Goal: Task Accomplishment & Management: Use online tool/utility

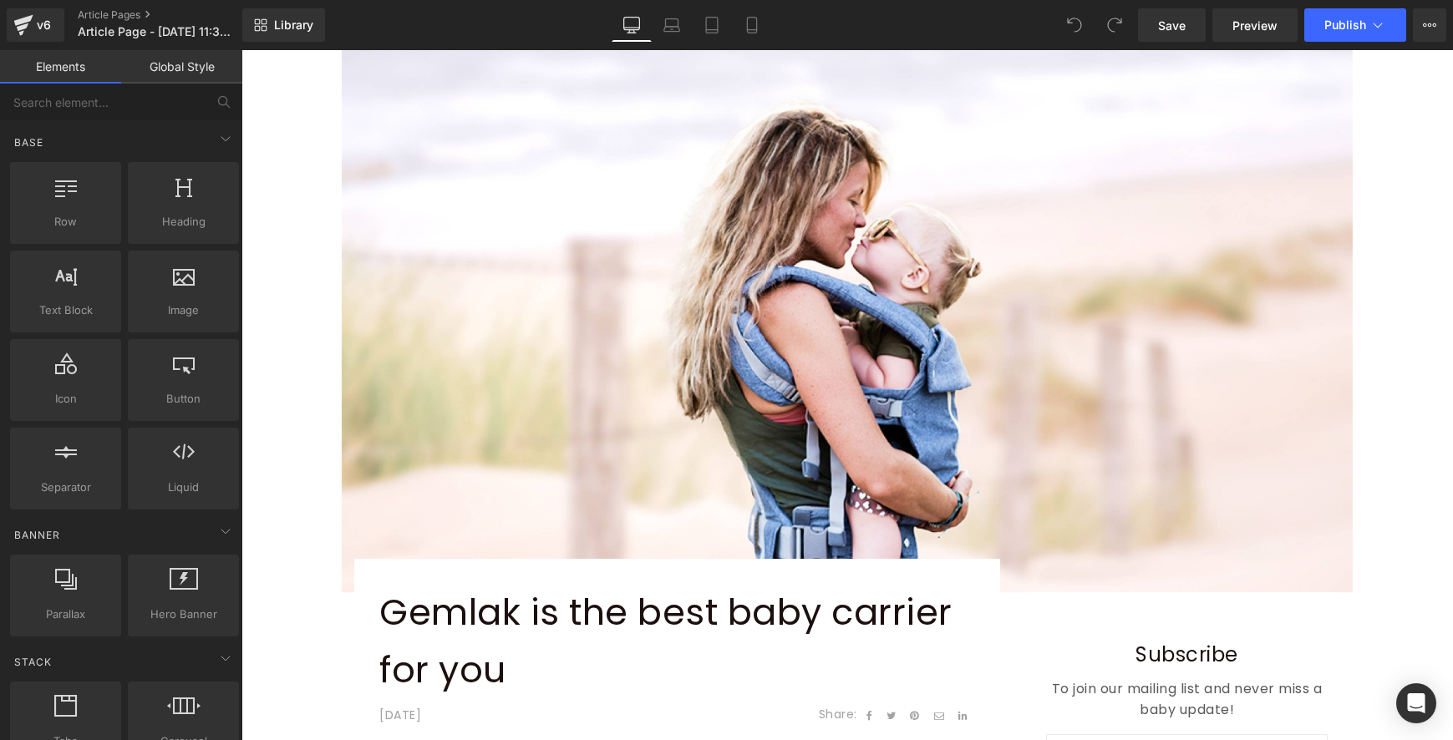
scroll to position [664, 0]
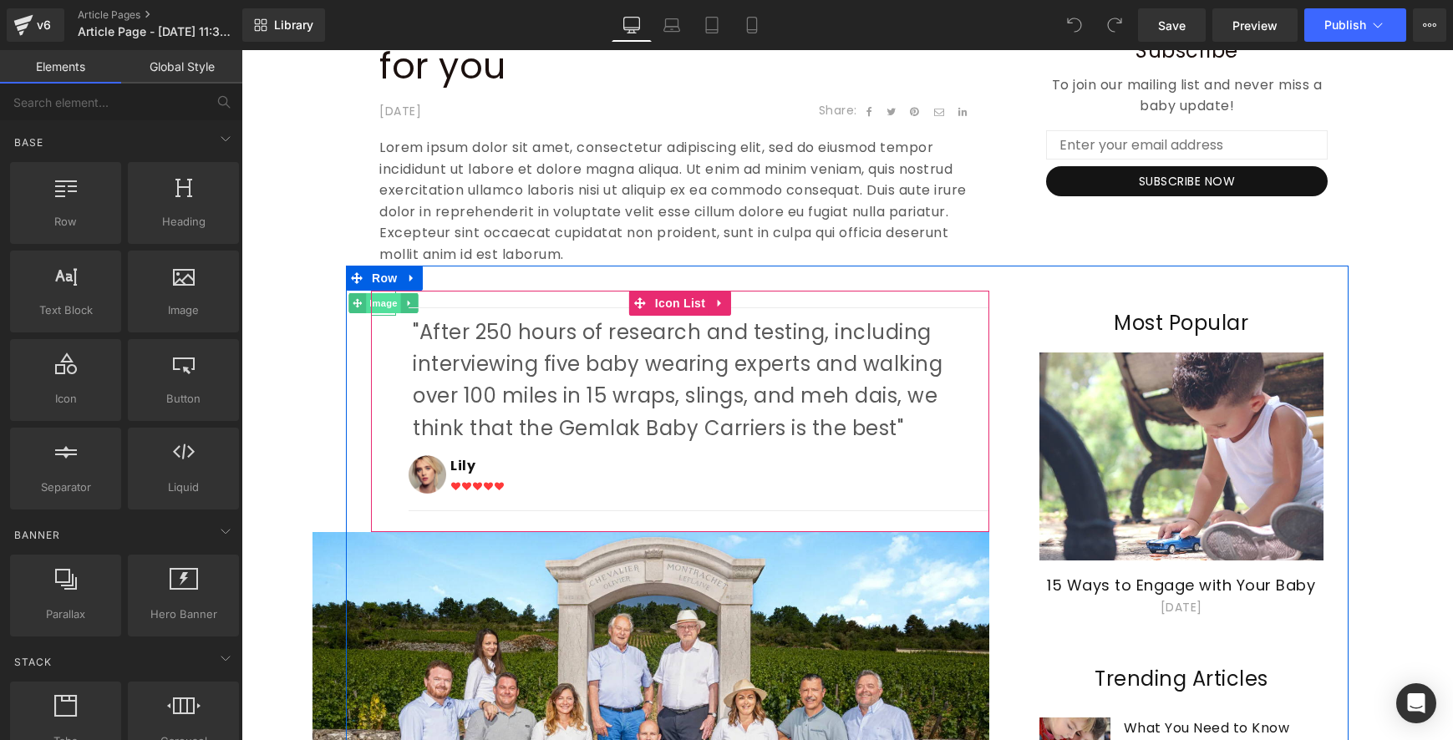
click at [378, 302] on span "Image" at bounding box center [383, 303] width 35 height 20
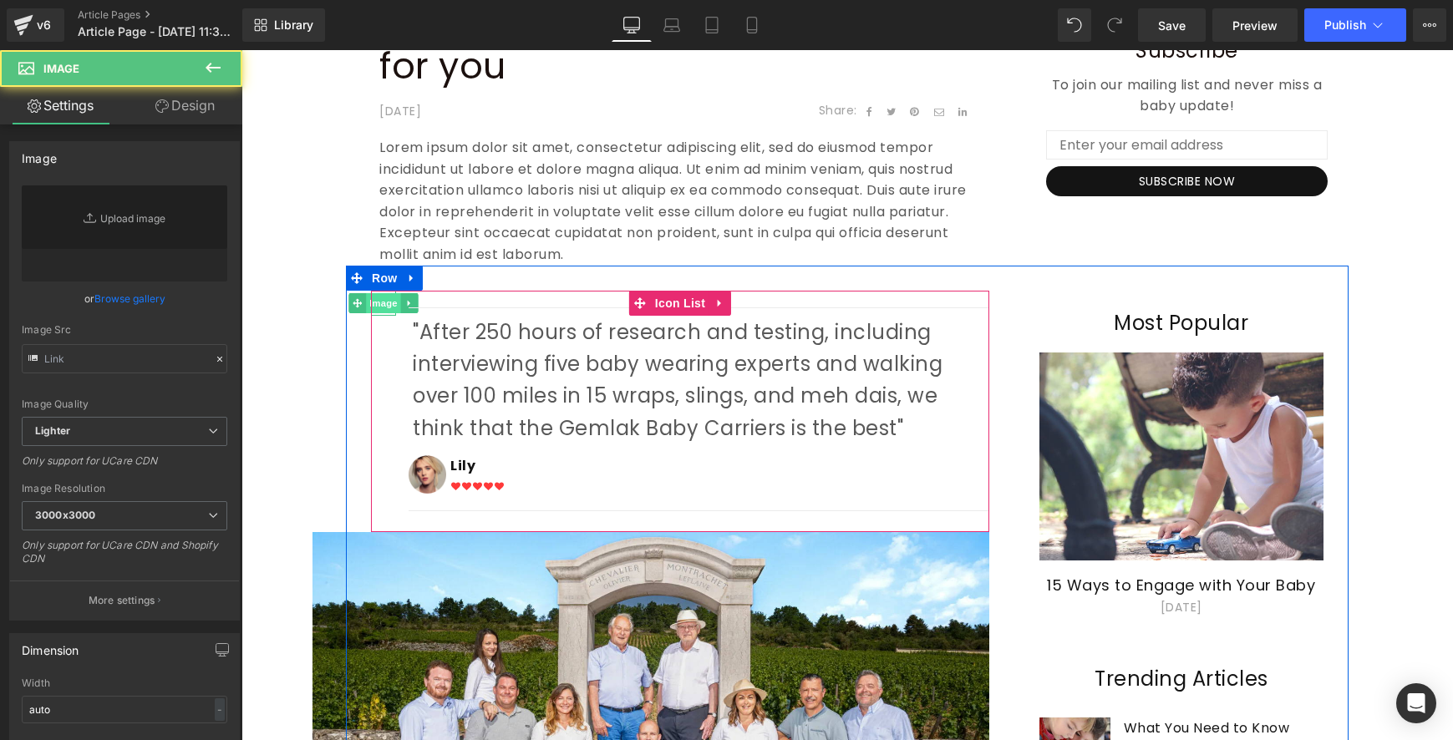
type input "https://ucarecdn.com/8f09f402-a489-4448-b813-e8f188136ca9/-/format/auto/-/previ…"
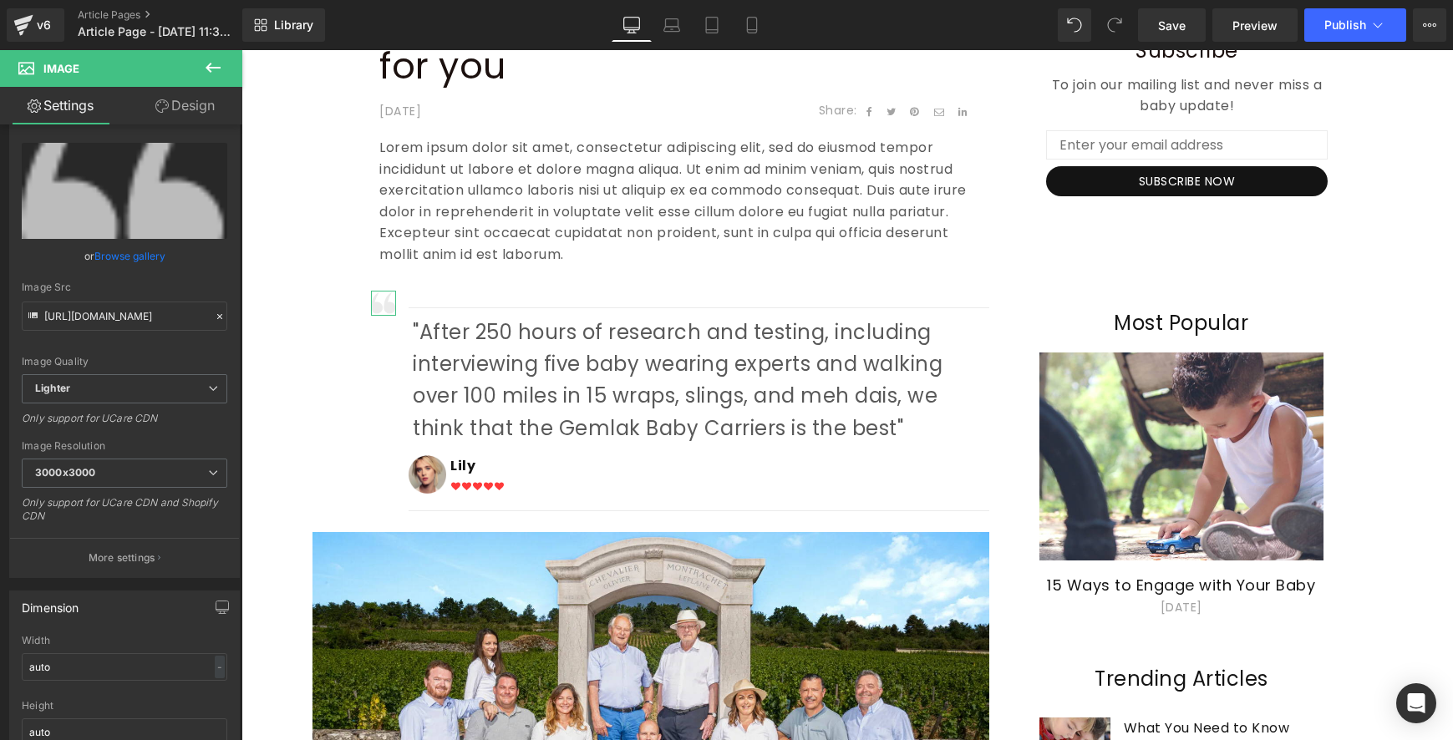
scroll to position [0, 0]
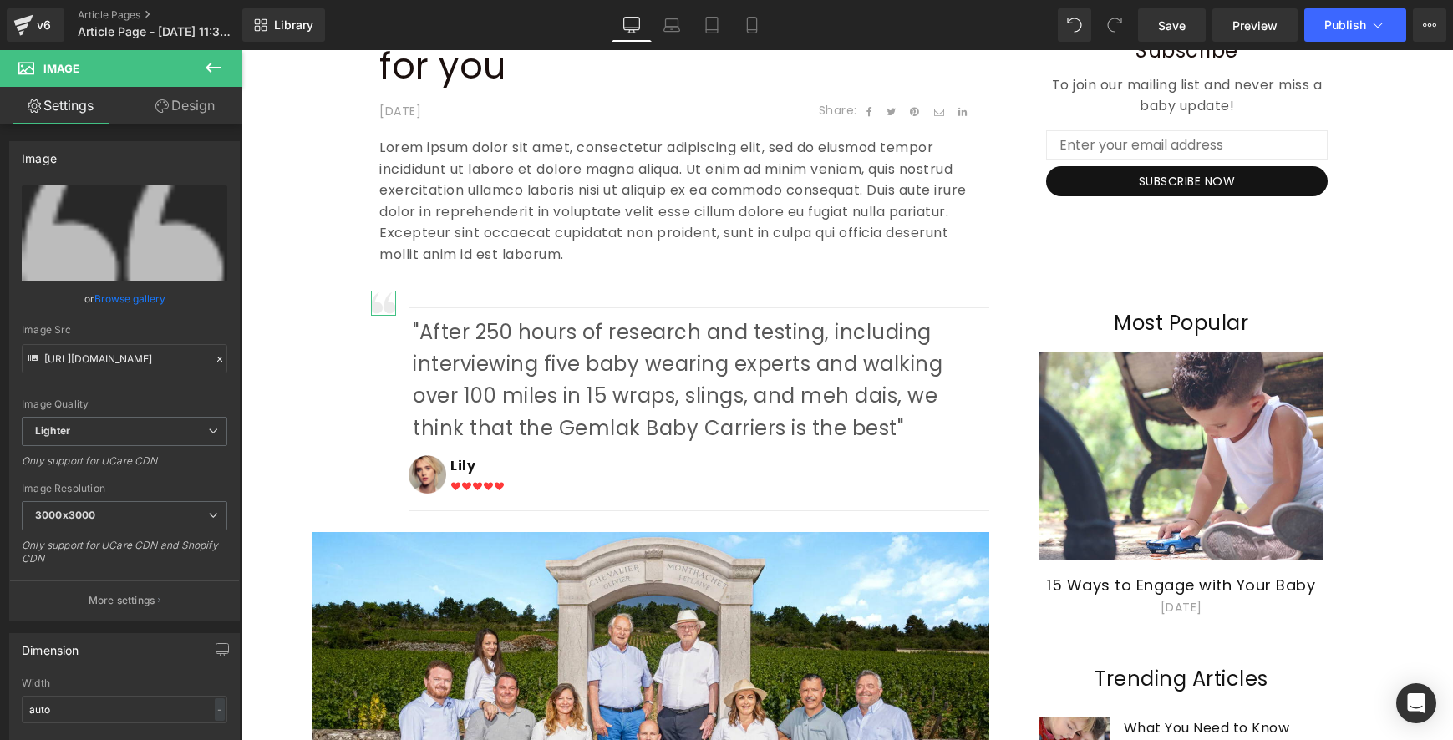
click at [231, 305] on div "Image https://ucarecdn.com/8f09f402-a489-4448-b813-e8f188136ca9/-/format/auto/-…" at bounding box center [121, 436] width 242 height 623
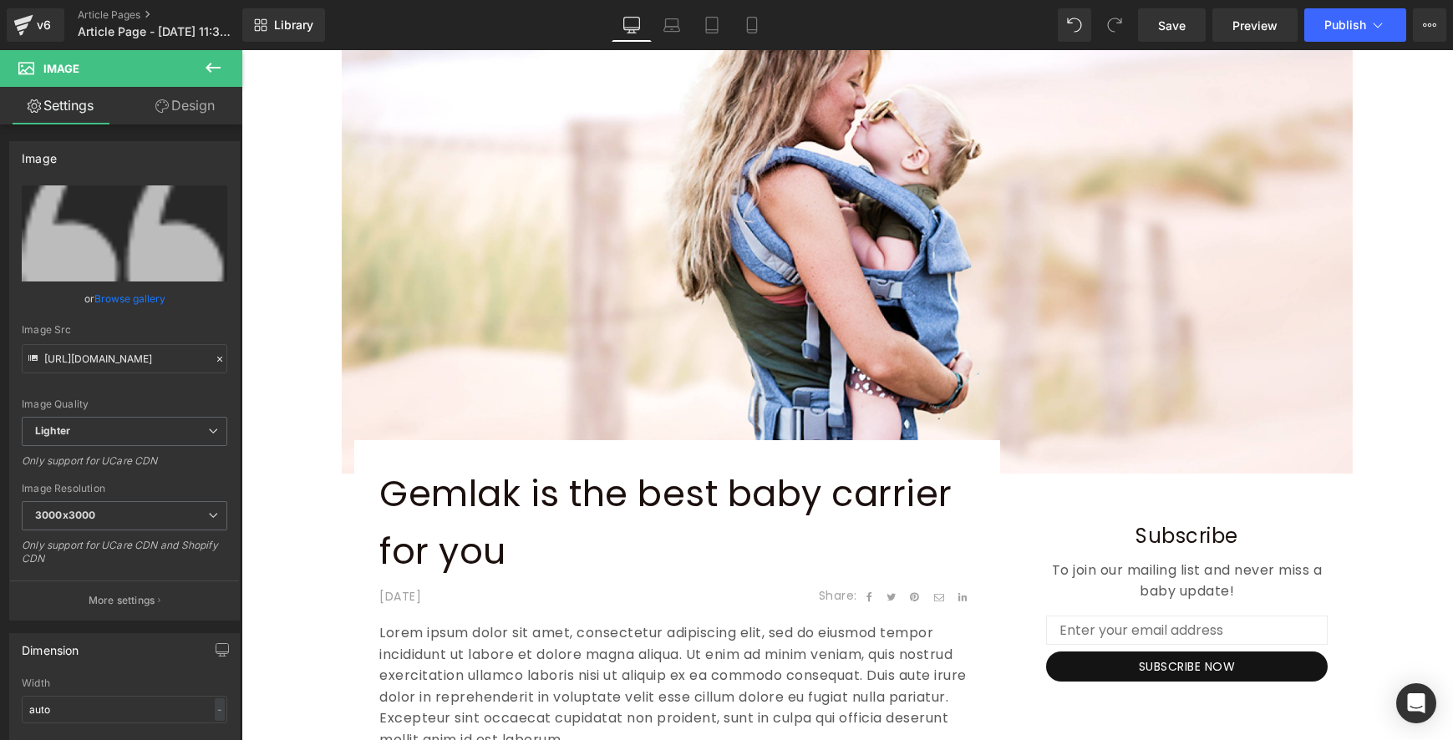
scroll to position [303, 0]
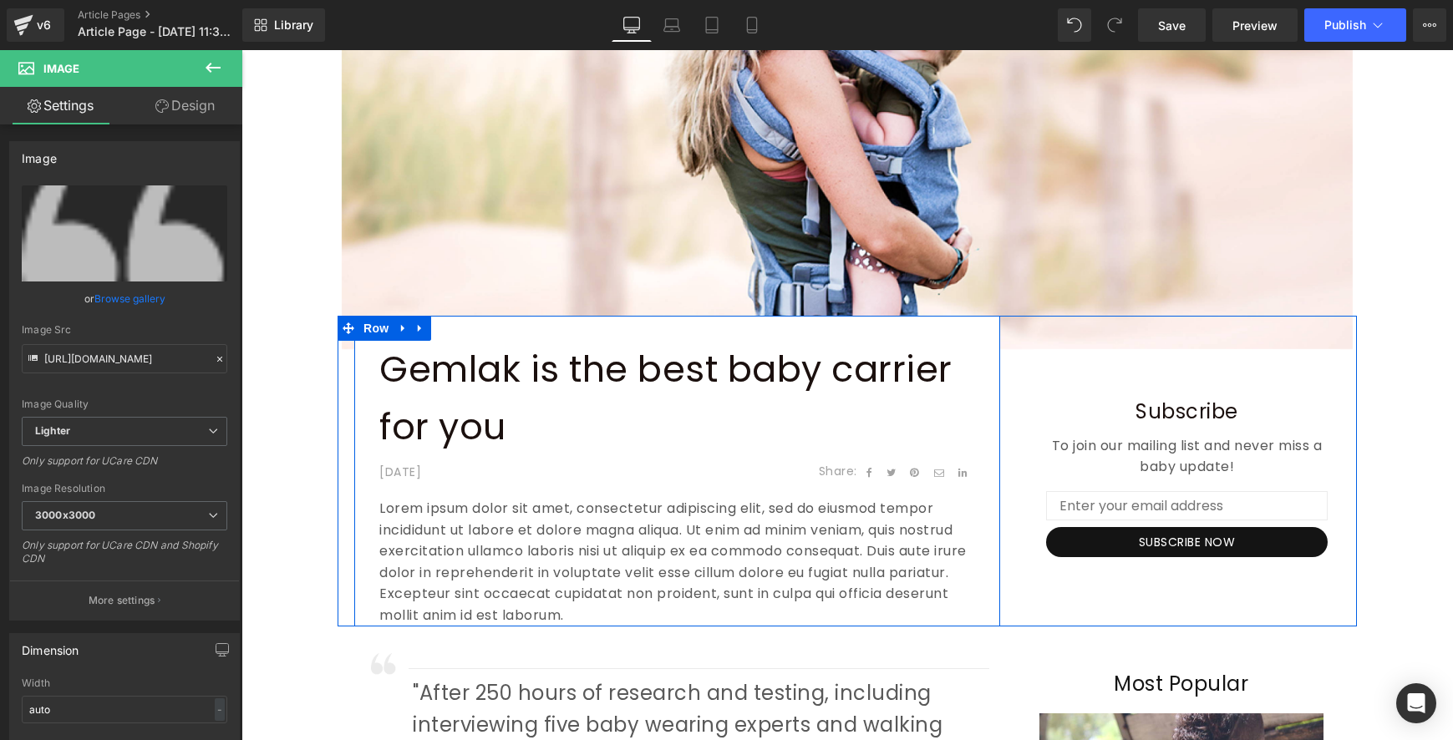
click at [461, 333] on div "Gemlak is the best baby carrier for you Text Block April 29,2020 Text Block Sha…" at bounding box center [677, 471] width 646 height 310
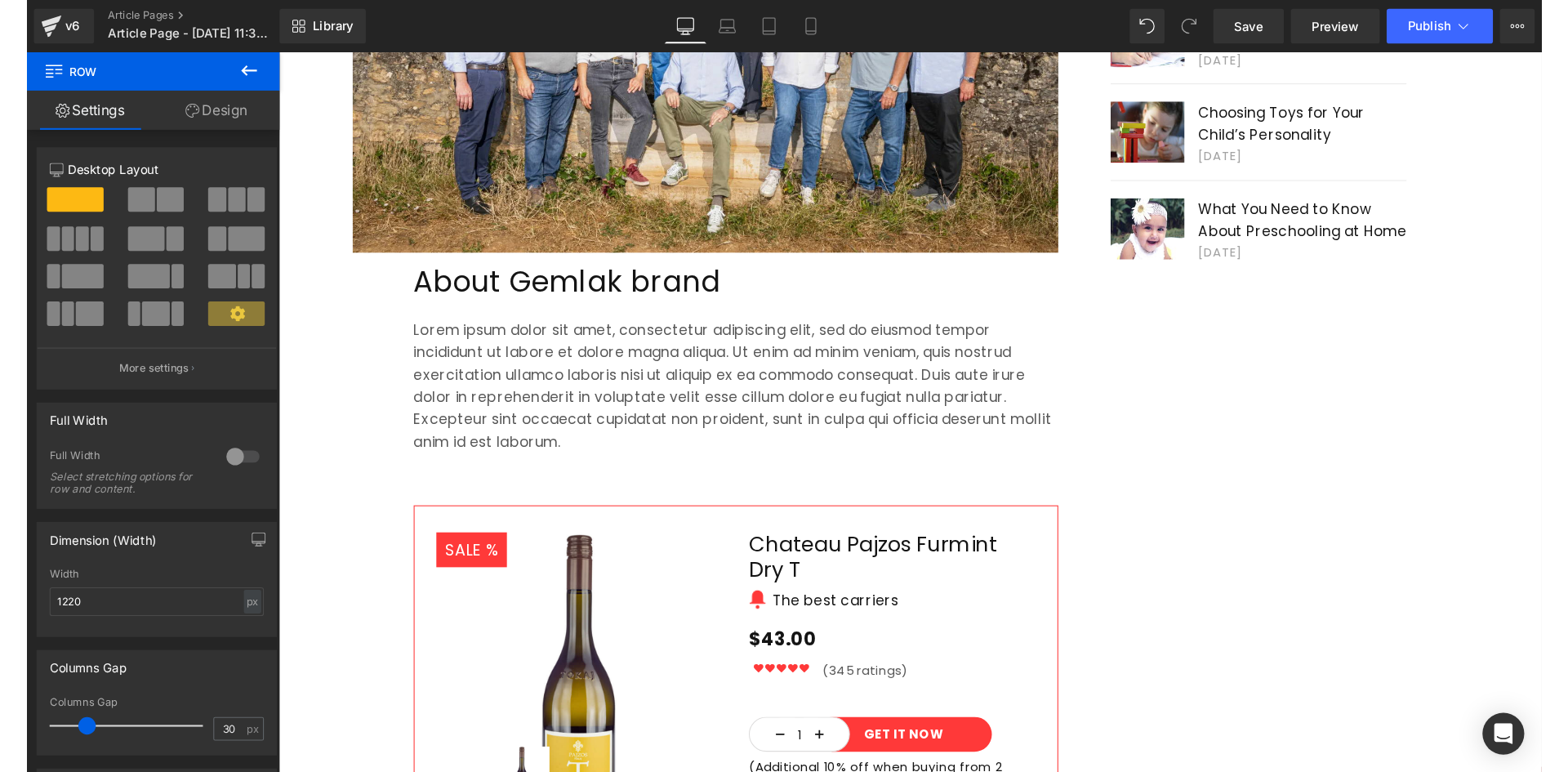
scroll to position [1305, 0]
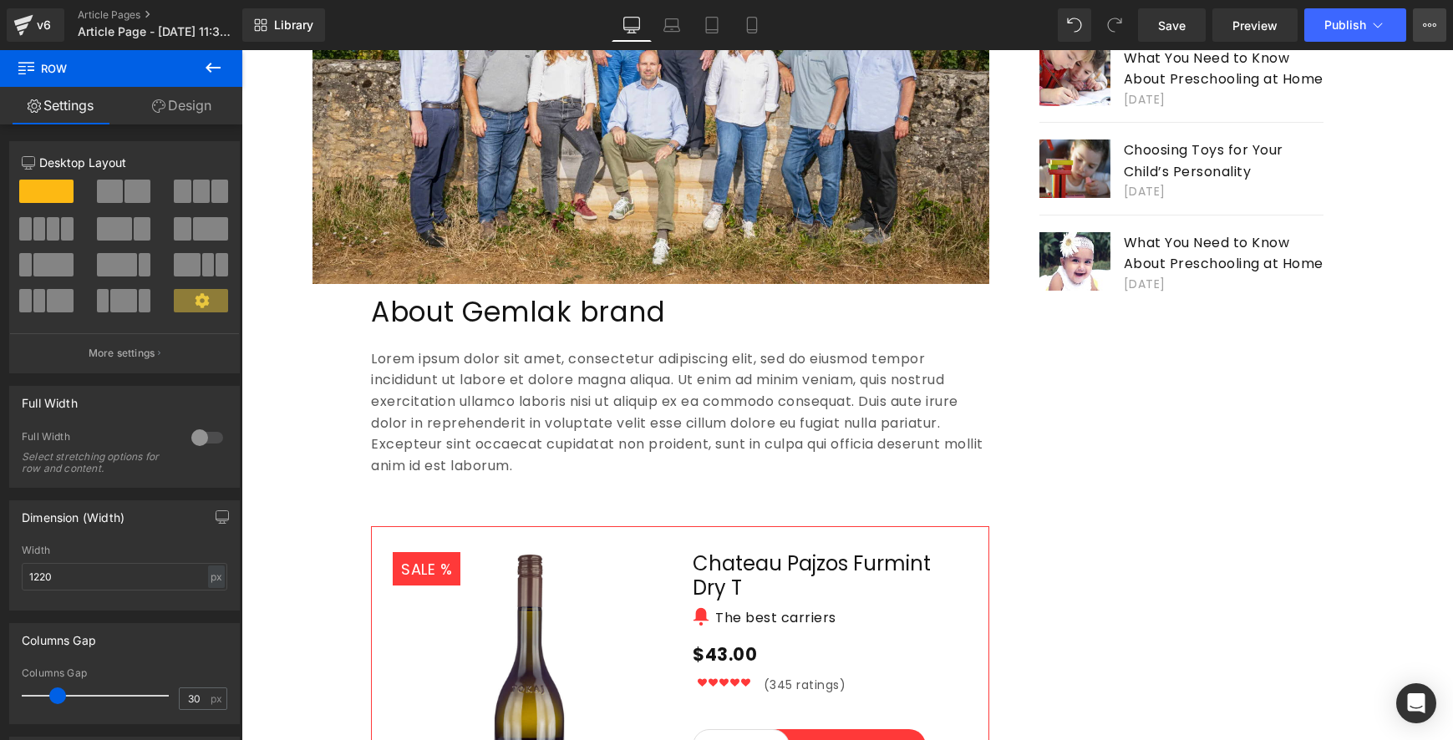
click at [1429, 29] on icon at bounding box center [1429, 24] width 13 height 13
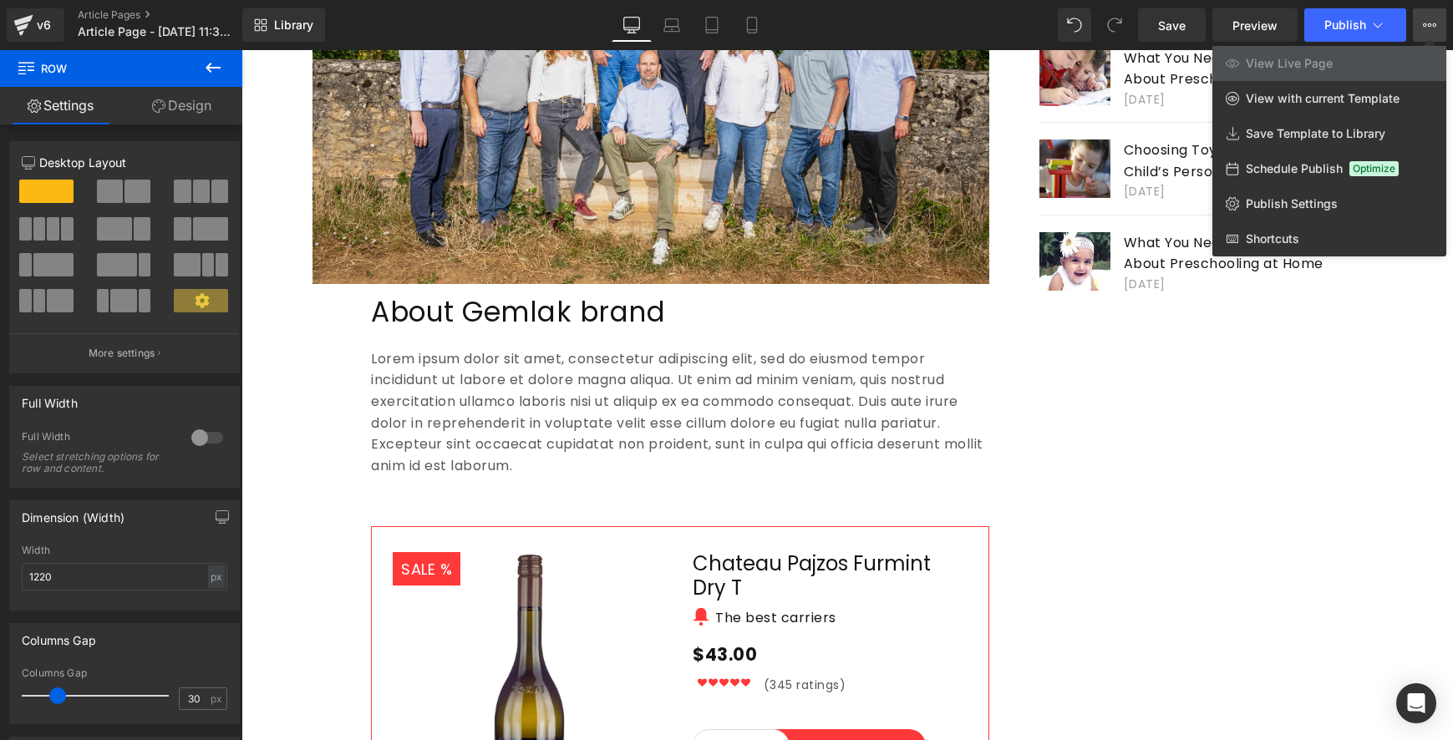
click at [1301, 73] on link "View Live Page" at bounding box center [1330, 63] width 234 height 35
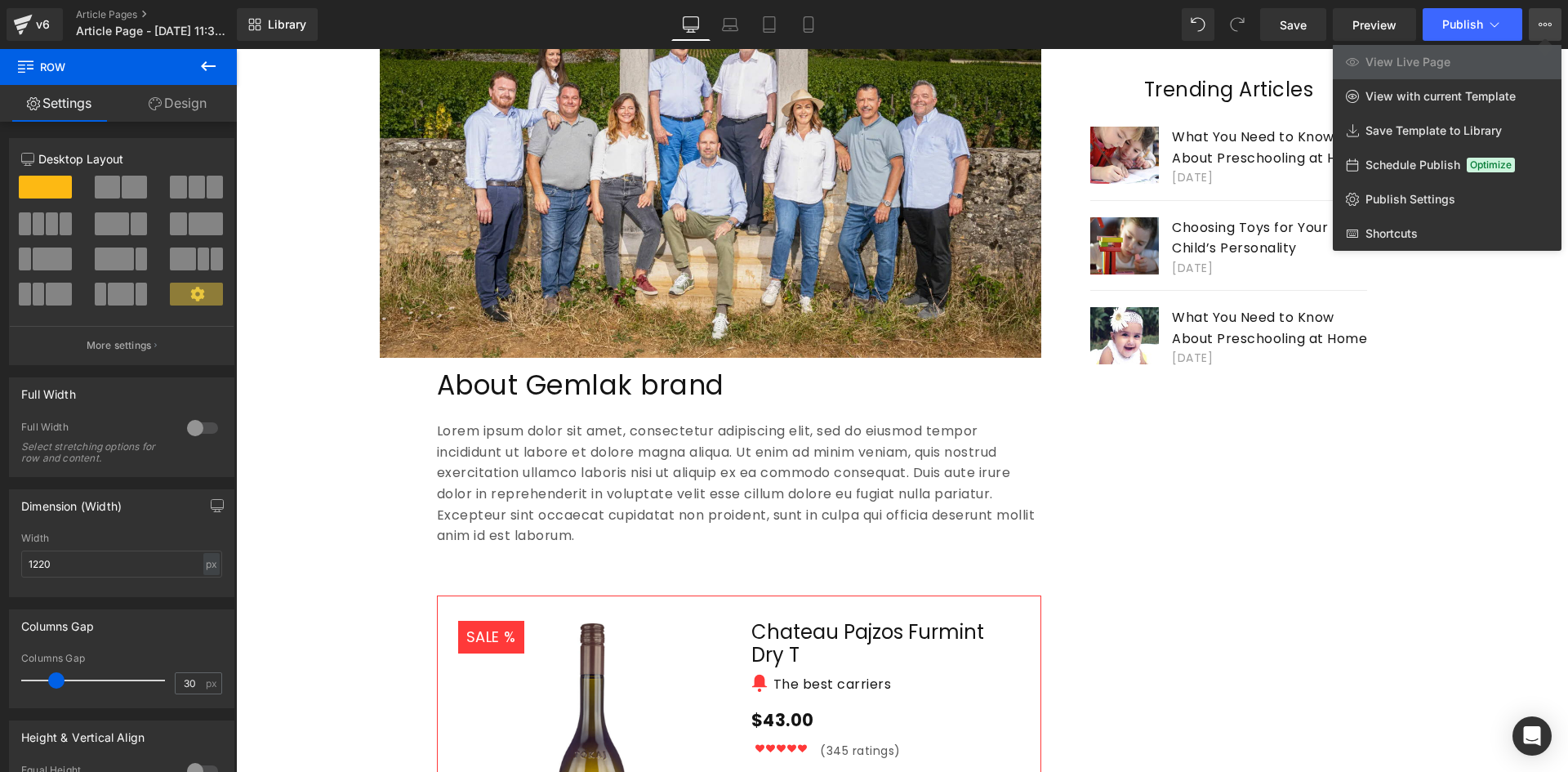
drag, startPoint x: 351, startPoint y: 398, endPoint x: 115, endPoint y: 349, distance: 241.0
click at [351, 398] on div at bounding box center [902, 410] width 1332 height 723
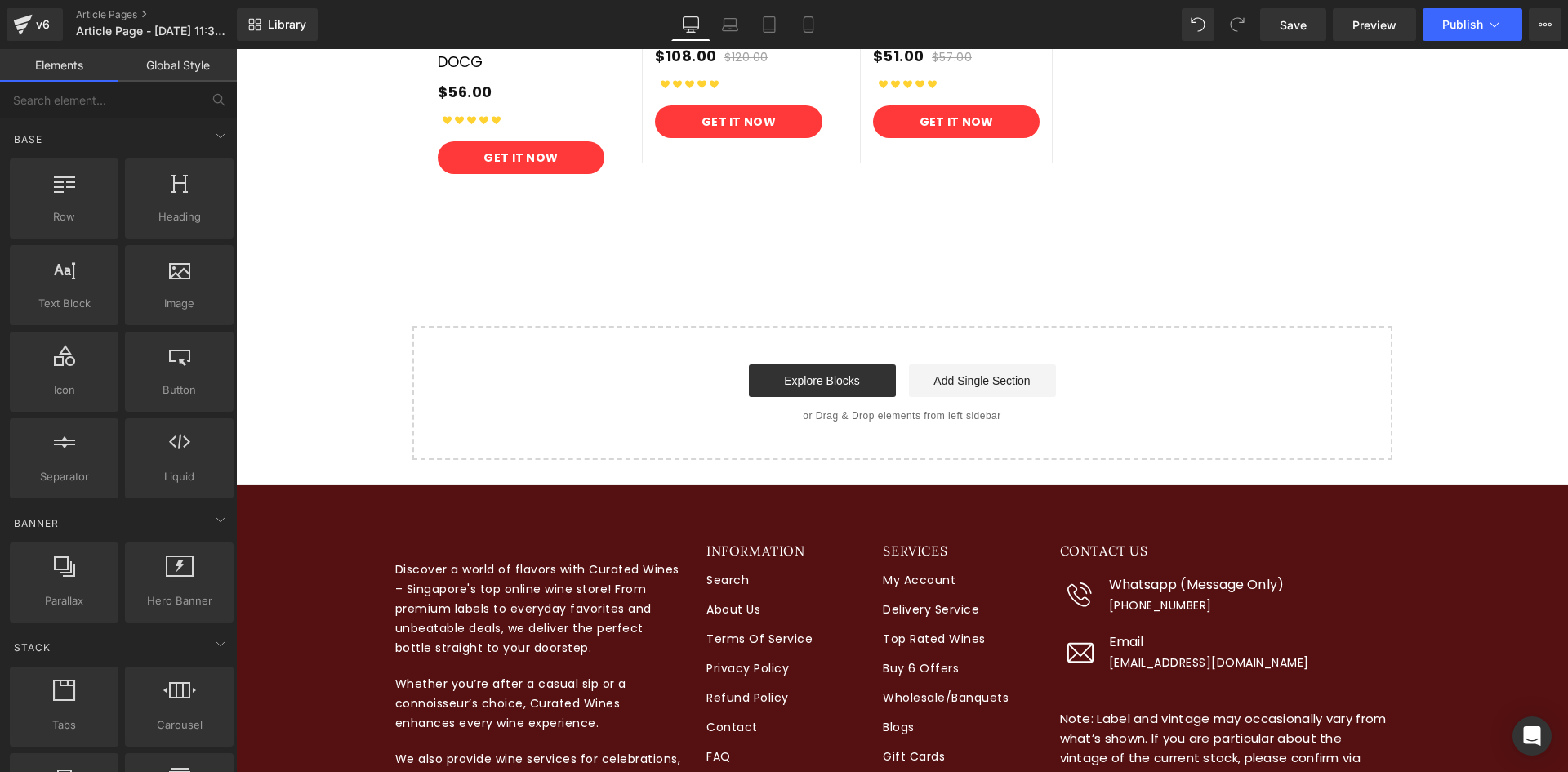
scroll to position [3201, 0]
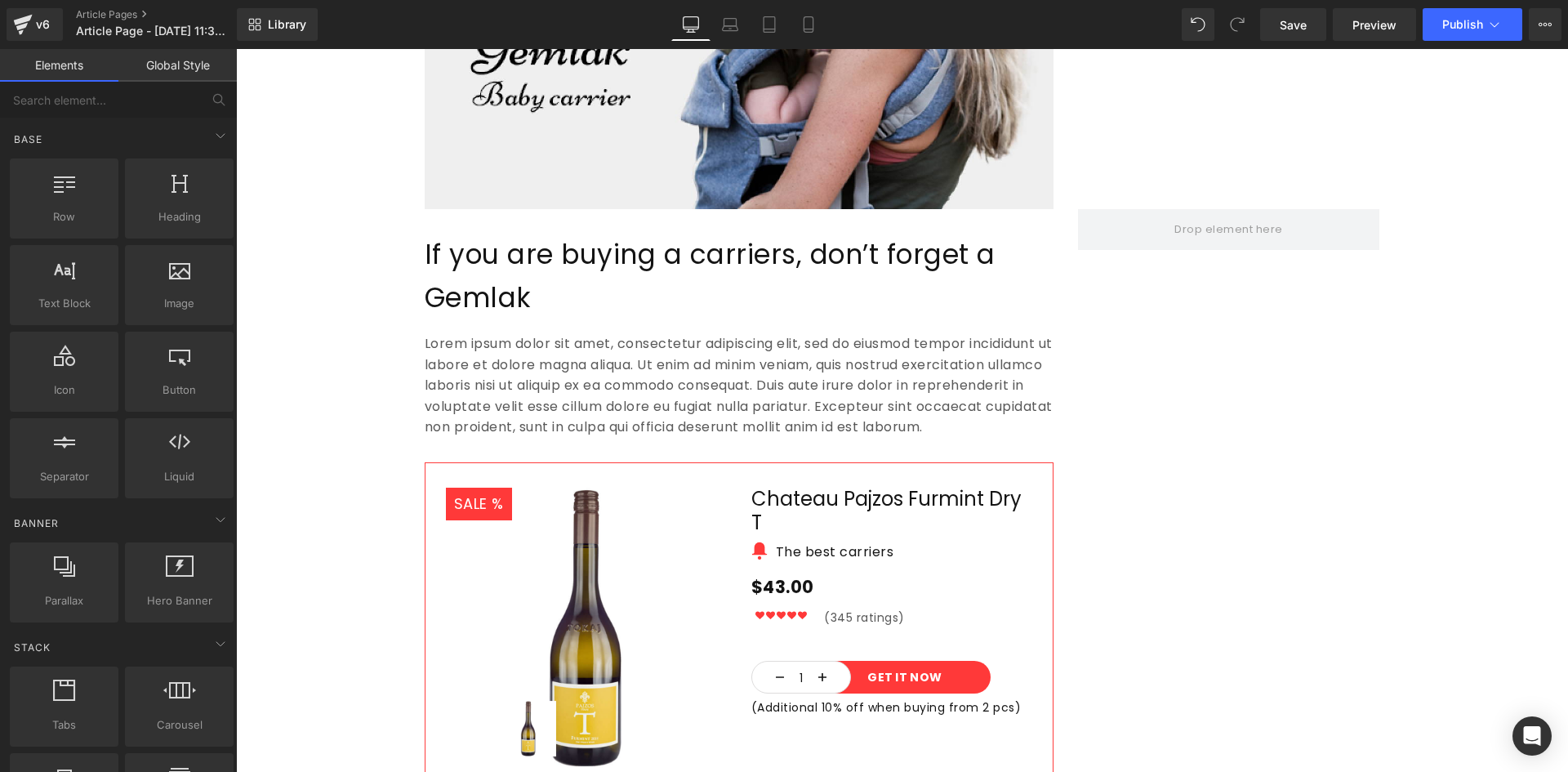
click at [496, 266] on p "If you are buying a carriers, don’t forget a Gemlak" at bounding box center [739, 277] width 629 height 87
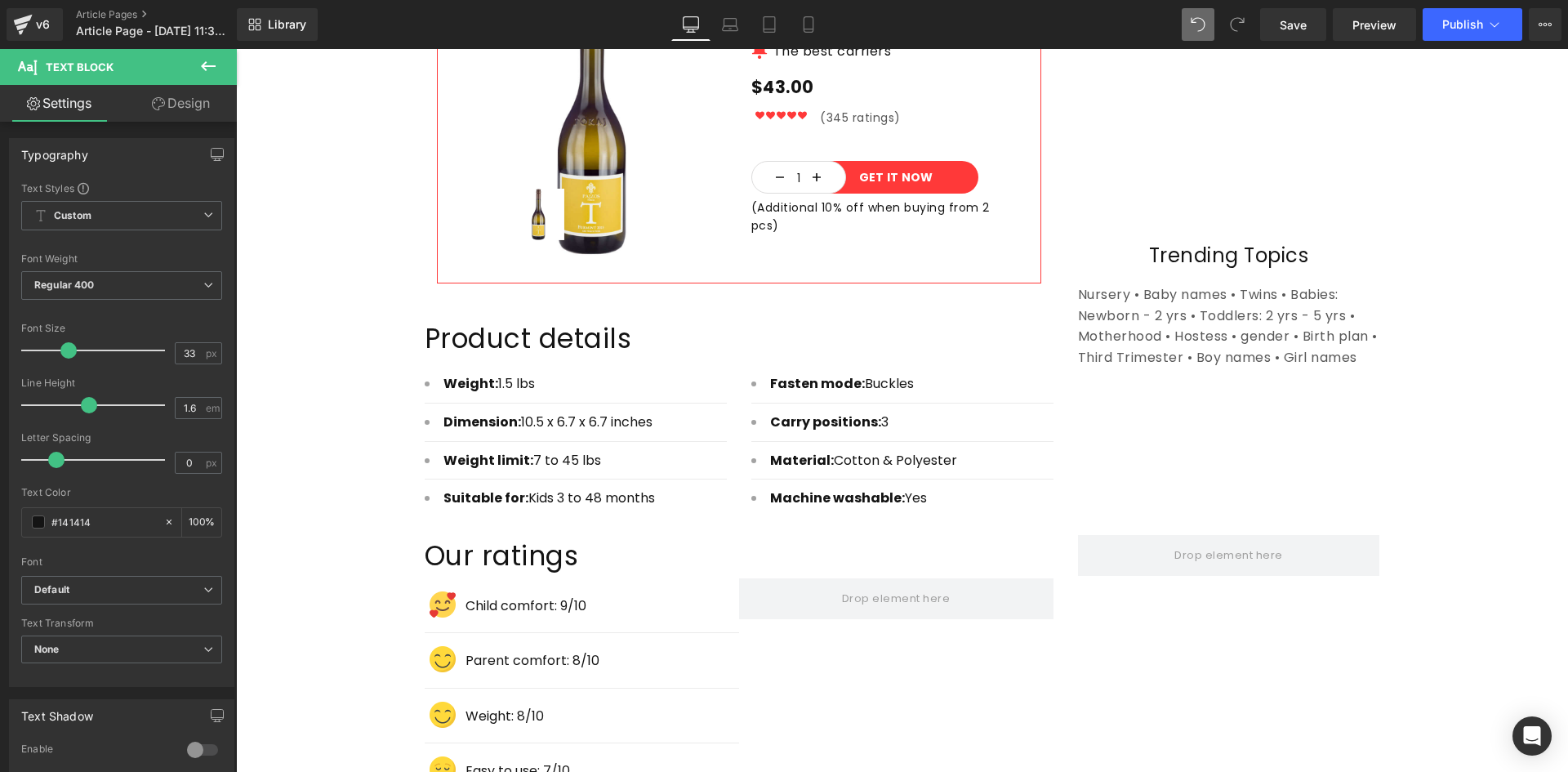
scroll to position [672, 0]
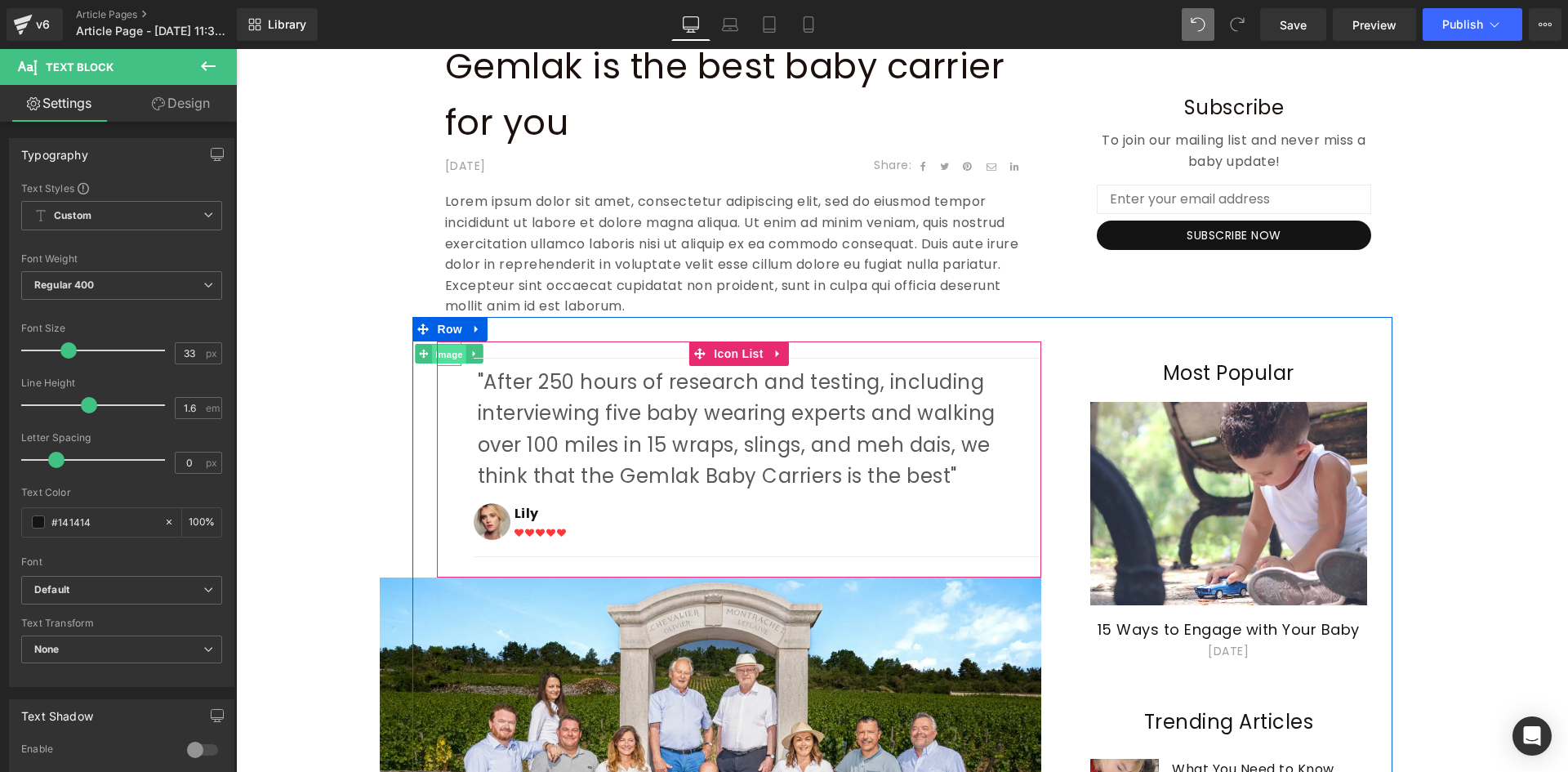
click at [445, 356] on span "Image" at bounding box center [449, 355] width 34 height 20
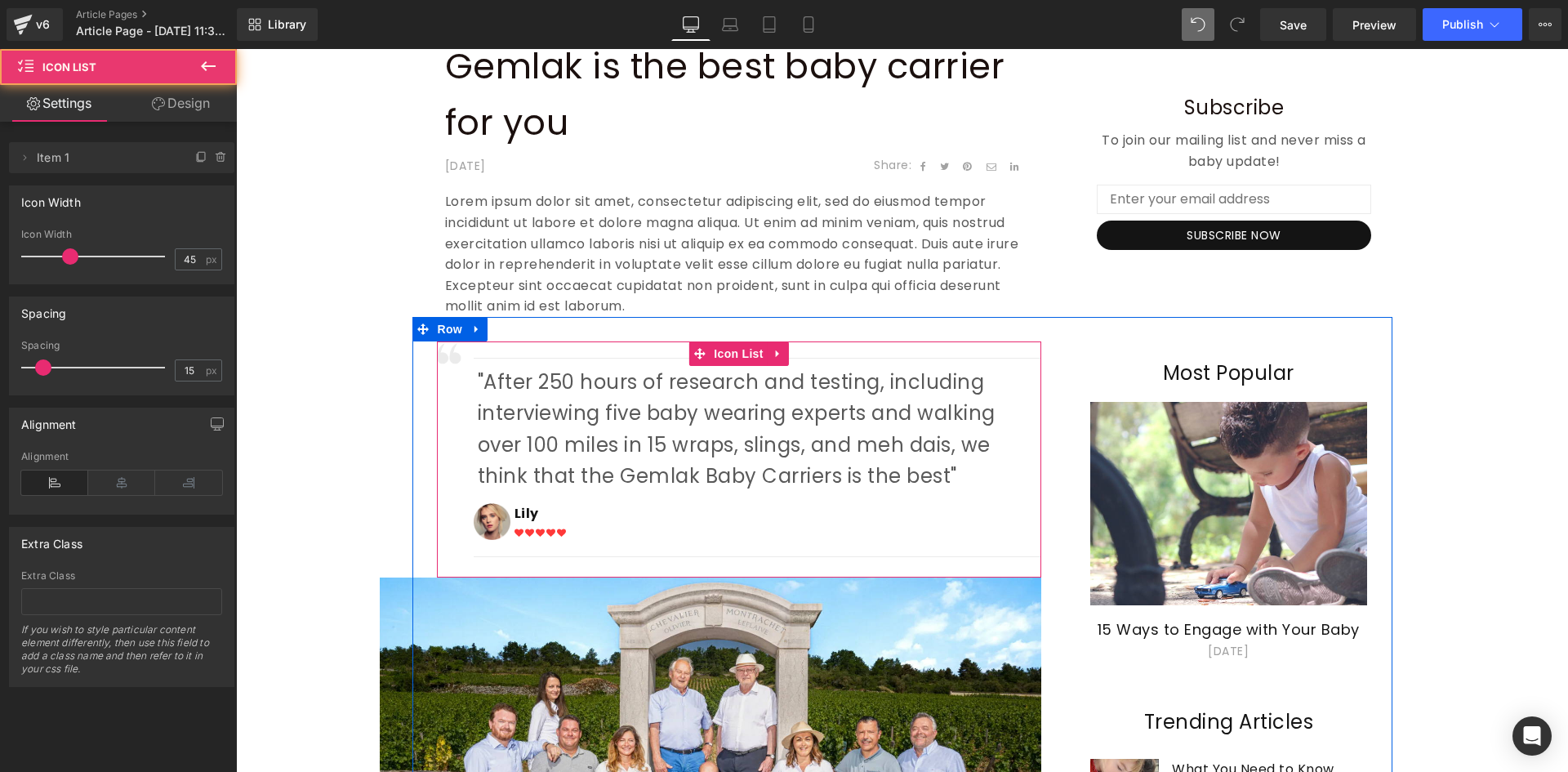
click at [448, 399] on div "Separator "After 250 hours of research and testing, including interviewing five…" at bounding box center [739, 452] width 604 height 224
click at [442, 356] on span "Image" at bounding box center [449, 355] width 34 height 20
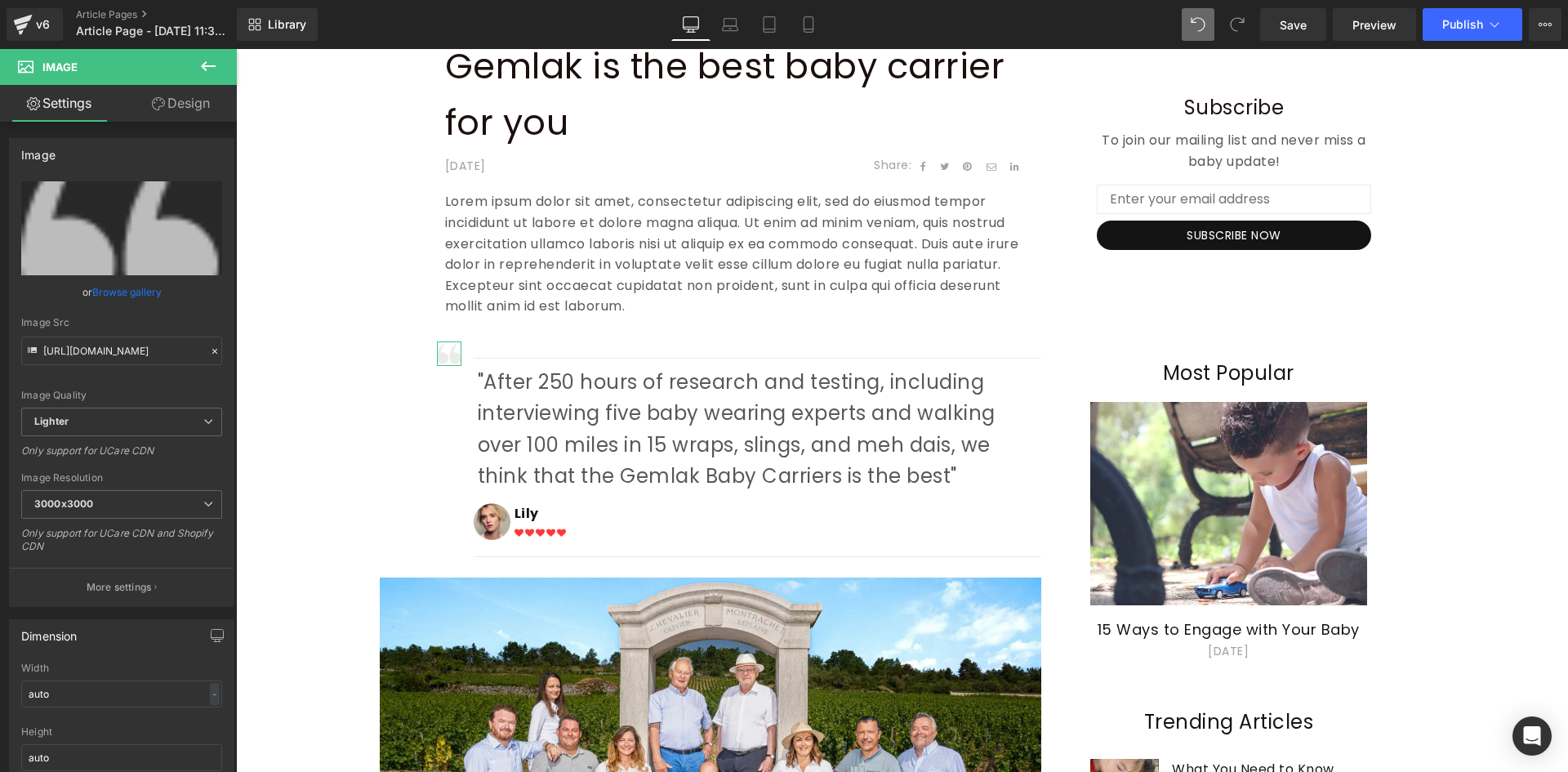
click at [177, 107] on link "Design" at bounding box center [181, 104] width 118 height 37
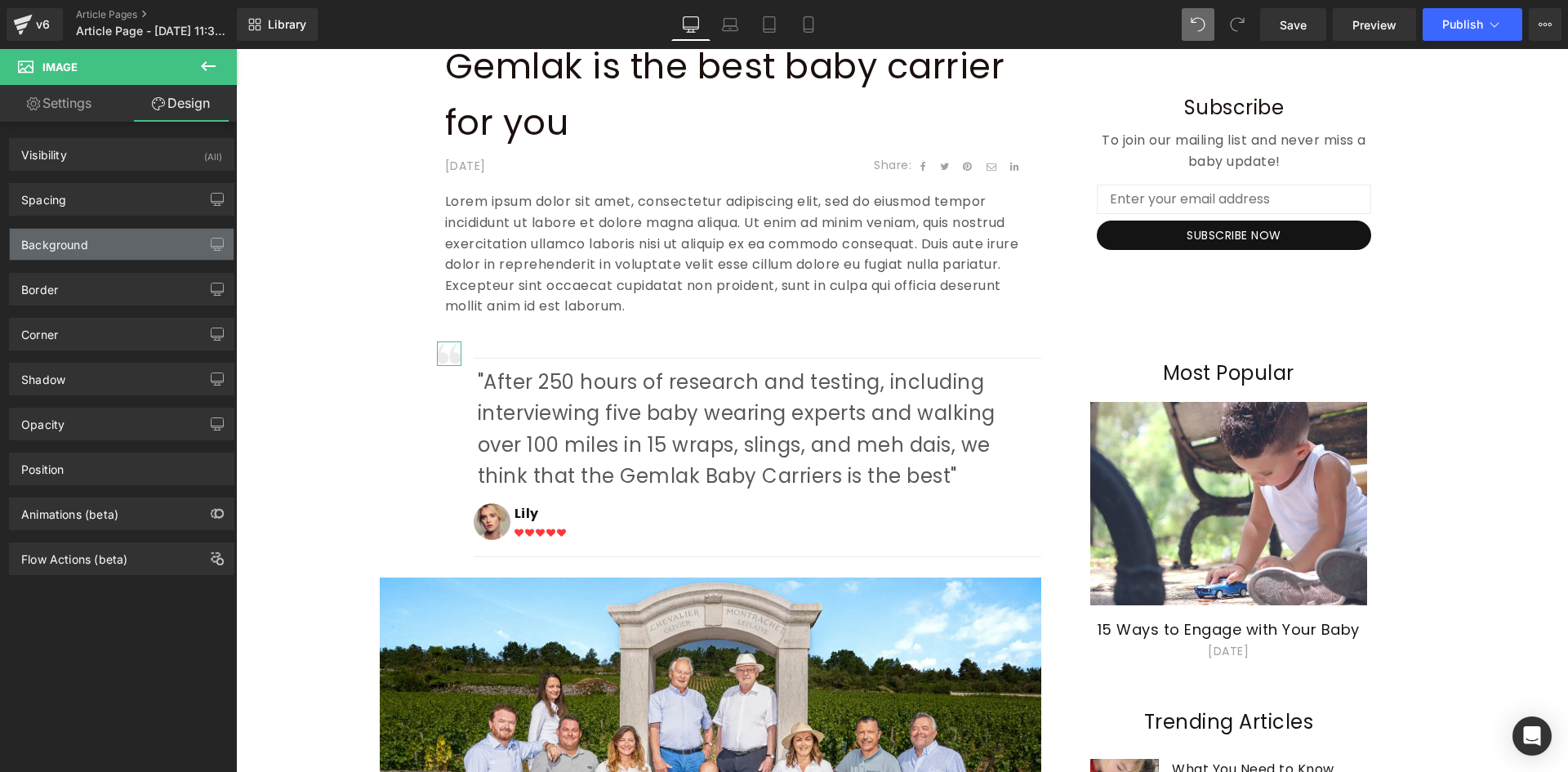
click at [69, 243] on div "Background" at bounding box center [55, 239] width 67 height 22
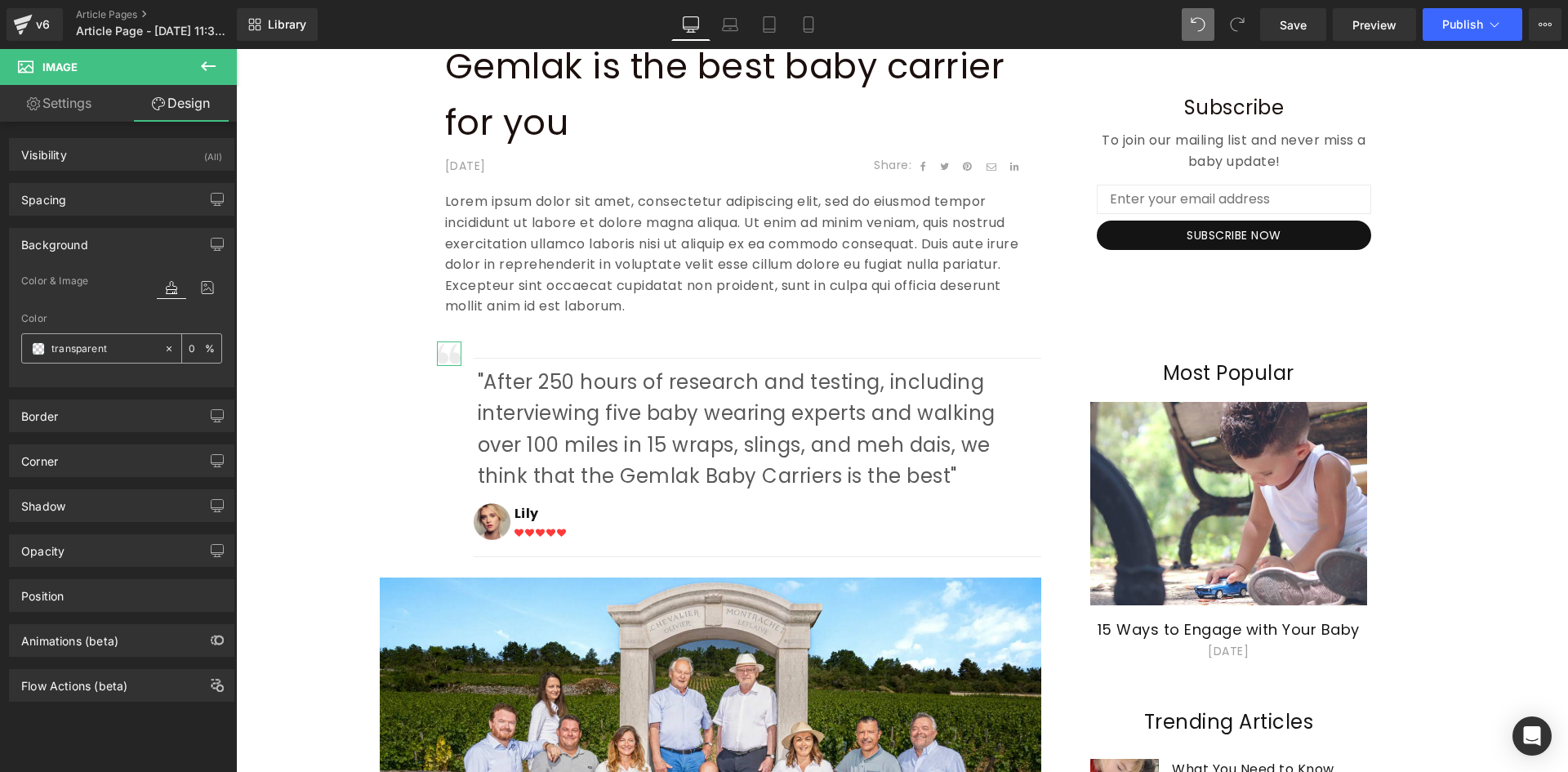
click at [40, 349] on span at bounding box center [38, 348] width 13 height 13
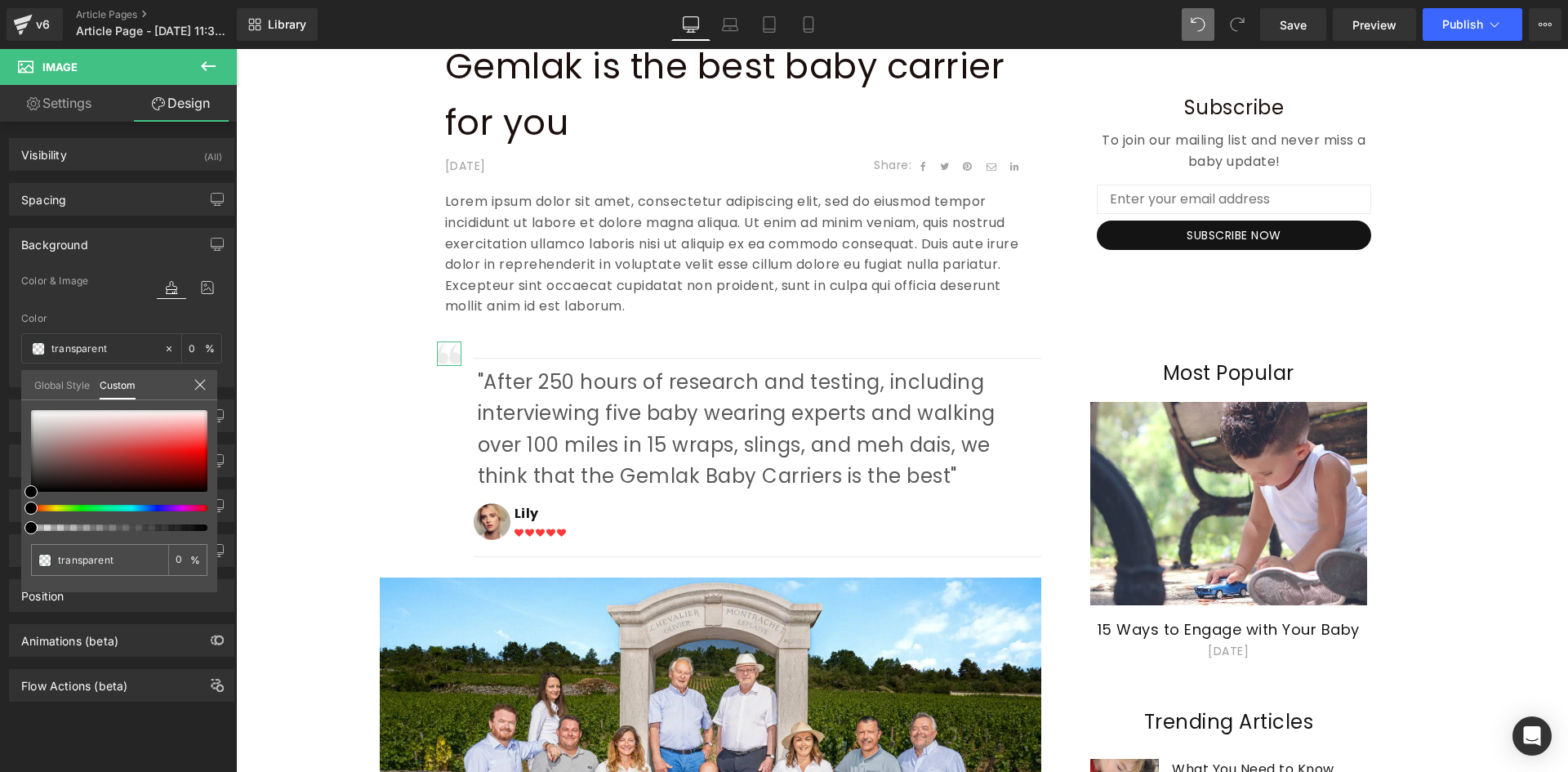
type input "#000000"
type input "100"
type input "#000000"
type input "100"
click at [79, 505] on div at bounding box center [112, 507] width 177 height 7
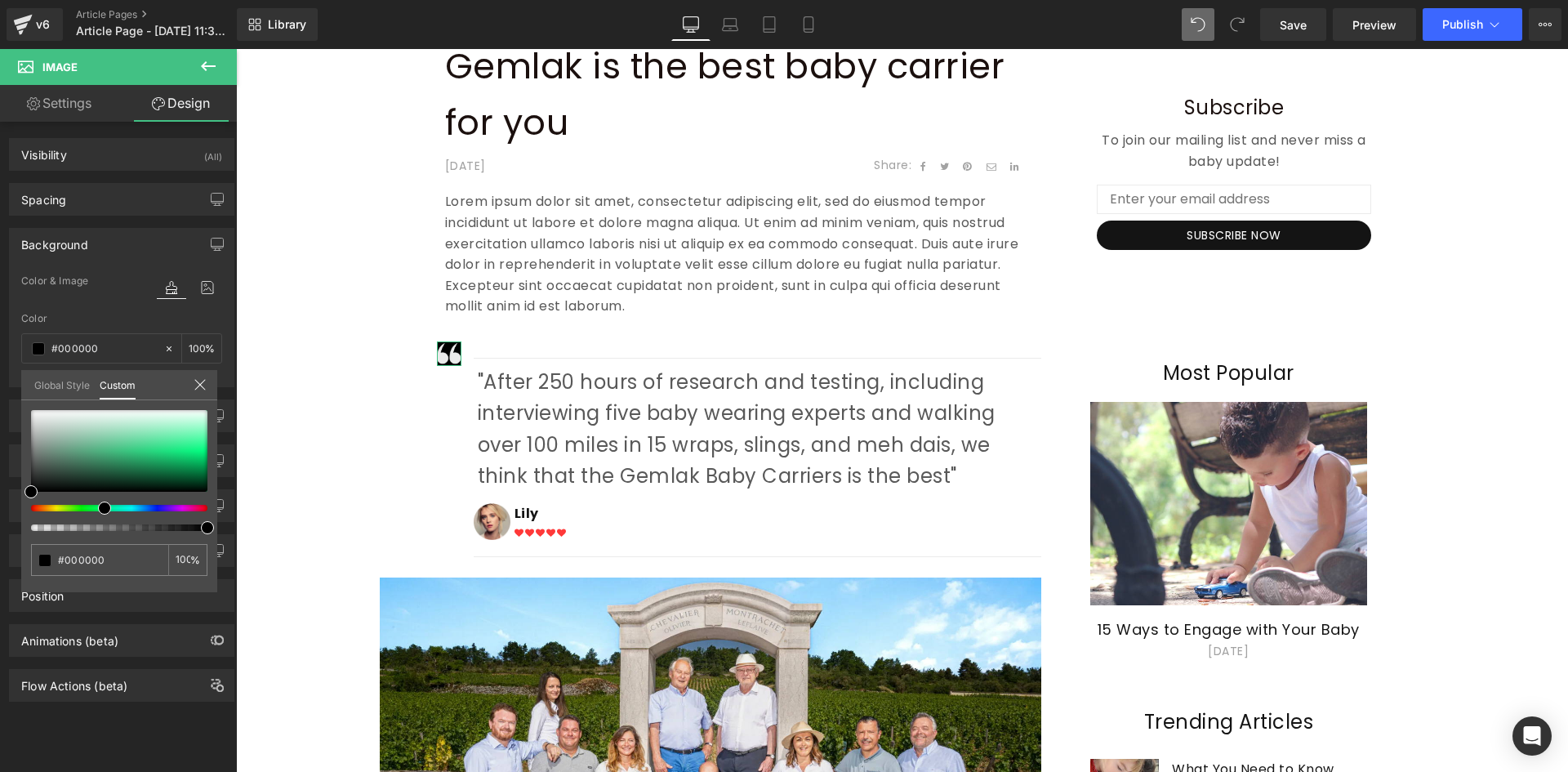
click at [98, 505] on div at bounding box center [112, 507] width 177 height 7
type input "#a4e4c4"
type input "#a8e5c6"
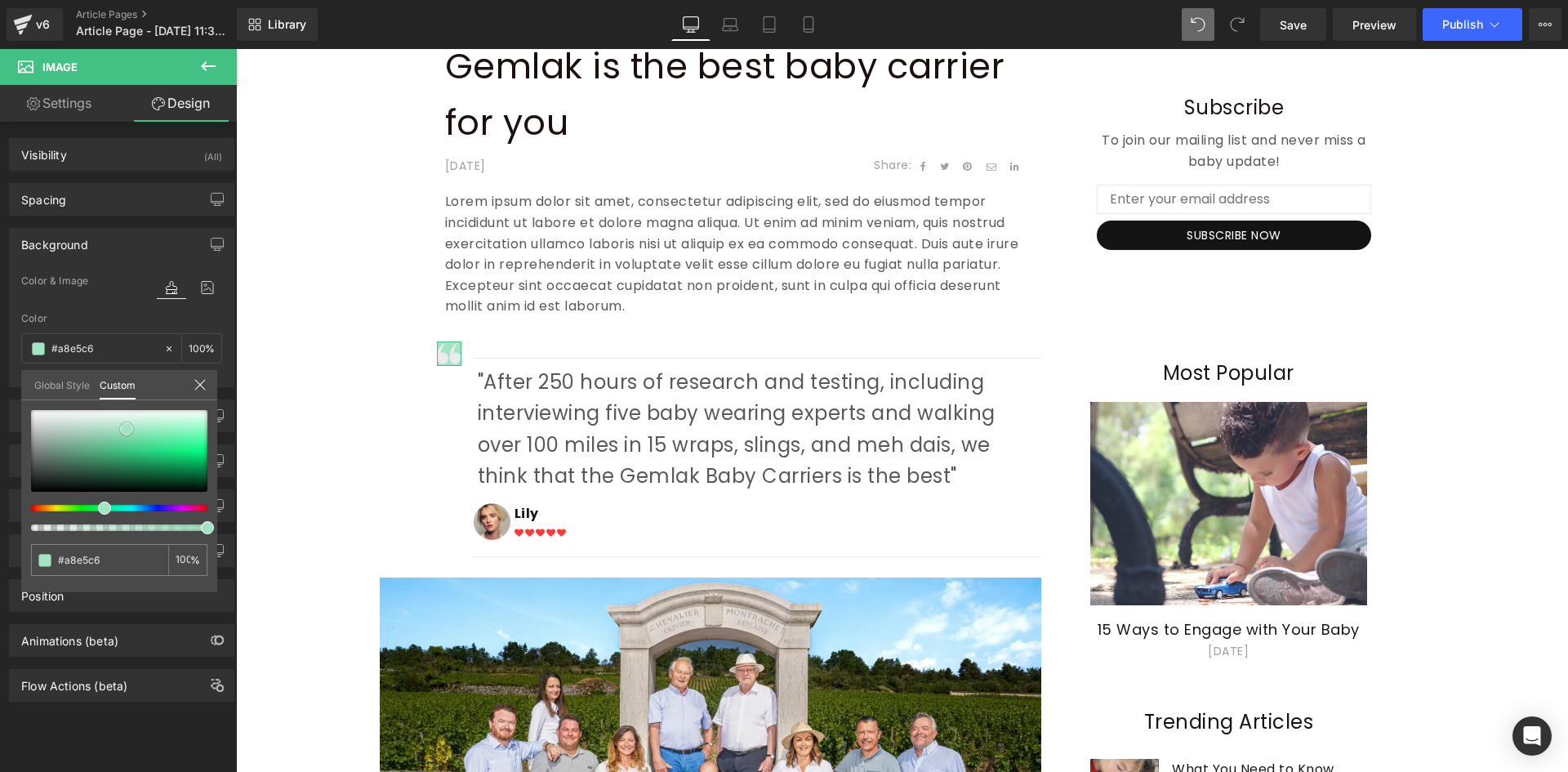
click at [127, 428] on div at bounding box center [119, 451] width 177 height 82
type input "#c2dfd1"
click at [87, 425] on div at bounding box center [119, 451] width 177 height 82
type input "#67daa2"
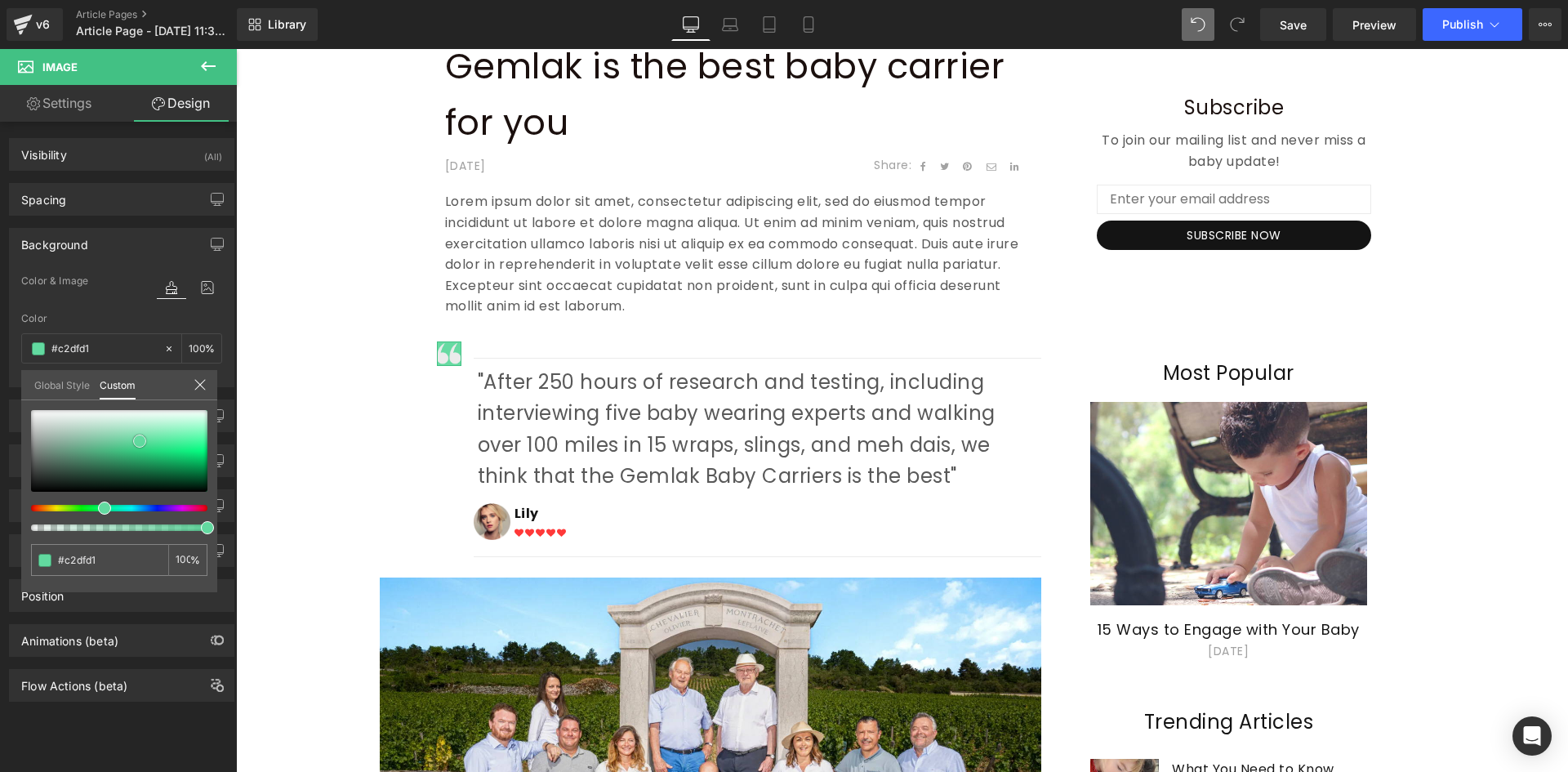
type input "#67daa2"
click at [140, 441] on div at bounding box center [119, 451] width 177 height 82
click at [198, 383] on icon at bounding box center [199, 384] width 11 height 11
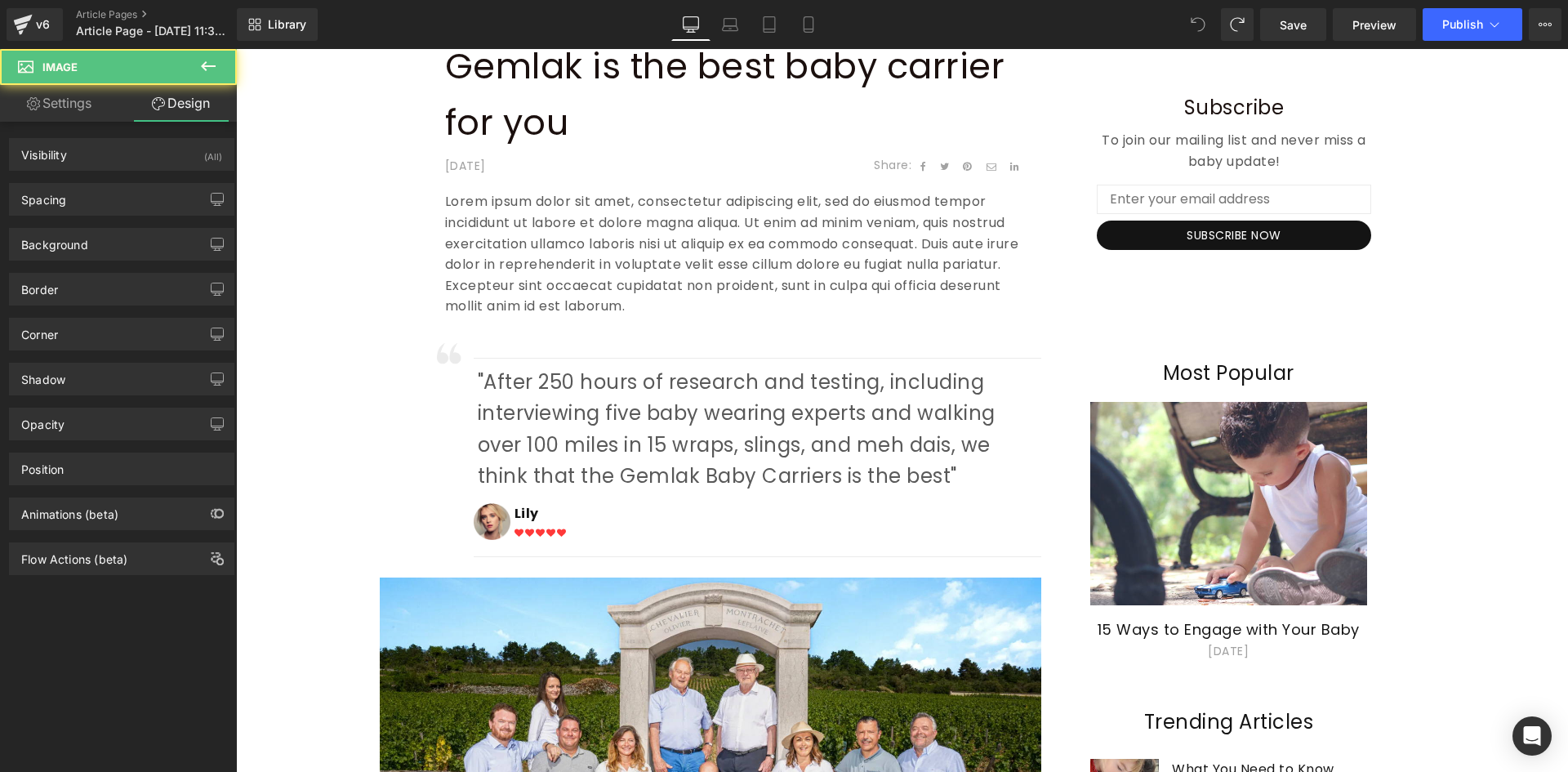
click at [1197, 21] on icon at bounding box center [1198, 24] width 15 height 15
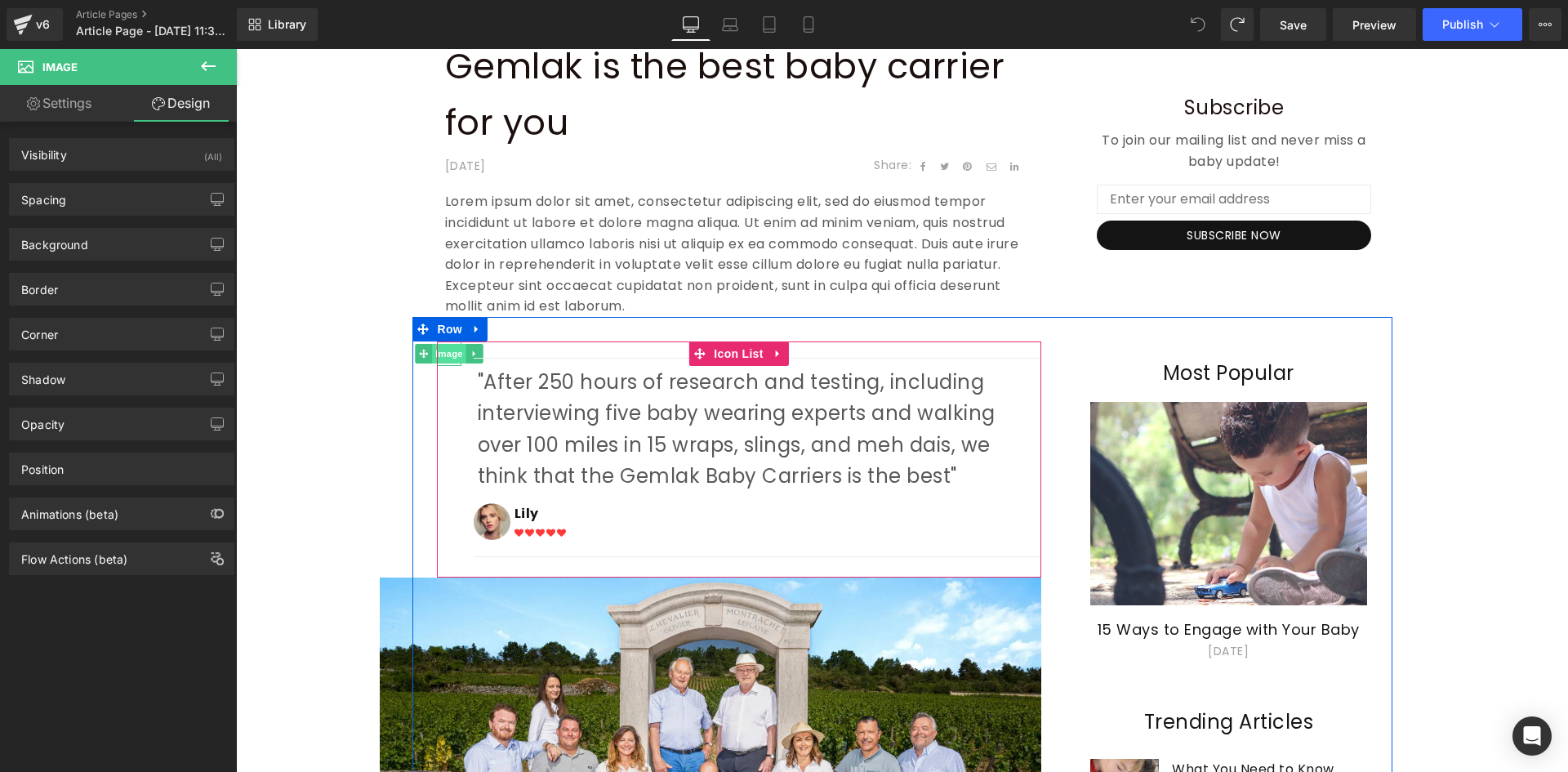
click at [440, 357] on span "Image" at bounding box center [449, 354] width 34 height 20
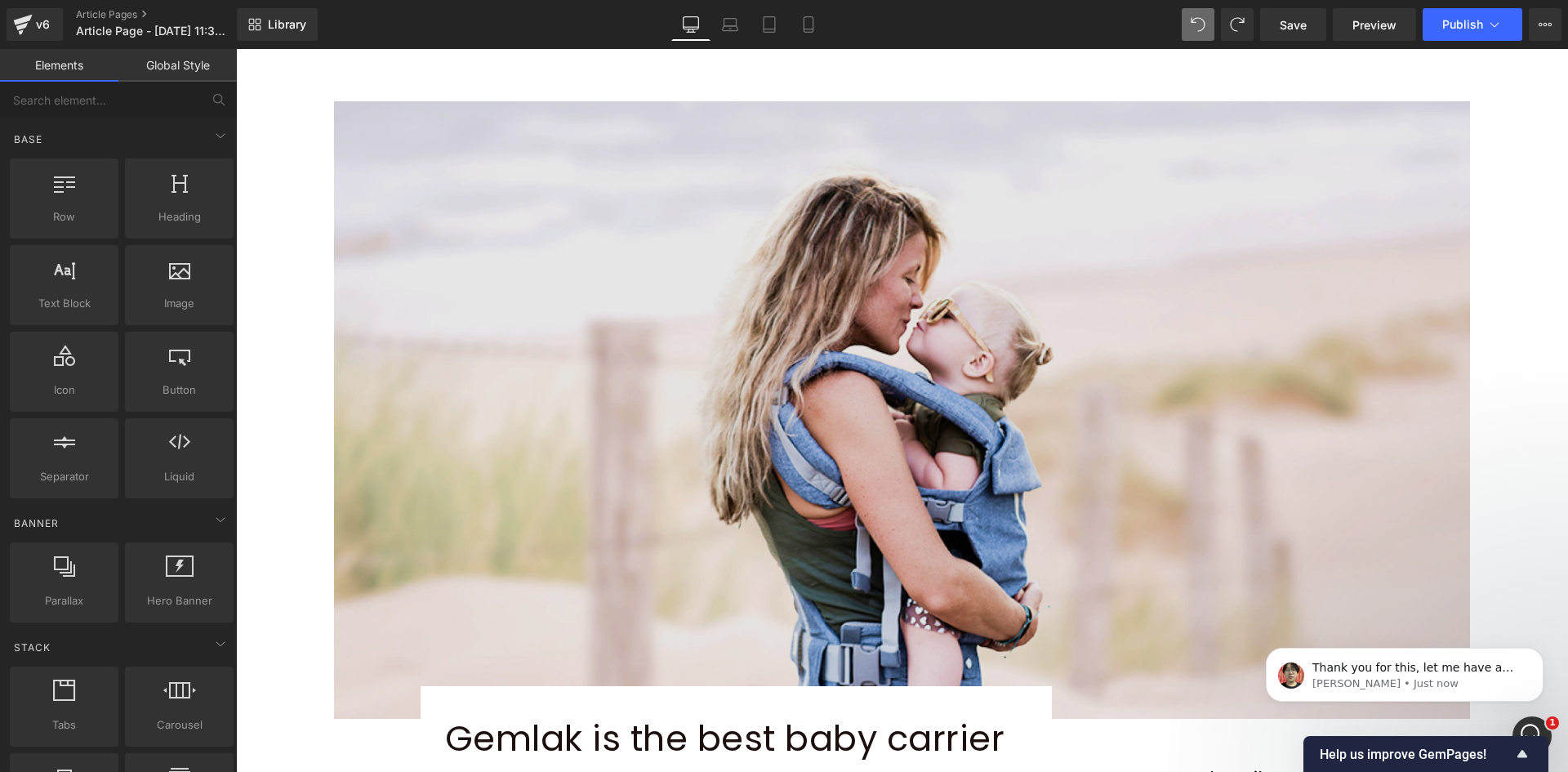
scroll to position [632, 0]
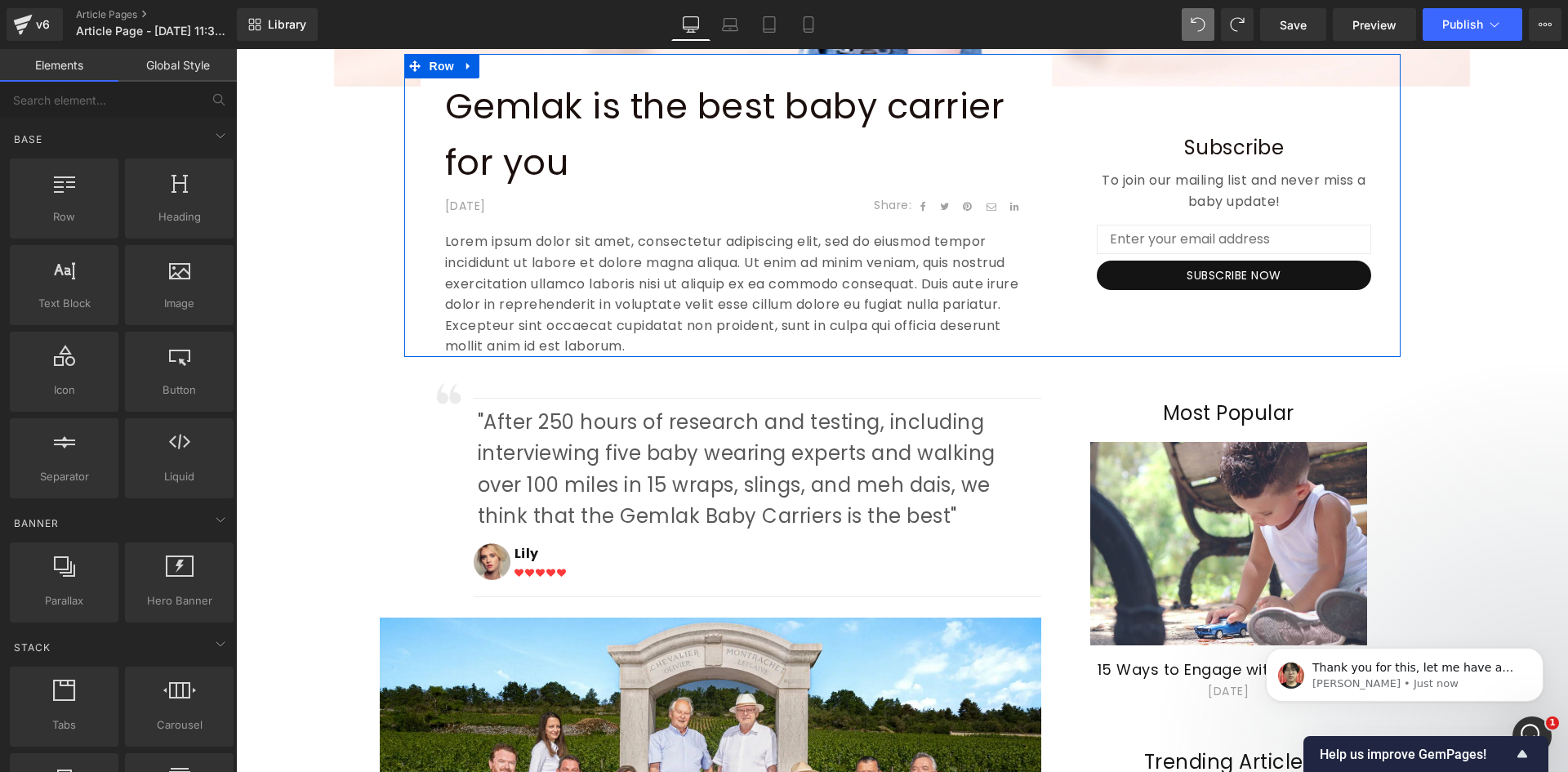
click at [405, 172] on div "Gemlak is the best baby carrier for you Text Block April 29,2020 Text Block Sha…" at bounding box center [736, 222] width 664 height 271
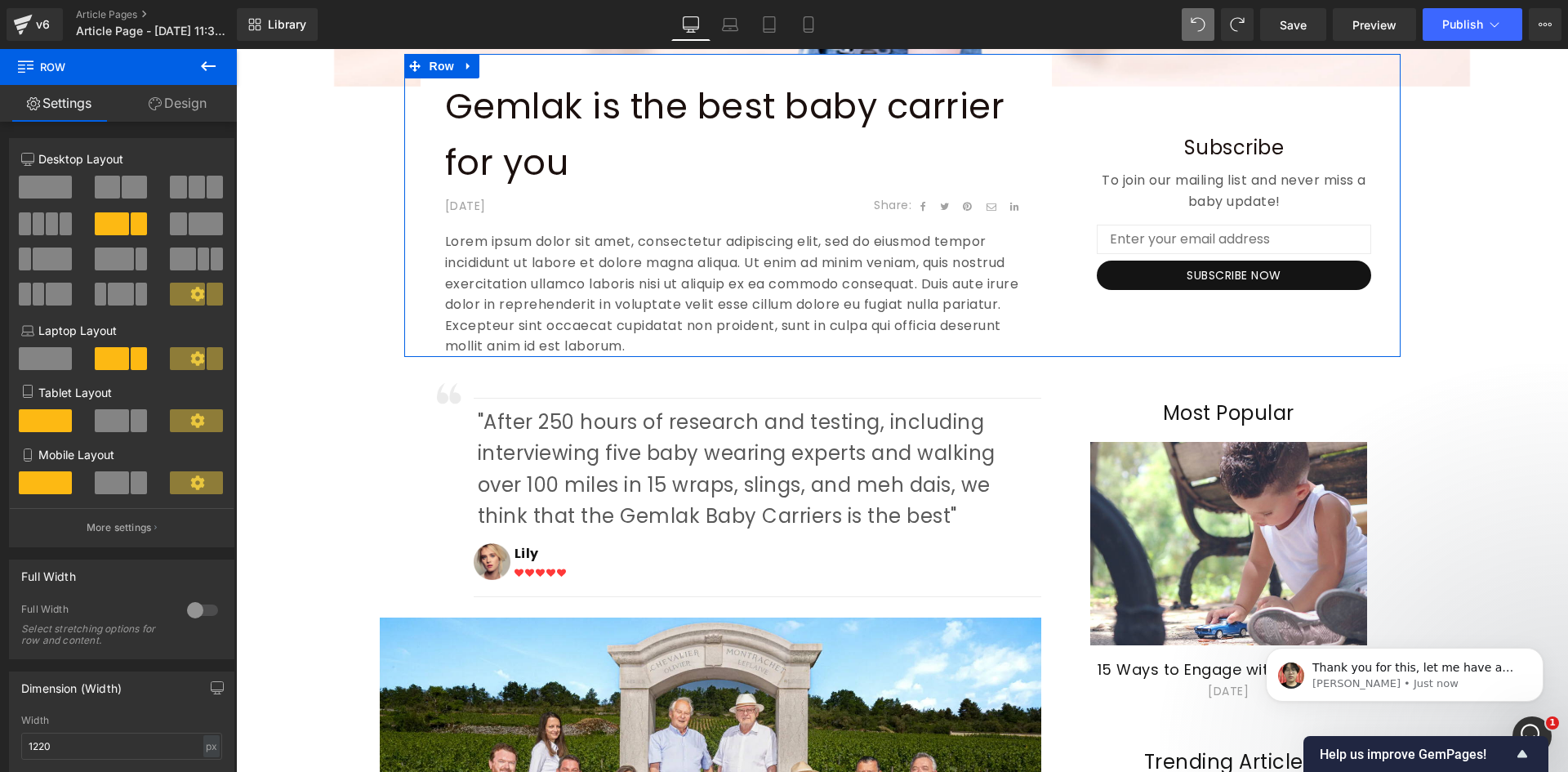
click at [194, 111] on link "Design" at bounding box center [177, 104] width 118 height 37
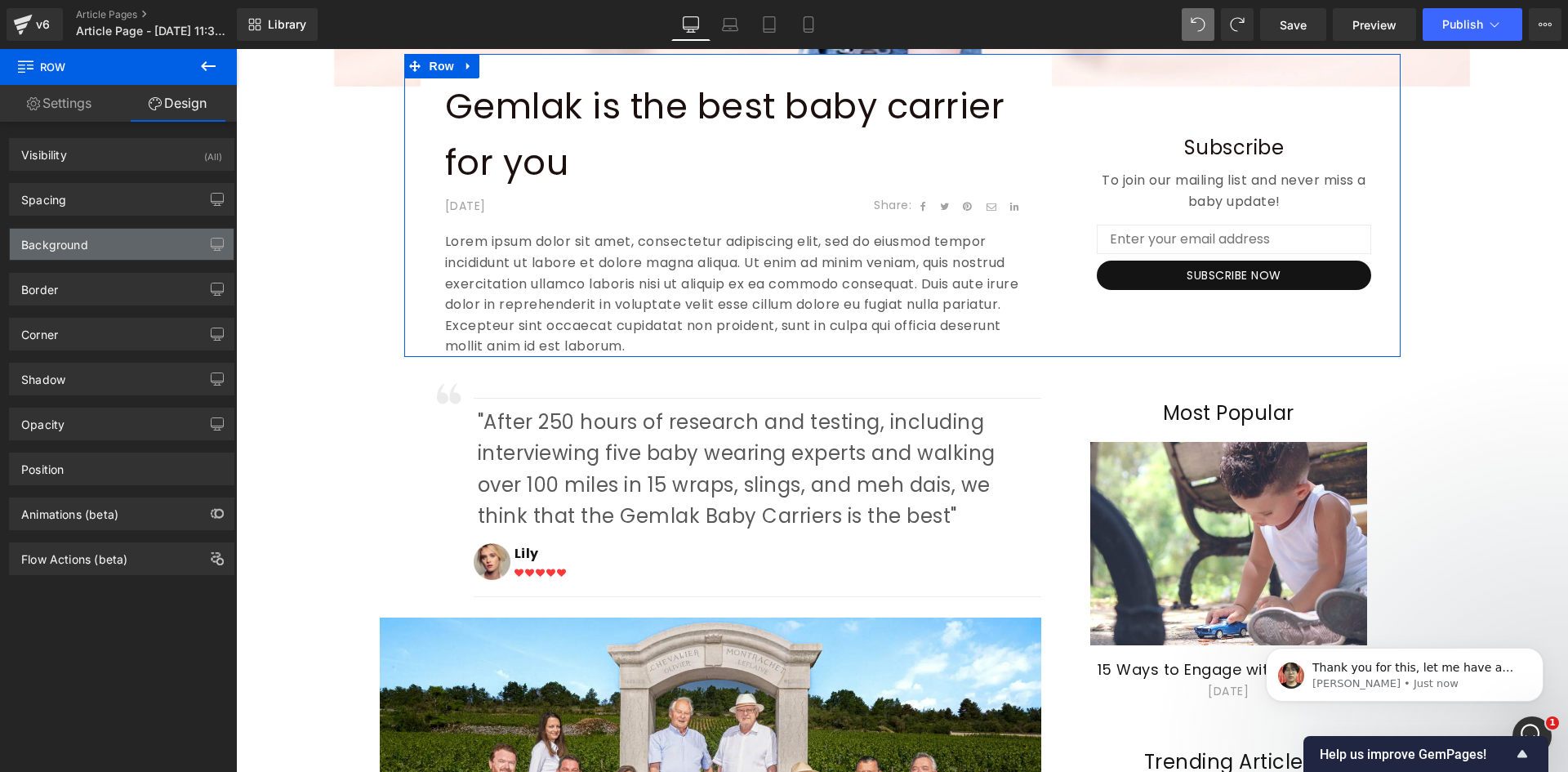
click at [73, 249] on div "Background" at bounding box center [55, 239] width 67 height 22
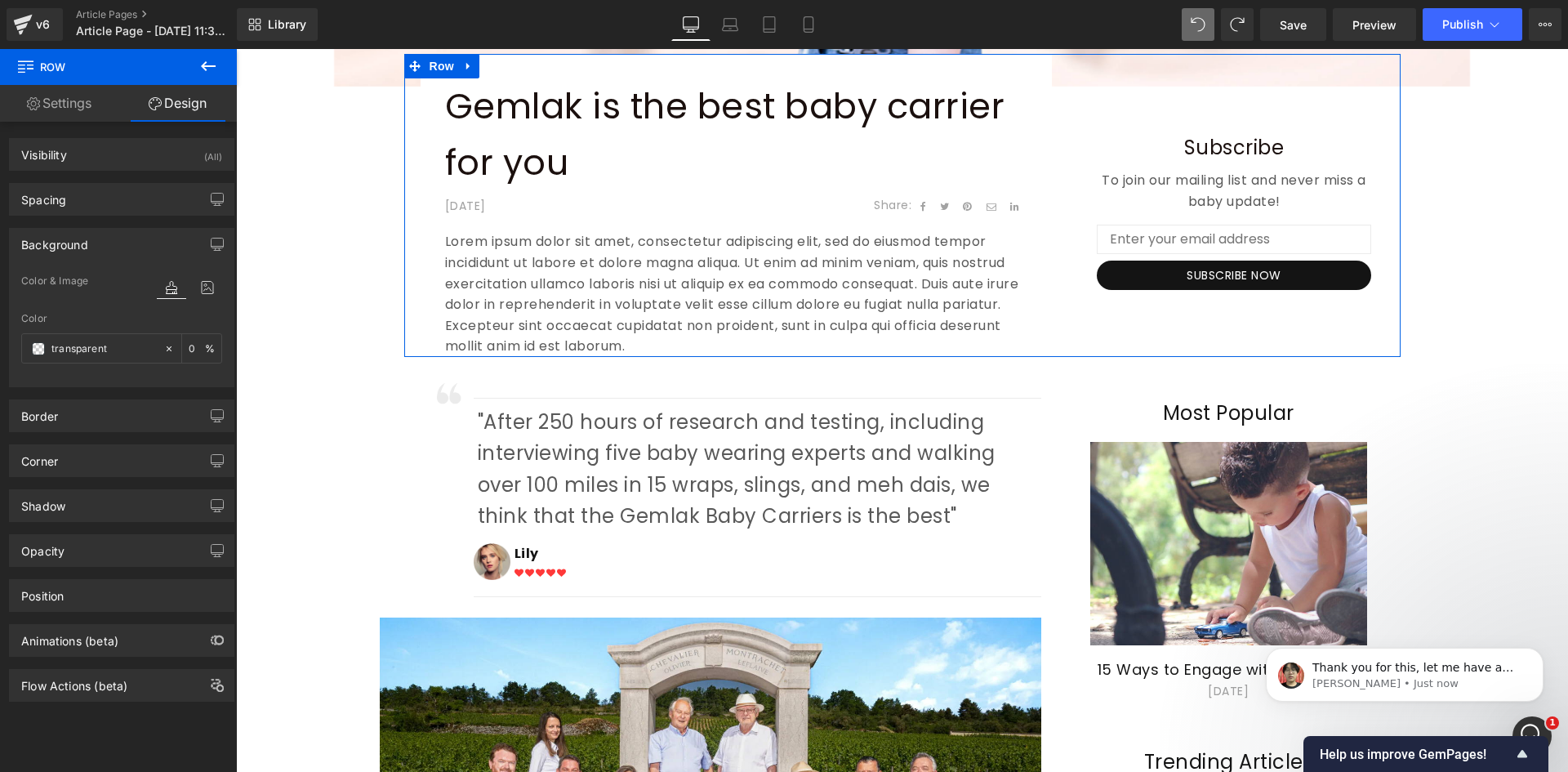
click at [73, 249] on div "Background" at bounding box center [55, 239] width 67 height 22
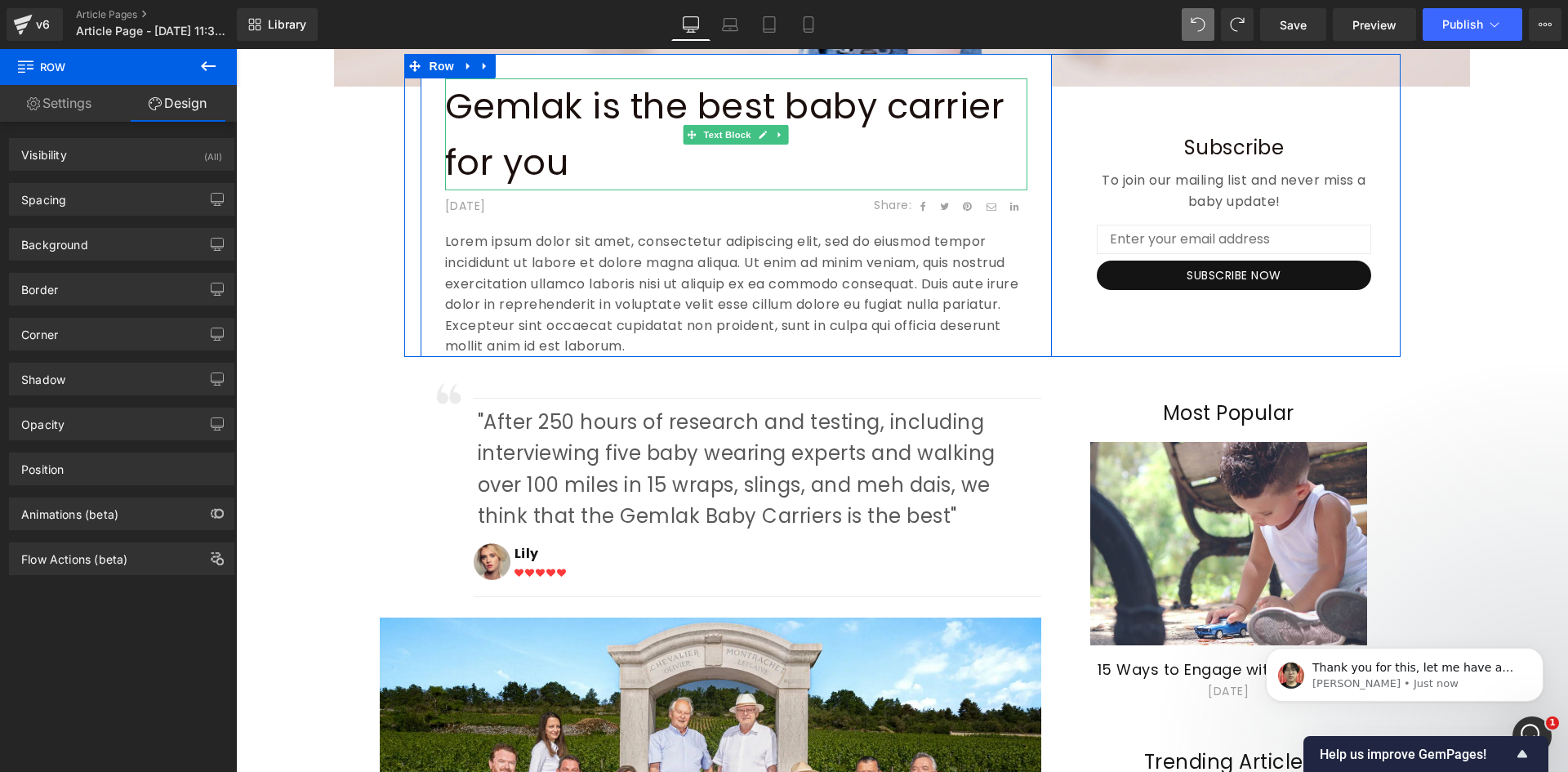
scroll to position [0, 0]
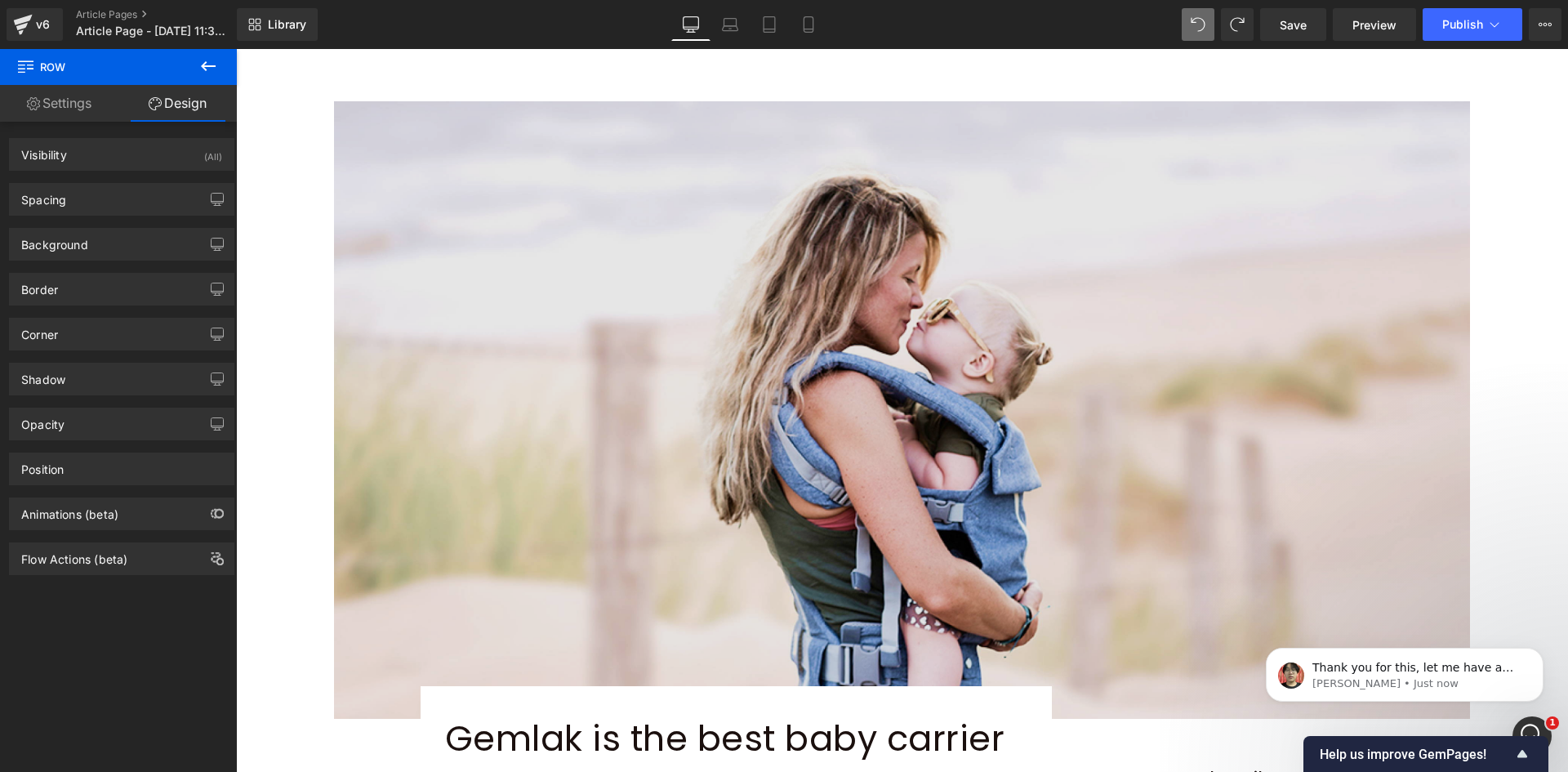
click at [384, 708] on img at bounding box center [902, 410] width 1136 height 618
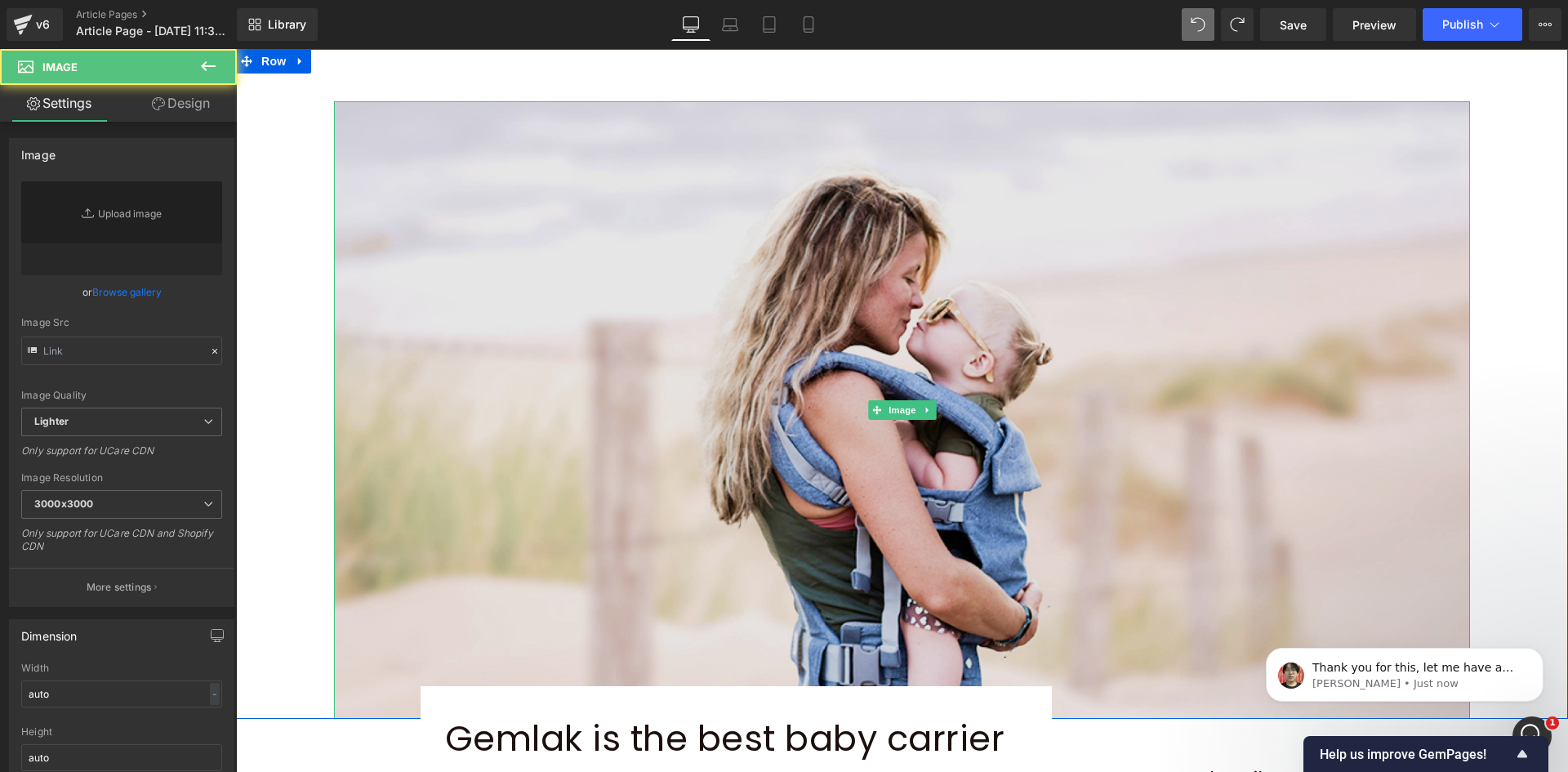
type input "https://ucarecdn.com/4600b518-7fa9-4275-8440-6d674cb0b03e/-/format/auto/-/previ…"
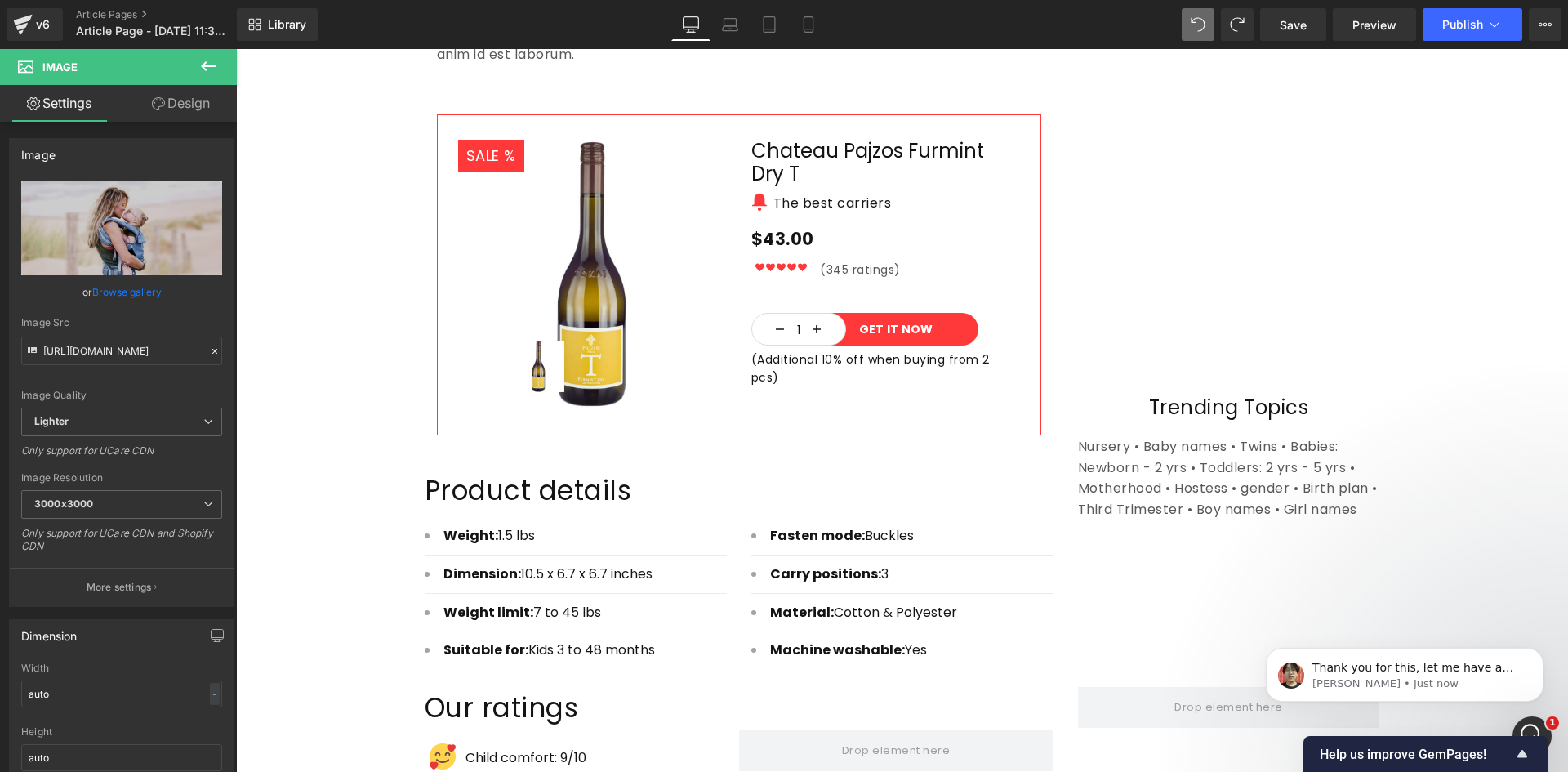
scroll to position [1868, 0]
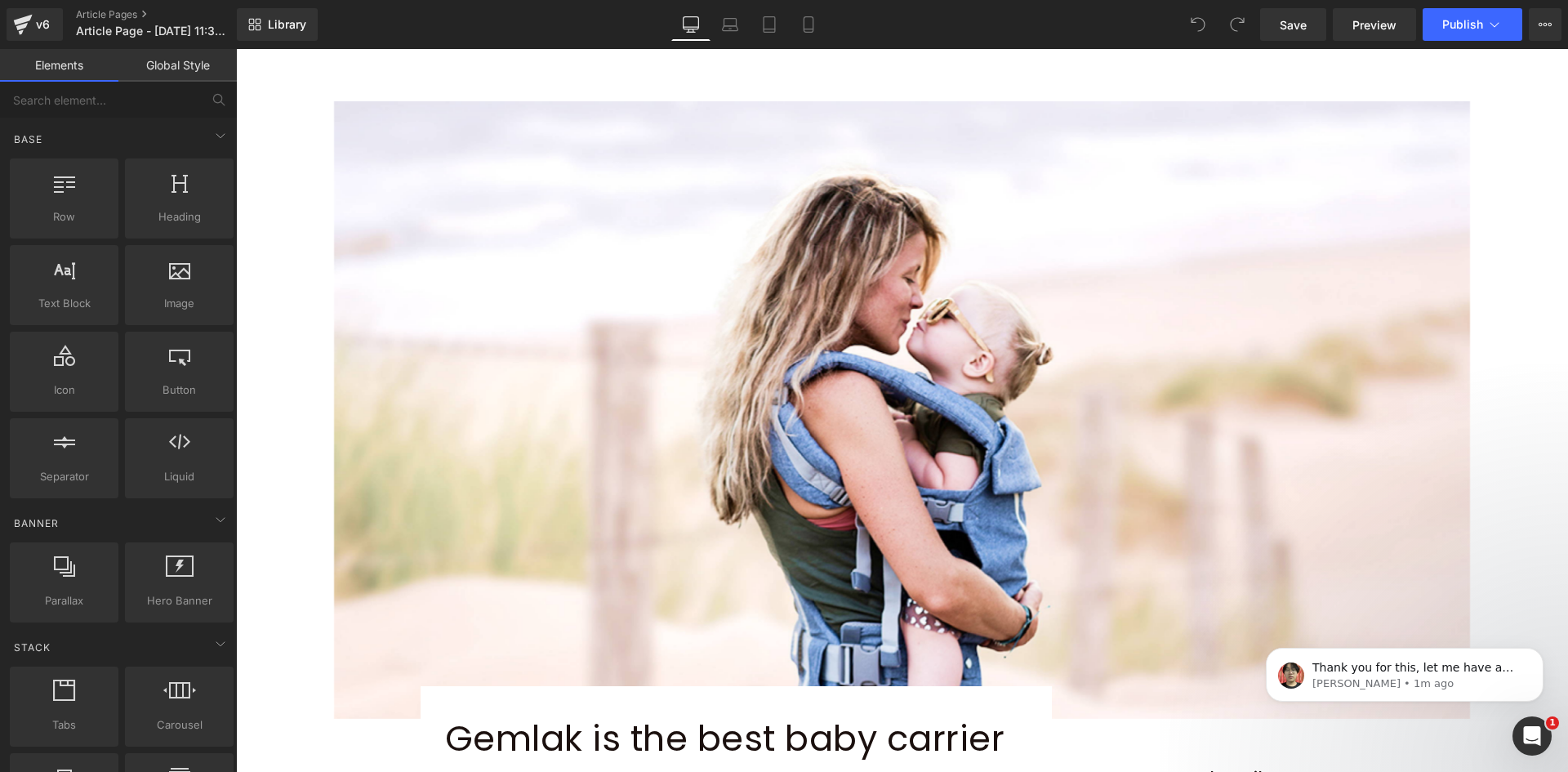
scroll to position [632, 0]
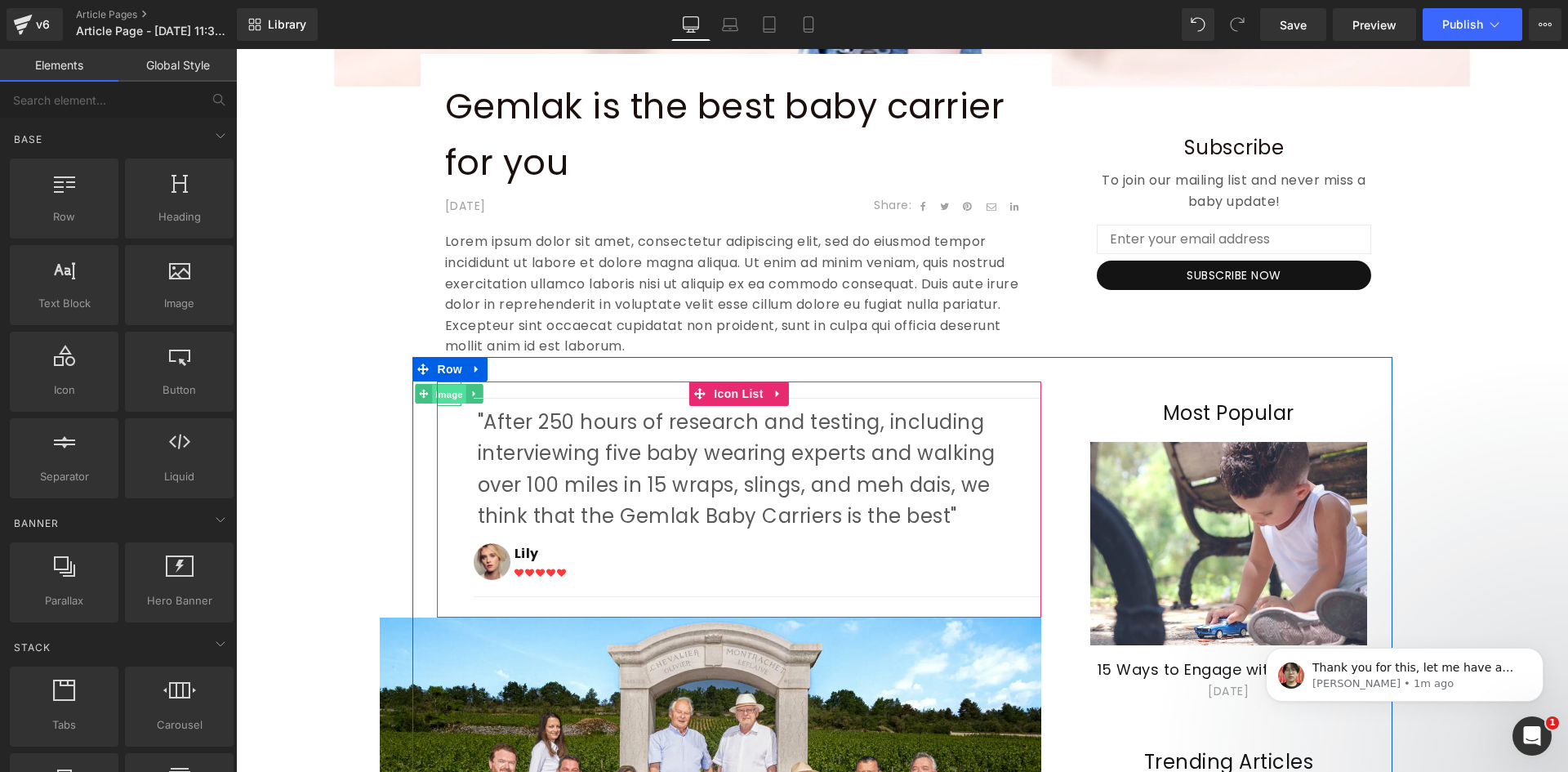
click at [443, 400] on span "Image" at bounding box center [449, 395] width 34 height 20
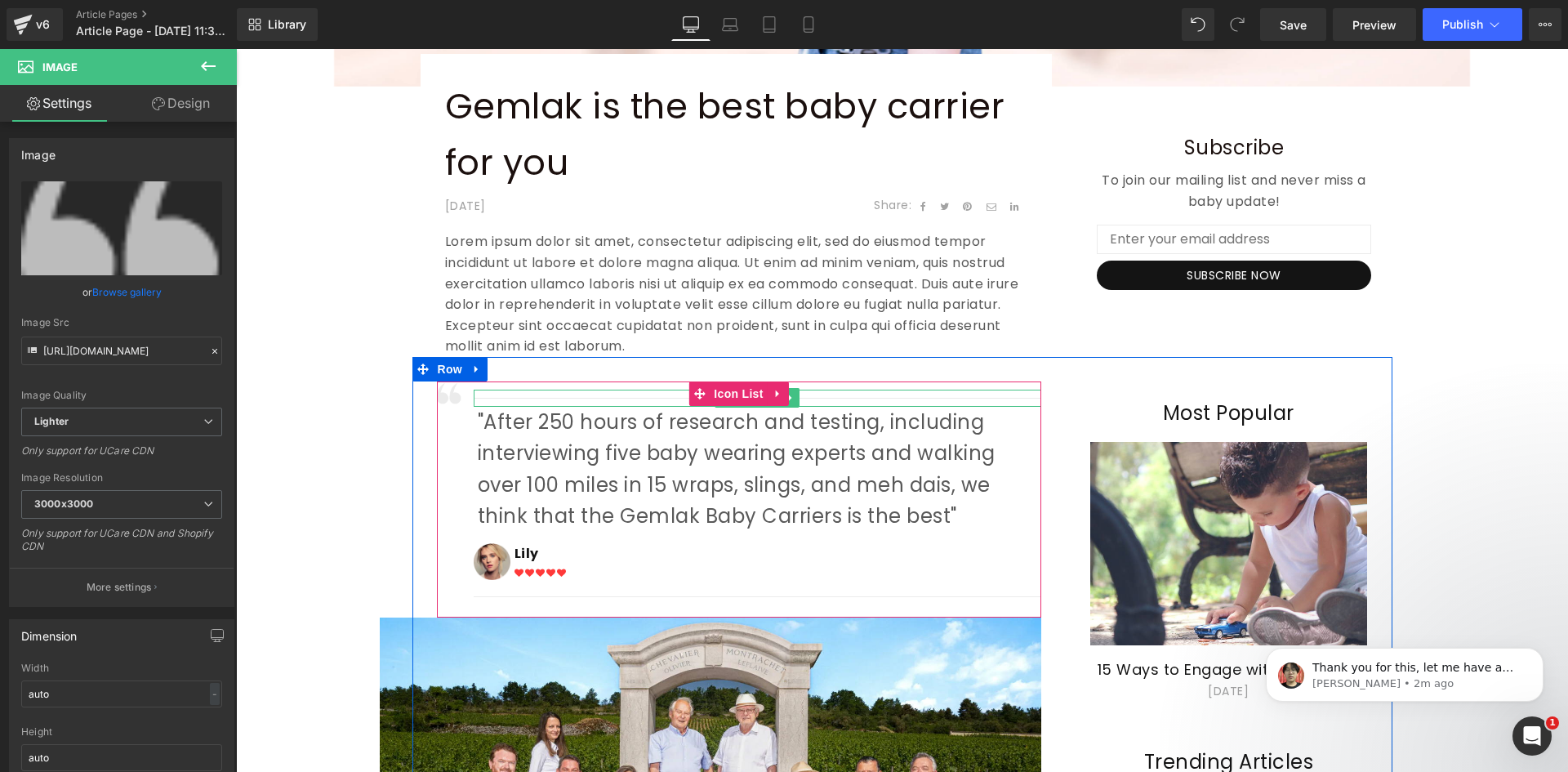
click at [539, 398] on hr at bounding box center [758, 402] width 568 height 9
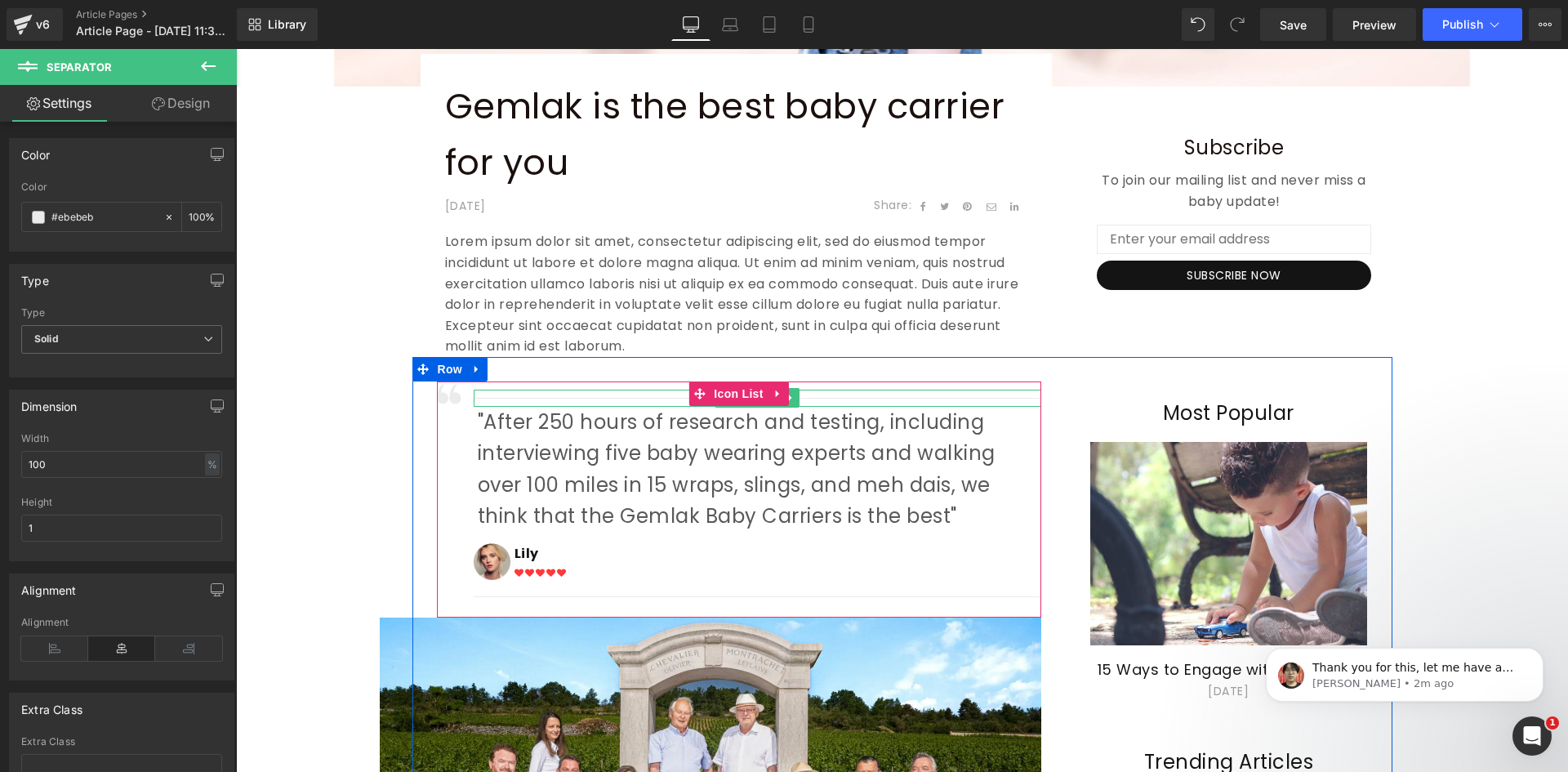
click at [872, 400] on hr at bounding box center [758, 402] width 568 height 9
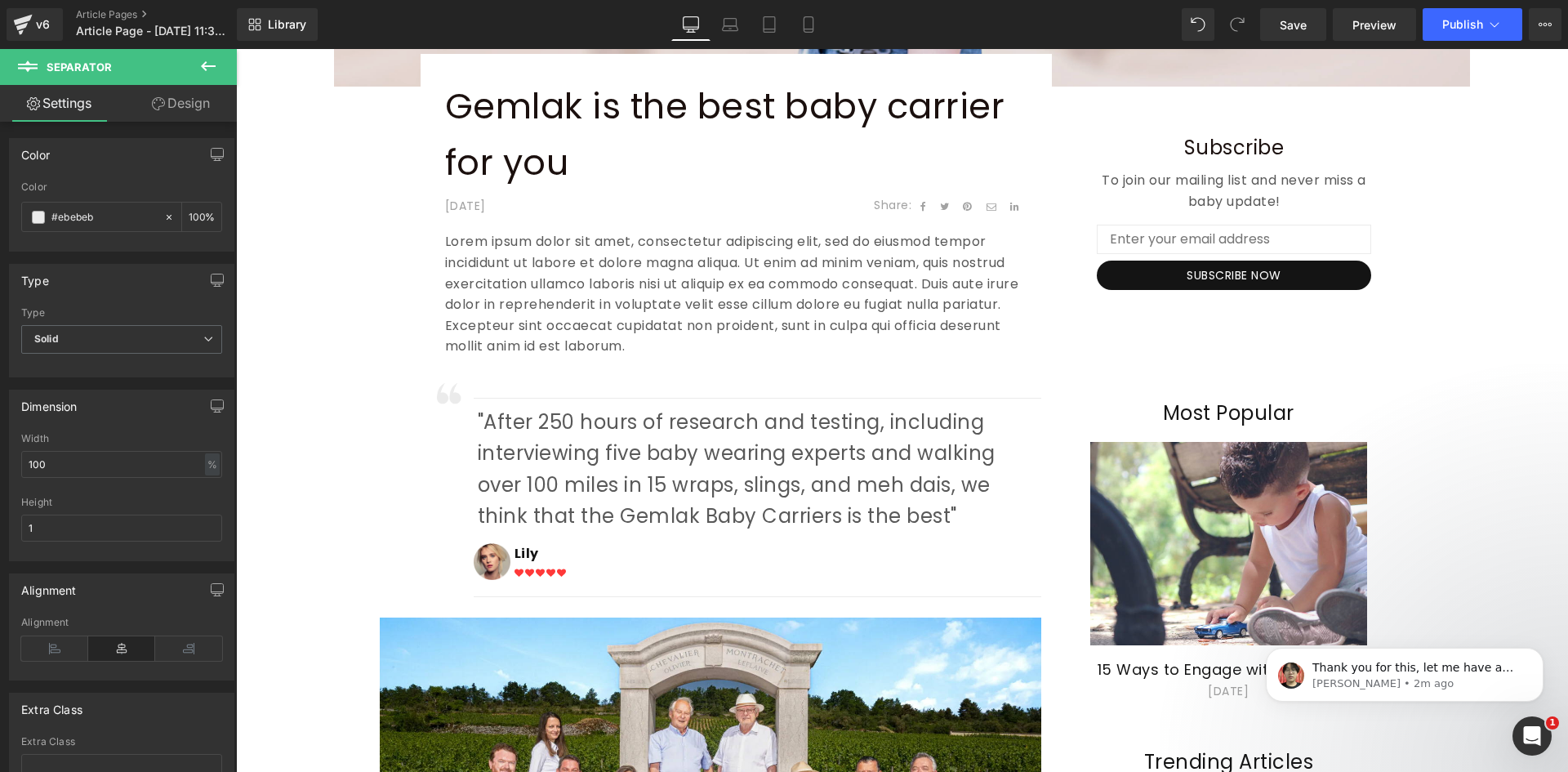
scroll to position [0, 0]
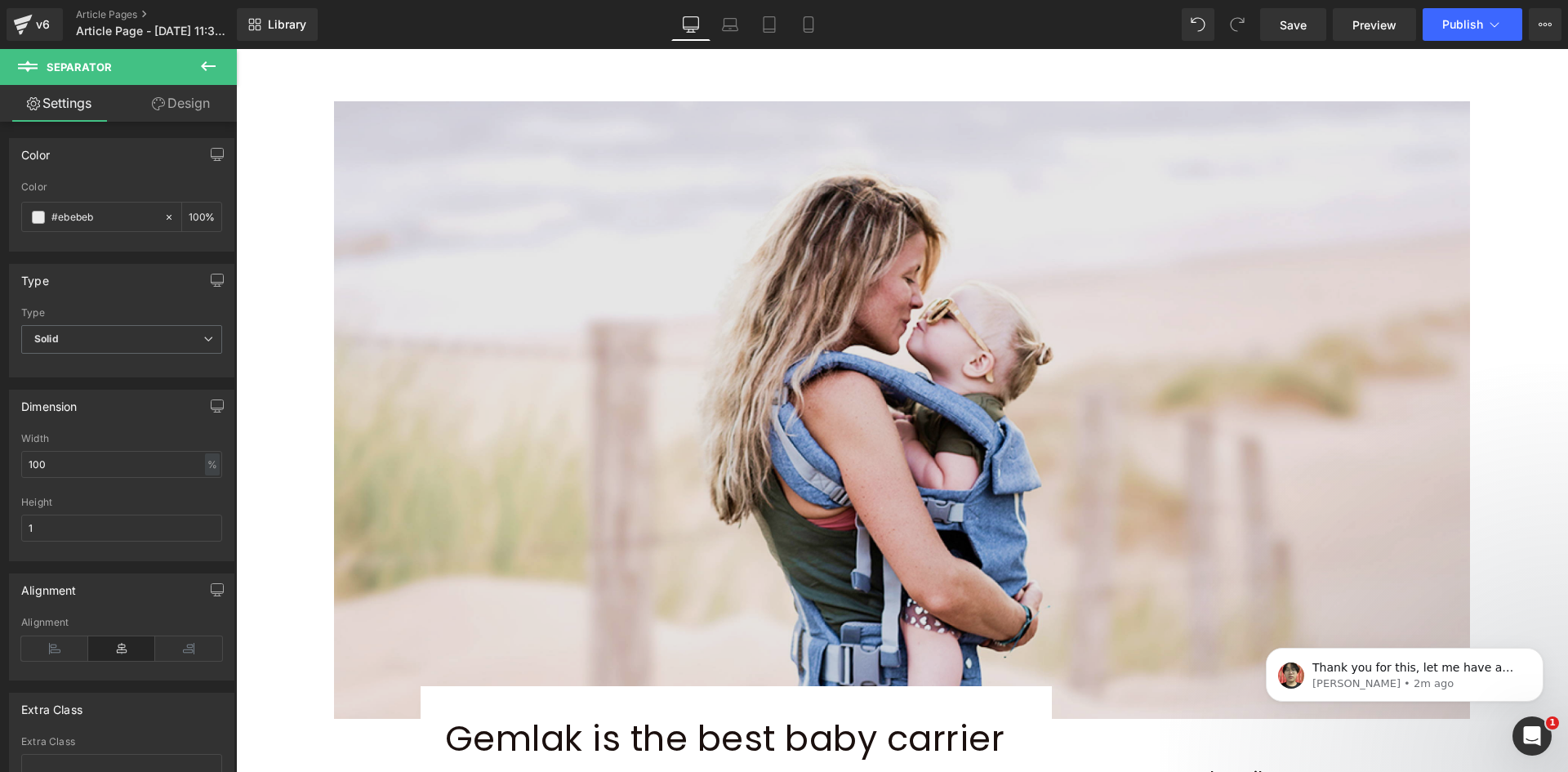
click at [644, 293] on img at bounding box center [902, 410] width 1136 height 618
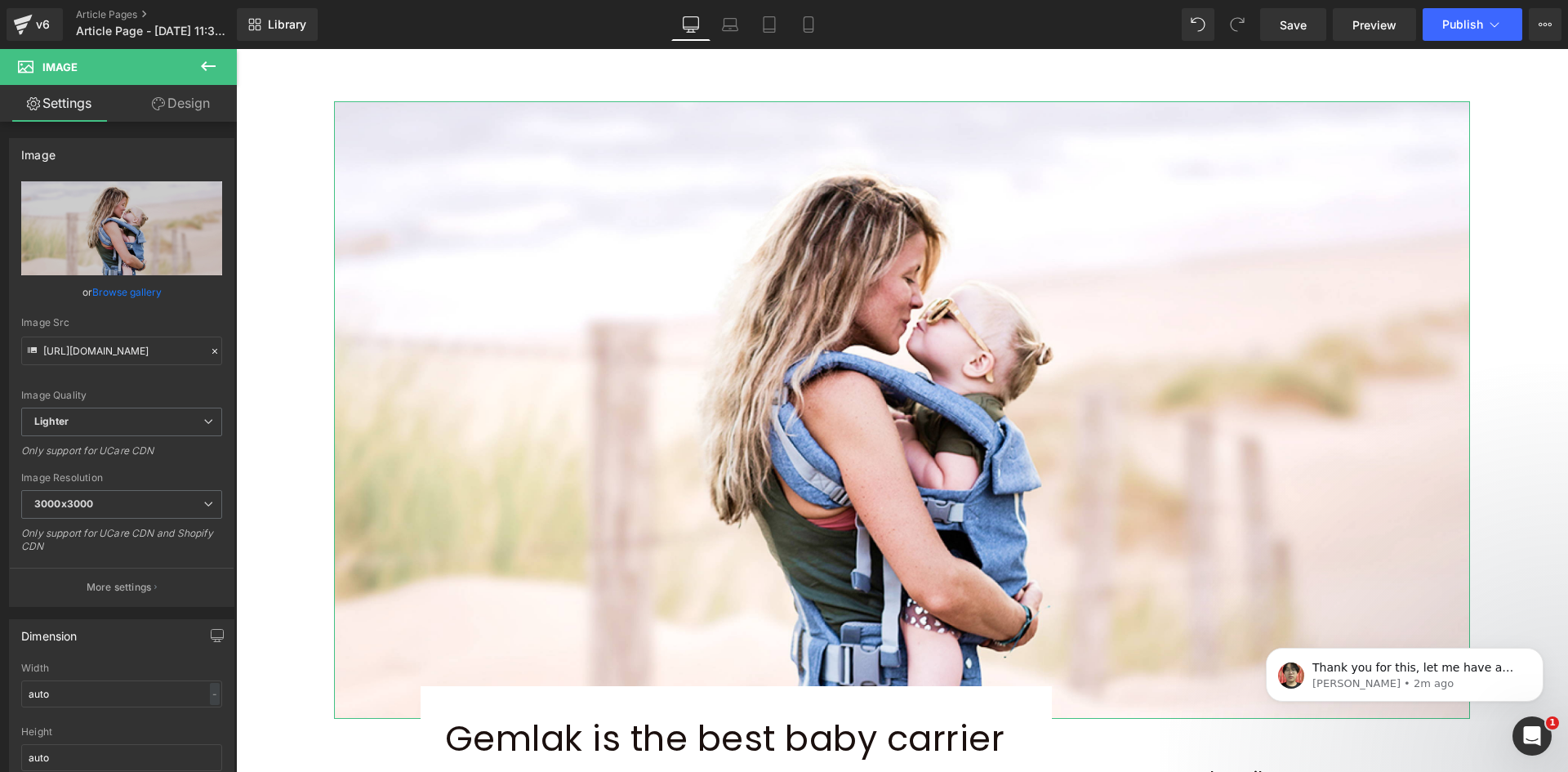
click at [159, 110] on link "Design" at bounding box center [181, 104] width 118 height 37
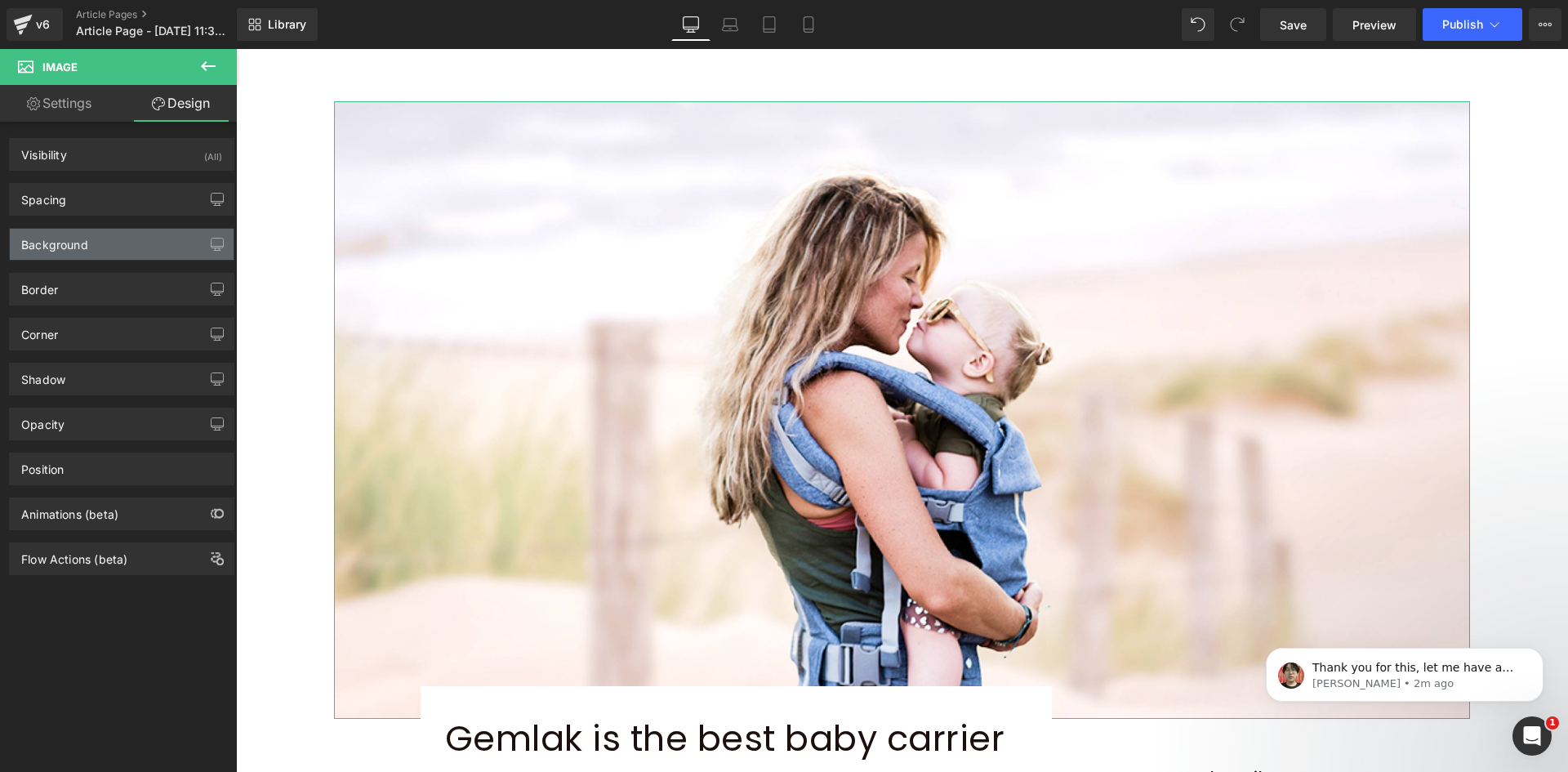
click at [44, 246] on div "Background" at bounding box center [55, 239] width 67 height 22
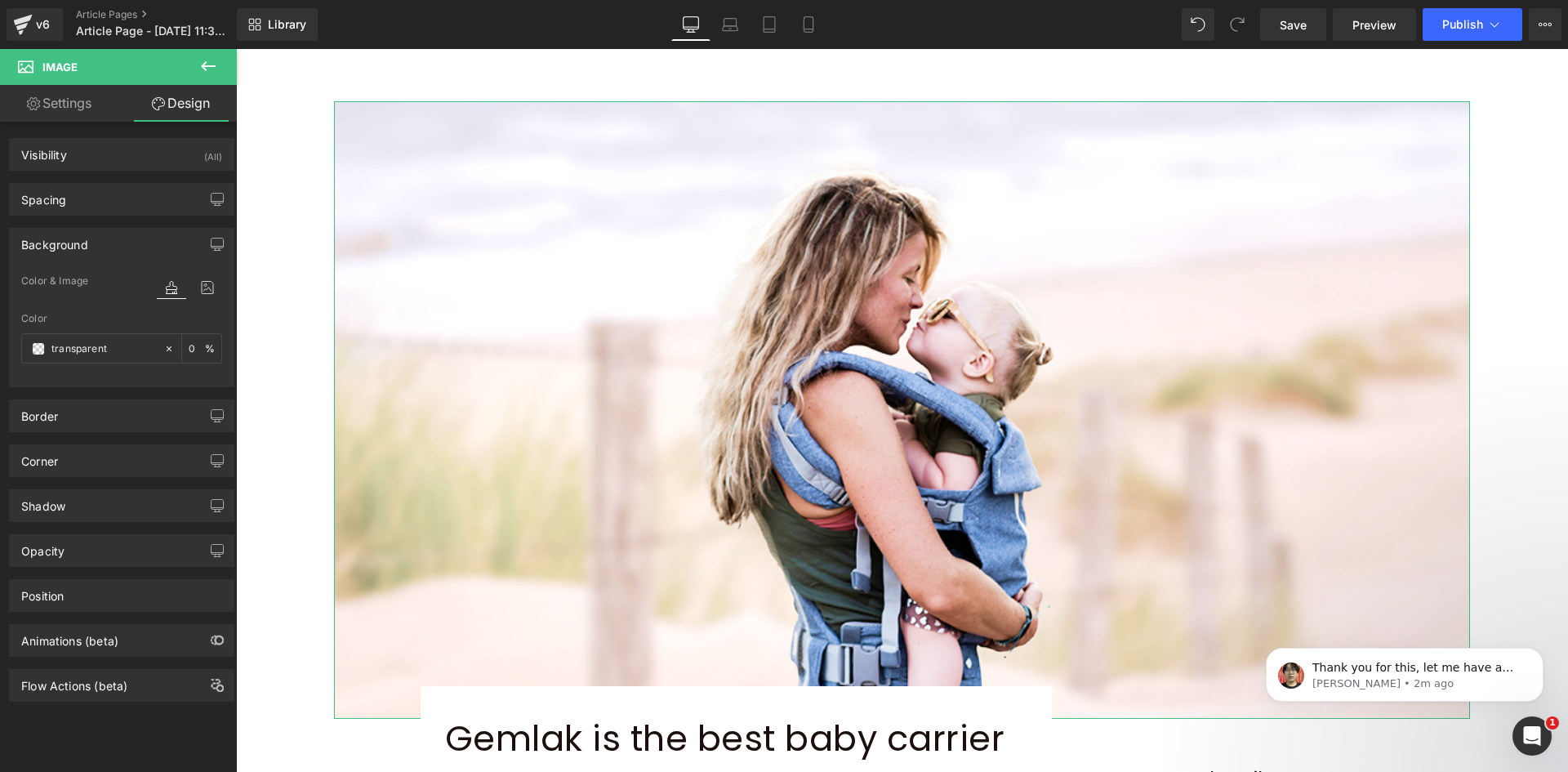
click at [52, 108] on link "Settings" at bounding box center [59, 104] width 118 height 37
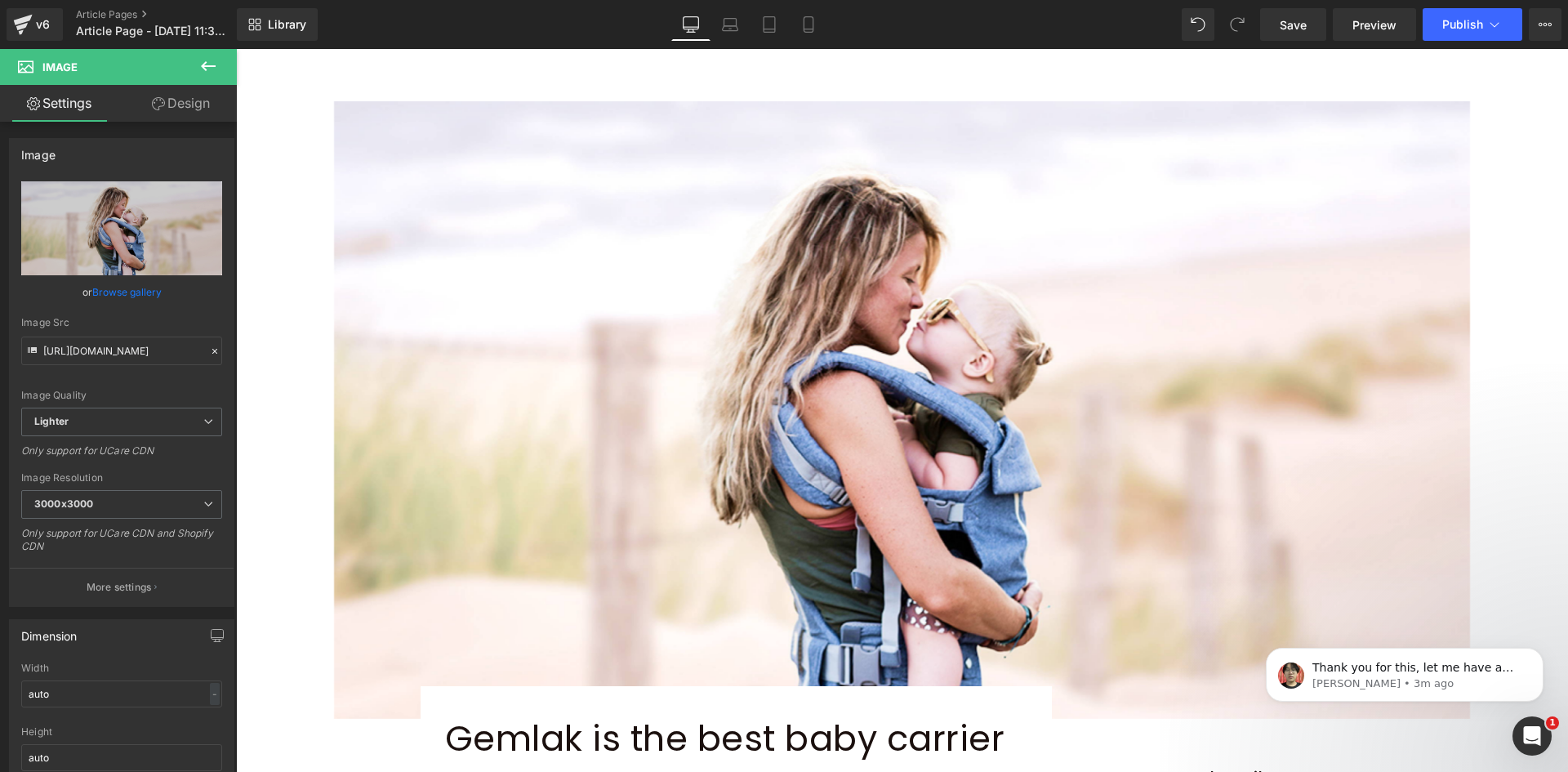
scroll to position [632, 0]
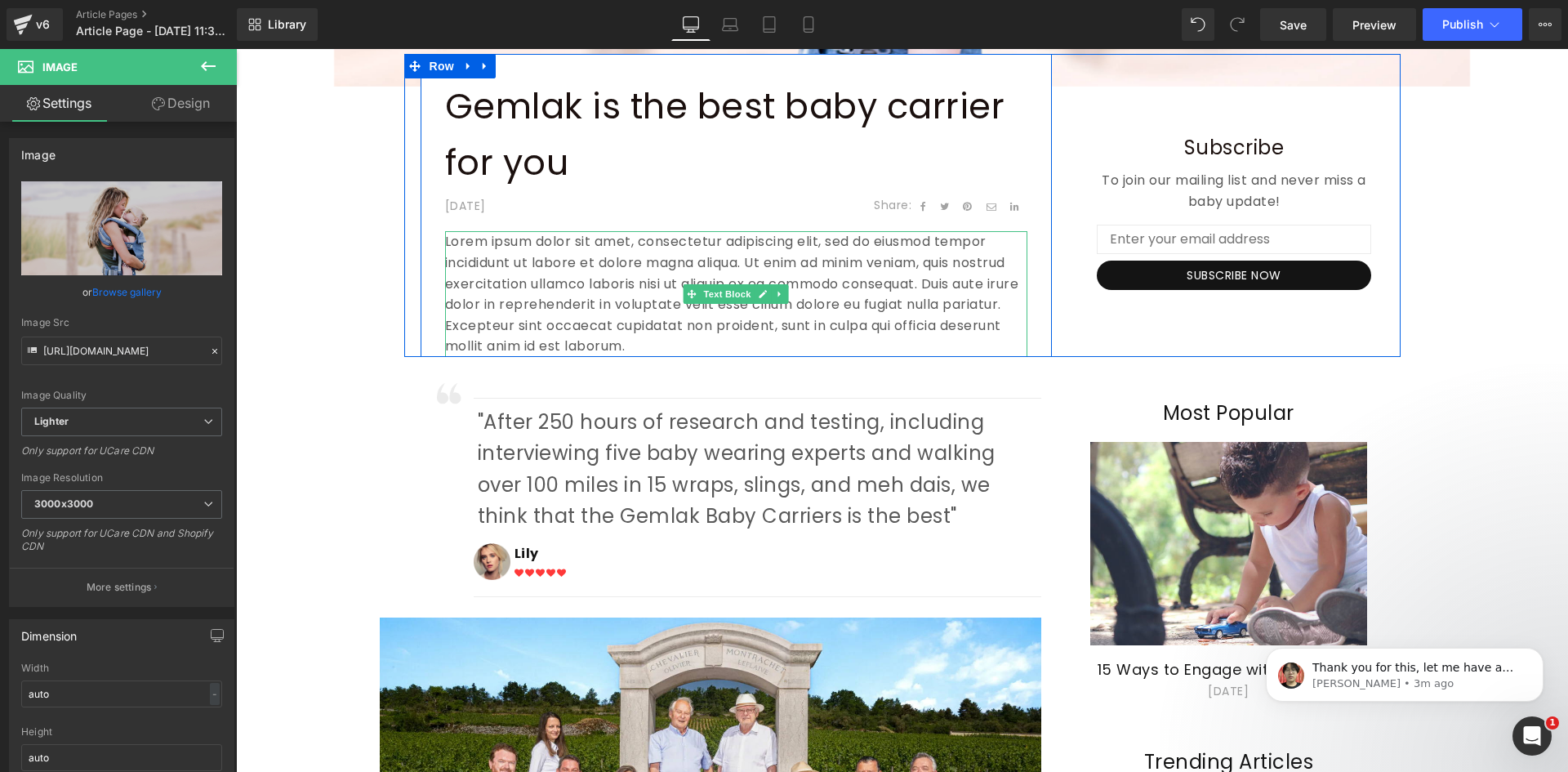
click at [478, 248] on p "Lorem ipsum dolor sit amet, consectetur adipiscing elit, sed do eiusmod tempor …" at bounding box center [736, 293] width 583 height 126
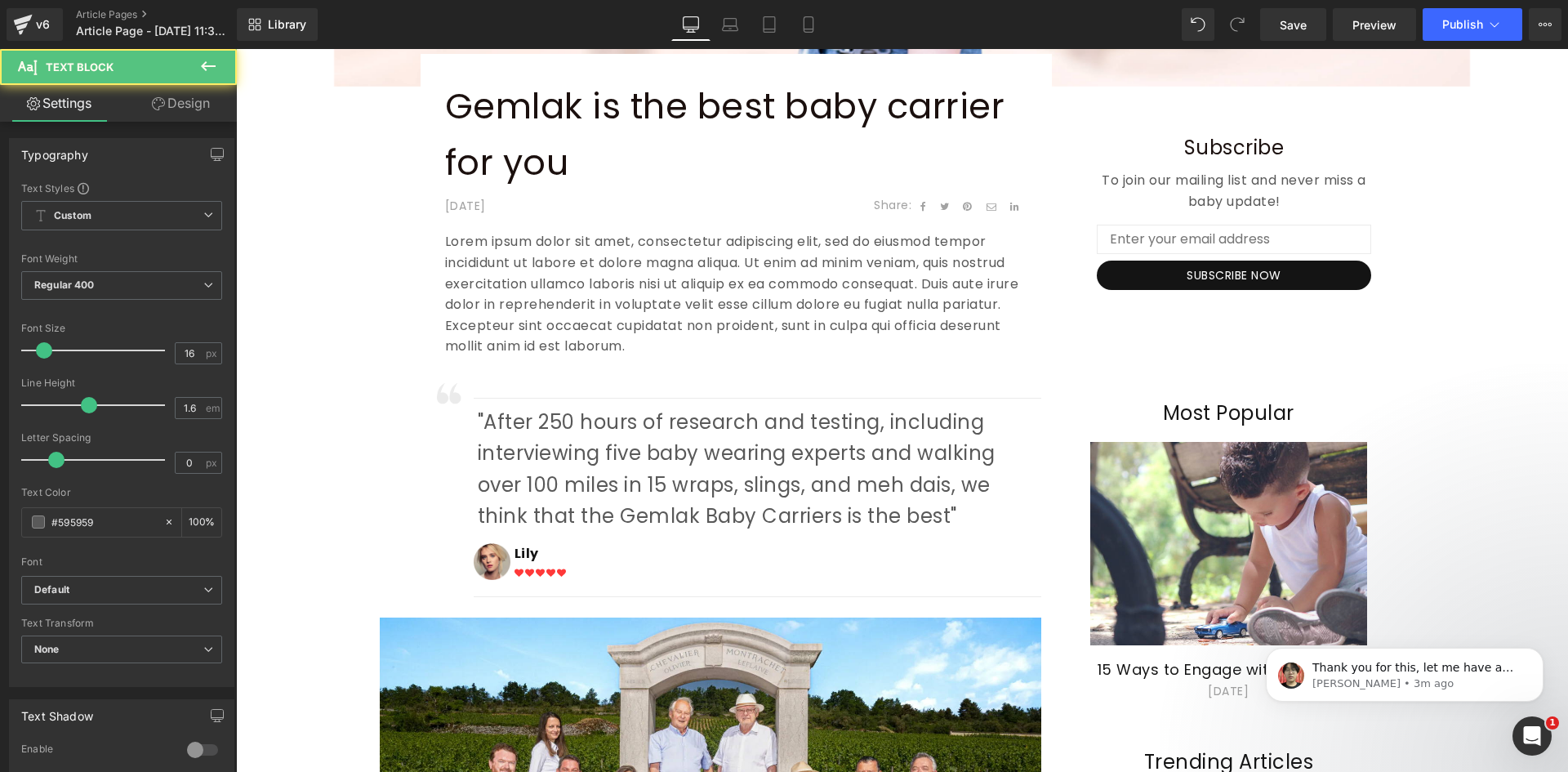
click at [166, 106] on link "Design" at bounding box center [181, 104] width 118 height 37
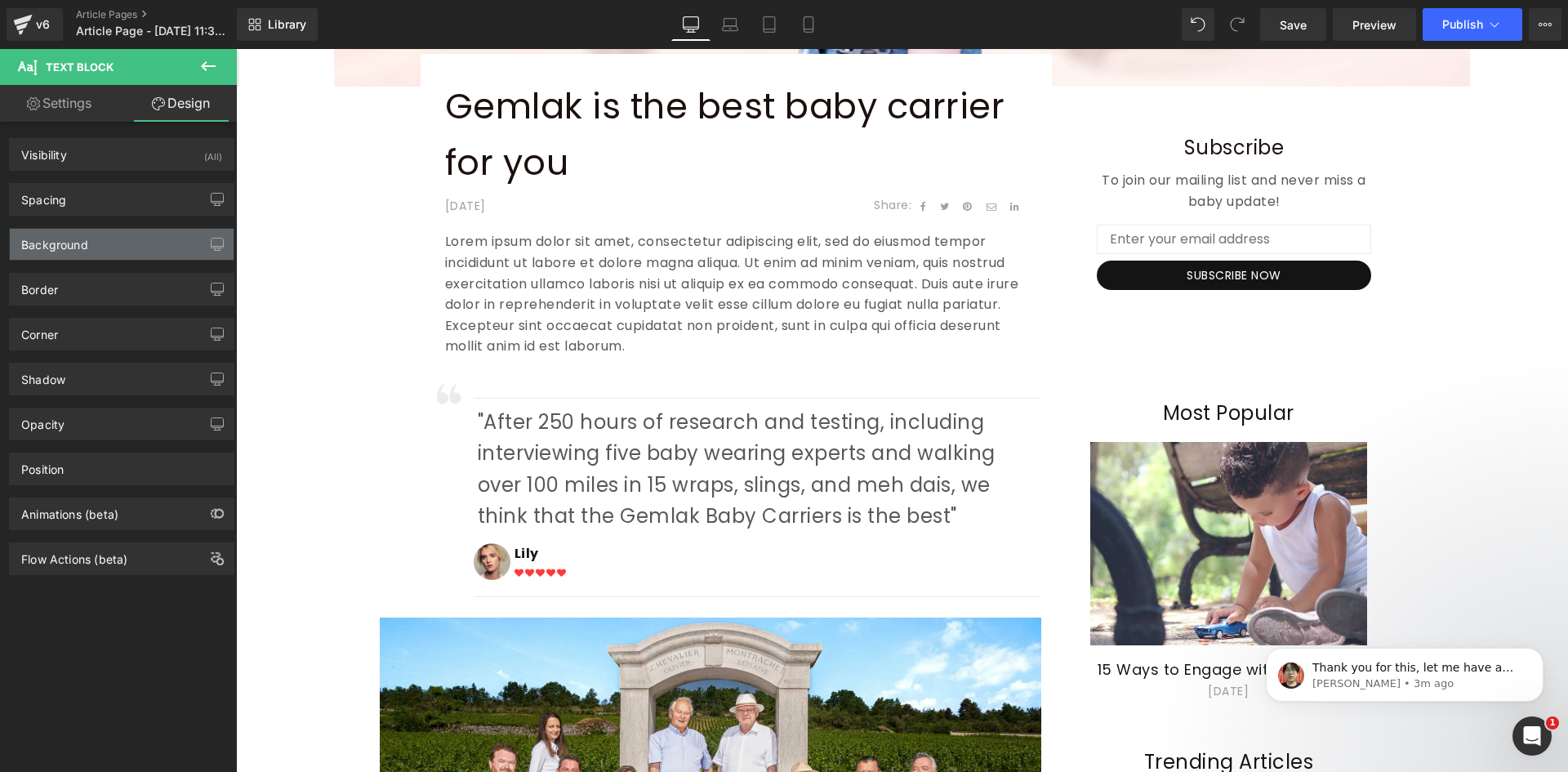
click at [58, 236] on div "Background" at bounding box center [55, 239] width 67 height 22
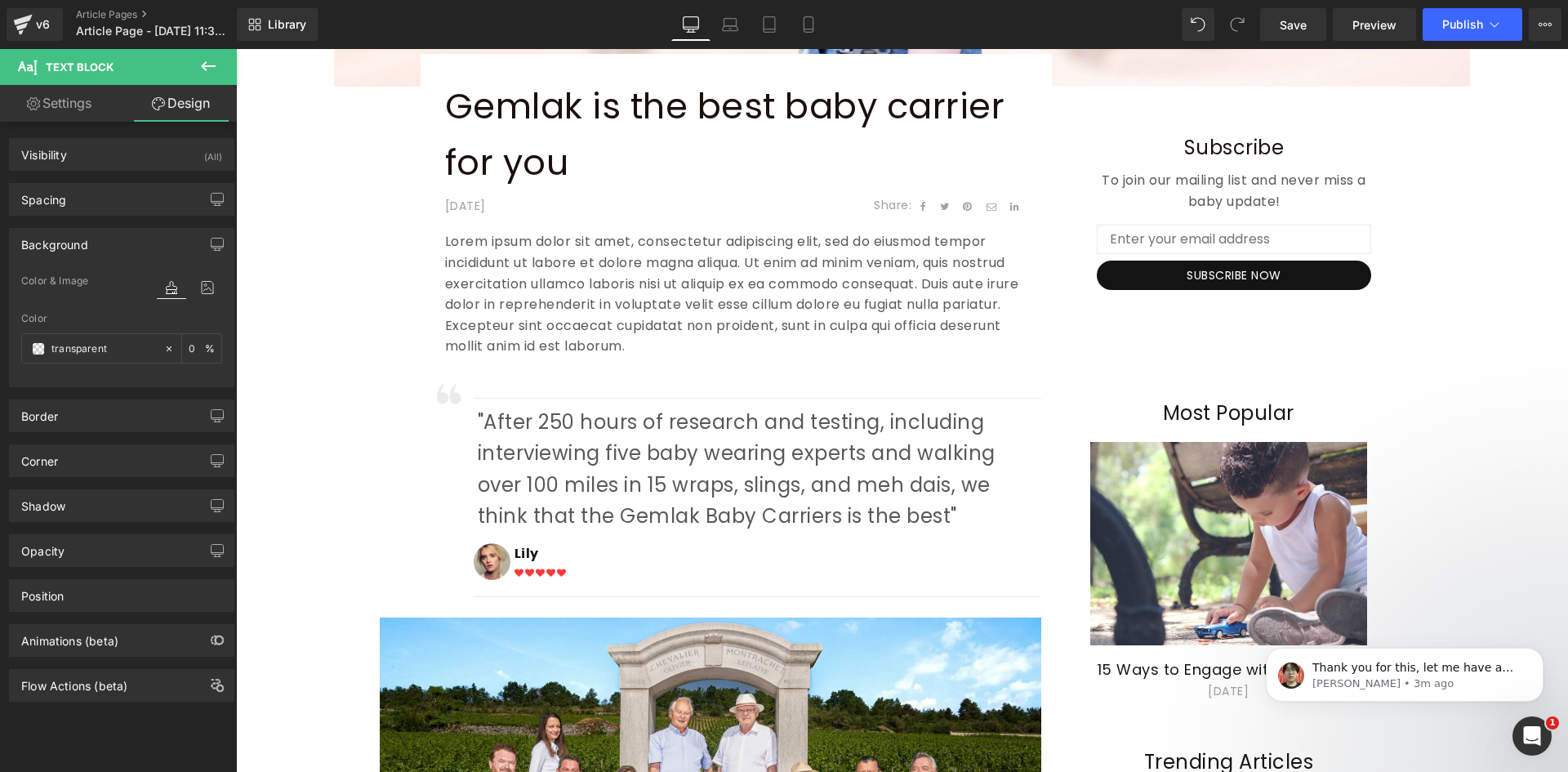
click at [53, 236] on div "Background" at bounding box center [55, 239] width 67 height 22
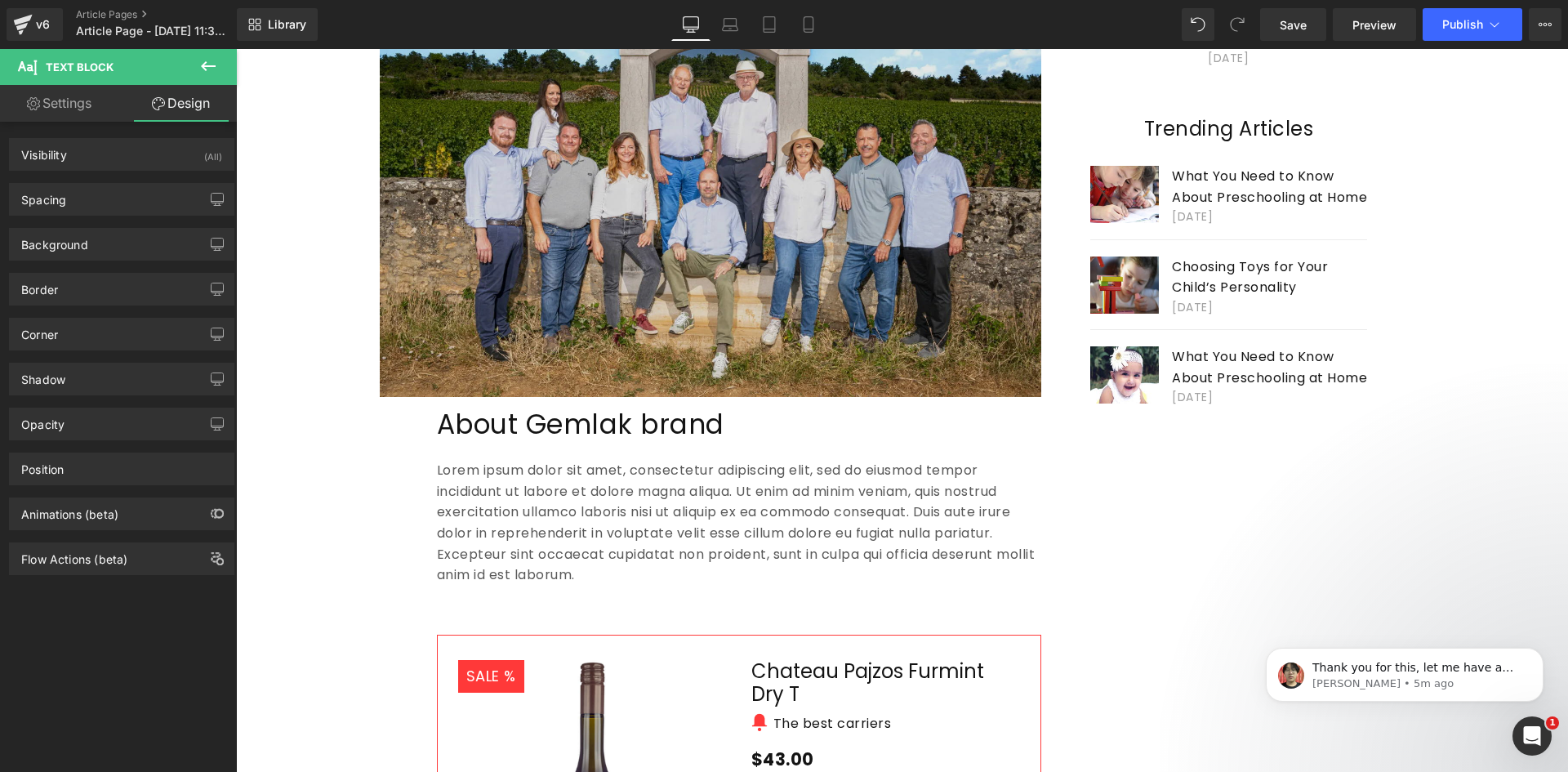
click at [484, 285] on img at bounding box center [711, 191] width 662 height 412
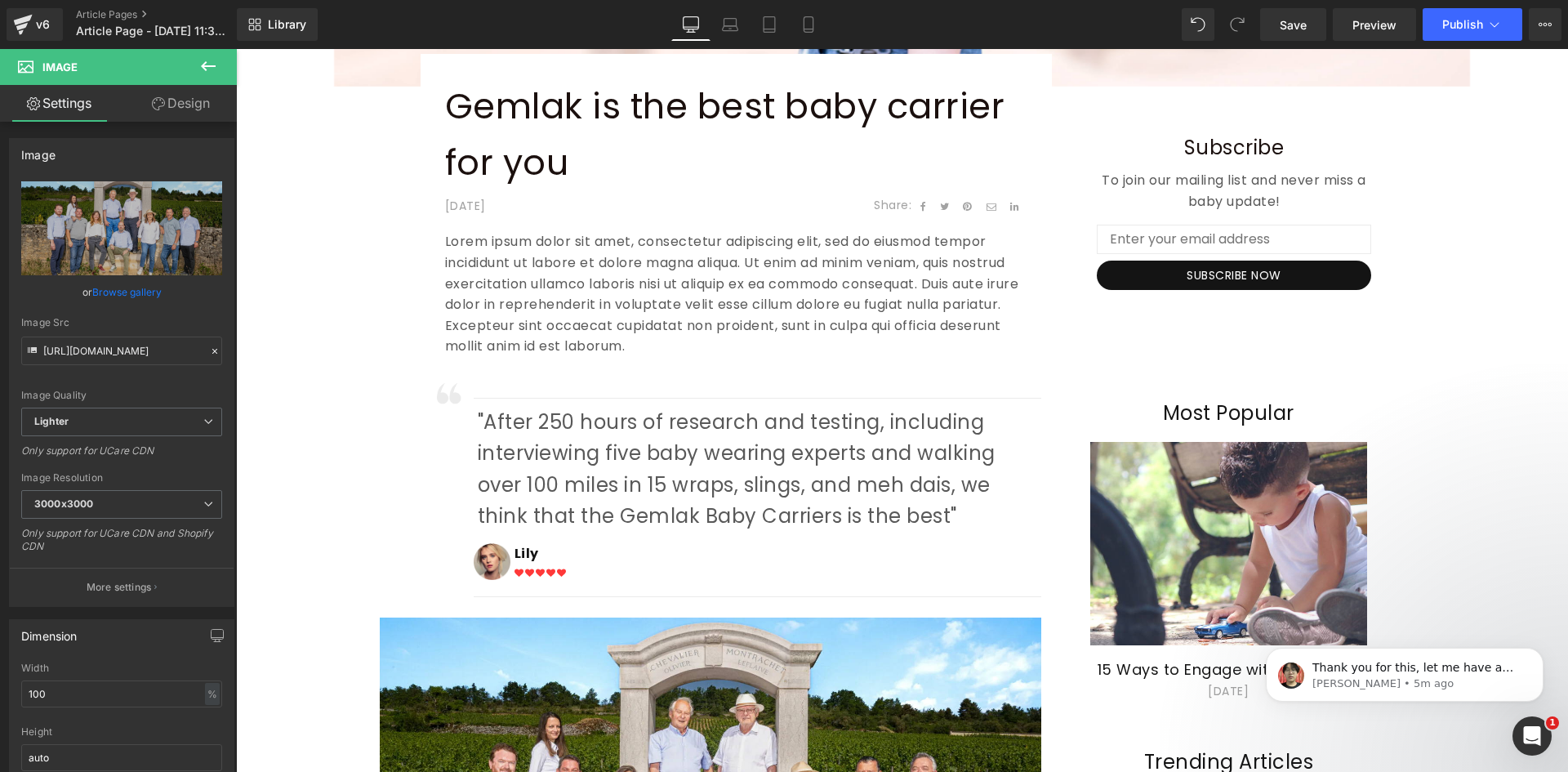
click at [632, 319] on p "Lorem ipsum dolor sit amet, consectetur adipiscing elit, sed do eiusmod tempor …" at bounding box center [736, 293] width 583 height 126
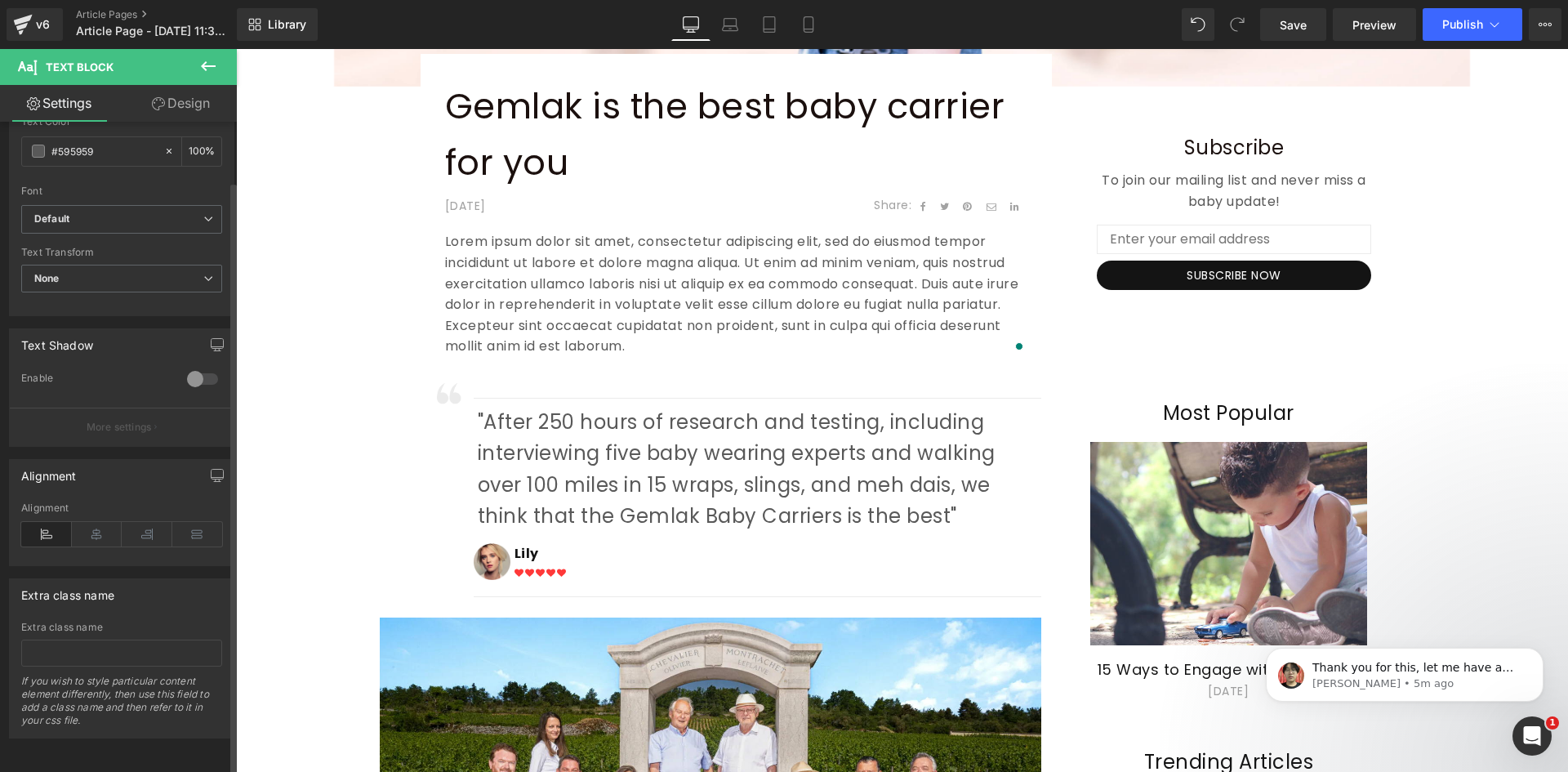
scroll to position [0, 0]
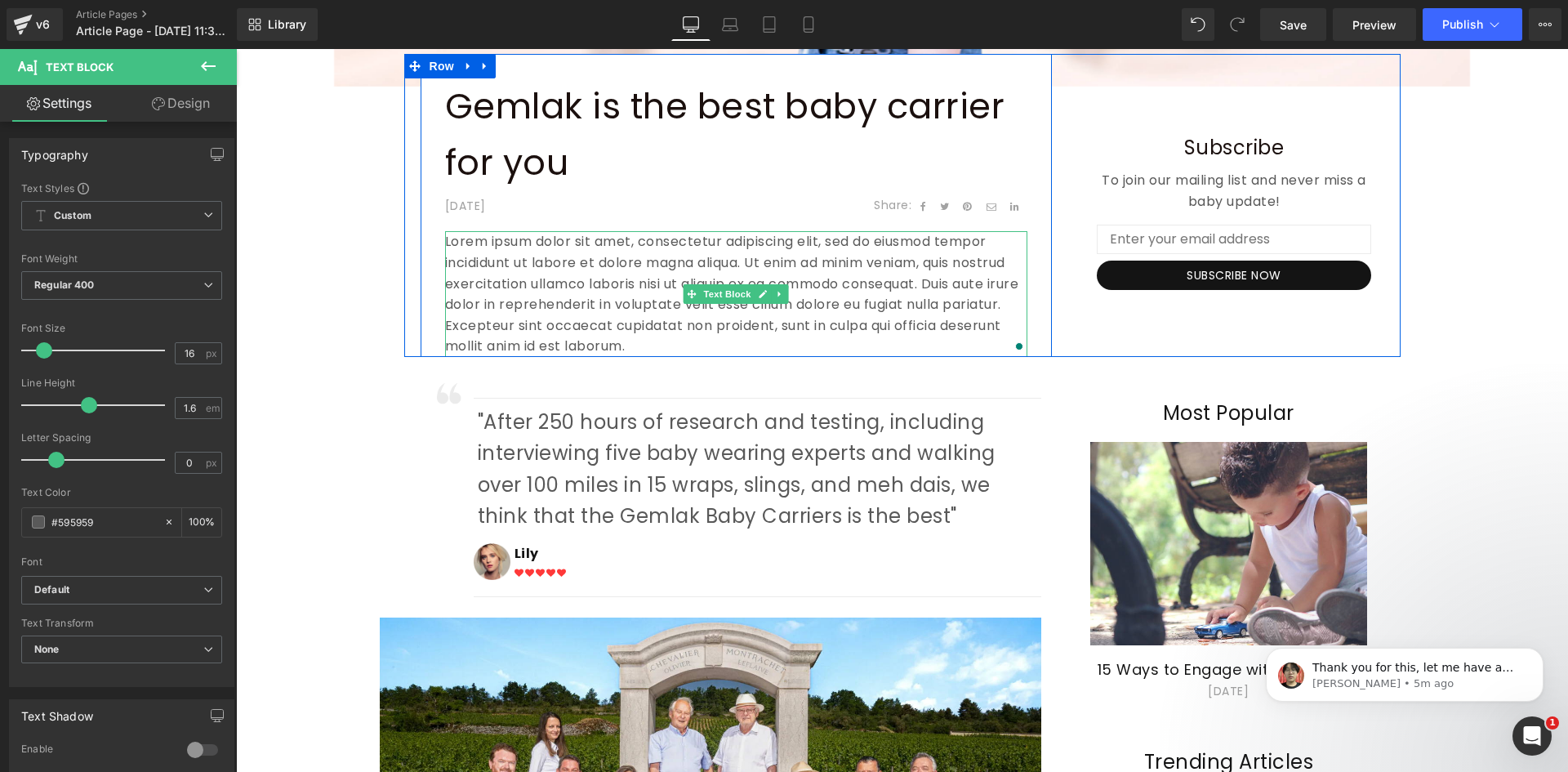
click at [566, 302] on p "Lorem ipsum dolor sit amet, consectetur adipiscing elit, sed do eiusmod tempor …" at bounding box center [736, 293] width 583 height 126
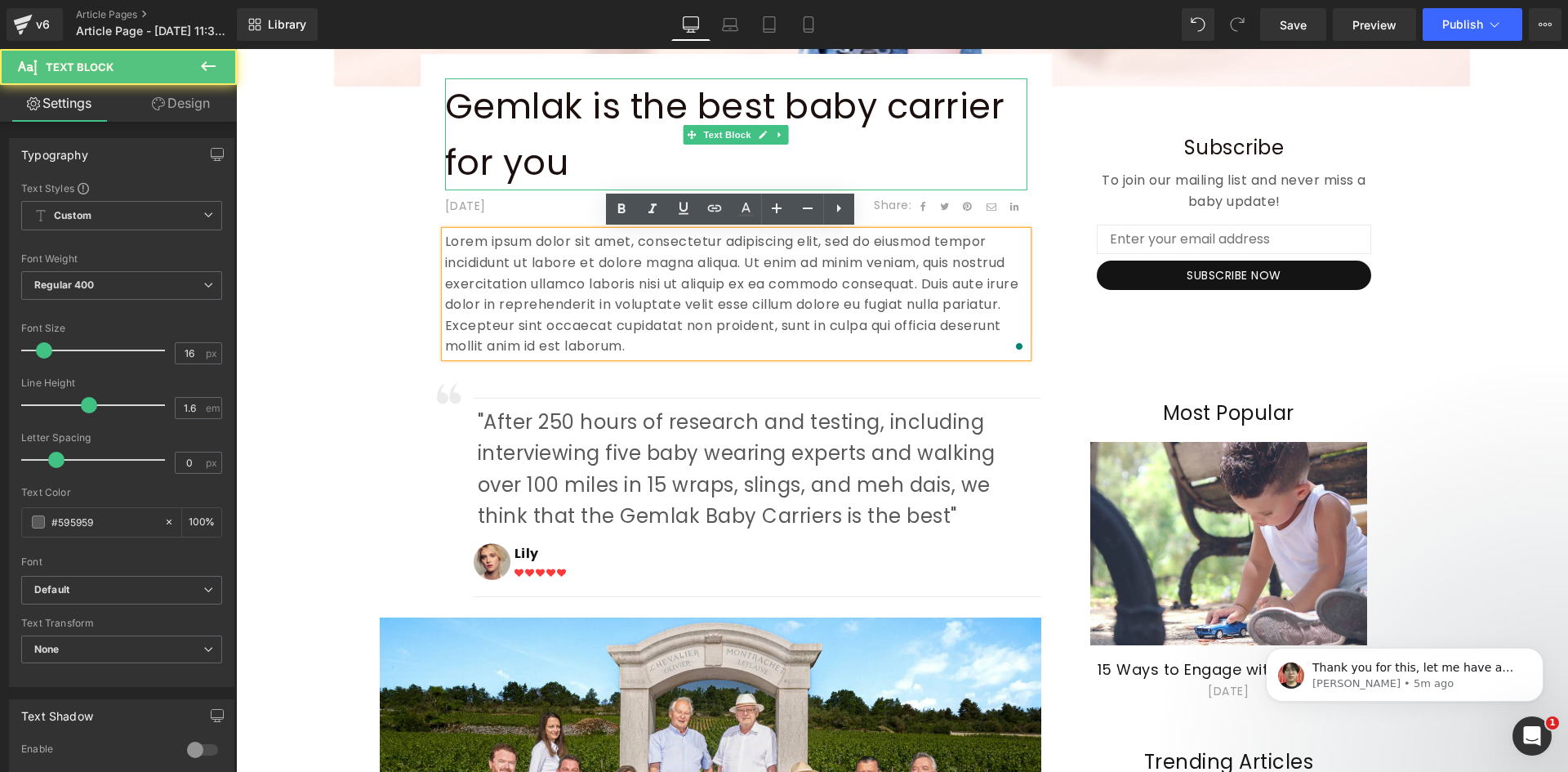
click at [571, 151] on p "Gemlak is the best baby carrier for you" at bounding box center [736, 134] width 583 height 112
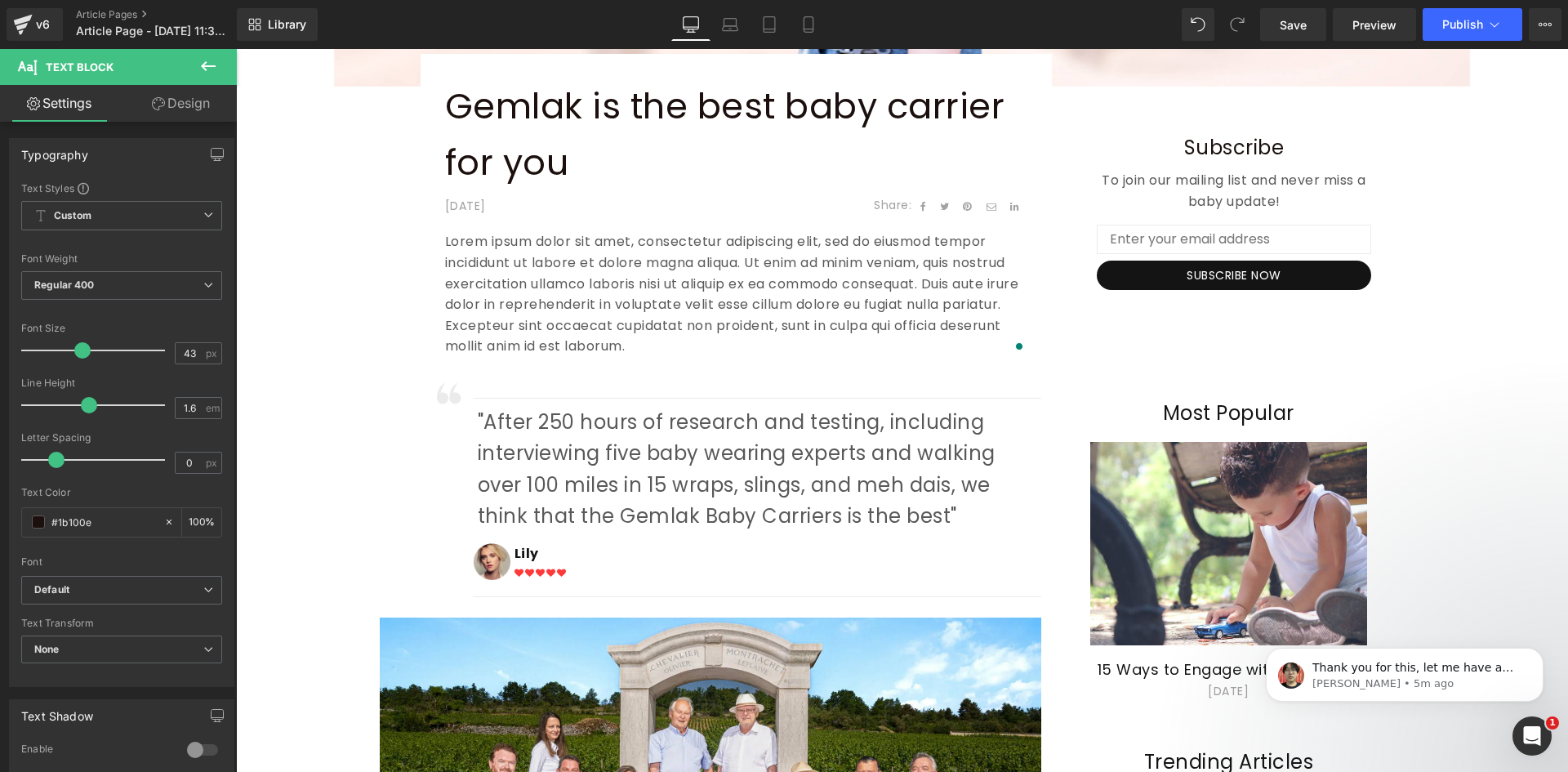
click at [163, 107] on link "Design" at bounding box center [181, 104] width 118 height 37
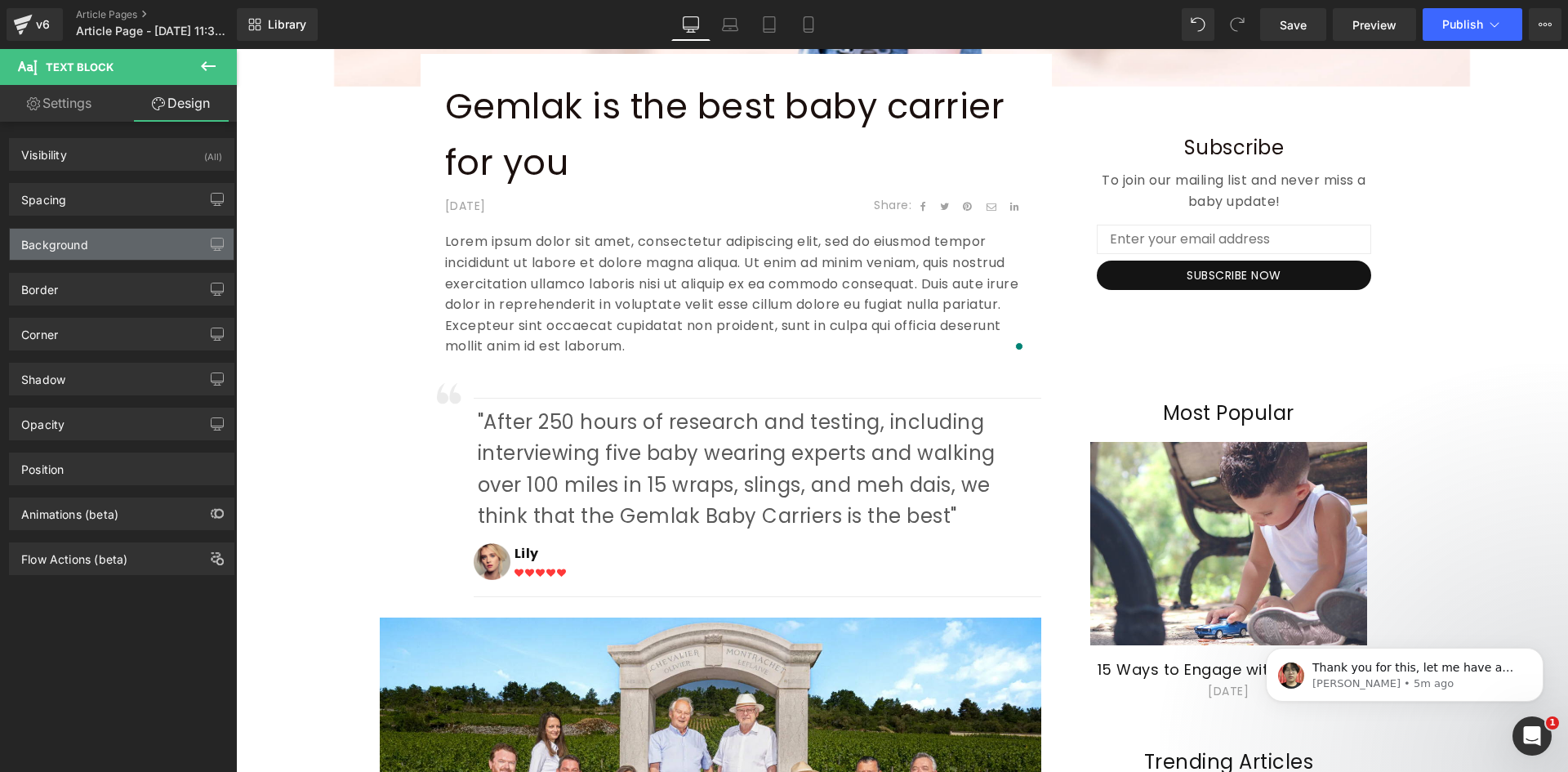
click at [73, 236] on div "Background" at bounding box center [55, 239] width 67 height 22
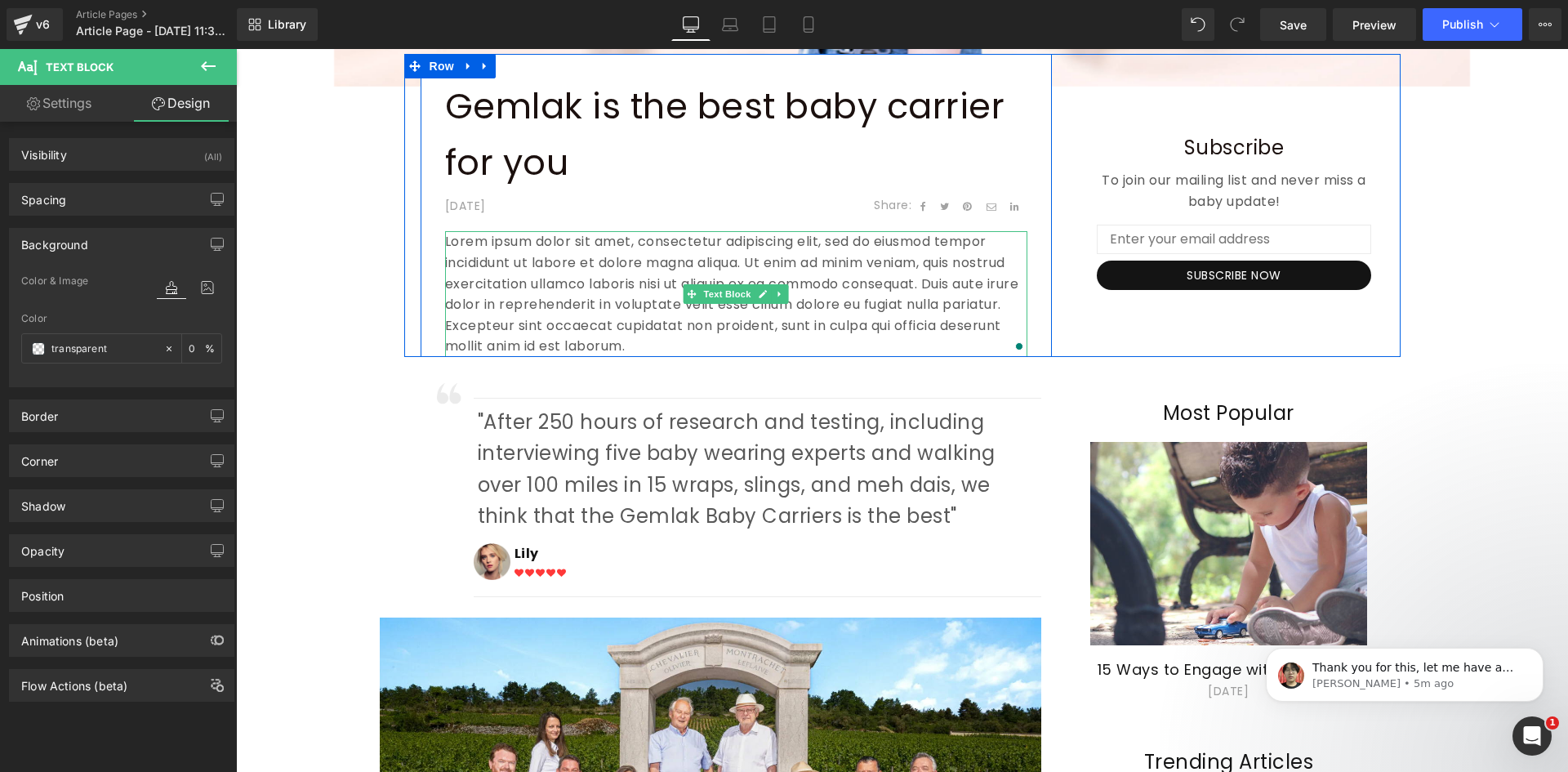
click at [546, 257] on p "Lorem ipsum dolor sit amet, consectetur adipiscing elit, sed do eiusmod tempor …" at bounding box center [736, 293] width 583 height 126
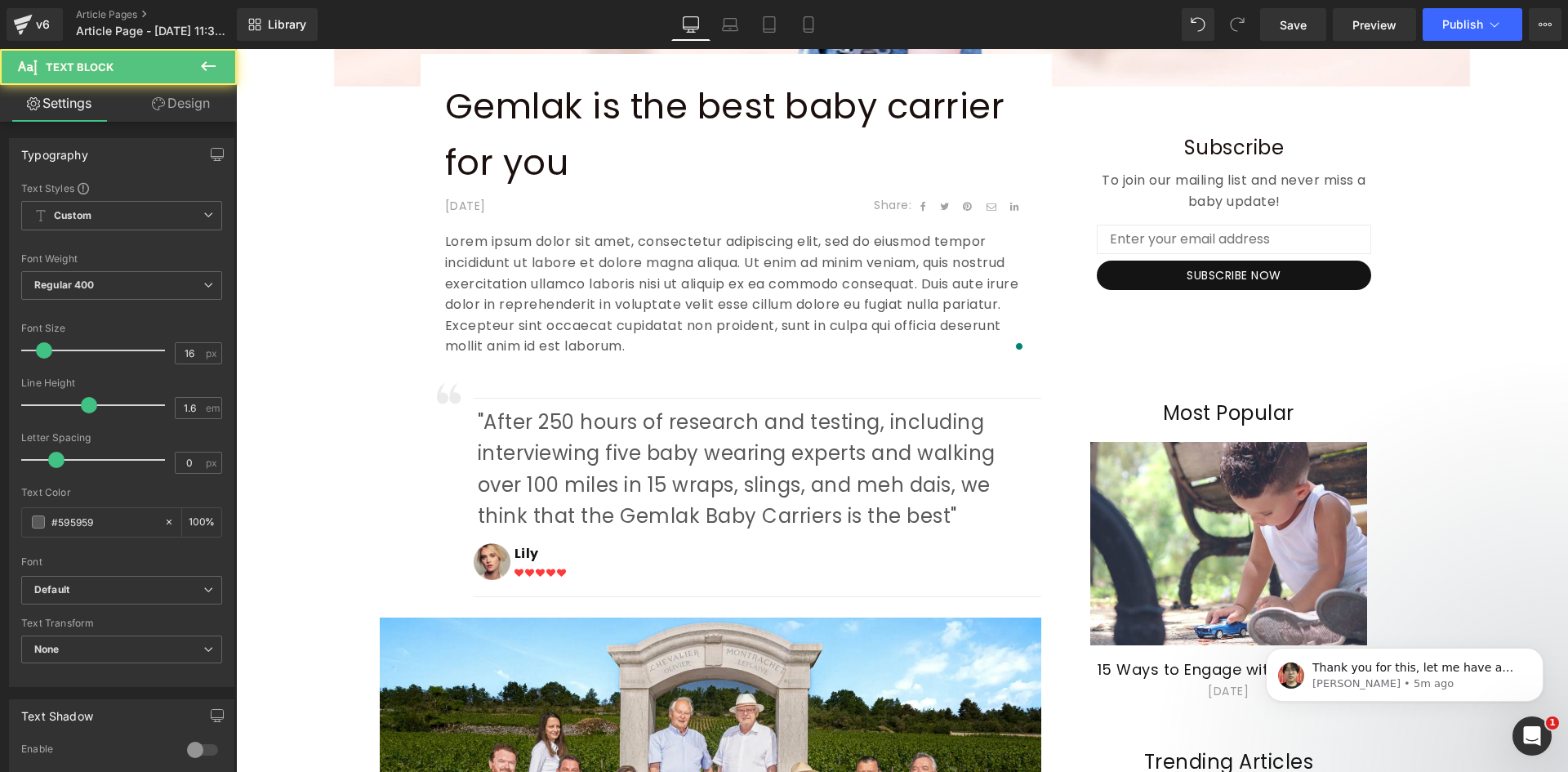
click at [177, 107] on link "Design" at bounding box center [181, 104] width 118 height 37
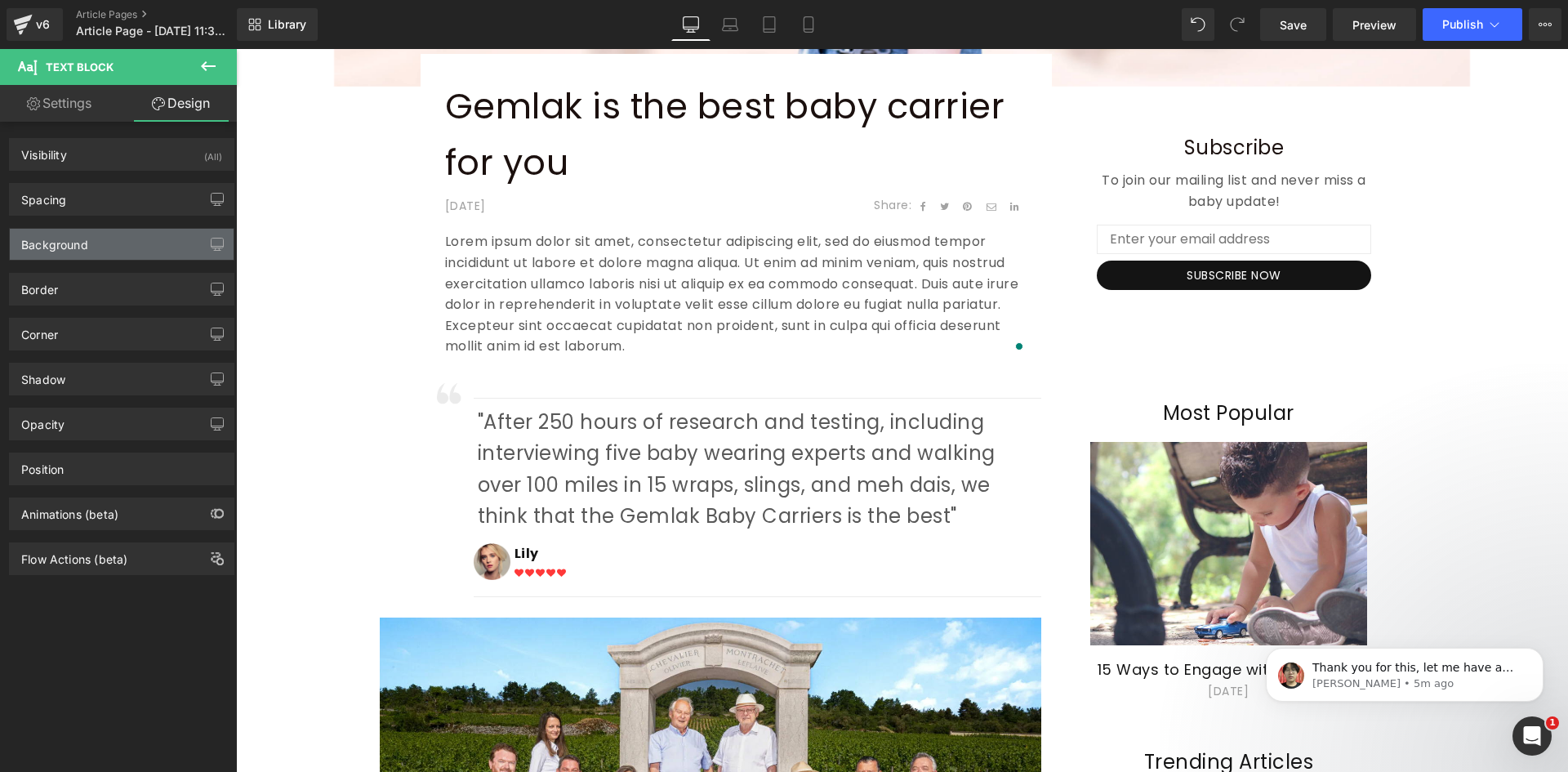
click at [77, 245] on div "Background" at bounding box center [55, 239] width 67 height 22
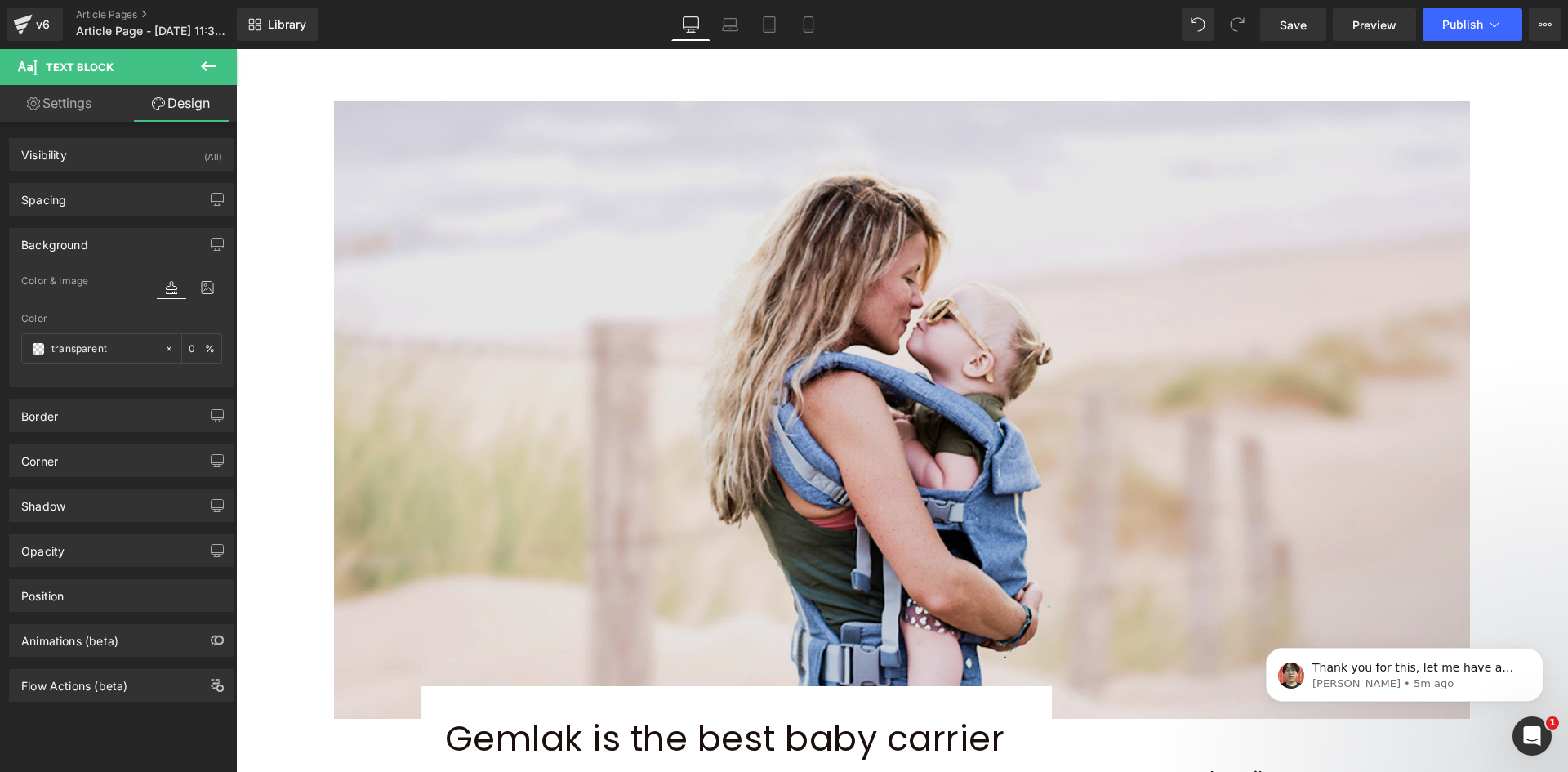
click at [586, 415] on img at bounding box center [902, 410] width 1136 height 618
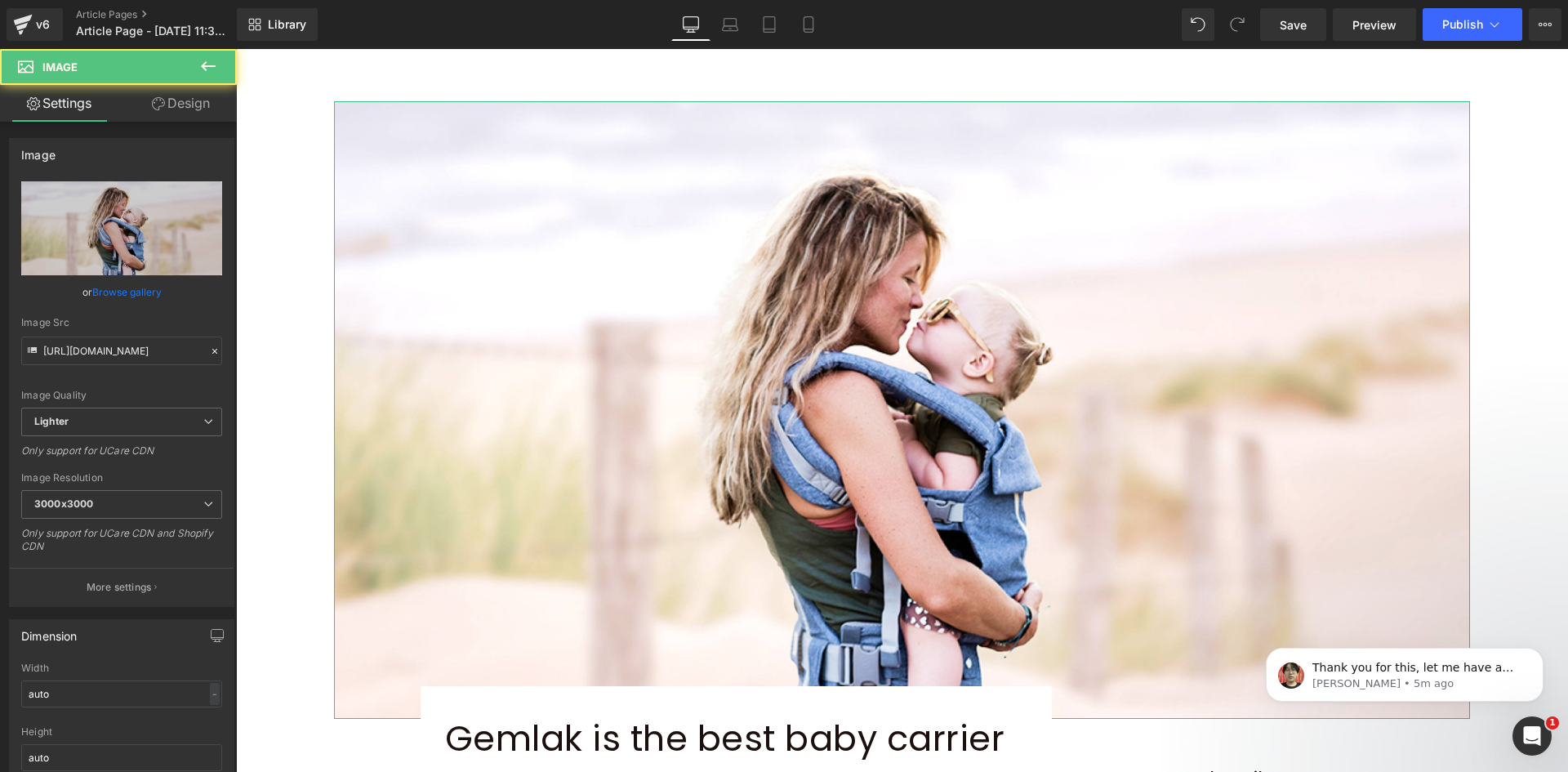
click at [175, 105] on link "Design" at bounding box center [181, 104] width 118 height 37
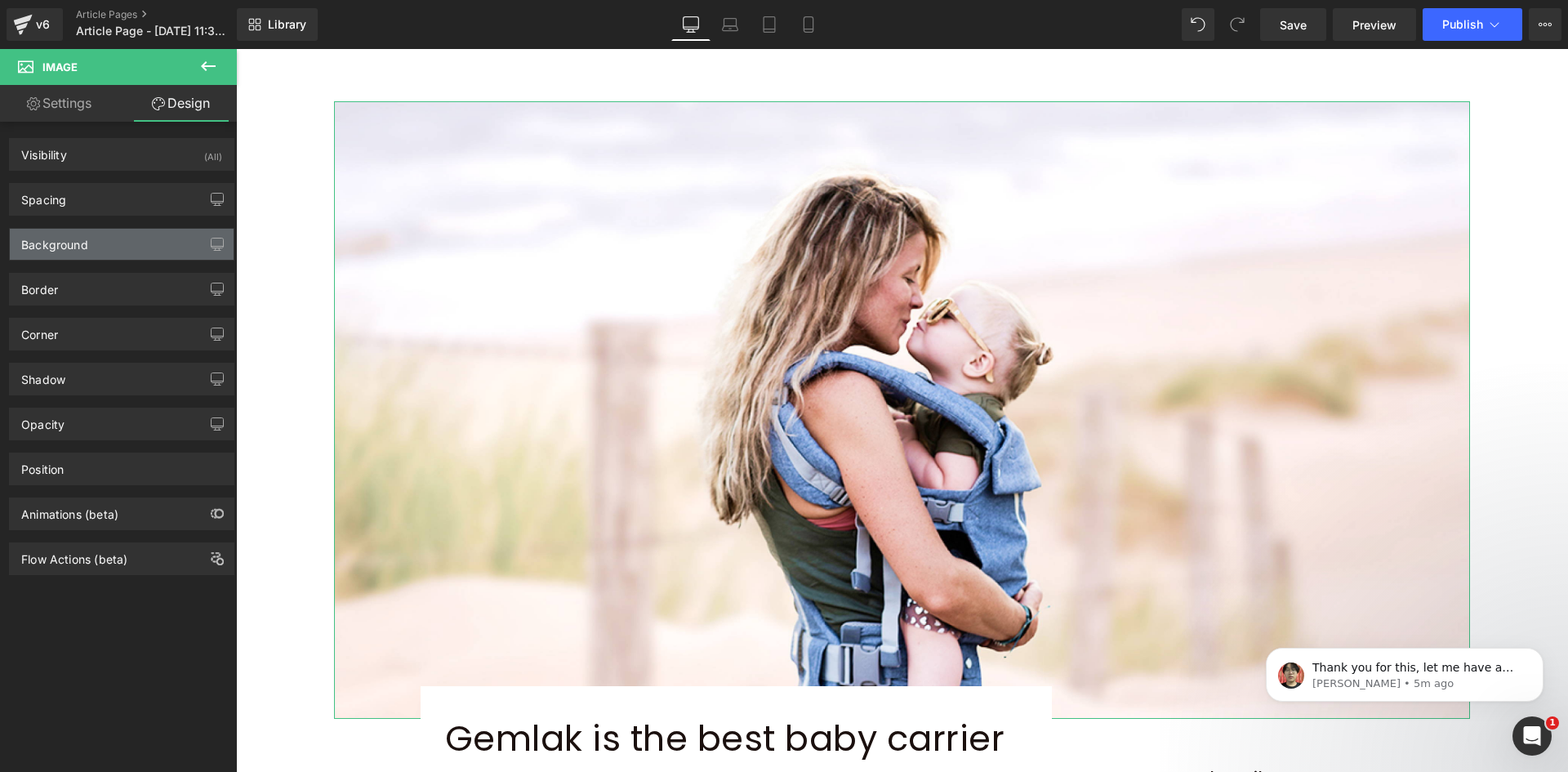
click at [83, 247] on div "Background" at bounding box center [55, 239] width 67 height 22
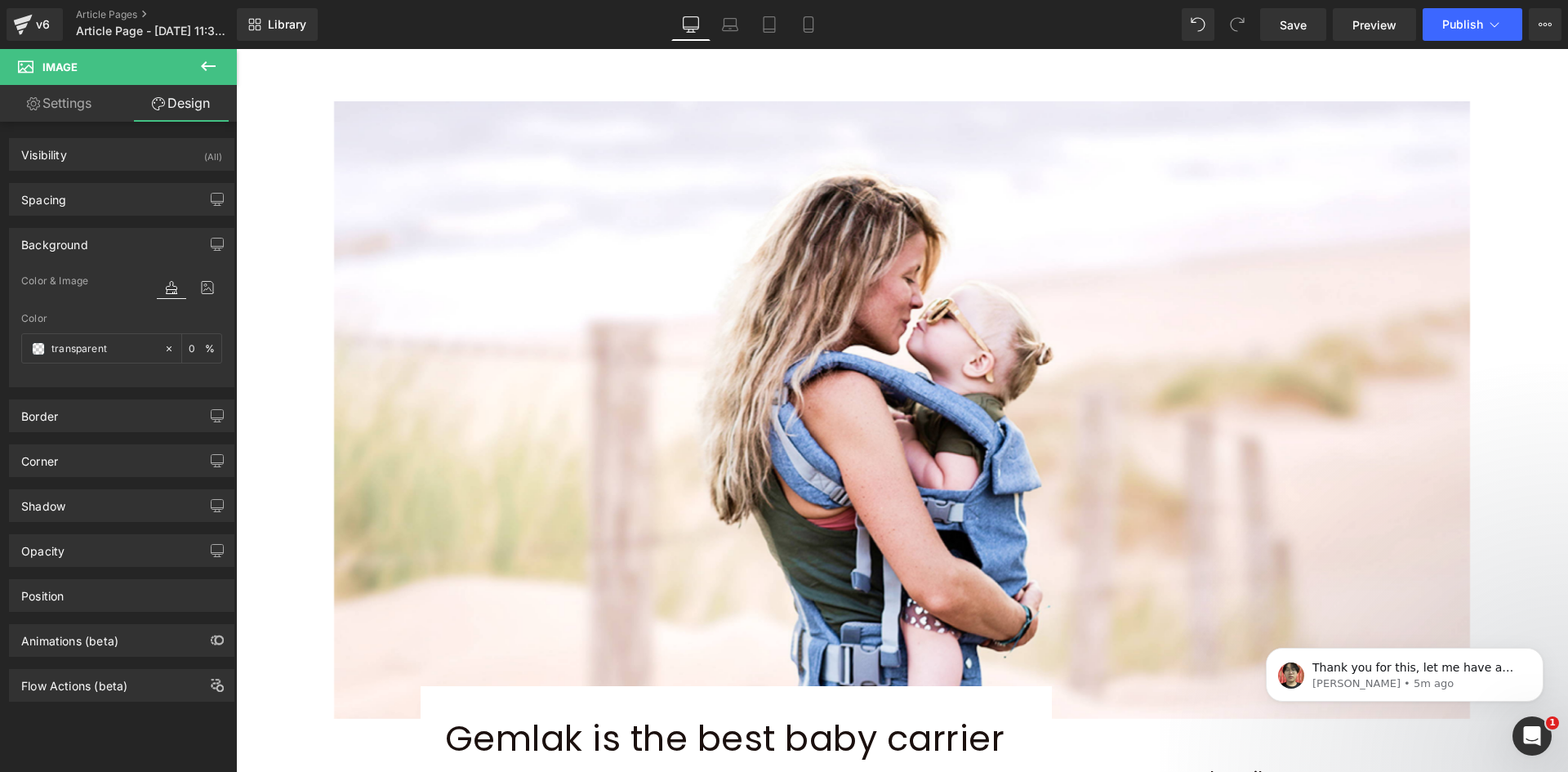
scroll to position [632, 0]
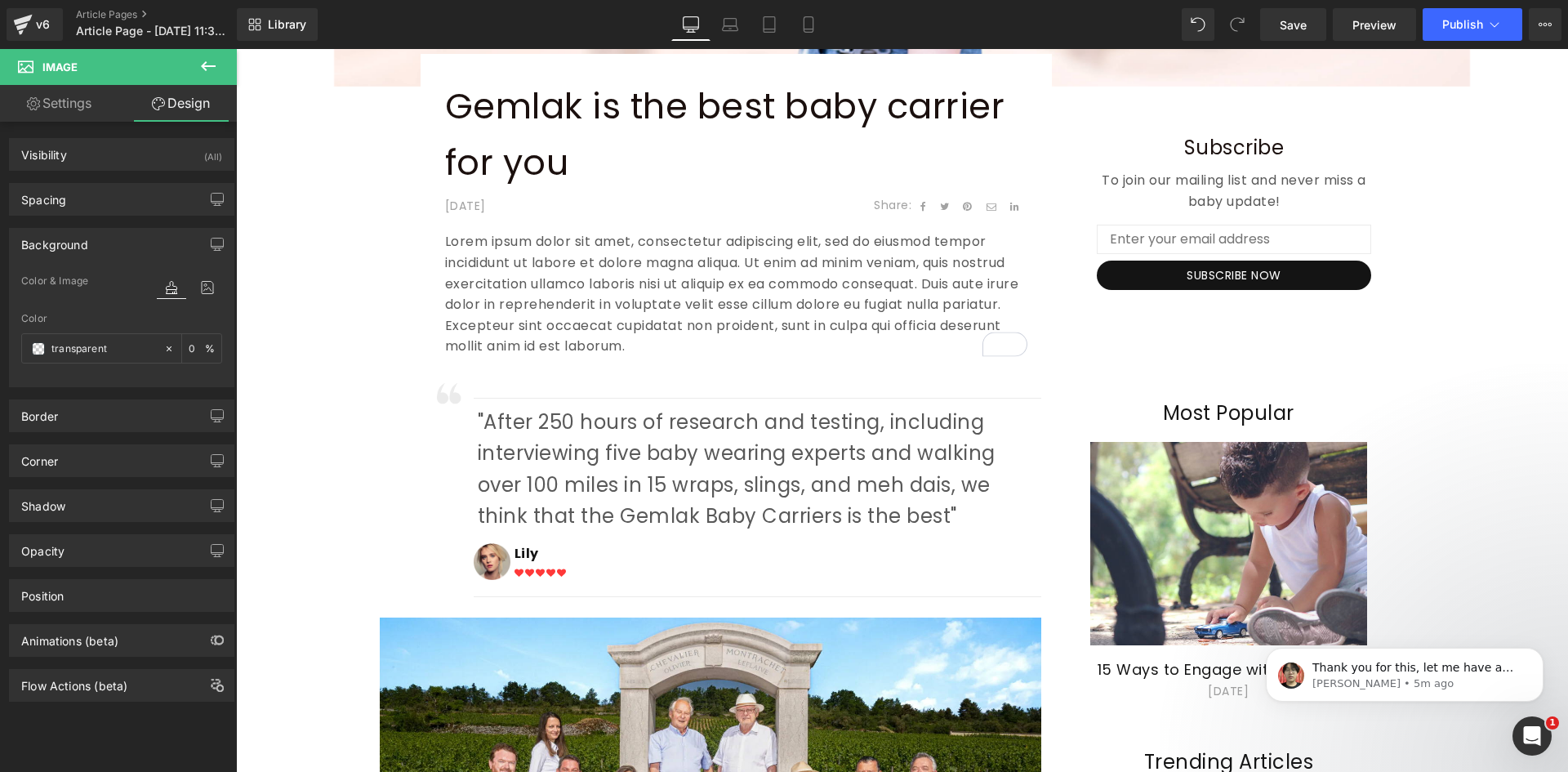
click at [630, 182] on p "Gemlak is the best baby carrier for you" at bounding box center [736, 134] width 583 height 112
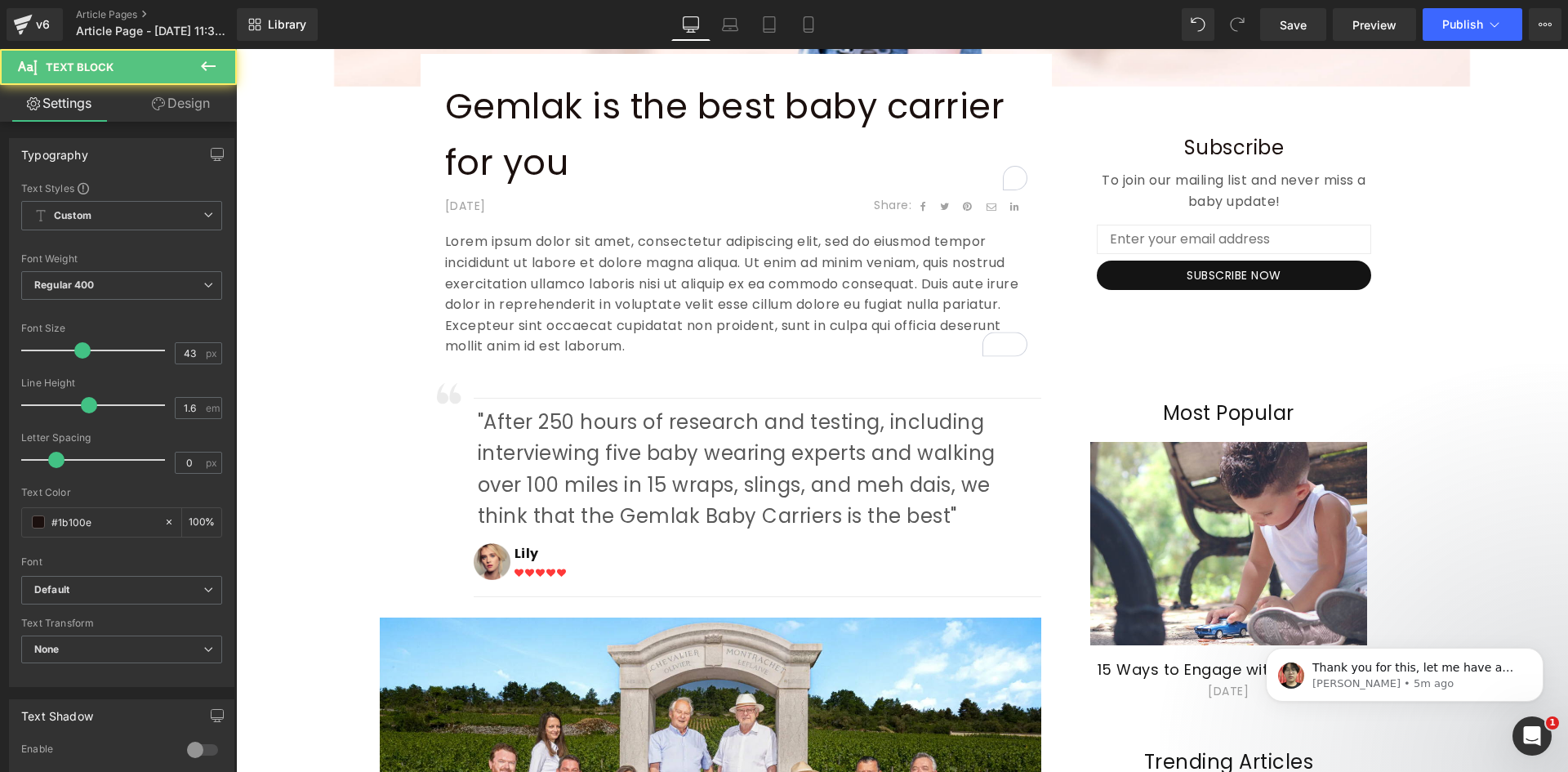
click at [161, 95] on link "Design" at bounding box center [181, 104] width 118 height 37
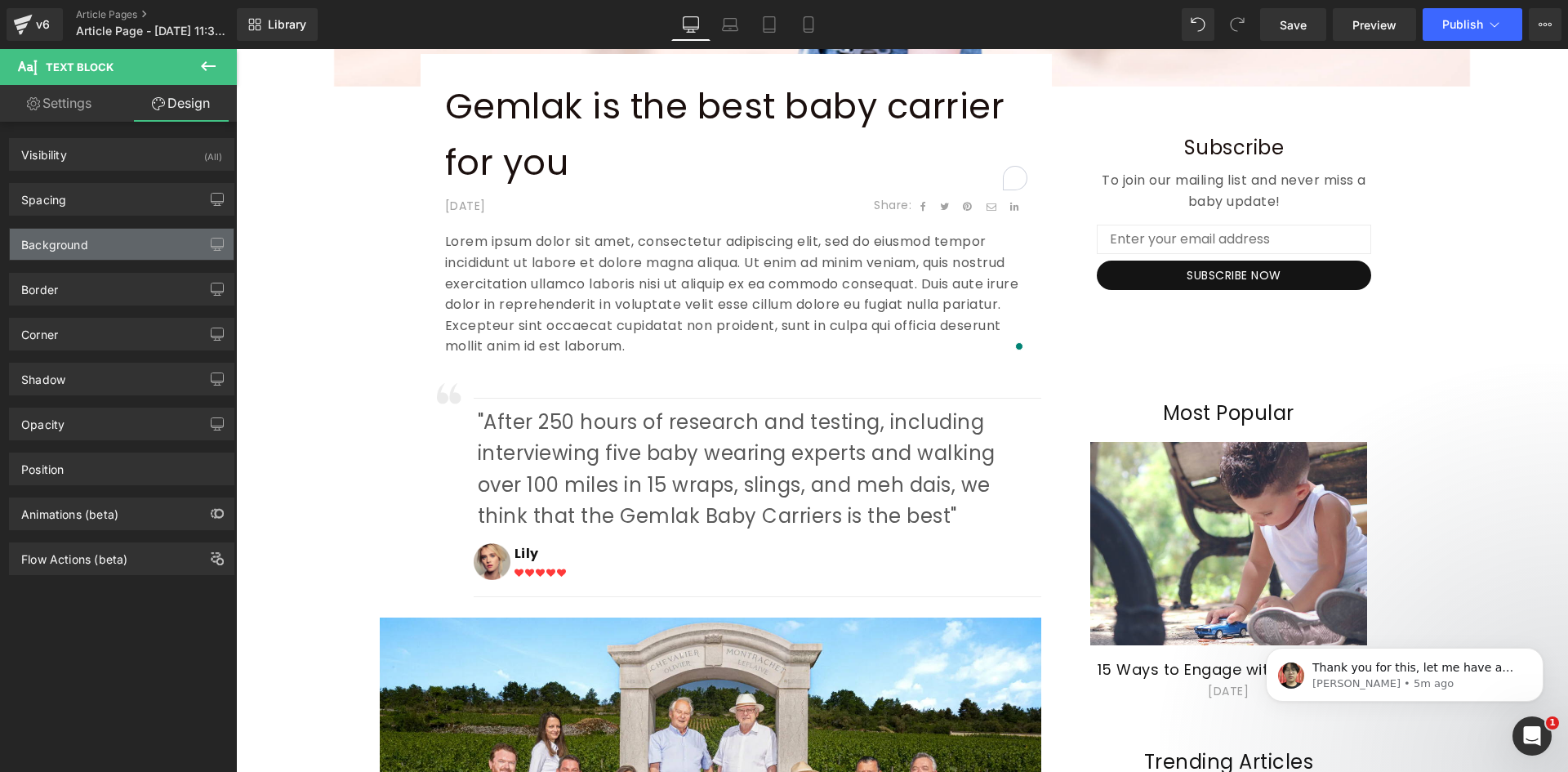
click at [80, 240] on div "Background" at bounding box center [55, 239] width 67 height 22
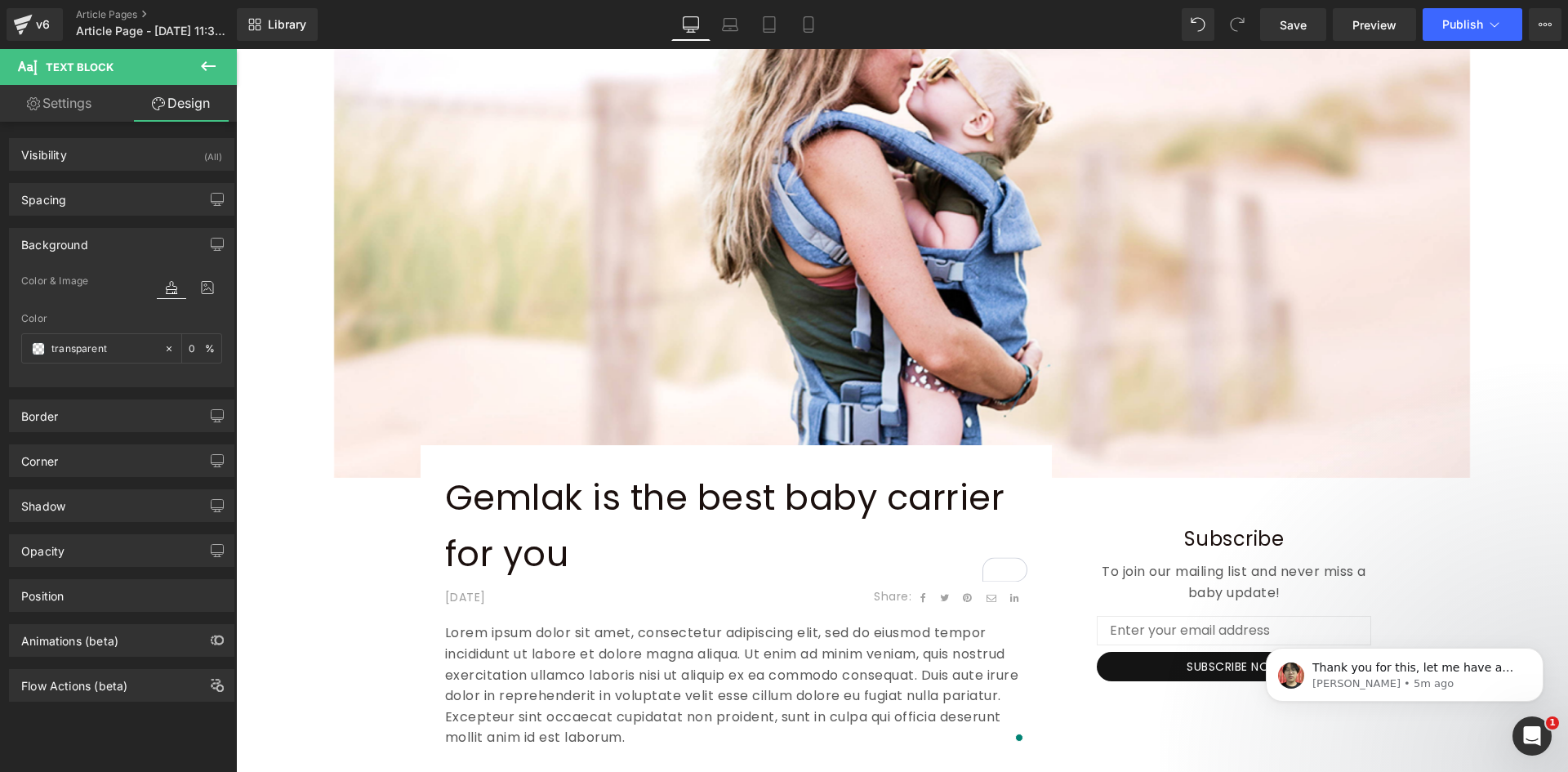
scroll to position [247, 0]
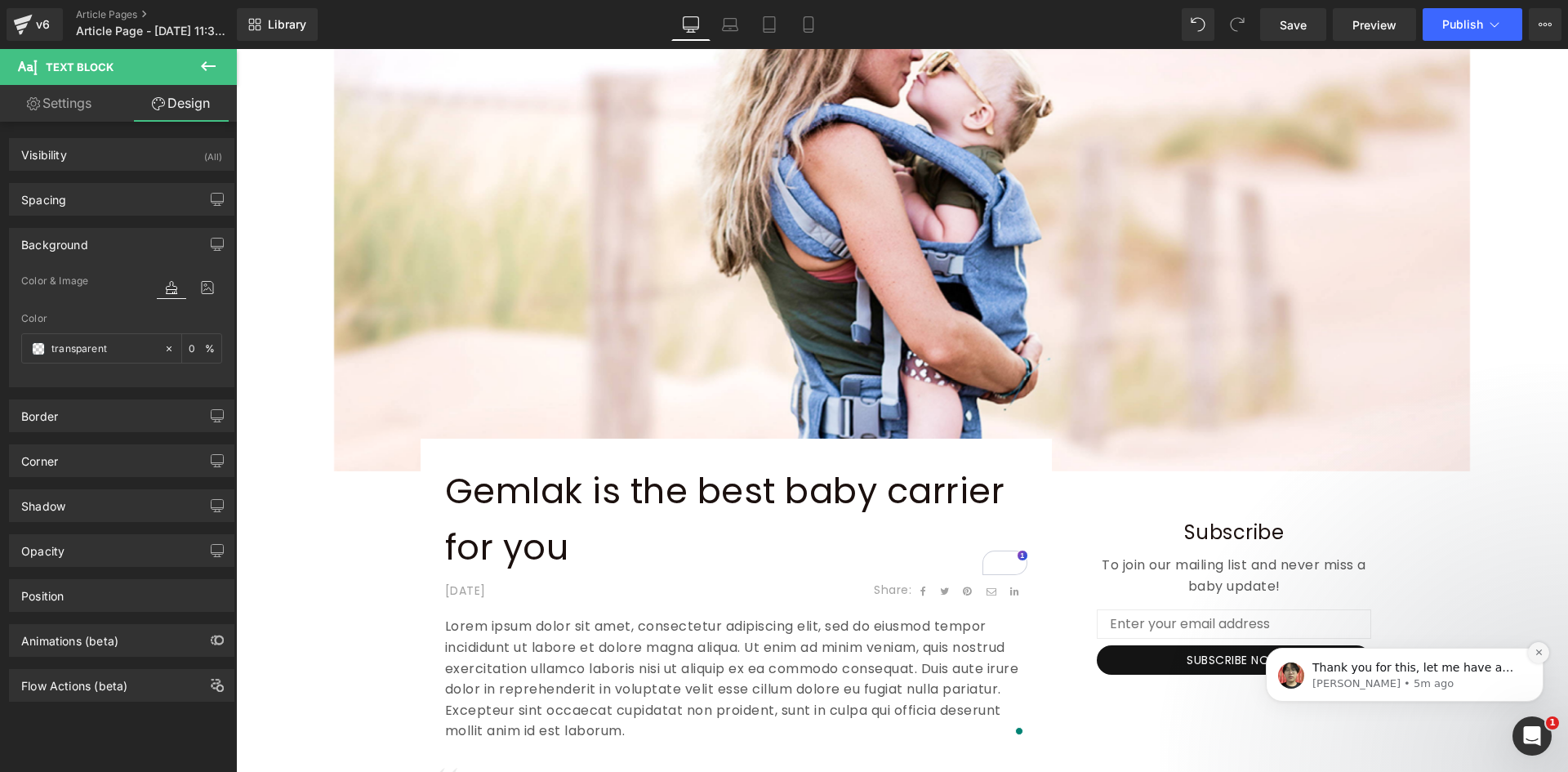
click at [1538, 657] on icon "Dismiss notification" at bounding box center [1539, 652] width 9 height 9
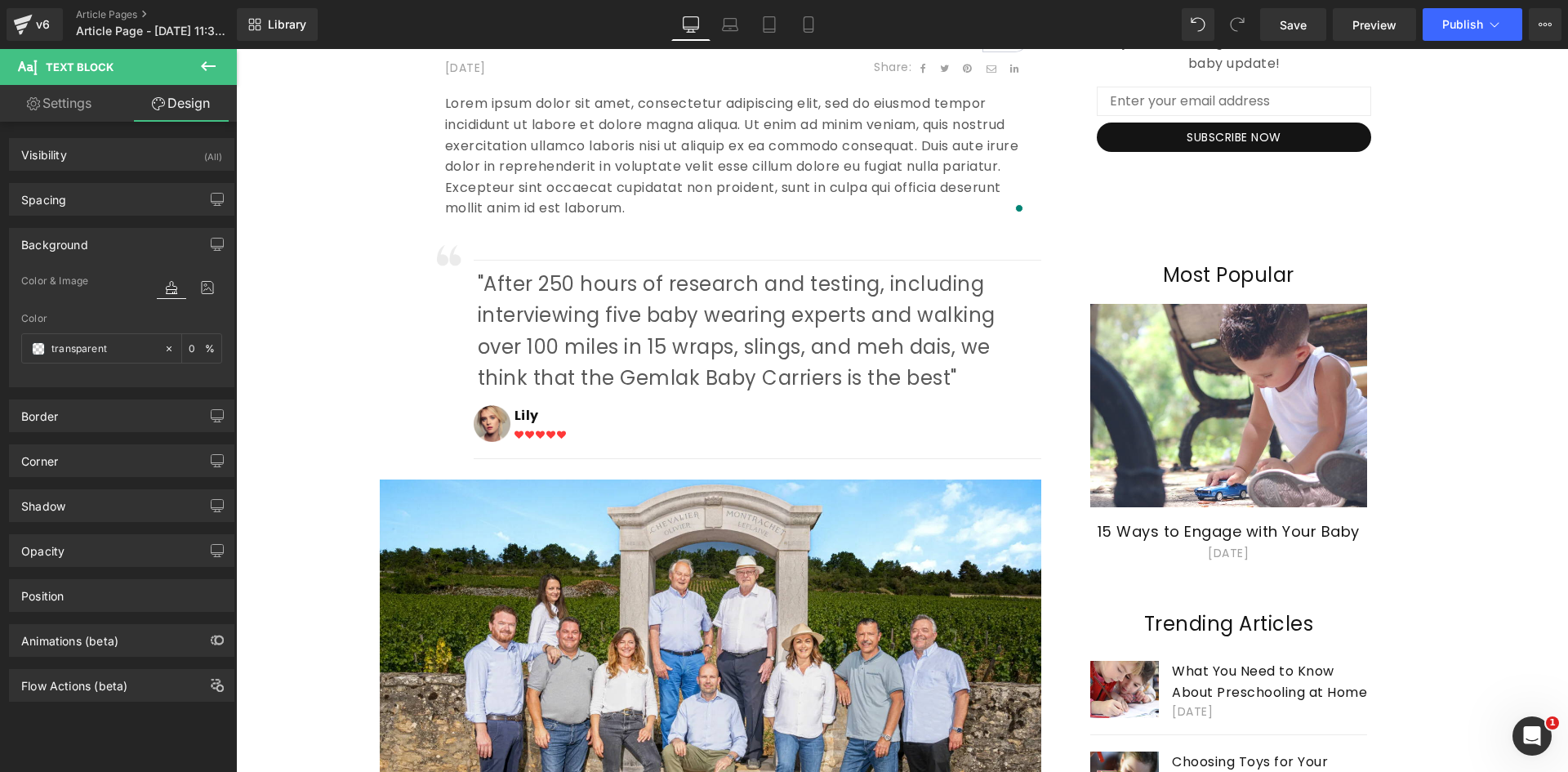
scroll to position [713, 0]
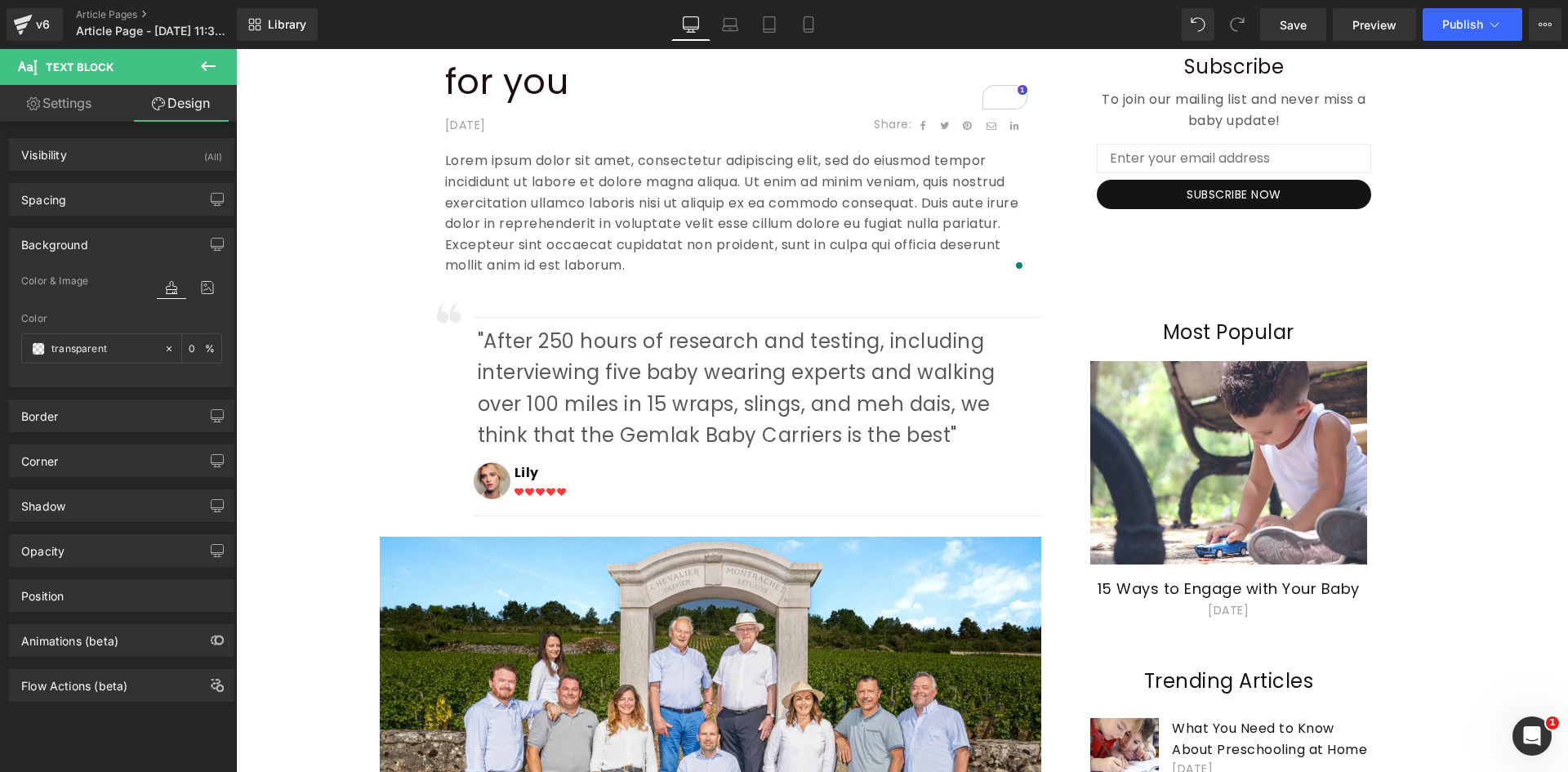
click at [567, 340] on p ""After 250 hours of research and testing, including interviewing five baby wear…" at bounding box center [760, 388] width 564 height 126
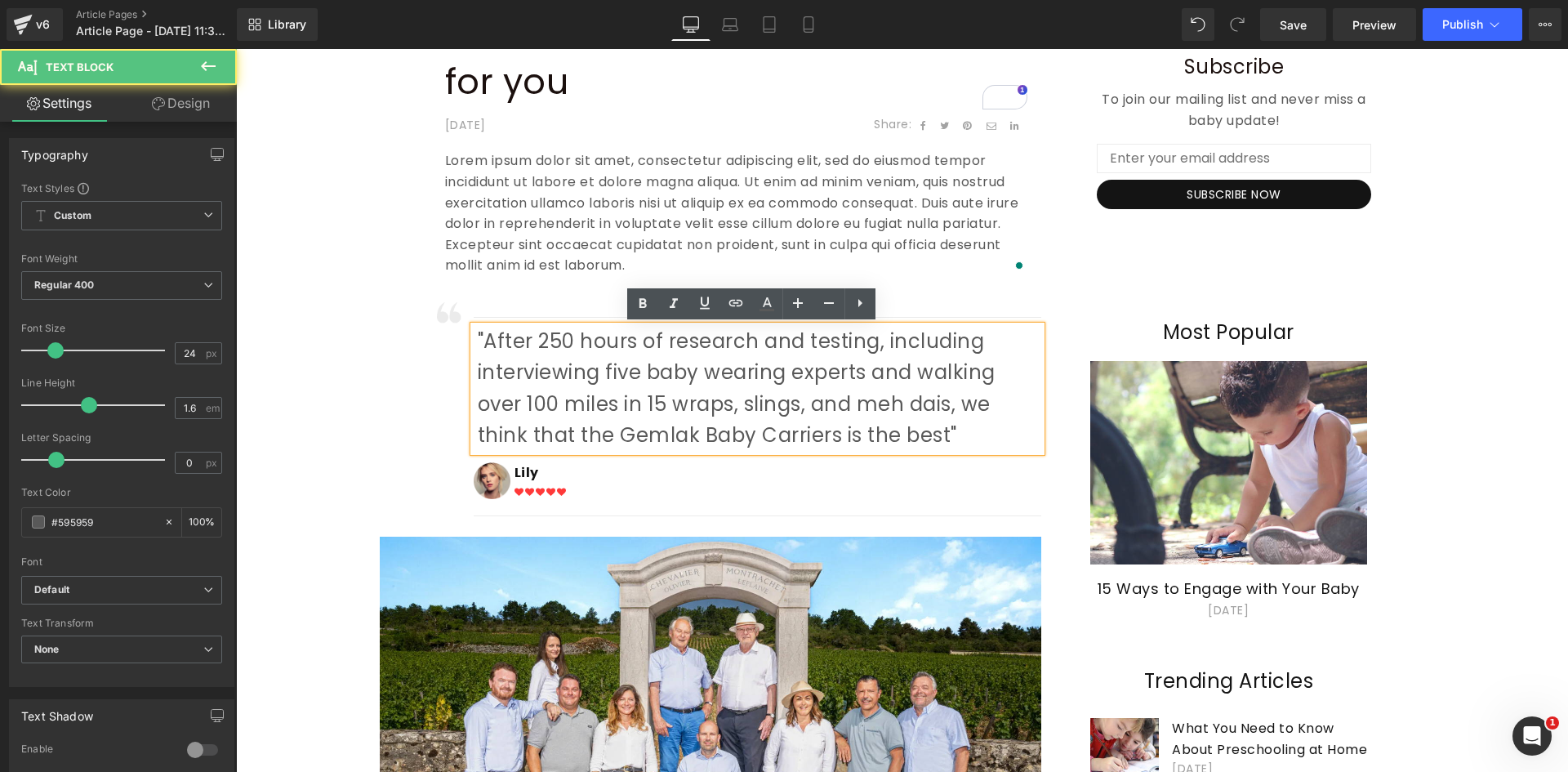
click at [237, 49] on div at bounding box center [237, 49] width 0 height 0
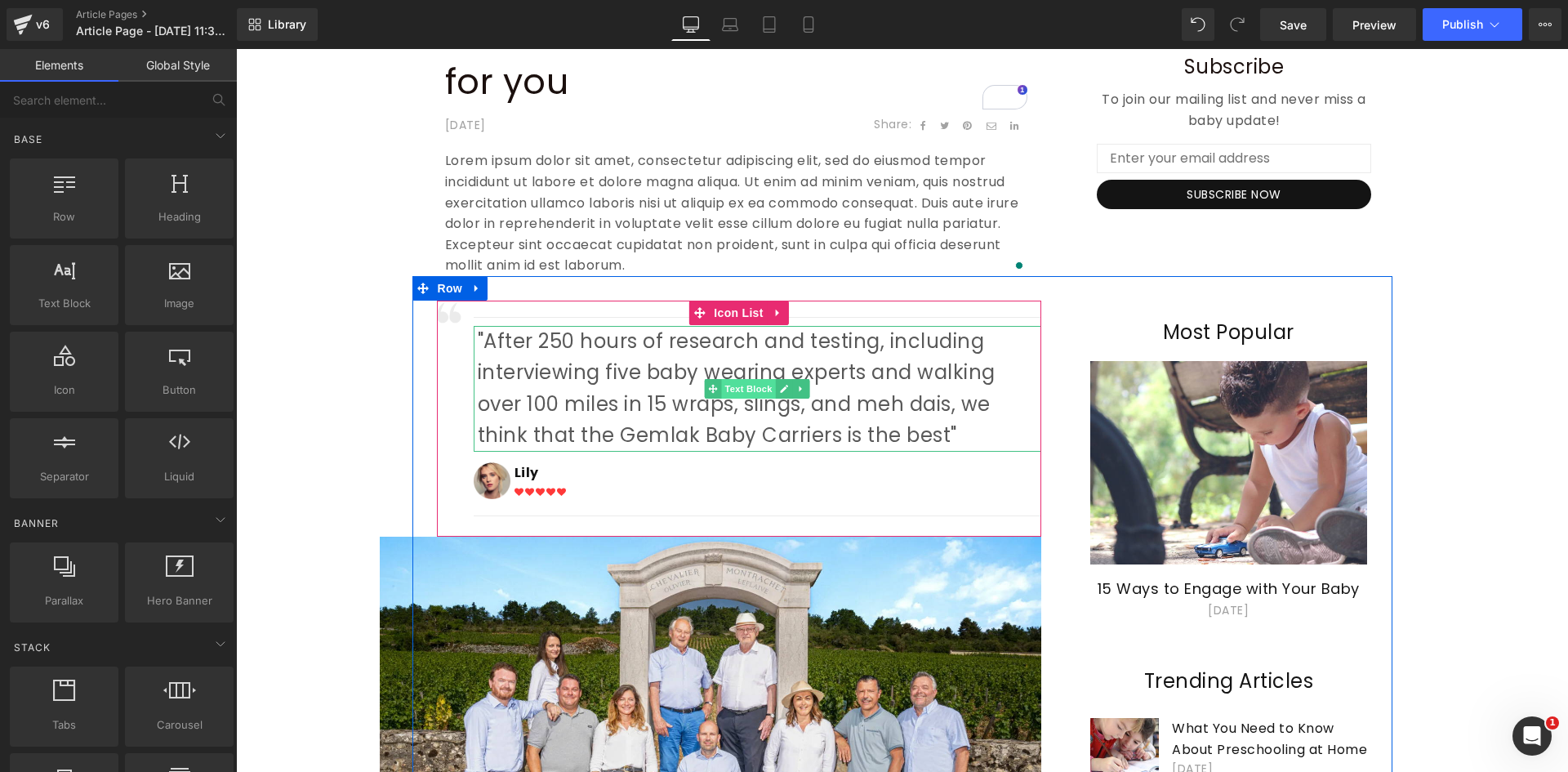
click at [751, 397] on span "Text Block" at bounding box center [748, 389] width 54 height 20
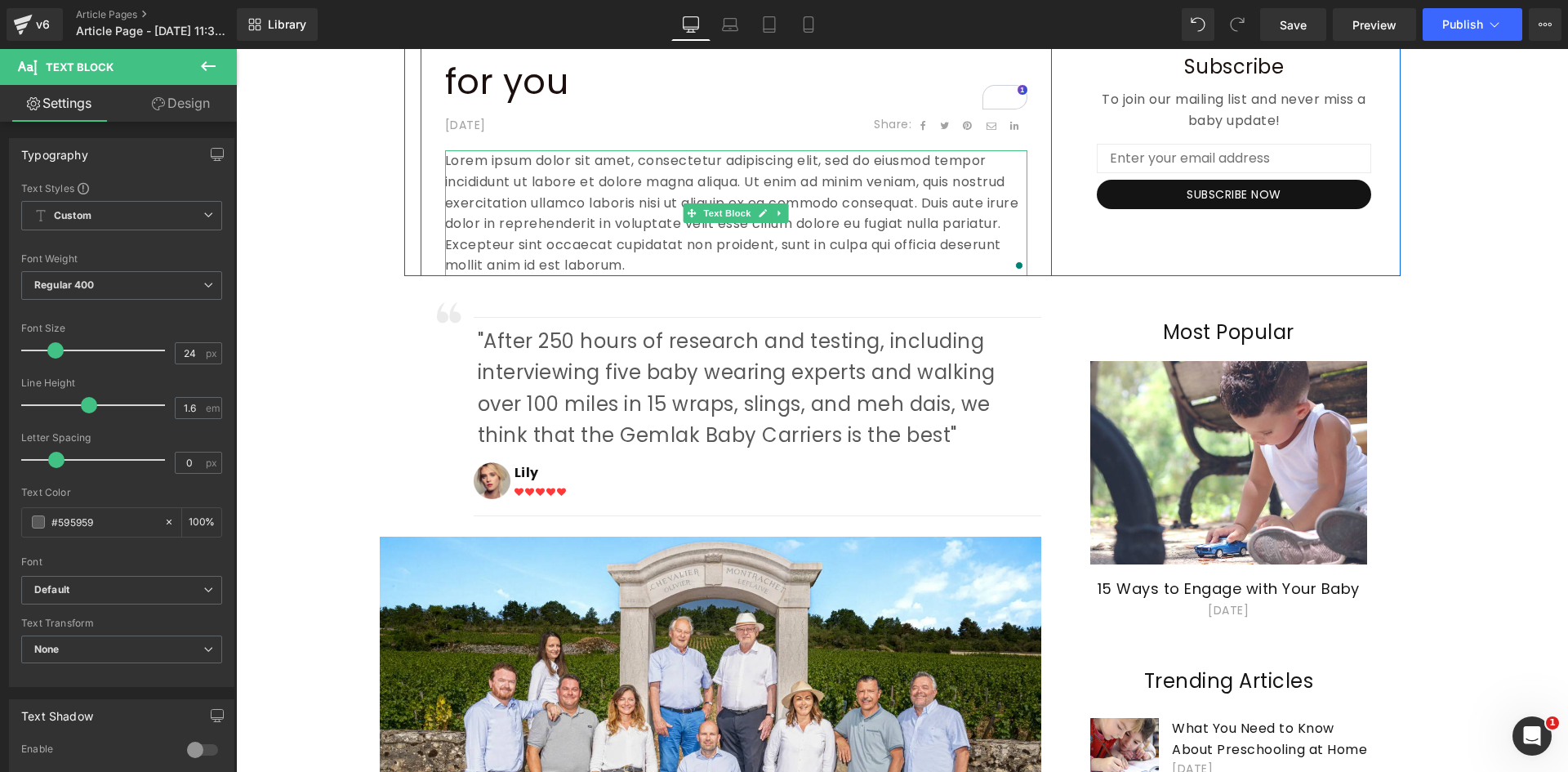
click at [584, 196] on p "Lorem ipsum dolor sit amet, consectetur adipiscing elit, sed do eiusmod tempor …" at bounding box center [736, 213] width 583 height 126
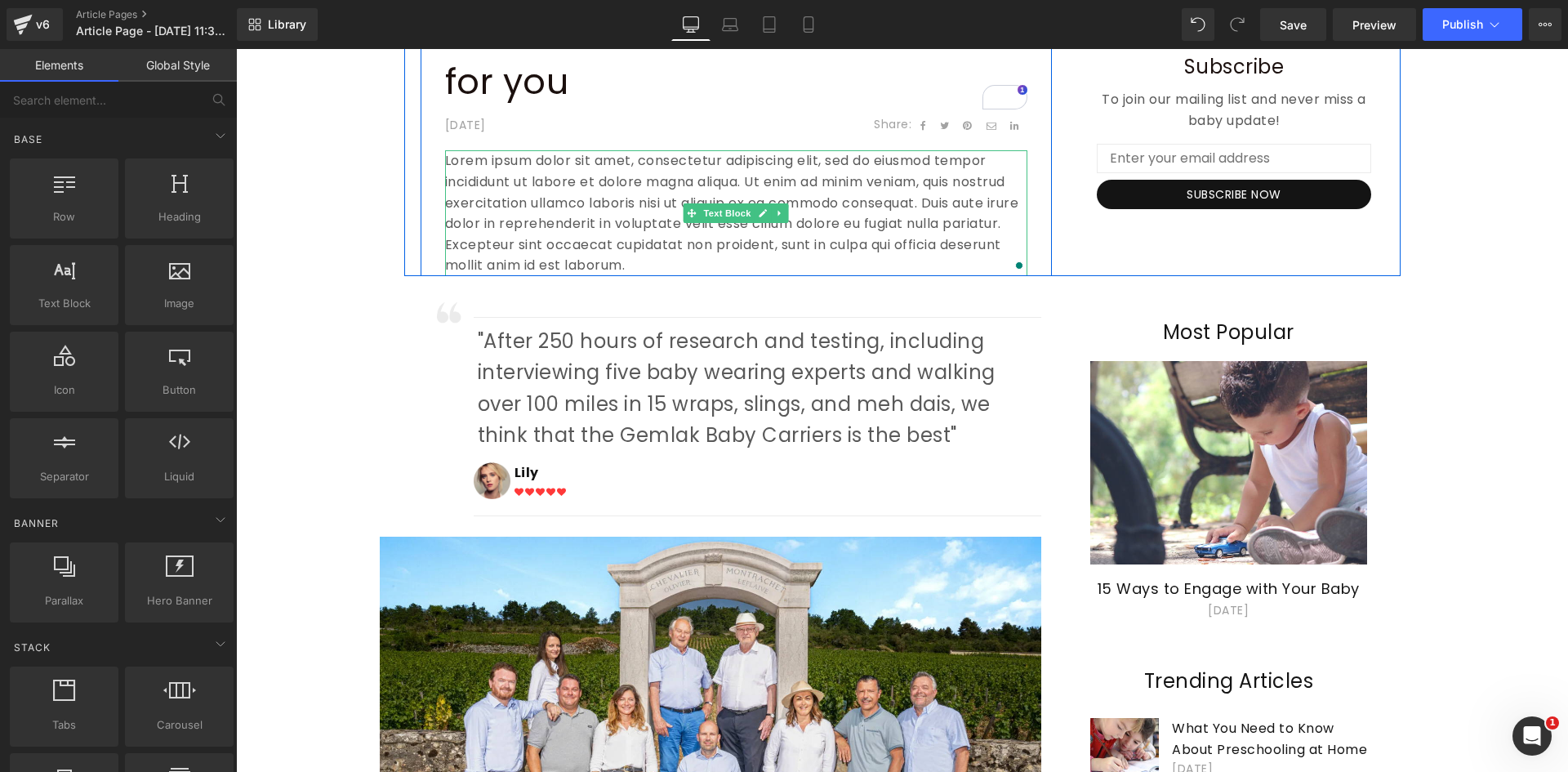
click at [614, 190] on p "Lorem ipsum dolor sit amet, consectetur adipiscing elit, sed do eiusmod tempor …" at bounding box center [736, 213] width 583 height 126
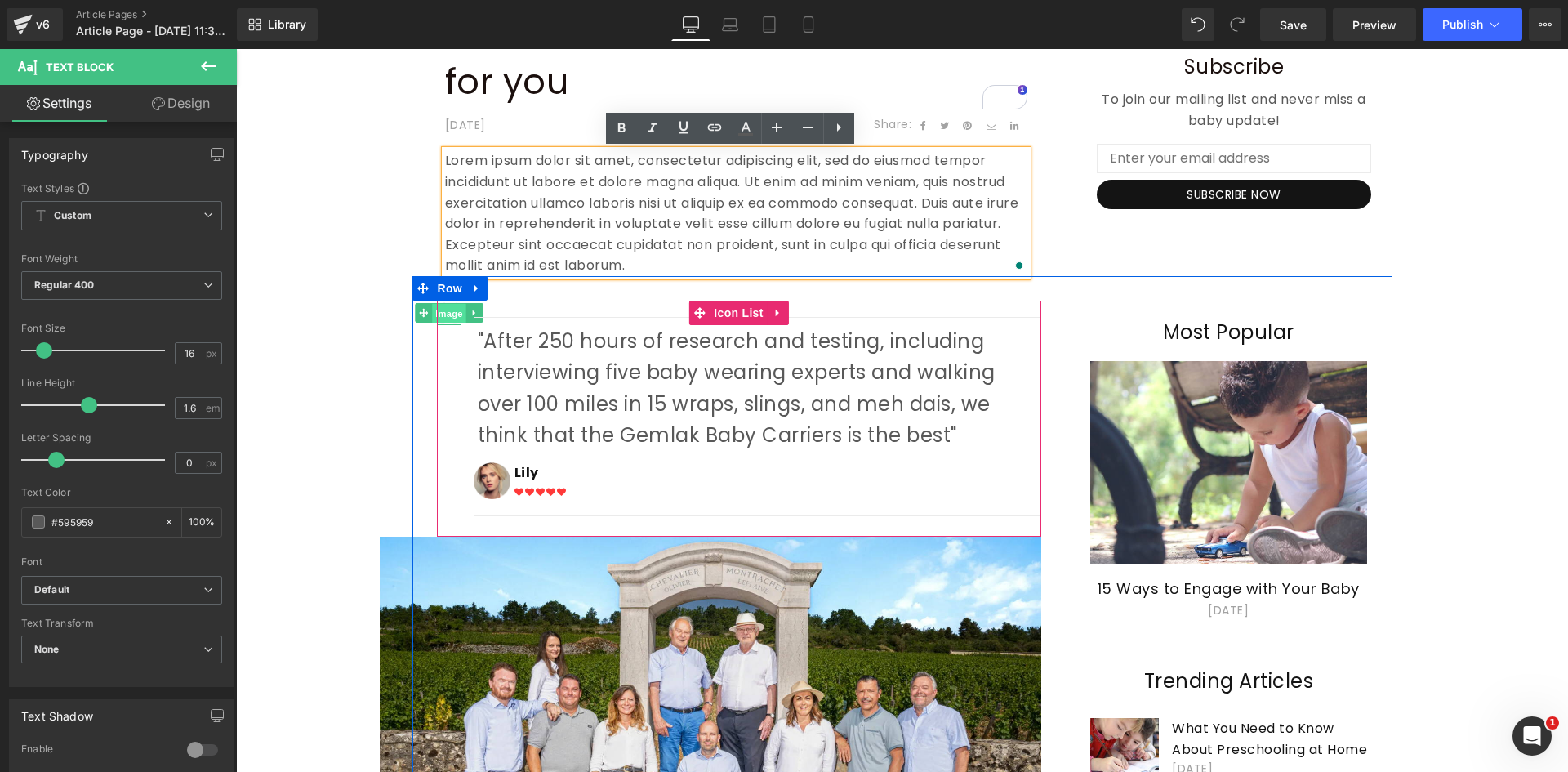
click at [446, 316] on span "Image" at bounding box center [449, 314] width 34 height 20
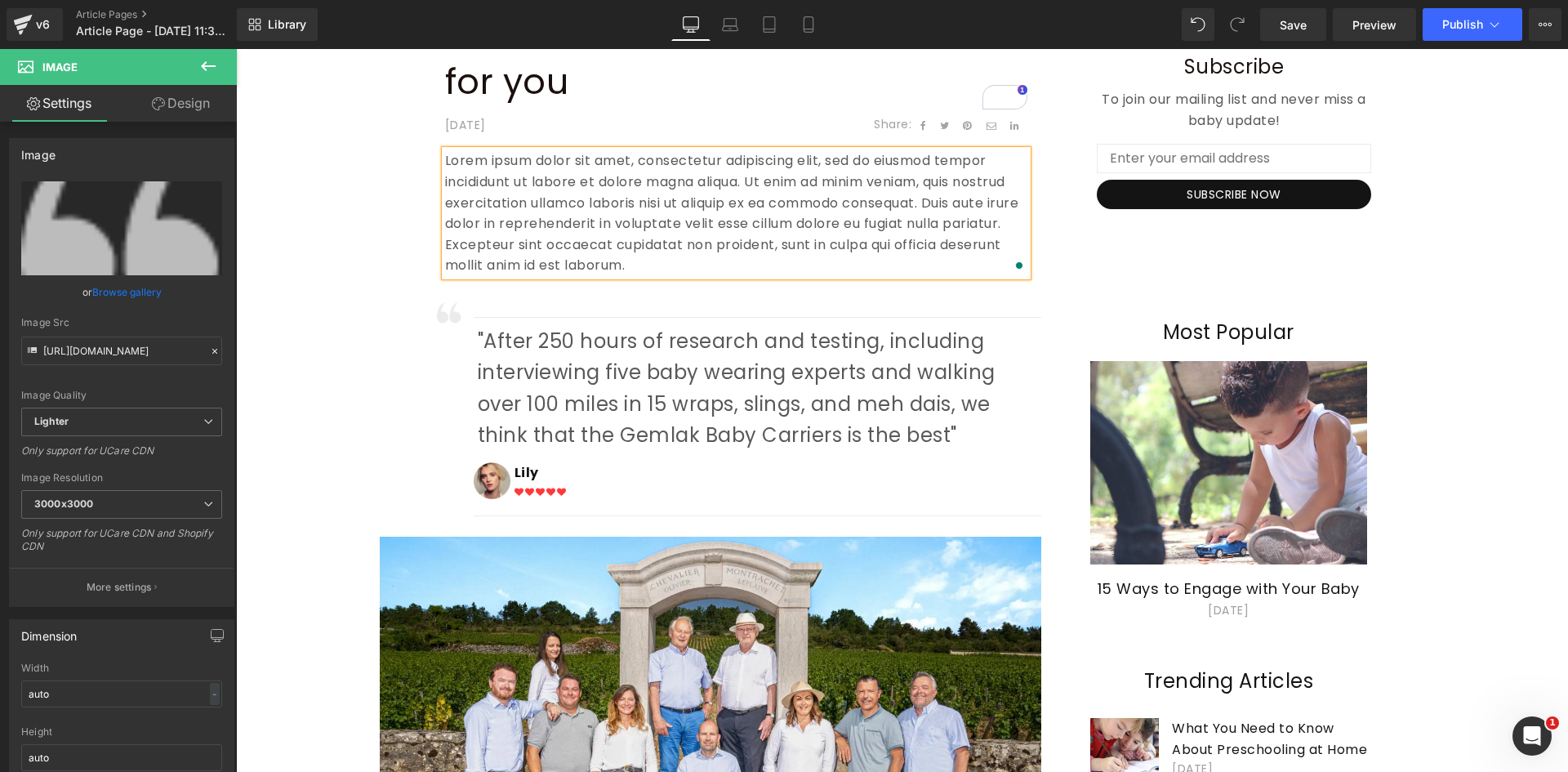
click at [445, 160] on div "Lorem ipsum dolor sit amet, consectetur adipiscing elit, sed do eiusmod tempor …" at bounding box center [736, 213] width 583 height 126
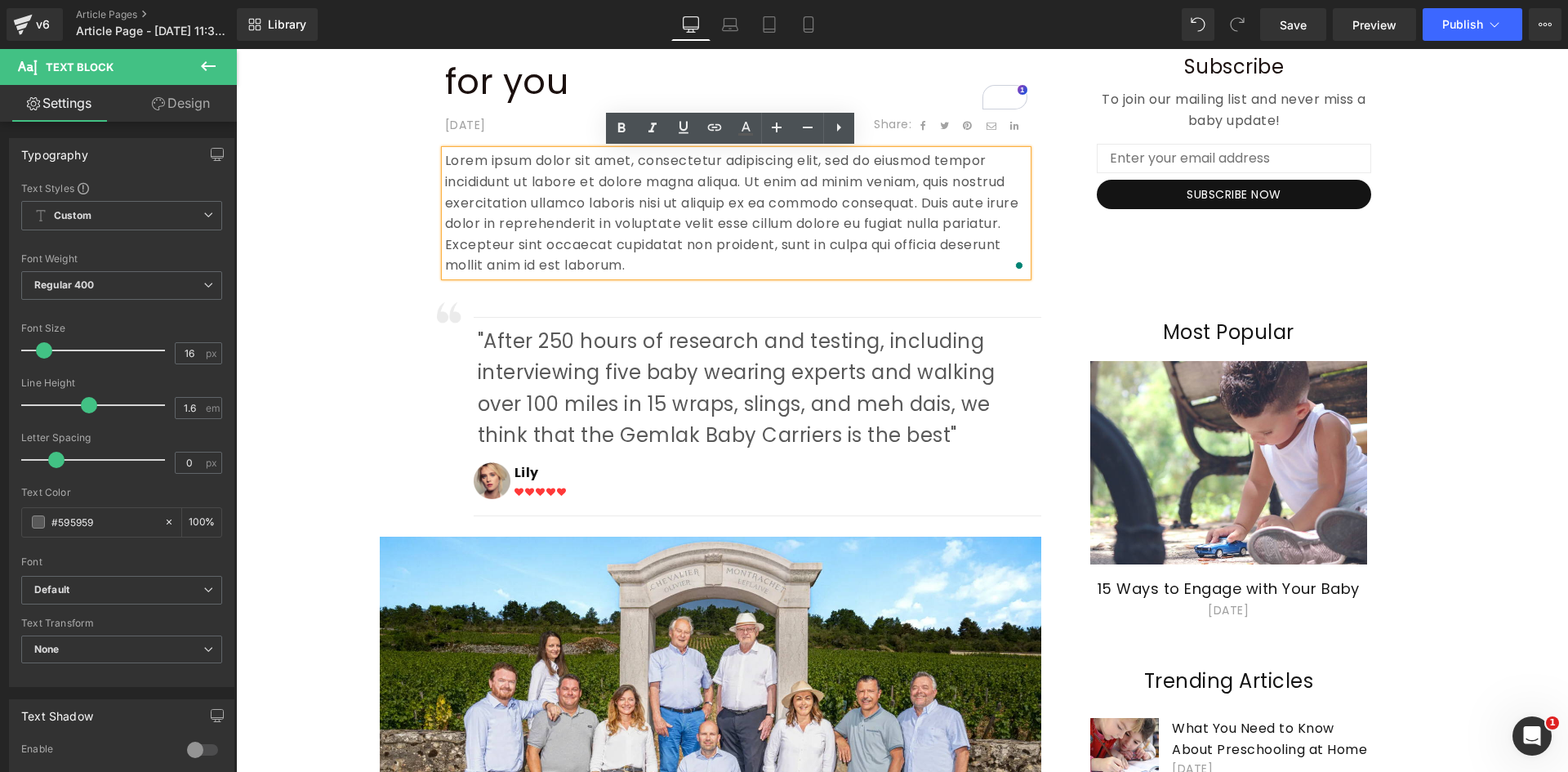
click at [445, 160] on p "Lorem ipsum dolor sit amet, consectetur adipiscing elit, sed do eiusmod tempor …" at bounding box center [736, 213] width 583 height 126
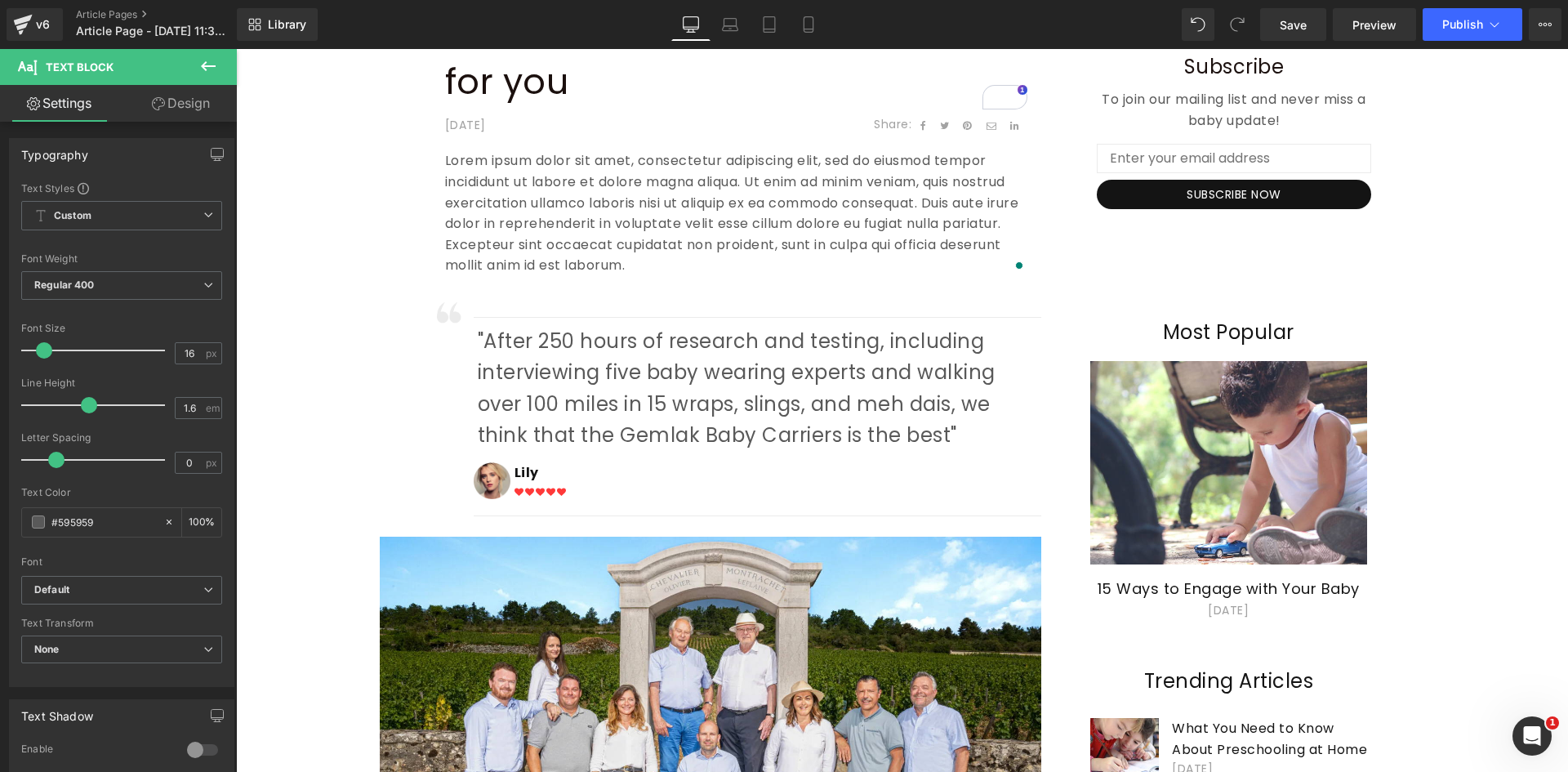
click at [214, 64] on icon at bounding box center [208, 66] width 20 height 20
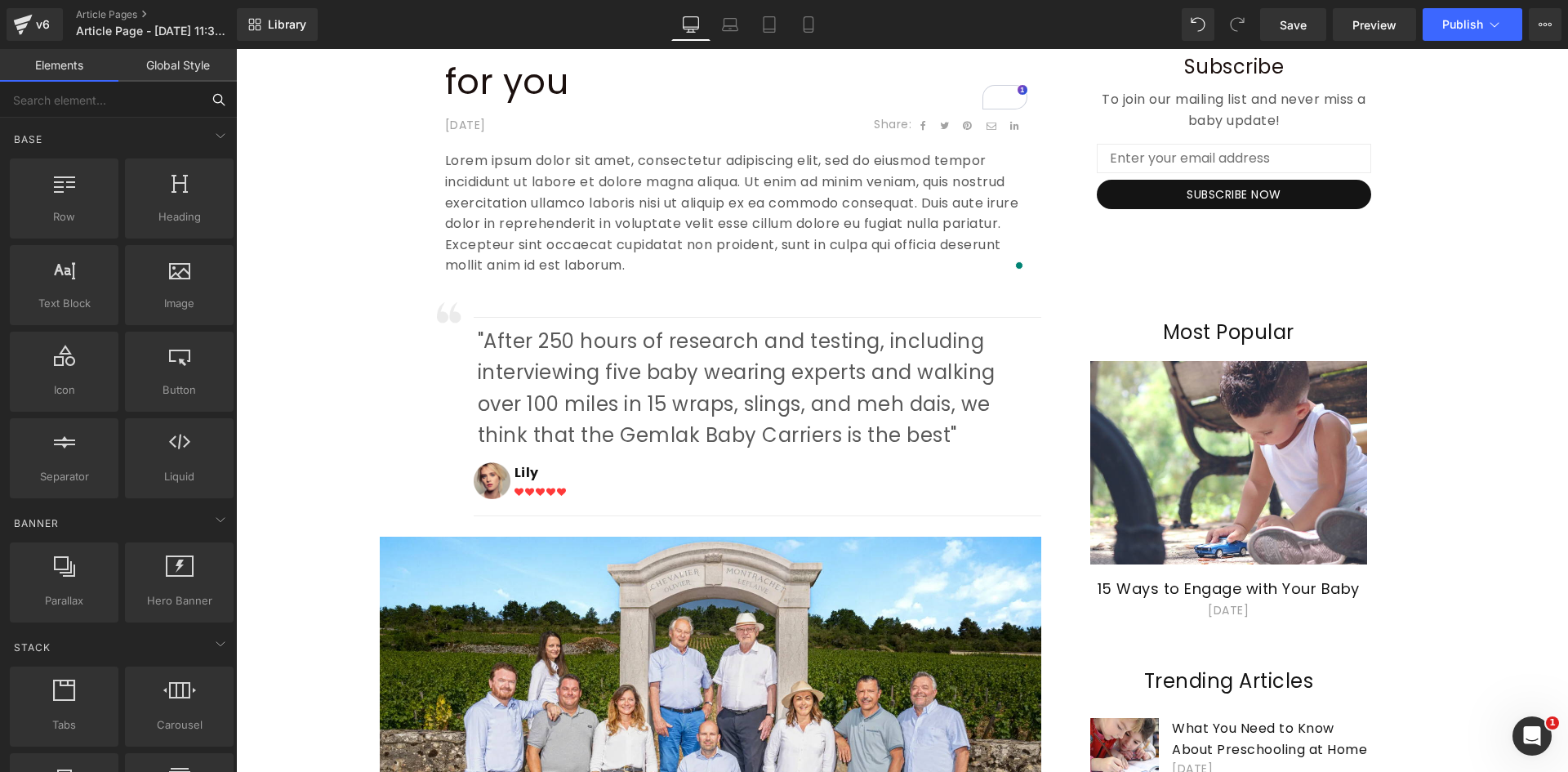
click at [83, 97] on input "text" at bounding box center [101, 100] width 201 height 36
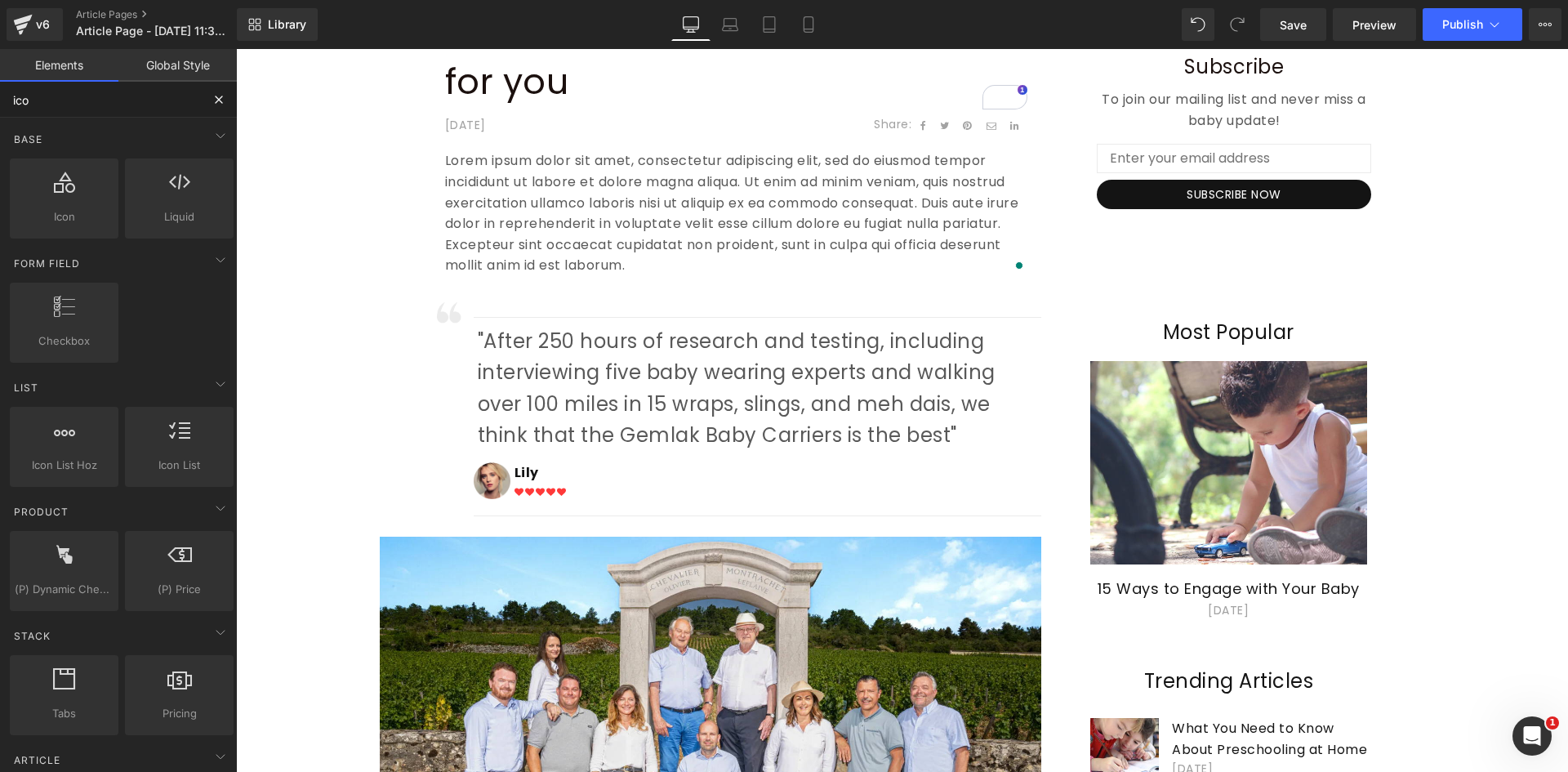
type input "icon"
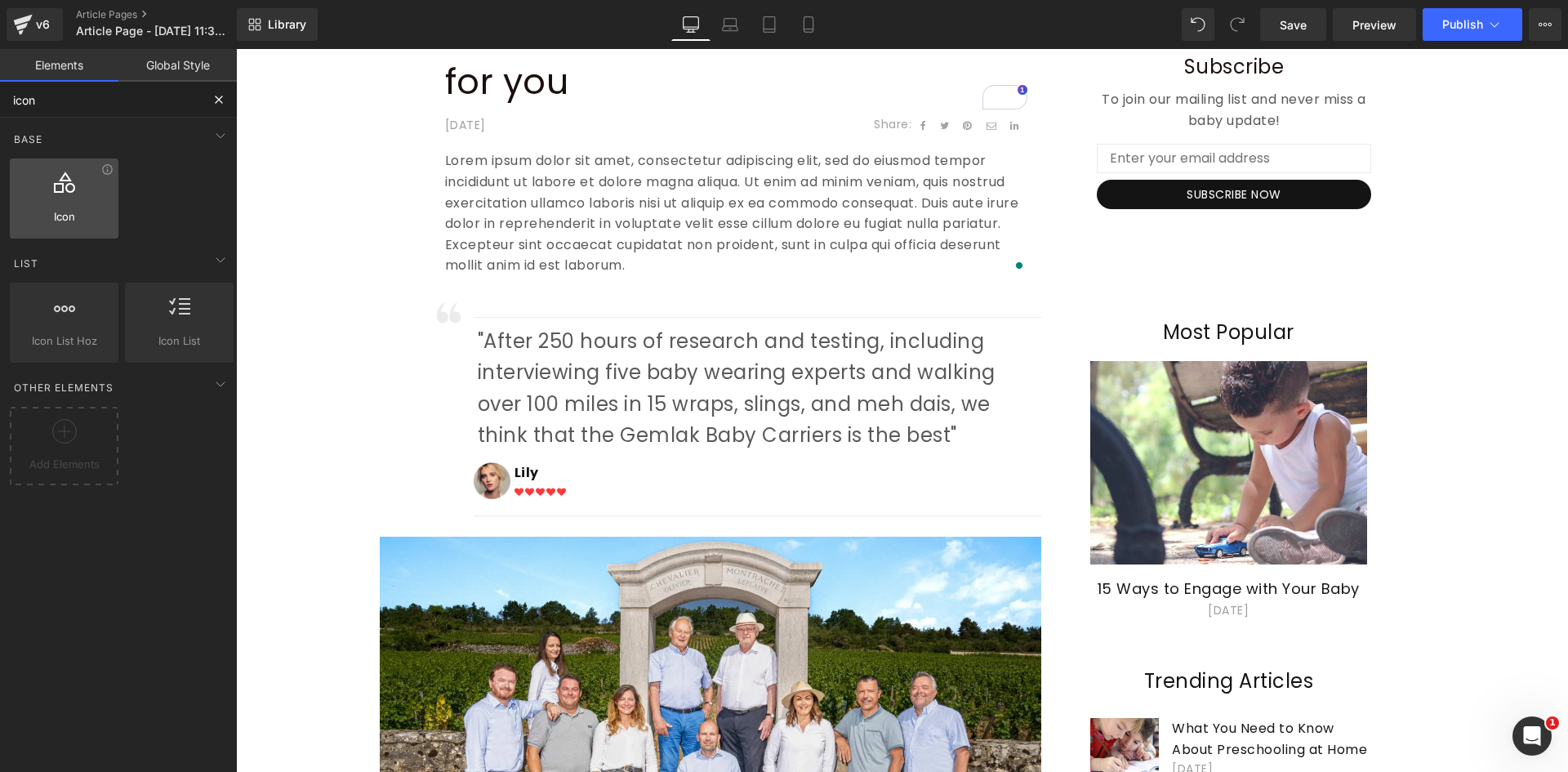
click at [79, 193] on div at bounding box center [64, 190] width 99 height 37
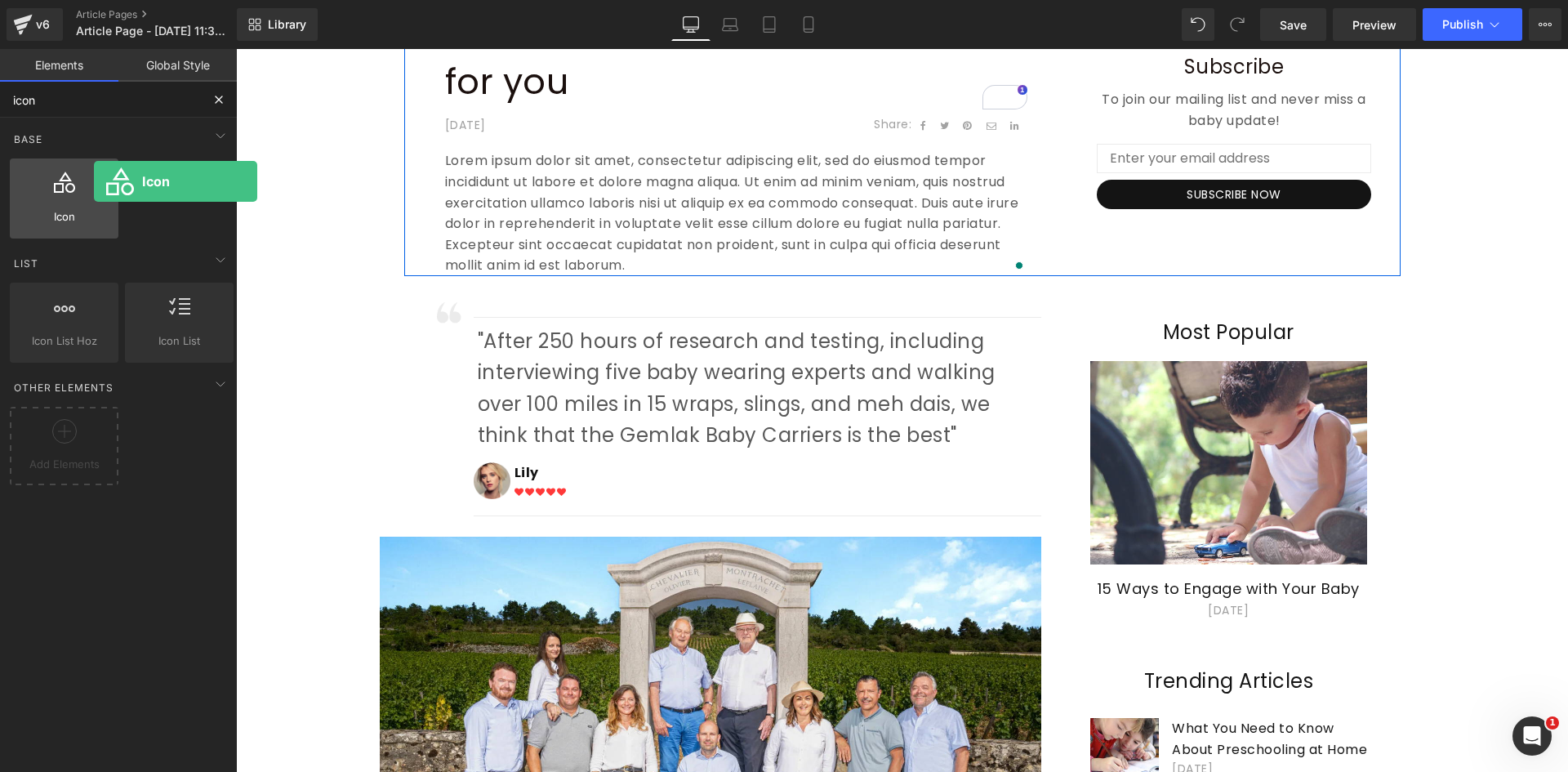
drag, startPoint x: 76, startPoint y: 201, endPoint x: 94, endPoint y: 182, distance: 26.2
click at [94, 182] on div at bounding box center [64, 190] width 99 height 37
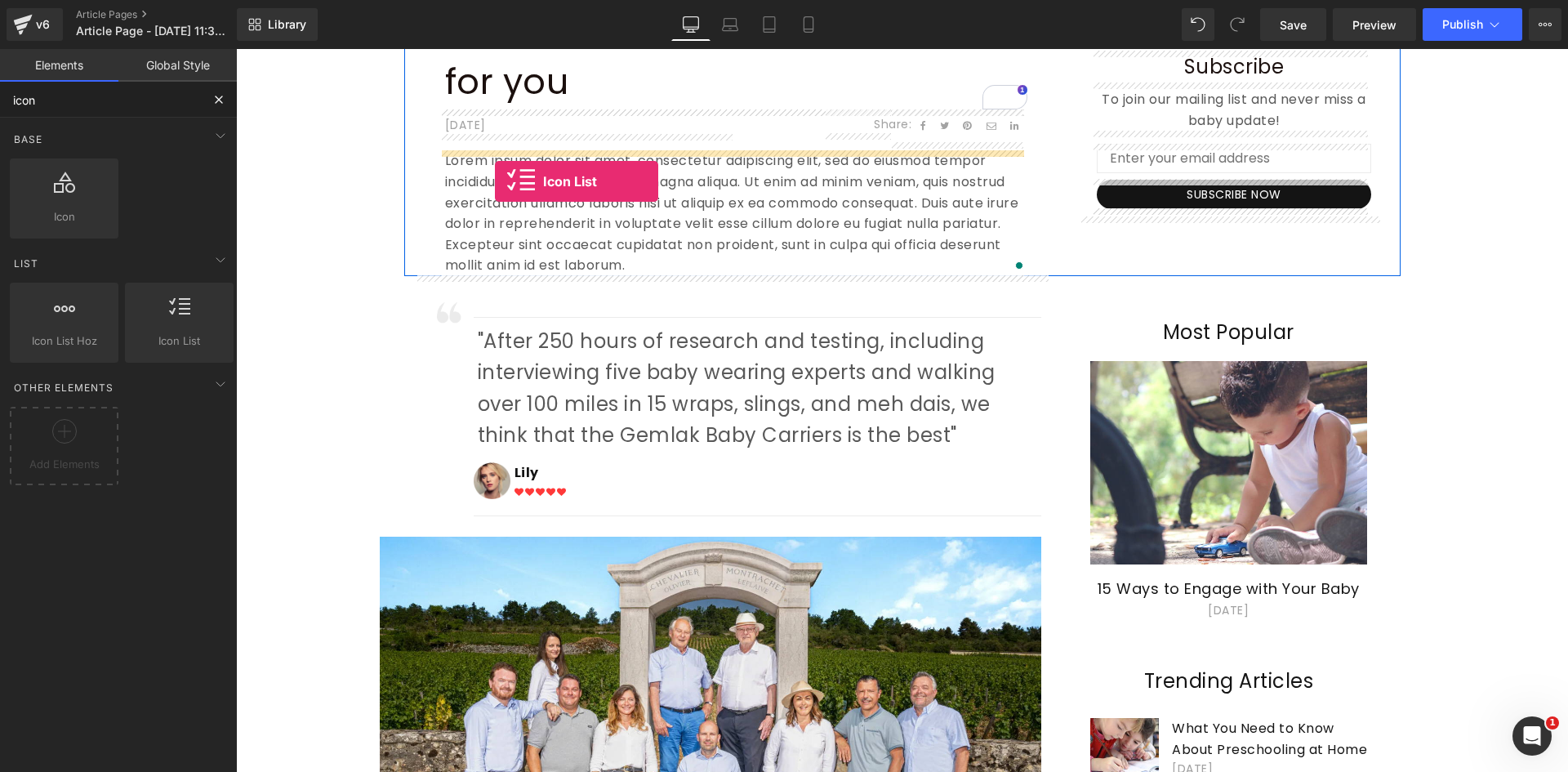
drag, startPoint x: 418, startPoint y: 370, endPoint x: 495, endPoint y: 182, distance: 203.2
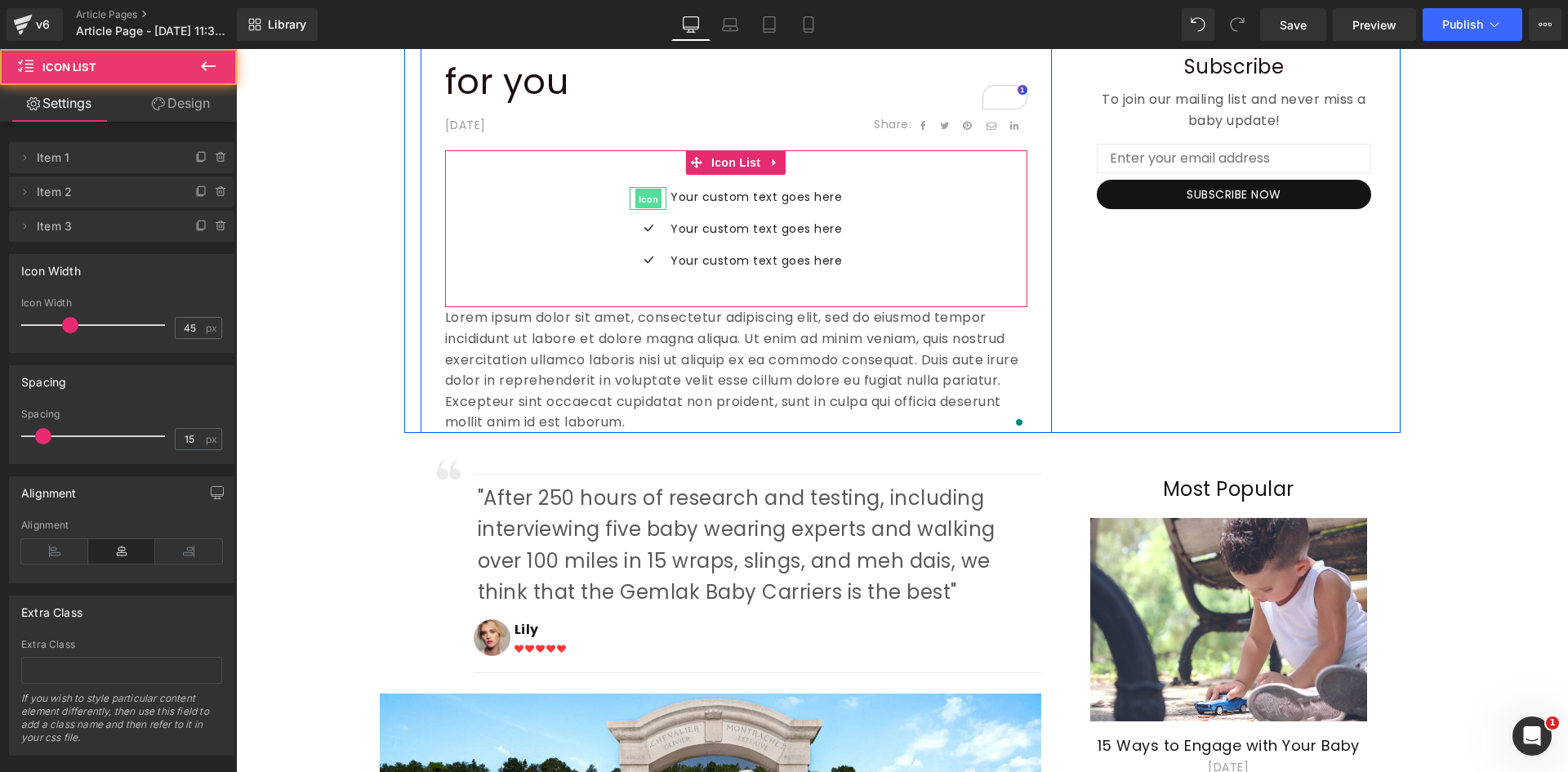
click at [639, 200] on span "Icon" at bounding box center [648, 199] width 26 height 20
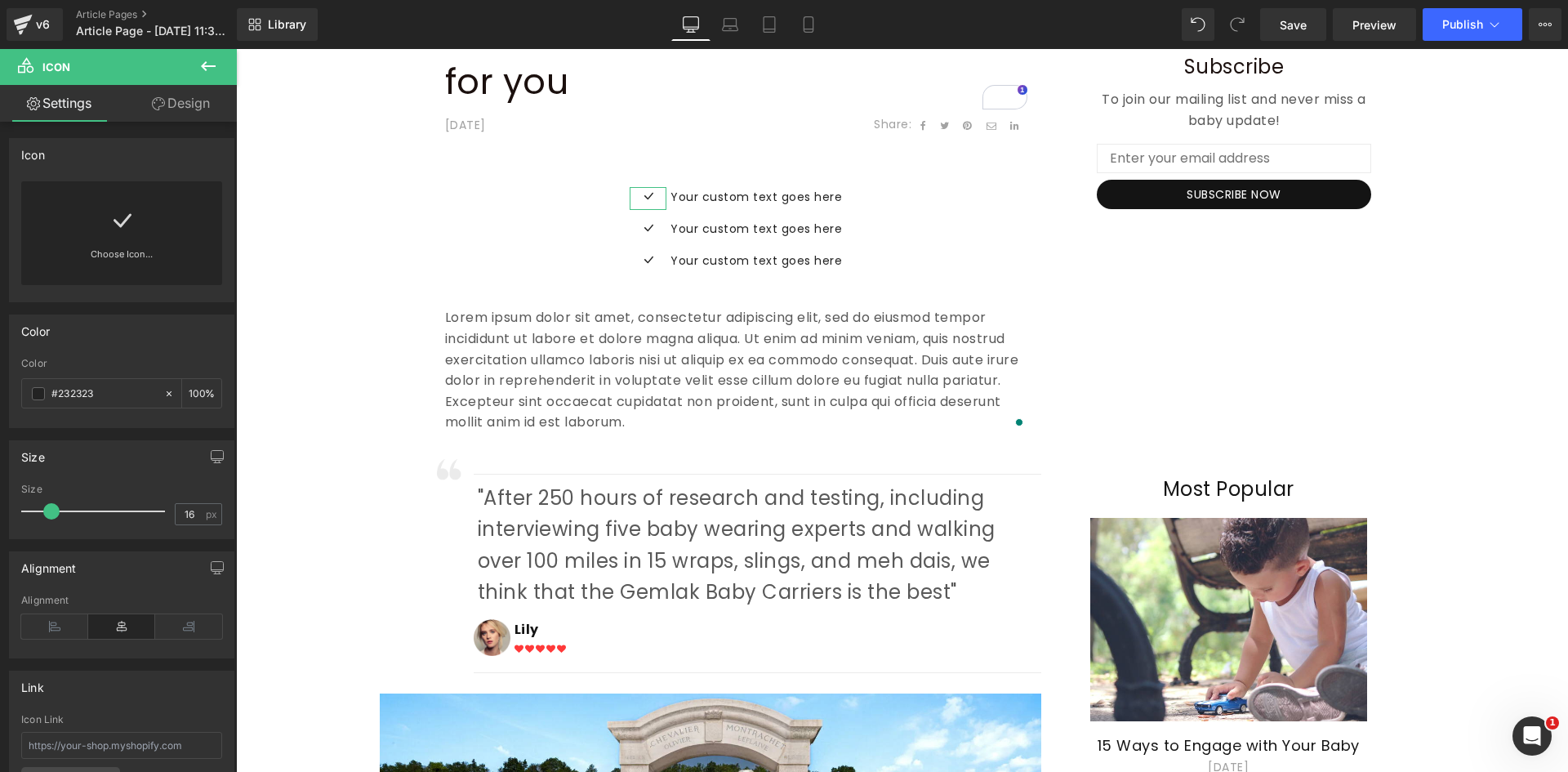
click at [132, 236] on div "Choose Icon..." at bounding box center [122, 234] width 201 height 104
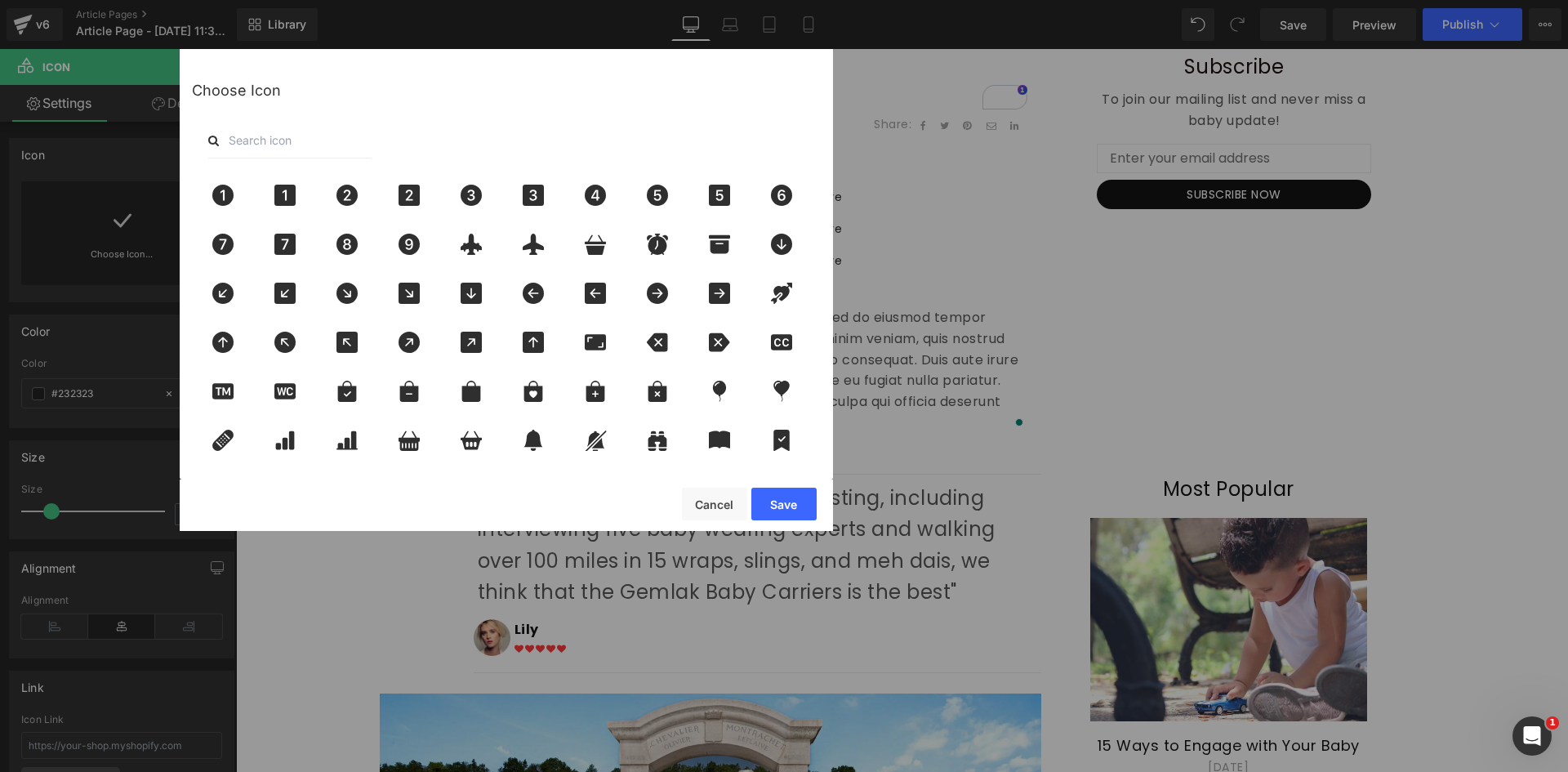
click at [289, 137] on input "text" at bounding box center [289, 140] width 163 height 36
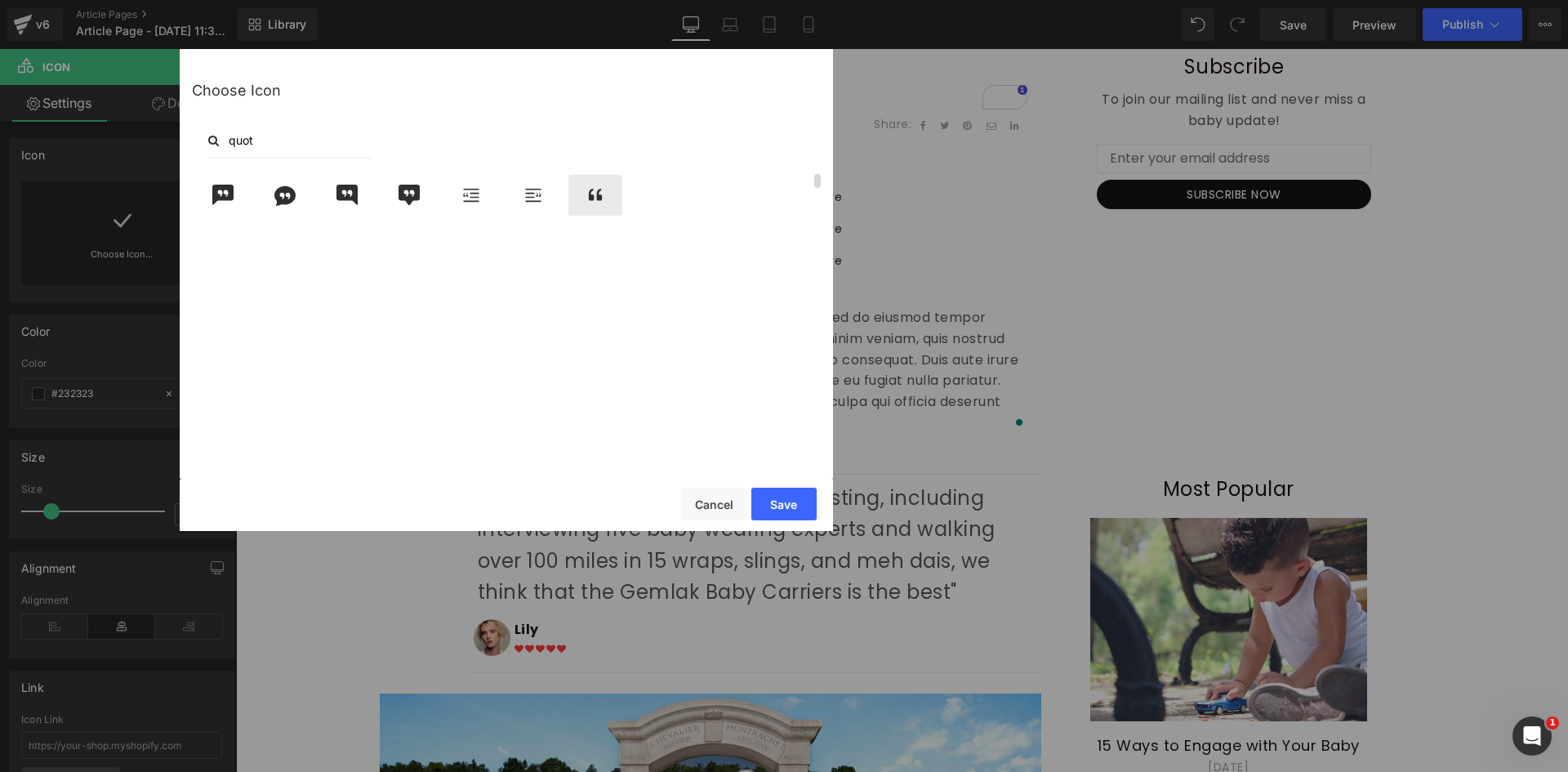
type input "quot"
click at [603, 201] on icon at bounding box center [595, 195] width 34 height 21
click at [780, 505] on button "Save" at bounding box center [784, 503] width 65 height 32
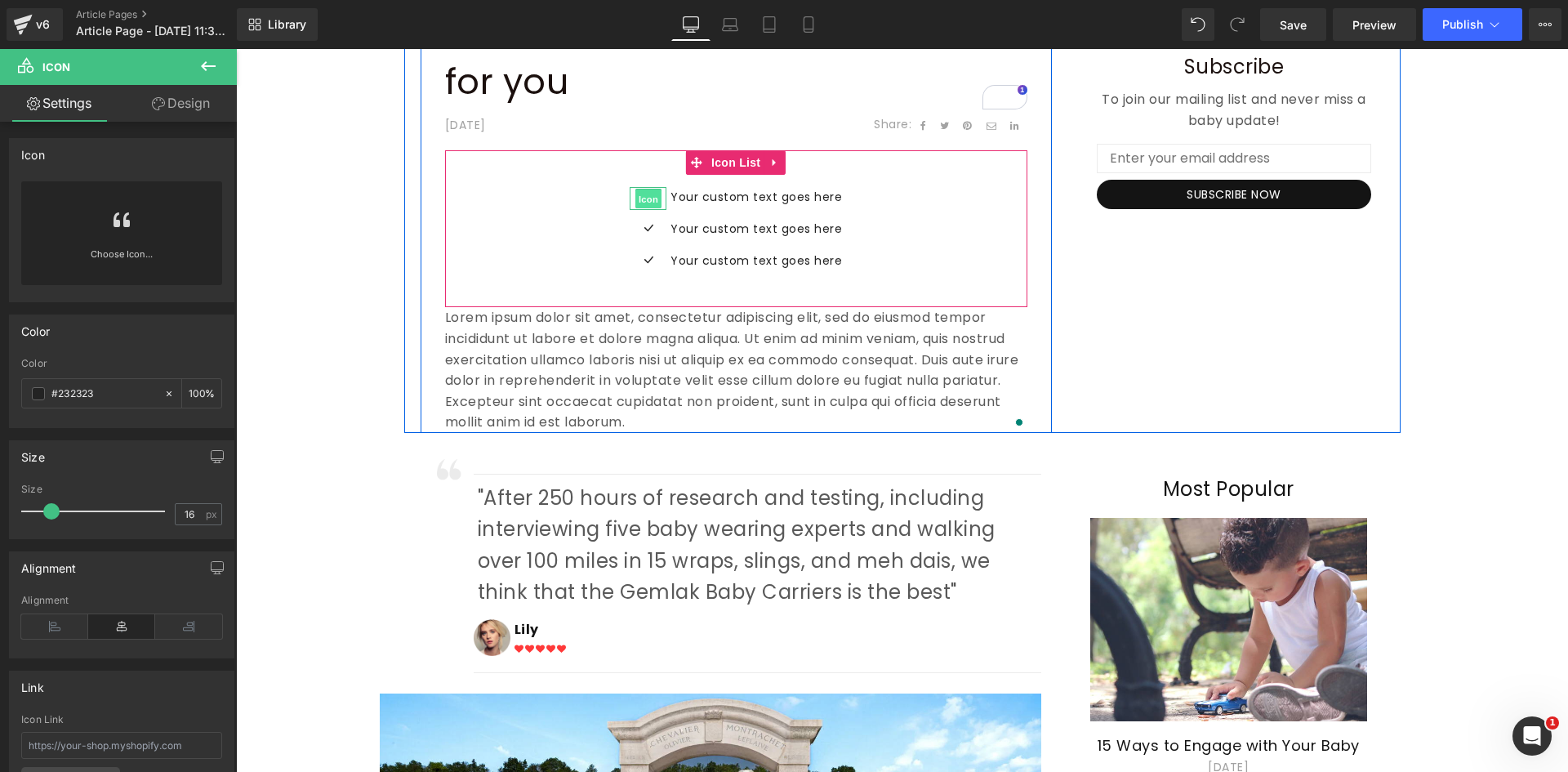
click at [642, 200] on span "Icon" at bounding box center [648, 199] width 26 height 20
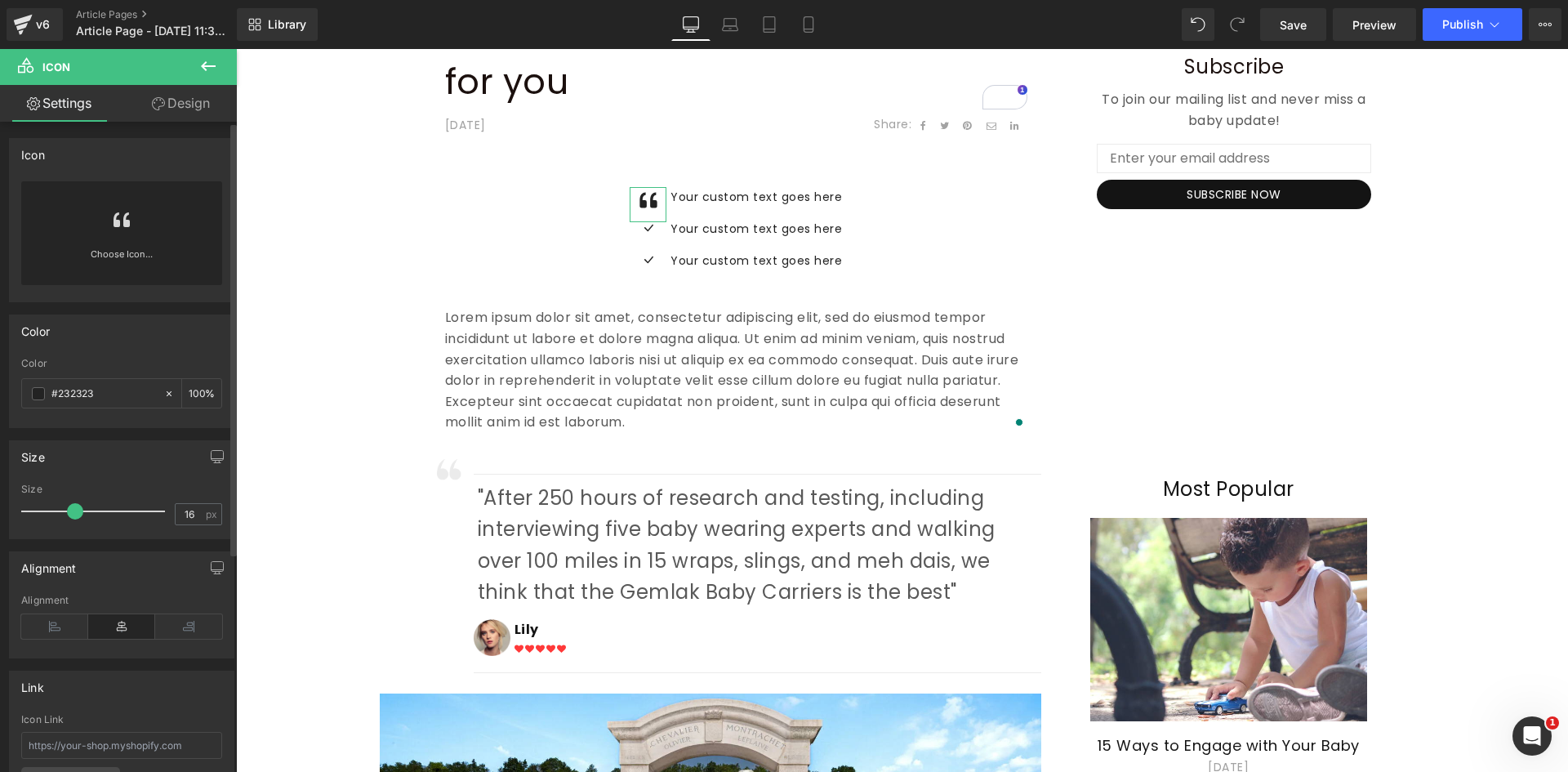
drag, startPoint x: 55, startPoint y: 510, endPoint x: 78, endPoint y: 509, distance: 23.0
click at [78, 509] on span at bounding box center [75, 511] width 17 height 17
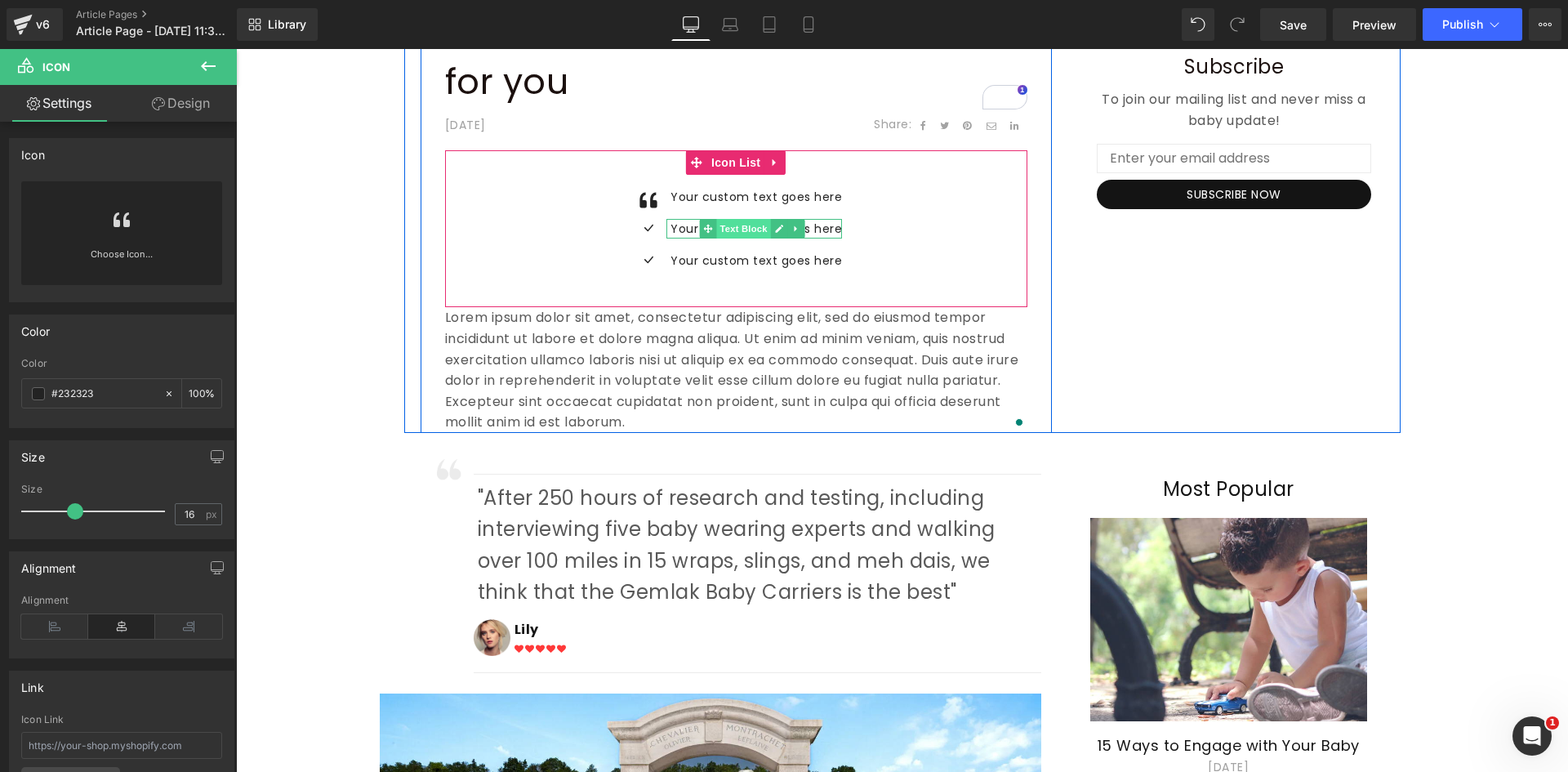
click at [729, 229] on span "Text Block" at bounding box center [743, 229] width 54 height 20
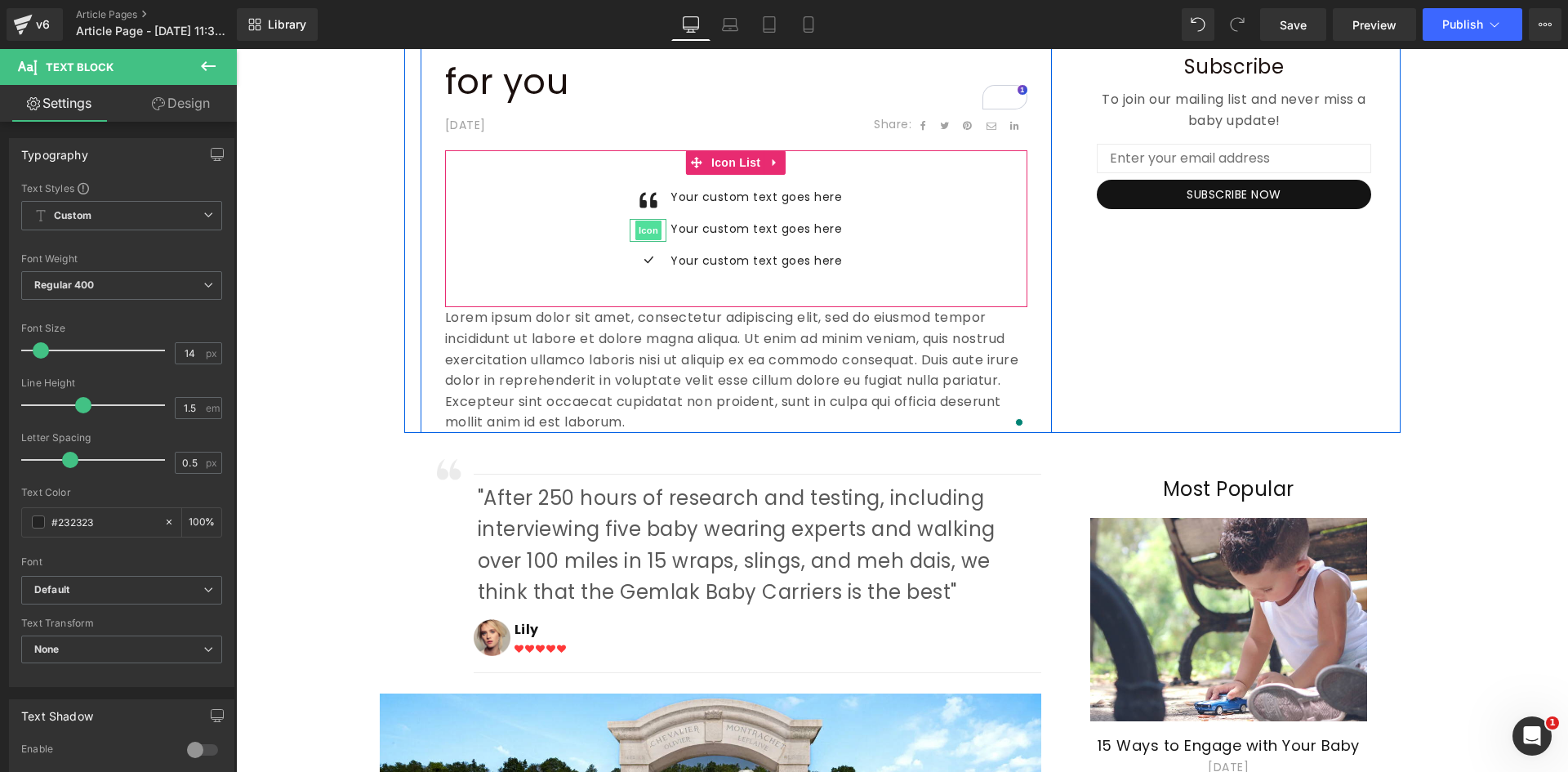
click at [652, 231] on span "Icon" at bounding box center [648, 231] width 26 height 20
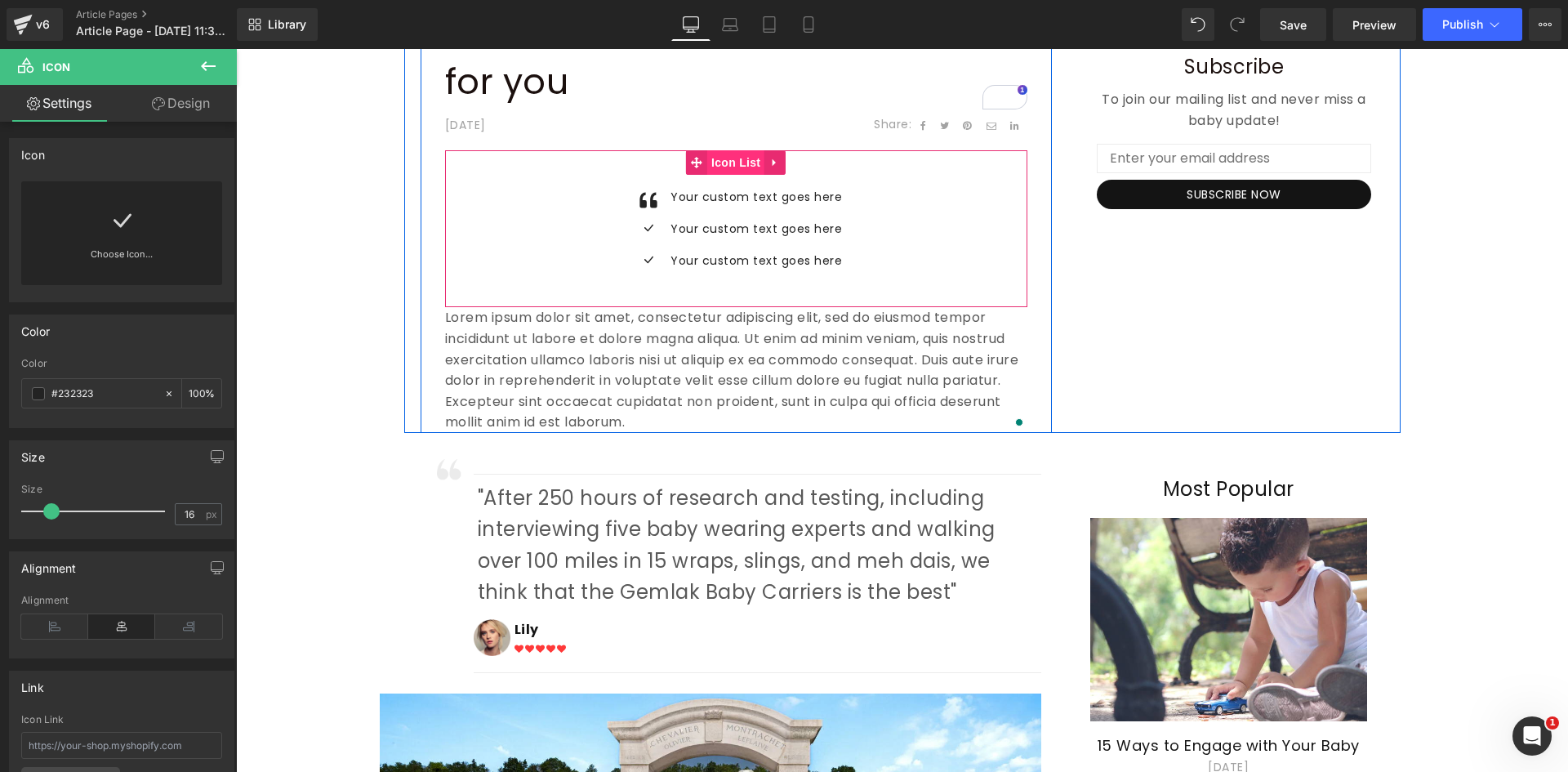
click at [719, 171] on span "Icon List" at bounding box center [736, 162] width 57 height 24
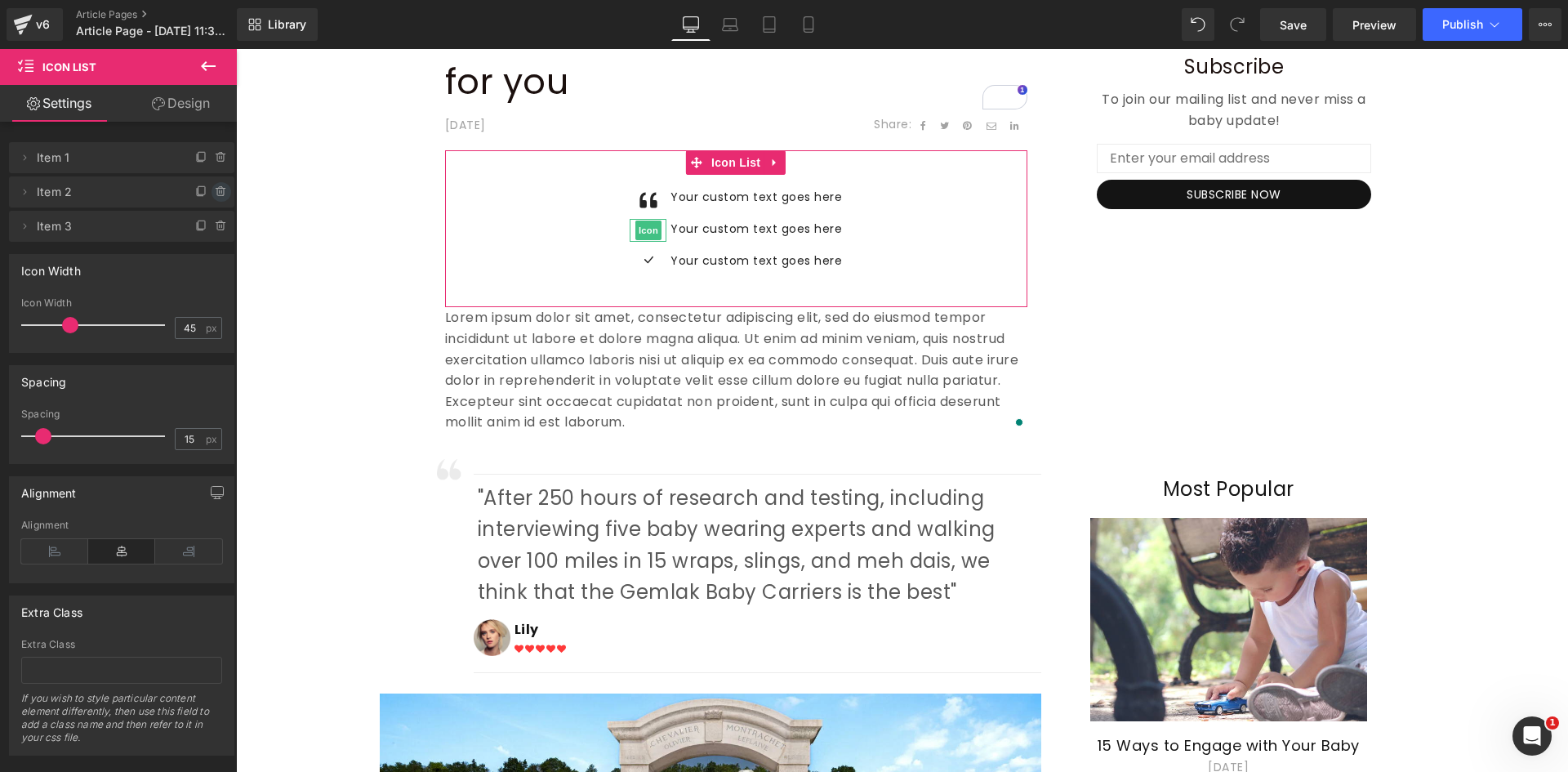
click at [215, 187] on icon at bounding box center [221, 192] width 13 height 13
click at [206, 196] on button "Delete" at bounding box center [203, 193] width 52 height 21
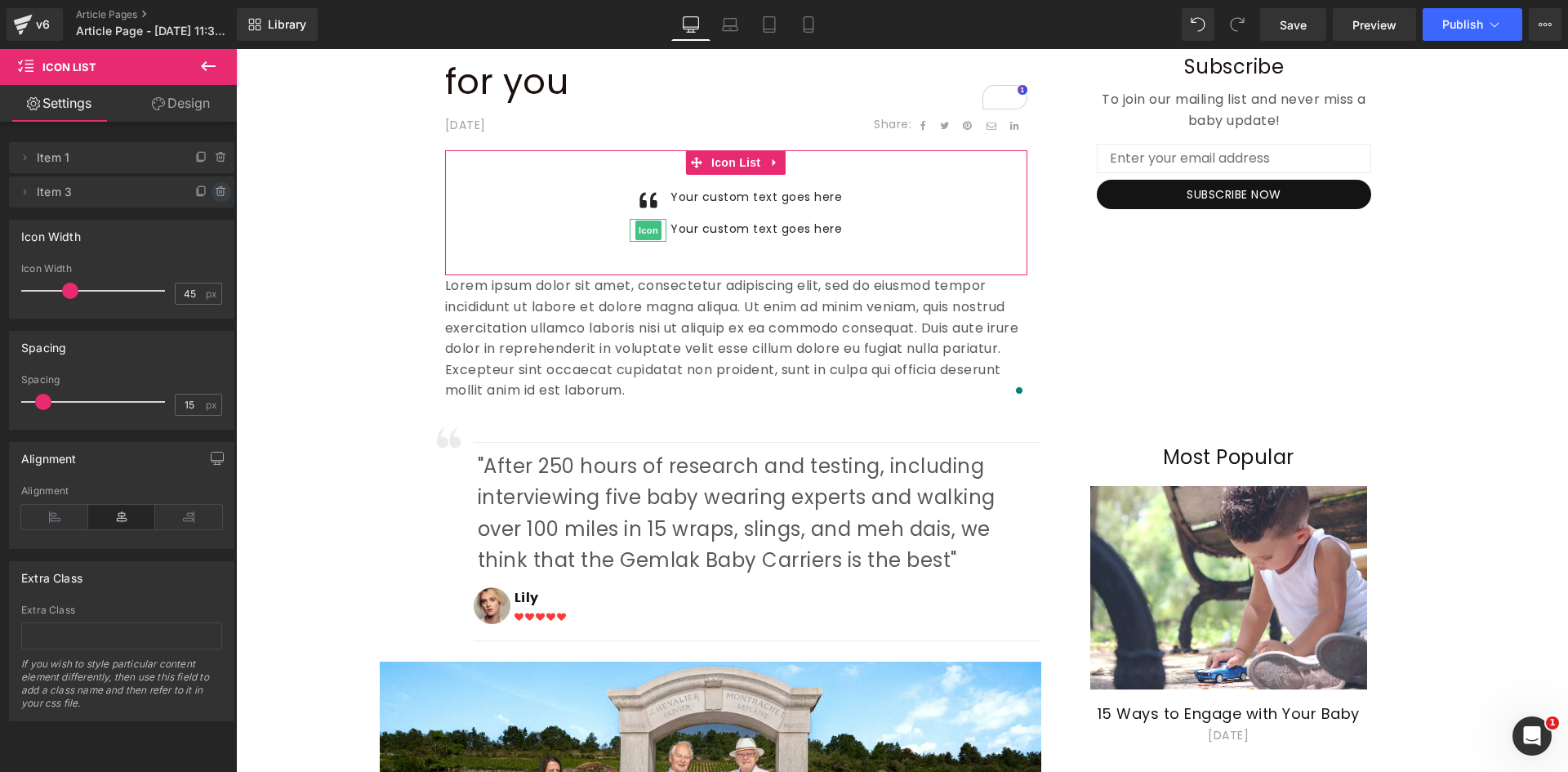
click at [221, 193] on icon at bounding box center [221, 192] width 0 height 3
click at [207, 195] on button "Delete" at bounding box center [203, 193] width 52 height 21
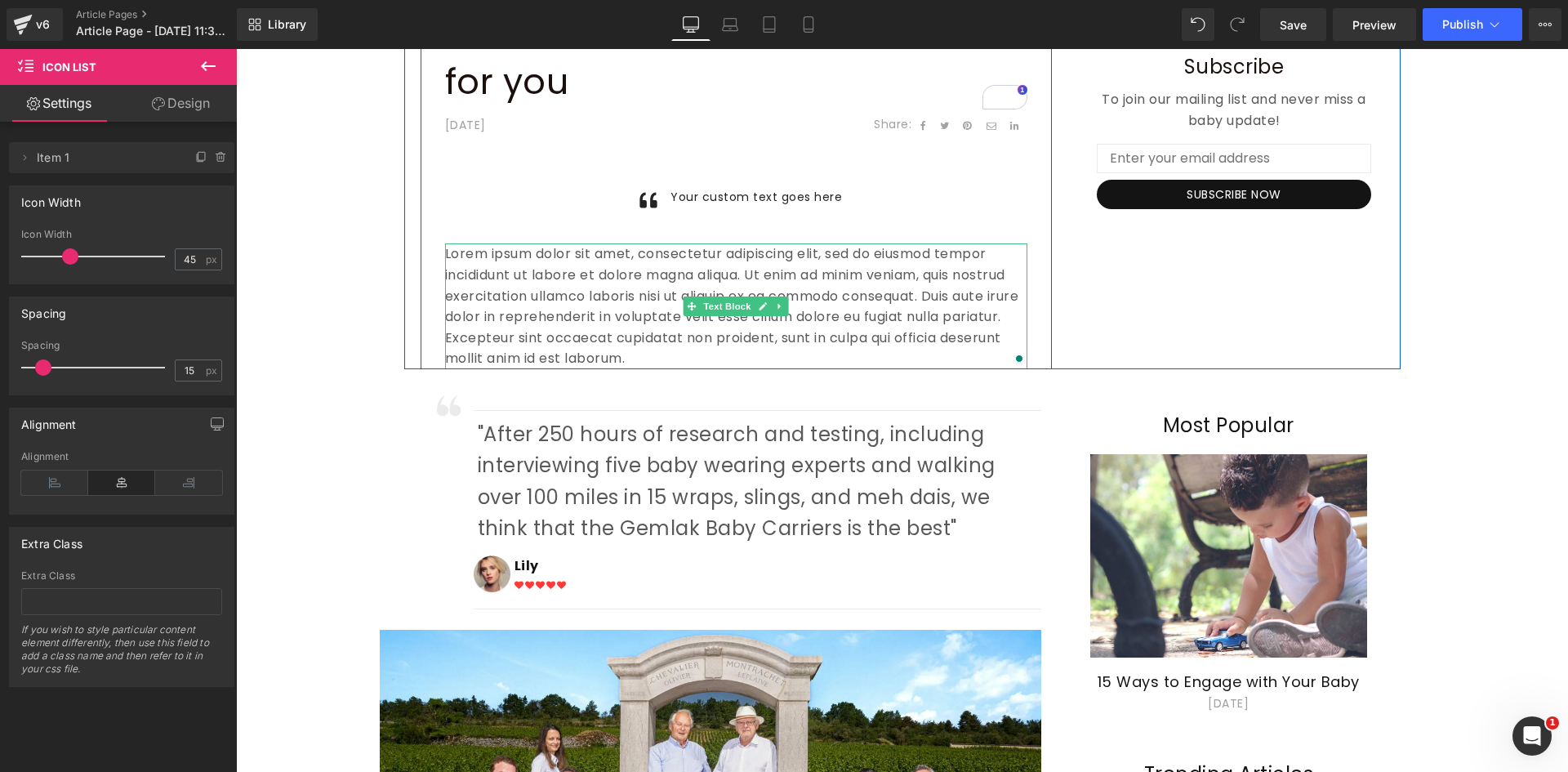
click at [542, 266] on p "Lorem ipsum dolor sit amet, consectetur adipiscing elit, sed do eiusmod tempor …" at bounding box center [736, 306] width 583 height 126
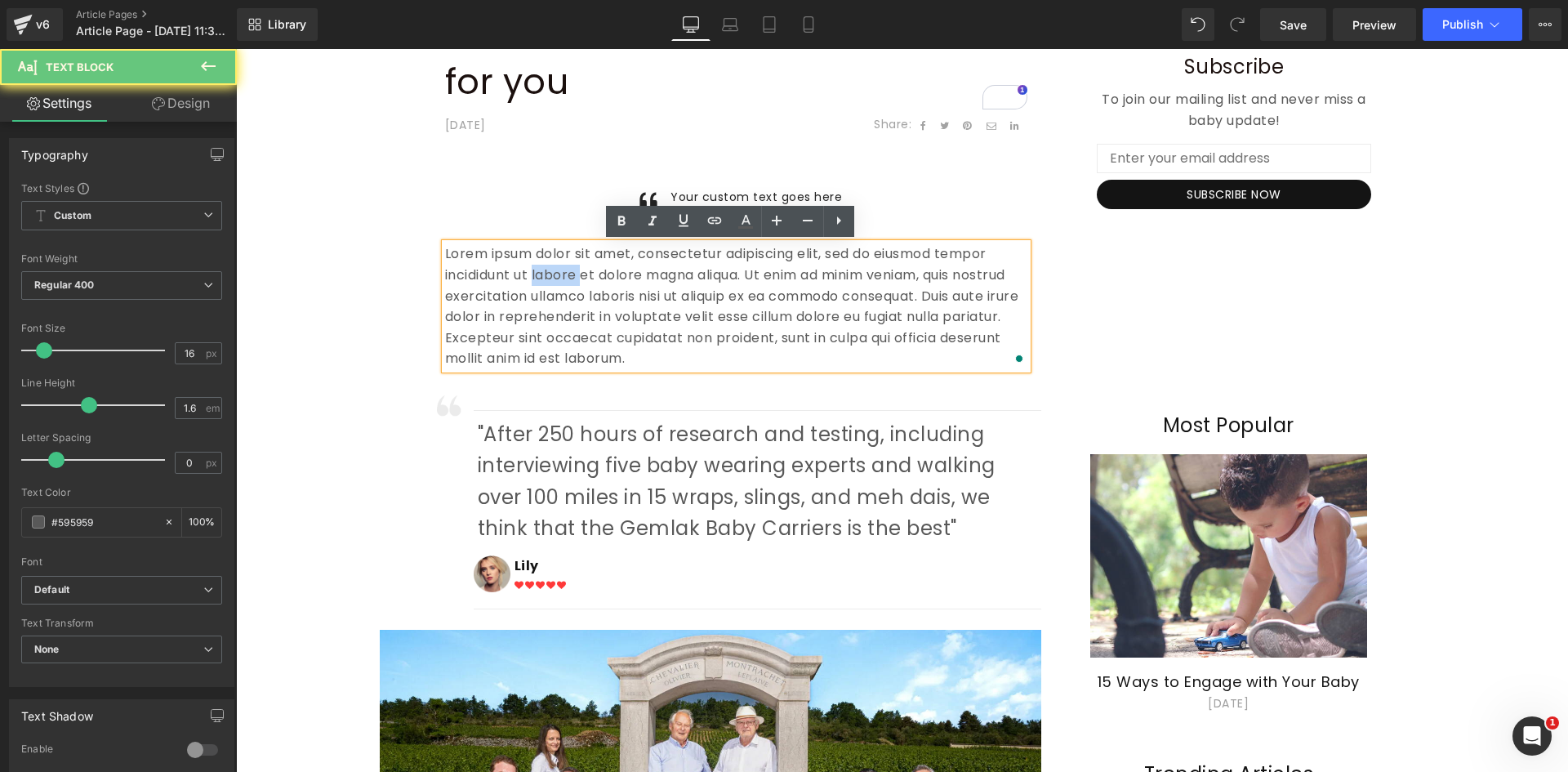
click at [542, 266] on p "Lorem ipsum dolor sit amet, consectetur adipiscing elit, sed do eiusmod tempor …" at bounding box center [736, 306] width 583 height 126
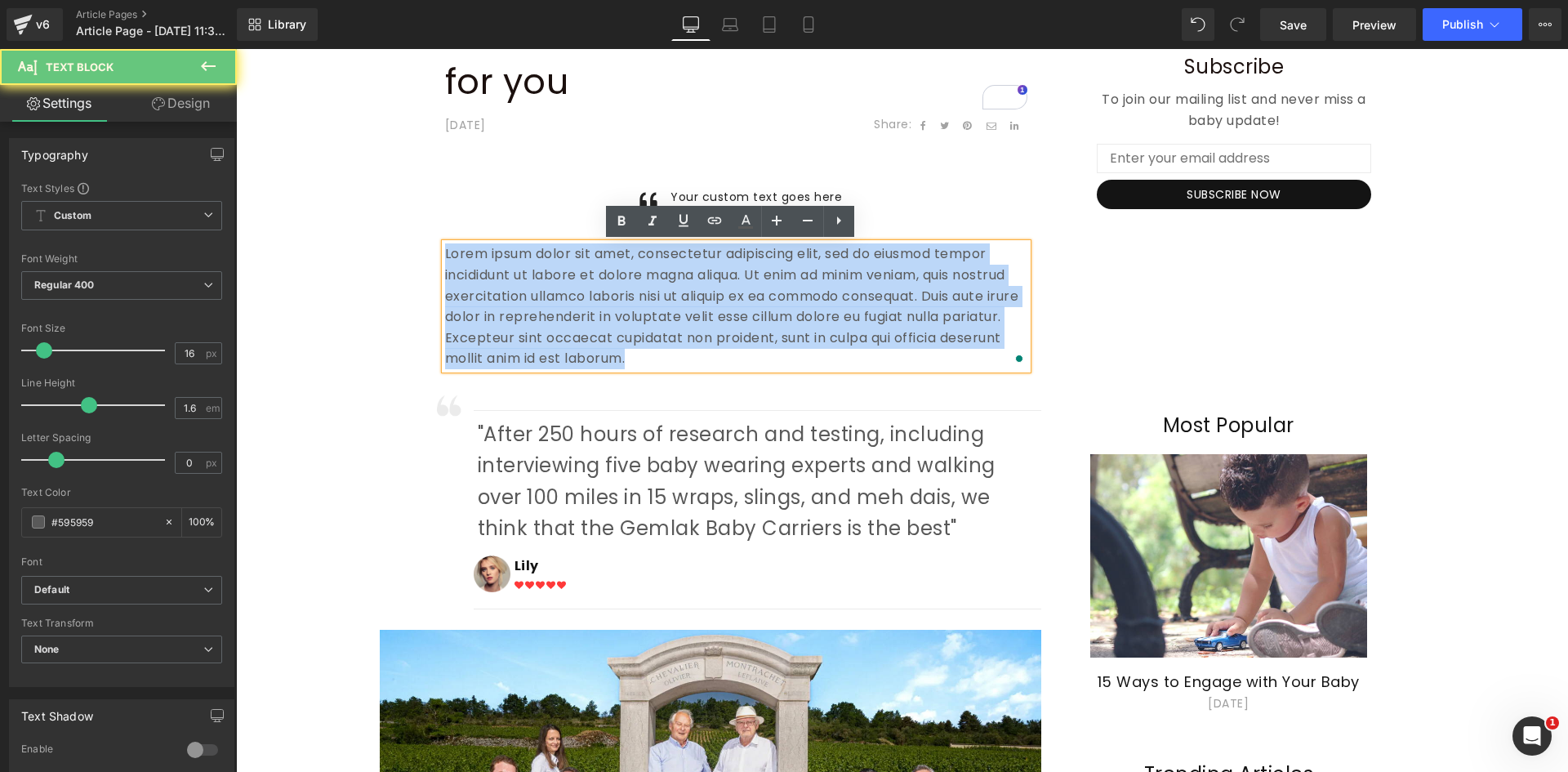
copy p "Lorem ipsum dolor sit amet, consectetur adipiscing elit, sed do eiusmod tempor …"
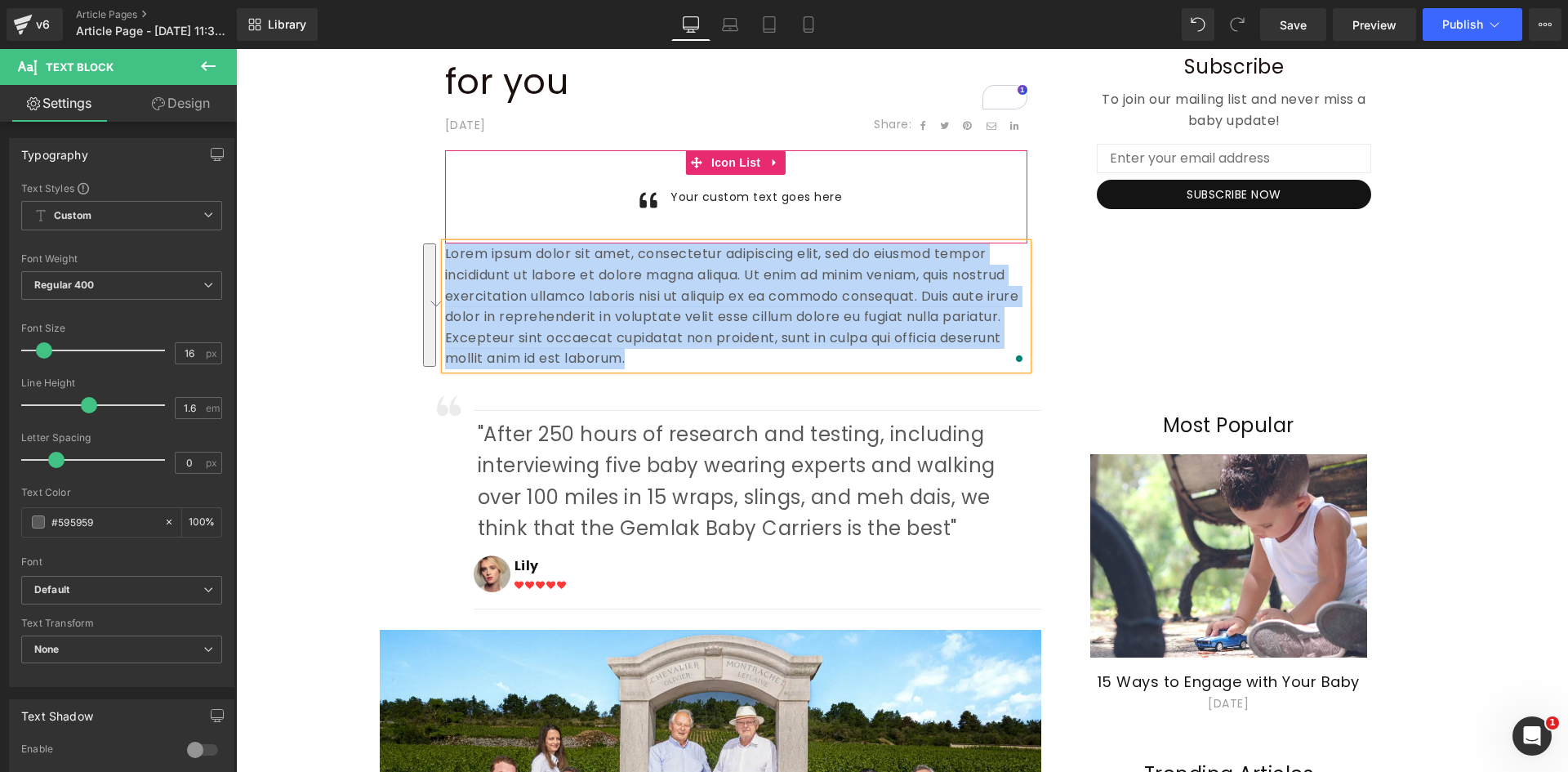
click at [714, 198] on div "Your custom text goes here Text Block" at bounding box center [755, 196] width 176 height 20
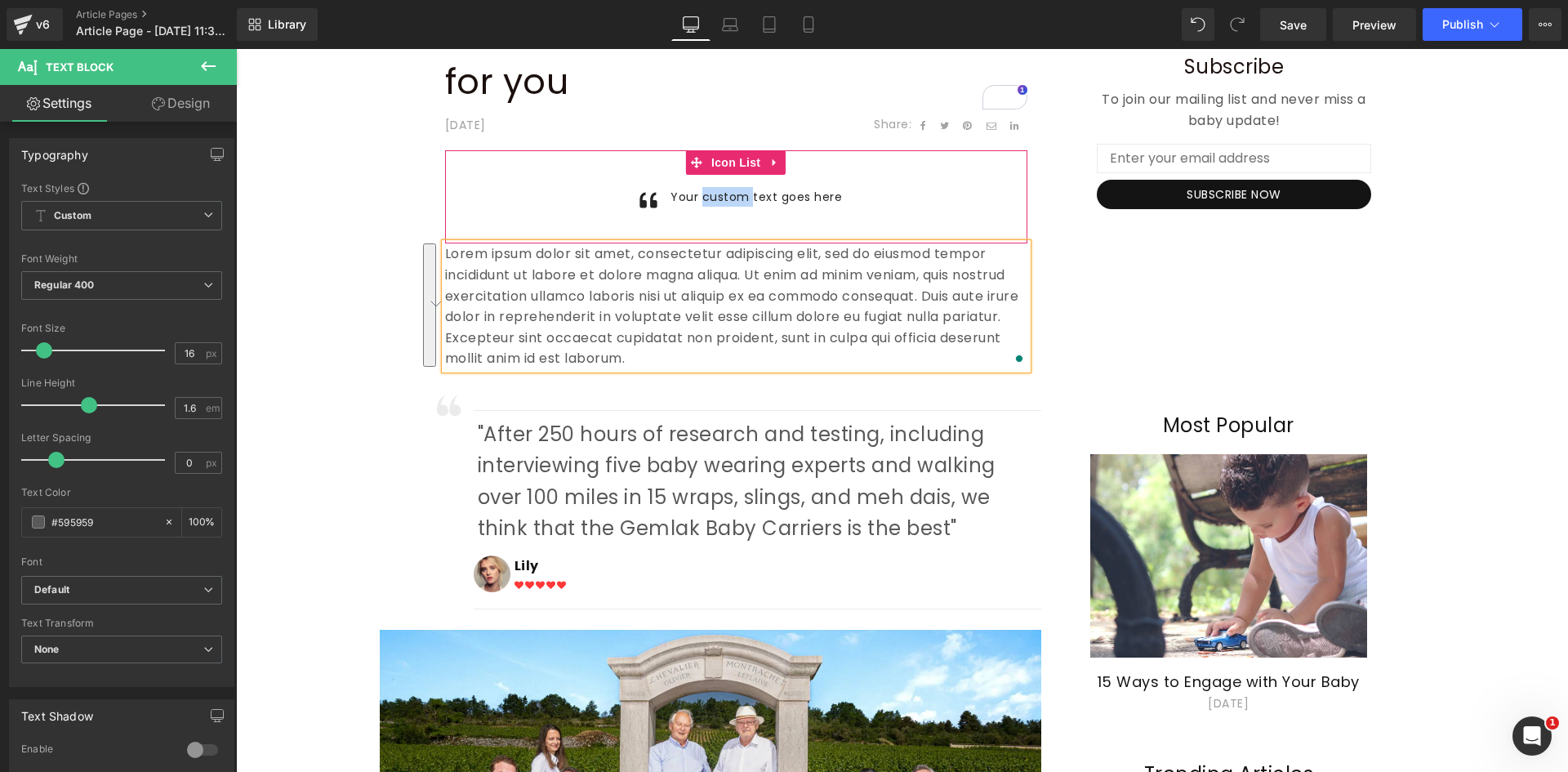
click at [714, 198] on p "Your custom text goes here" at bounding box center [756, 196] width 171 height 20
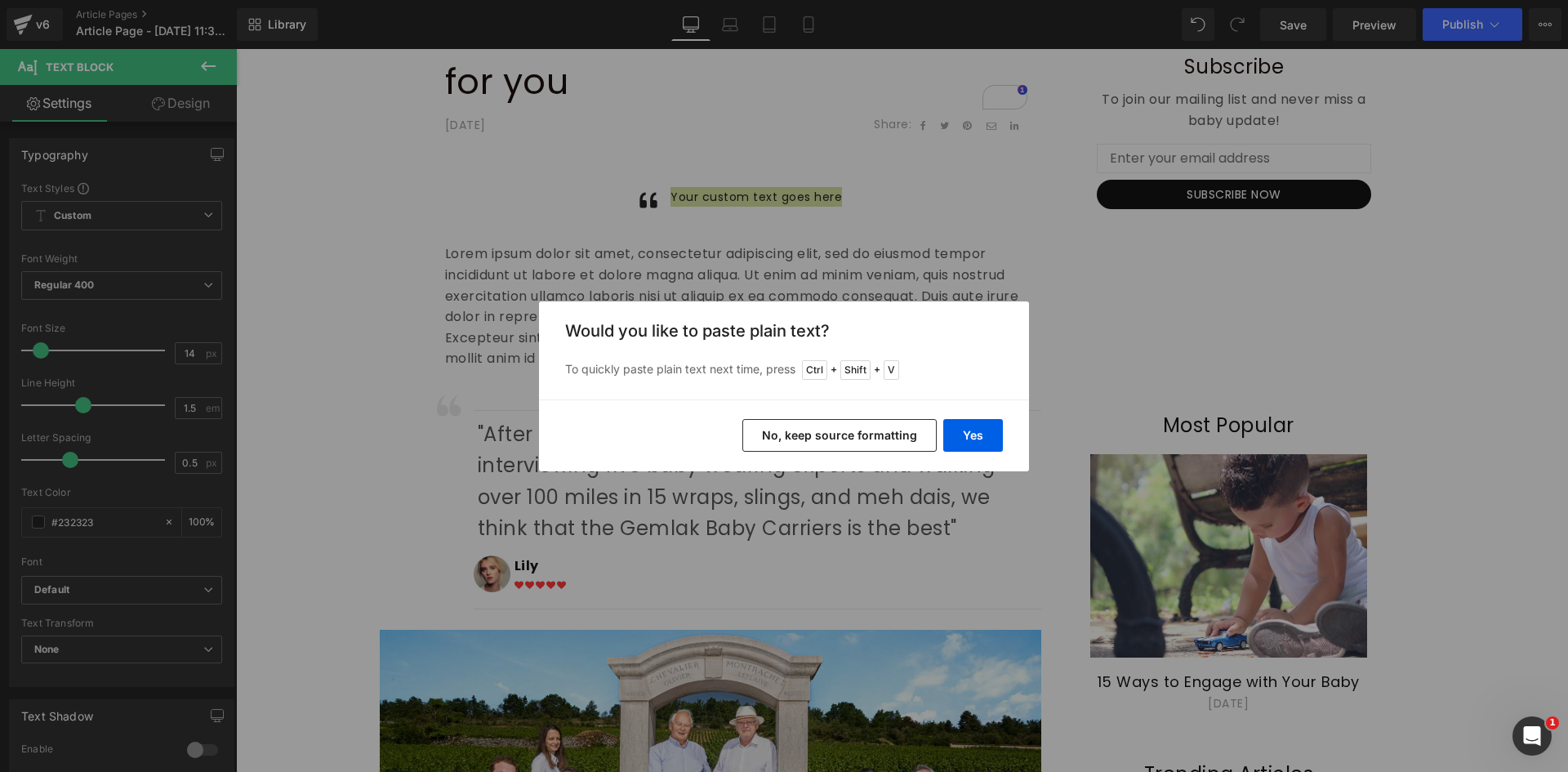
click at [878, 434] on button "No, keep source formatting" at bounding box center [840, 435] width 195 height 32
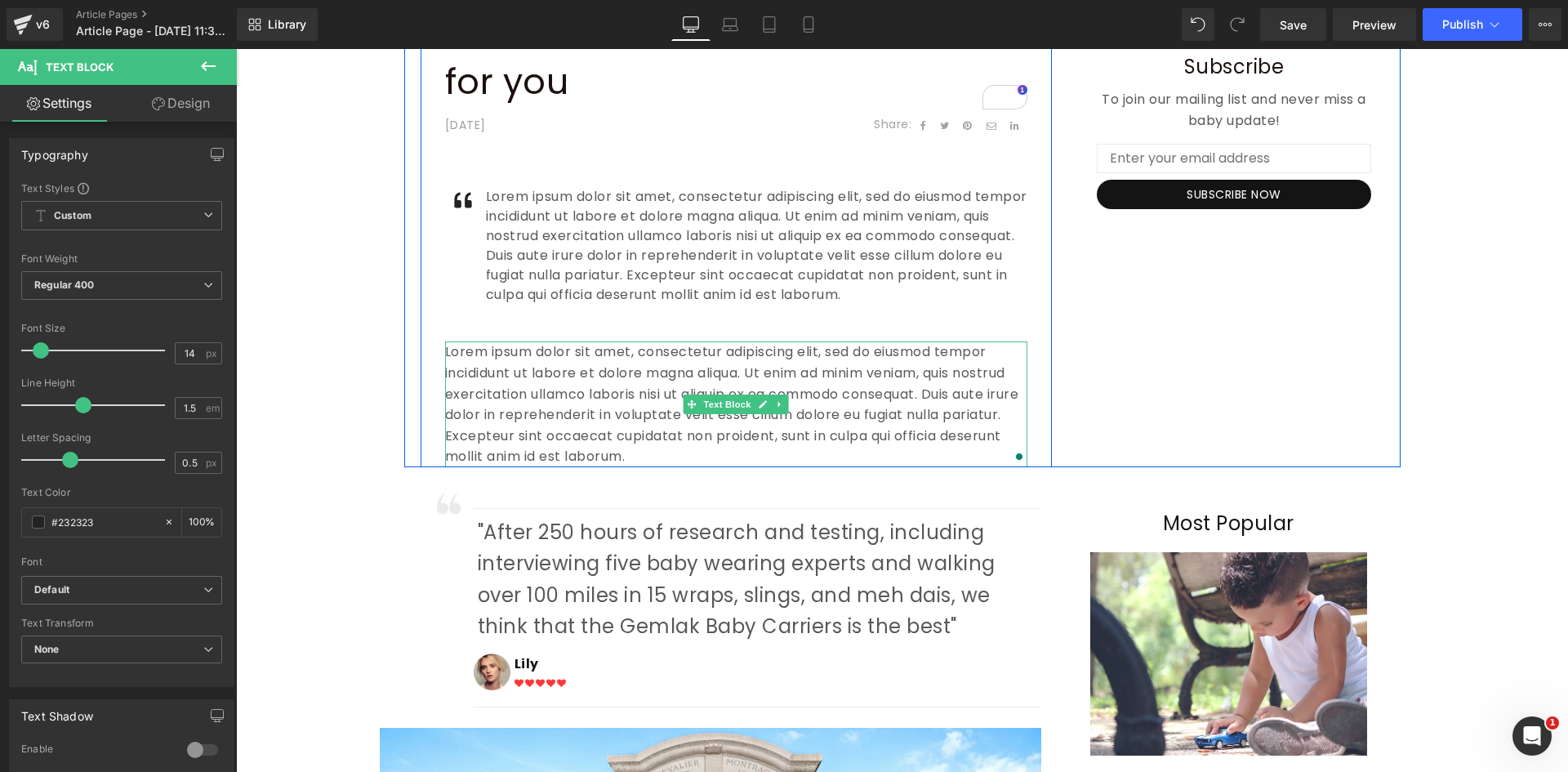
click at [589, 389] on p "Lorem ipsum dolor sit amet, consectetur adipiscing elit, sed do eiusmod tempor …" at bounding box center [736, 404] width 583 height 126
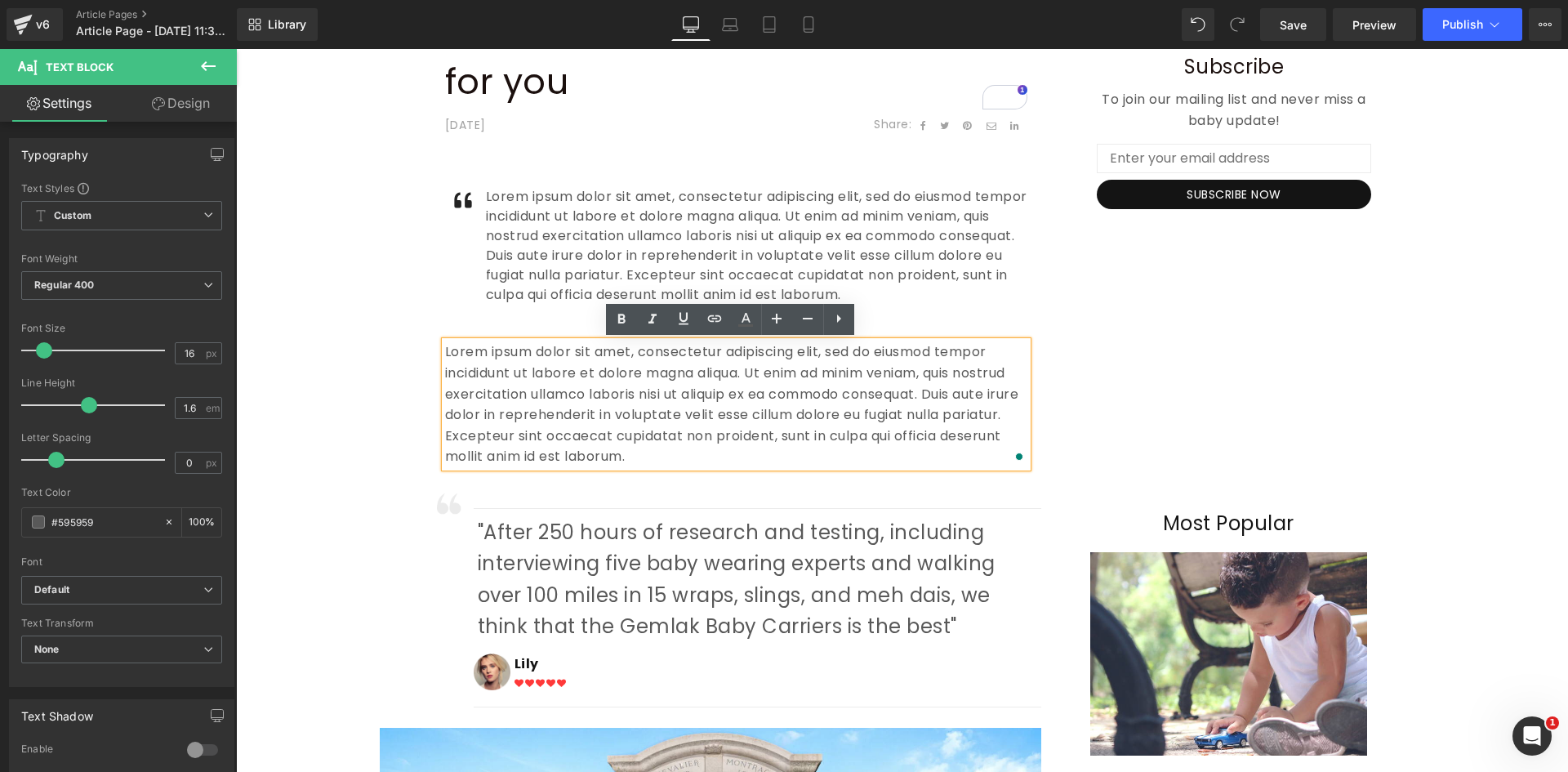
click at [790, 368] on p "Lorem ipsum dolor sit amet, consectetur adipiscing elit, sed do eiusmod tempor …" at bounding box center [736, 404] width 583 height 126
click at [841, 319] on icon at bounding box center [840, 319] width 4 height 8
click at [640, 405] on p "Lorem ipsum dolor sit amet, consectetur adipiscing elit, sed do eiusmod tempor …" at bounding box center [736, 404] width 583 height 126
click at [743, 460] on p "Lorem ipsum dolor sit amet, consectetur adipiscing elit, sed do eiusmod tempor …" at bounding box center [736, 404] width 583 height 126
click at [462, 309] on ul "Icon Lorem ipsum dolor sit amet, consectetur adipiscing elit, sed do eiusmod te…" at bounding box center [736, 251] width 583 height 130
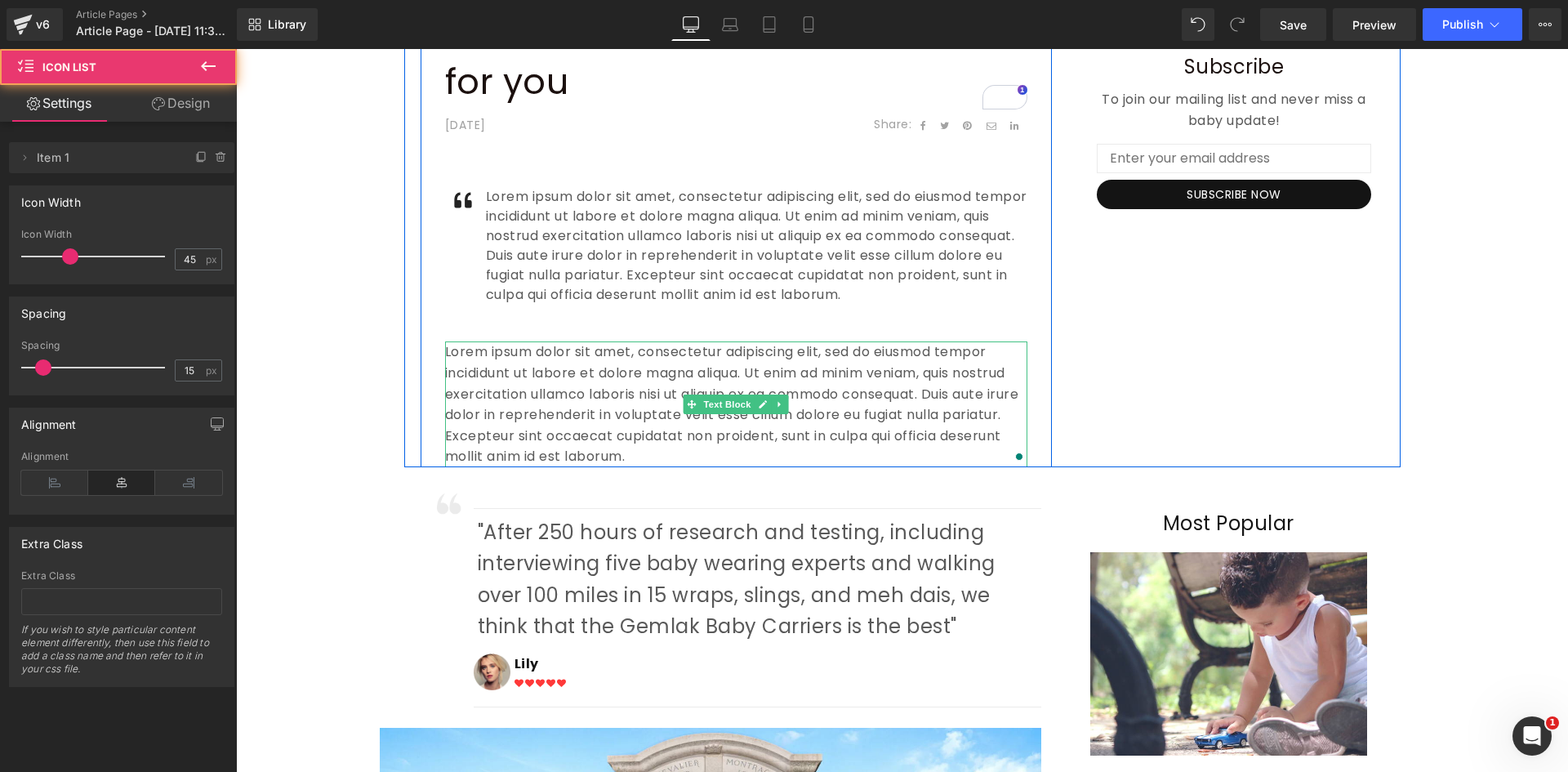
click at [499, 365] on p "Lorem ipsum dolor sit amet, consectetur adipiscing elit, sed do eiusmod tempor …" at bounding box center [736, 404] width 583 height 126
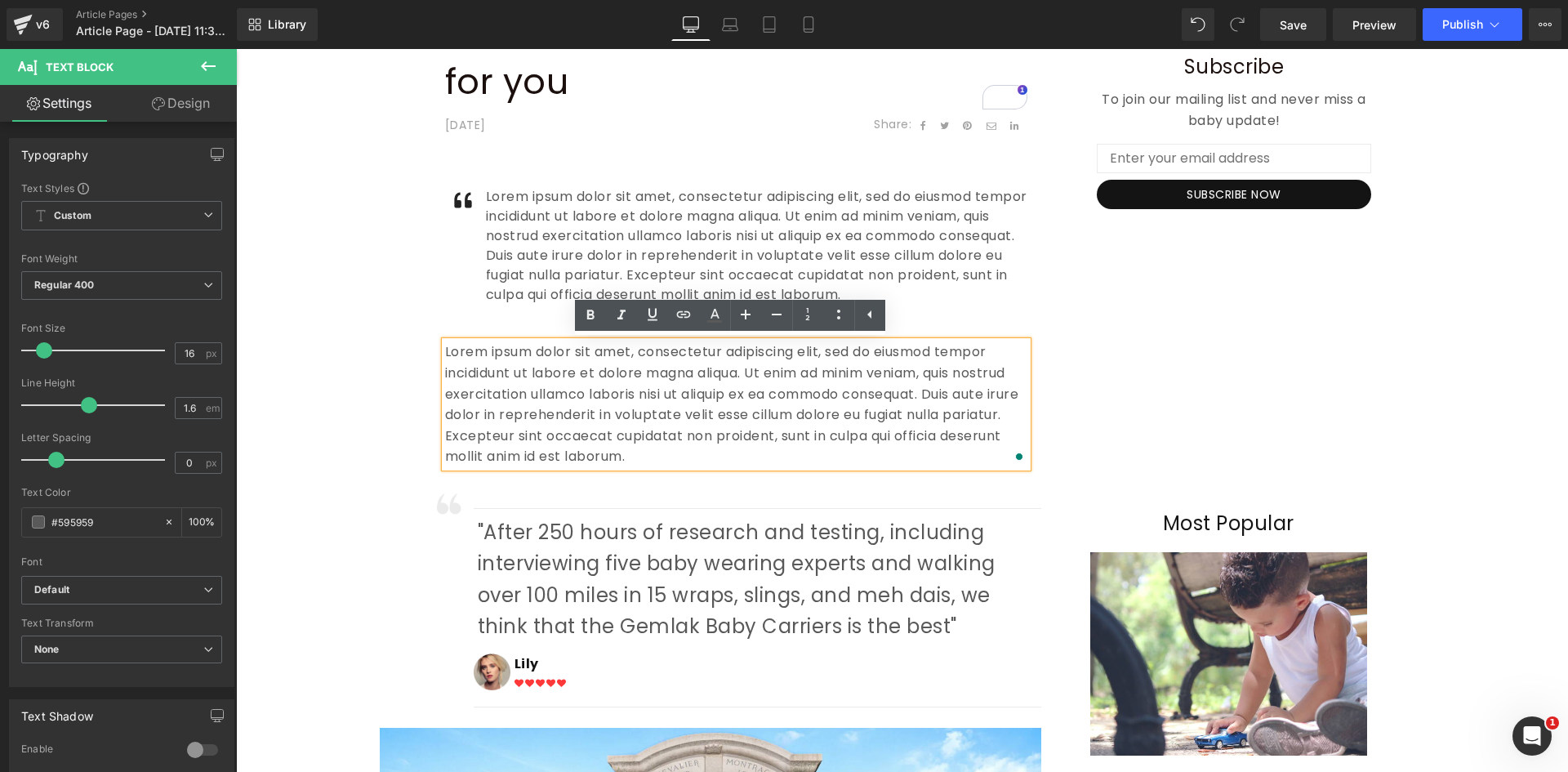
click at [445, 290] on div "Icon Lorem ipsum dolor sit amet, consectetur adipiscing elit, sed do eiusmod te…" at bounding box center [736, 246] width 583 height 192
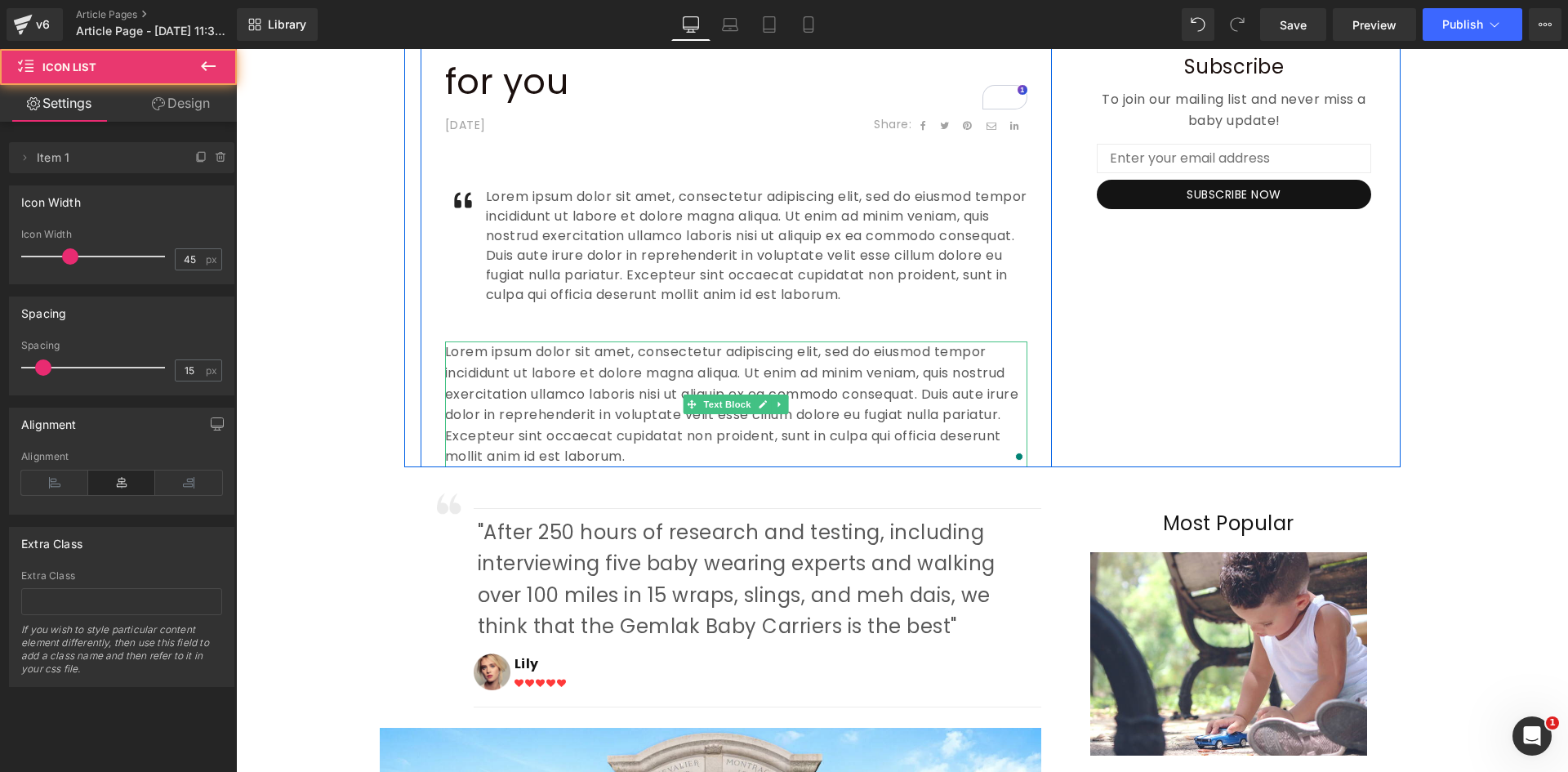
drag, startPoint x: 716, startPoint y: 408, endPoint x: 749, endPoint y: 414, distance: 33.5
click at [716, 407] on span "Text Block" at bounding box center [727, 405] width 54 height 20
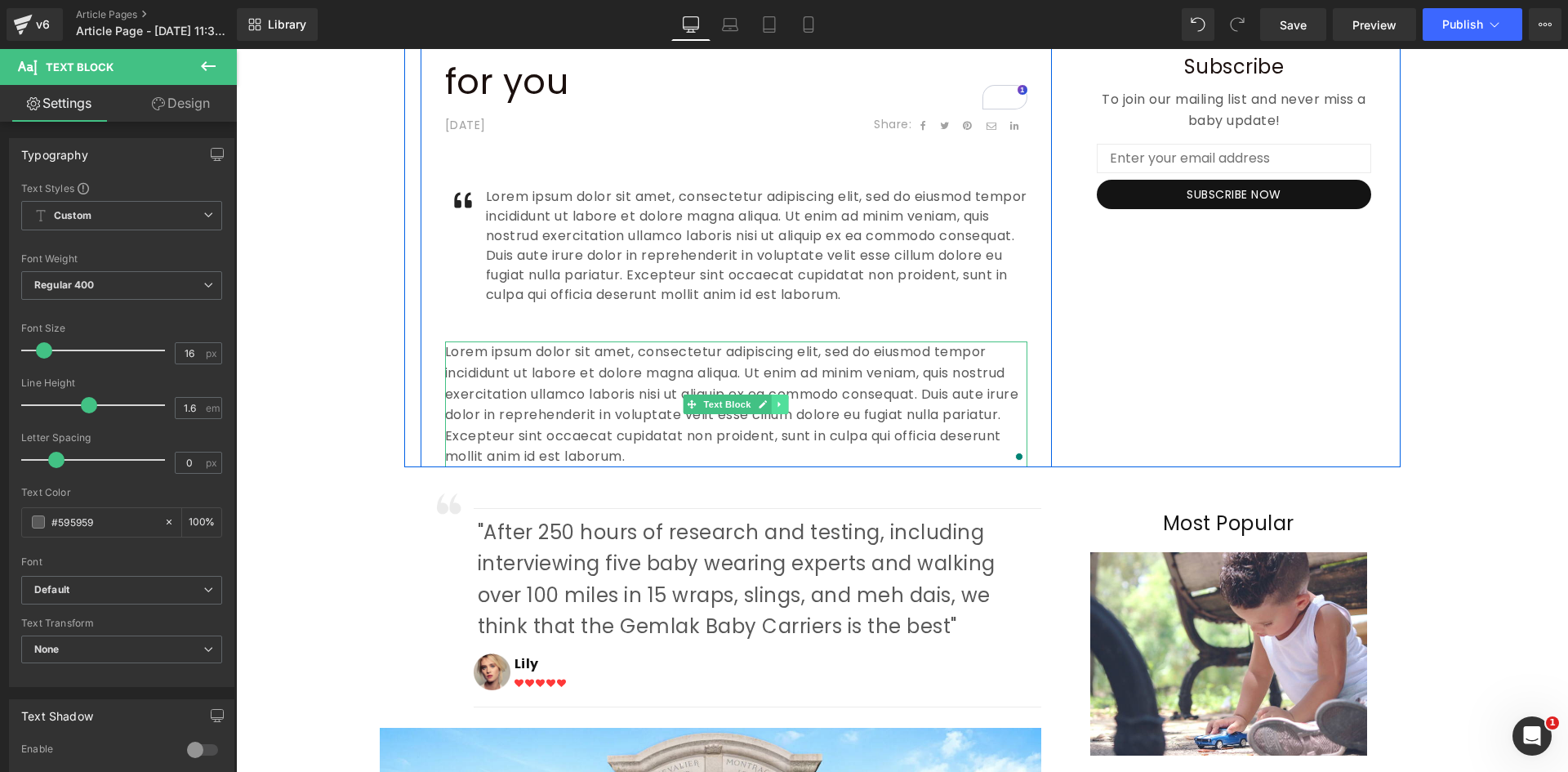
click at [778, 407] on icon at bounding box center [779, 405] width 9 height 10
click at [784, 406] on icon at bounding box center [788, 404] width 9 height 9
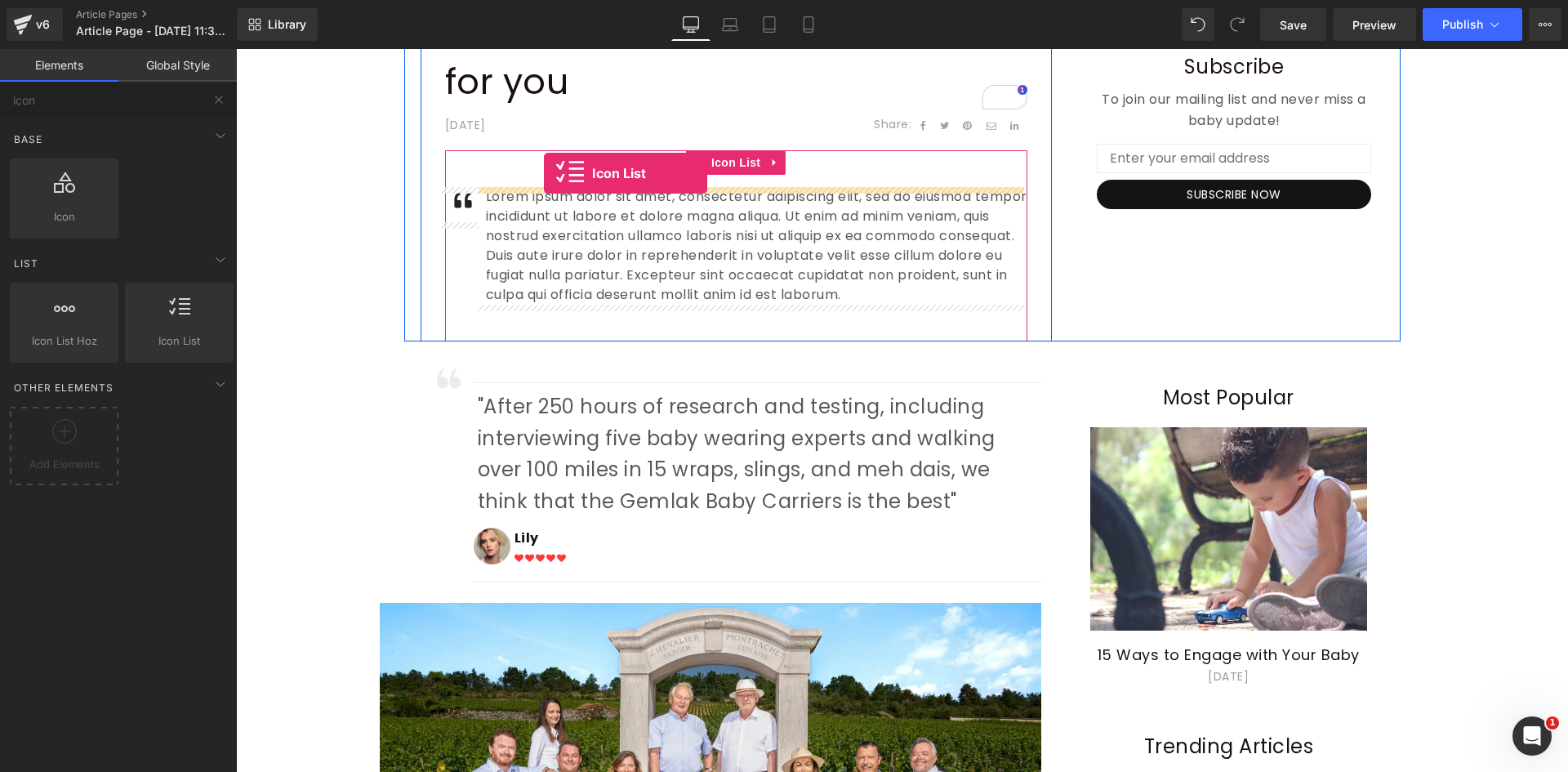
drag, startPoint x: 421, startPoint y: 386, endPoint x: 544, endPoint y: 173, distance: 246.0
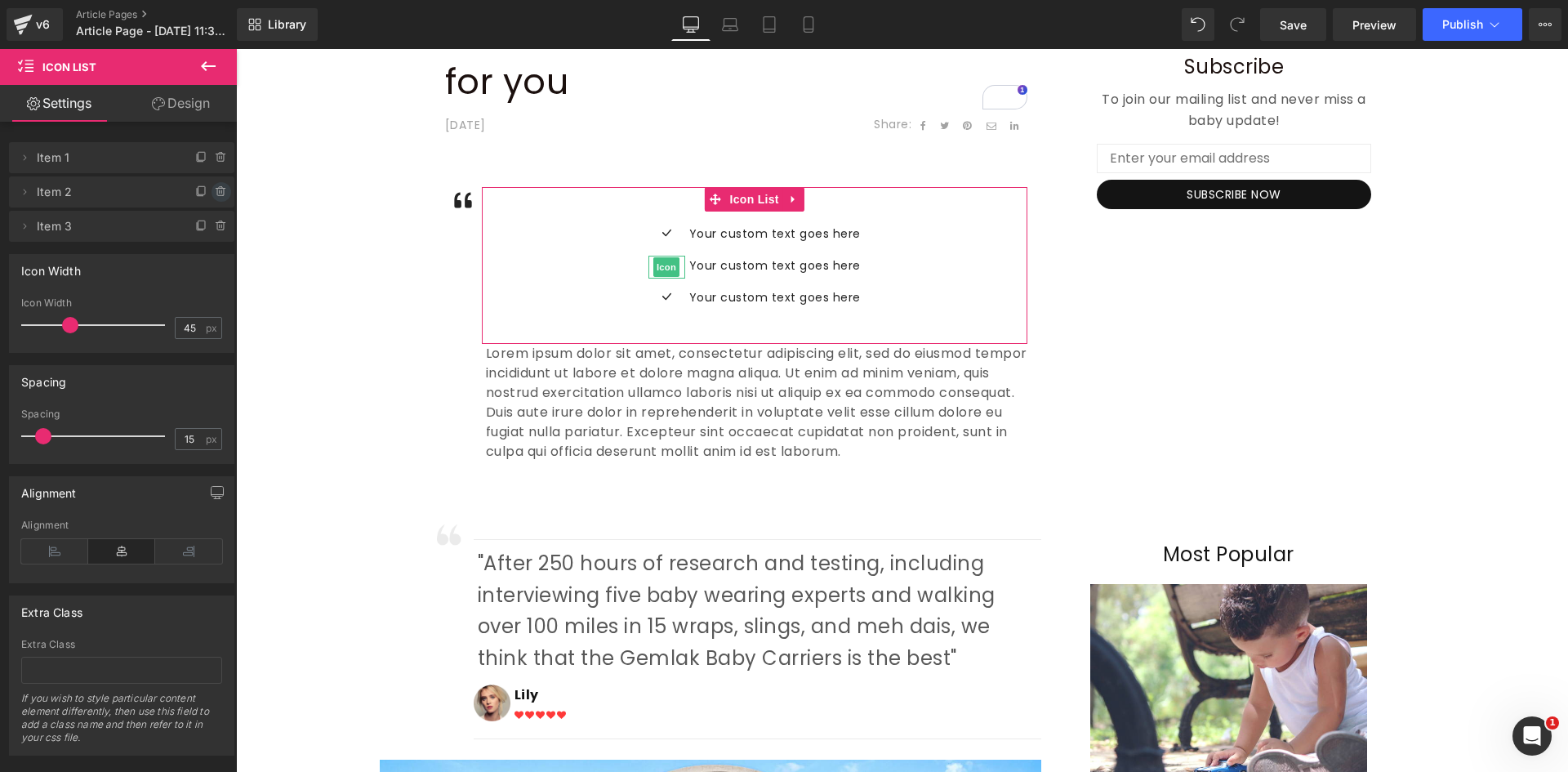
click at [216, 196] on icon at bounding box center [221, 192] width 13 height 13
click at [185, 201] on button "Delete" at bounding box center [203, 193] width 52 height 21
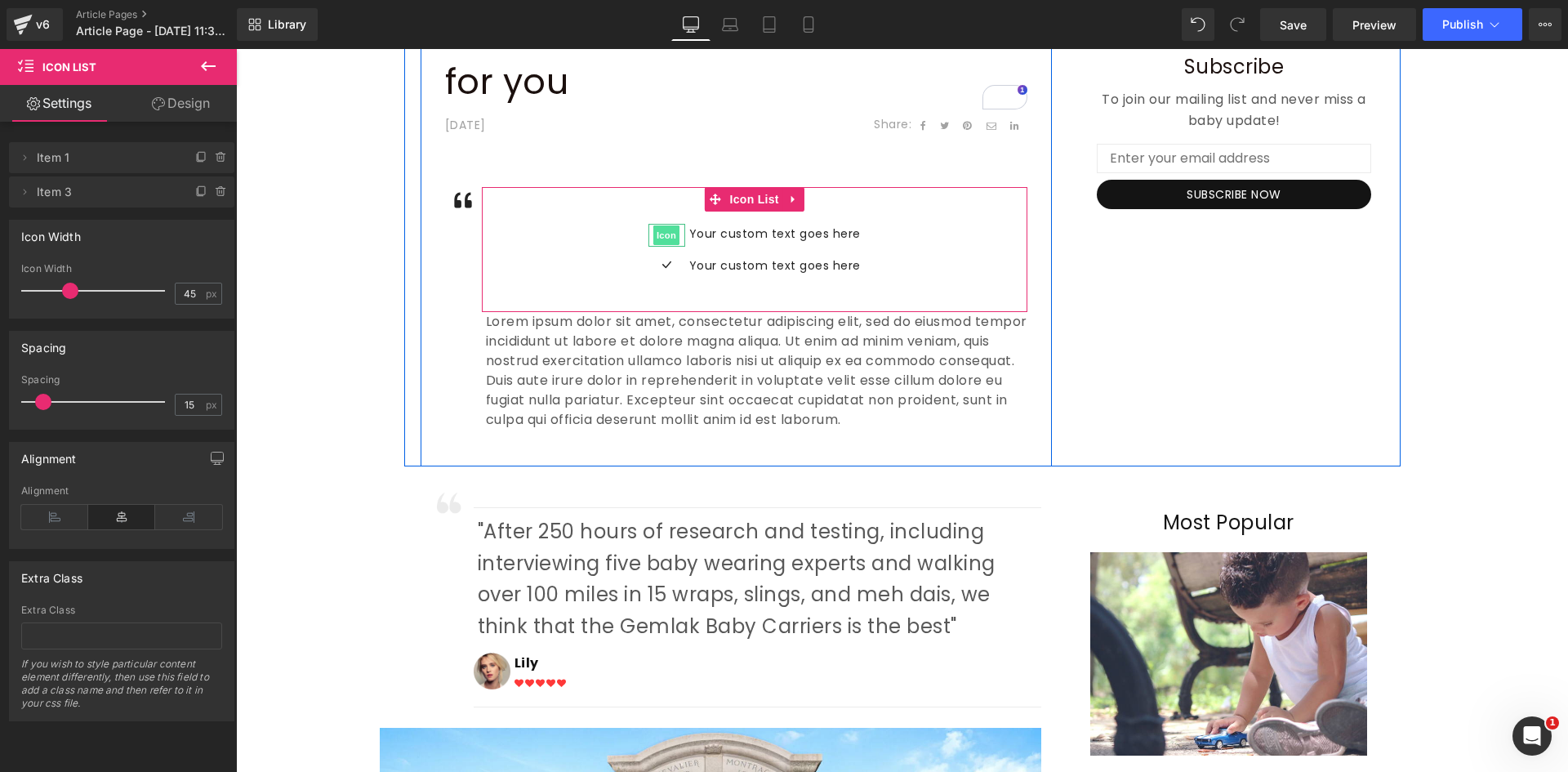
click at [665, 236] on span "Icon" at bounding box center [667, 236] width 26 height 20
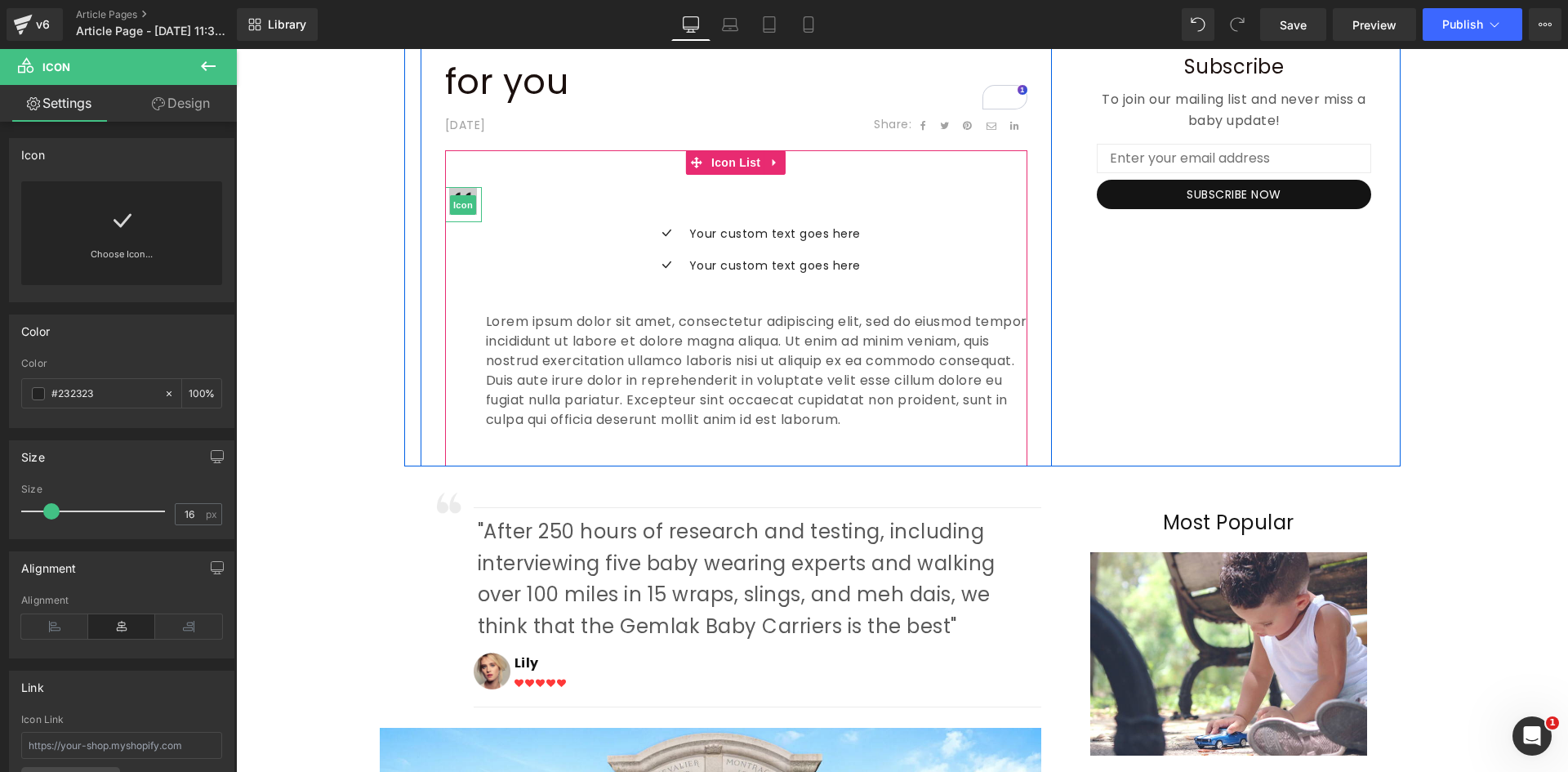
click at [460, 202] on span "Icon" at bounding box center [462, 205] width 26 height 20
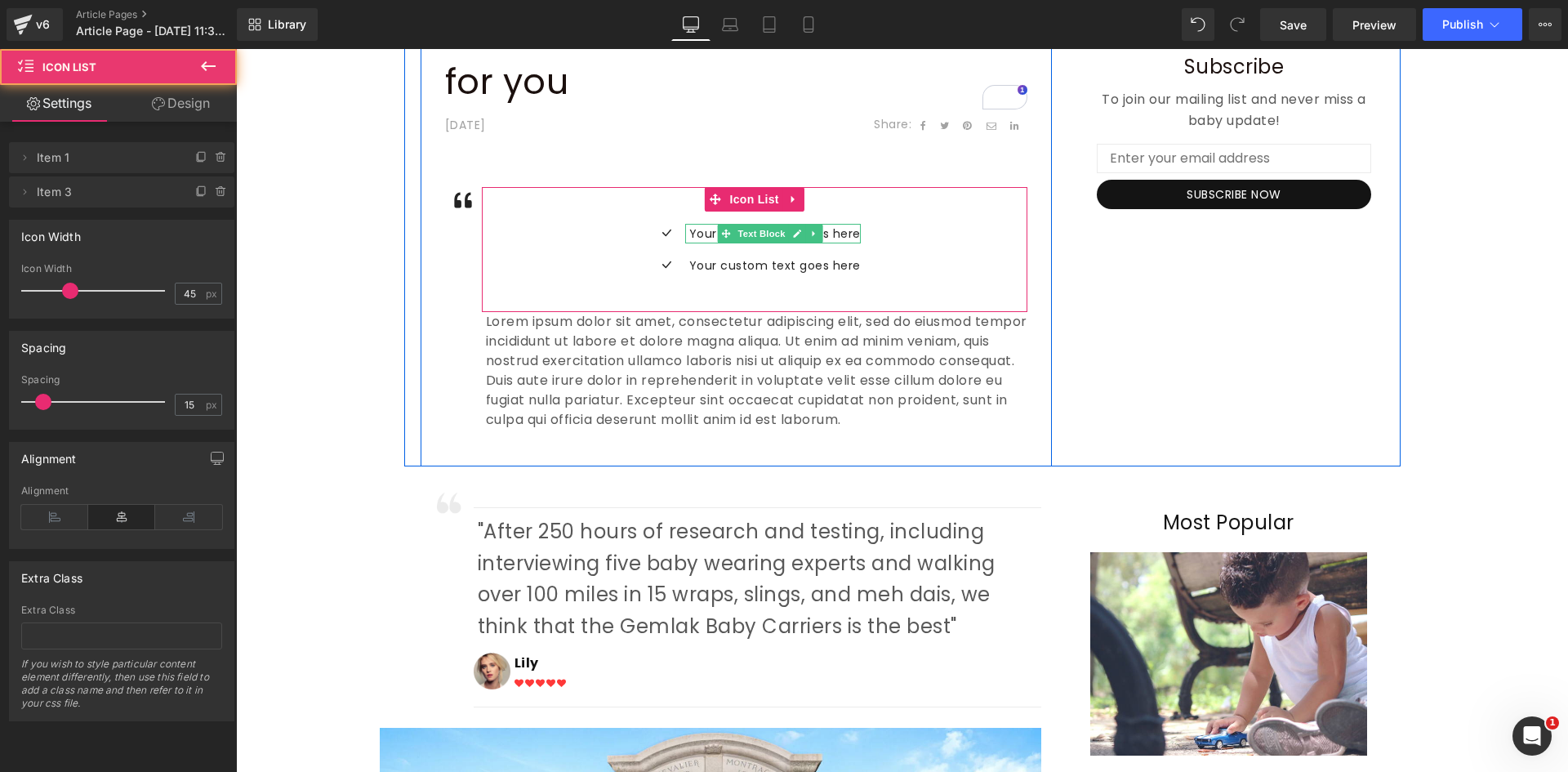
click at [582, 264] on div "Icon Your custom text goes here Text Block Icon Your custom text goes here Text…" at bounding box center [755, 255] width 545 height 64
click at [743, 193] on span "Icon List" at bounding box center [755, 199] width 57 height 24
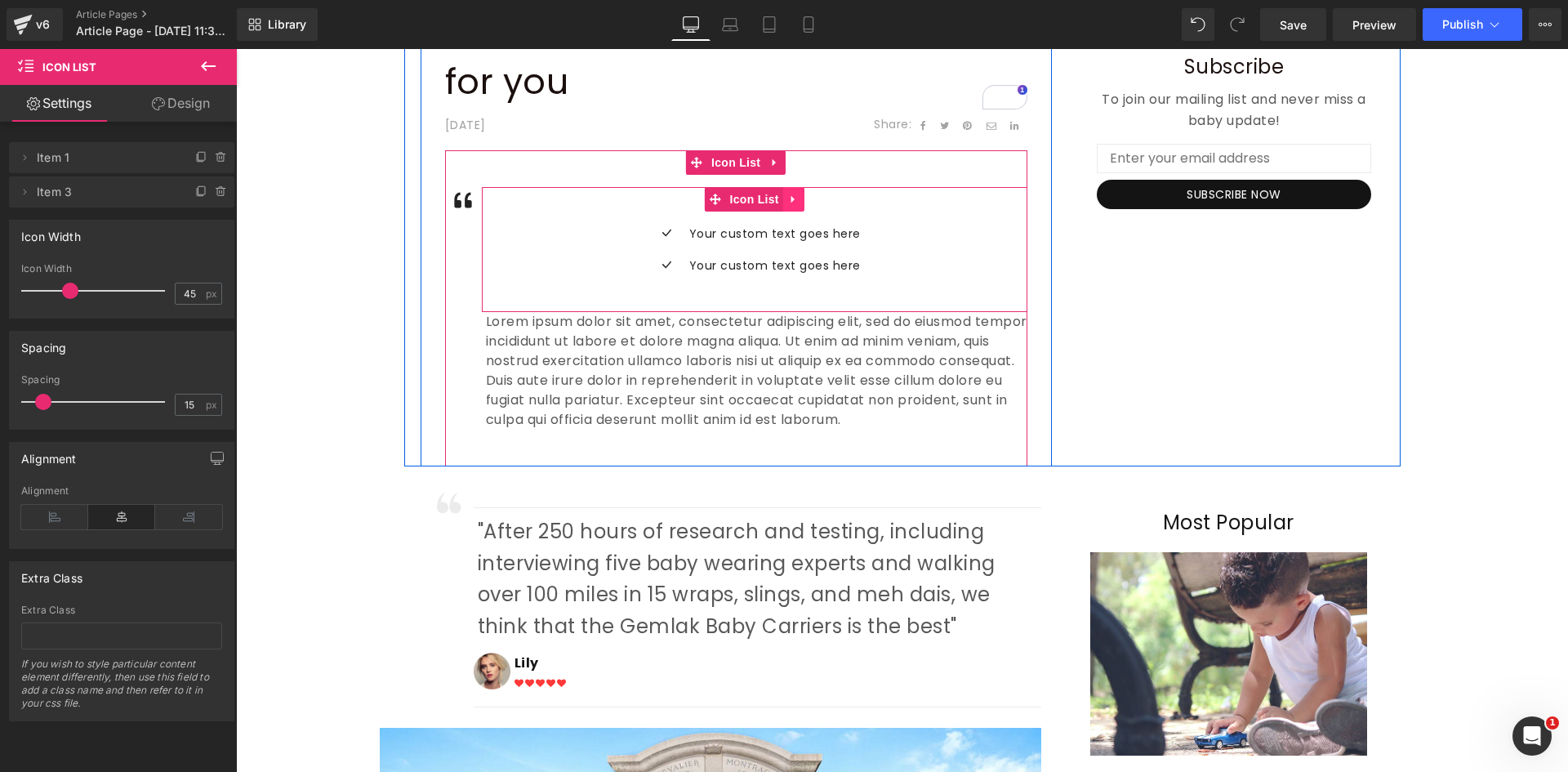
click at [798, 200] on link at bounding box center [794, 198] width 22 height 24
drag, startPoint x: 777, startPoint y: 196, endPoint x: 802, endPoint y: 199, distance: 25.2
click at [802, 199] on li at bounding box center [783, 198] width 64 height 24
click at [802, 199] on icon at bounding box center [805, 199] width 12 height 12
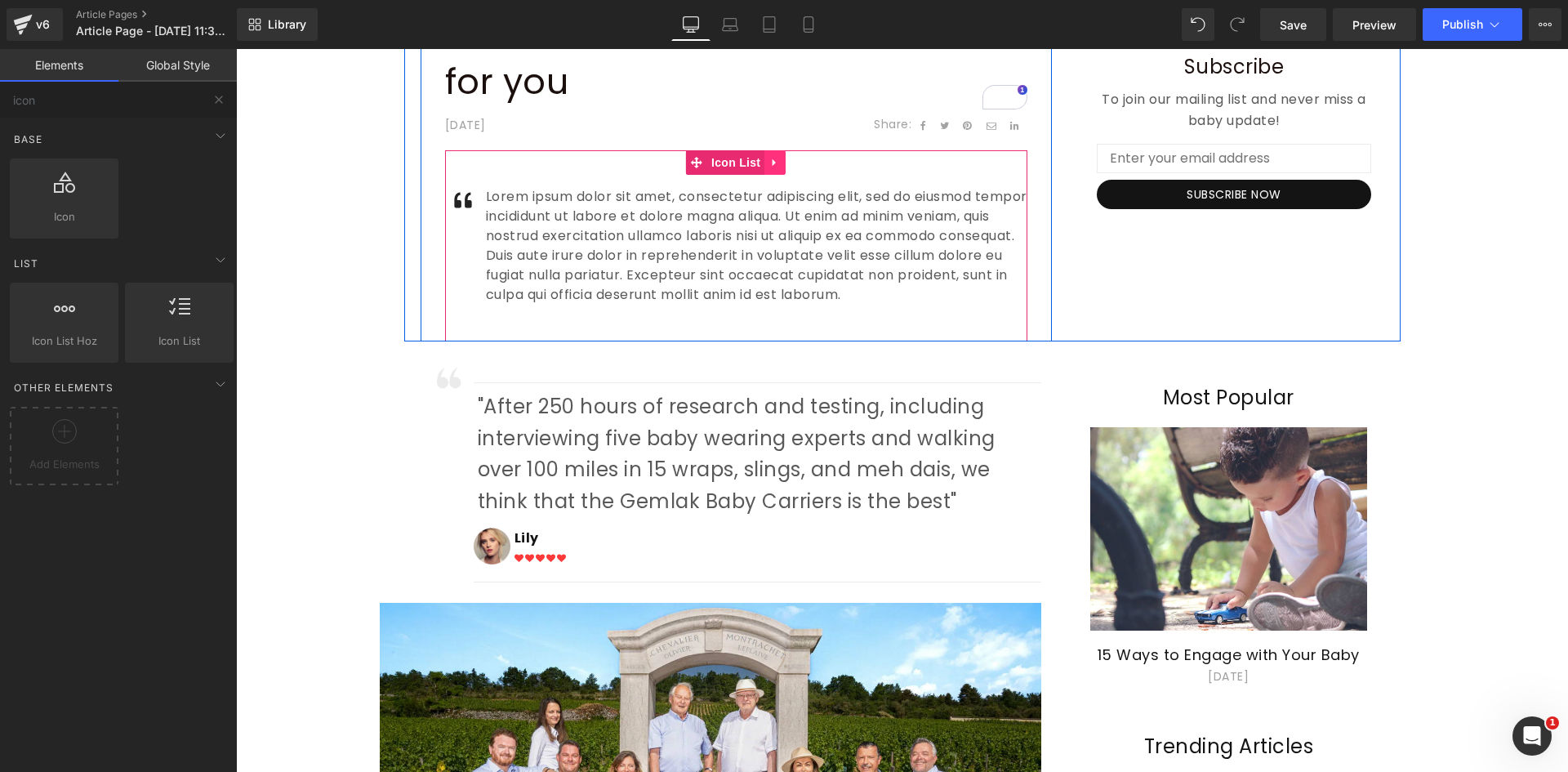
click at [773, 169] on link at bounding box center [775, 162] width 22 height 24
click at [533, 219] on span "Lorem ipsum dolor sit amet, consectetur adipiscing elit, sed do eiusmod tempor …" at bounding box center [757, 245] width 542 height 117
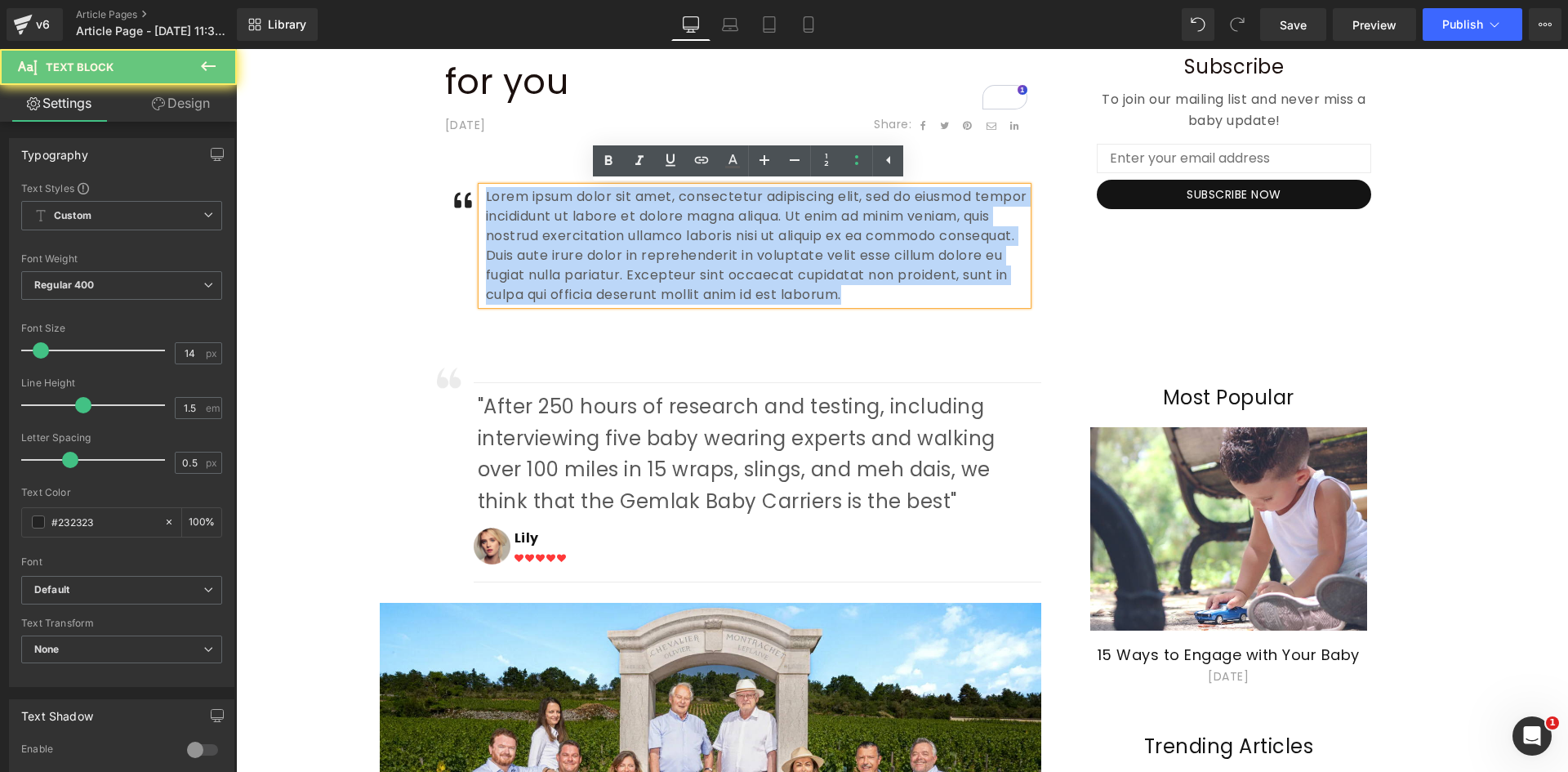
copy span "Lorem ipsum dolor sit amet, consectetur adipiscing elit, sed do eiusmod tempor …"
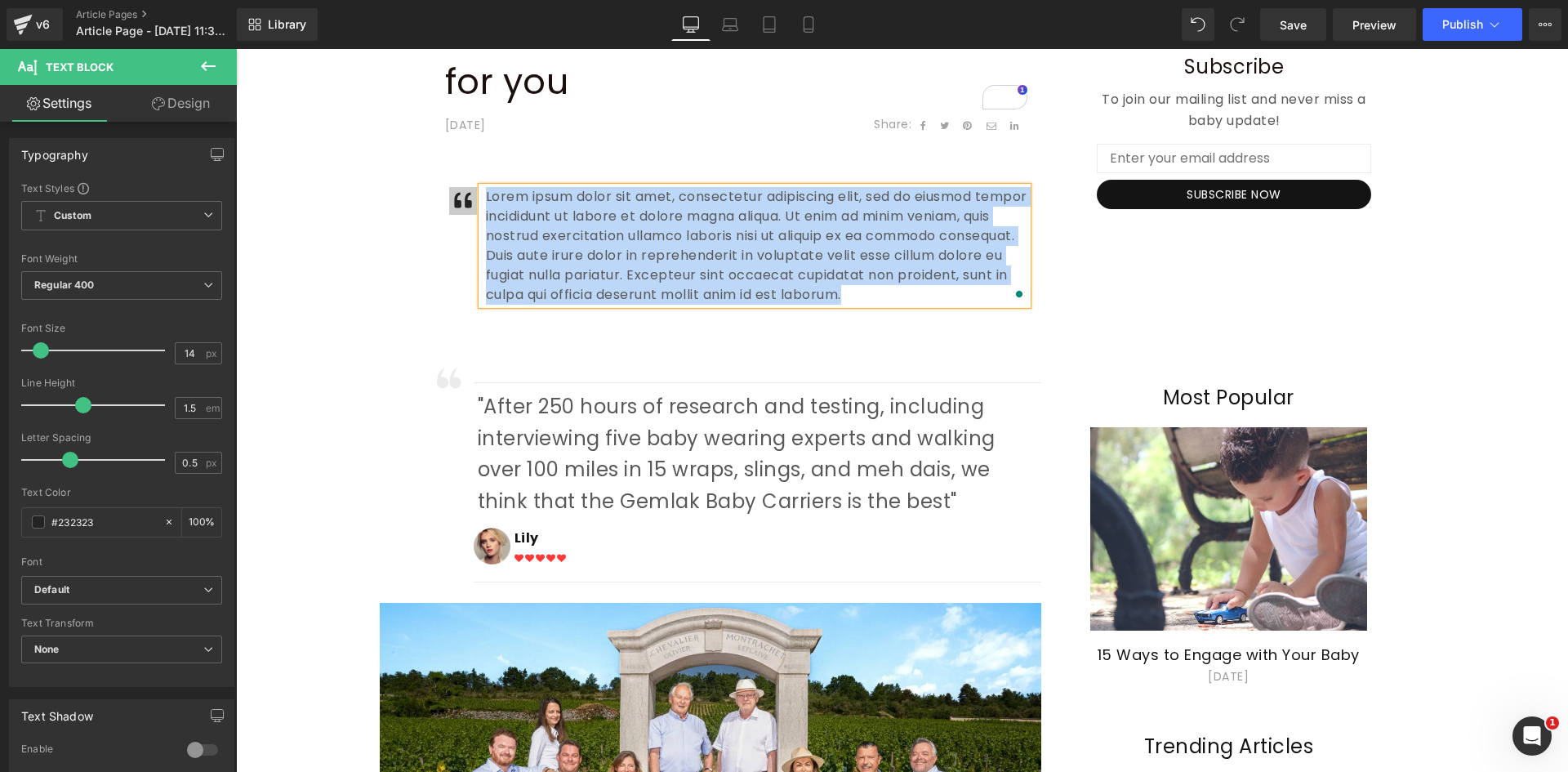
click at [464, 201] on div "Icon" at bounding box center [463, 204] width 37 height 35
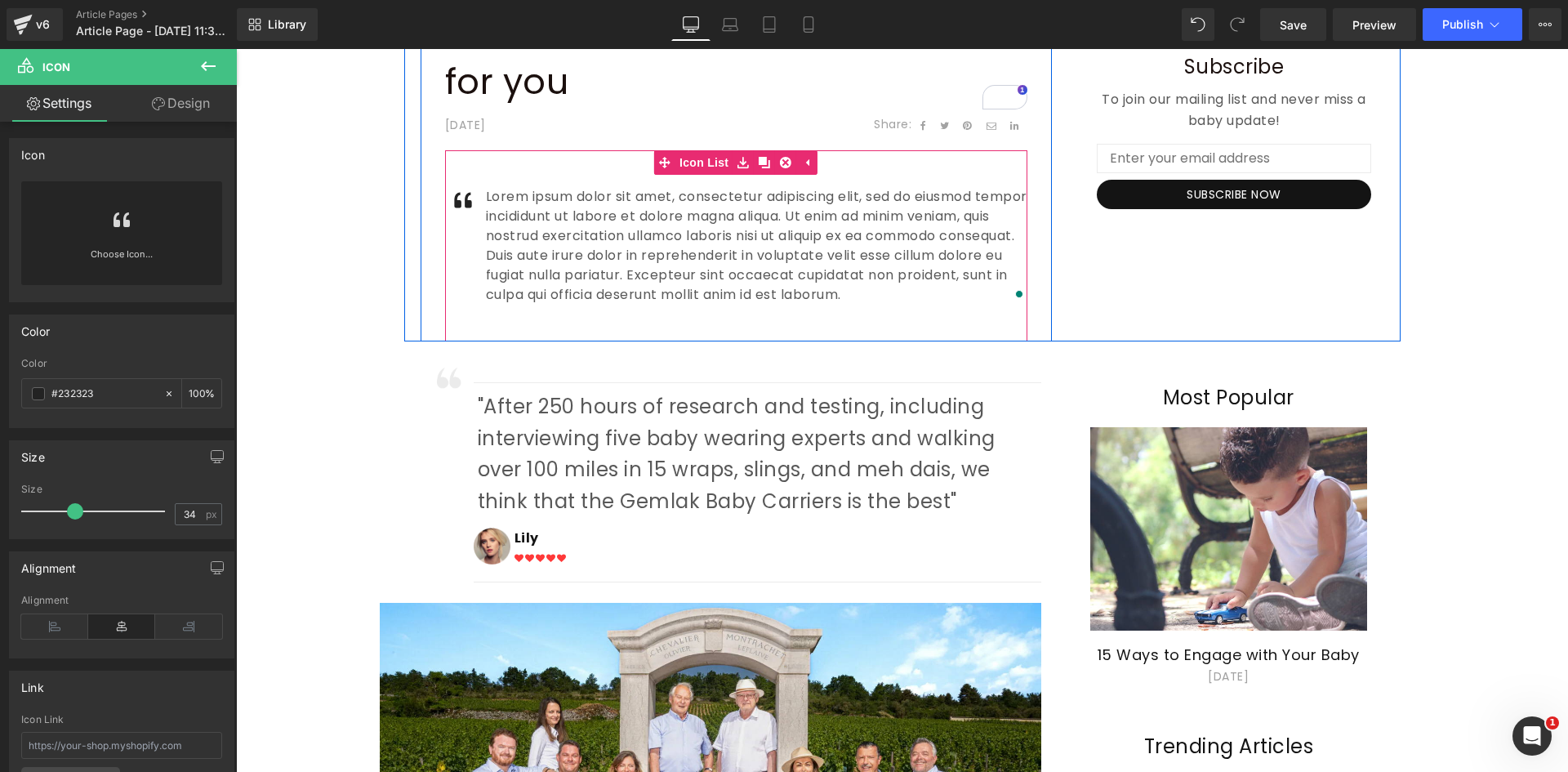
click at [632, 163] on div "45px" at bounding box center [736, 169] width 583 height 37
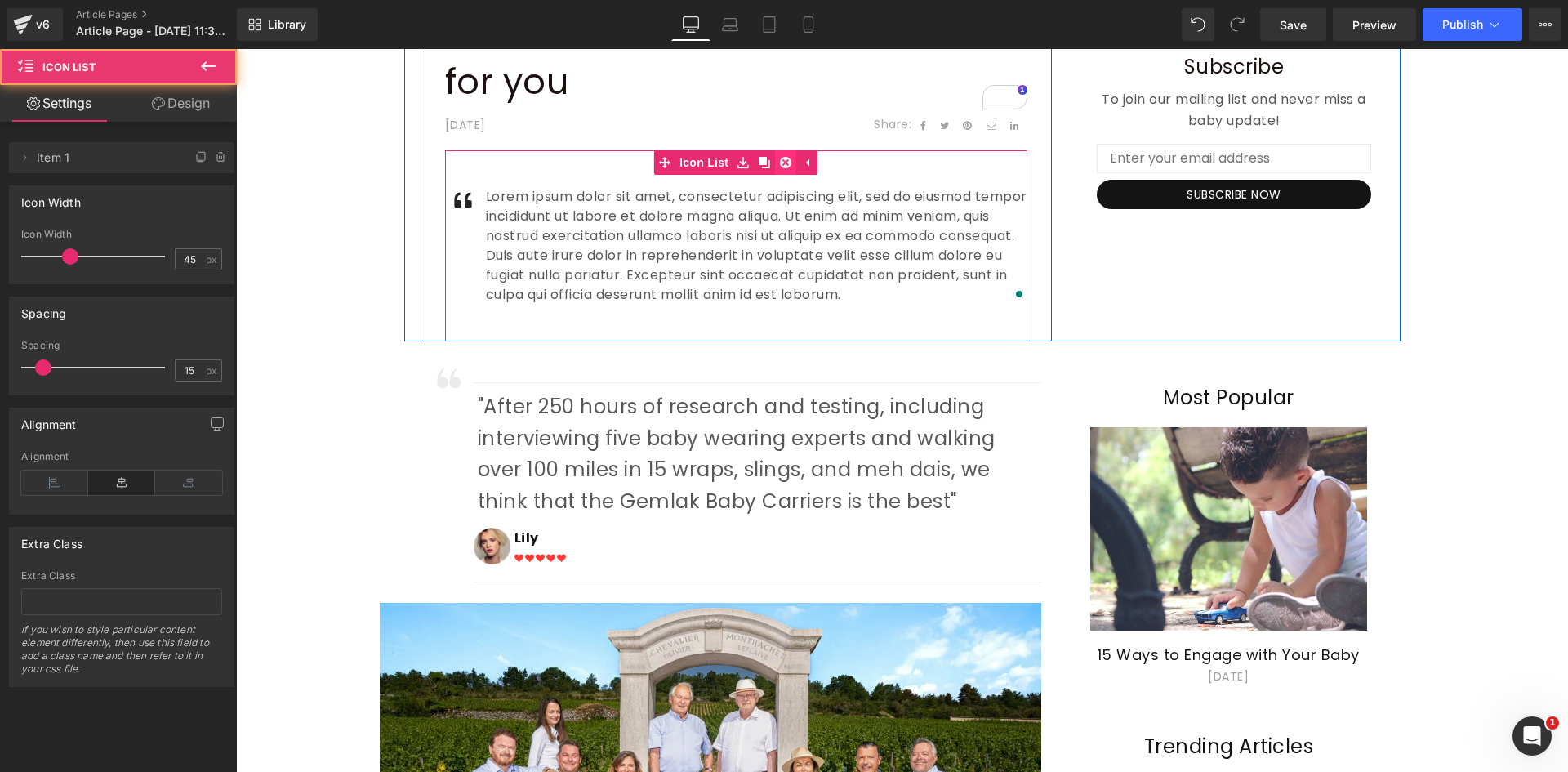
click at [780, 165] on icon at bounding box center [786, 162] width 12 height 12
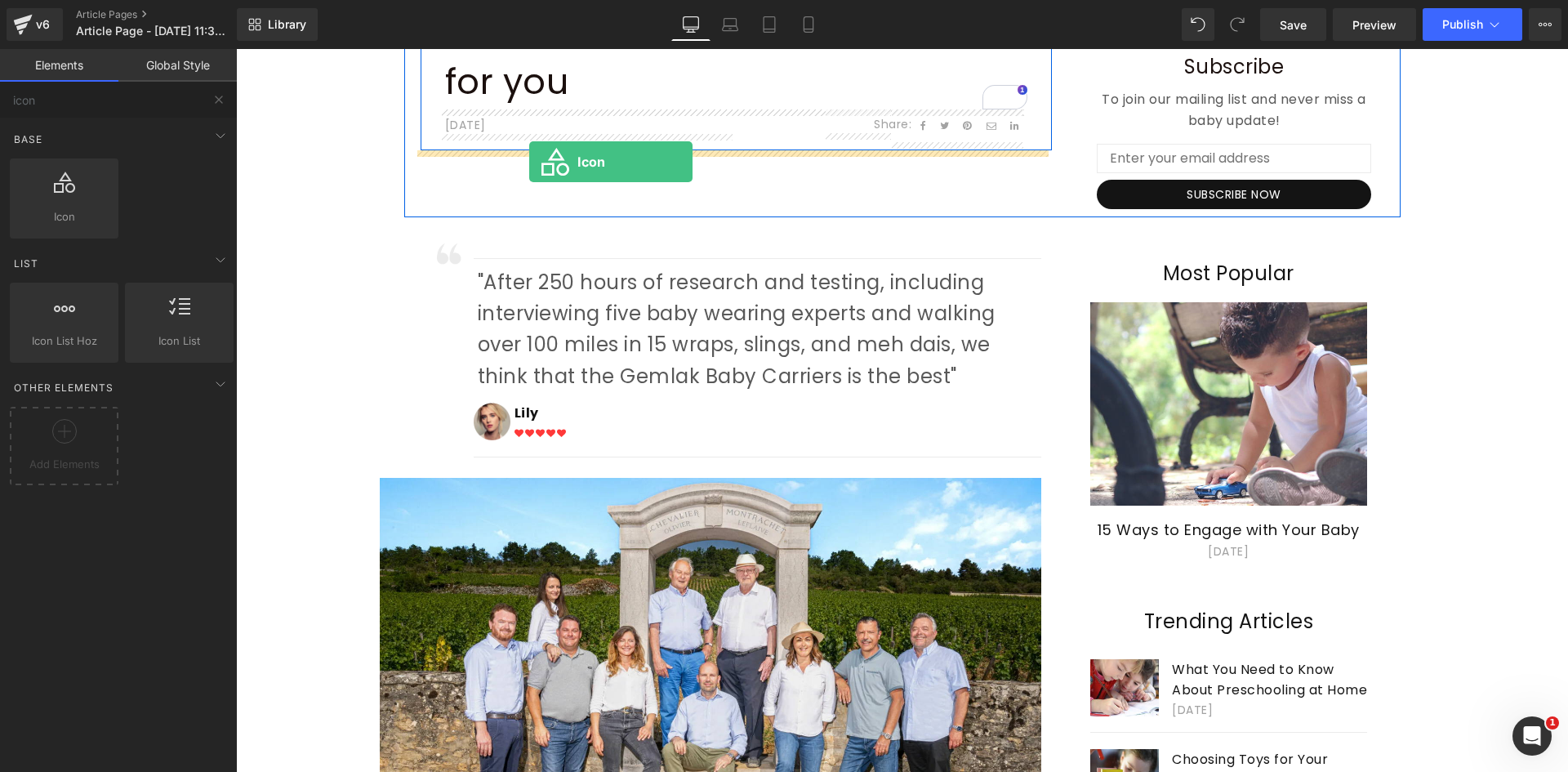
drag, startPoint x: 330, startPoint y: 236, endPoint x: 530, endPoint y: 161, distance: 213.6
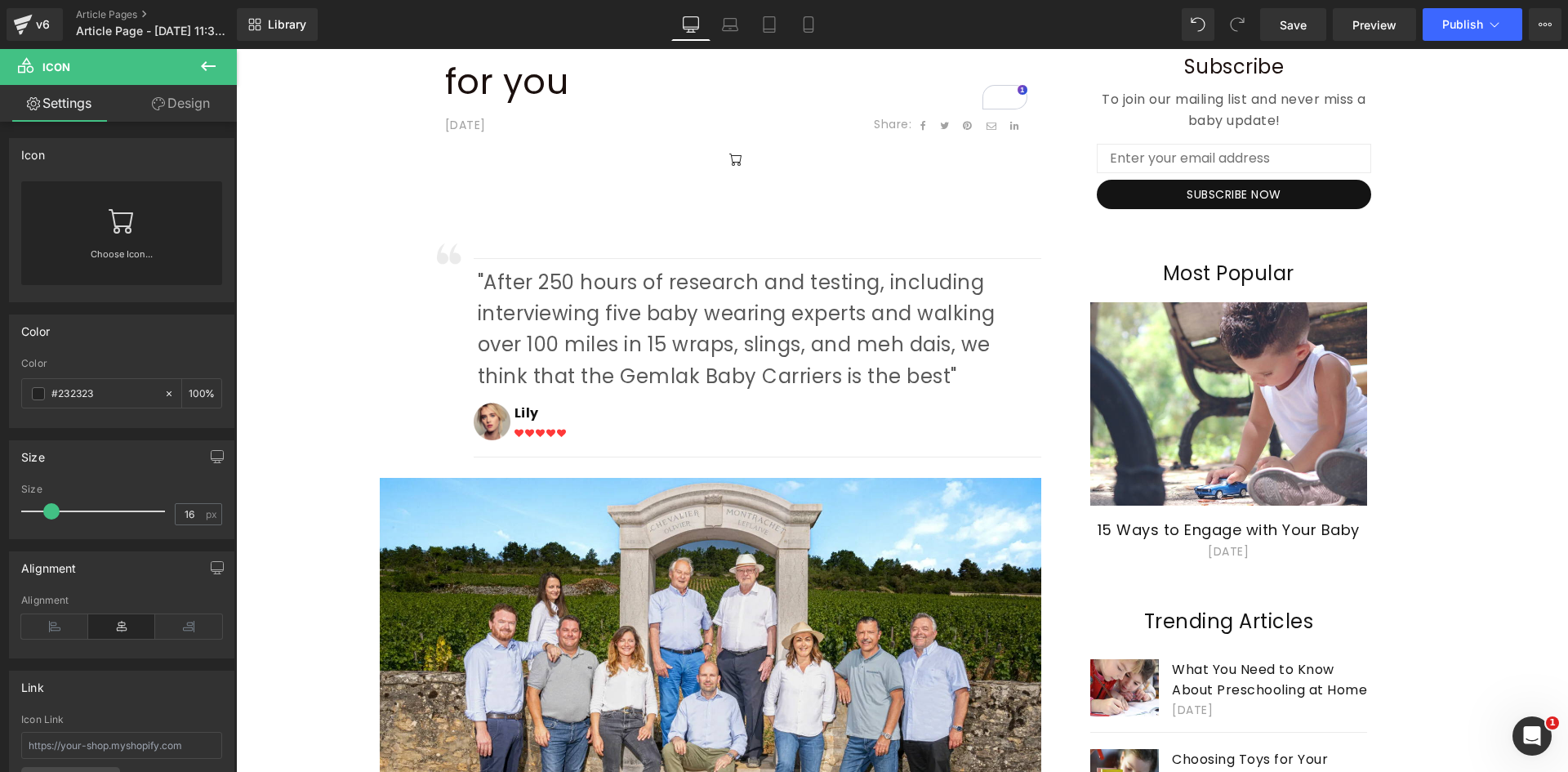
click at [206, 67] on icon at bounding box center [208, 66] width 15 height 10
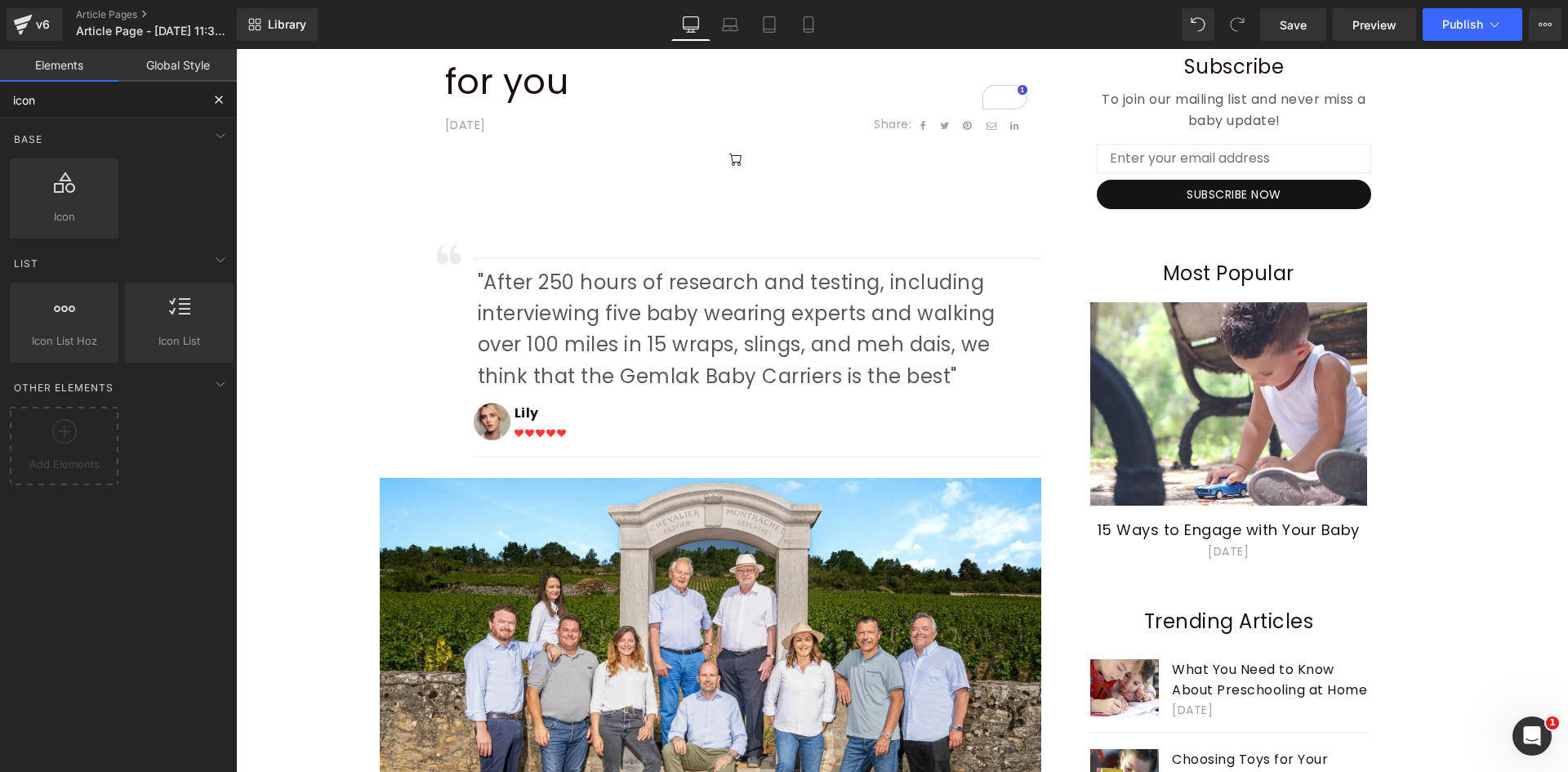
click at [92, 98] on input "icon" at bounding box center [101, 100] width 201 height 36
drag, startPoint x: 92, startPoint y: 98, endPoint x: 29, endPoint y: 115, distance: 65.3
click at [0, 108] on input "icon" at bounding box center [101, 100] width 201 height 36
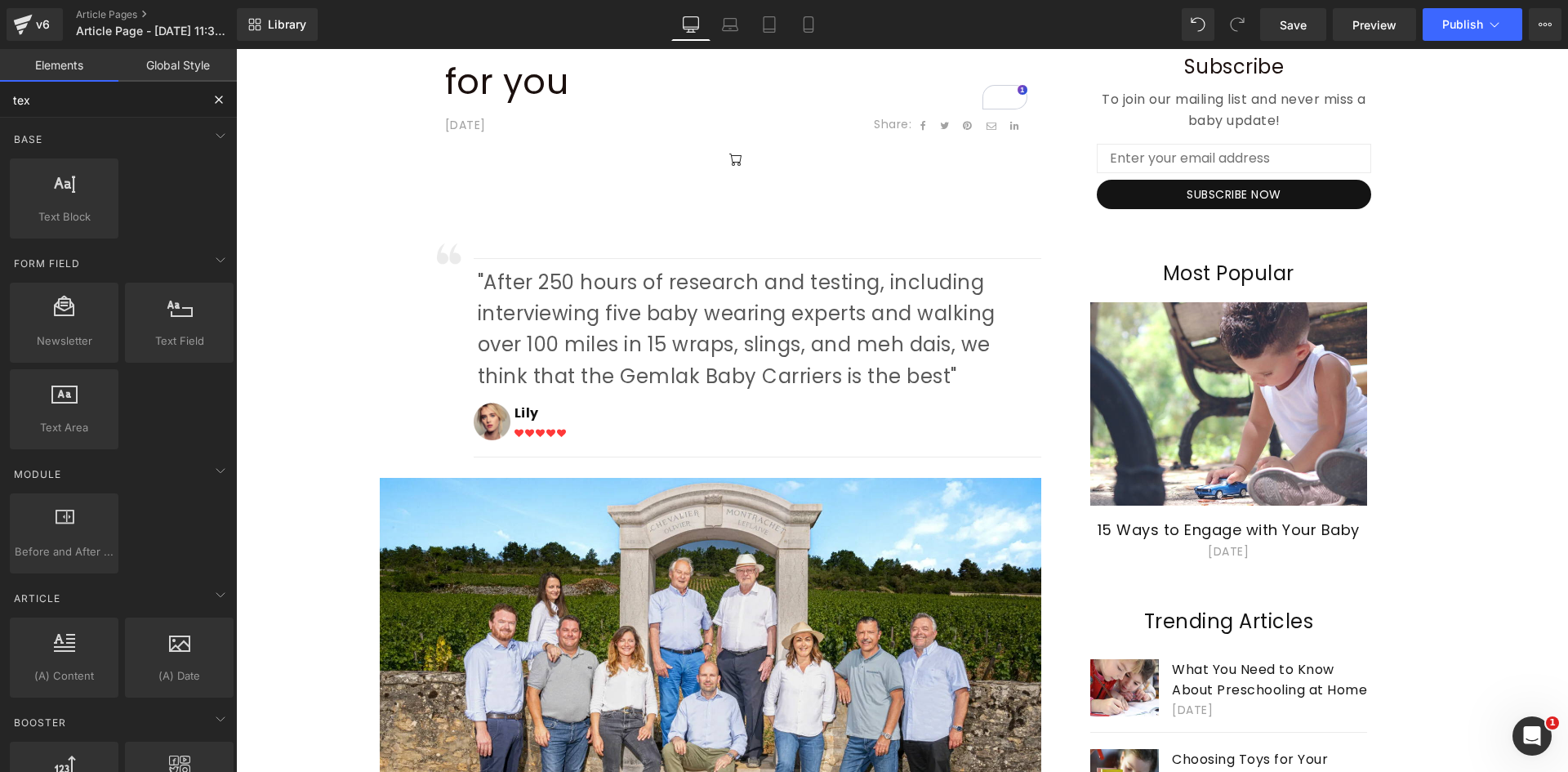
type input "text"
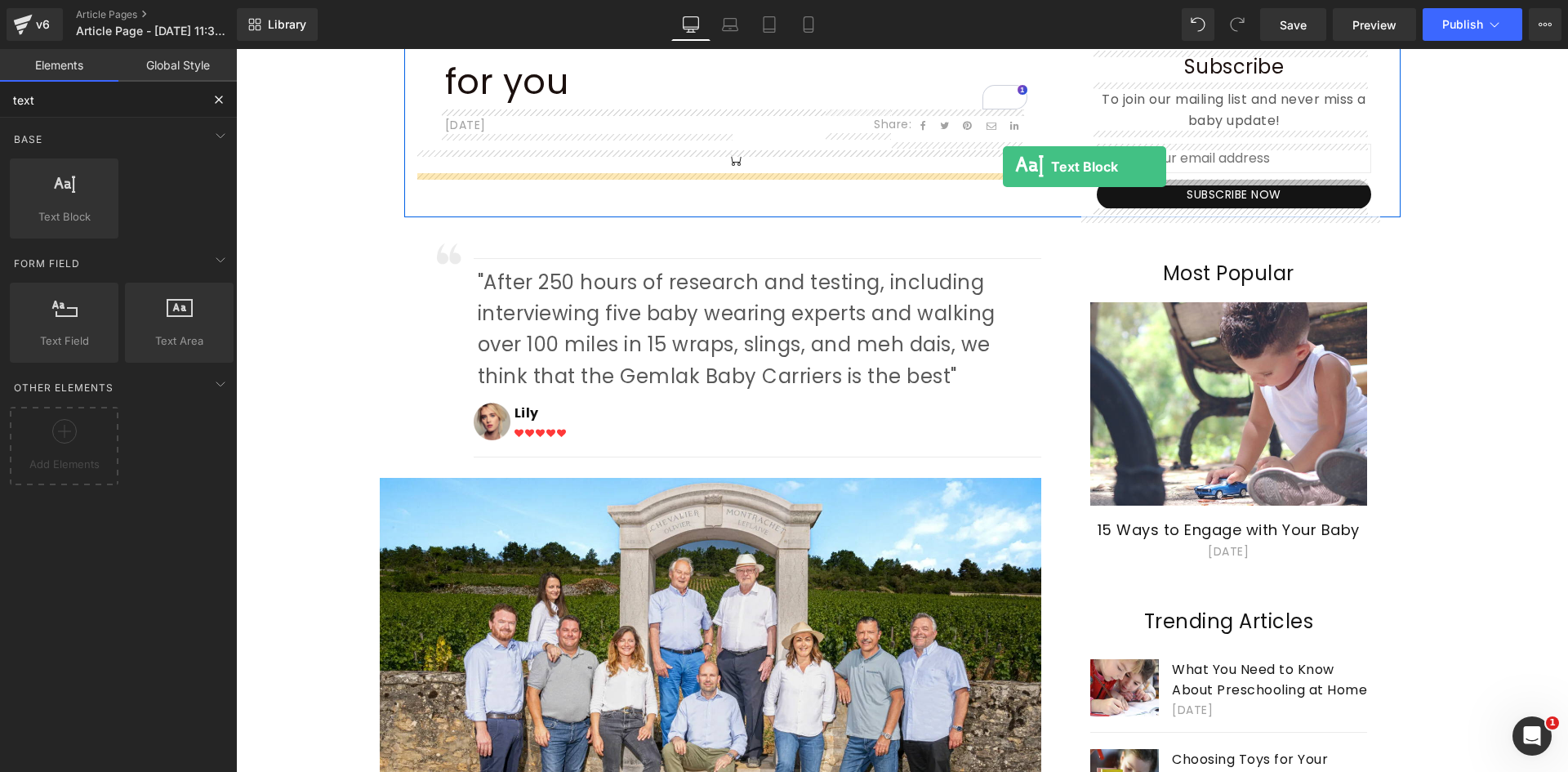
drag, startPoint x: 304, startPoint y: 257, endPoint x: 1003, endPoint y: 166, distance: 704.9
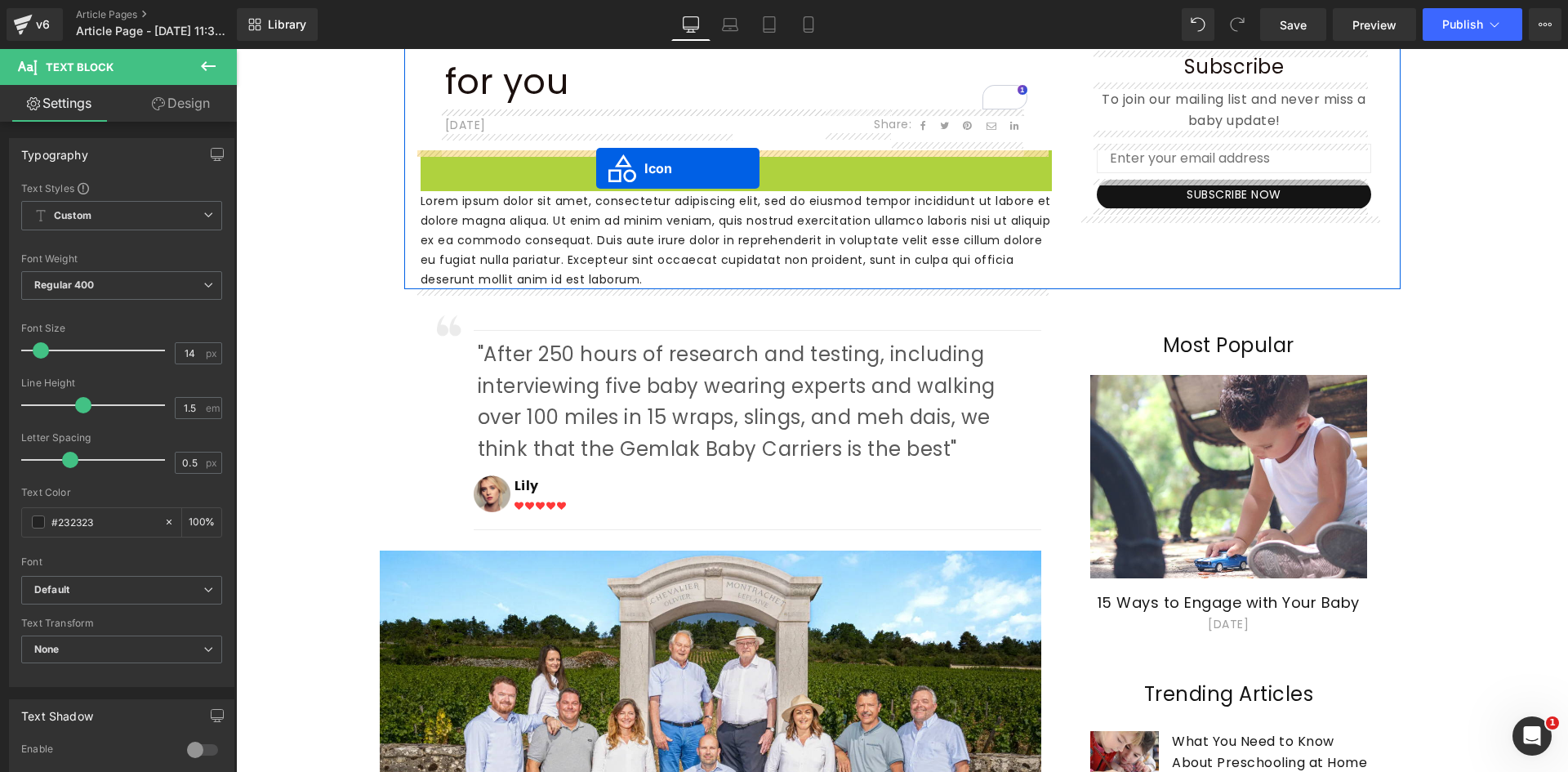
drag, startPoint x: 723, startPoint y: 156, endPoint x: 653, endPoint y: 171, distance: 71.6
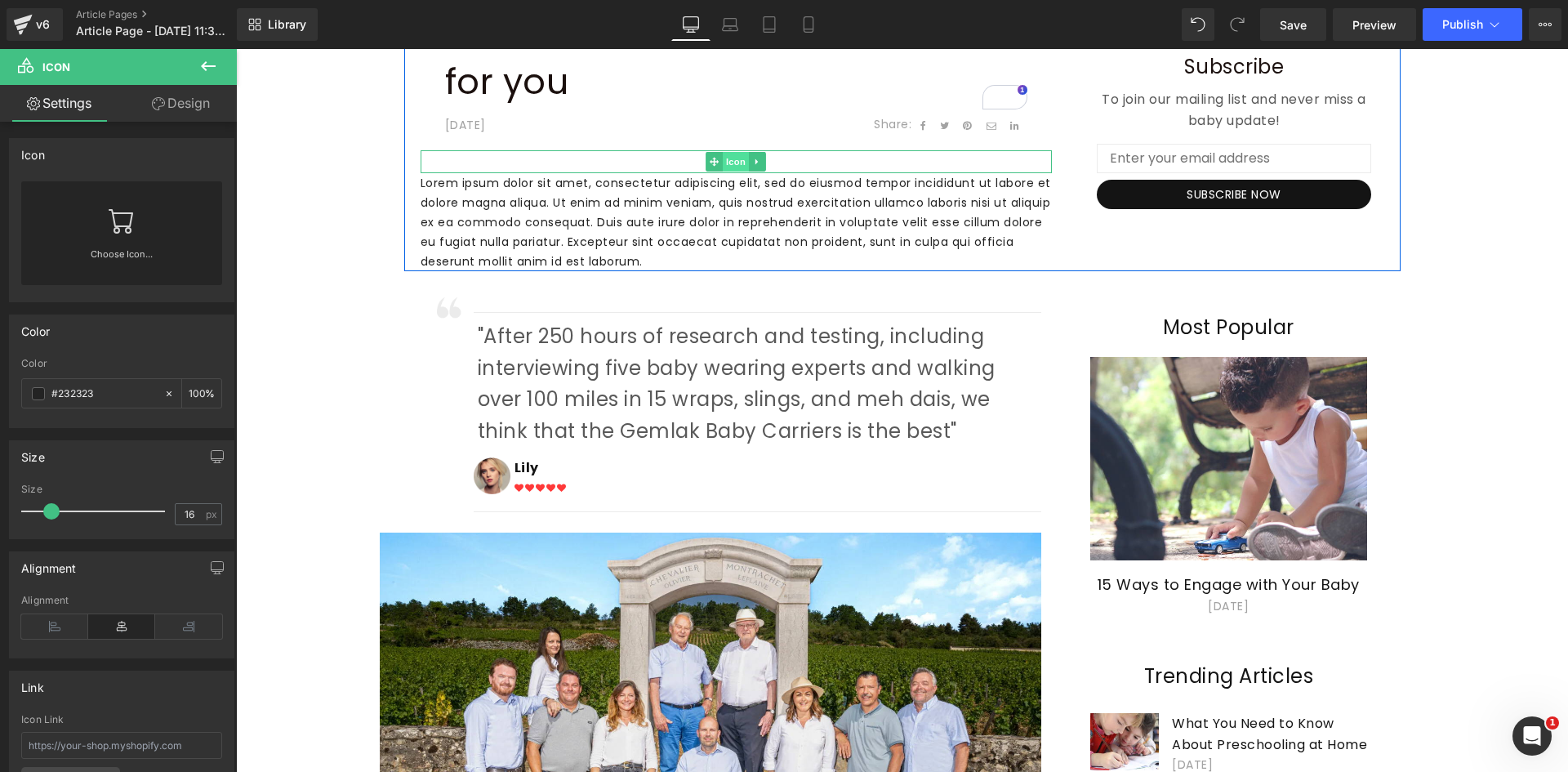
click at [738, 164] on span "Icon" at bounding box center [736, 161] width 26 height 20
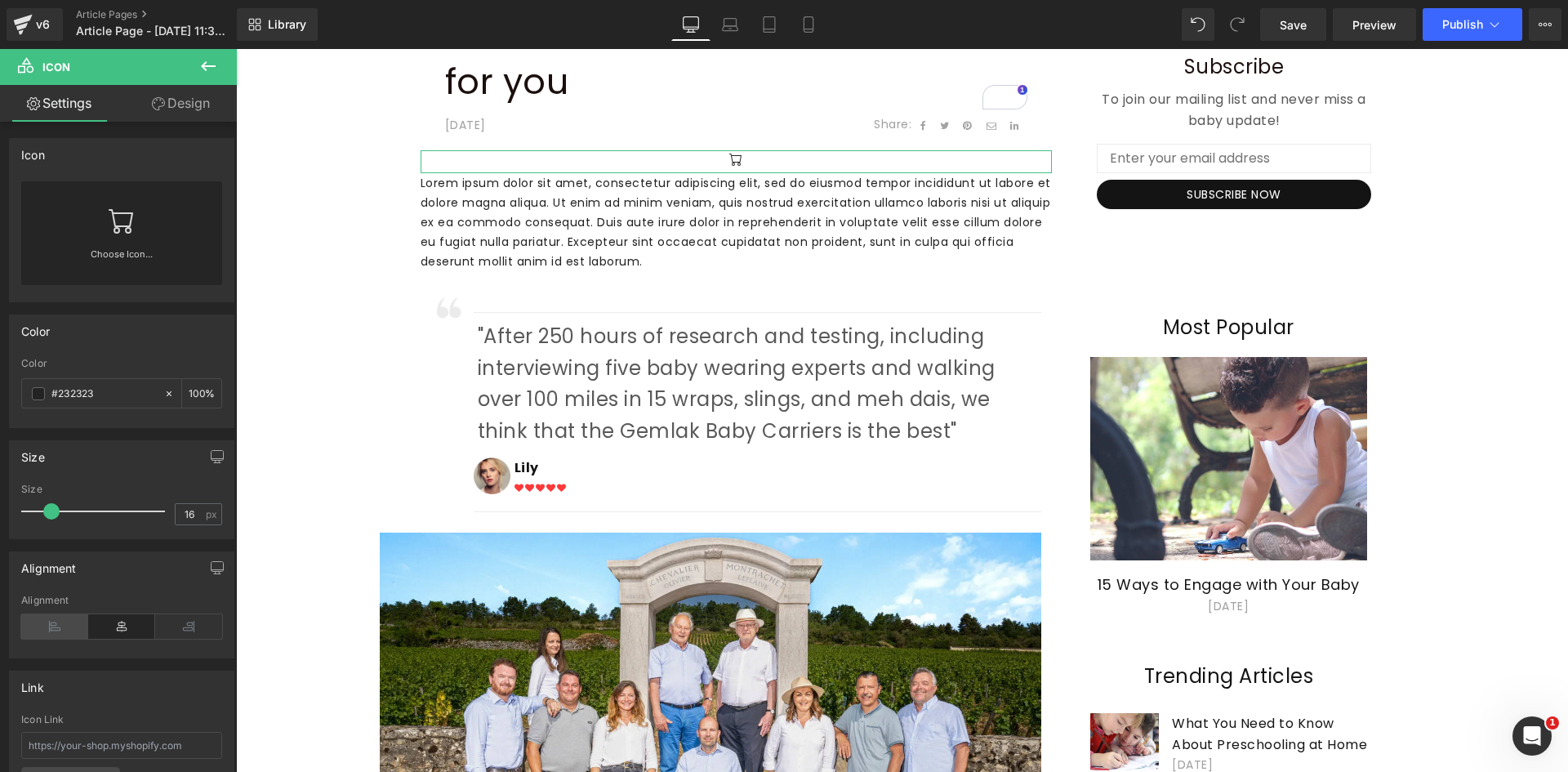
click at [61, 623] on icon at bounding box center [55, 625] width 67 height 24
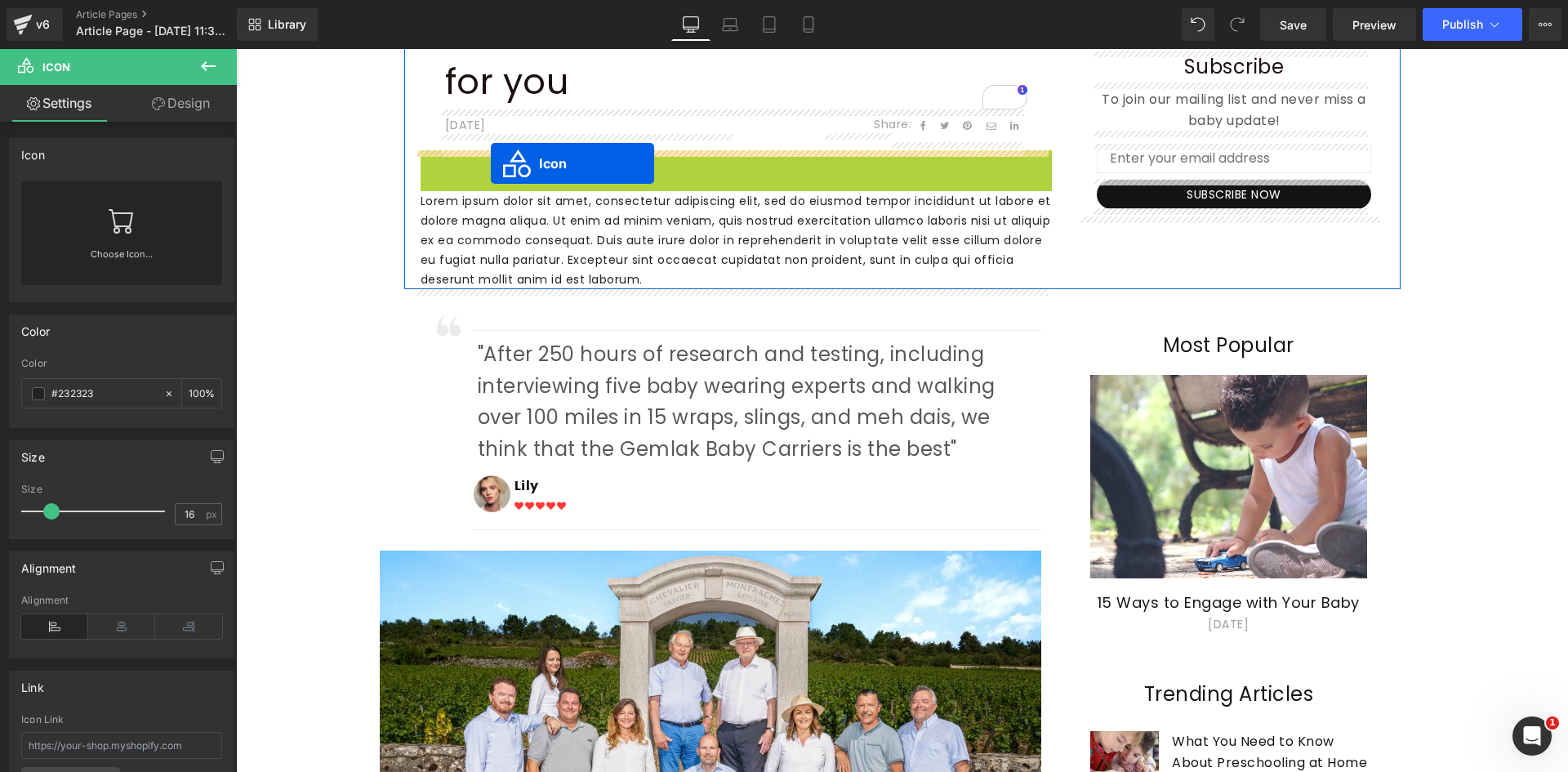
drag, startPoint x: 424, startPoint y: 166, endPoint x: 491, endPoint y: 162, distance: 67.1
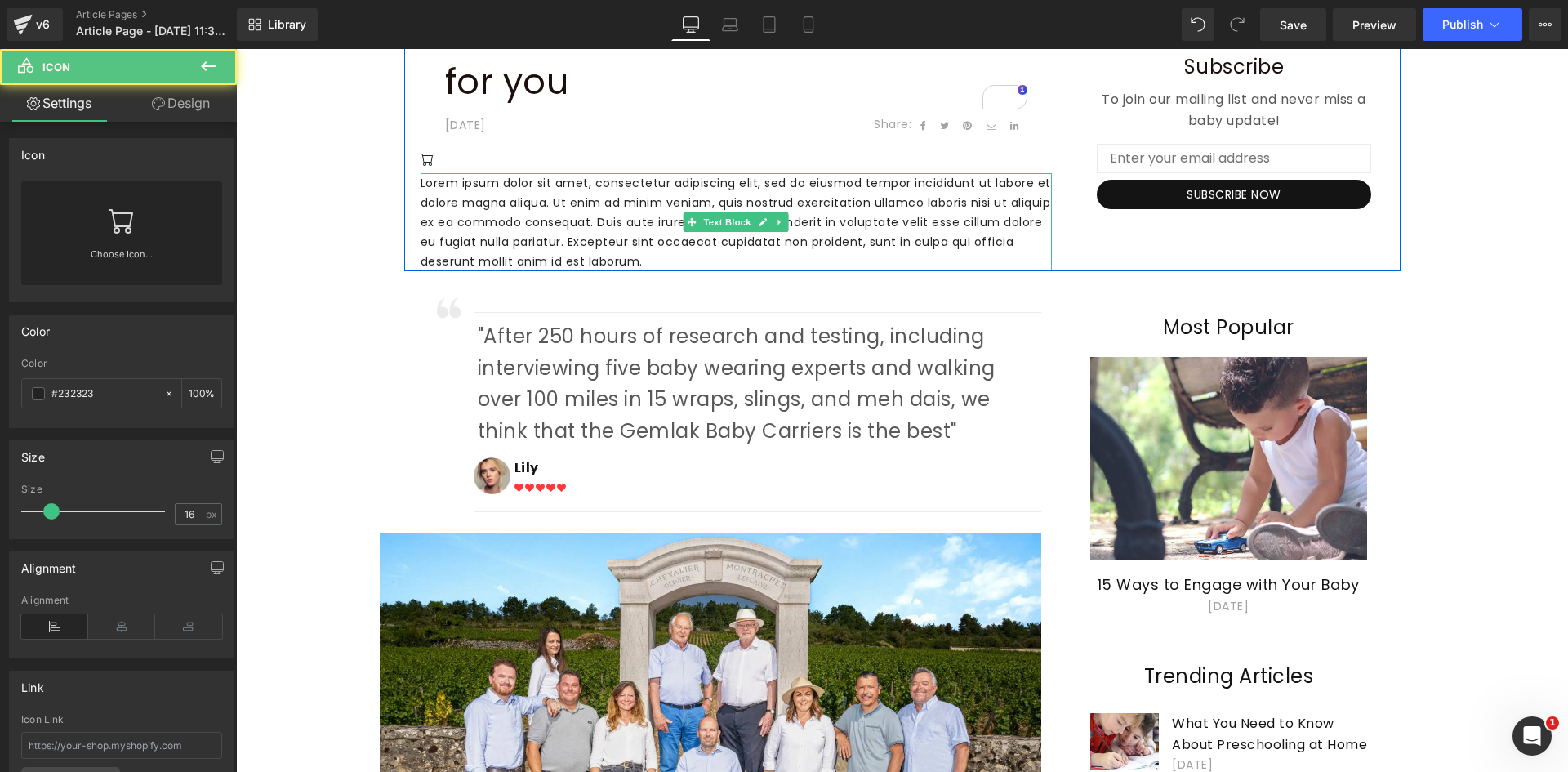
click at [583, 212] on p "Lorem ipsum dolor sit amet, consectetur adipiscing elit, sed do eiusmod tempor …" at bounding box center [736, 222] width 632 height 98
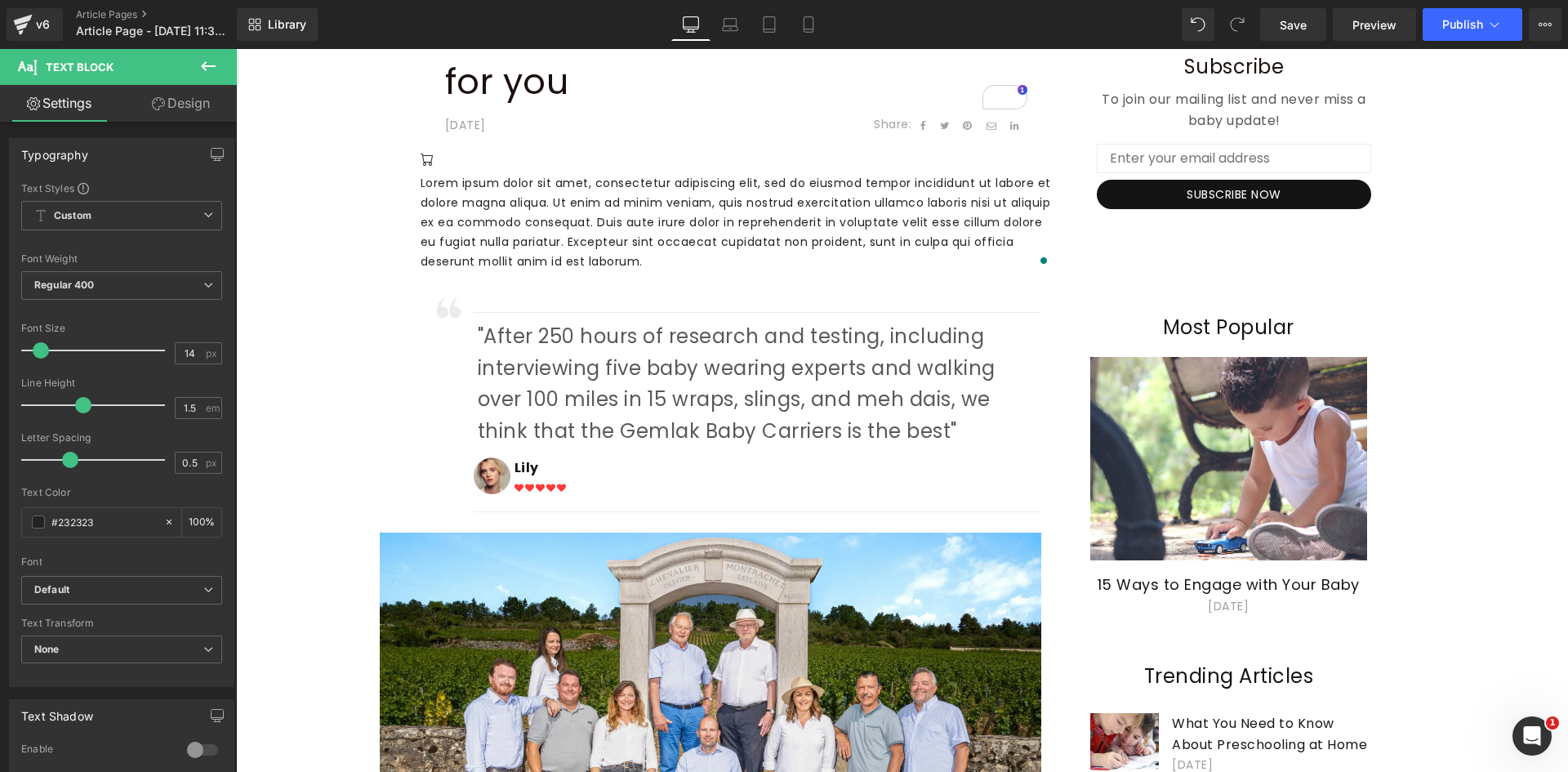
click at [164, 110] on link "Design" at bounding box center [181, 104] width 118 height 37
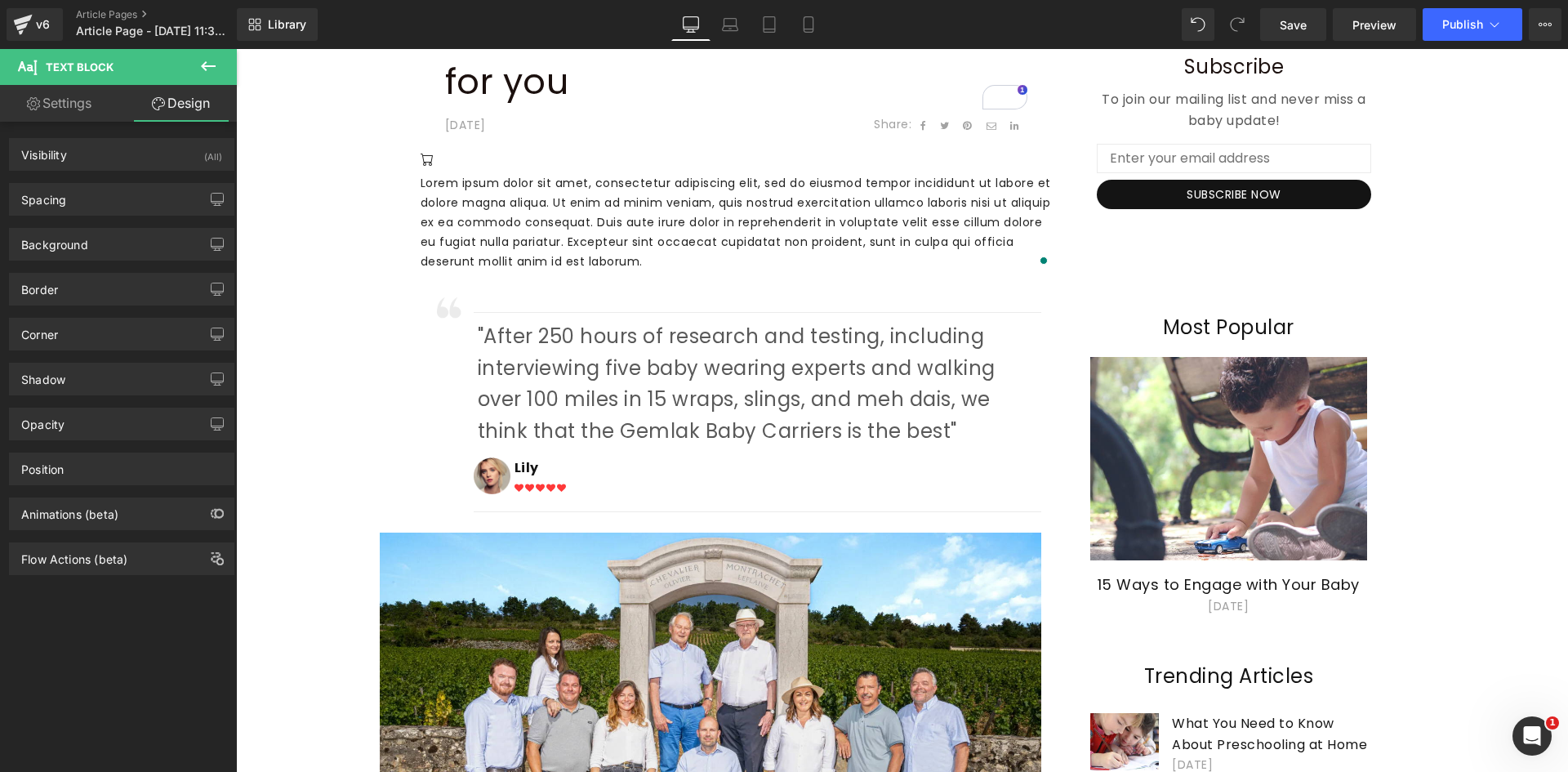
click at [63, 95] on link "Settings" at bounding box center [59, 104] width 118 height 37
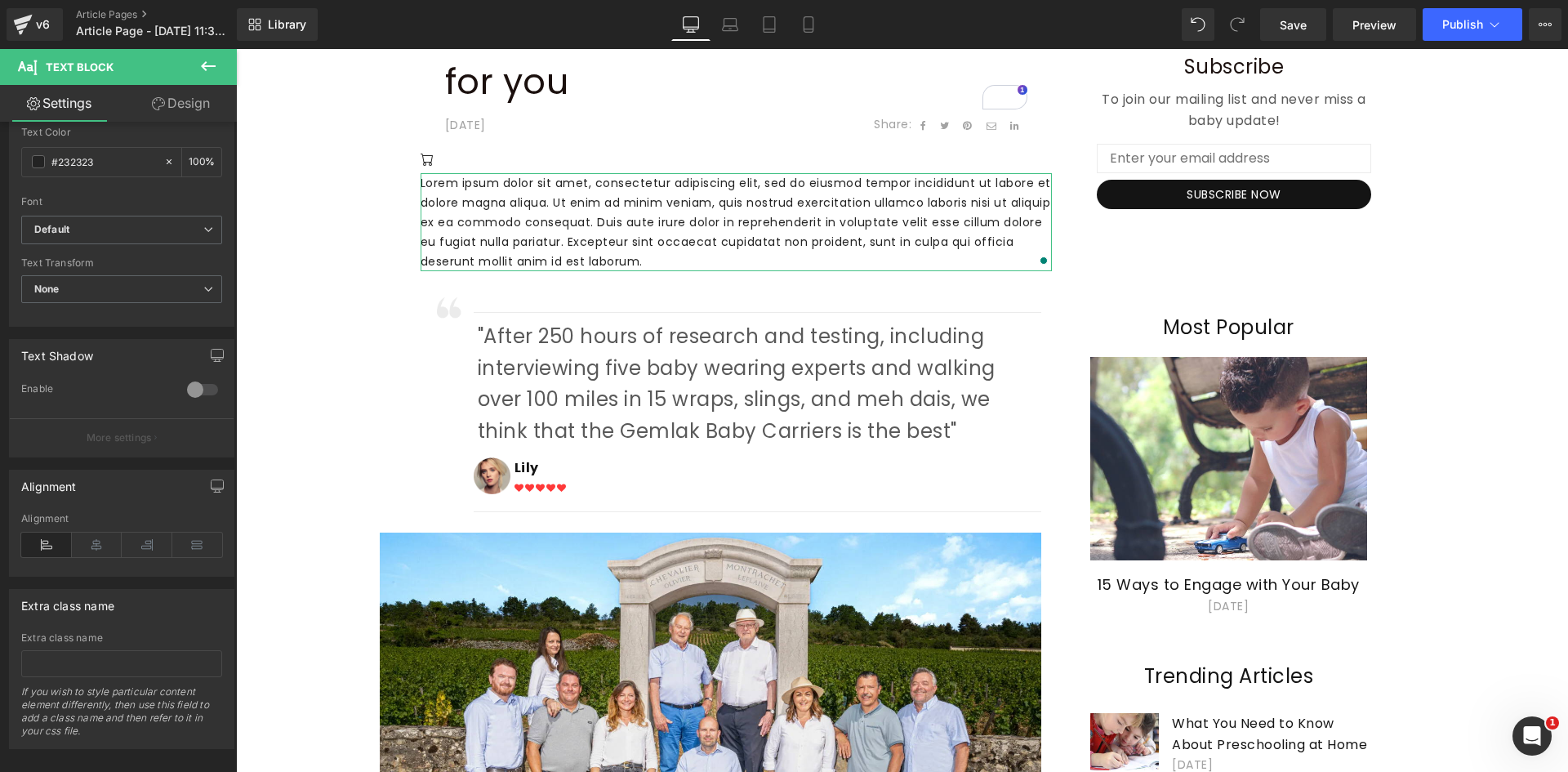
scroll to position [364, 0]
click at [226, 608] on div "Typography Text Styles Custom Custom Setup Global Style Custom Setup Global Sty…" at bounding box center [118, 450] width 237 height 658
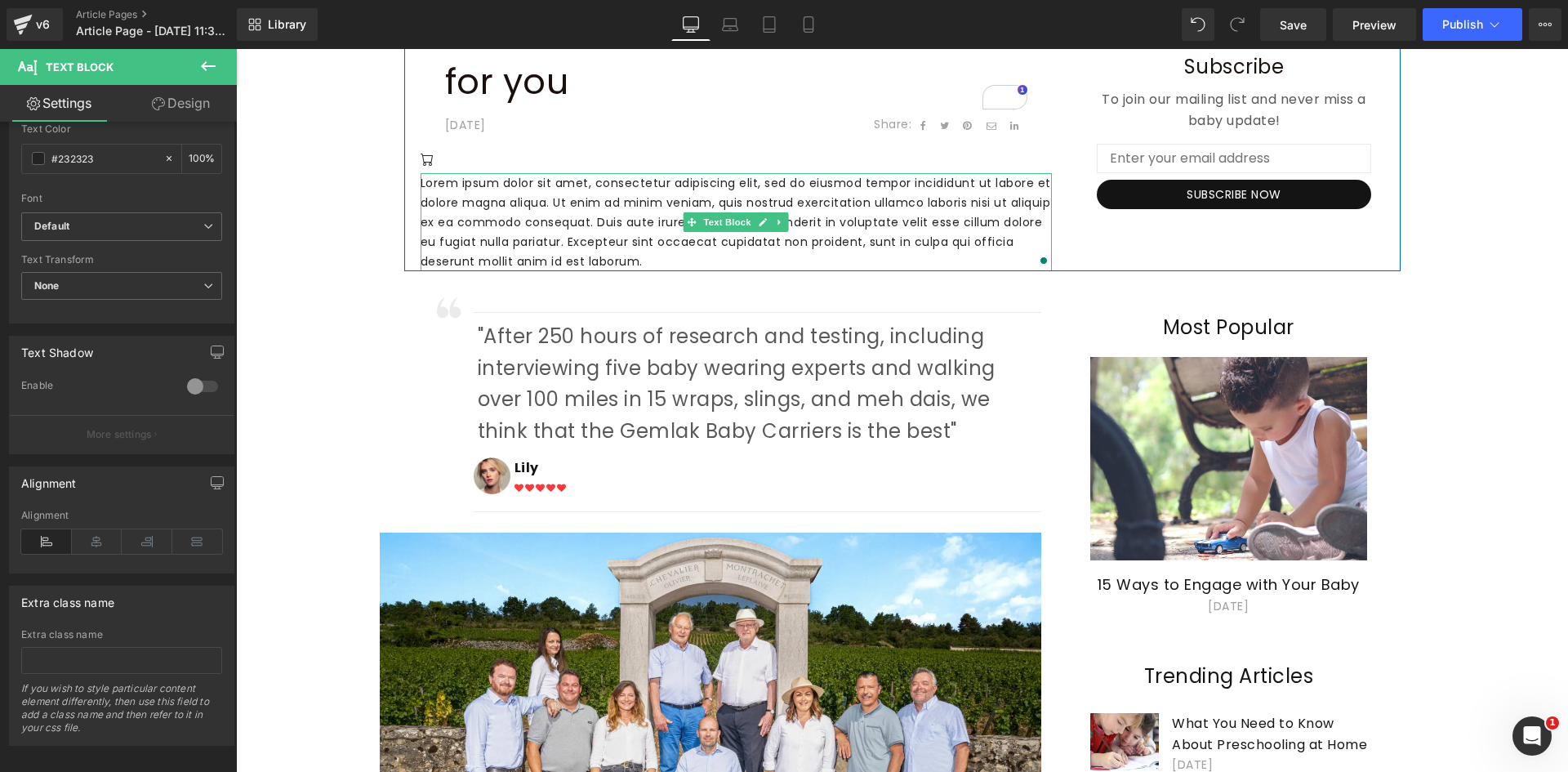
click at [524, 202] on p "Lorem ipsum dolor sit amet, consectetur adipiscing elit, sed do eiusmod tempor …" at bounding box center [736, 222] width 632 height 98
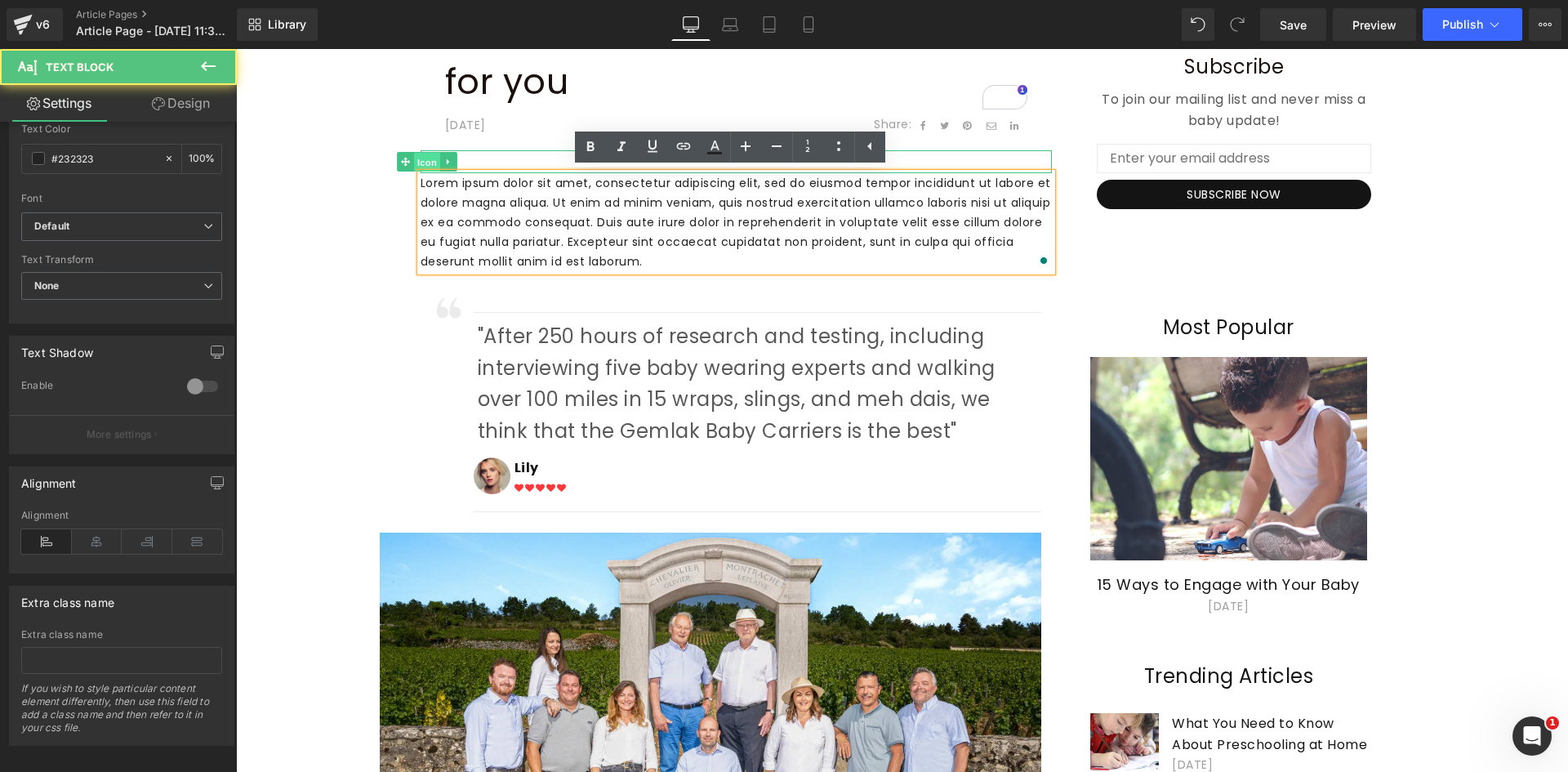
click at [420, 156] on span "Icon" at bounding box center [427, 162] width 26 height 20
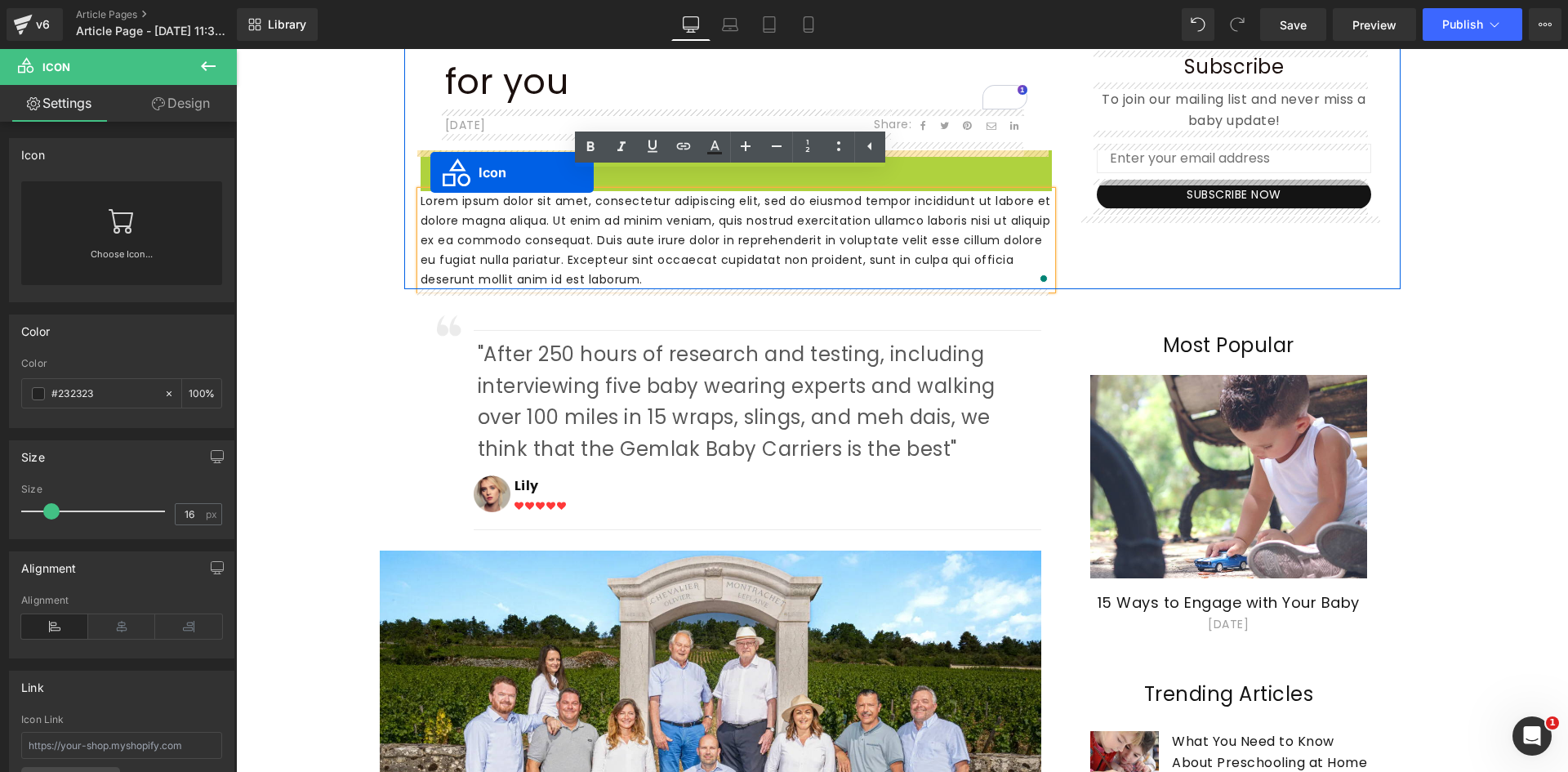
drag, startPoint x: 420, startPoint y: 156, endPoint x: 430, endPoint y: 172, distance: 18.9
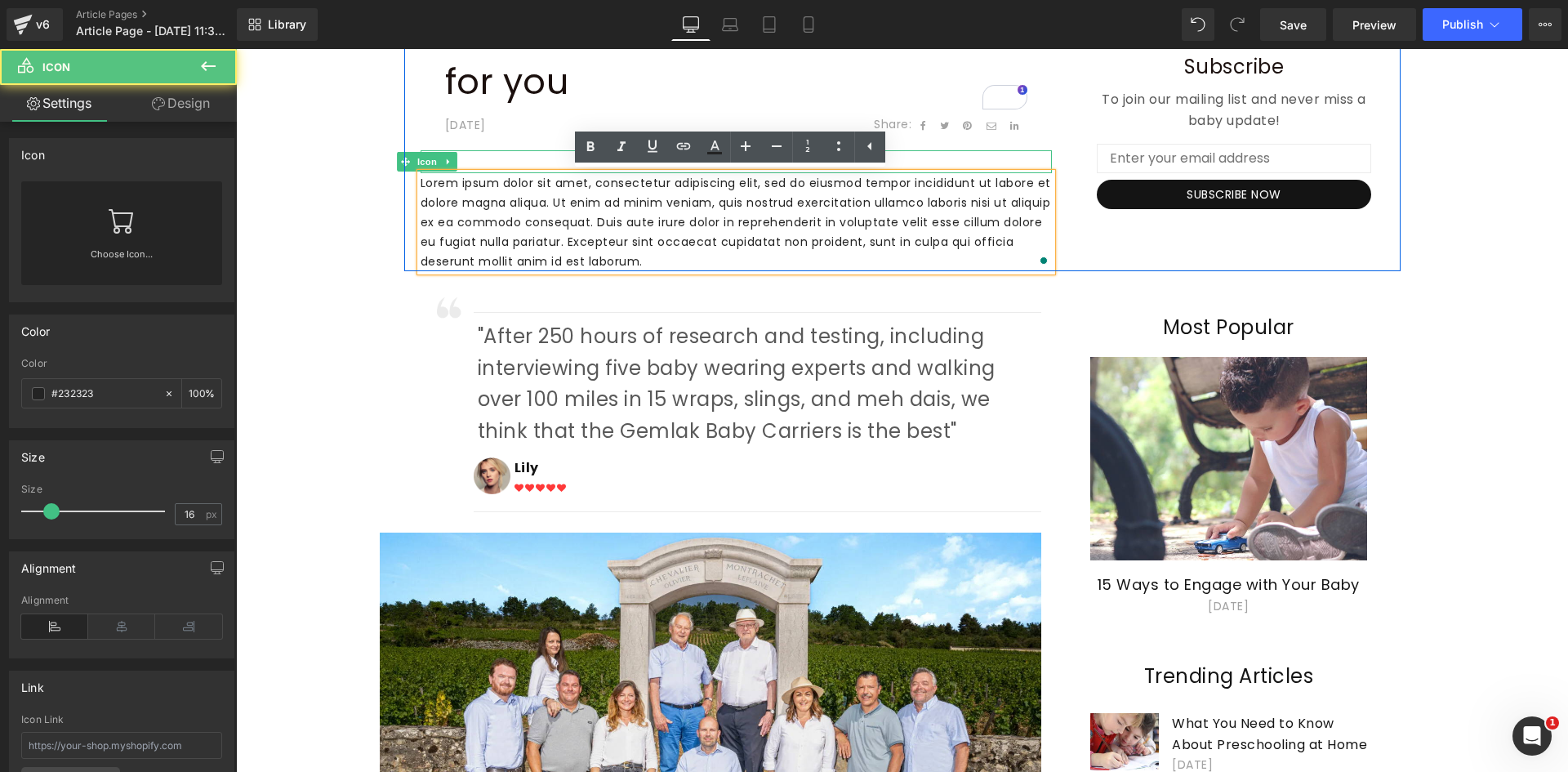
click at [483, 160] on div at bounding box center [736, 161] width 632 height 22
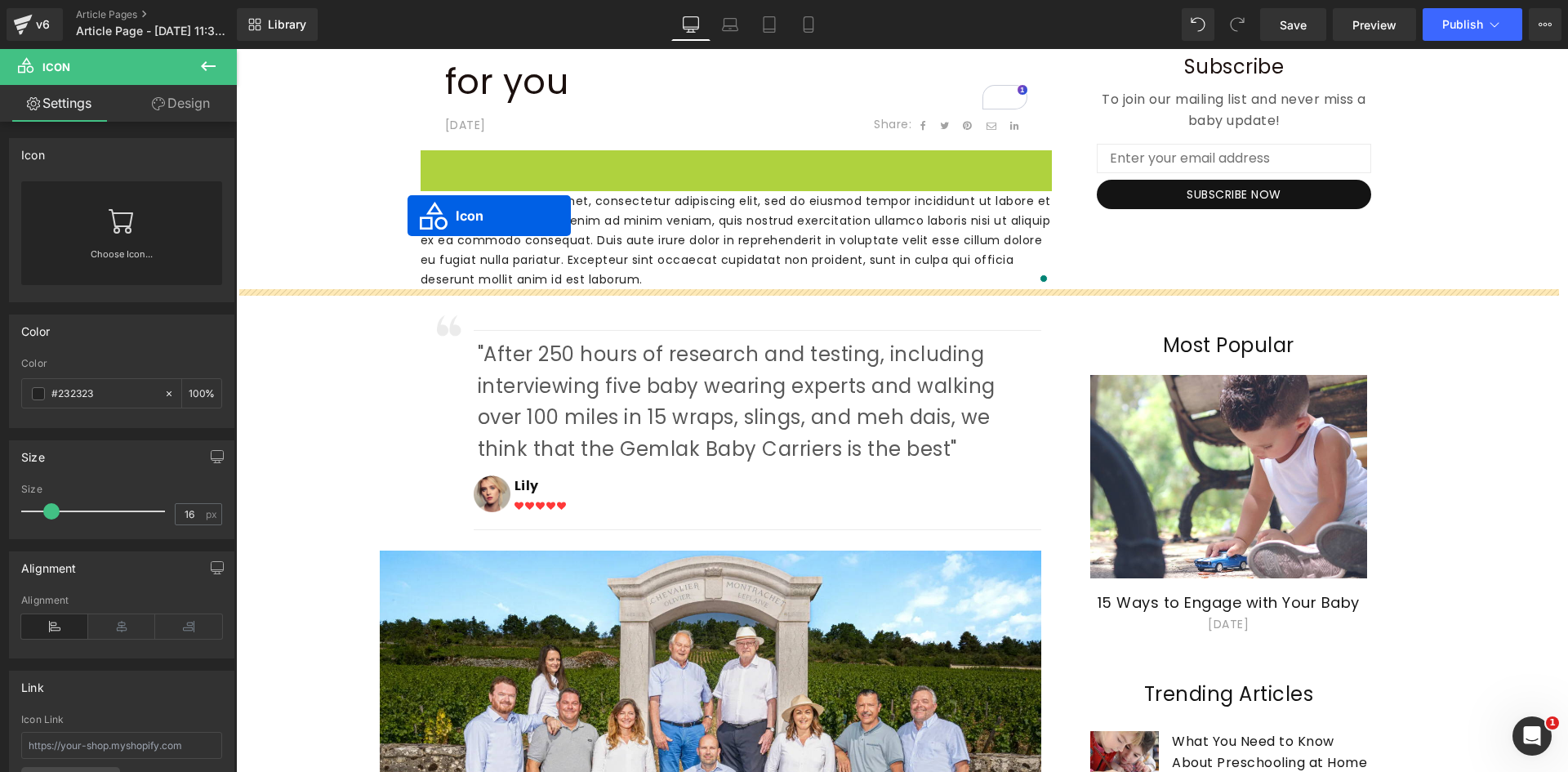
drag, startPoint x: 416, startPoint y: 161, endPoint x: 408, endPoint y: 216, distance: 55.6
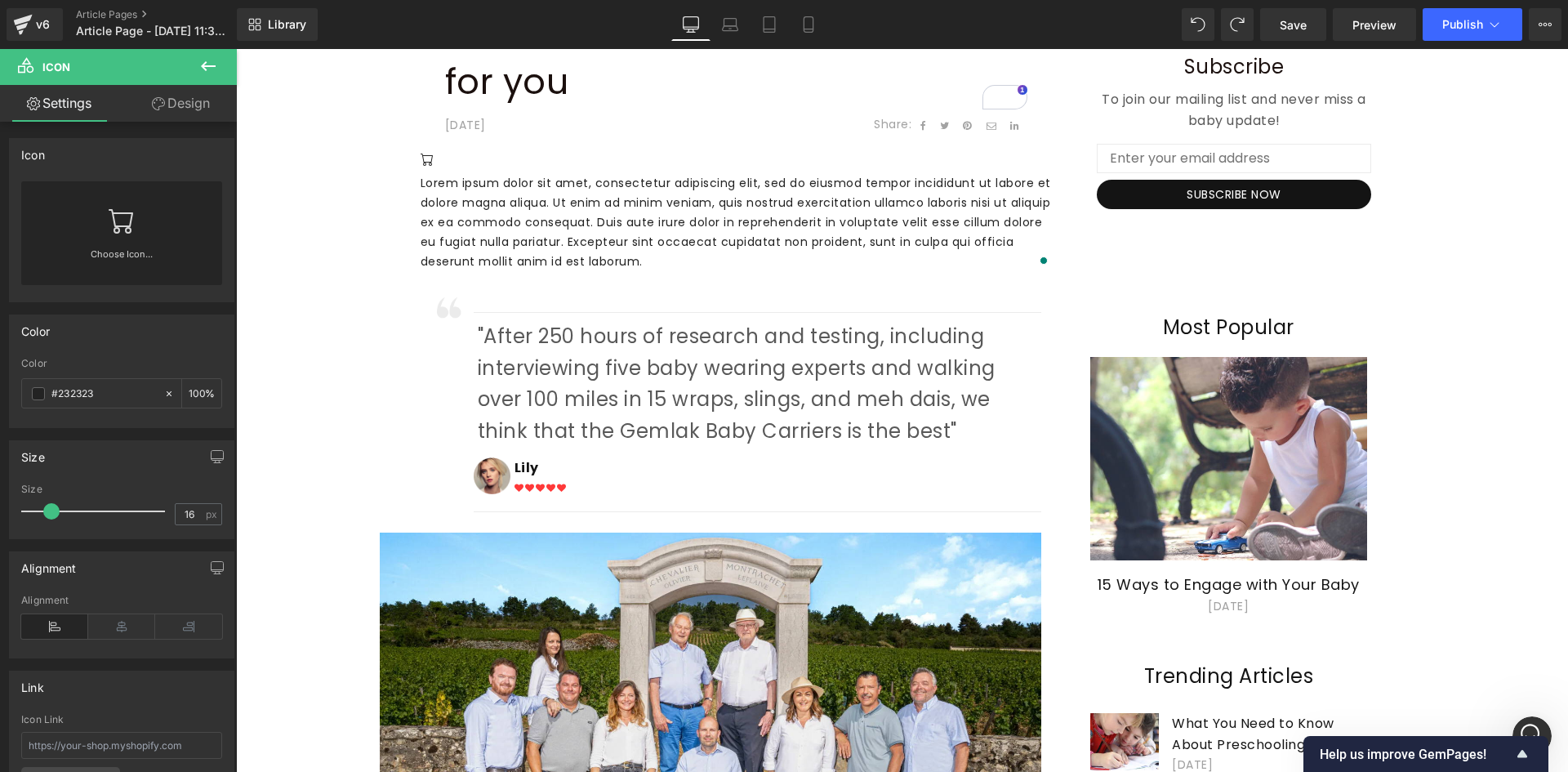
scroll to position [713, 0]
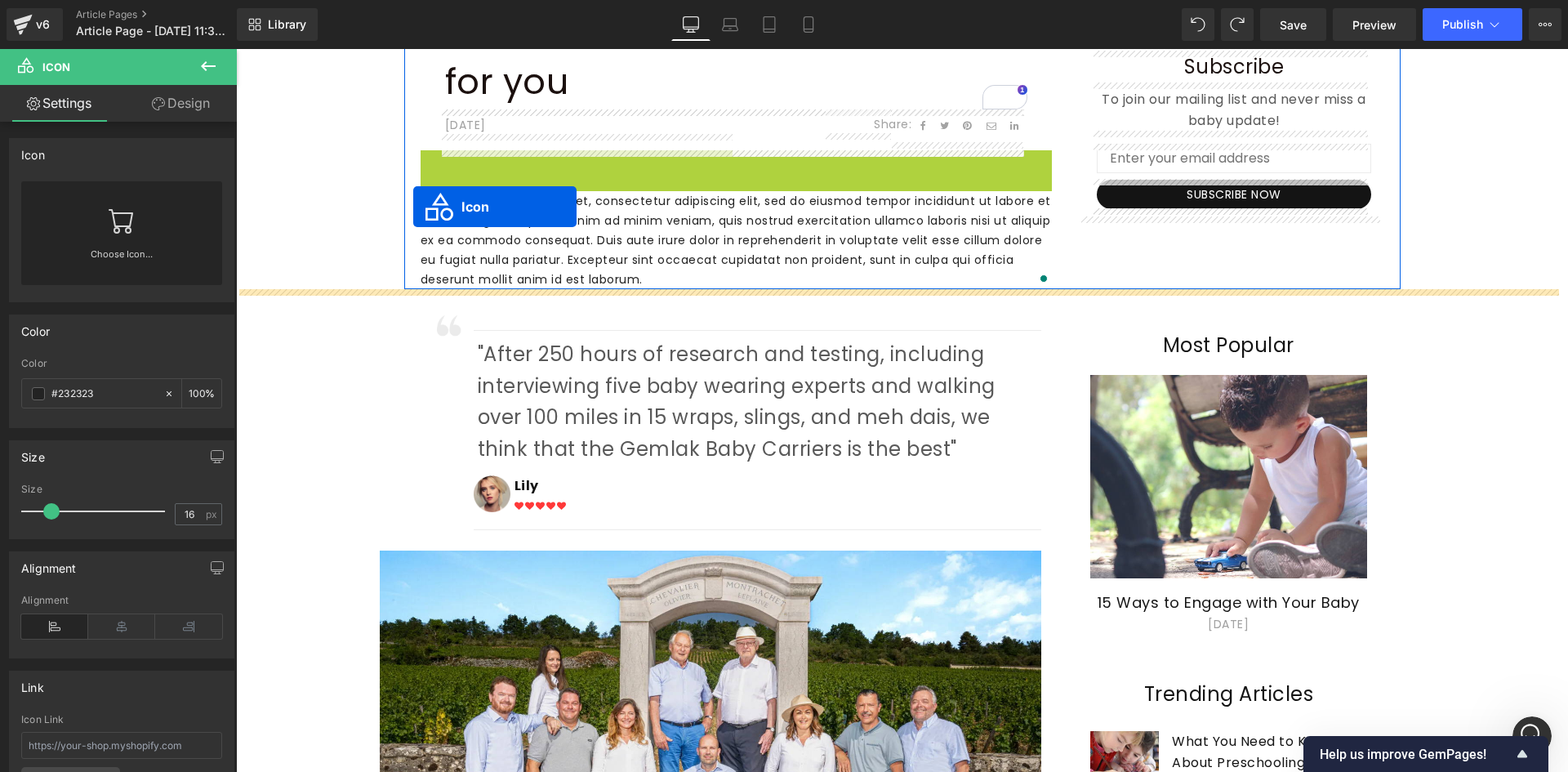
drag, startPoint x: 423, startPoint y: 160, endPoint x: 414, endPoint y: 206, distance: 46.9
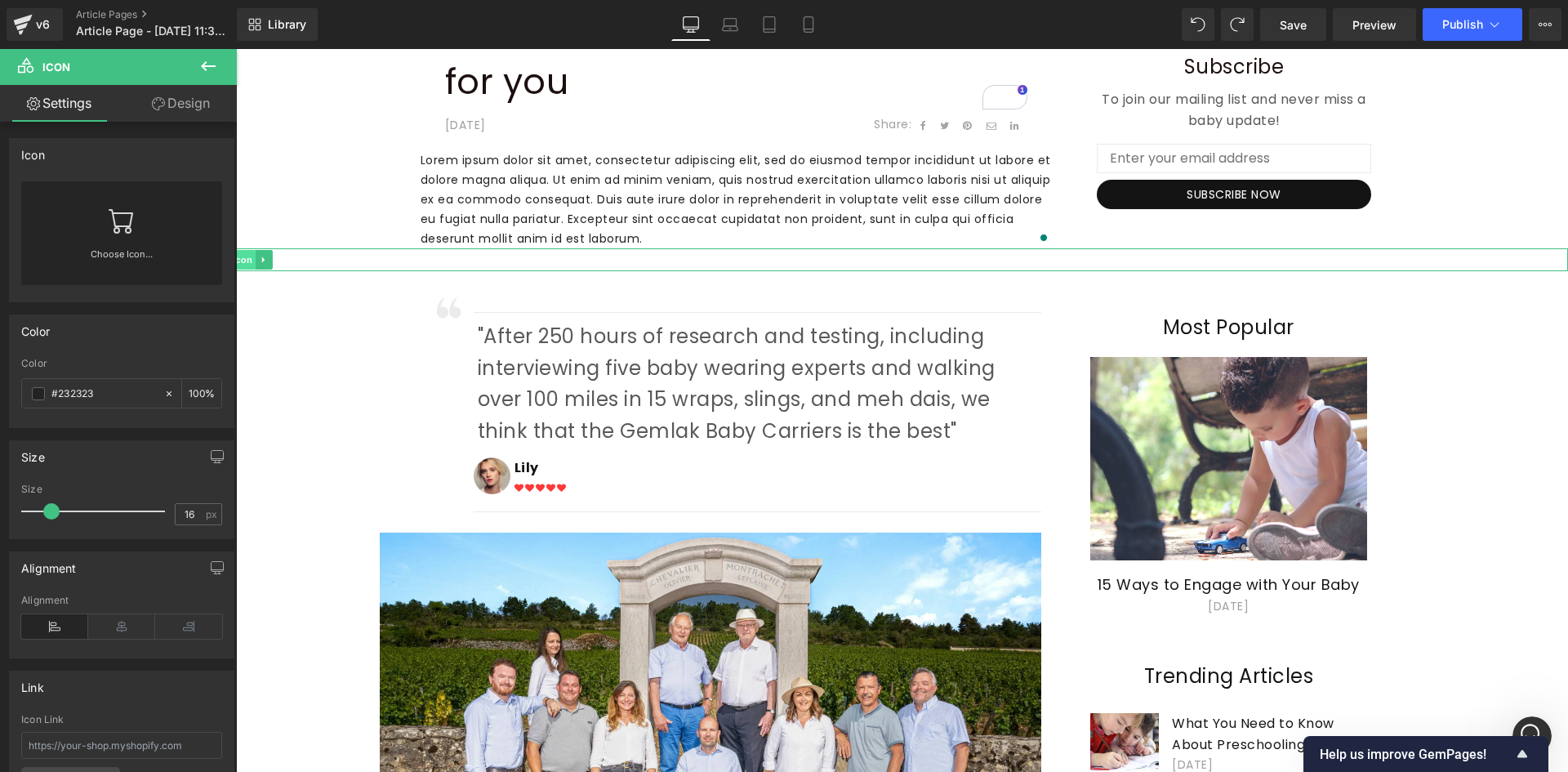
click at [248, 261] on span "Icon" at bounding box center [242, 260] width 26 height 20
click at [476, 160] on p "Lorem ipsum dolor sit amet, consectetur adipiscing elit, sed do eiusmod tempor …" at bounding box center [736, 199] width 632 height 98
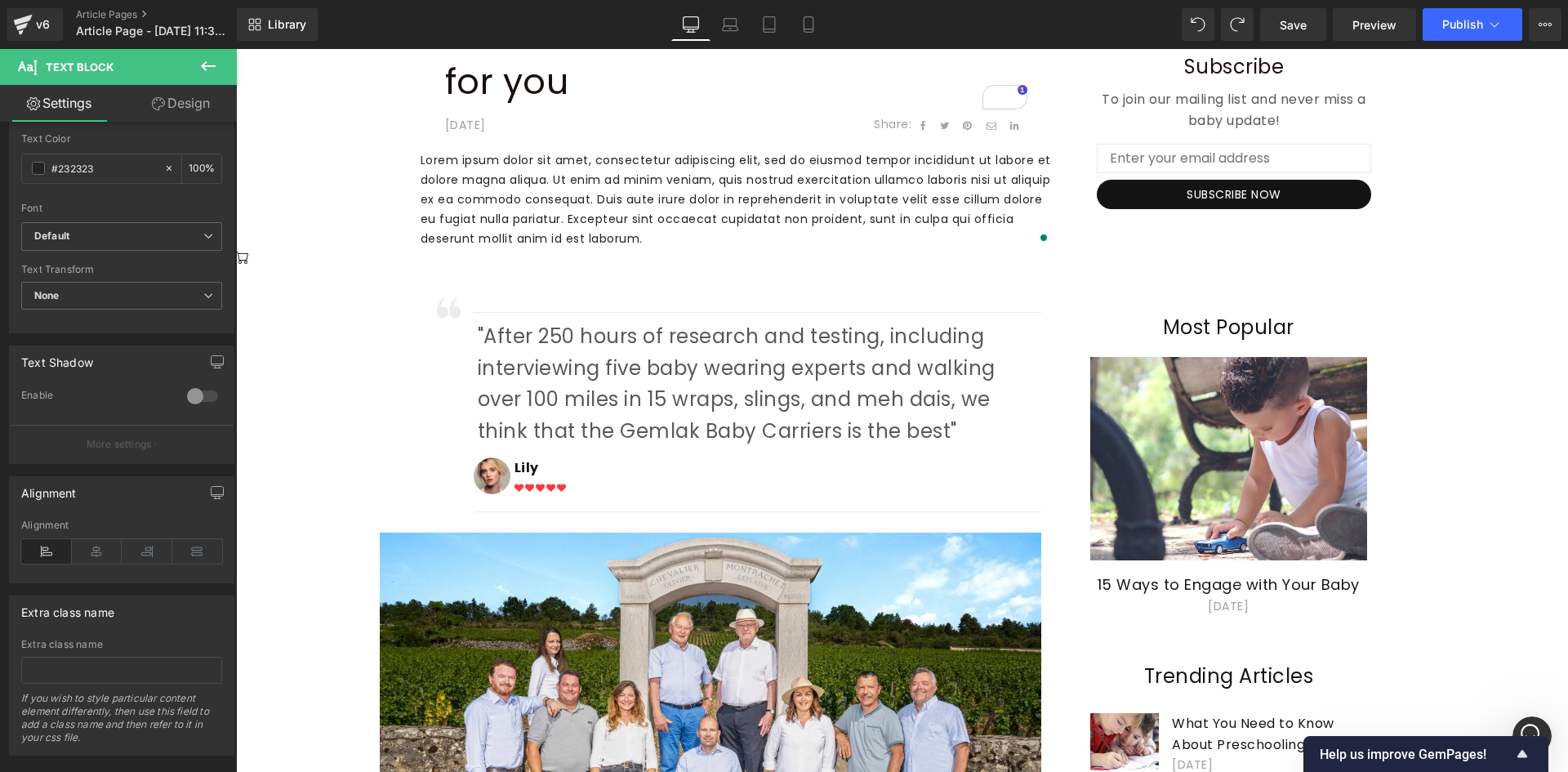
scroll to position [383, 0]
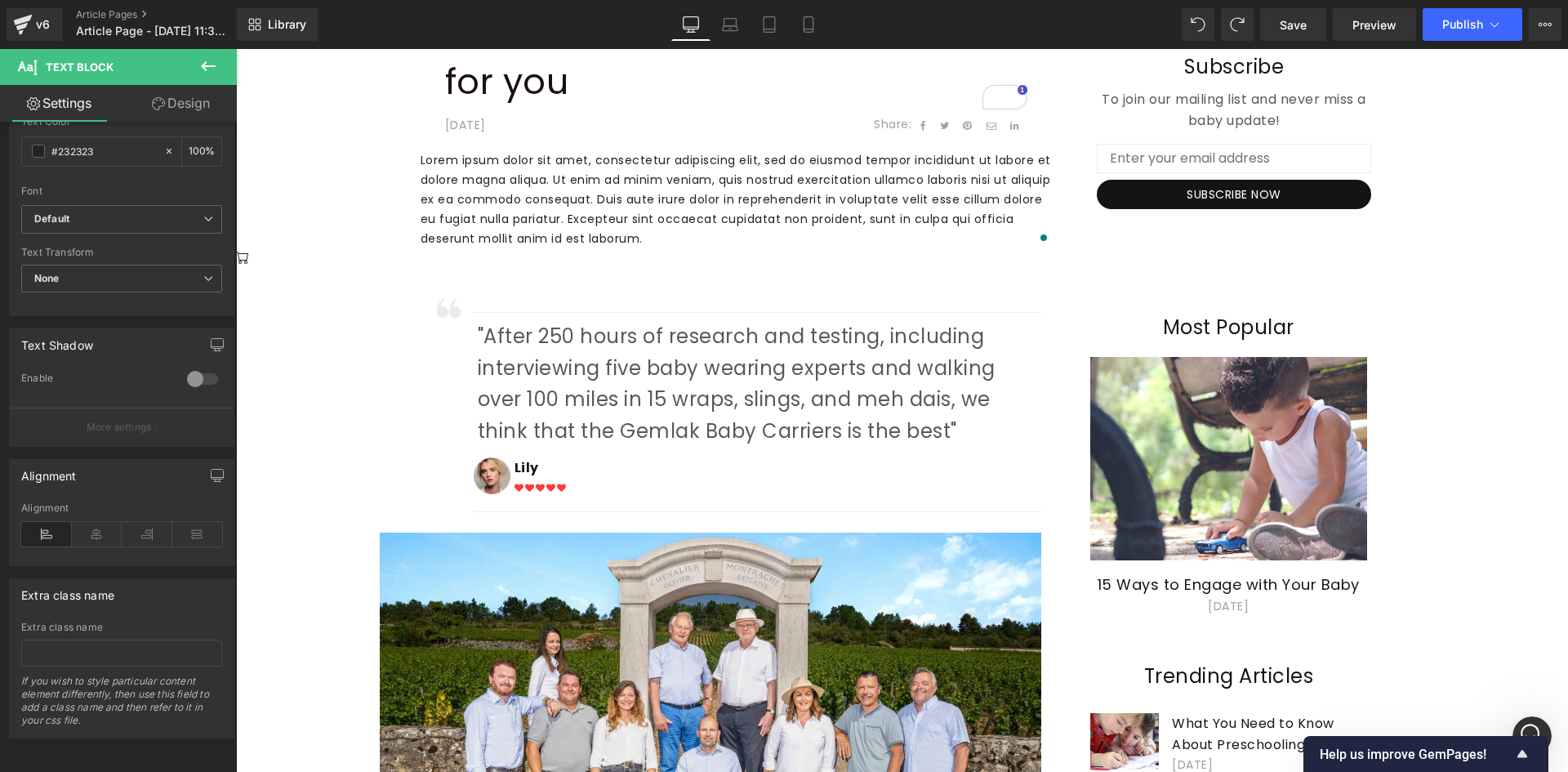
click at [237, 569] on b at bounding box center [234, 553] width 7 height 408
click at [178, 105] on link "Design" at bounding box center [181, 104] width 118 height 37
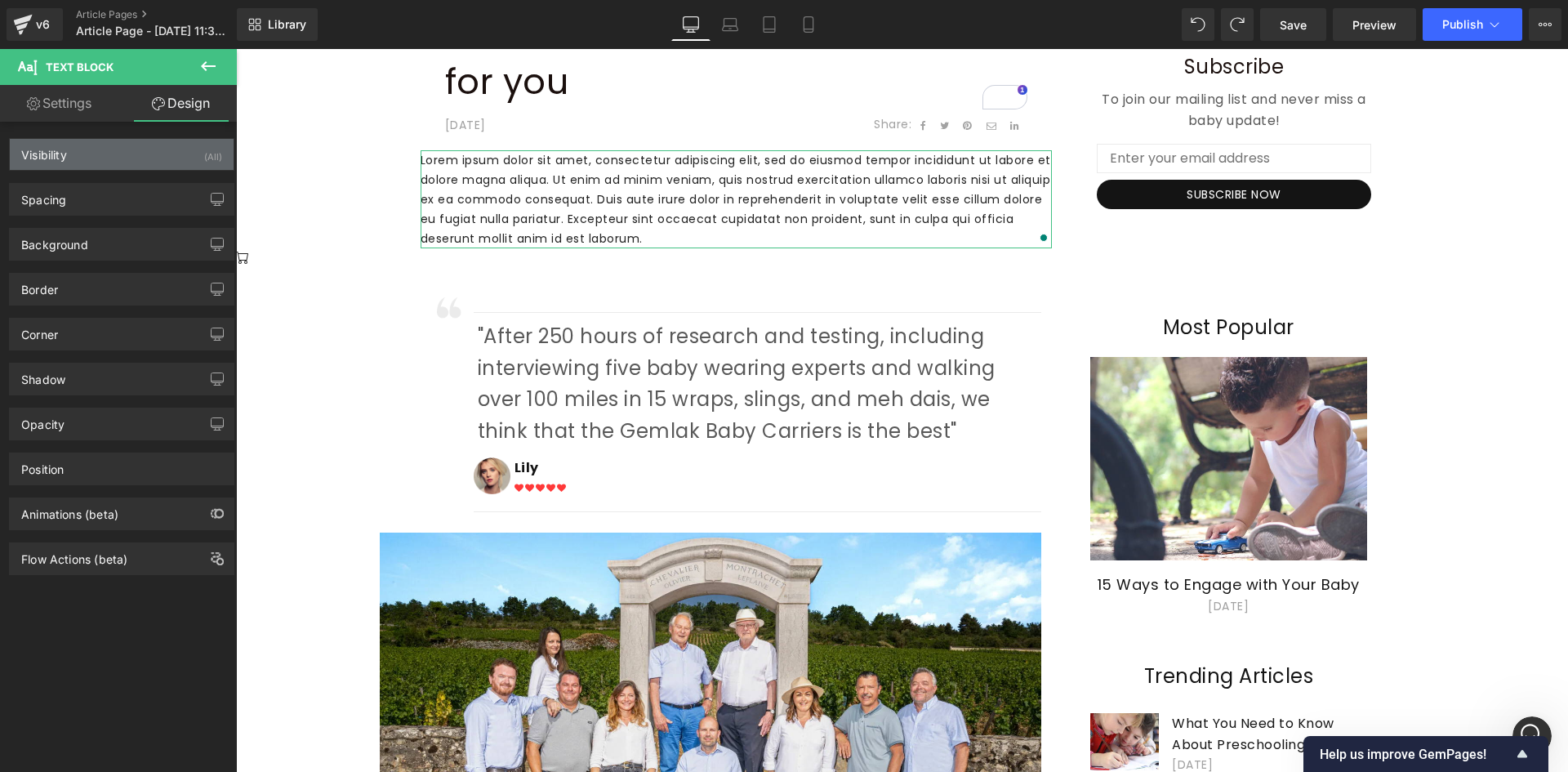
click at [82, 158] on div "Visibility (All)" at bounding box center [121, 154] width 224 height 31
type input "0"
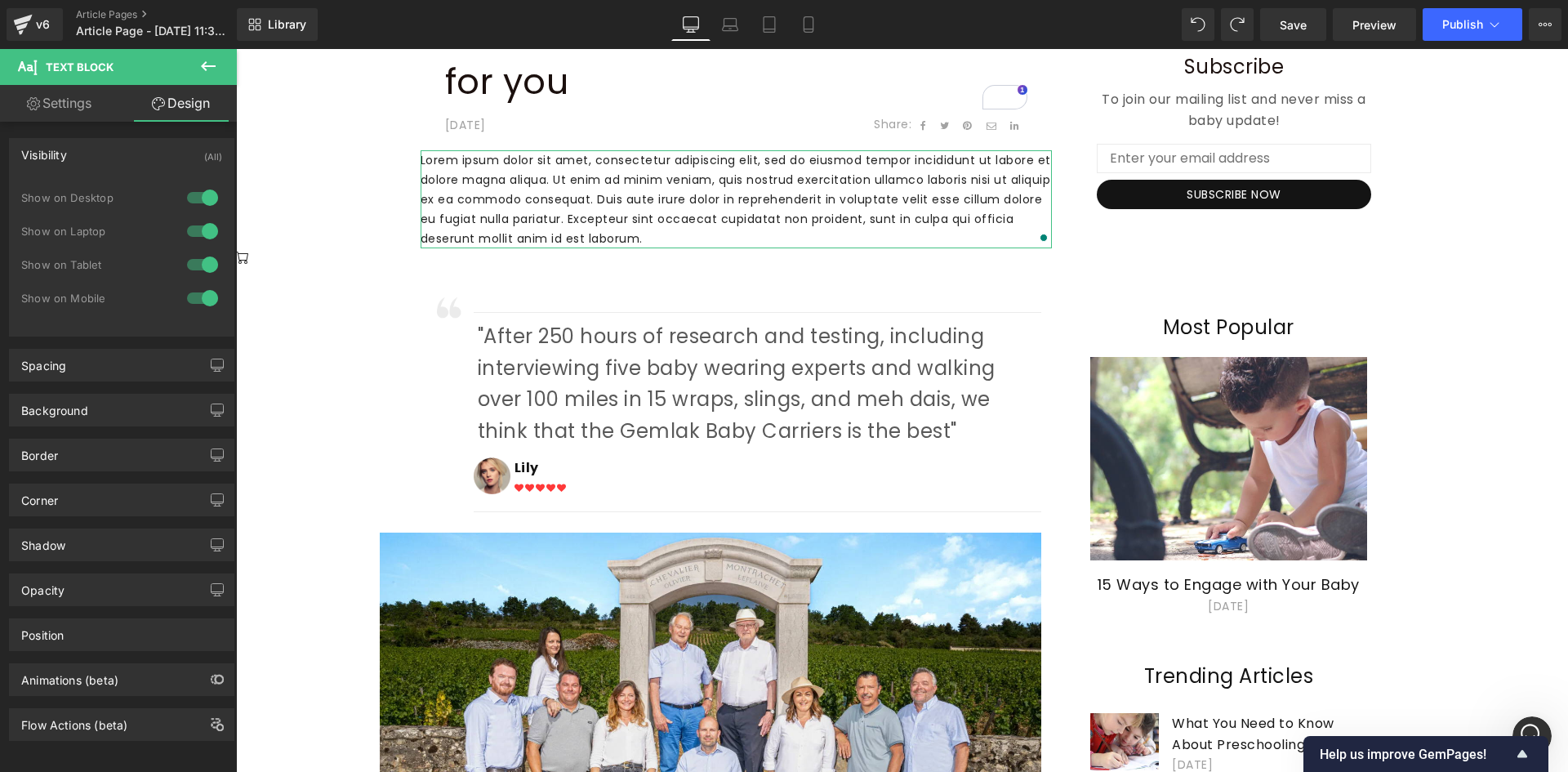
click at [82, 156] on div "Visibility (All)" at bounding box center [121, 154] width 224 height 31
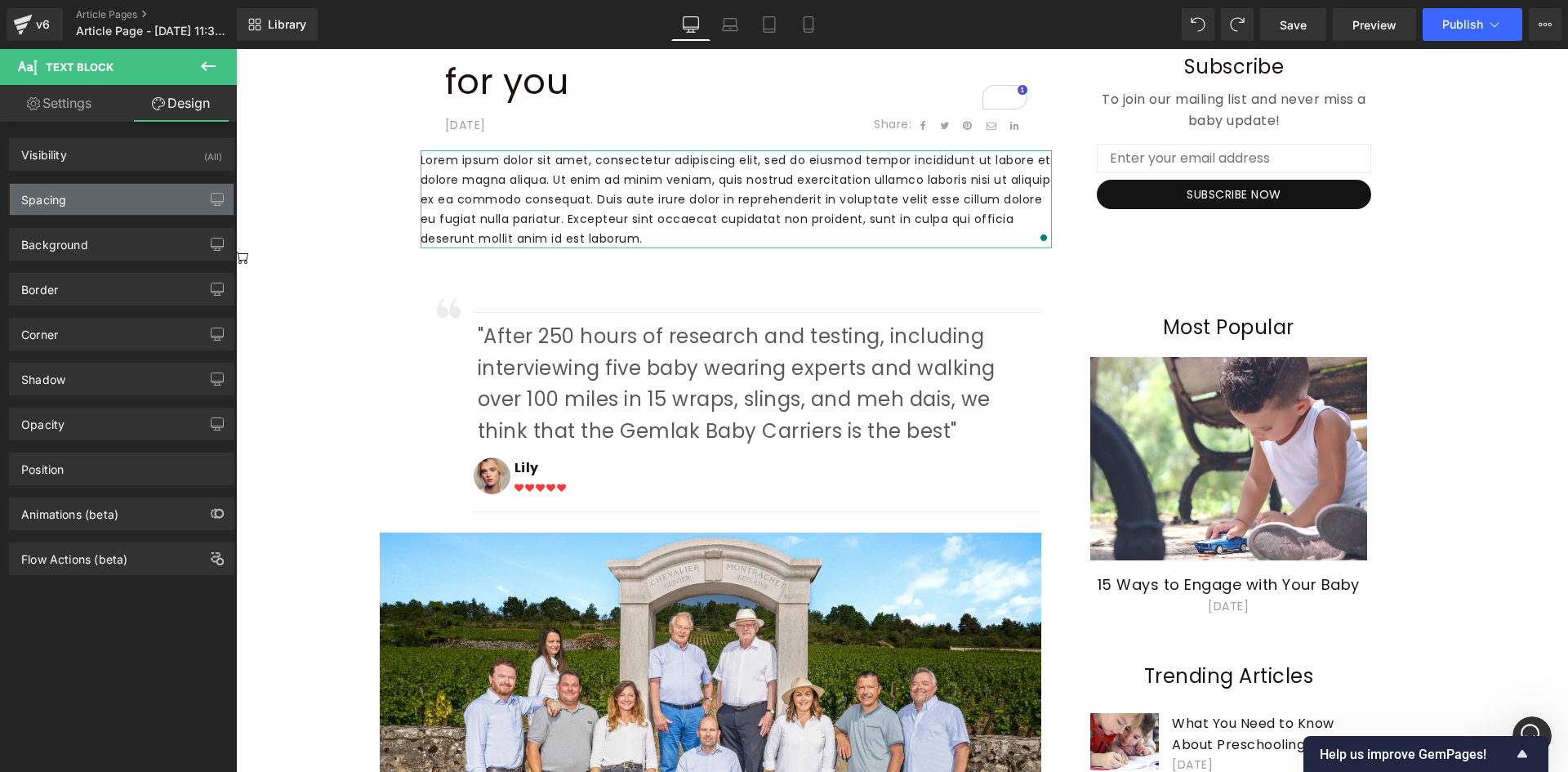
click at [73, 192] on div "Spacing" at bounding box center [121, 199] width 224 height 31
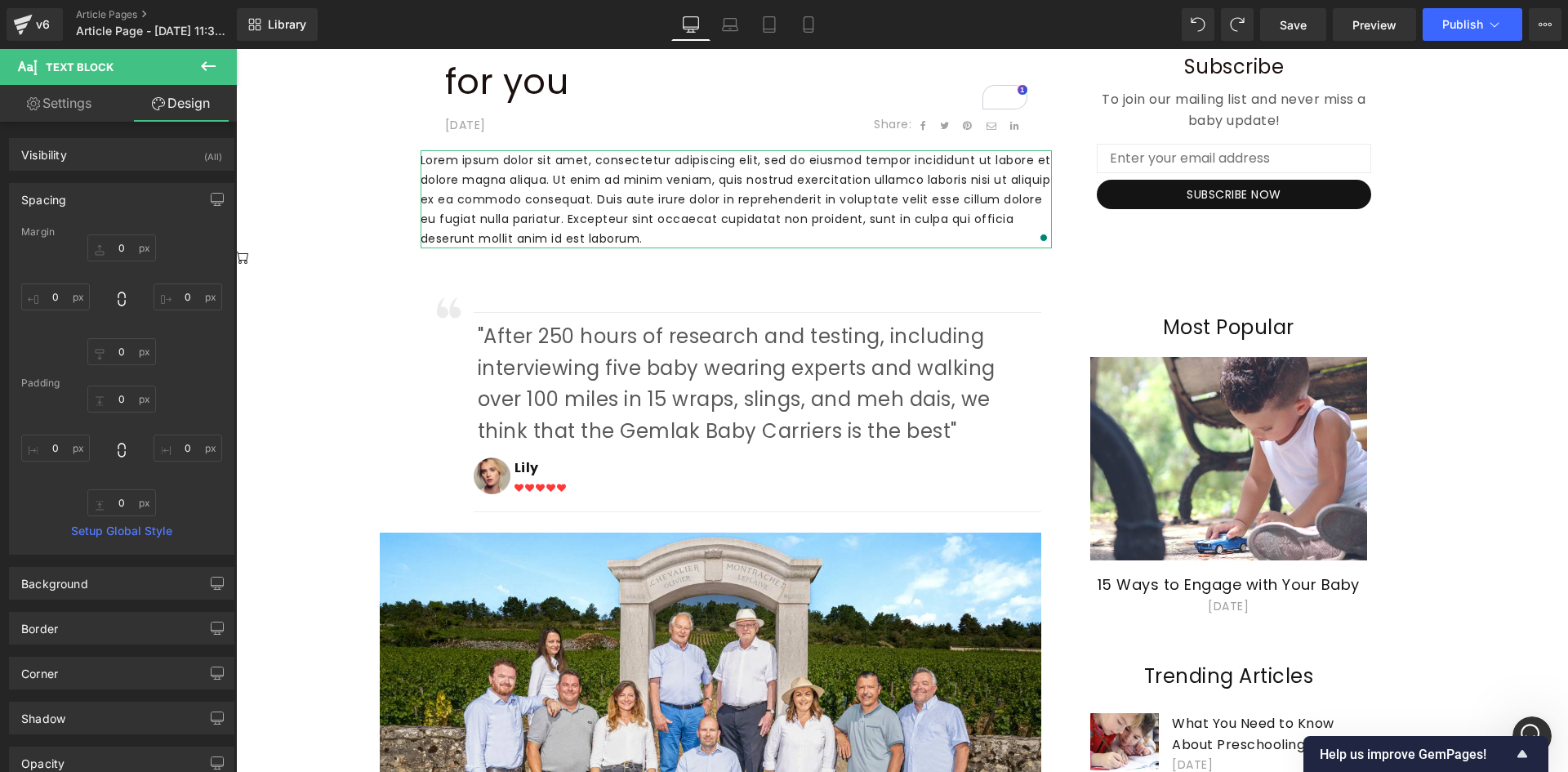
click at [68, 198] on div "Spacing" at bounding box center [121, 199] width 224 height 31
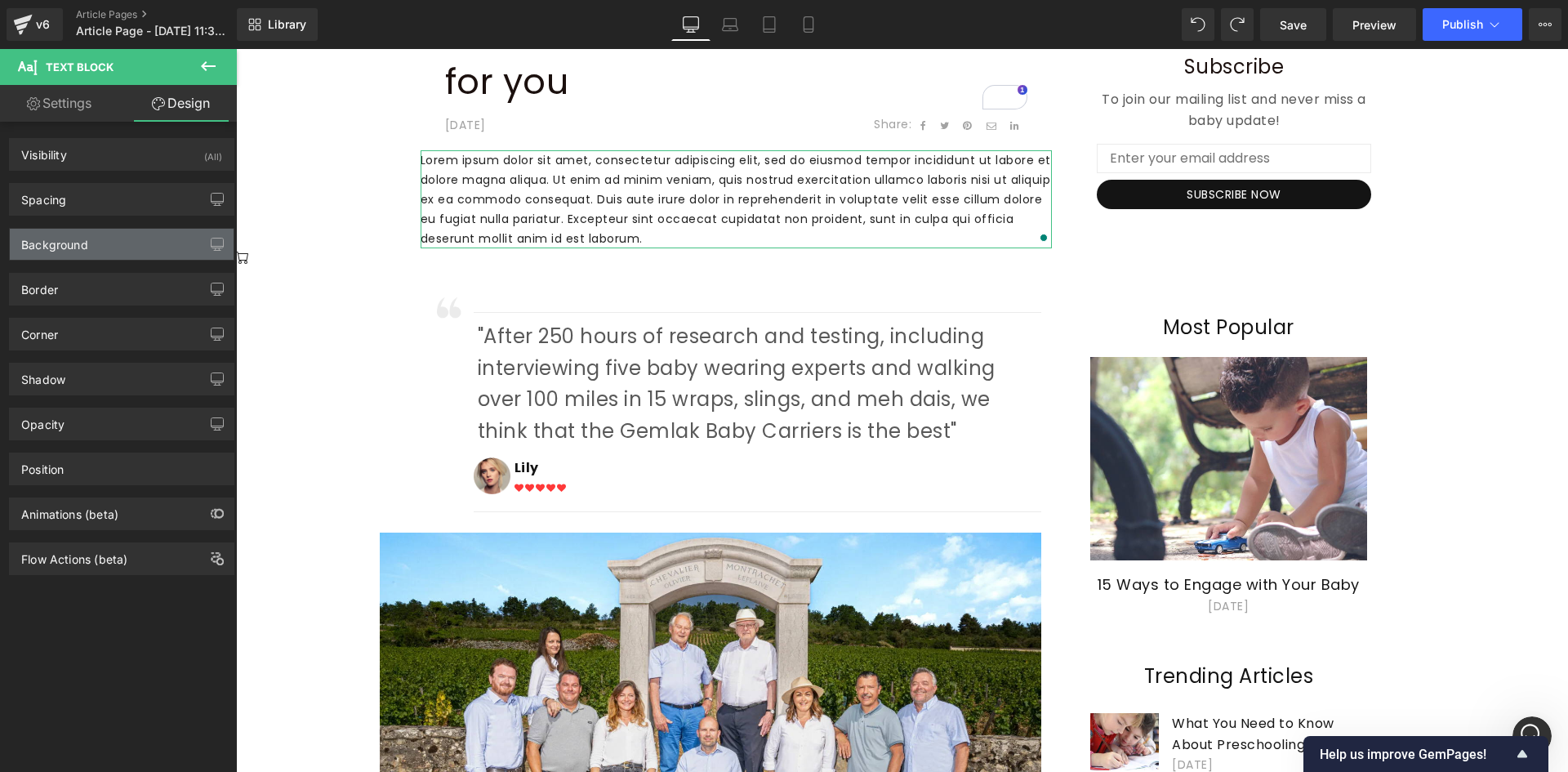
click at [67, 238] on div "Background" at bounding box center [55, 239] width 67 height 22
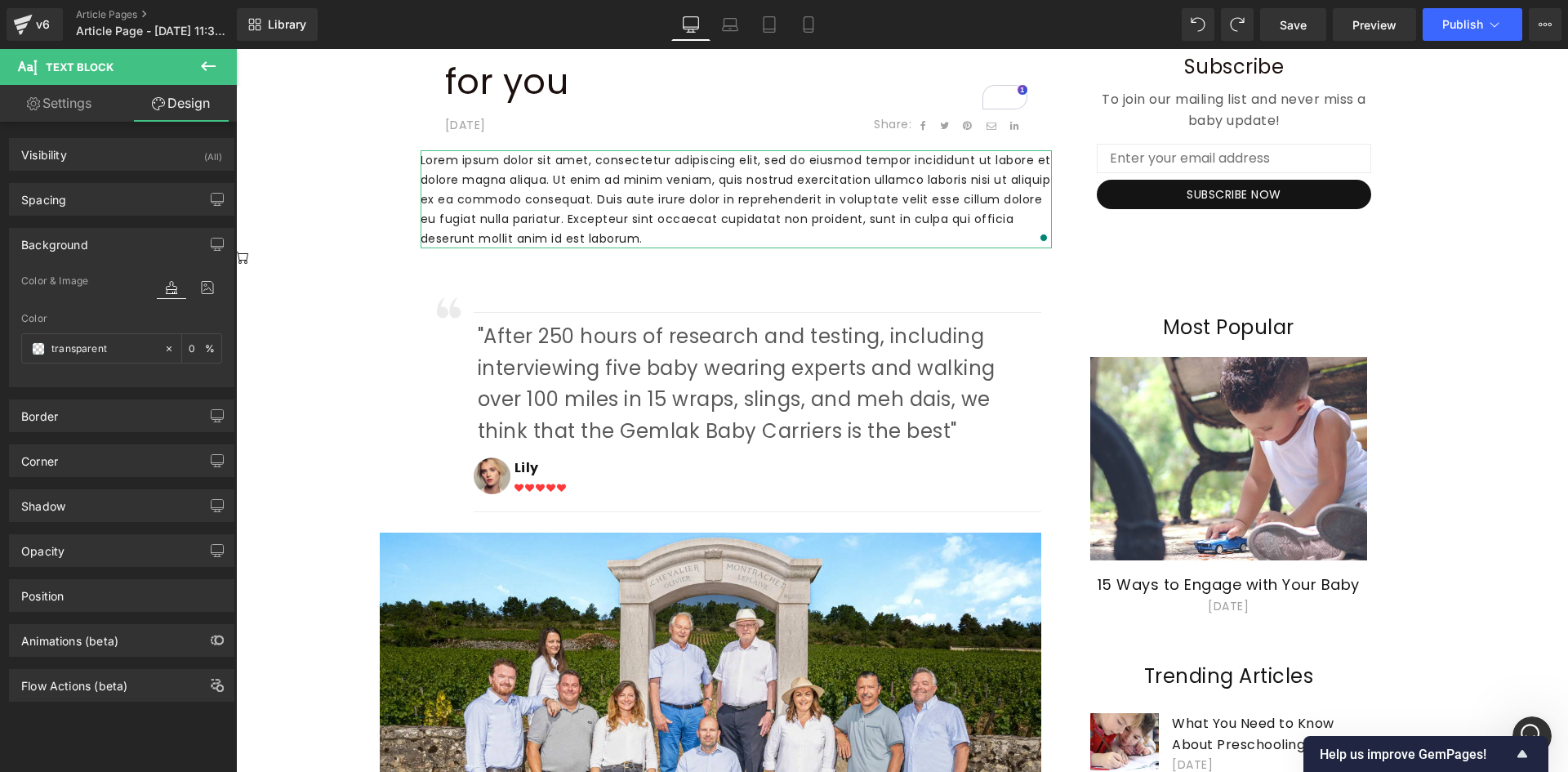
click at [66, 241] on div "Background" at bounding box center [55, 239] width 67 height 22
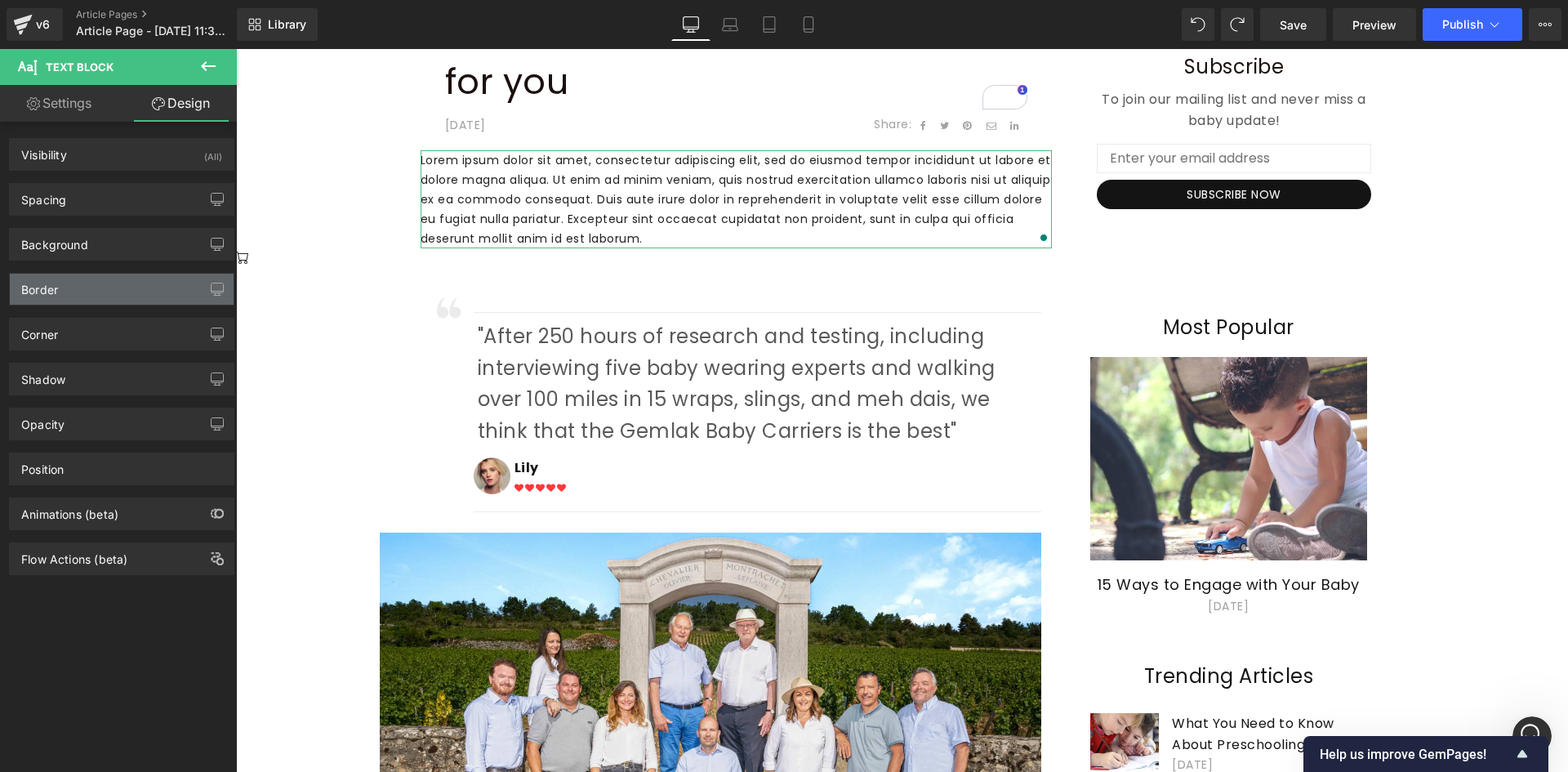
click at [70, 291] on div "Border" at bounding box center [121, 289] width 224 height 31
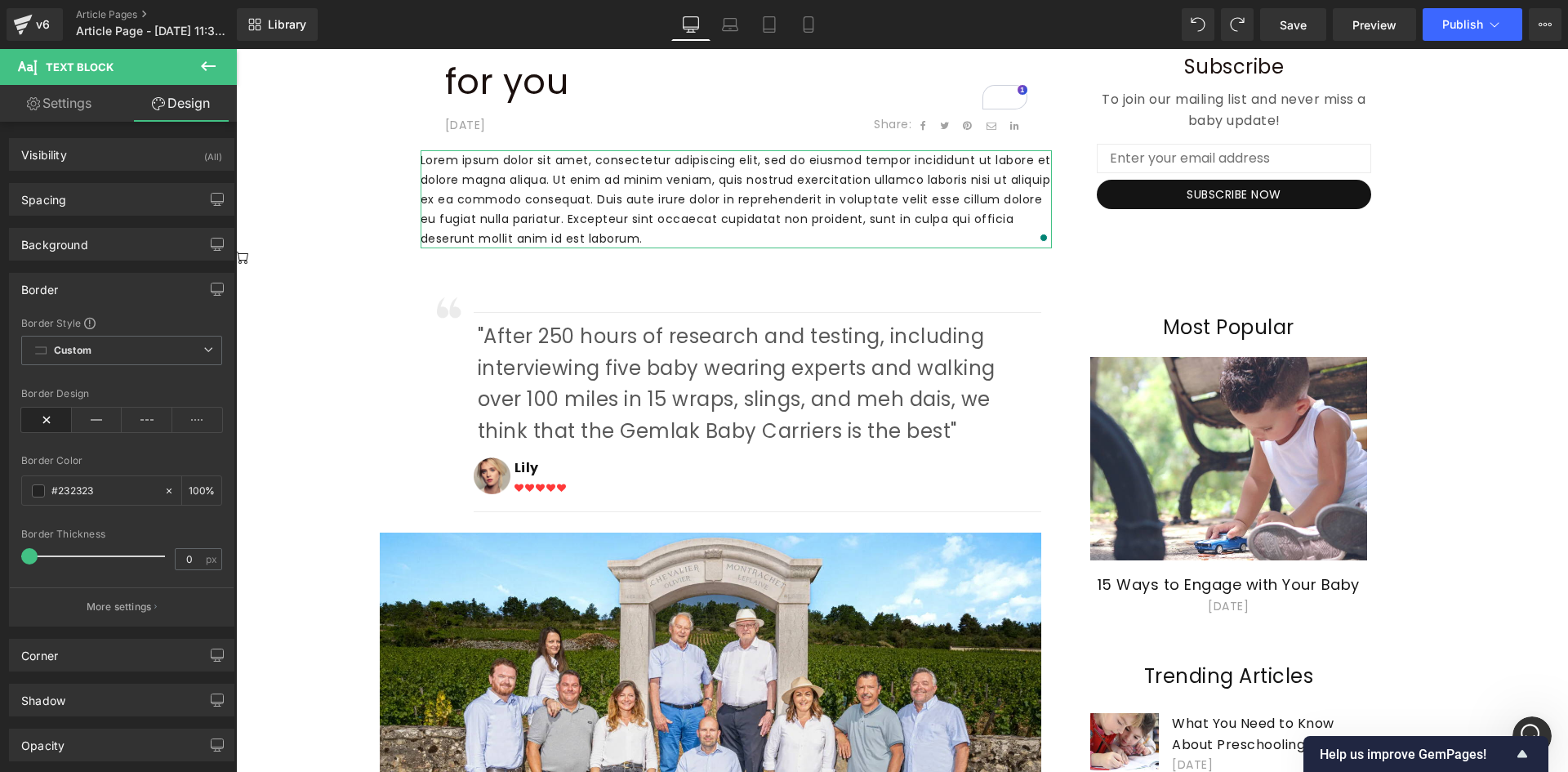
click at [69, 291] on div "Border" at bounding box center [121, 289] width 224 height 31
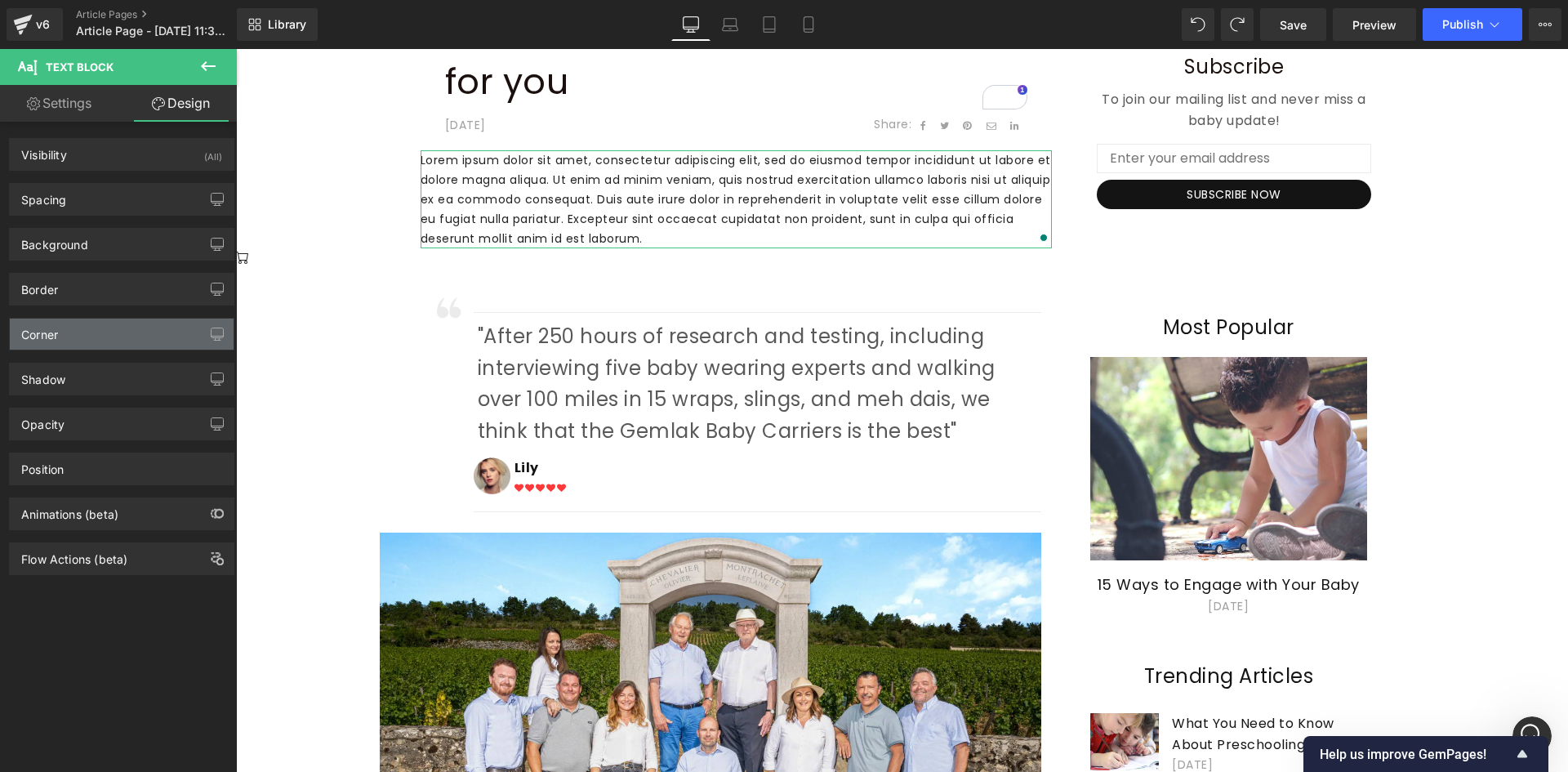
click at [71, 335] on div "Corner" at bounding box center [121, 334] width 224 height 31
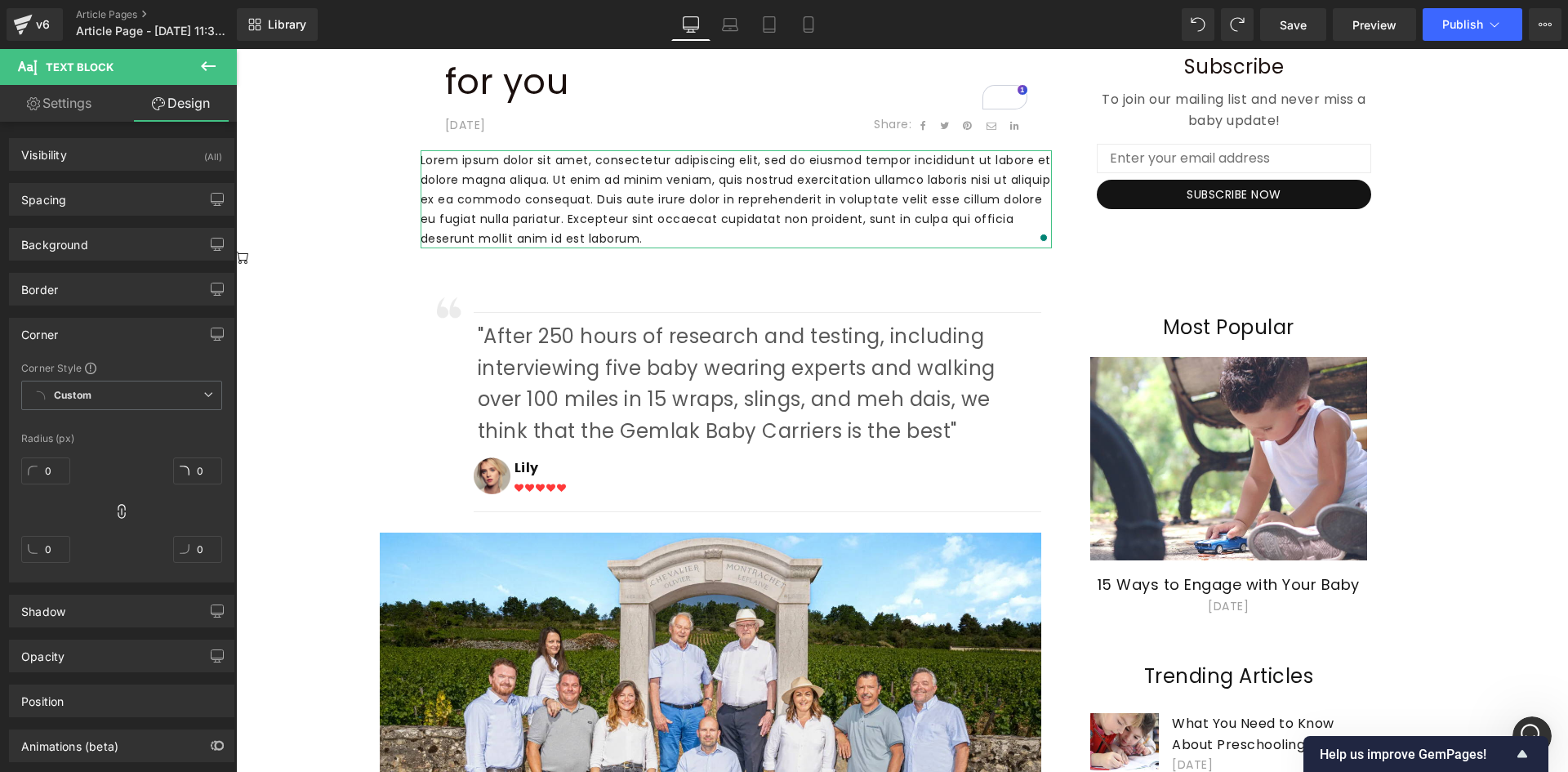
click at [70, 335] on div "Corner" at bounding box center [121, 334] width 224 height 31
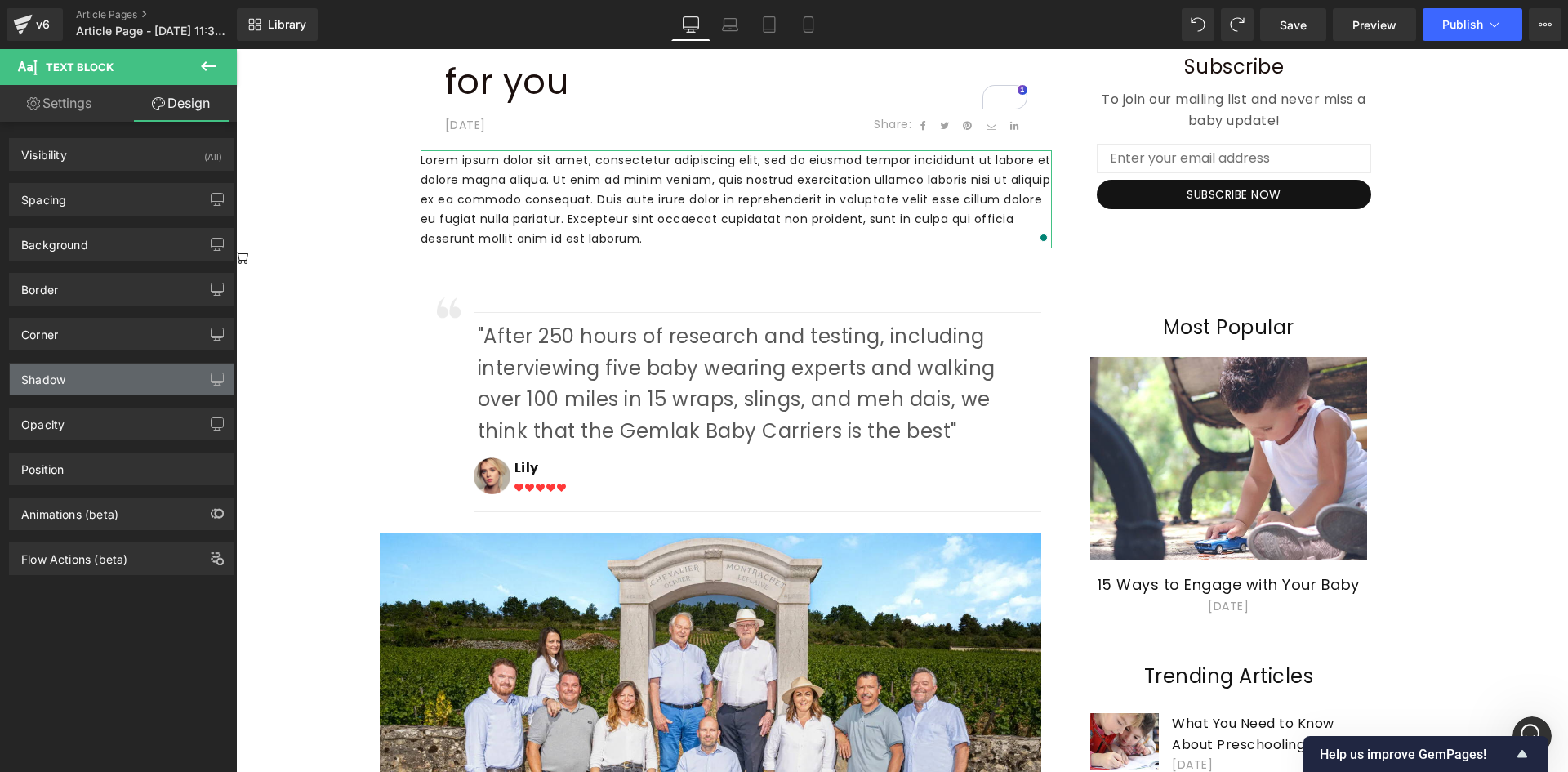
click at [65, 380] on div "Shadow" at bounding box center [43, 374] width 44 height 22
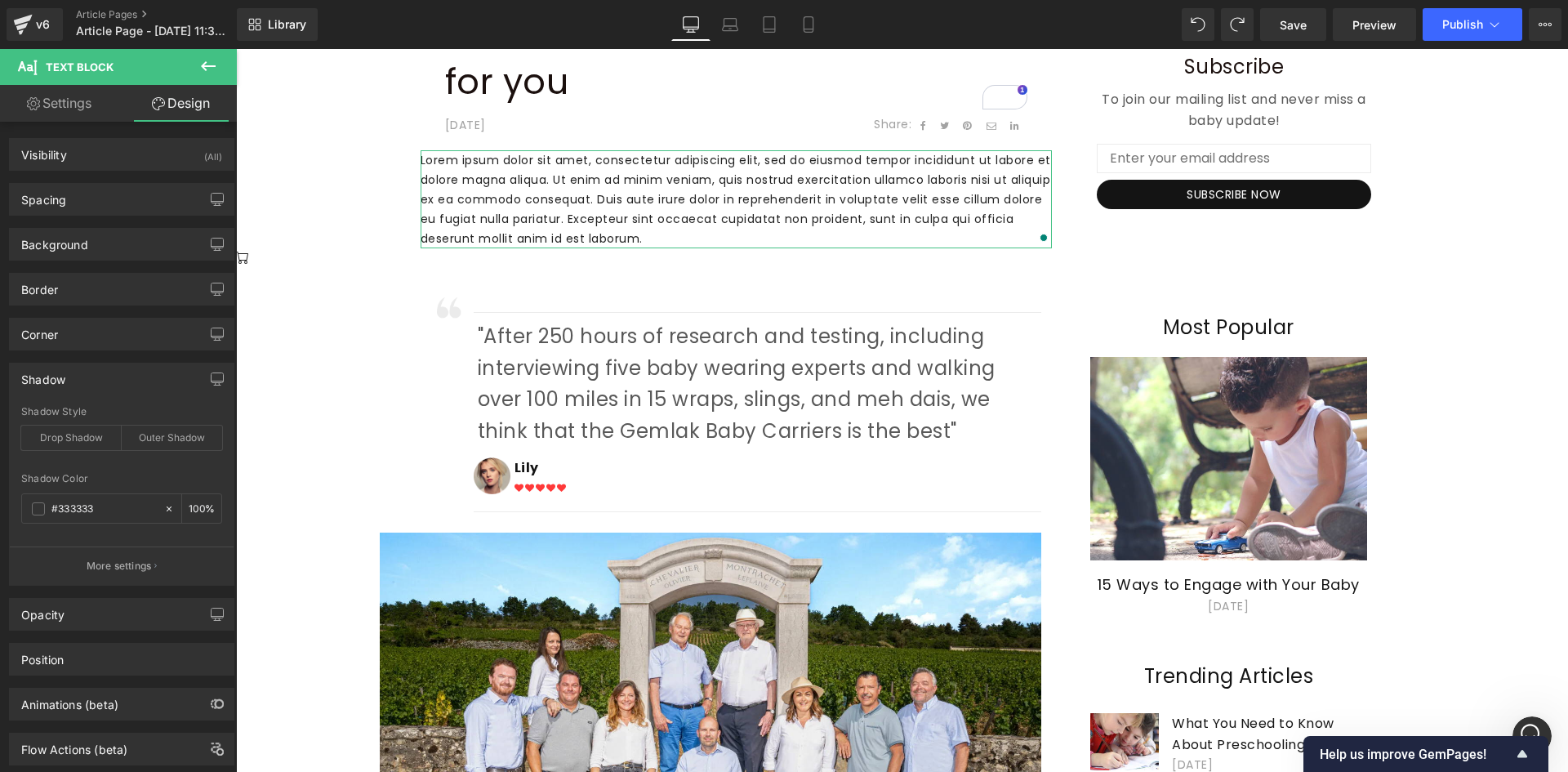
click at [65, 379] on div "Shadow" at bounding box center [43, 374] width 44 height 22
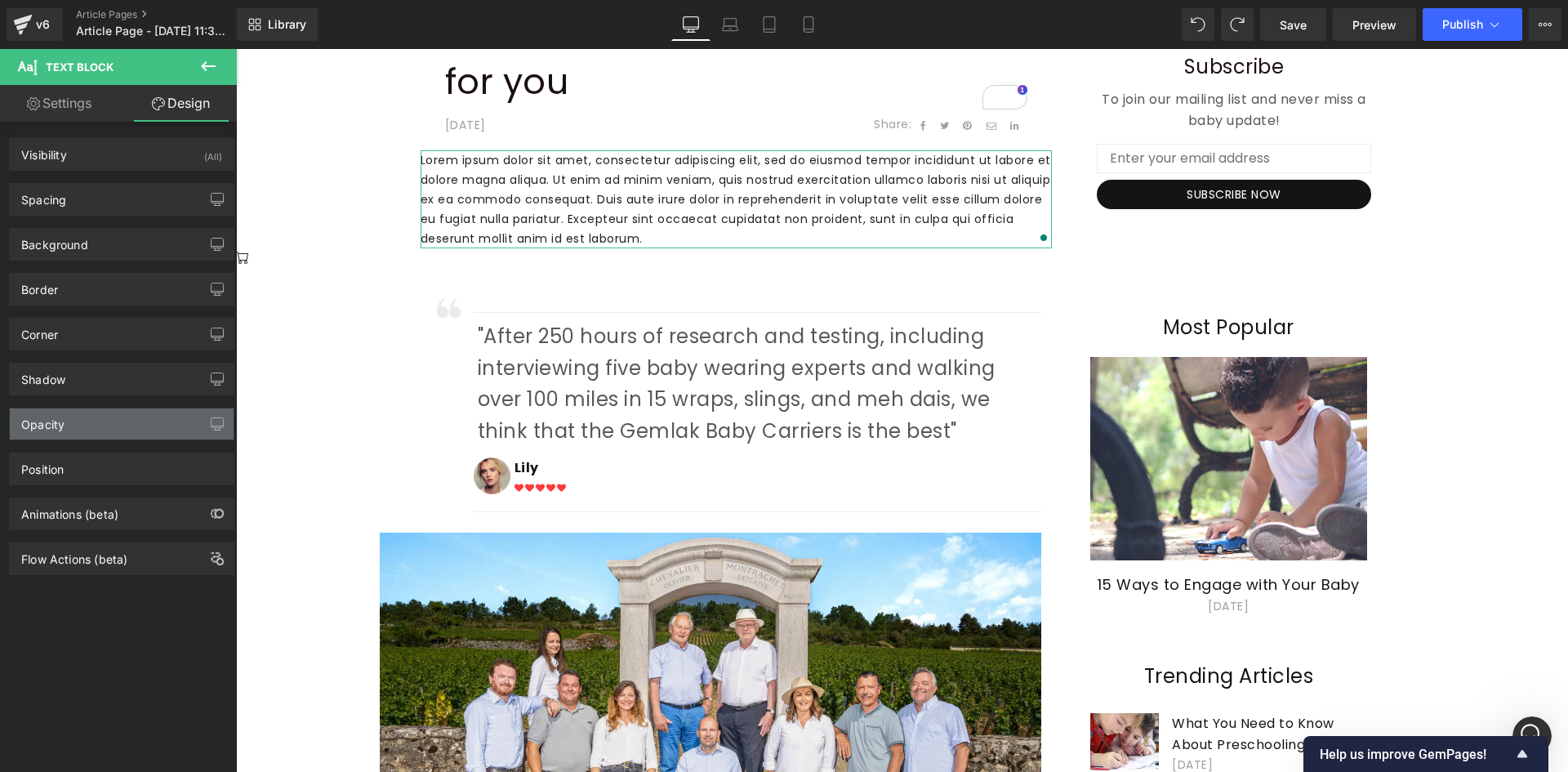
click at [82, 418] on div "Opacity" at bounding box center [121, 424] width 224 height 31
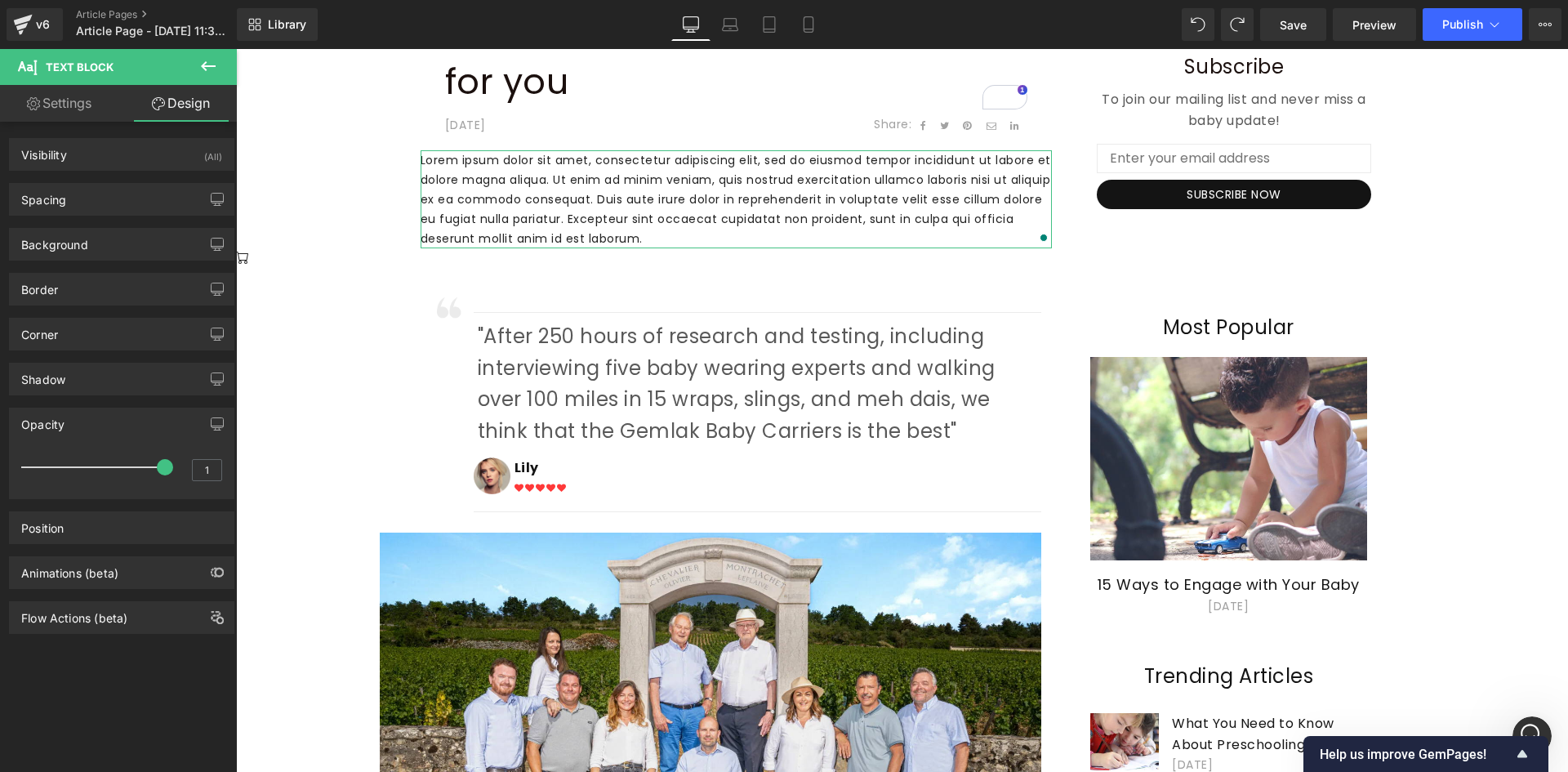
click at [82, 426] on div "Opacity" at bounding box center [121, 424] width 224 height 31
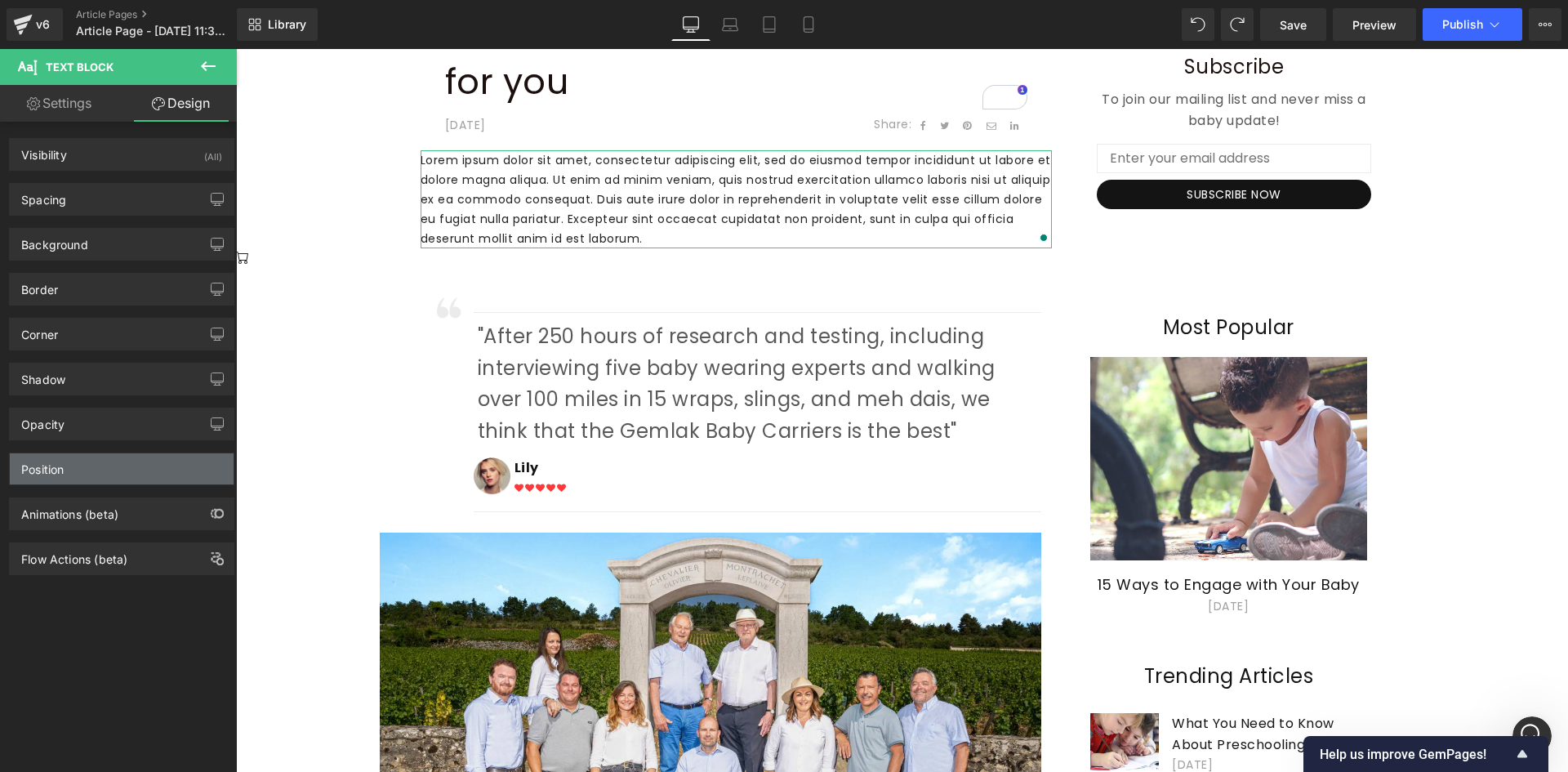
click at [68, 456] on div "Position" at bounding box center [121, 469] width 224 height 31
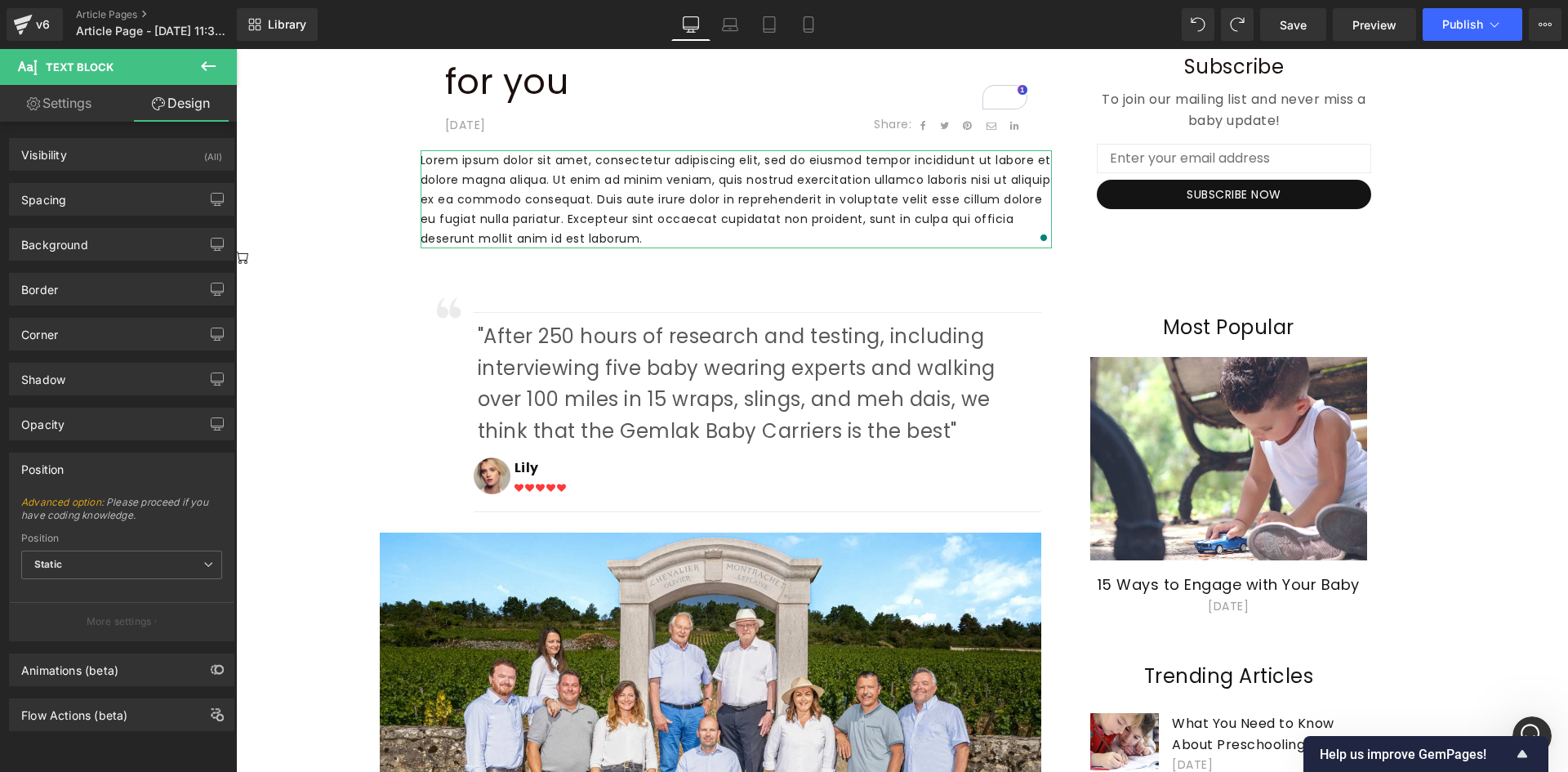
click at [76, 474] on div "Position" at bounding box center [121, 469] width 224 height 31
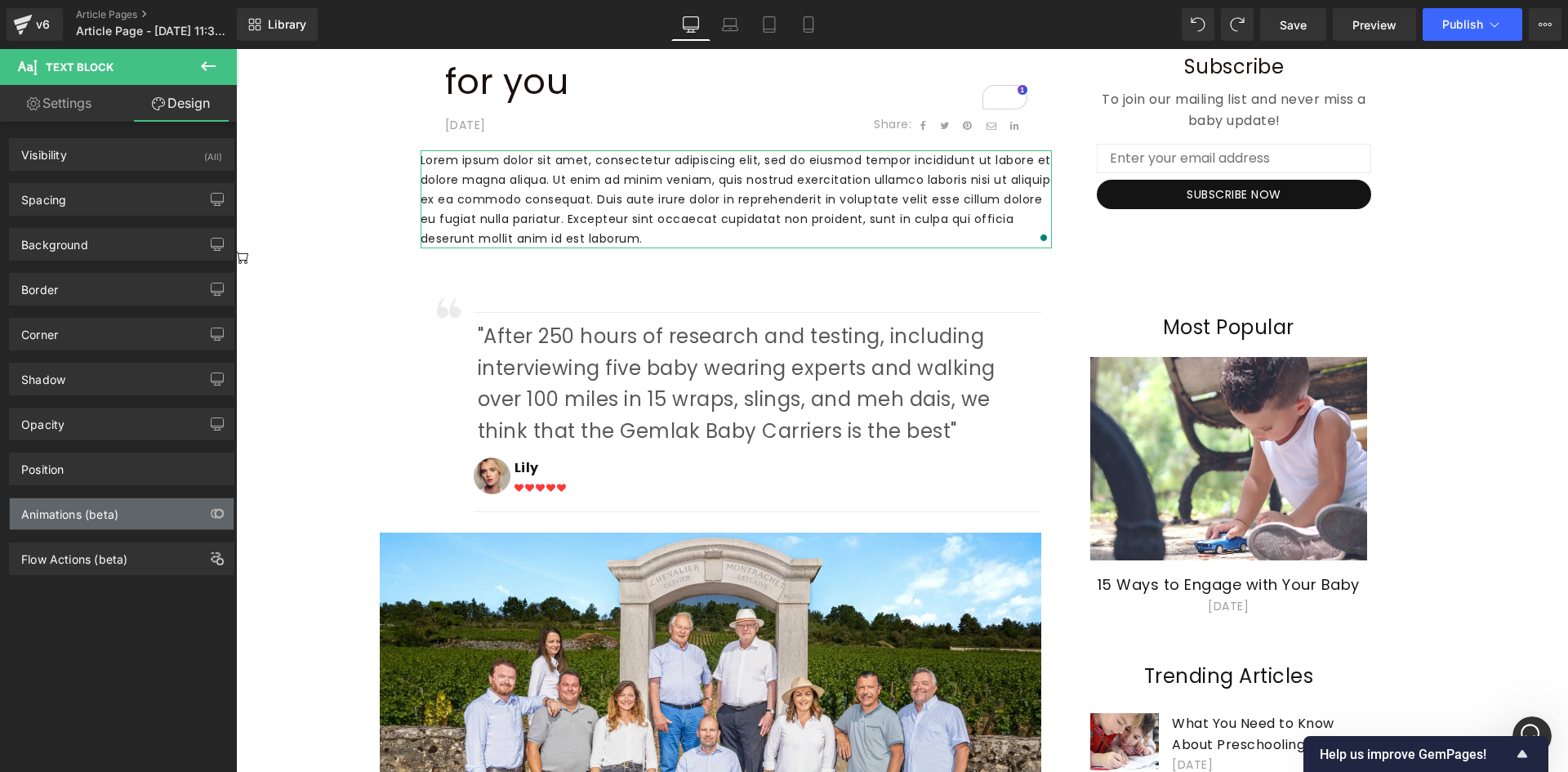
click at [75, 502] on div "Animations (beta)" at bounding box center [69, 509] width 97 height 22
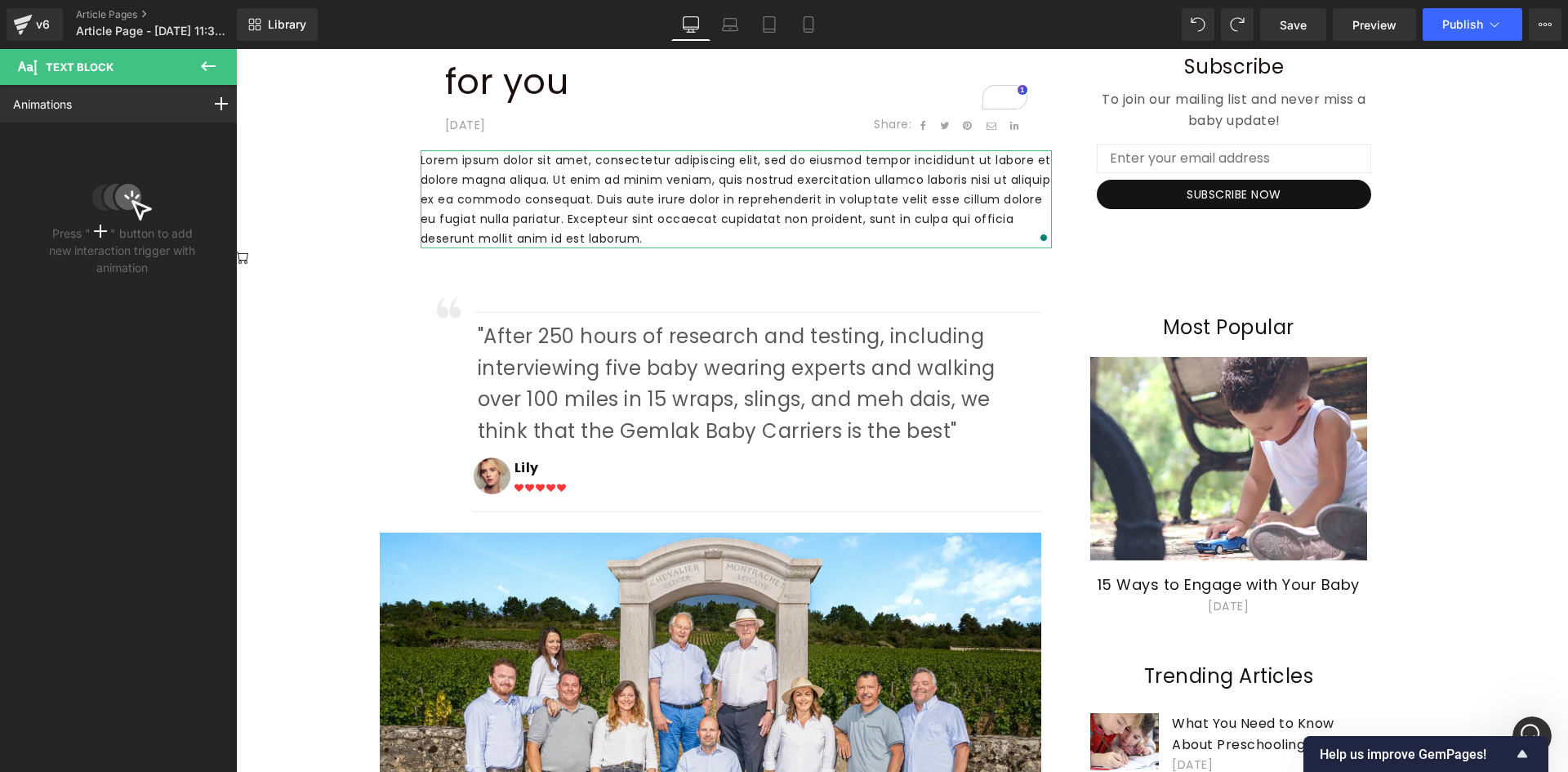
click at [205, 65] on icon at bounding box center [208, 66] width 15 height 10
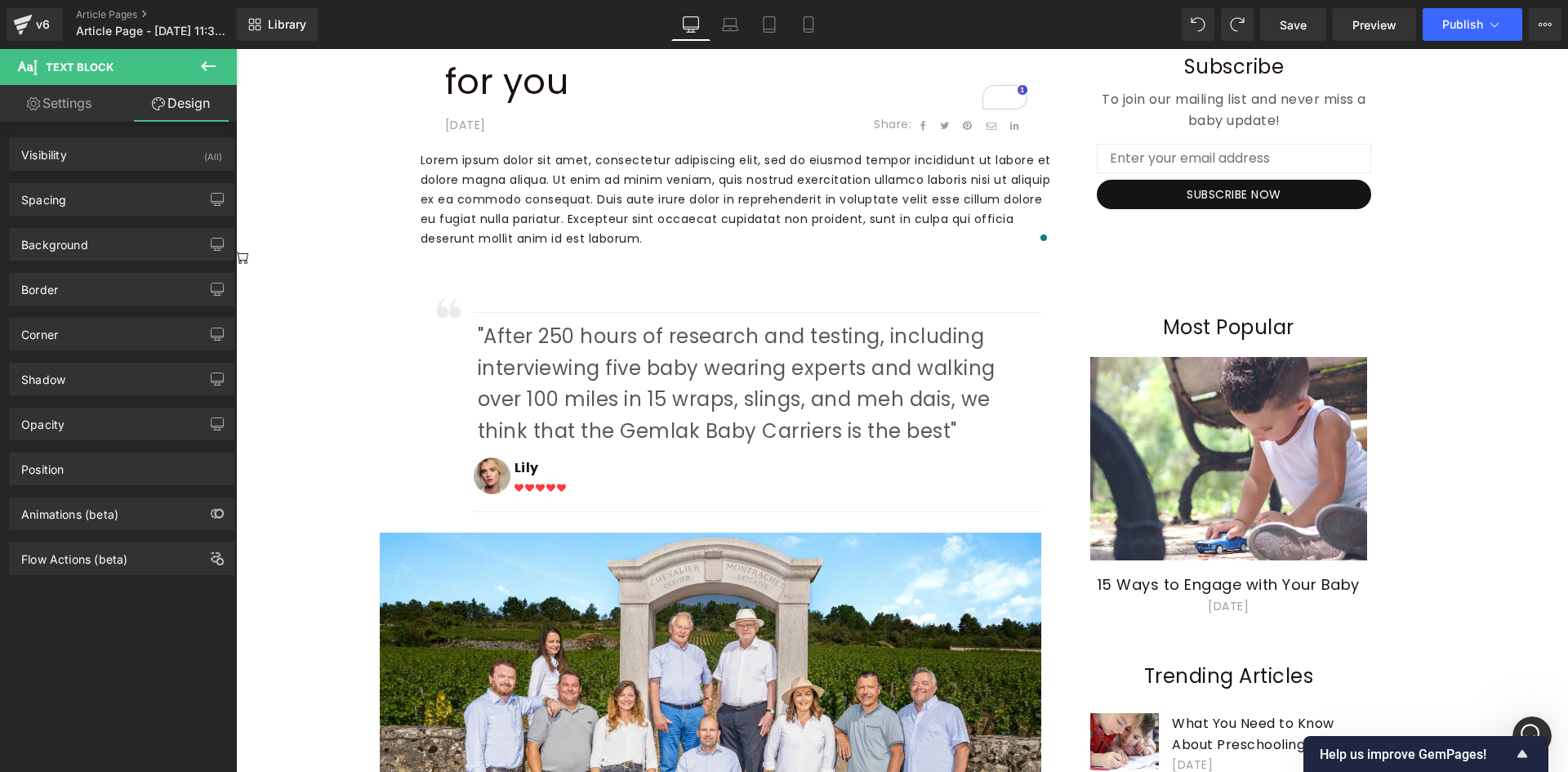
click at [249, 261] on span "Icon" at bounding box center [242, 260] width 26 height 20
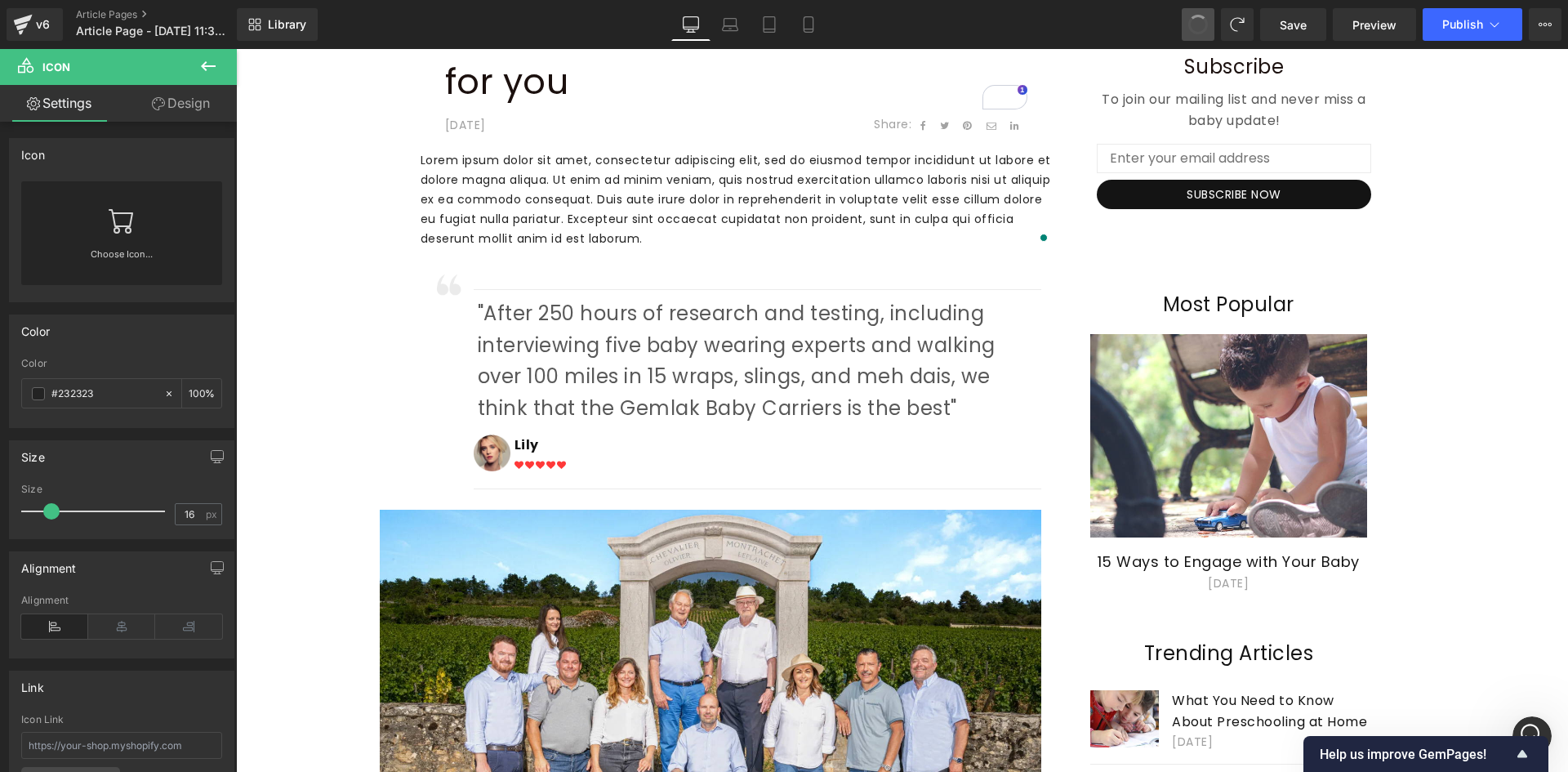
click at [1196, 18] on span at bounding box center [1199, 25] width 27 height 27
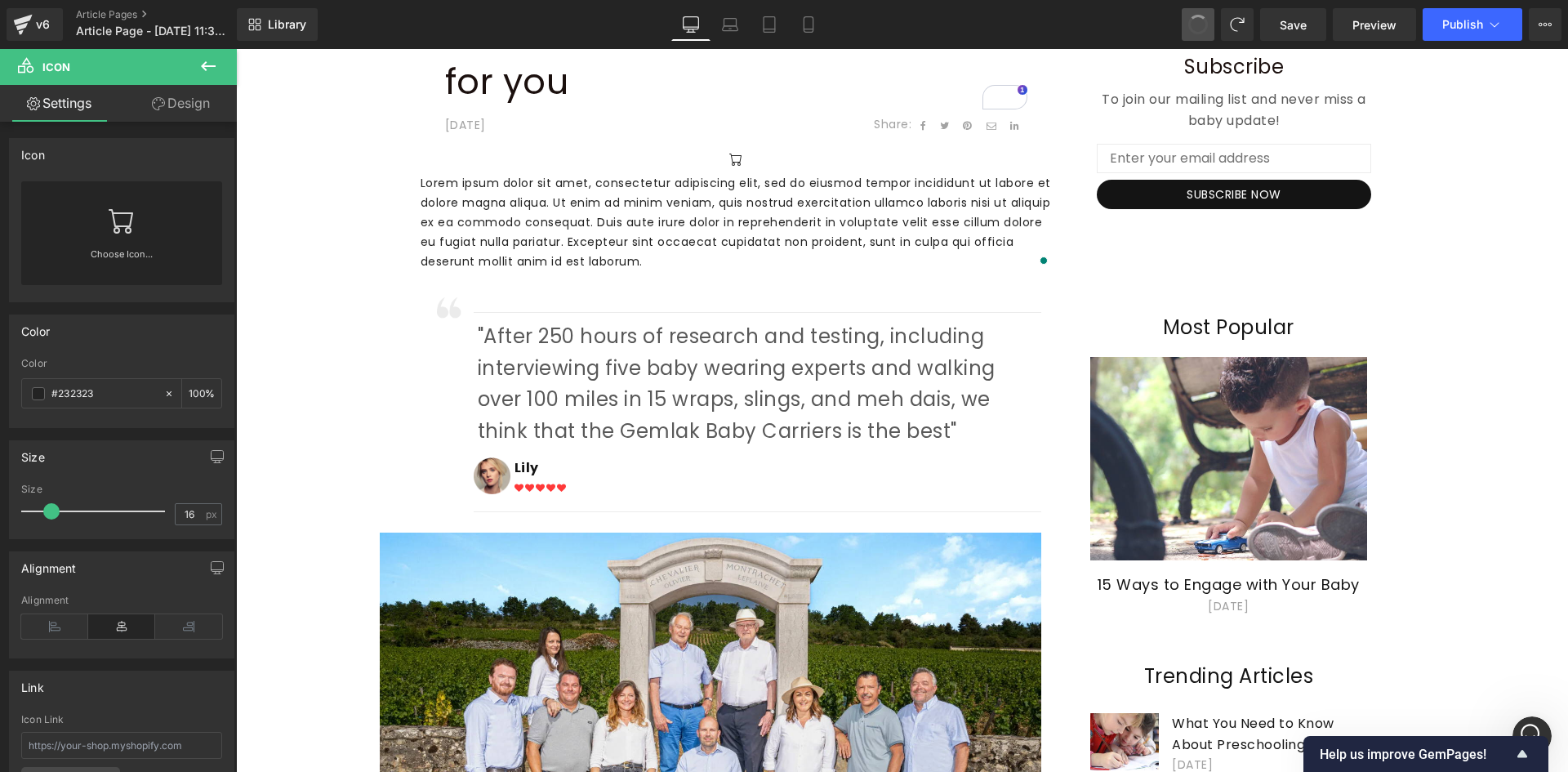
click at [1196, 18] on span at bounding box center [1199, 25] width 27 height 27
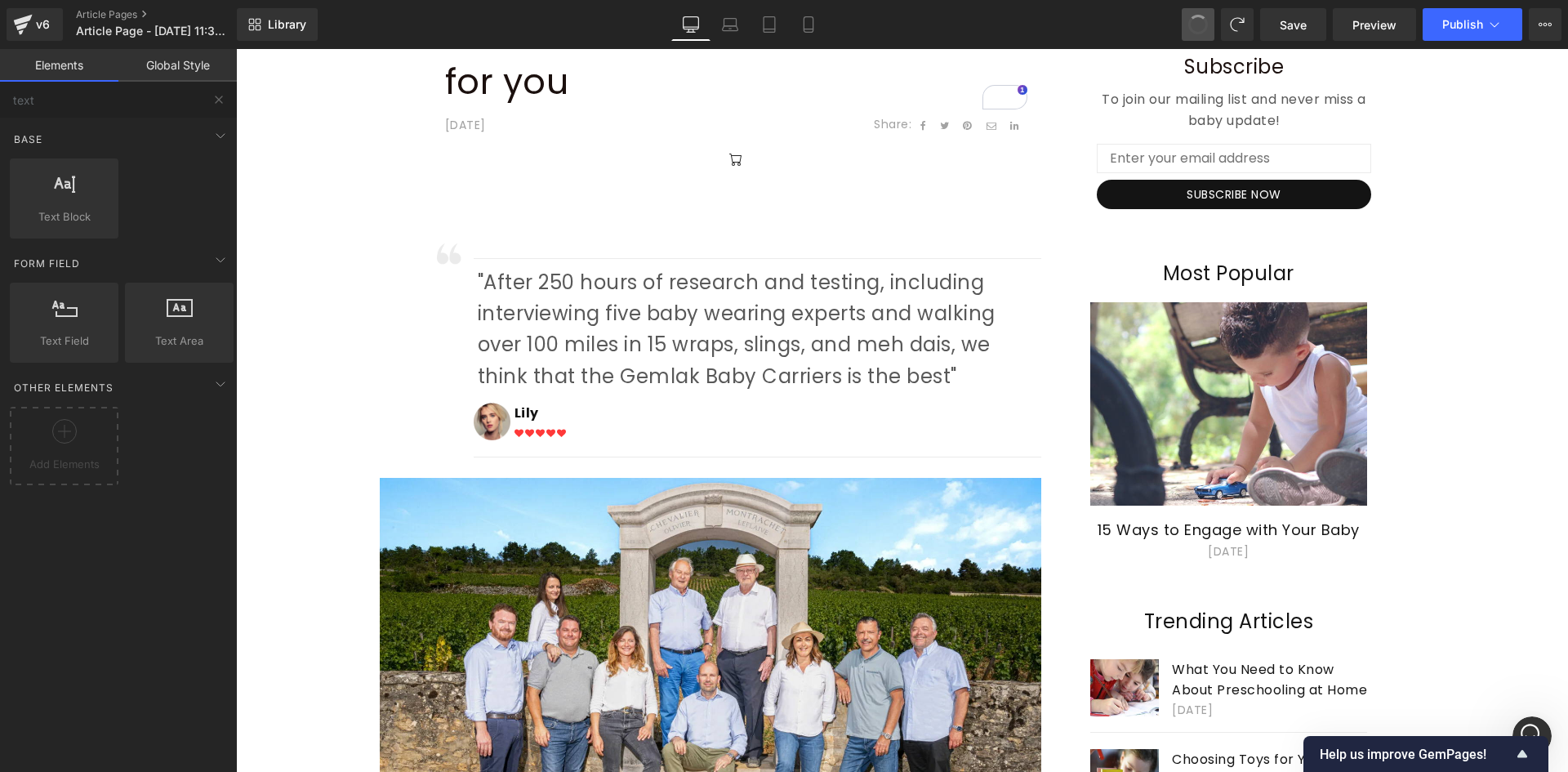
click at [1196, 18] on span at bounding box center [1198, 24] width 27 height 27
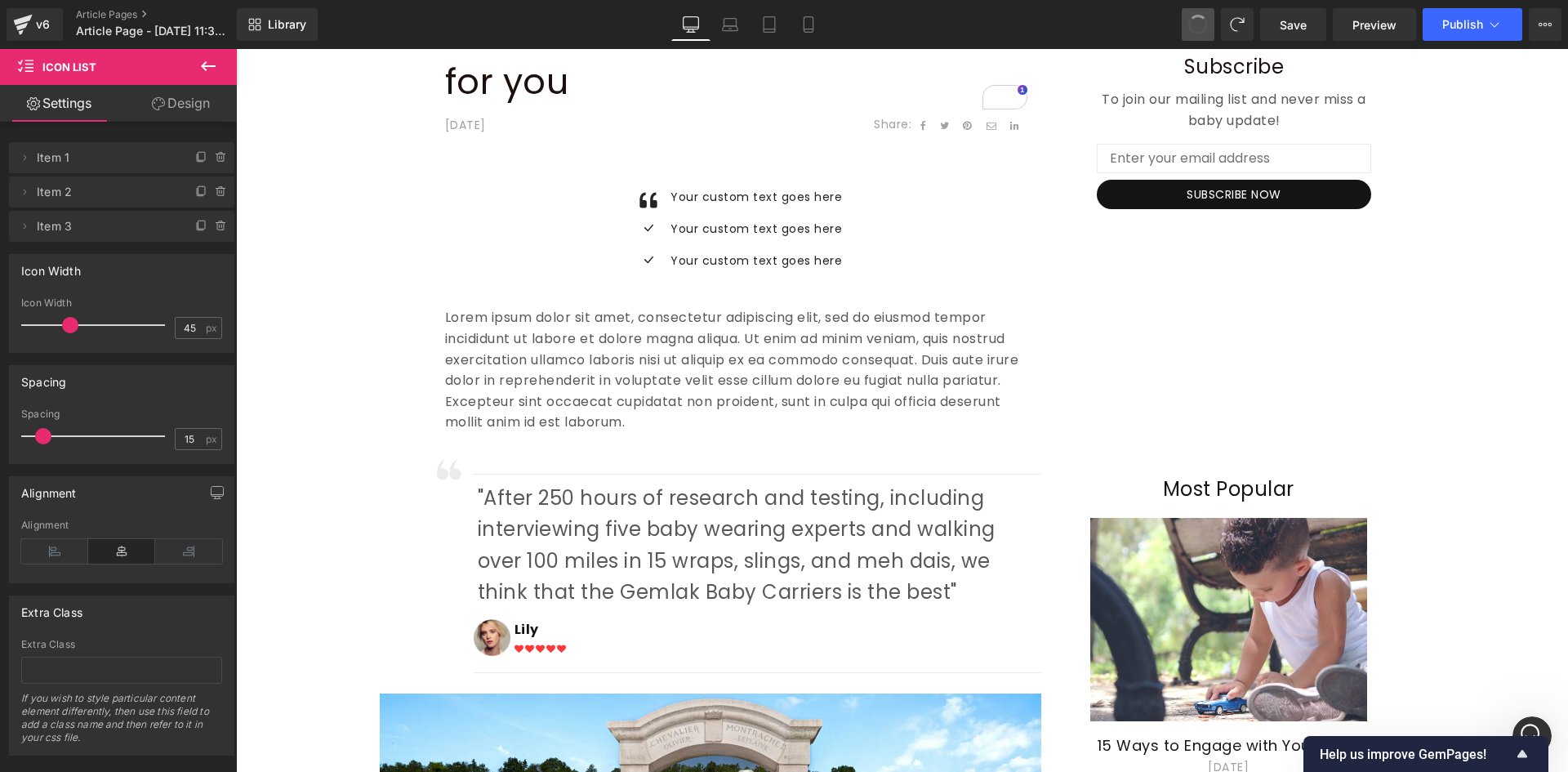
click at [1193, 18] on span at bounding box center [1198, 24] width 24 height 24
click at [1195, 28] on span at bounding box center [1199, 25] width 27 height 27
click at [1199, 29] on span at bounding box center [1199, 25] width 27 height 27
drag, startPoint x: 823, startPoint y: 197, endPoint x: 814, endPoint y: 189, distance: 12.0
click at [823, 197] on p "Your custom text goes here" at bounding box center [756, 196] width 171 height 20
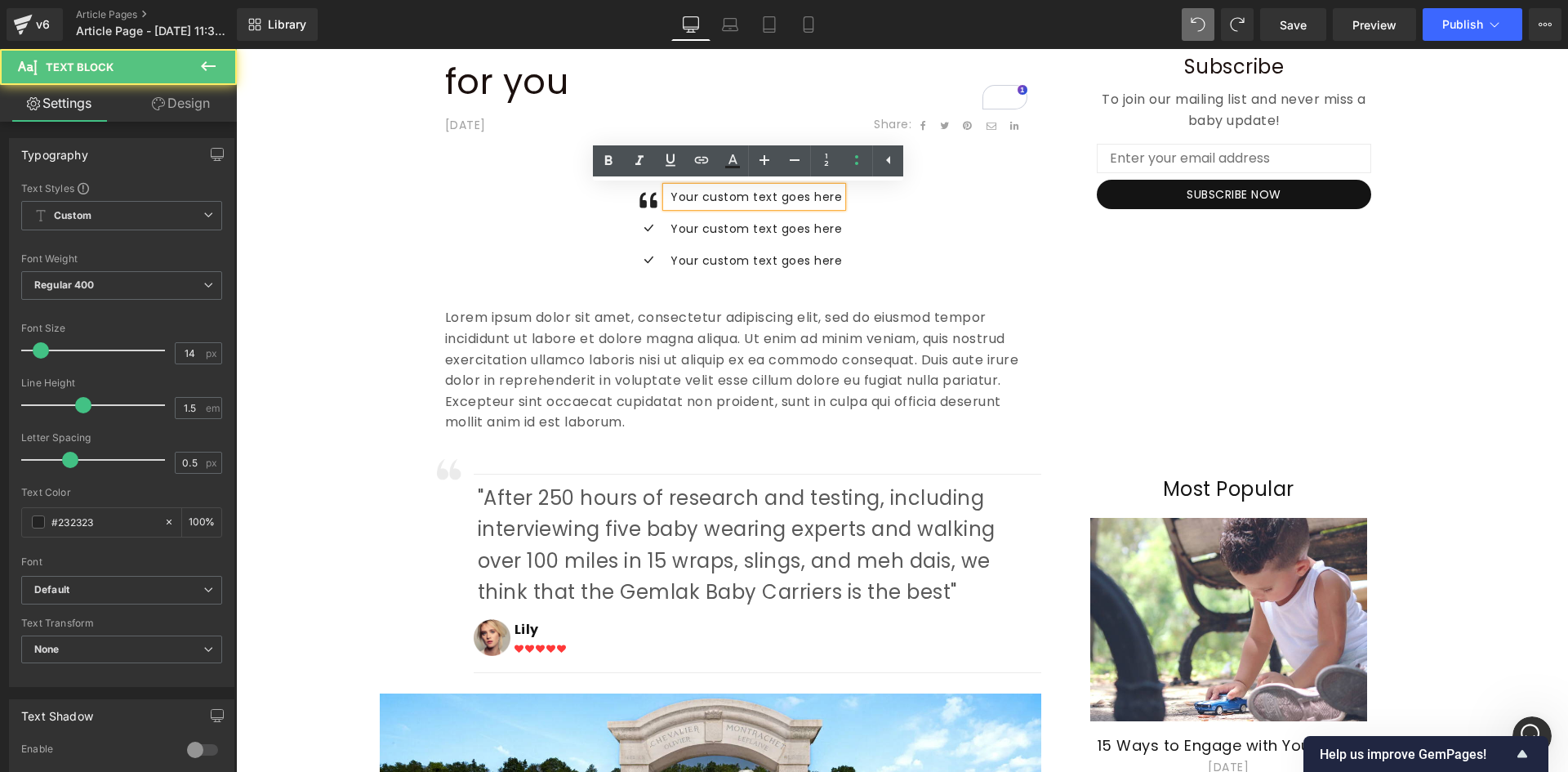
click at [543, 216] on div "Icon Your custom text goes here Text Block Icon Your custom text goes here Text…" at bounding box center [736, 235] width 583 height 96
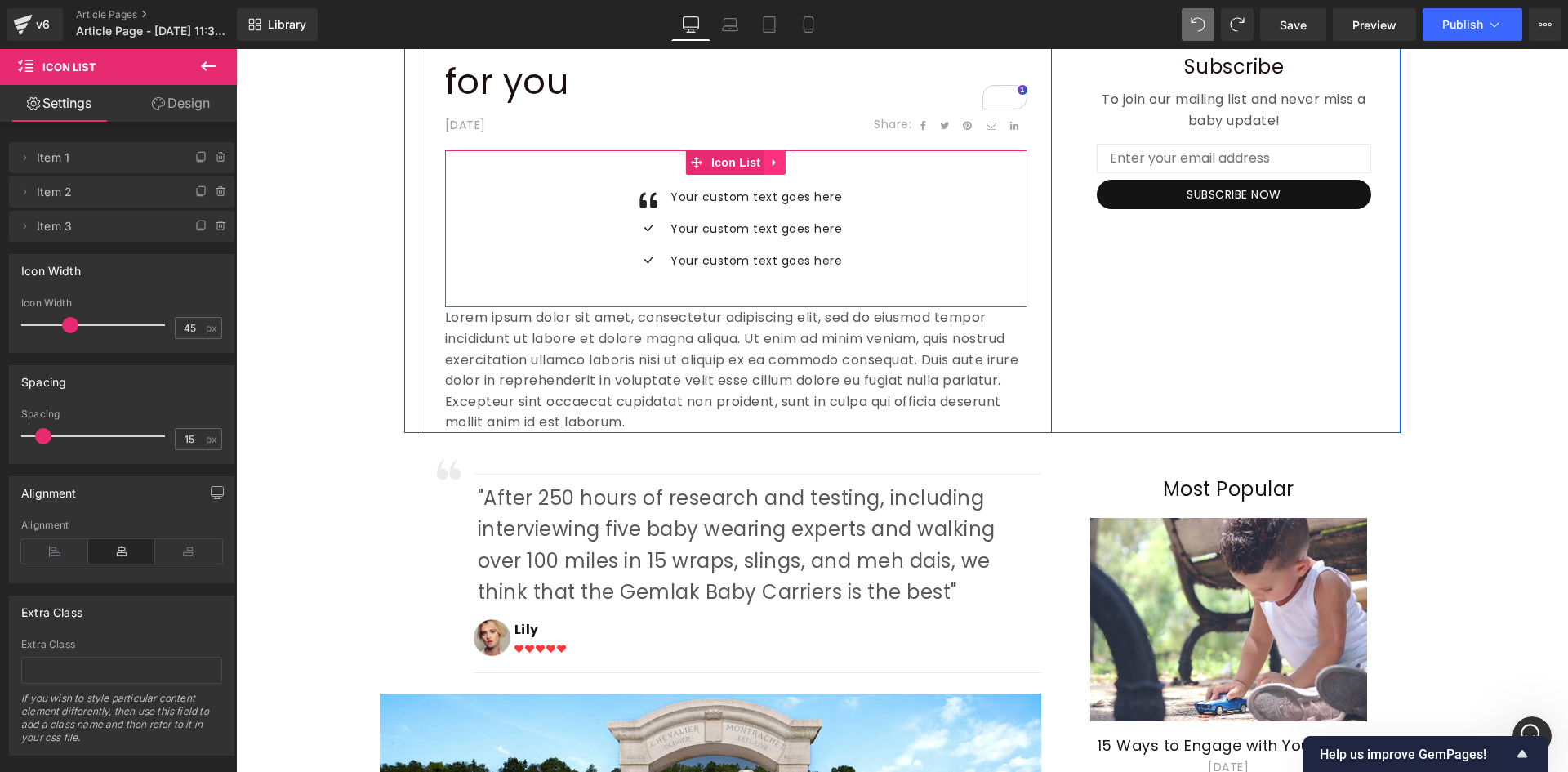
click at [769, 168] on icon at bounding box center [775, 162] width 12 height 13
click at [782, 161] on icon at bounding box center [786, 162] width 12 height 12
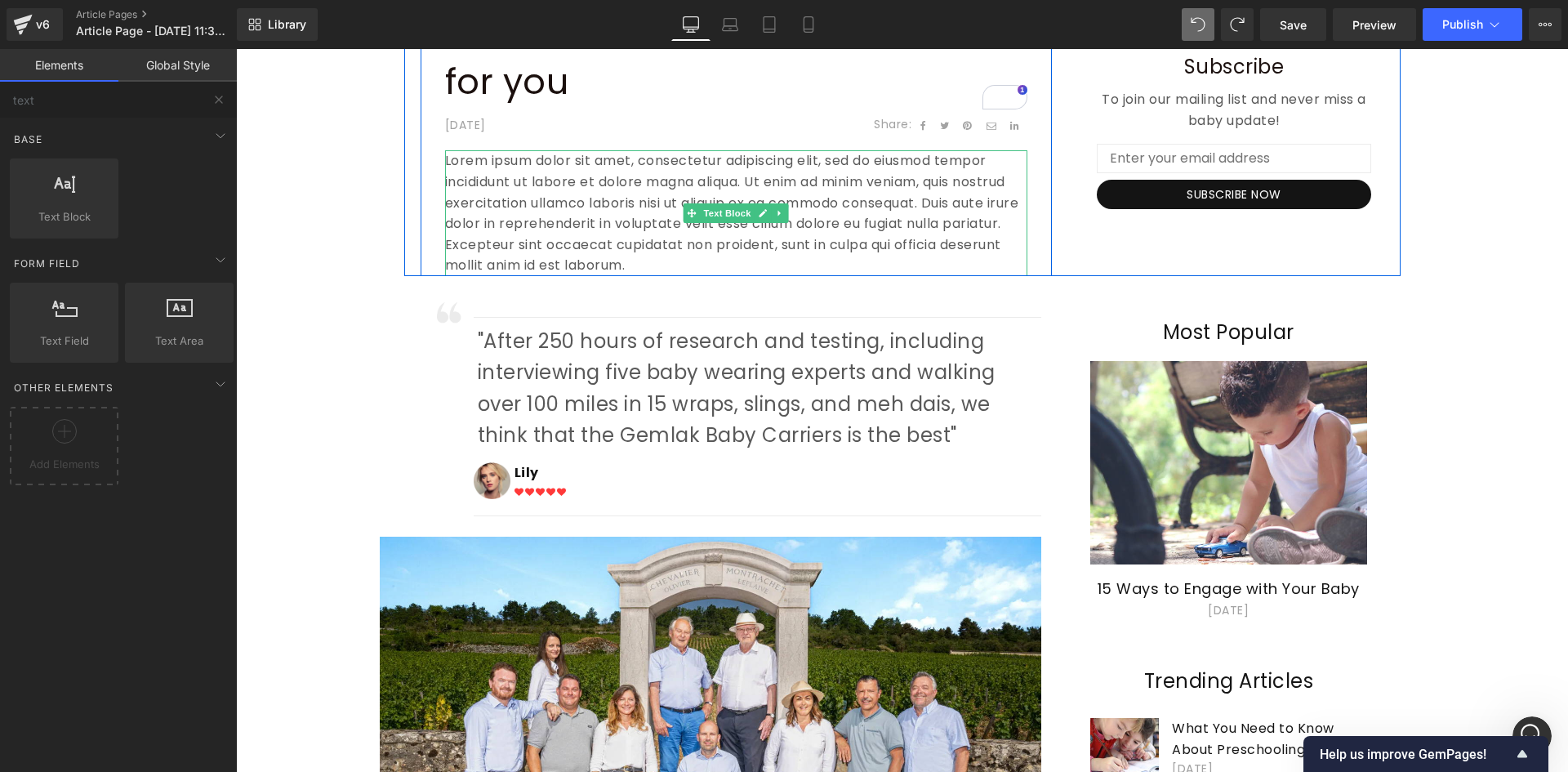
click at [475, 164] on p "Lorem ipsum dolor sit amet, consectetur adipiscing elit, sed do eiusmod tempor …" at bounding box center [736, 213] width 583 height 126
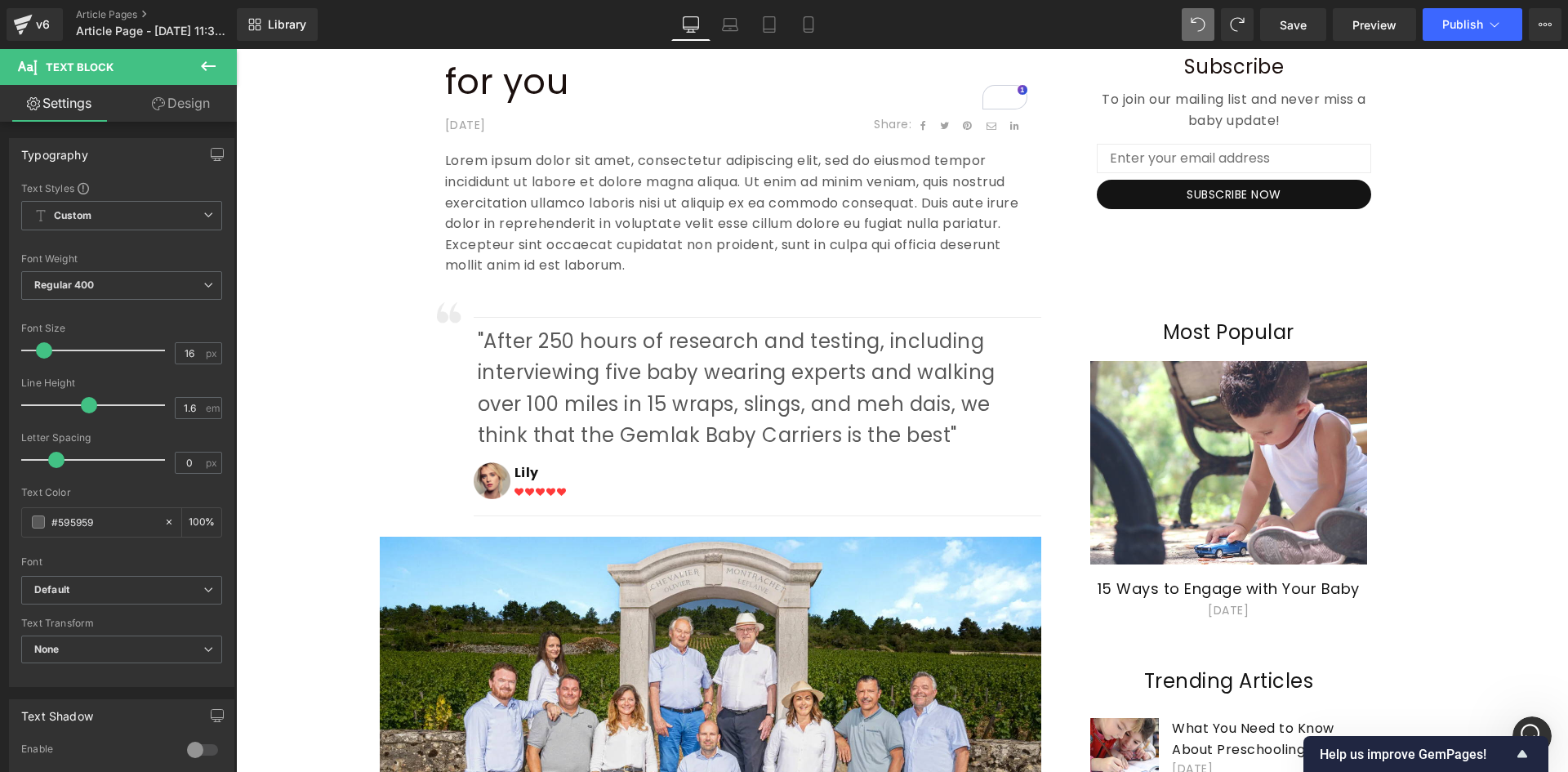
click at [205, 67] on icon at bounding box center [208, 66] width 15 height 10
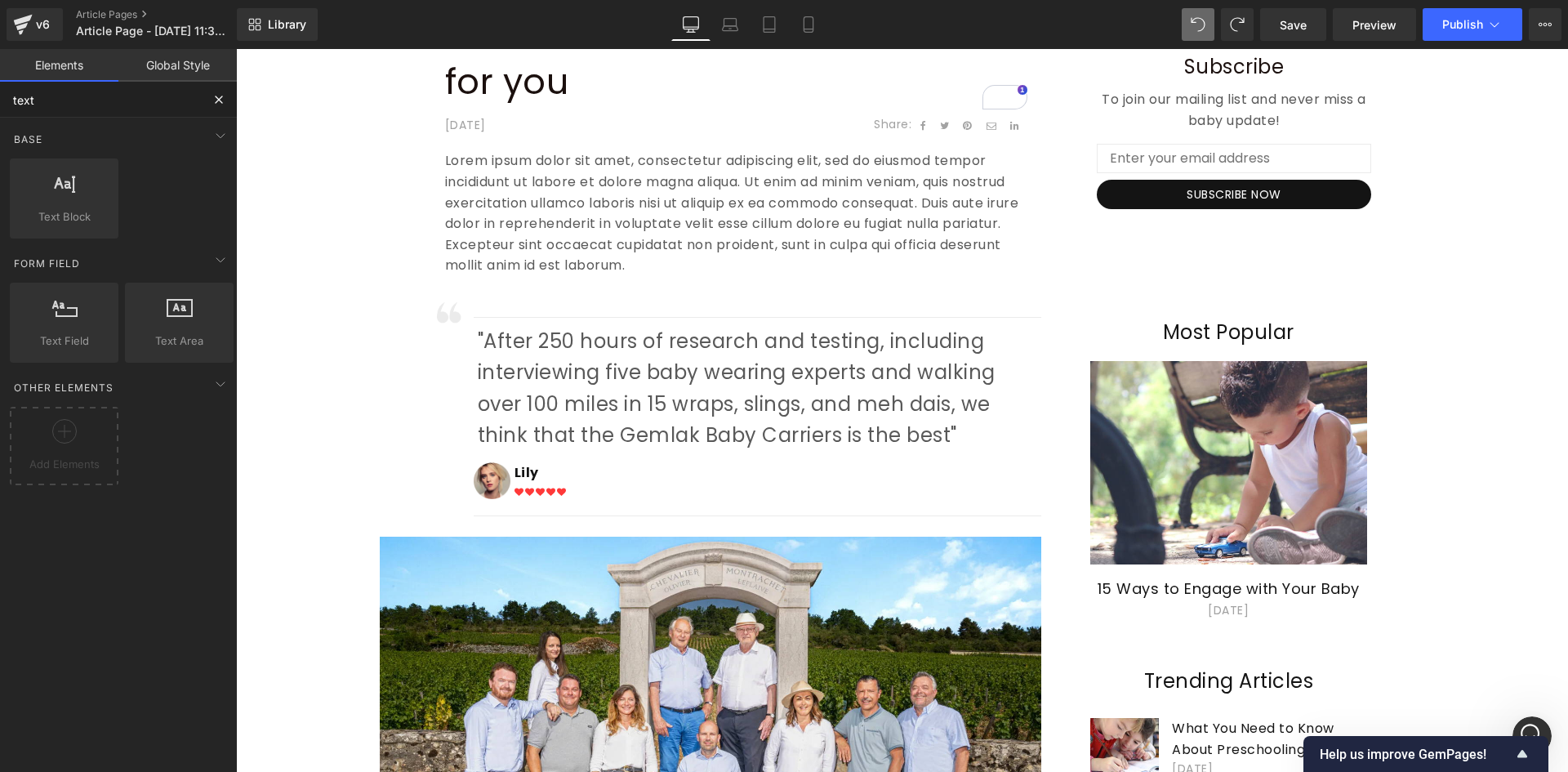
click at [160, 107] on input "text" at bounding box center [101, 100] width 201 height 36
drag, startPoint x: 106, startPoint y: 113, endPoint x: 0, endPoint y: 107, distance: 106.2
click at [0, 107] on input "text" at bounding box center [101, 100] width 201 height 36
type input "icon"
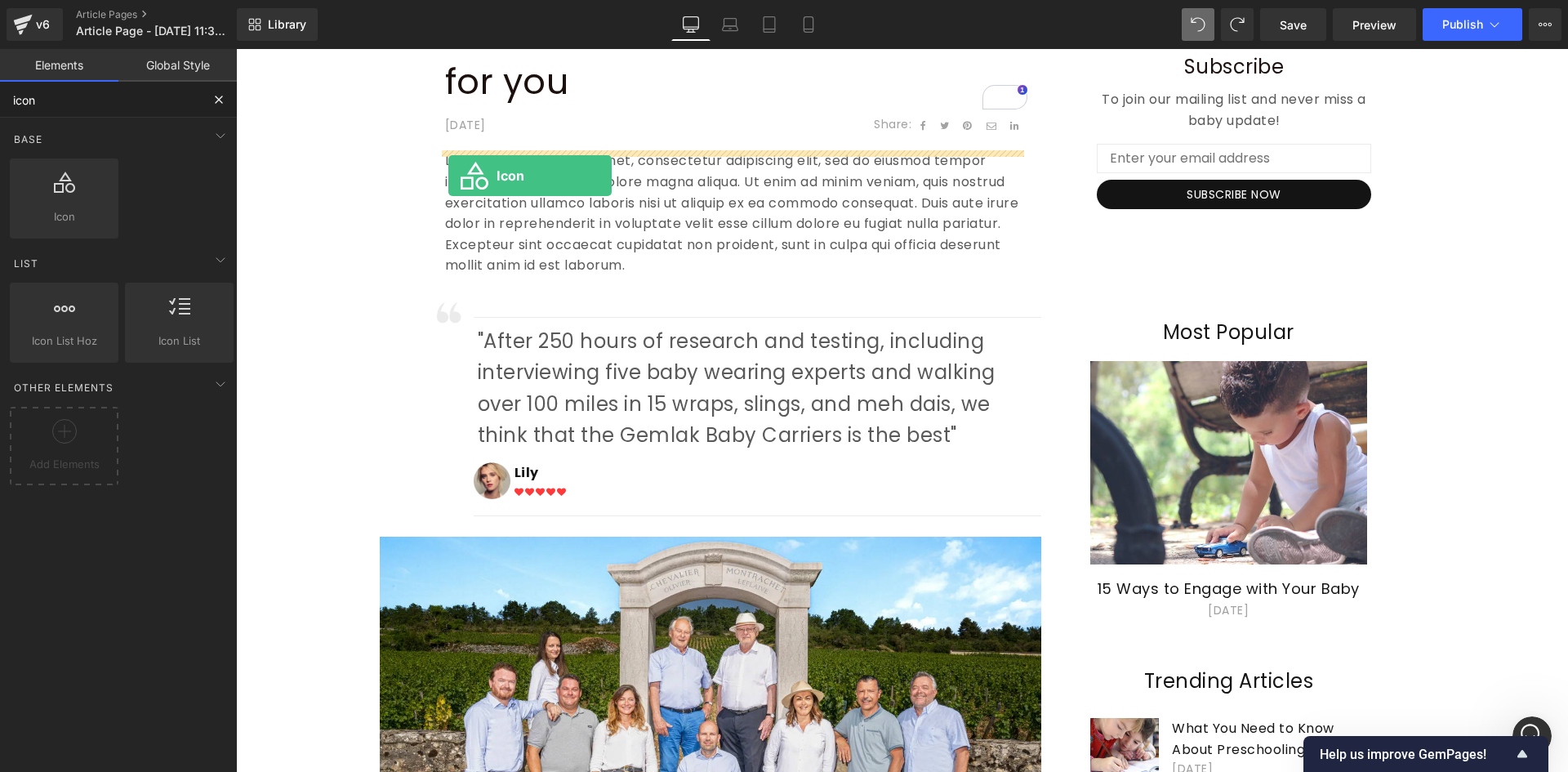
drag, startPoint x: 387, startPoint y: 252, endPoint x: 449, endPoint y: 176, distance: 98.1
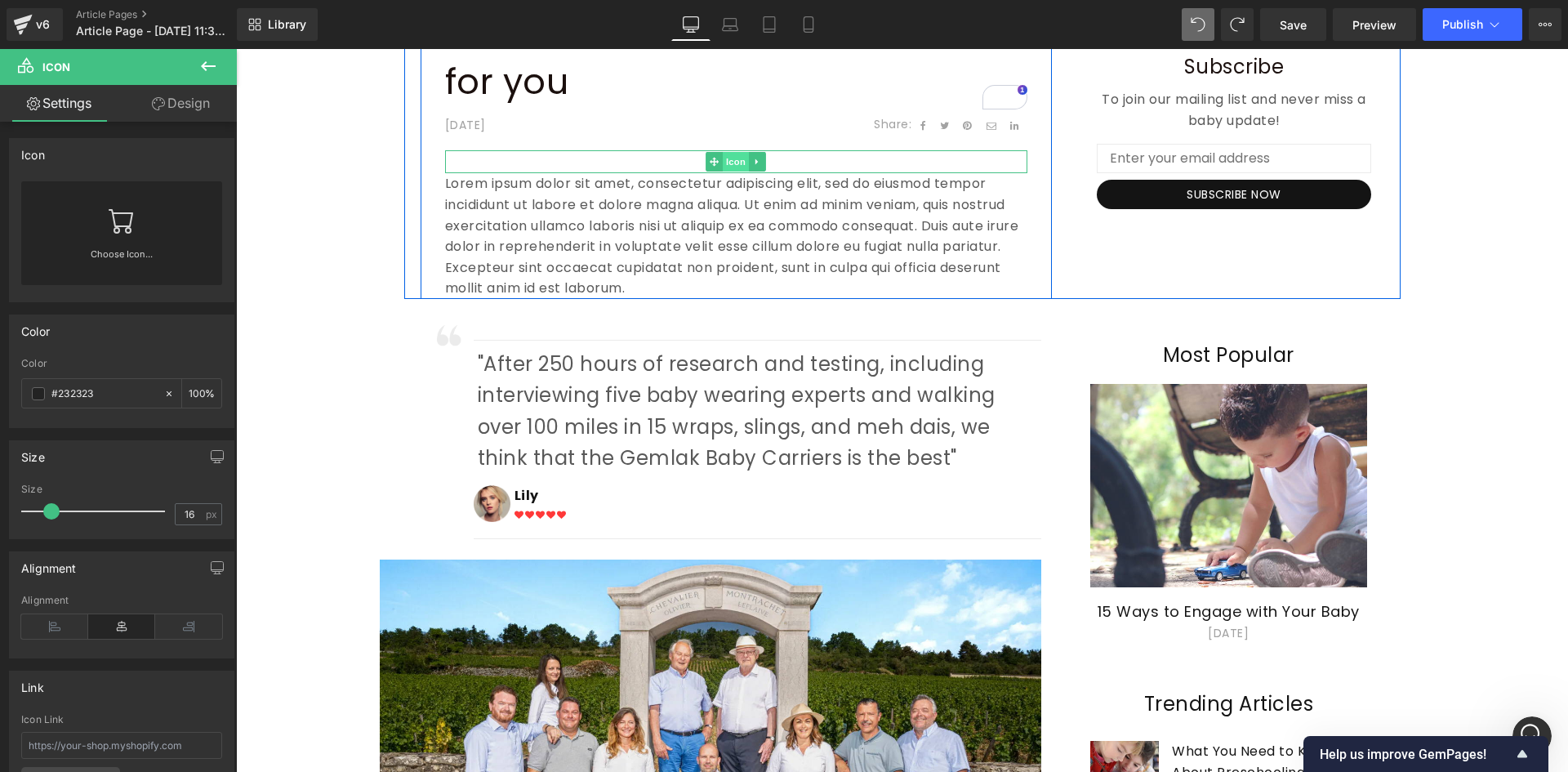
click at [732, 164] on span "Icon" at bounding box center [736, 161] width 26 height 20
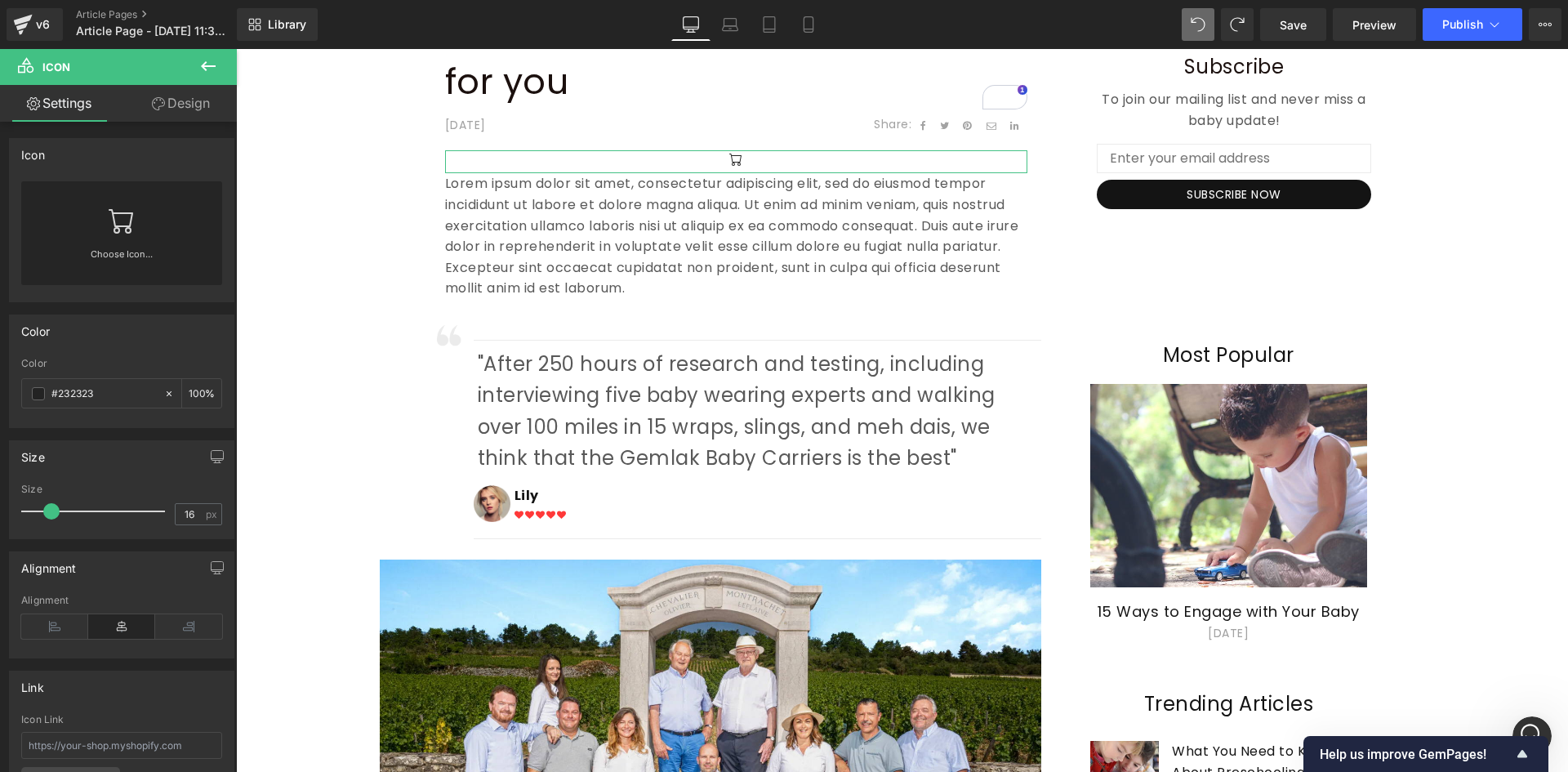
drag, startPoint x: 67, startPoint y: 623, endPoint x: 75, endPoint y: 612, distance: 13.6
click at [67, 623] on icon at bounding box center [55, 625] width 67 height 24
click at [124, 245] on link at bounding box center [121, 214] width 26 height 65
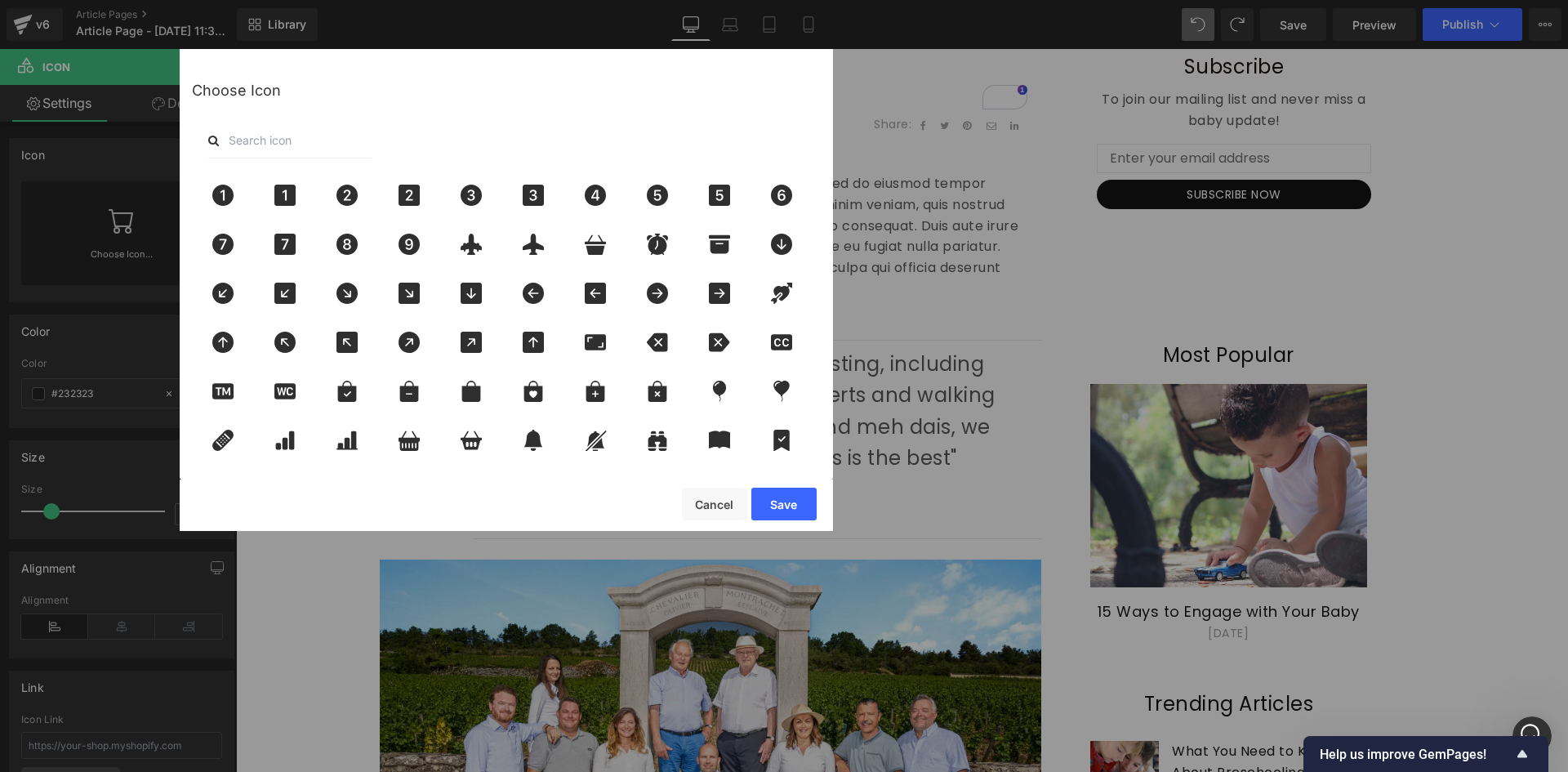
click at [384, 137] on div at bounding box center [505, 140] width 629 height 36
click at [327, 151] on input "text" at bounding box center [289, 140] width 163 height 36
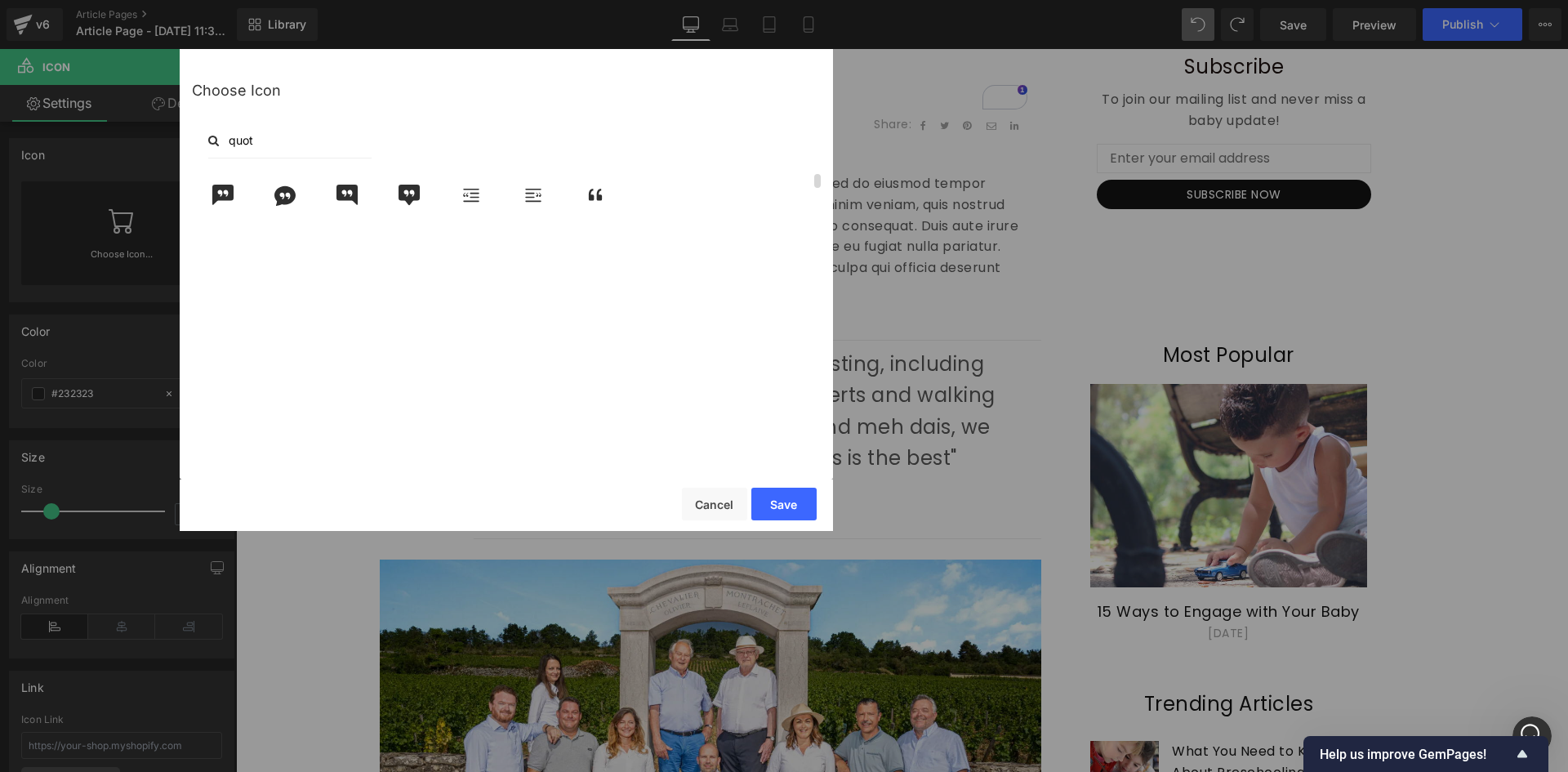
type input "quot"
click at [588, 201] on icon at bounding box center [595, 195] width 34 height 21
click at [788, 502] on button "Save" at bounding box center [784, 503] width 65 height 32
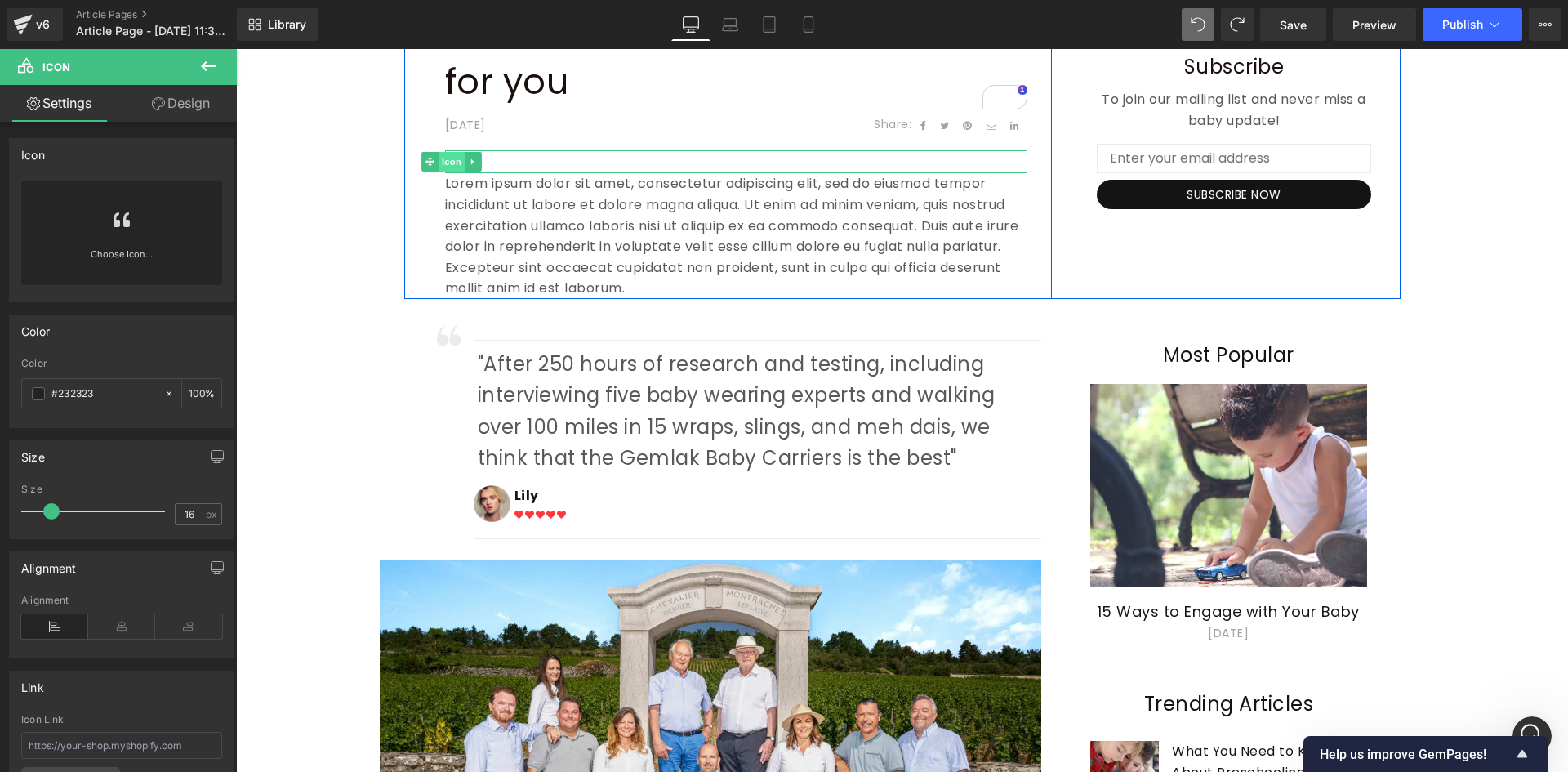
click at [451, 165] on span "Icon" at bounding box center [452, 161] width 26 height 20
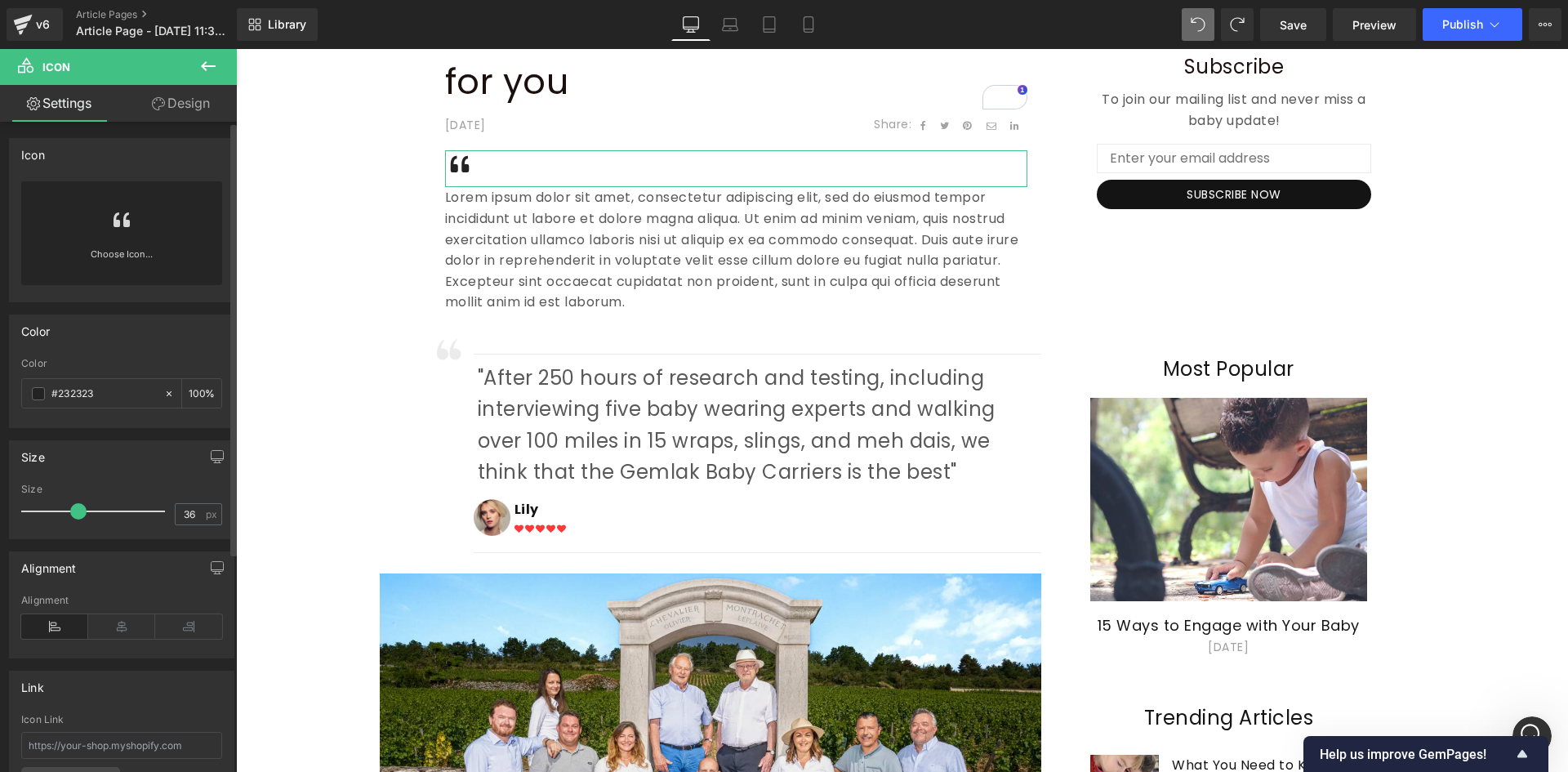
type input "35"
drag, startPoint x: 54, startPoint y: 518, endPoint x: 72, endPoint y: 517, distance: 18.0
click at [72, 517] on span at bounding box center [76, 511] width 17 height 17
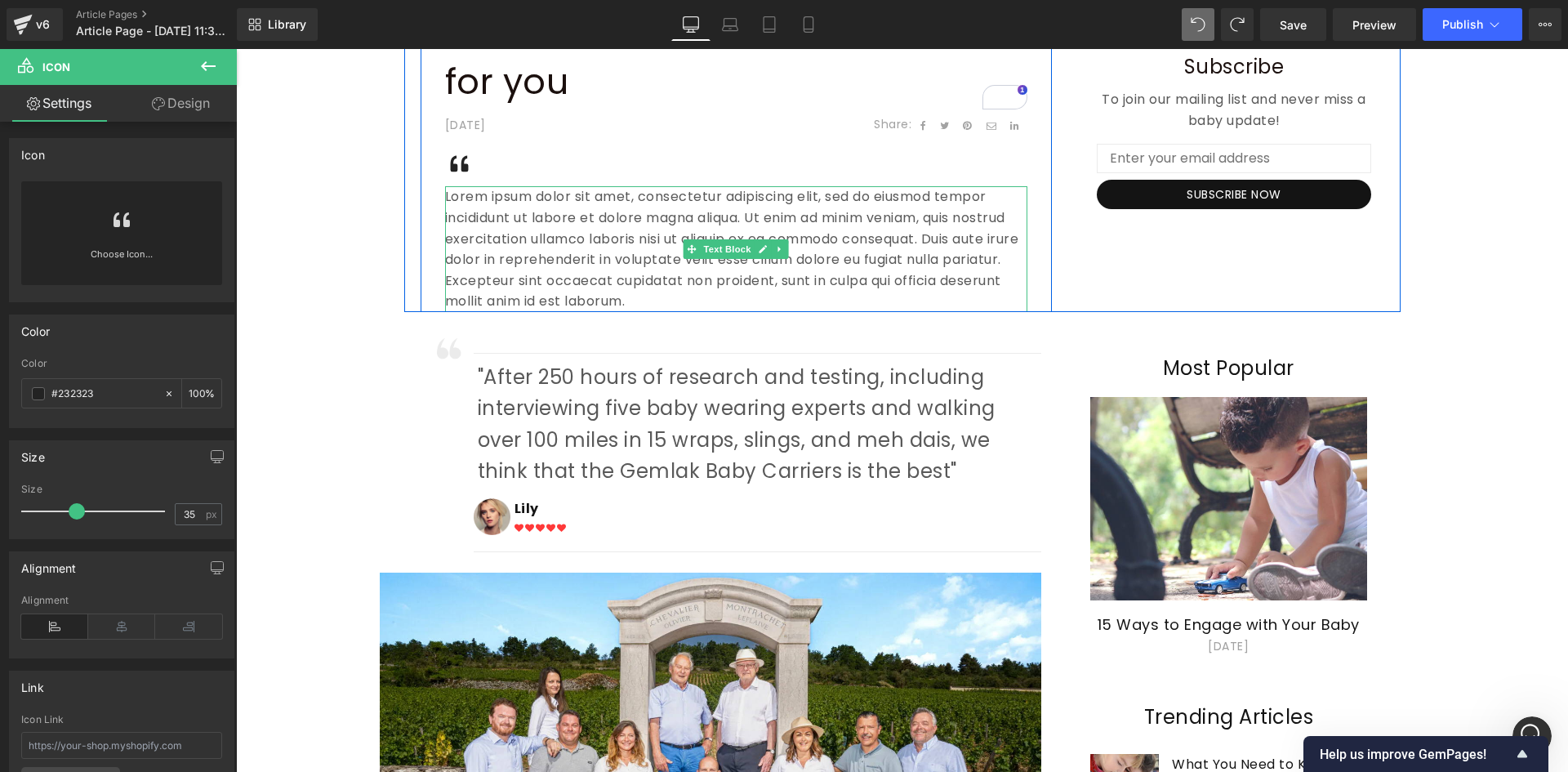
click at [498, 247] on p "Lorem ipsum dolor sit amet, consectetur adipiscing elit, sed do eiusmod tempor …" at bounding box center [736, 249] width 583 height 126
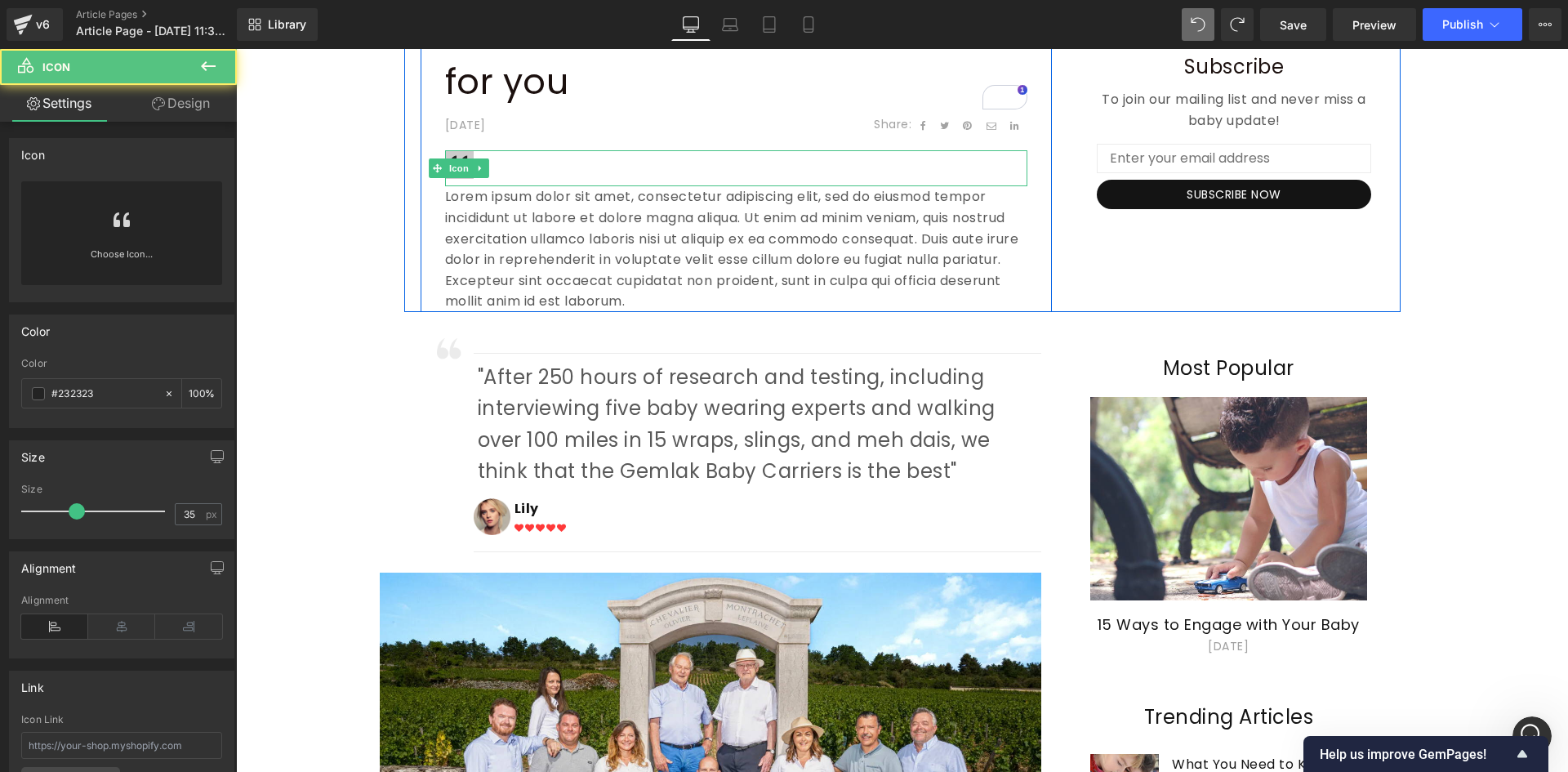
click at [464, 155] on icon at bounding box center [458, 164] width 28 height 28
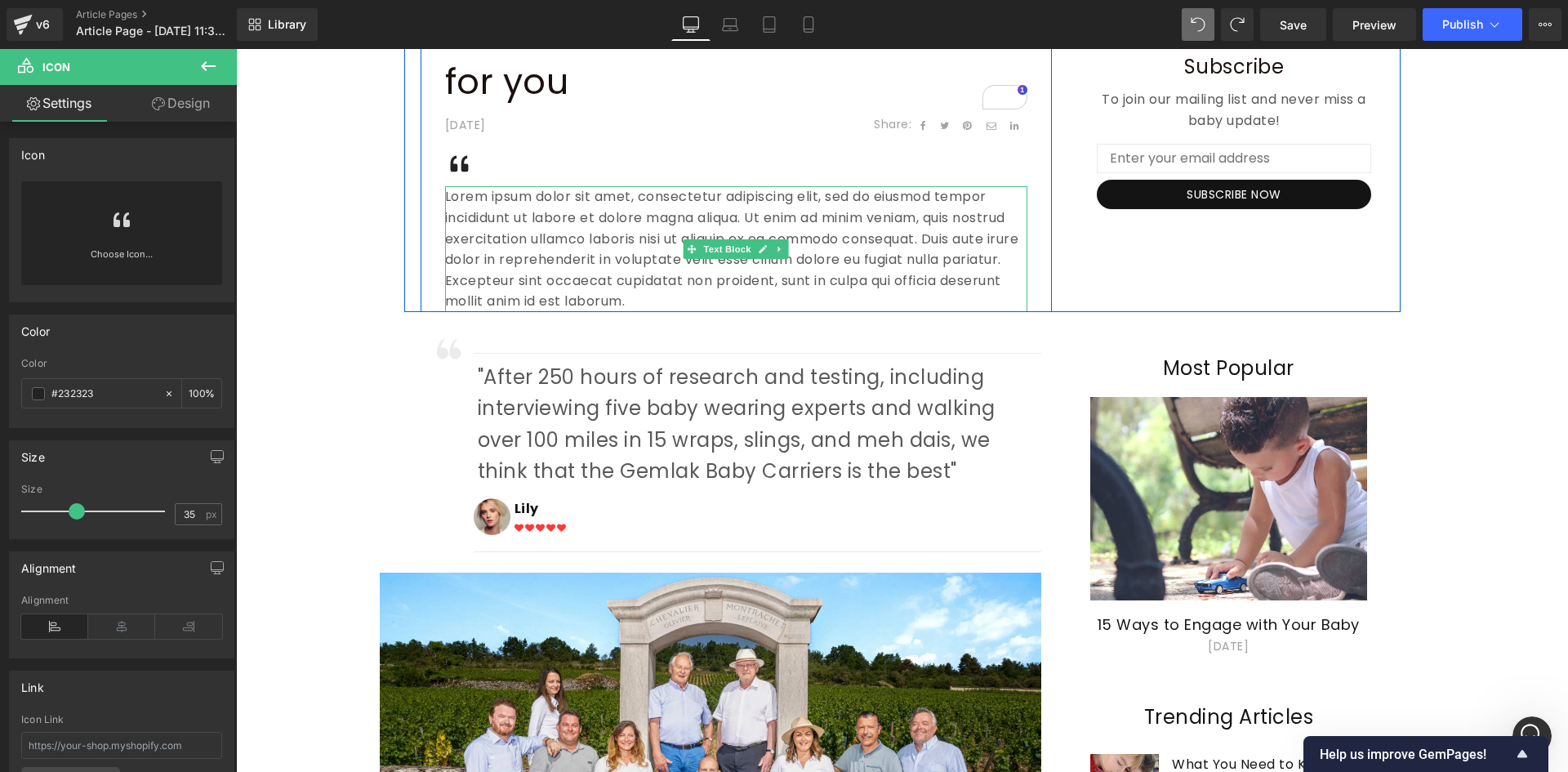
click at [471, 206] on p "Lorem ipsum dolor sit amet, consectetur adipiscing elit, sed do eiusmod tempor …" at bounding box center [736, 249] width 583 height 126
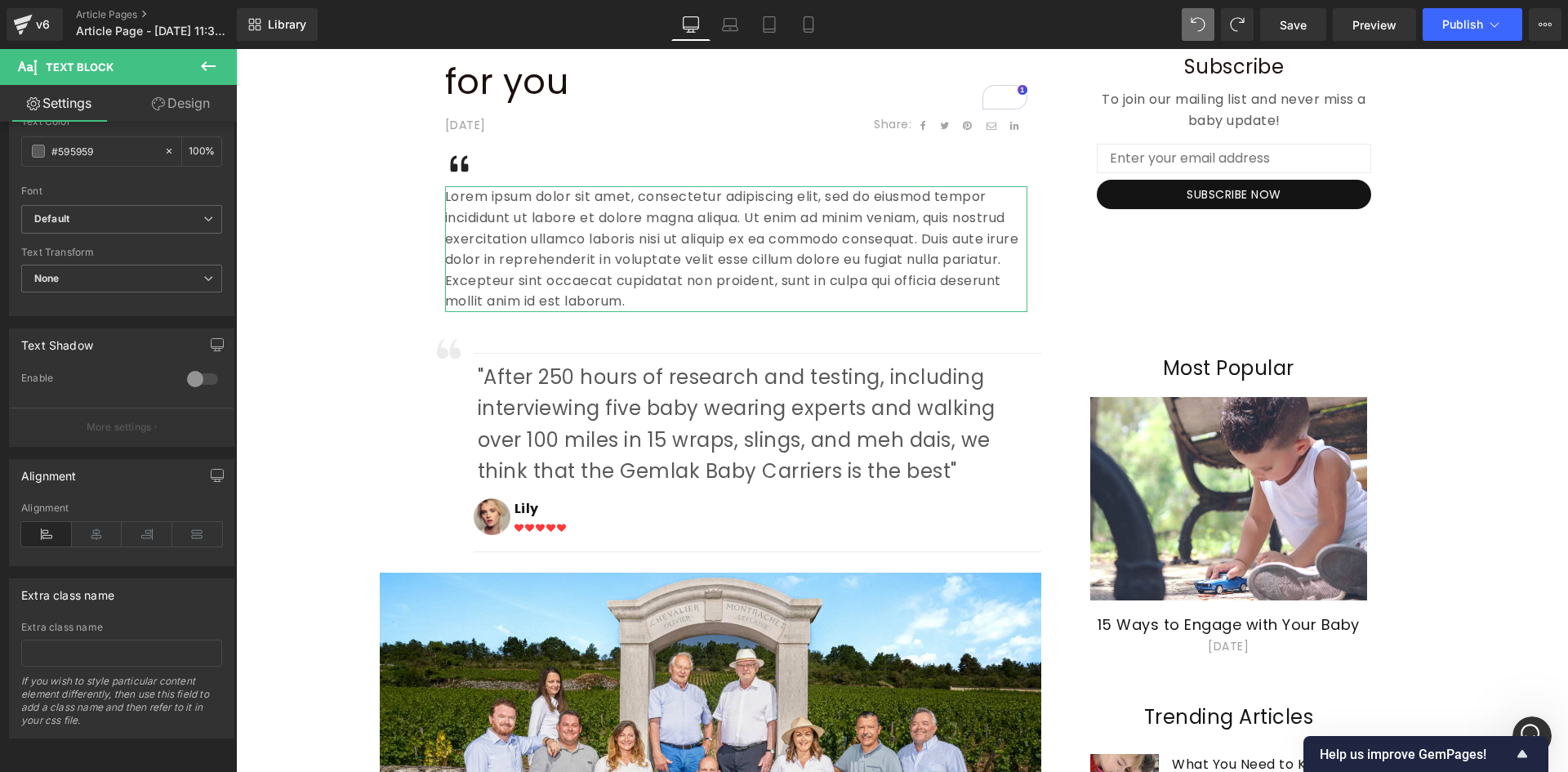
click at [178, 683] on div "Typography Text Styles Custom Custom Setup Global Style Custom Setup Global Sty…" at bounding box center [118, 450] width 237 height 658
click at [91, 534] on icon at bounding box center [98, 534] width 51 height 24
click at [52, 527] on icon at bounding box center [47, 534] width 51 height 24
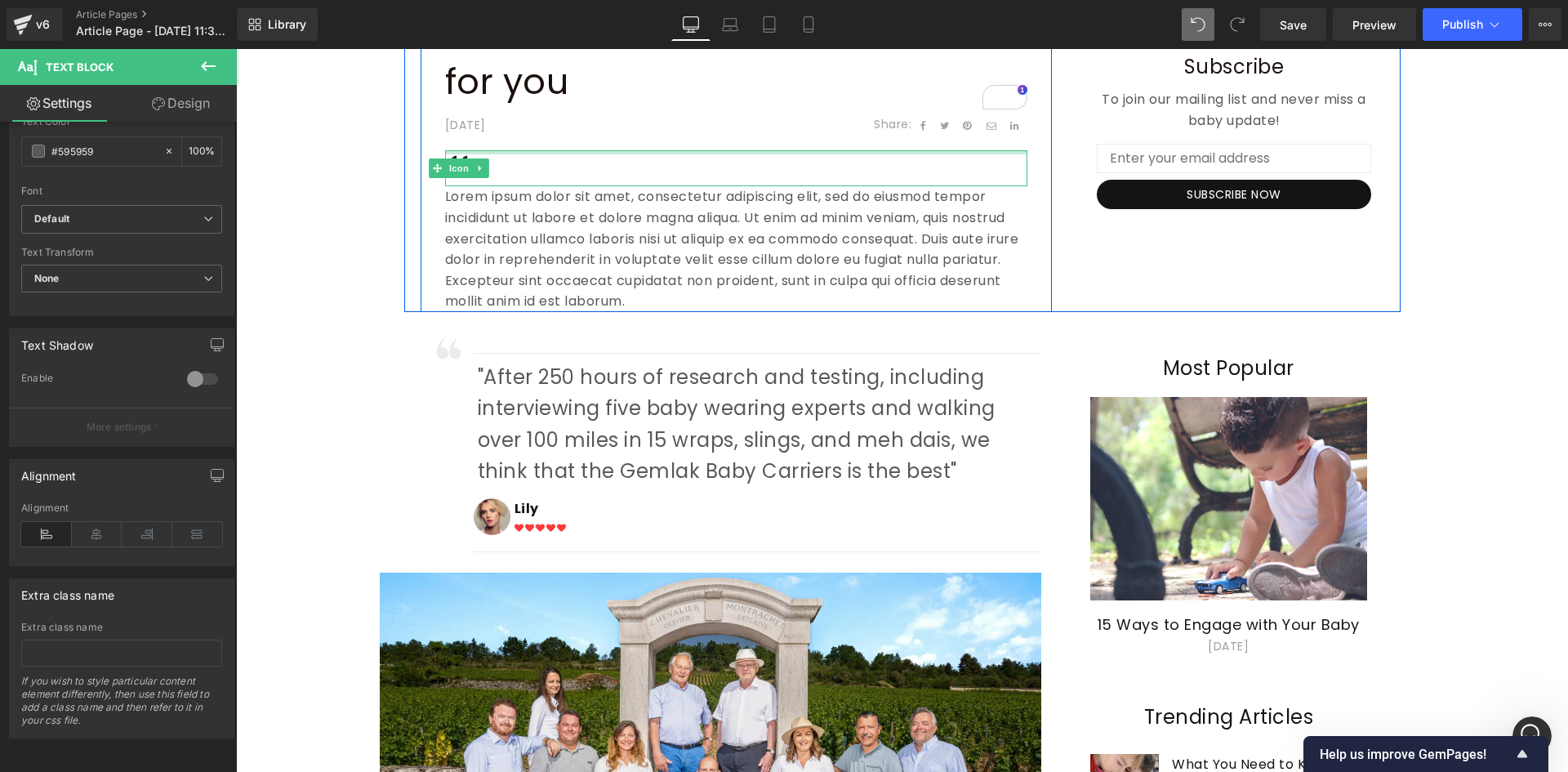
click at [524, 151] on div at bounding box center [736, 152] width 583 height 4
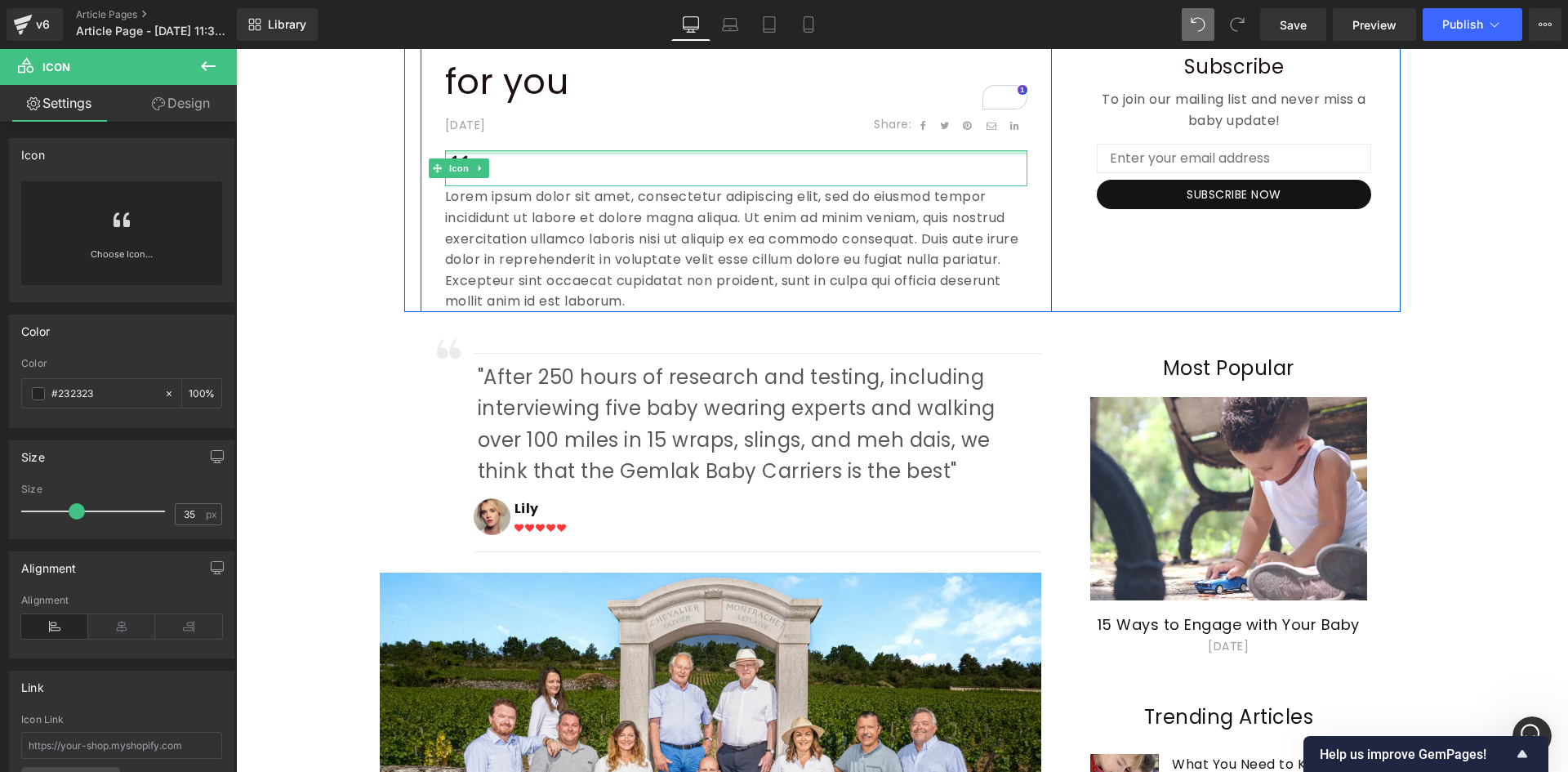
click at [455, 150] on div at bounding box center [736, 152] width 583 height 4
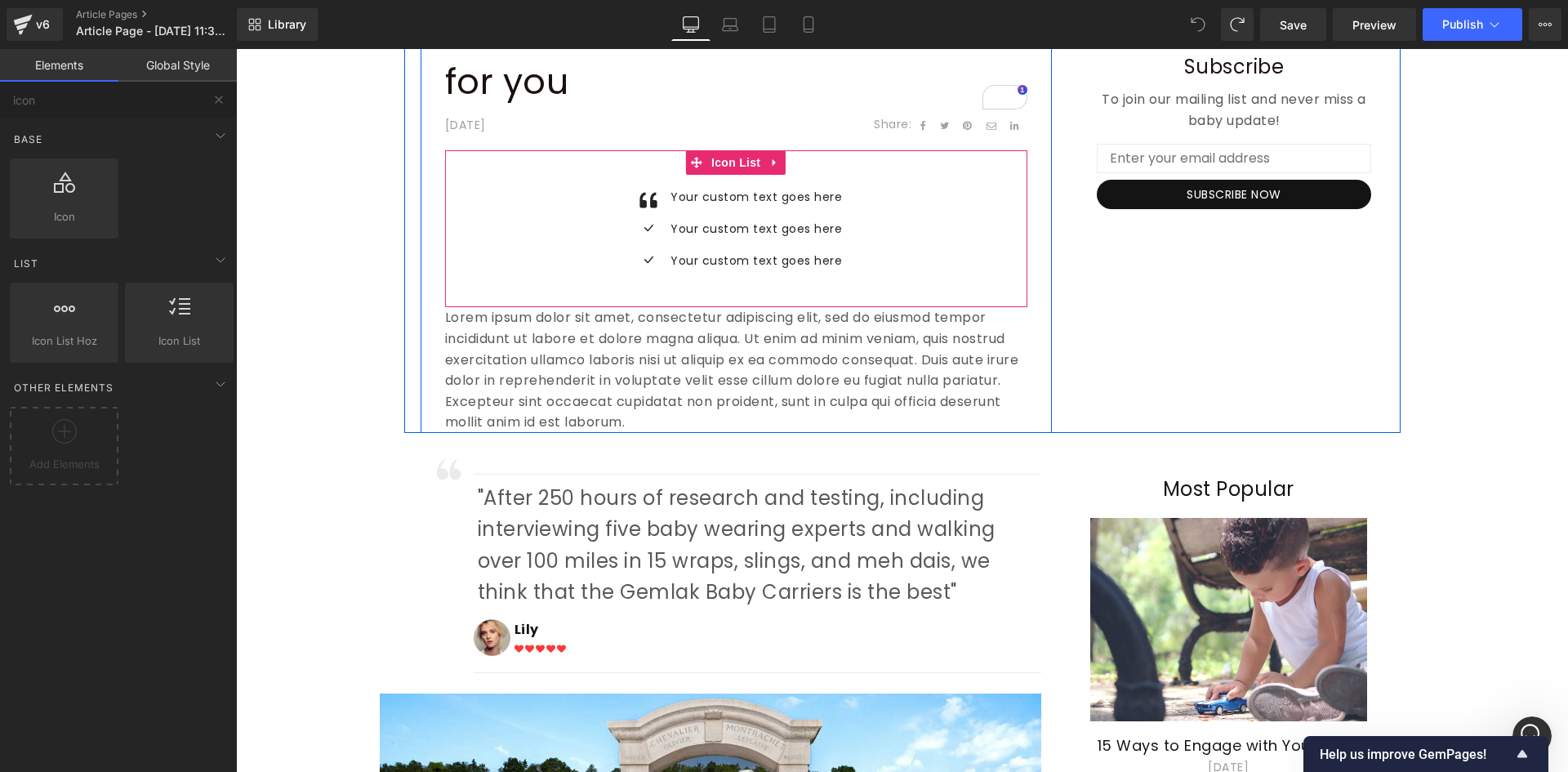
click at [917, 199] on div "Icon Your custom text goes here Text Block Icon Your custom text goes here Text…" at bounding box center [736, 235] width 583 height 96
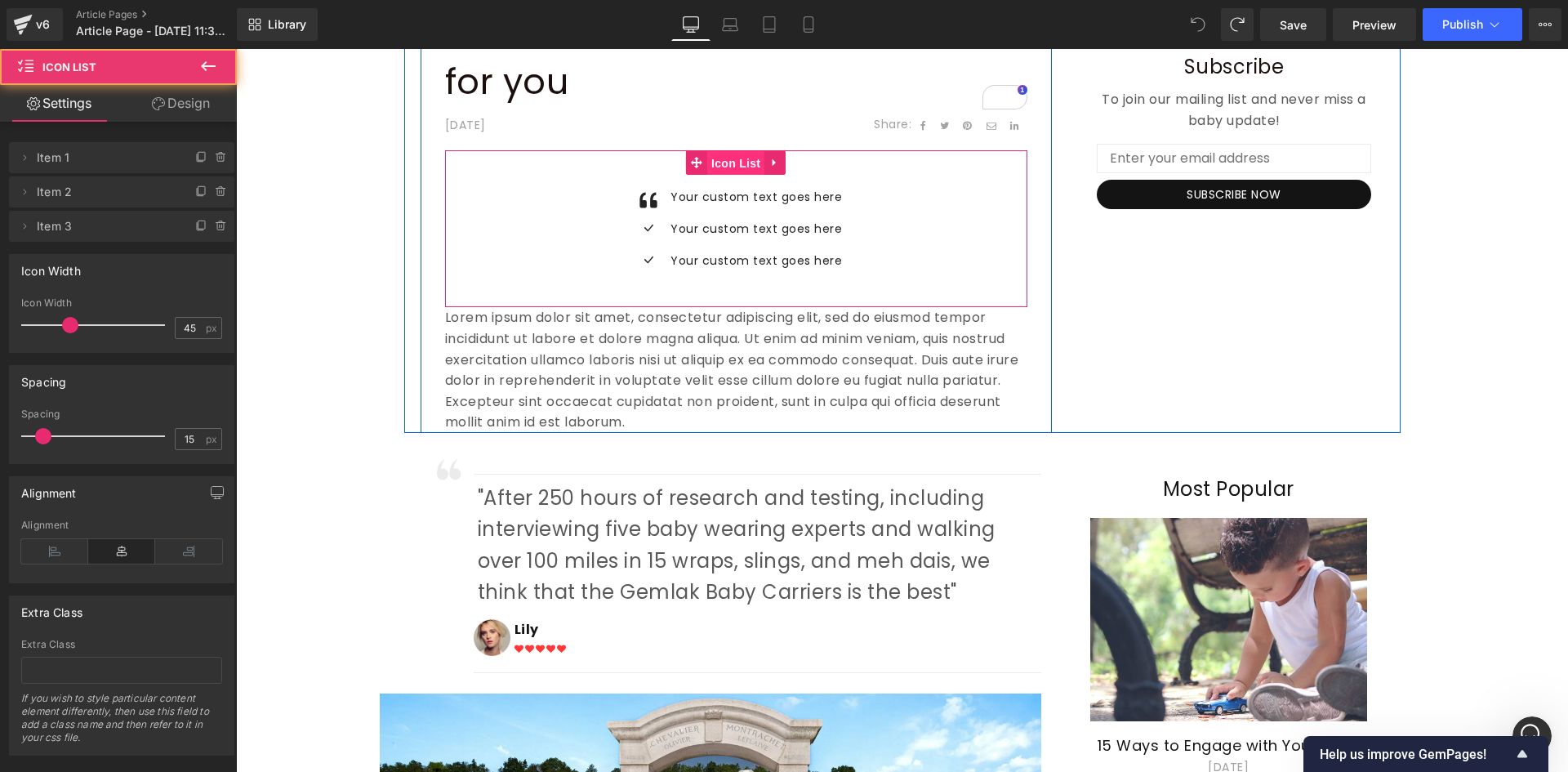
click at [736, 165] on span "Icon List" at bounding box center [736, 163] width 57 height 24
click at [776, 158] on link at bounding box center [775, 162] width 22 height 24
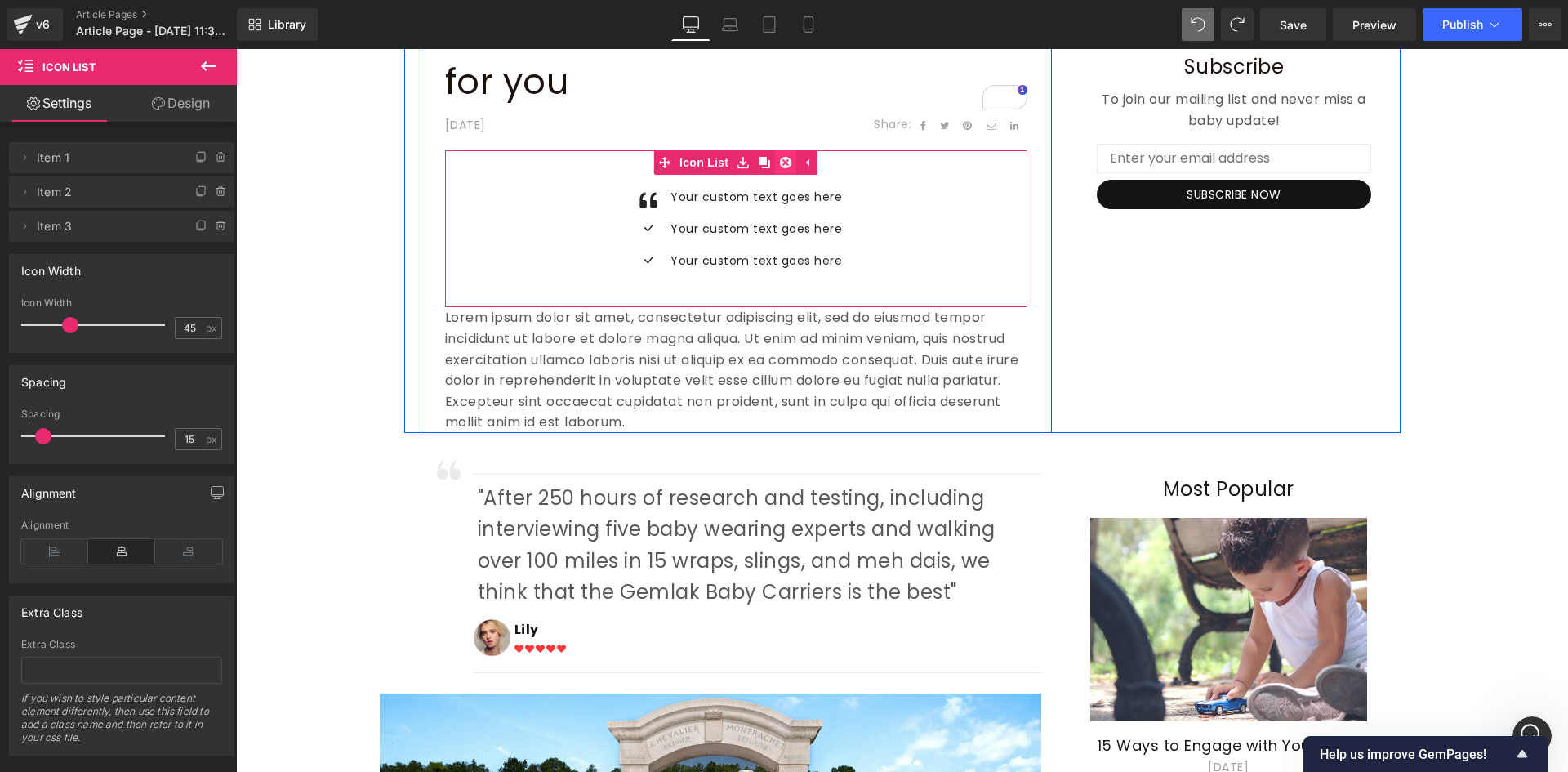
click at [780, 164] on icon at bounding box center [786, 162] width 12 height 12
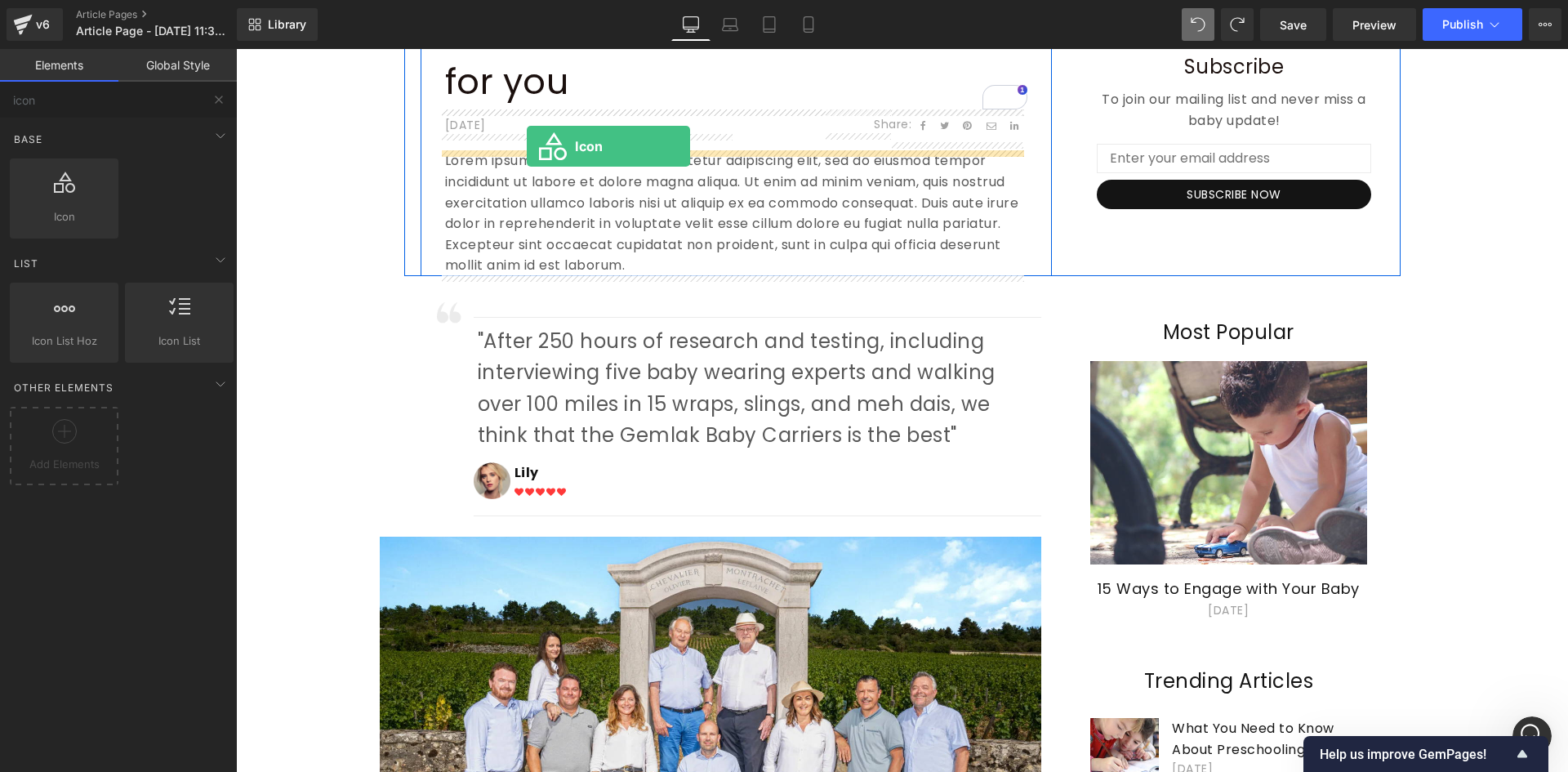
drag, startPoint x: 306, startPoint y: 266, endPoint x: 527, endPoint y: 147, distance: 251.0
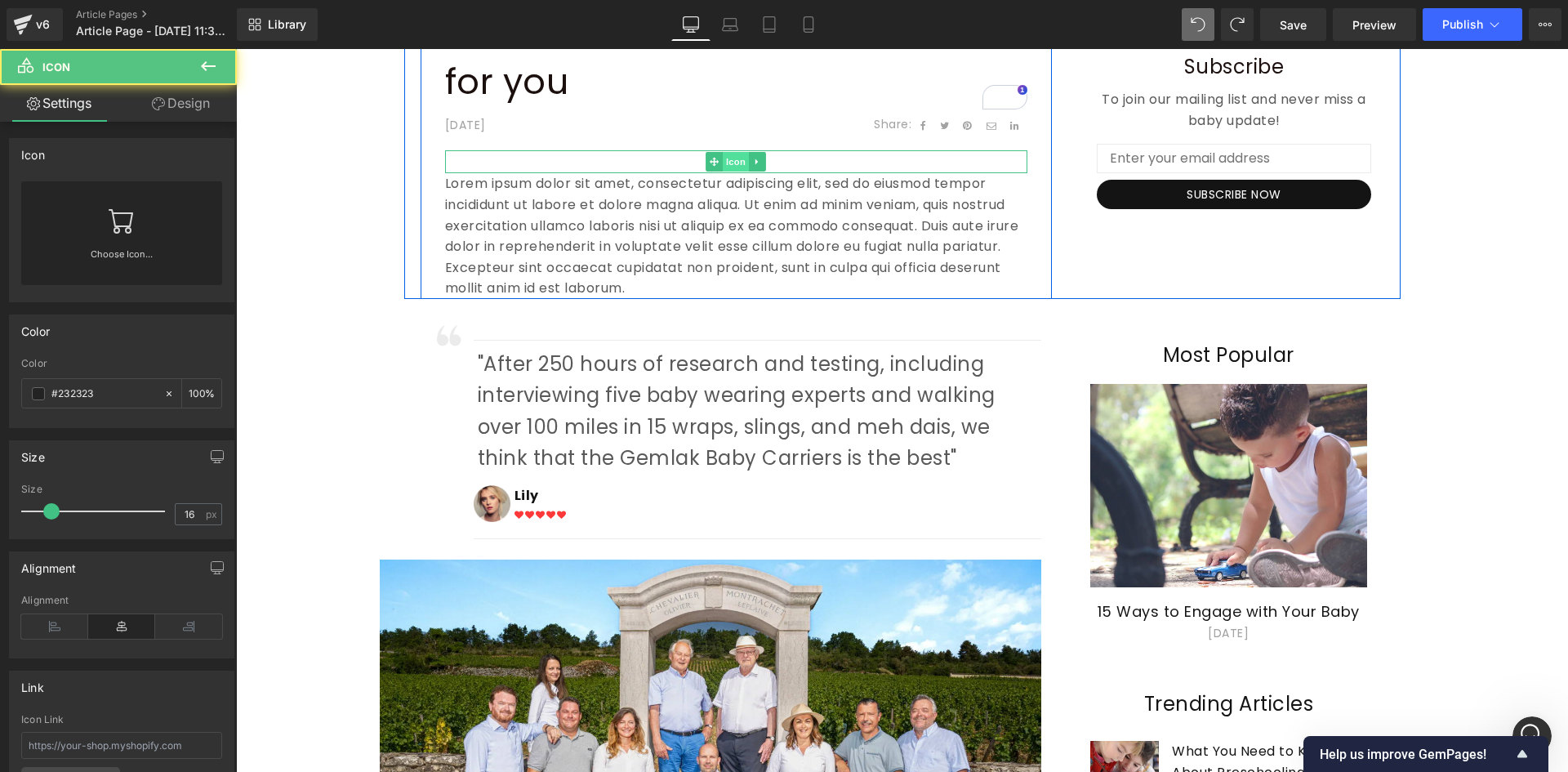
click at [726, 161] on span "Icon" at bounding box center [736, 161] width 26 height 20
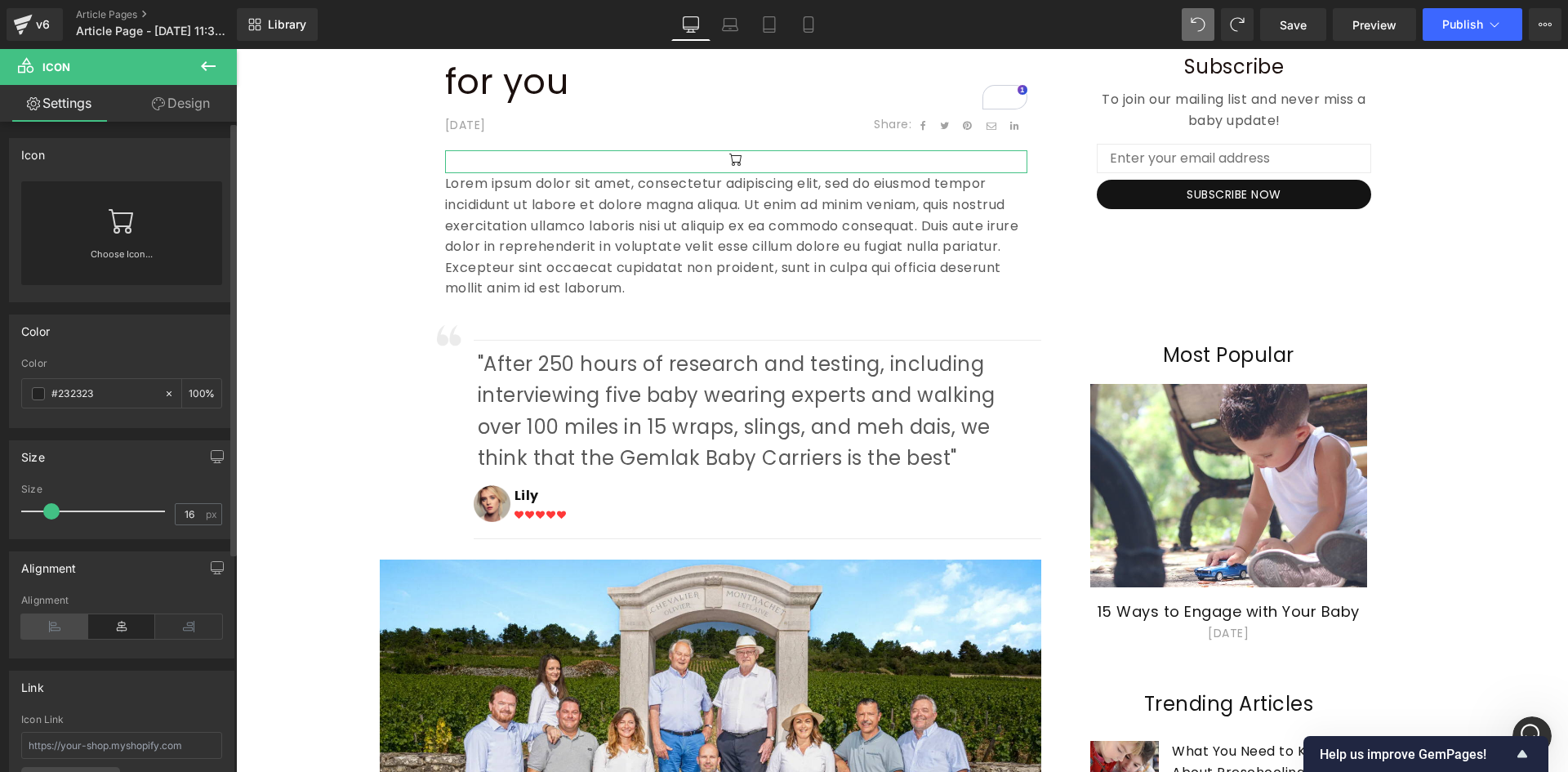
click at [51, 619] on icon at bounding box center [55, 625] width 67 height 24
click at [177, 115] on link "Design" at bounding box center [181, 104] width 118 height 37
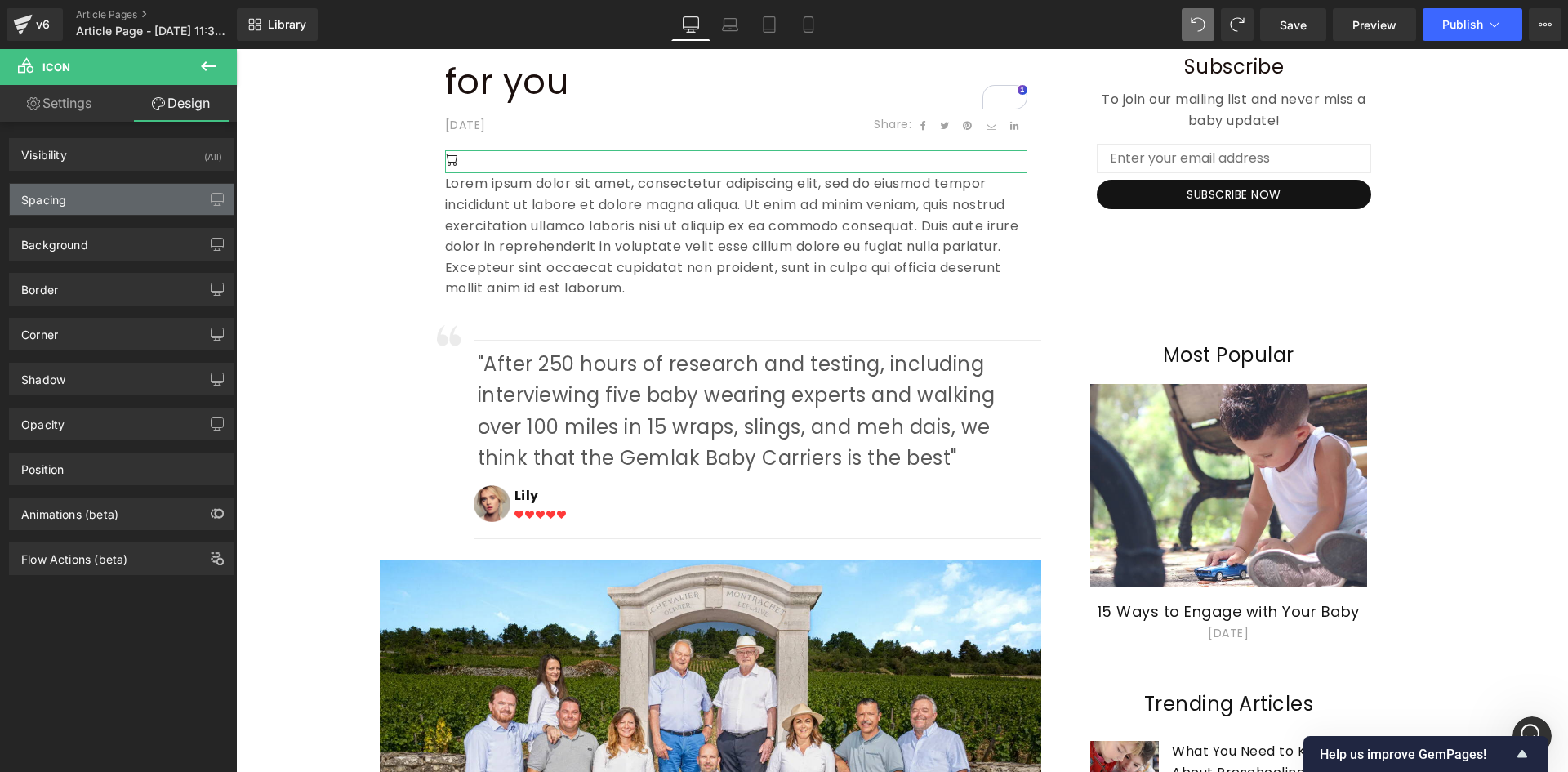
type input "0"
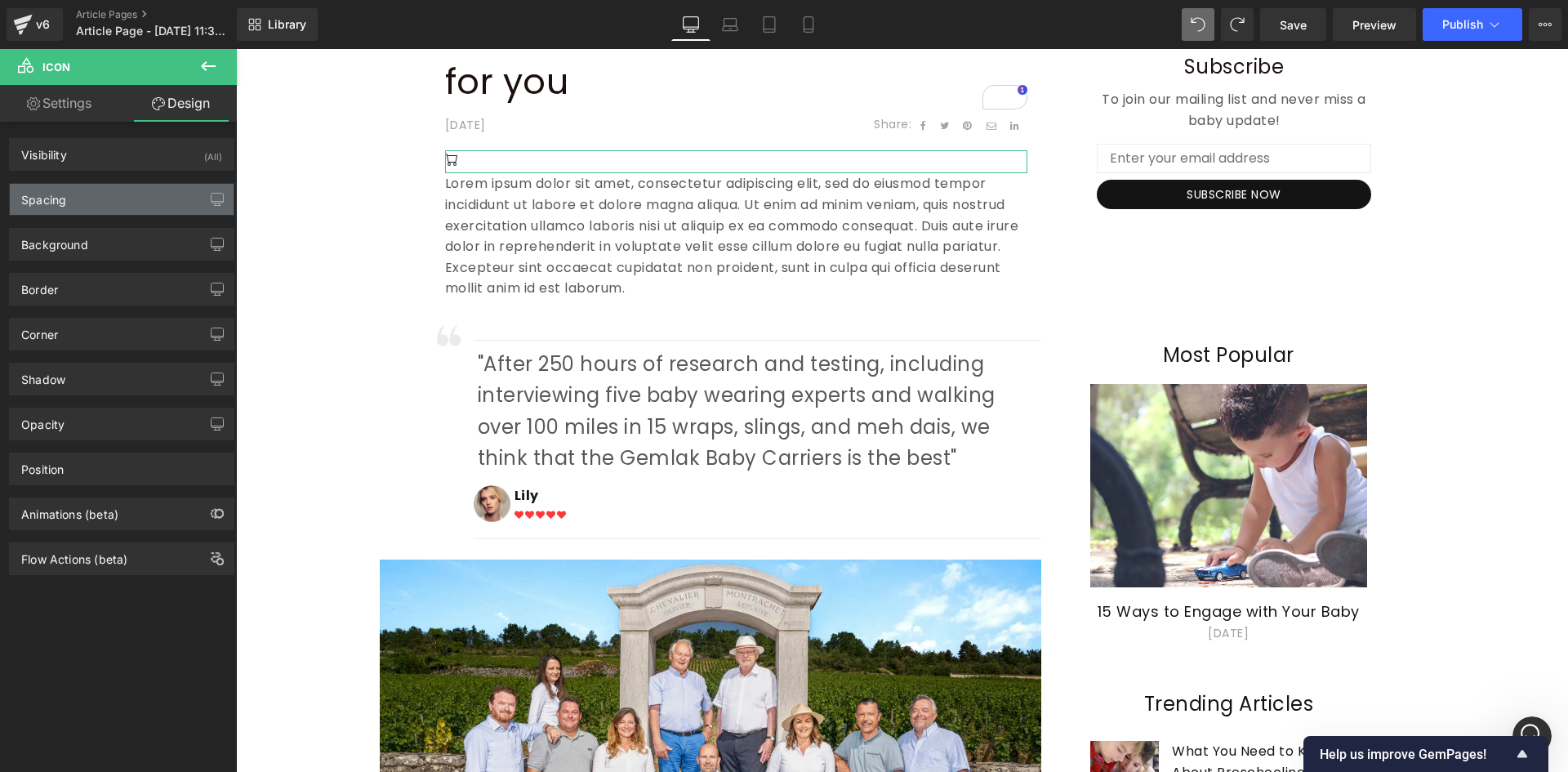
type input "0"
click at [90, 202] on div "Spacing" at bounding box center [121, 199] width 224 height 31
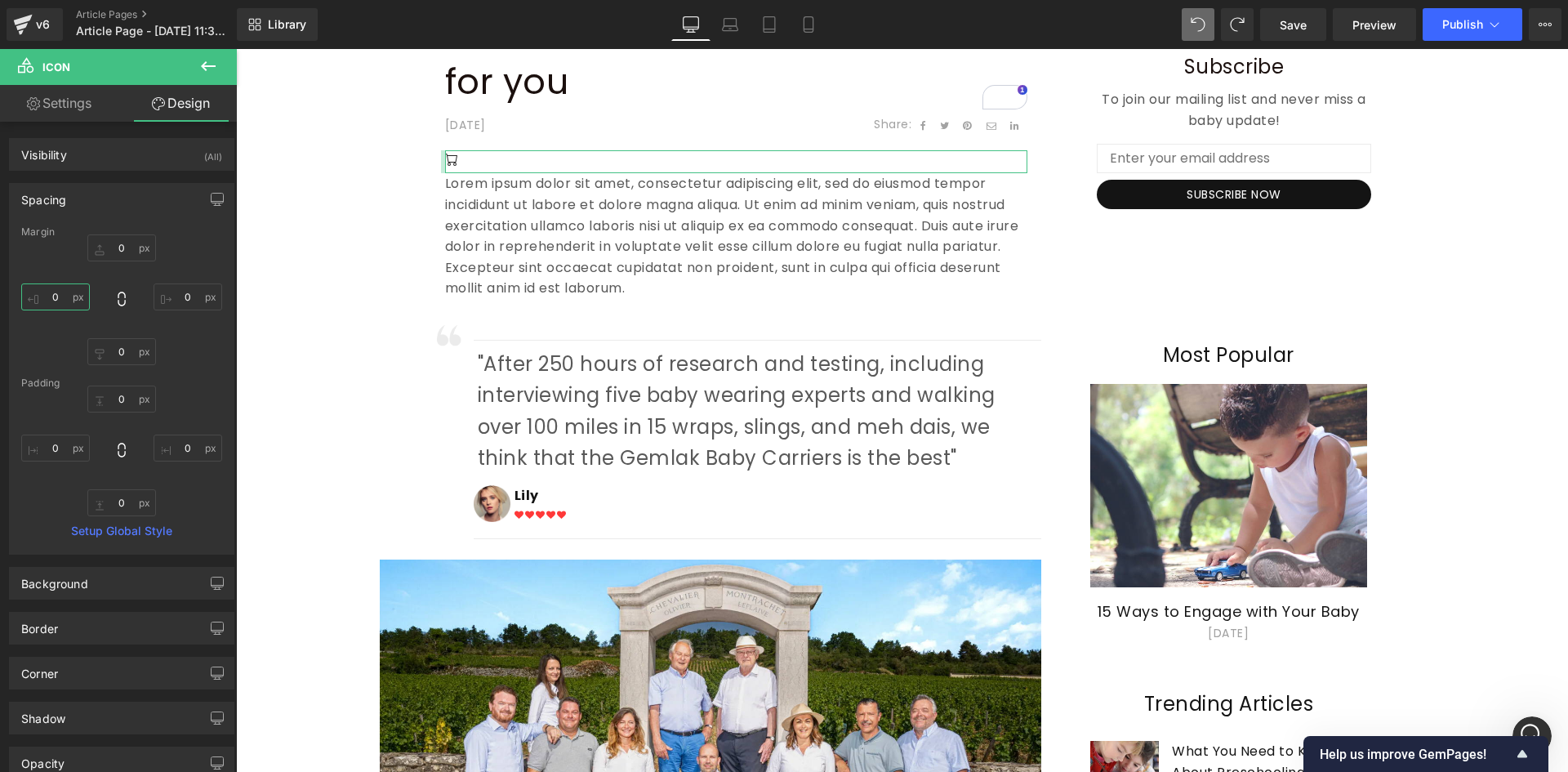
click at [63, 296] on input "0" at bounding box center [56, 297] width 68 height 27
type input "2"
type input "-20"
click at [434, 161] on div "Icon" at bounding box center [728, 161] width 599 height 22
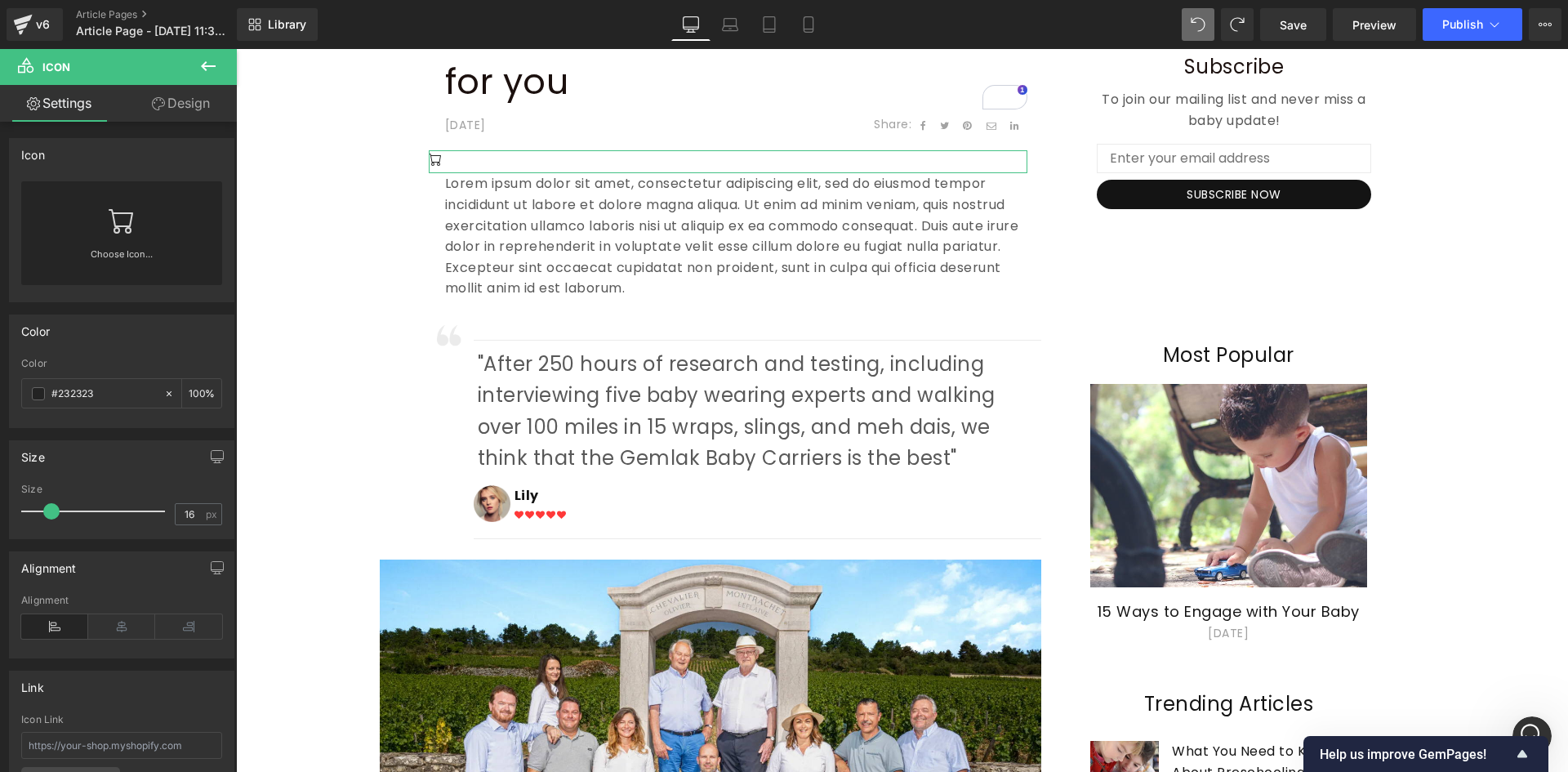
click at [142, 221] on div "Choose Icon..." at bounding box center [122, 234] width 201 height 104
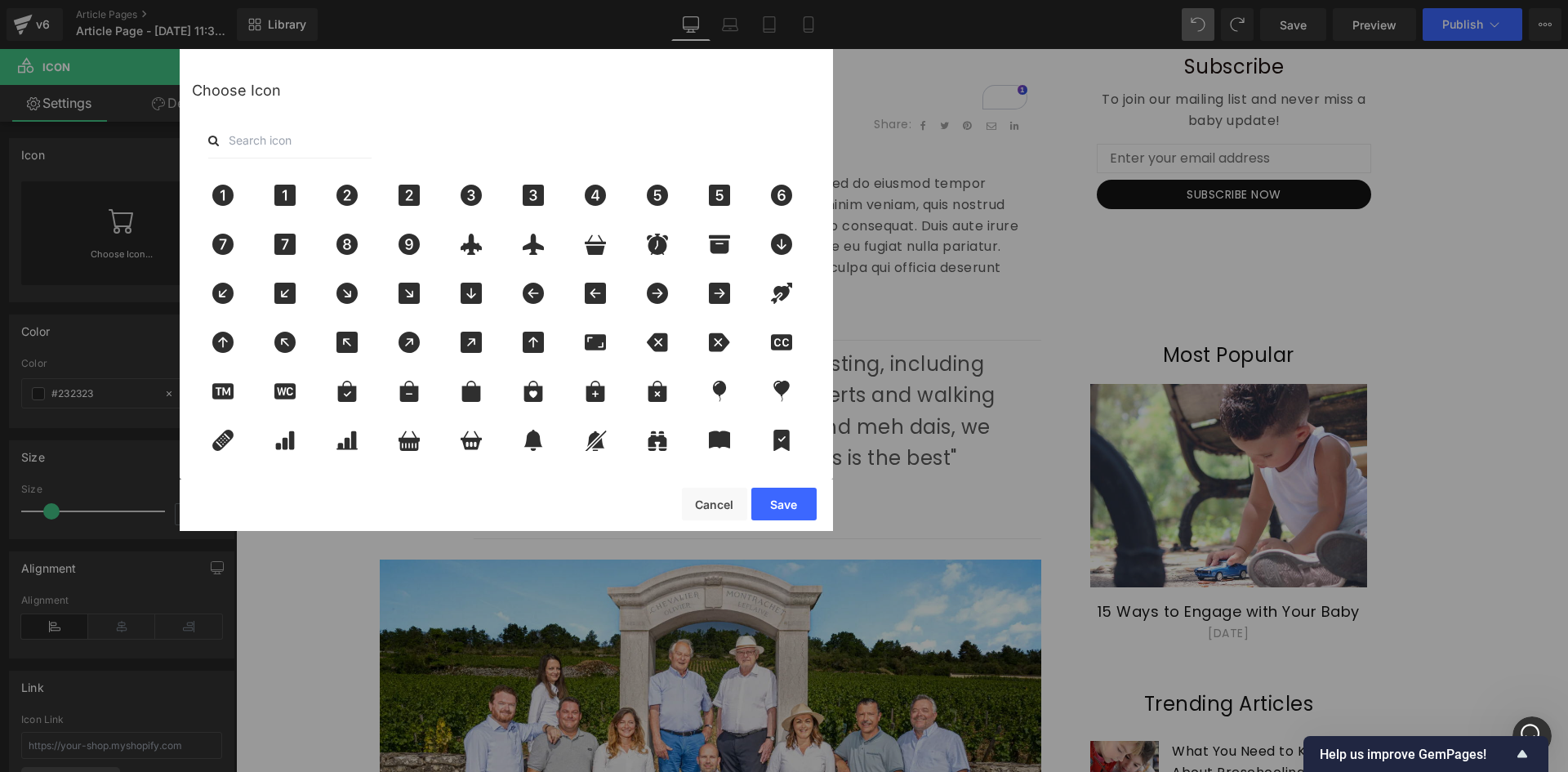
click at [332, 150] on input "text" at bounding box center [289, 140] width 163 height 36
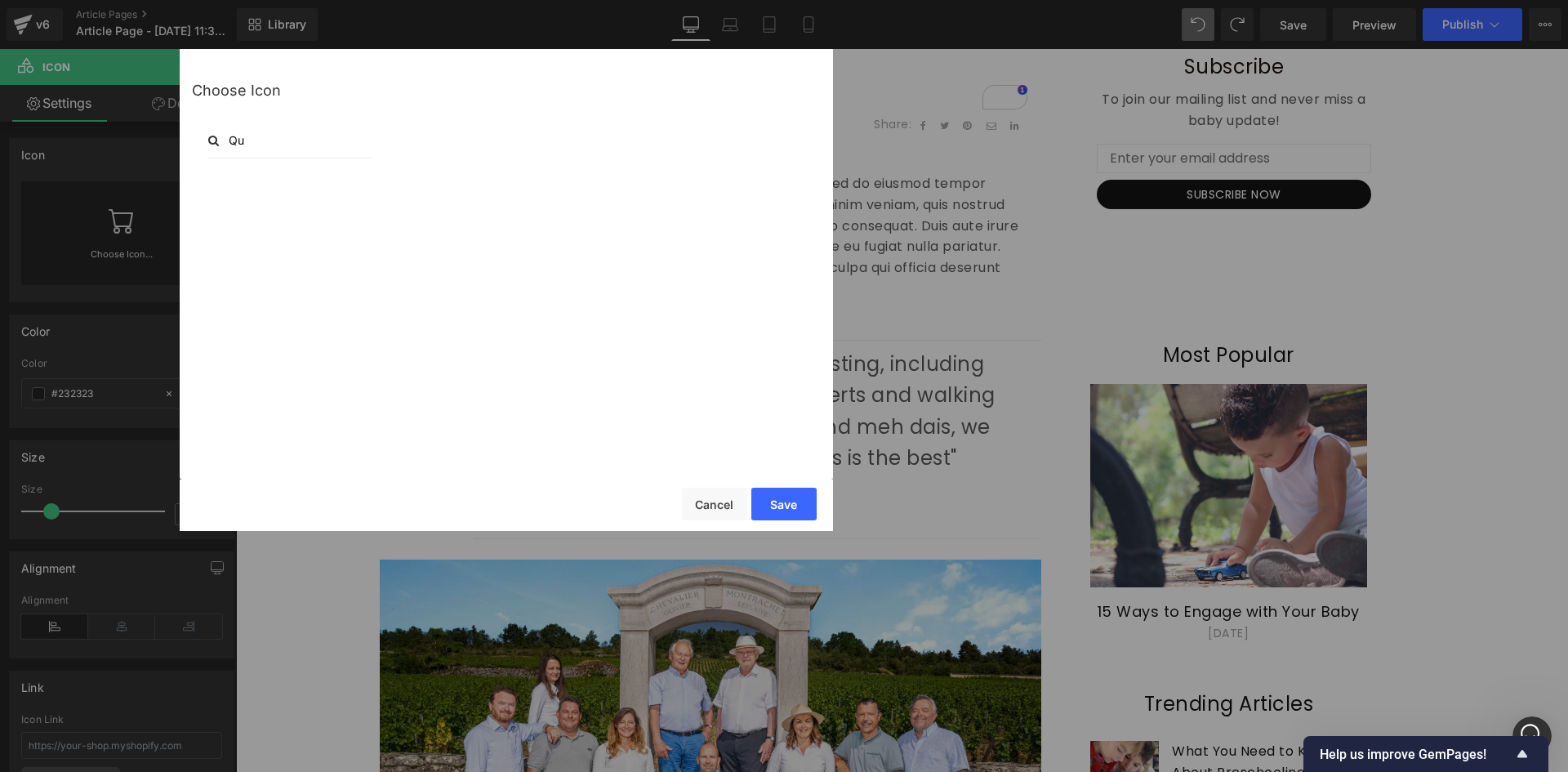
type input "Q"
type input "quo"
click at [664, 210] on div at bounding box center [657, 195] width 54 height 41
drag, startPoint x: 781, startPoint y: 507, endPoint x: 88, endPoint y: 203, distance: 756.7
click at [781, 507] on button "Save" at bounding box center [784, 503] width 65 height 32
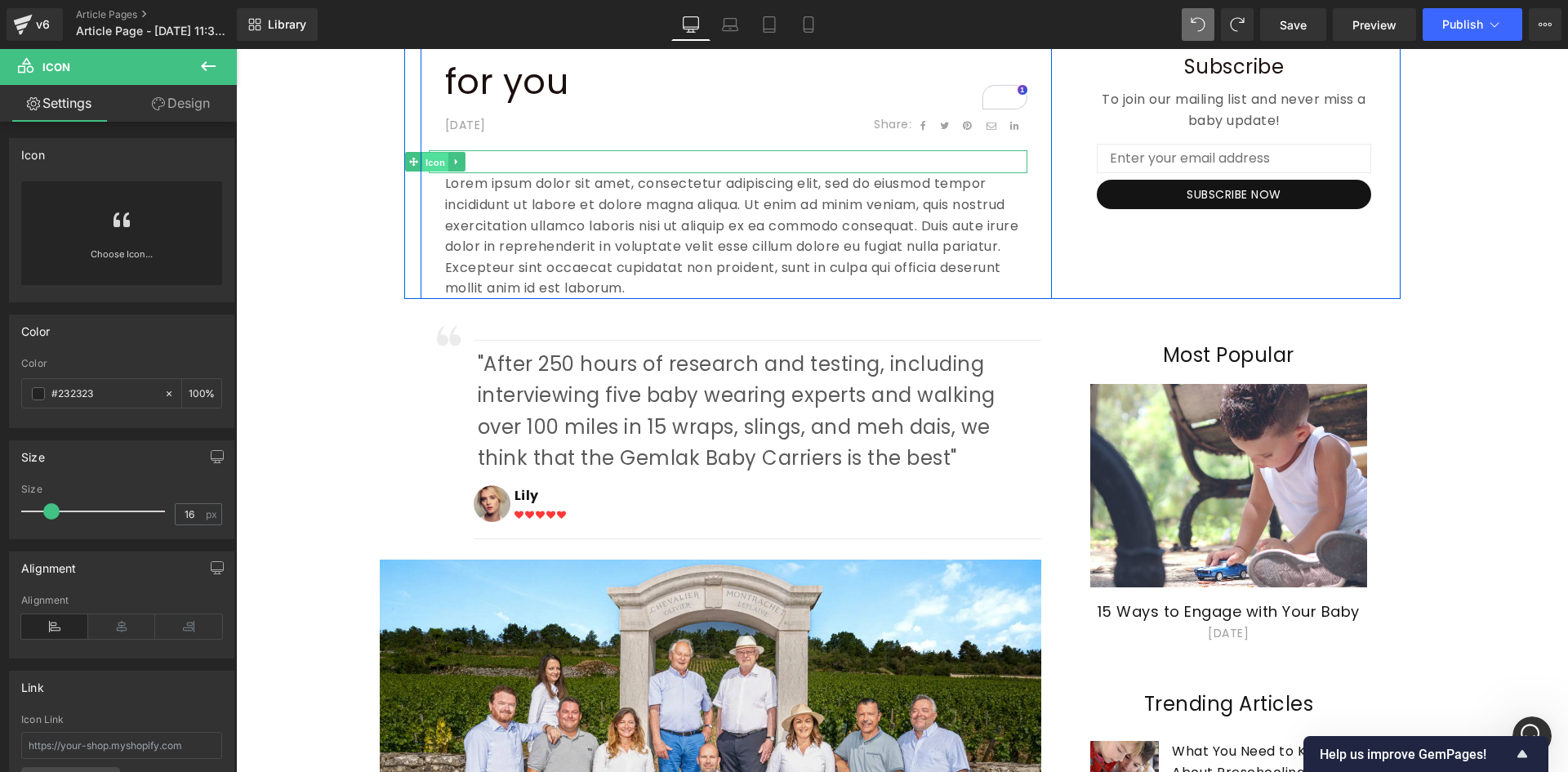
click at [431, 164] on span "Icon" at bounding box center [435, 162] width 26 height 20
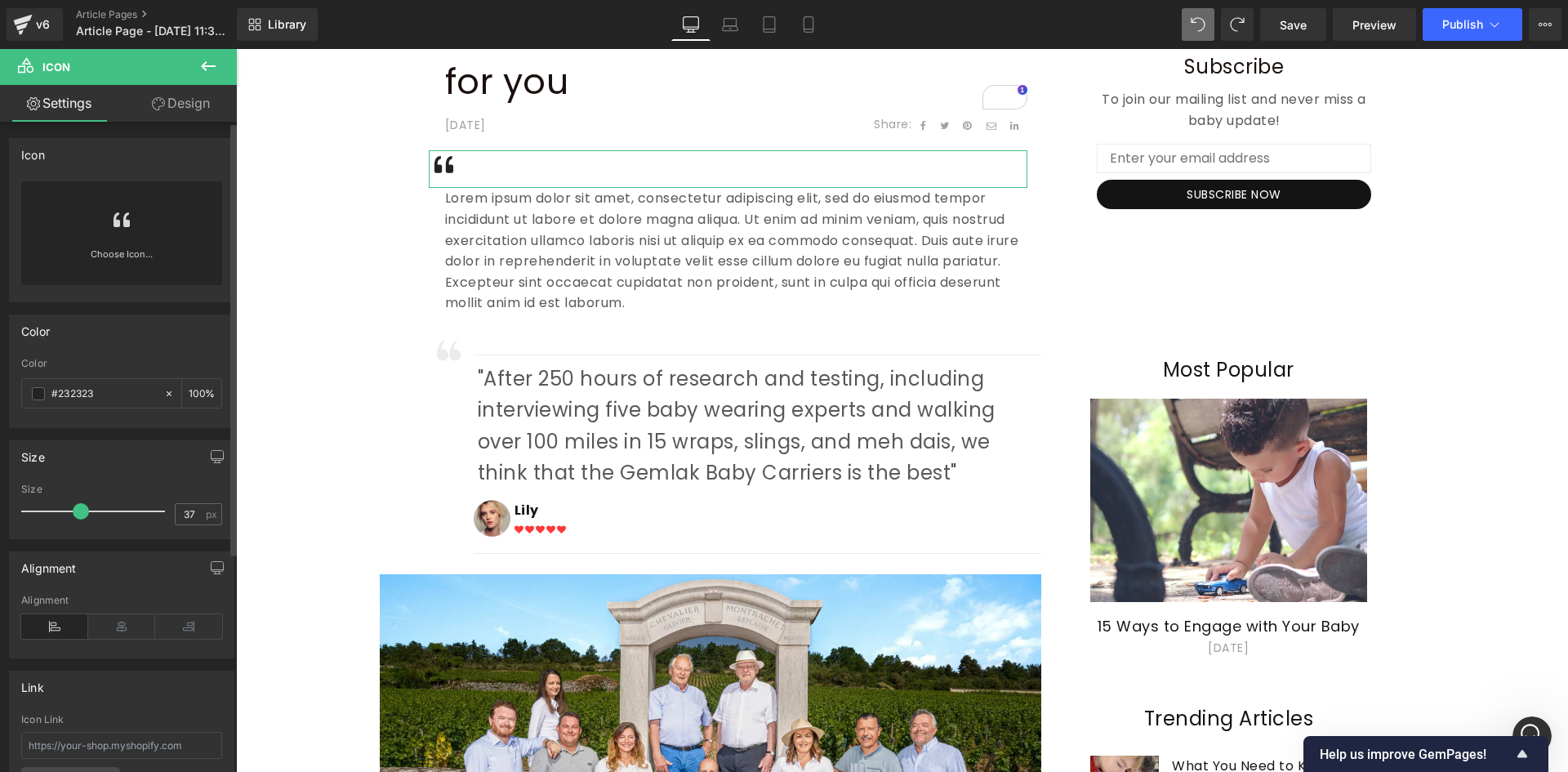
type input "36"
drag, startPoint x: 56, startPoint y: 509, endPoint x: 82, endPoint y: 514, distance: 26.5
click at [82, 514] on span at bounding box center [78, 511] width 17 height 17
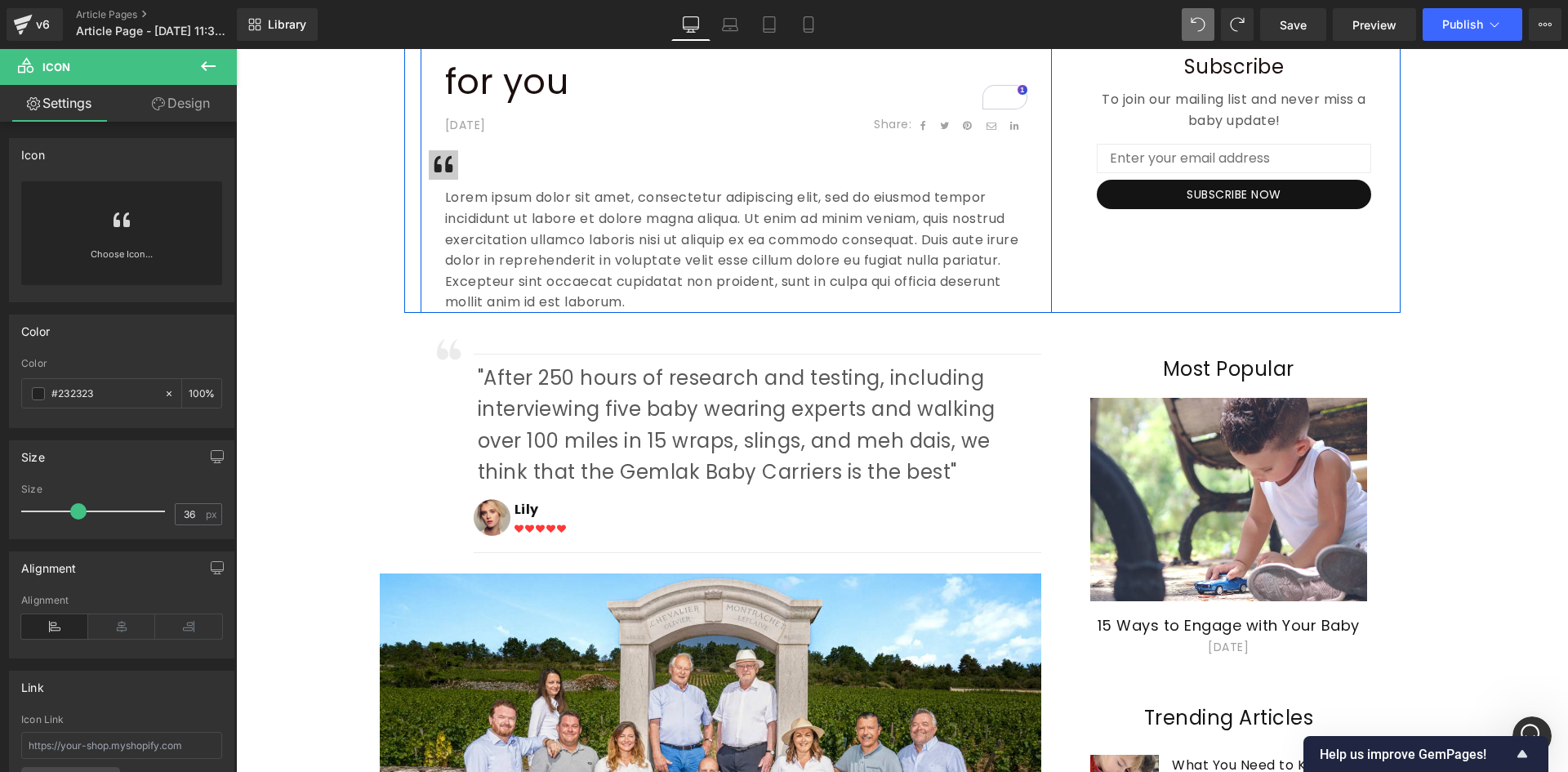
click at [444, 169] on span "Icon" at bounding box center [435, 169] width 26 height 20
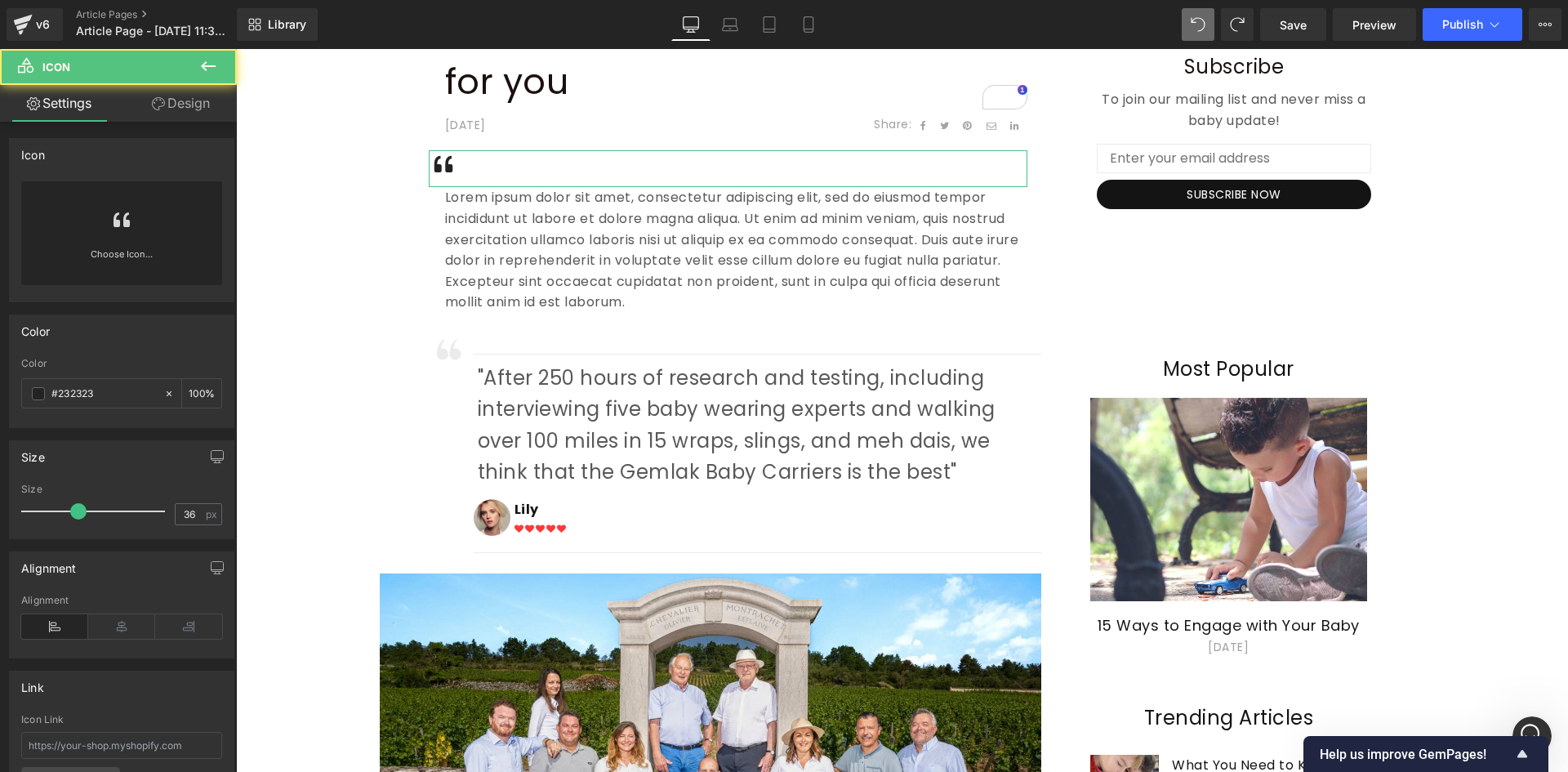
click at [192, 112] on link "Design" at bounding box center [181, 104] width 118 height 37
click at [0, 0] on div "Spacing" at bounding box center [0, 0] width 0 height 0
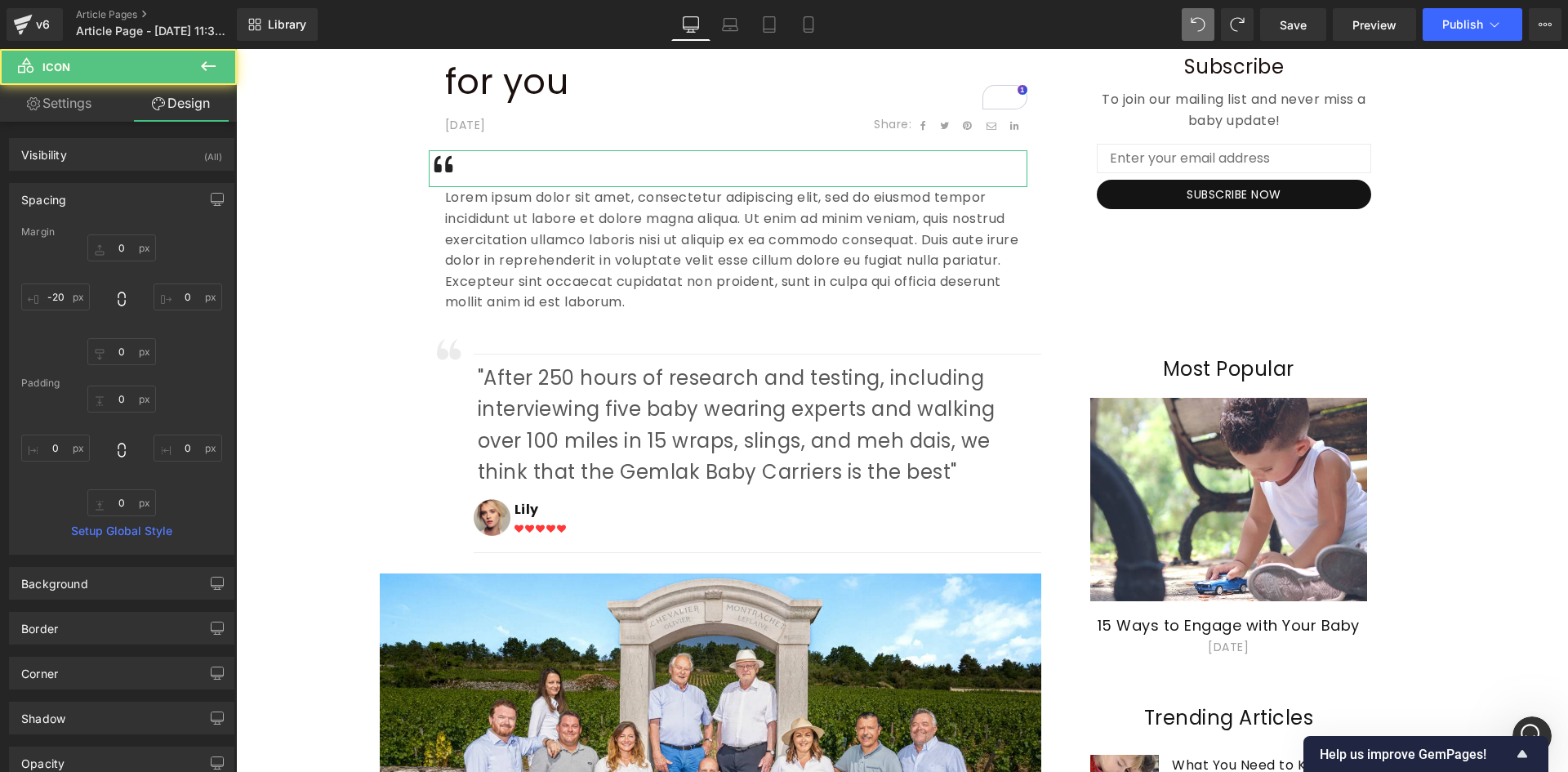
type input "0"
type input "-20"
type input "0"
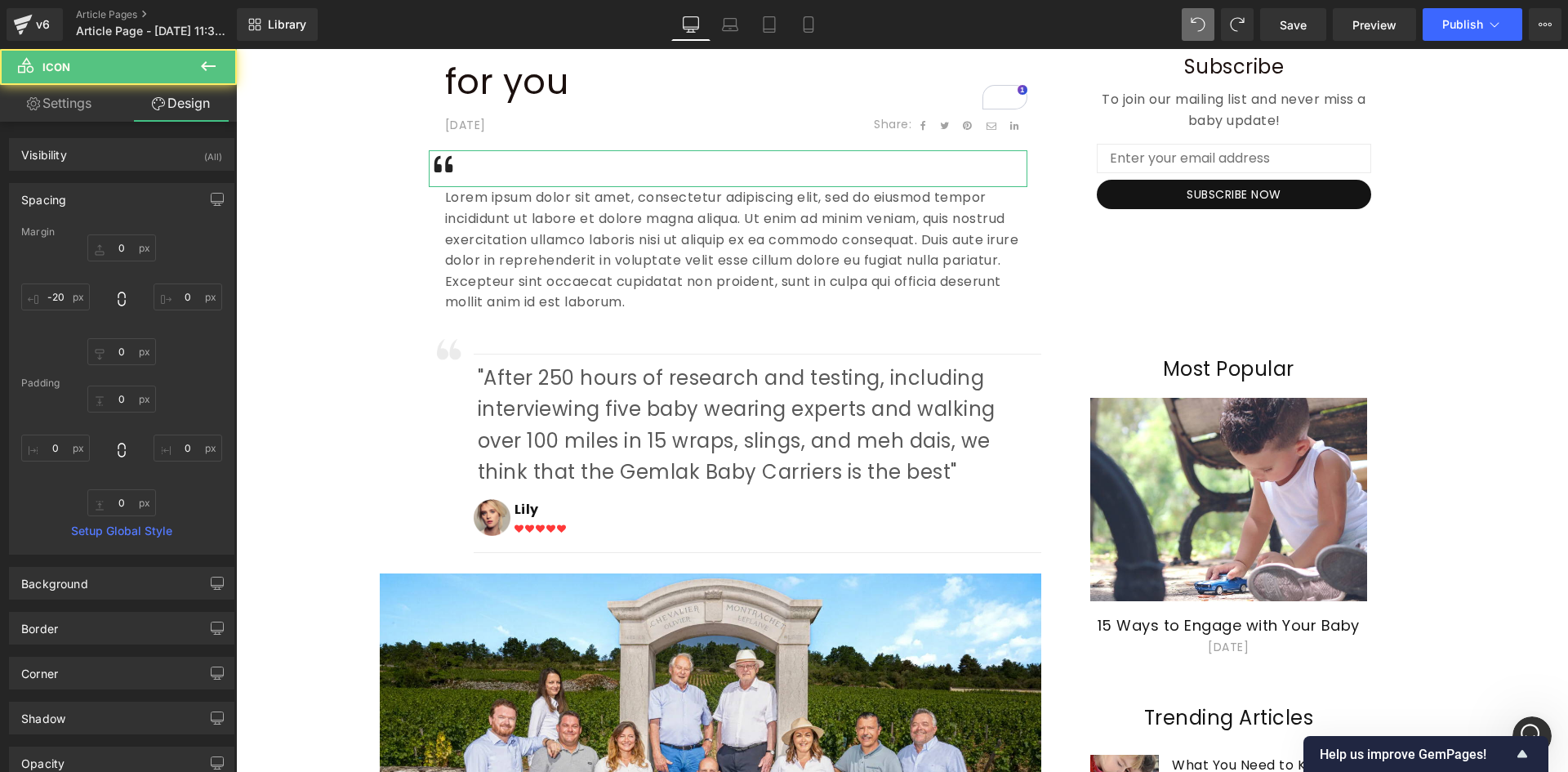
type input "0"
click at [686, 194] on p "Lorem ipsum dolor sit amet, consectetur adipiscing elit, sed do eiusmod tempor …" at bounding box center [736, 249] width 583 height 126
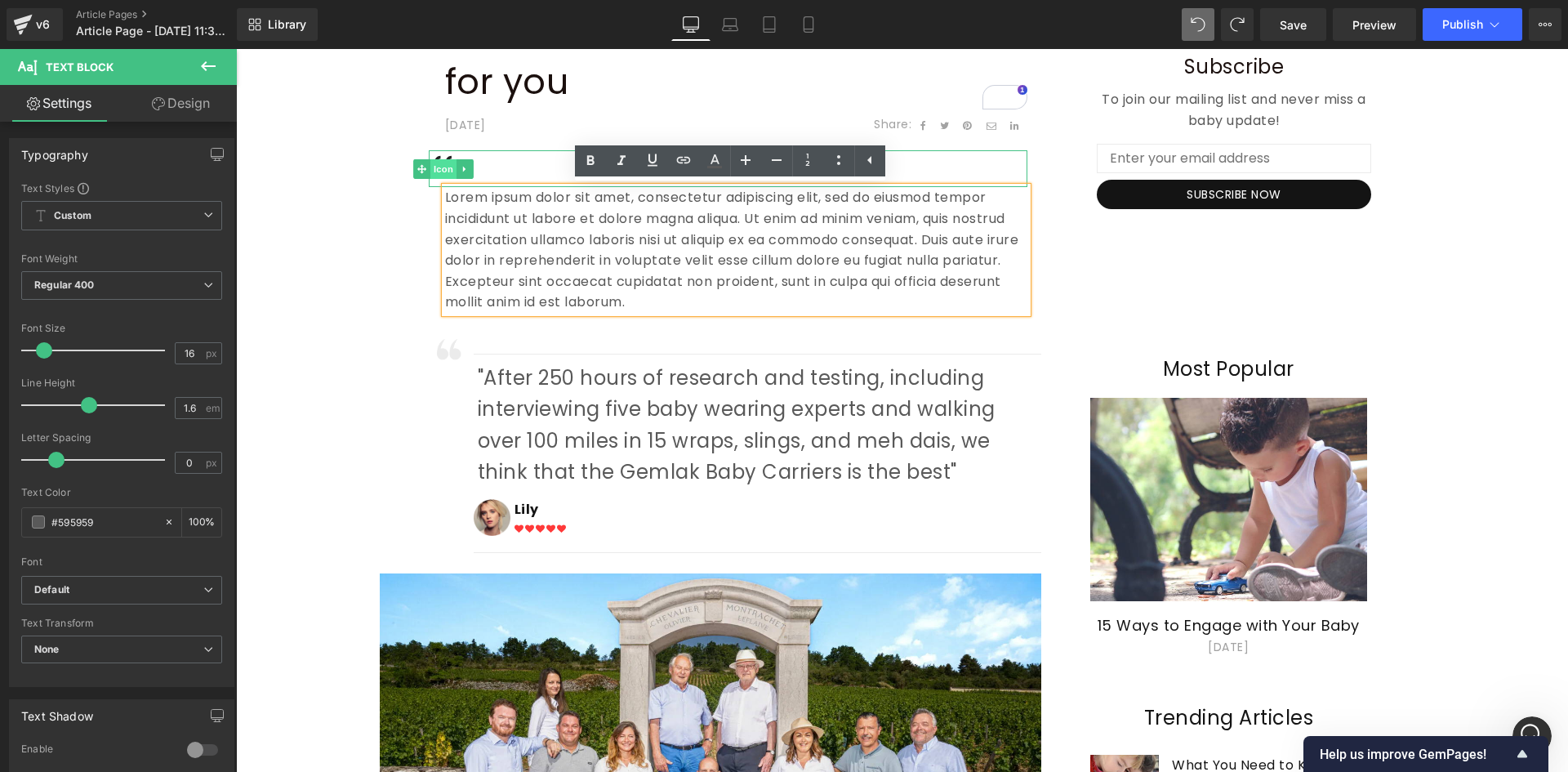
click at [437, 162] on span "Icon" at bounding box center [443, 169] width 26 height 20
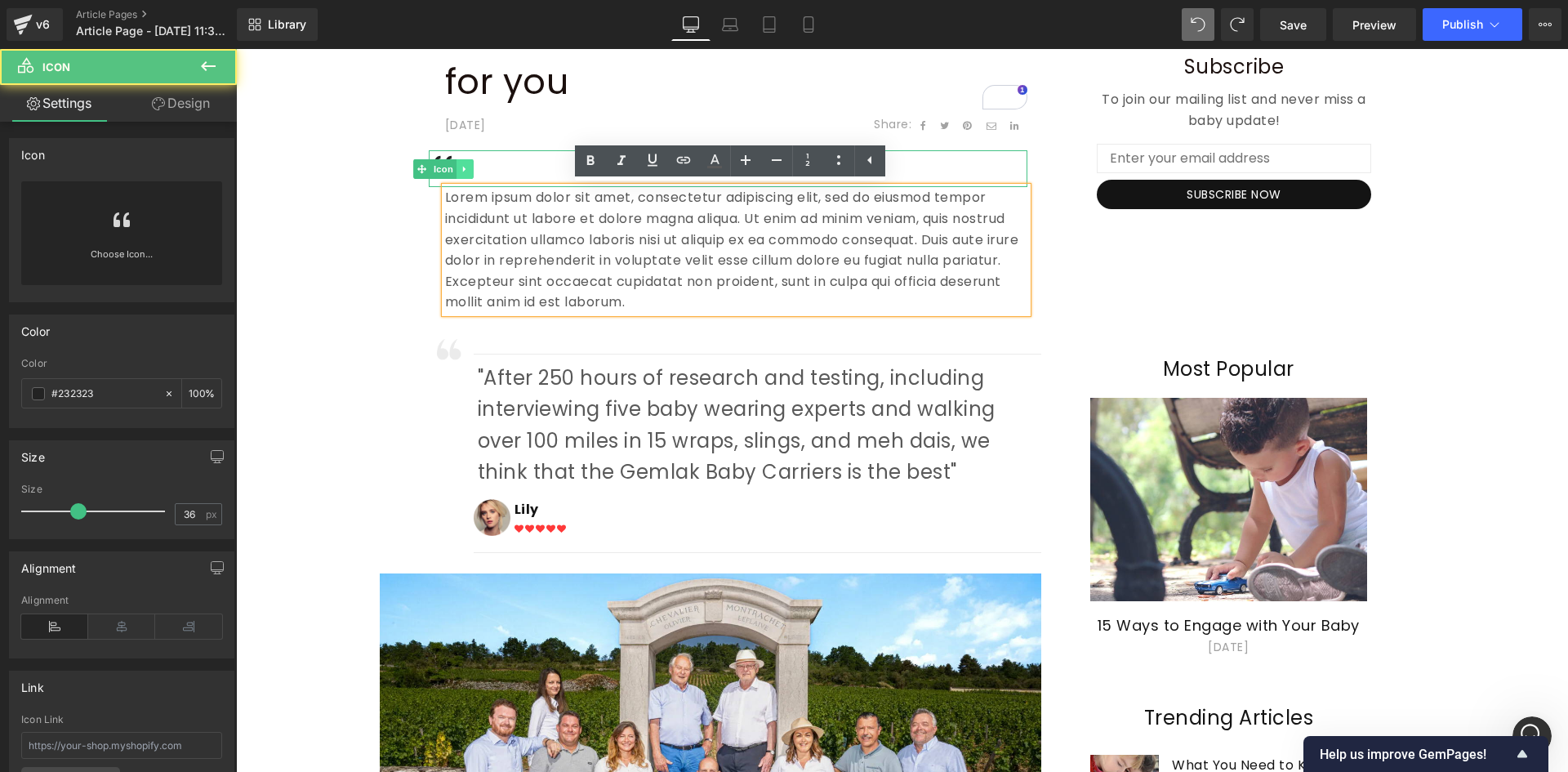
click at [459, 169] on icon at bounding box center [463, 169] width 9 height 10
click at [472, 168] on link at bounding box center [473, 169] width 18 height 20
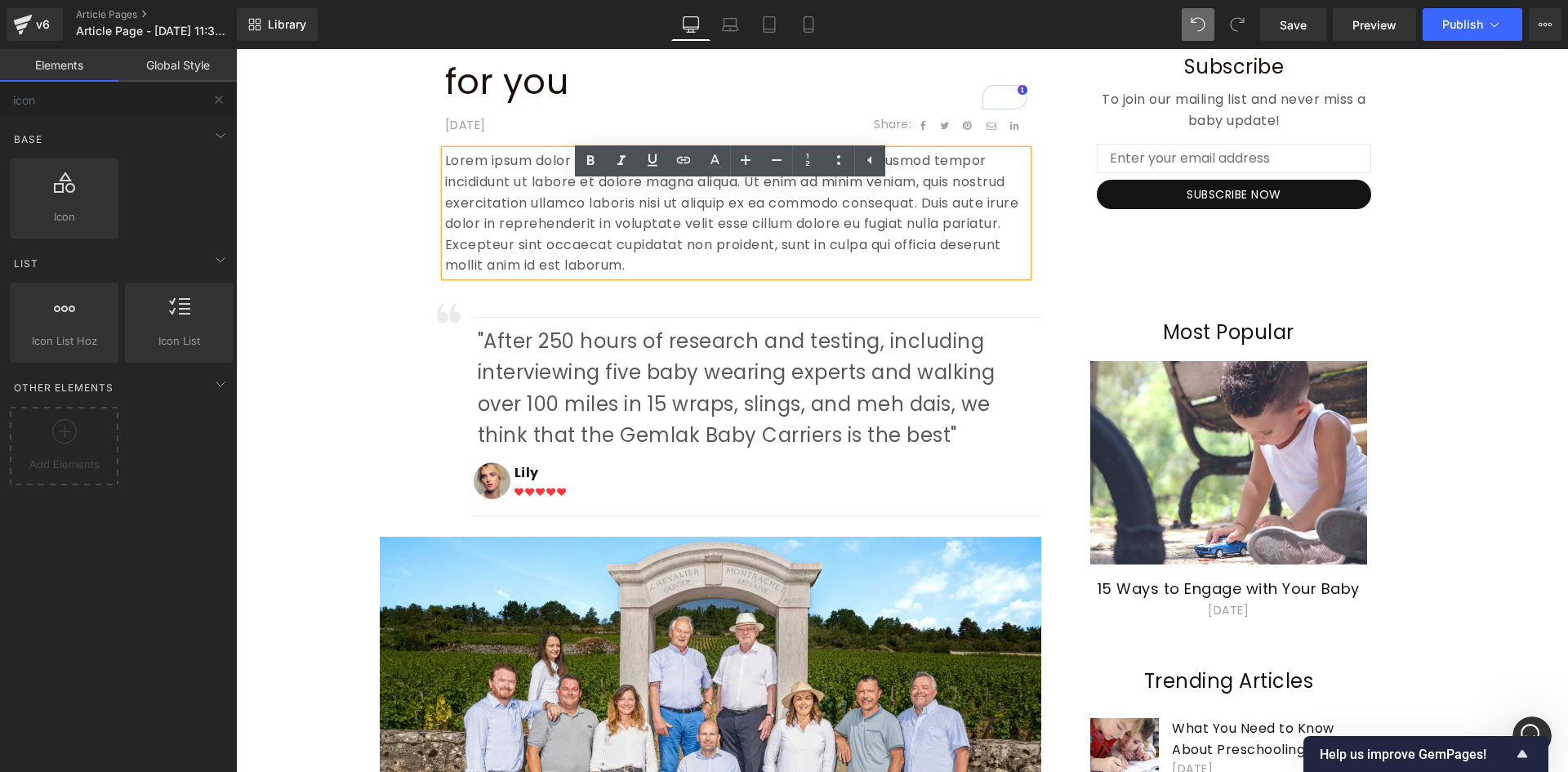
click at [505, 187] on p "Lorem ipsum dolor sit amet, consectetur adipiscing elit, sed do eiusmod tempor …" at bounding box center [736, 213] width 583 height 126
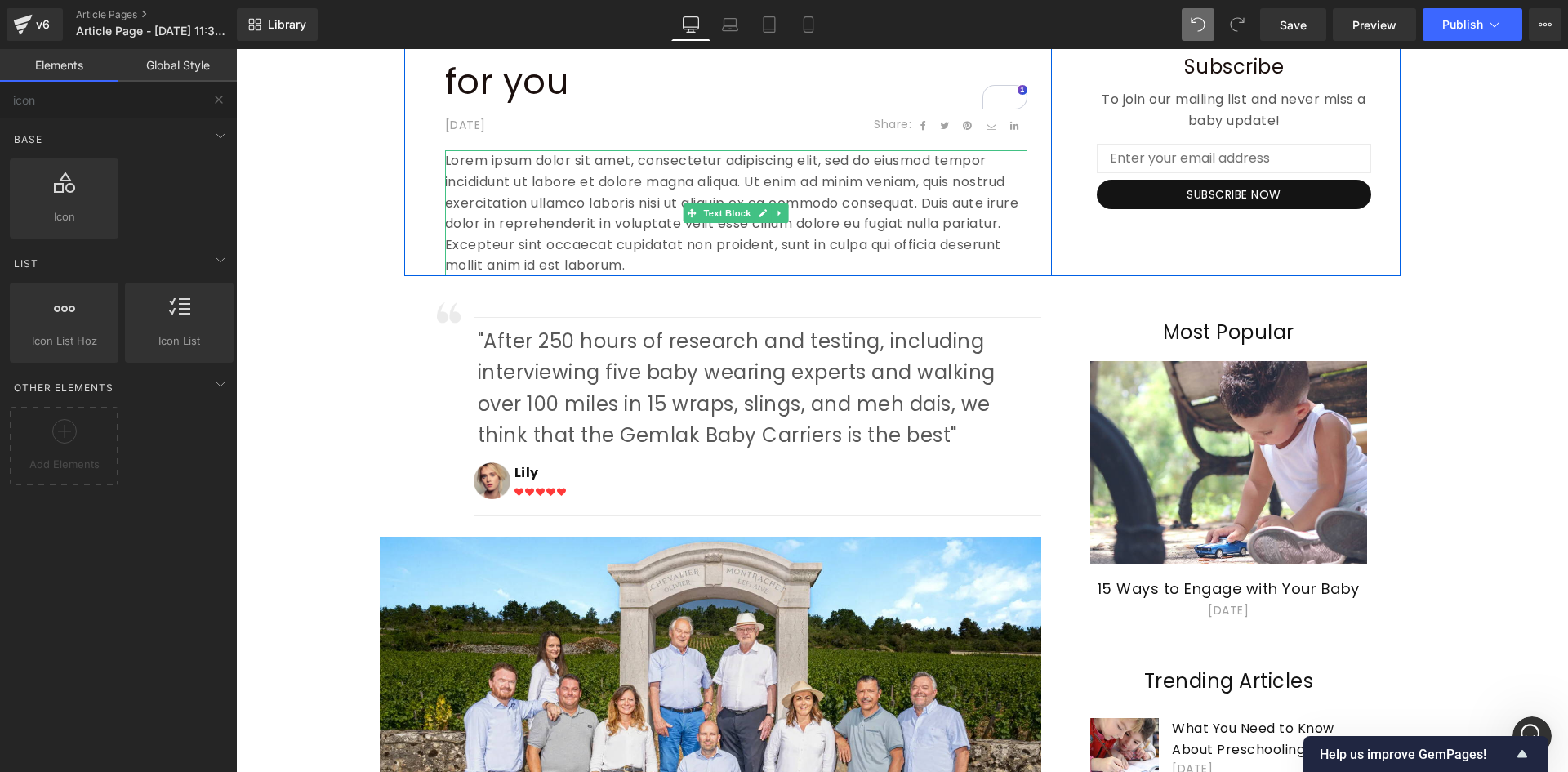
click at [466, 162] on p "Lorem ipsum dolor sit amet, consectetur adipiscing elit, sed do eiusmod tempor …" at bounding box center [736, 213] width 583 height 126
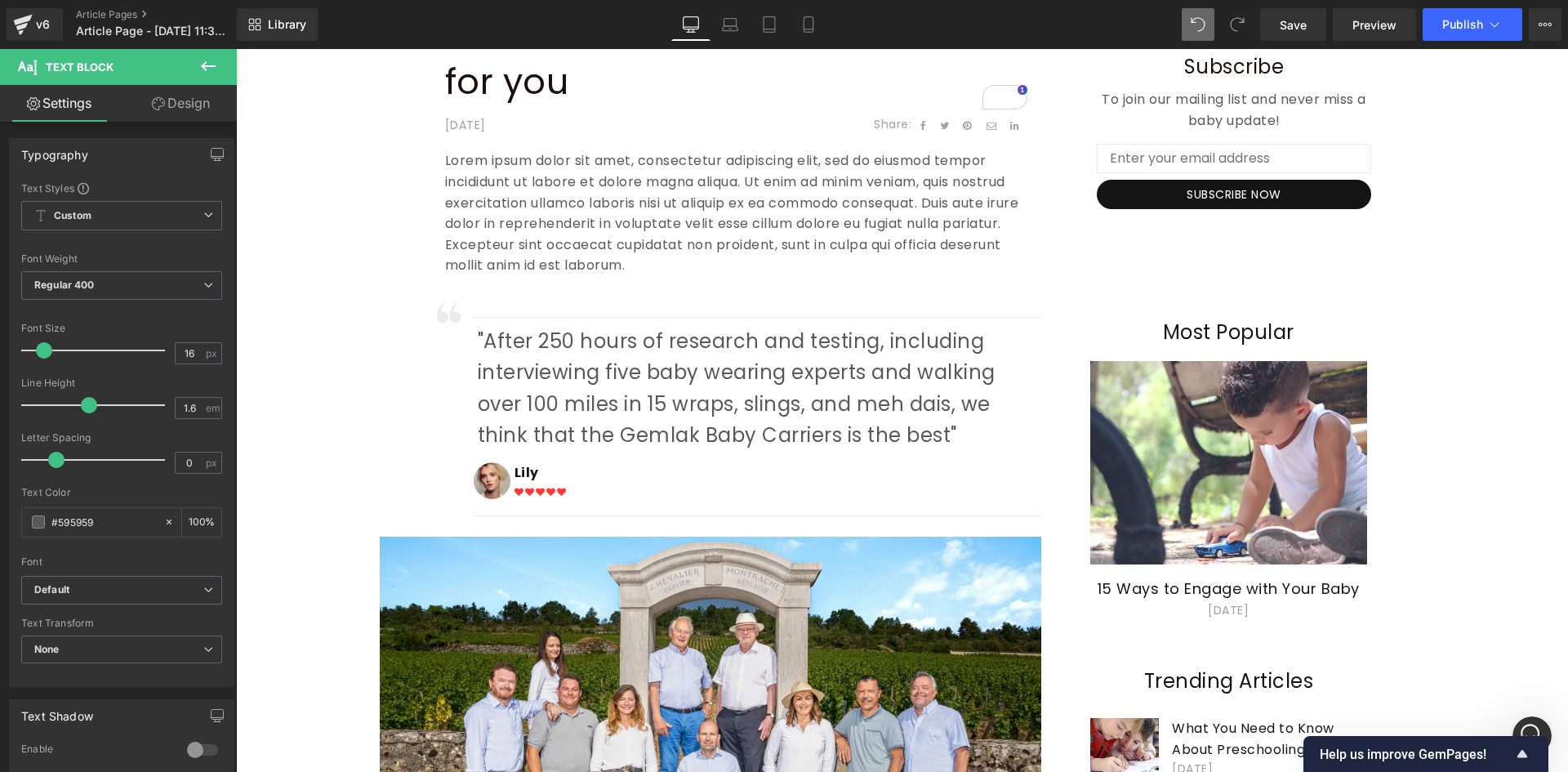
click at [207, 67] on icon at bounding box center [208, 66] width 15 height 10
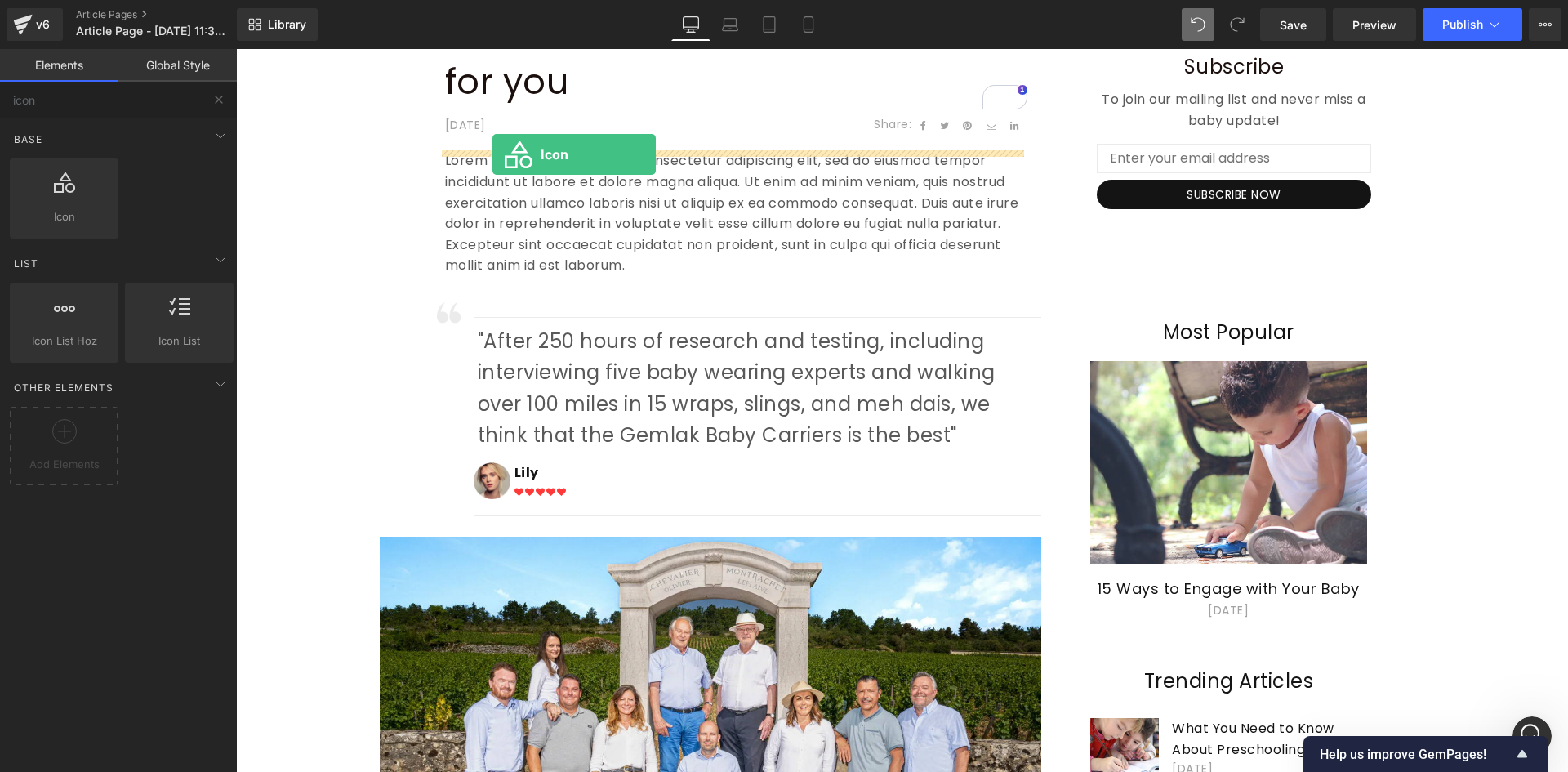
drag, startPoint x: 317, startPoint y: 261, endPoint x: 493, endPoint y: 154, distance: 206.0
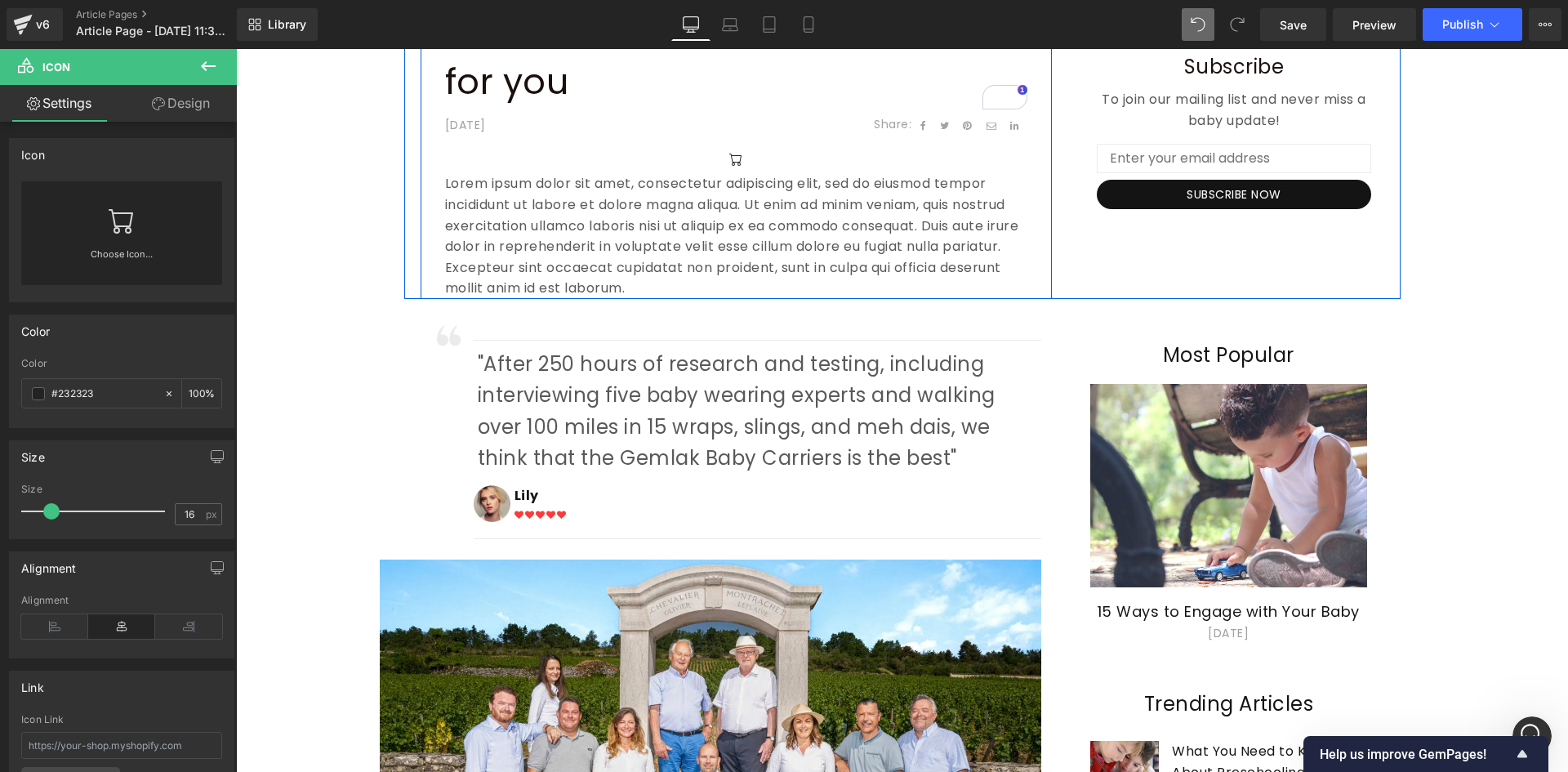
click at [528, 183] on p "Lorem ipsum dolor sit amet, consectetur adipiscing elit, sed do eiusmod tempor …" at bounding box center [736, 236] width 583 height 126
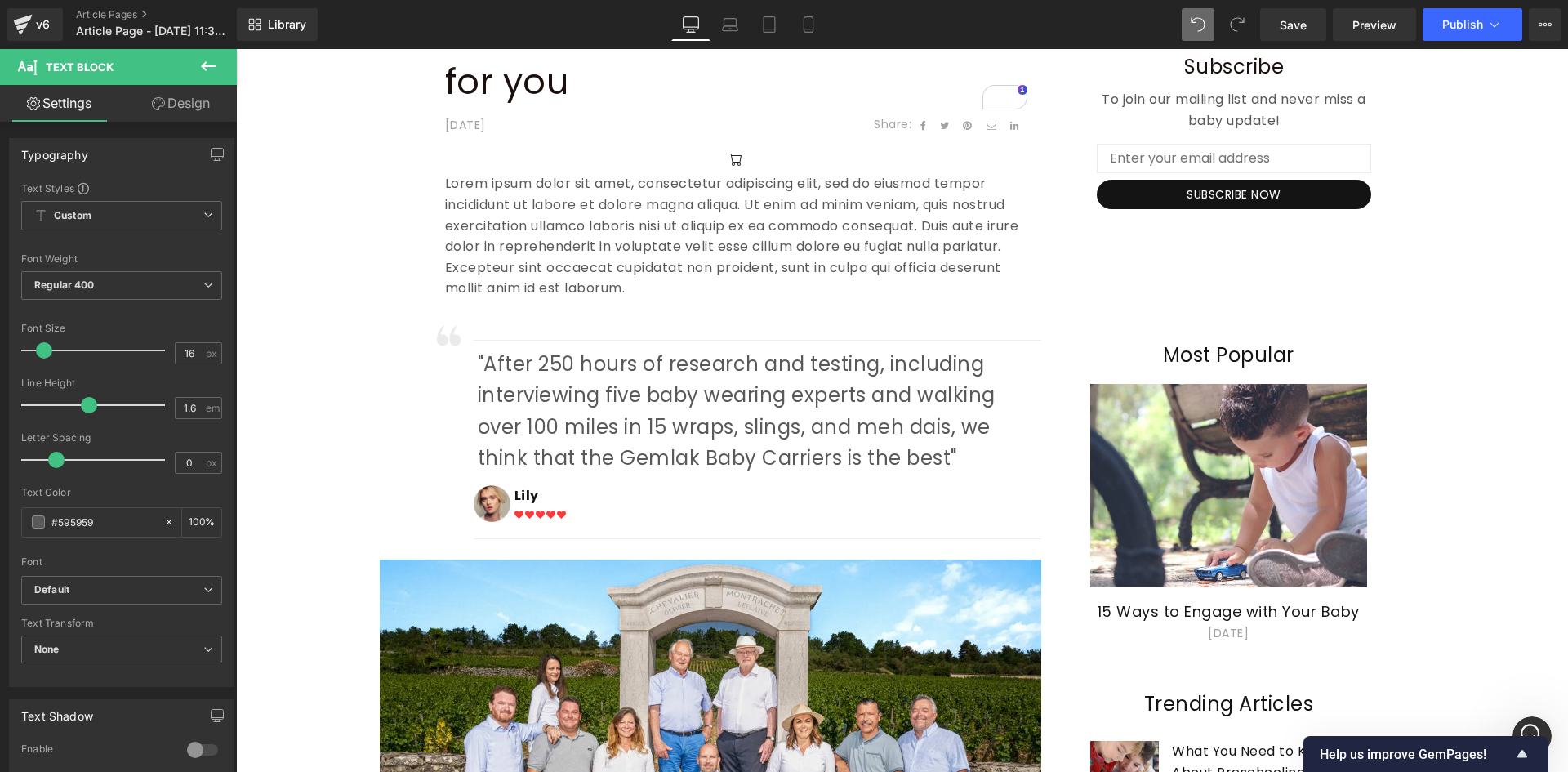
click at [216, 74] on icon at bounding box center [208, 66] width 20 height 20
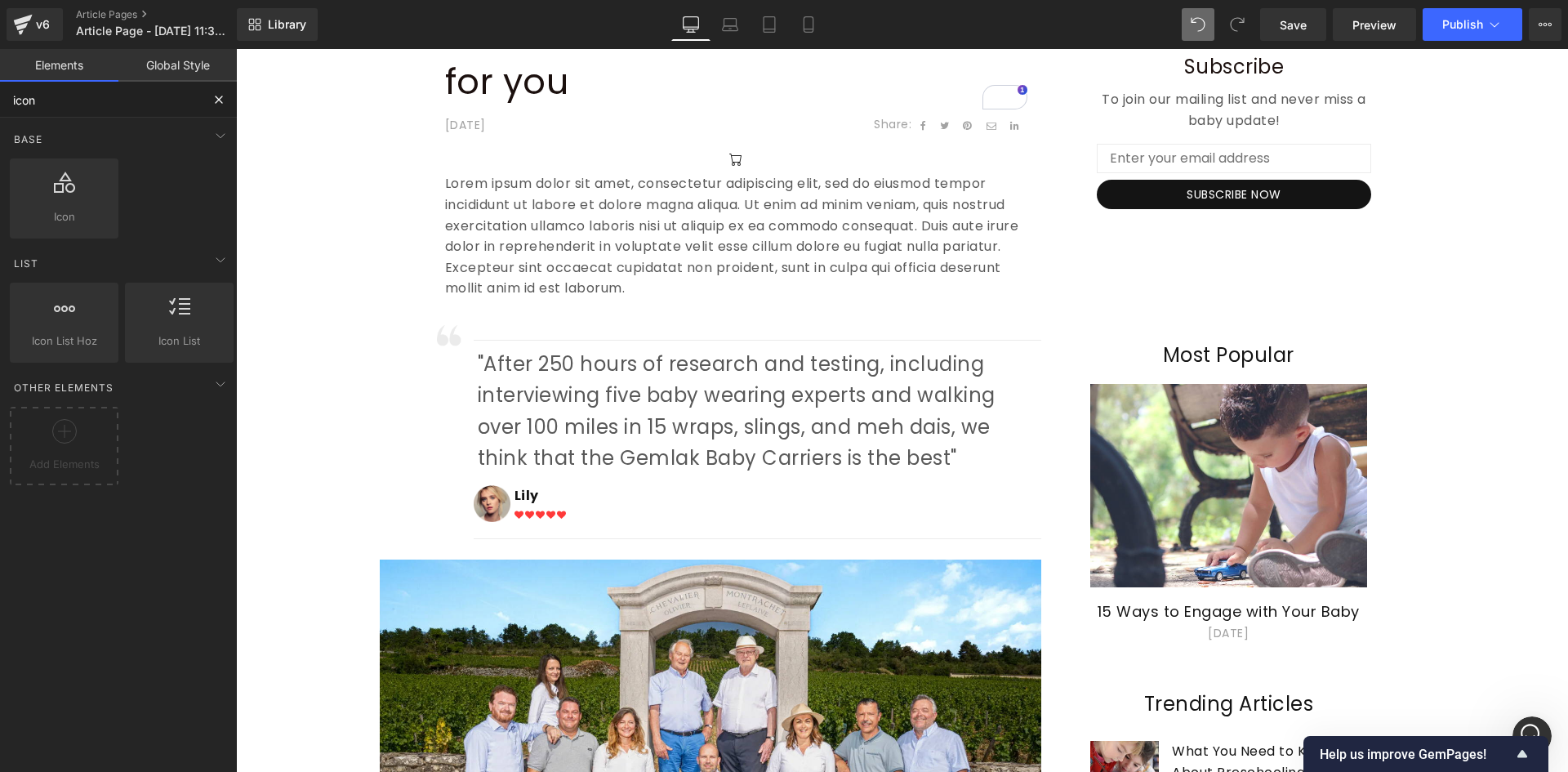
drag, startPoint x: 81, startPoint y: 99, endPoint x: 11, endPoint y: 107, distance: 70.5
click at [11, 107] on input "icon" at bounding box center [101, 100] width 201 height 36
type input "t"
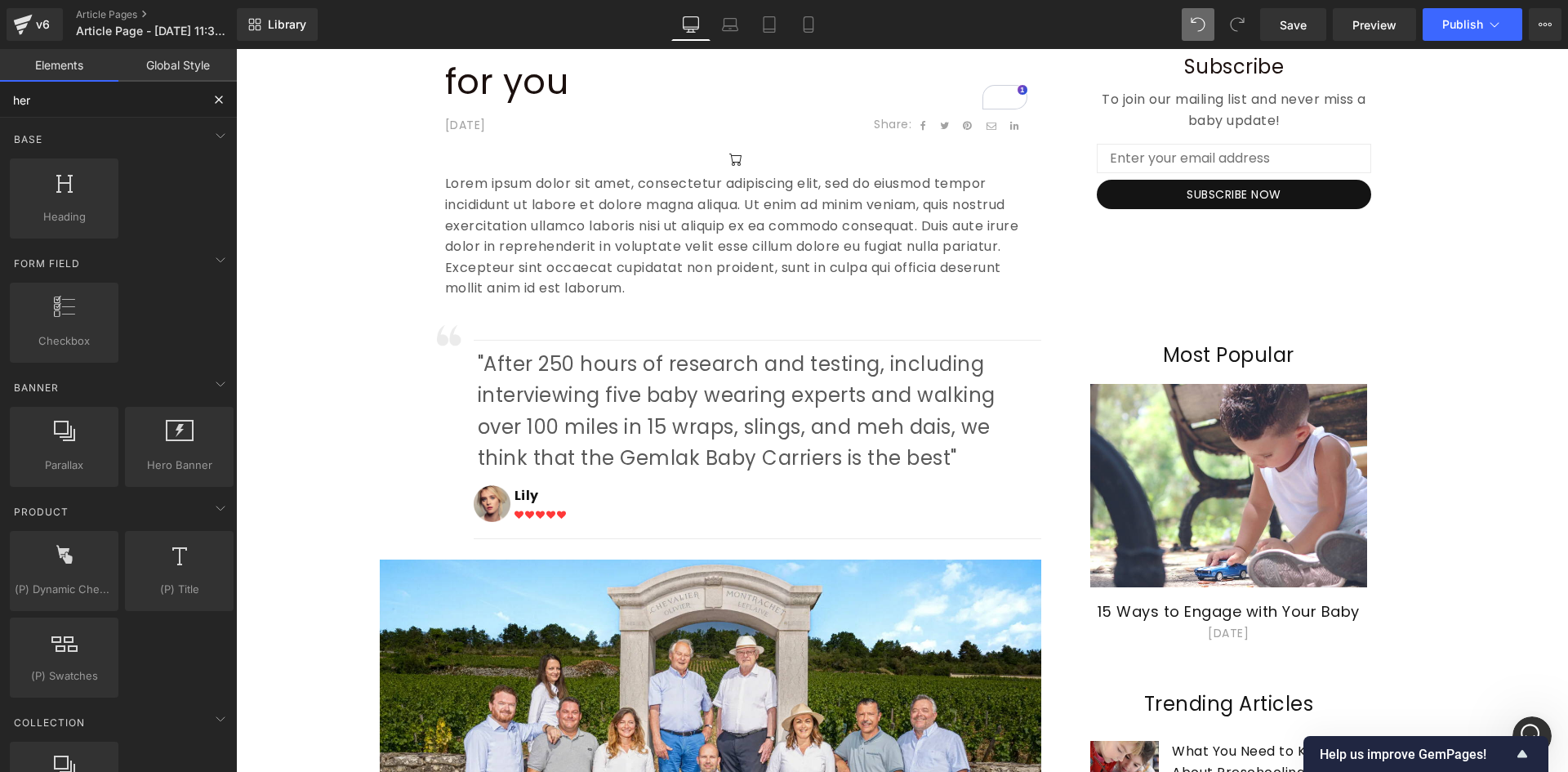
type input "hero"
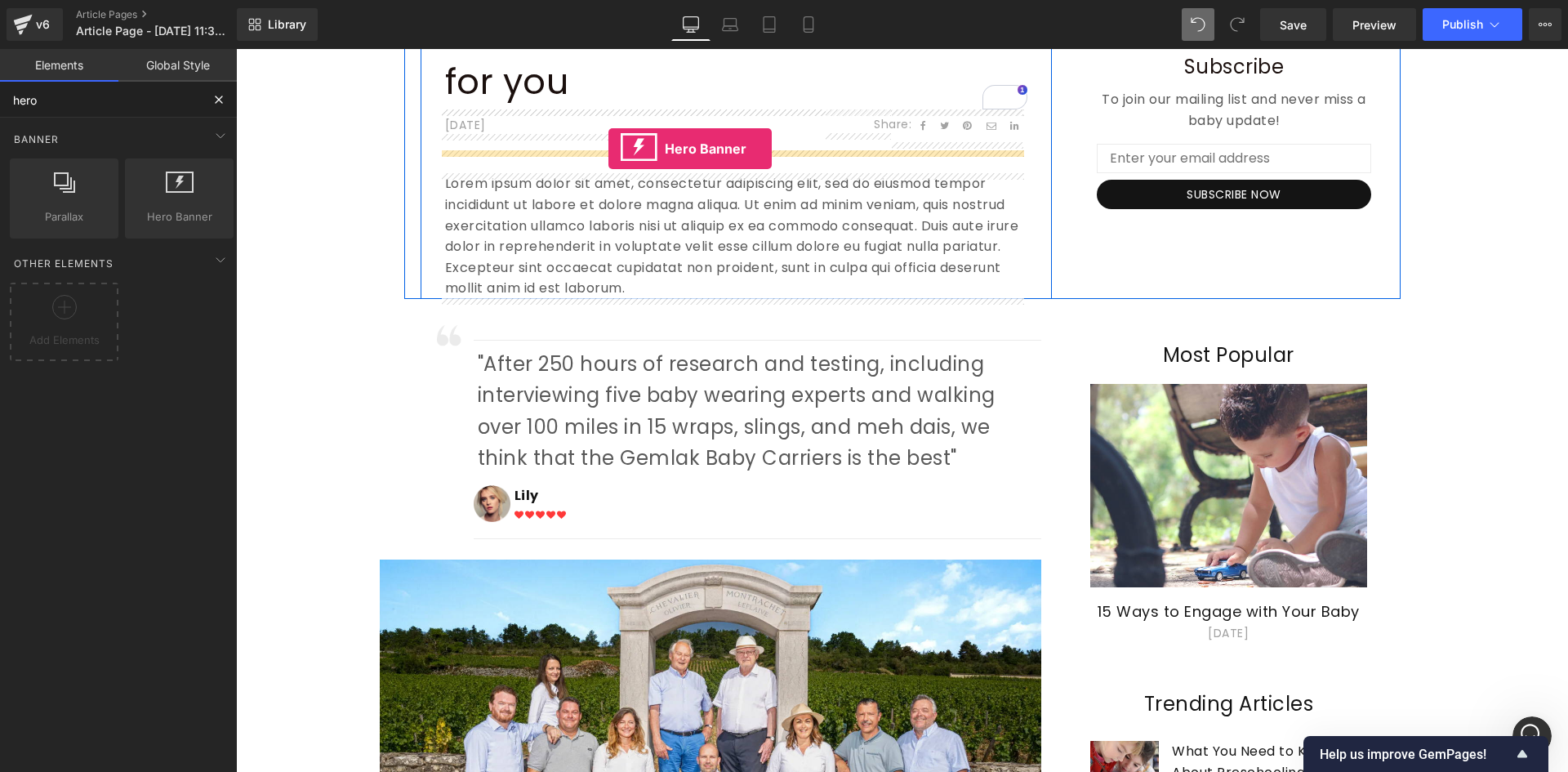
drag, startPoint x: 462, startPoint y: 256, endPoint x: 612, endPoint y: 148, distance: 184.8
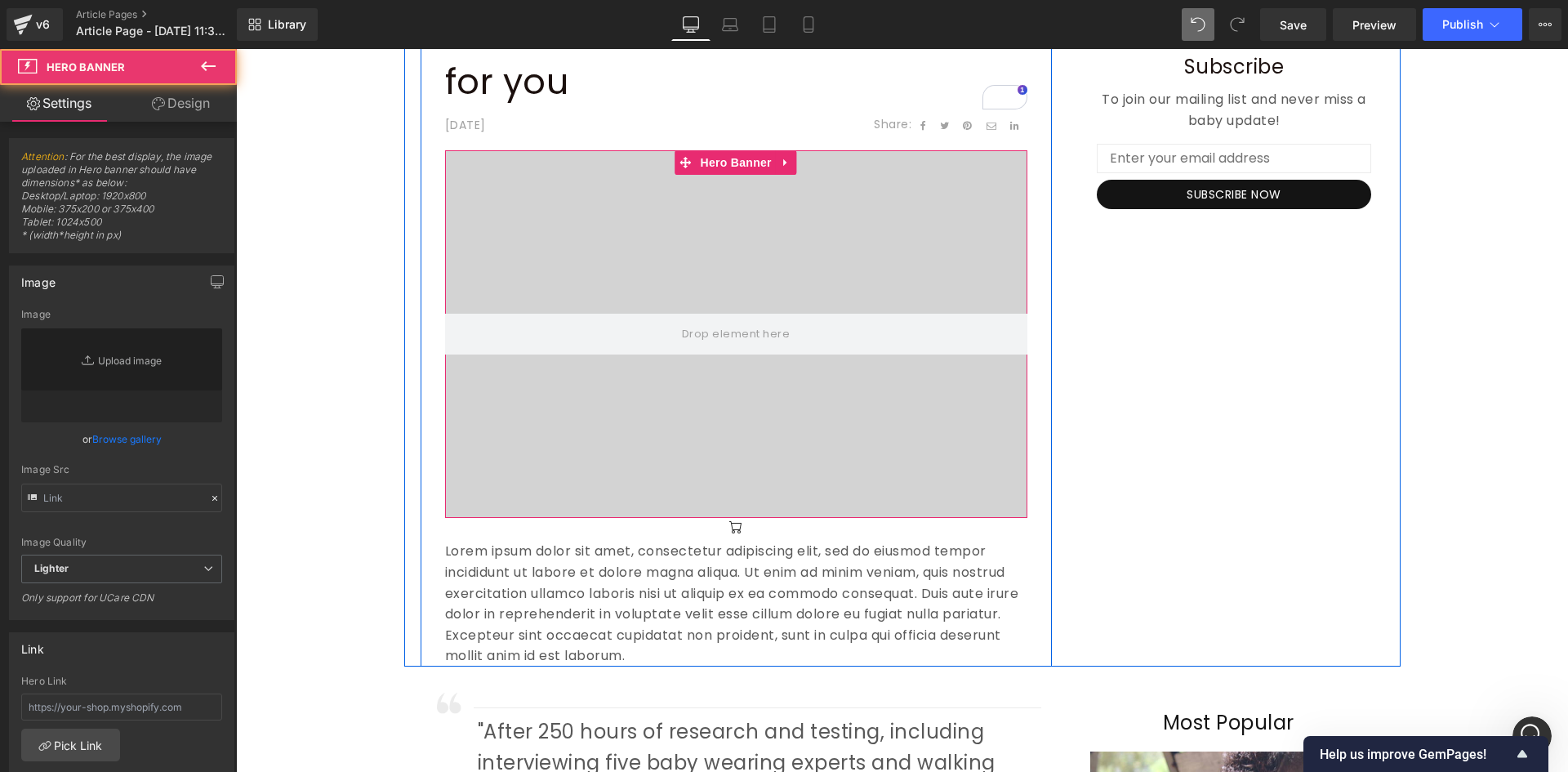
type input "//d1um8515vdn9kb.cloudfront.net/images/hero.jpg"
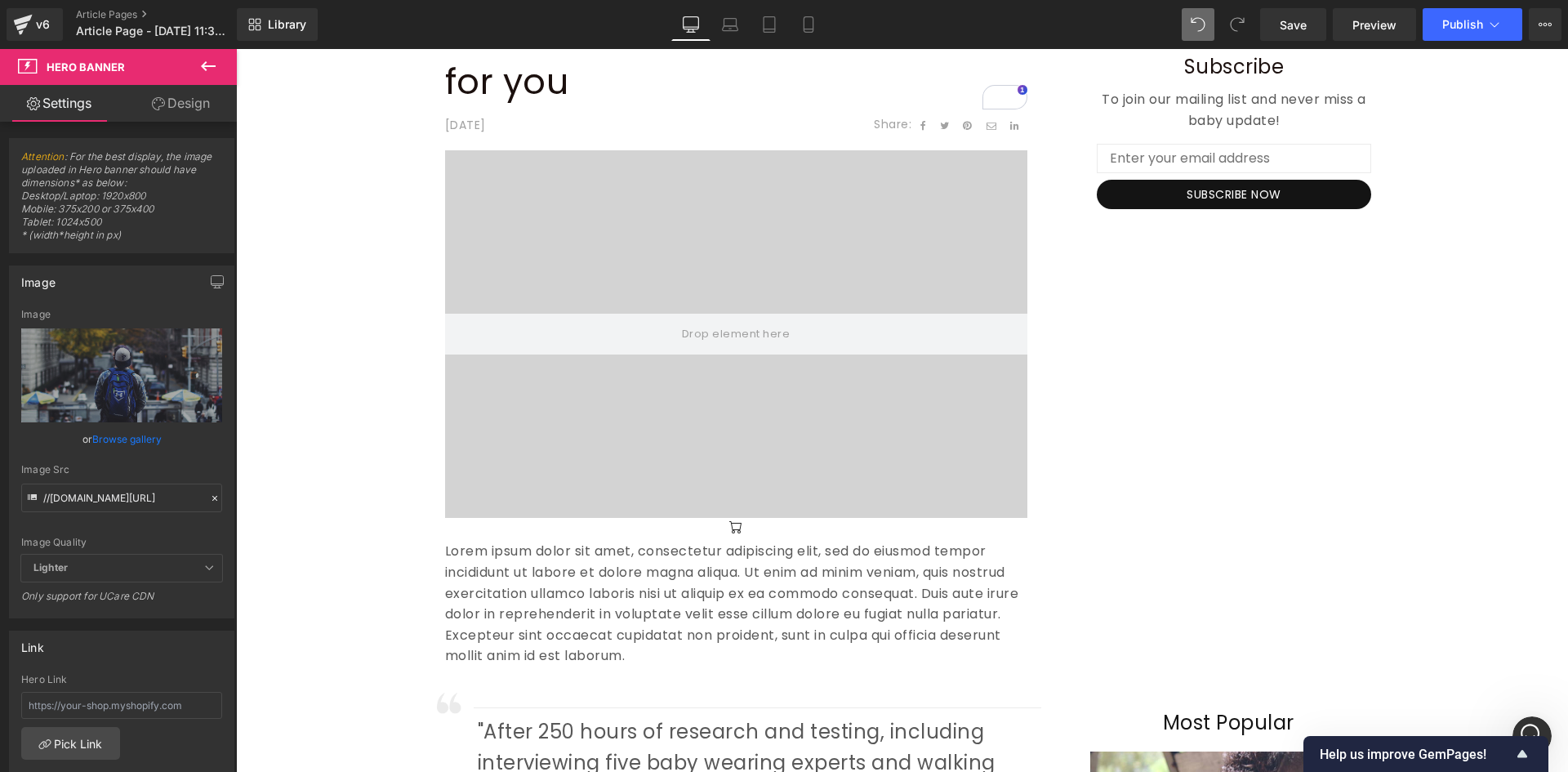
click at [212, 66] on icon at bounding box center [208, 66] width 15 height 10
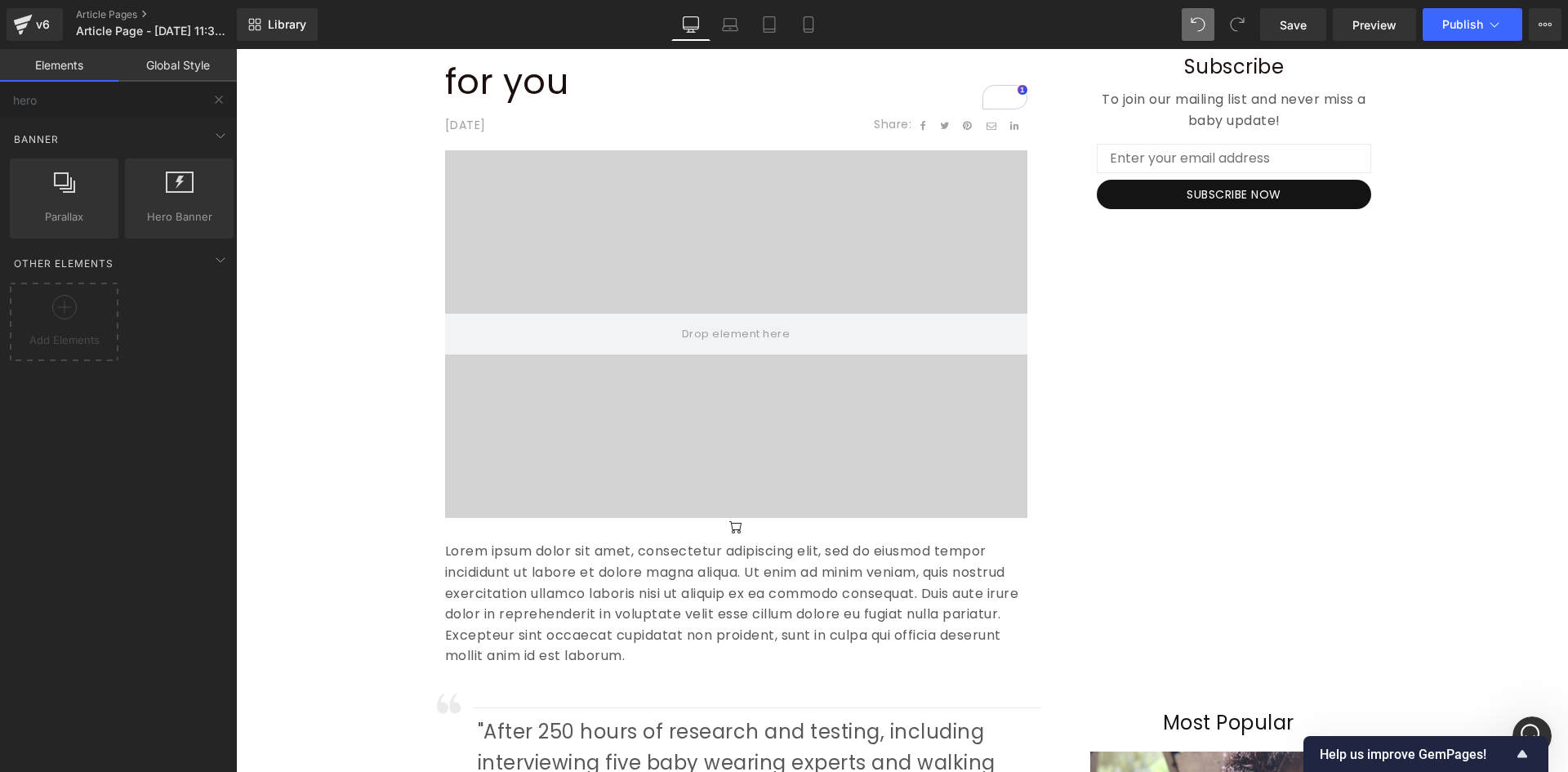
click at [555, 216] on div at bounding box center [736, 334] width 583 height 367
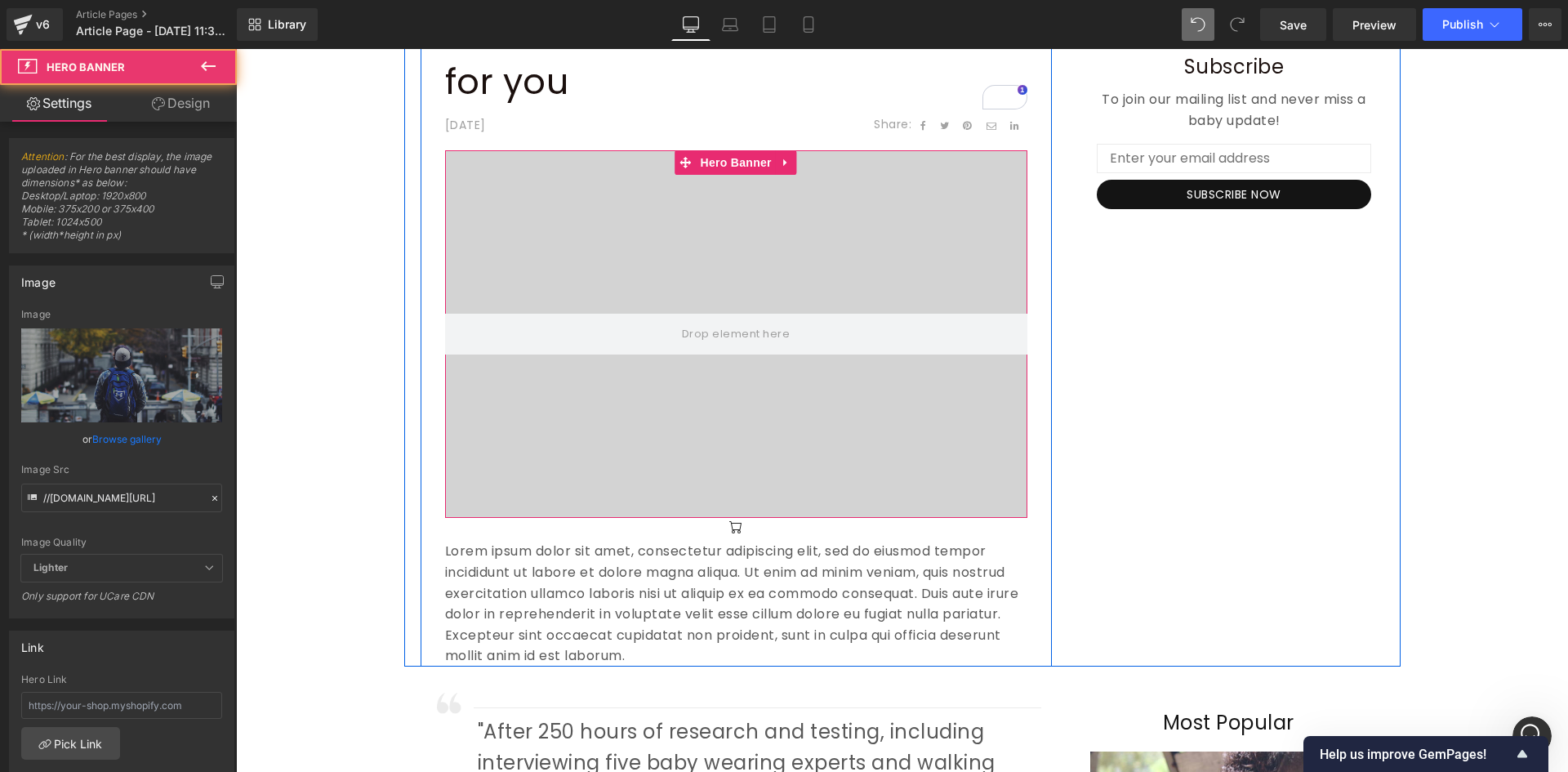
click at [541, 179] on div at bounding box center [736, 334] width 583 height 367
click at [781, 164] on icon at bounding box center [787, 162] width 12 height 13
click at [792, 165] on icon at bounding box center [798, 162] width 12 height 12
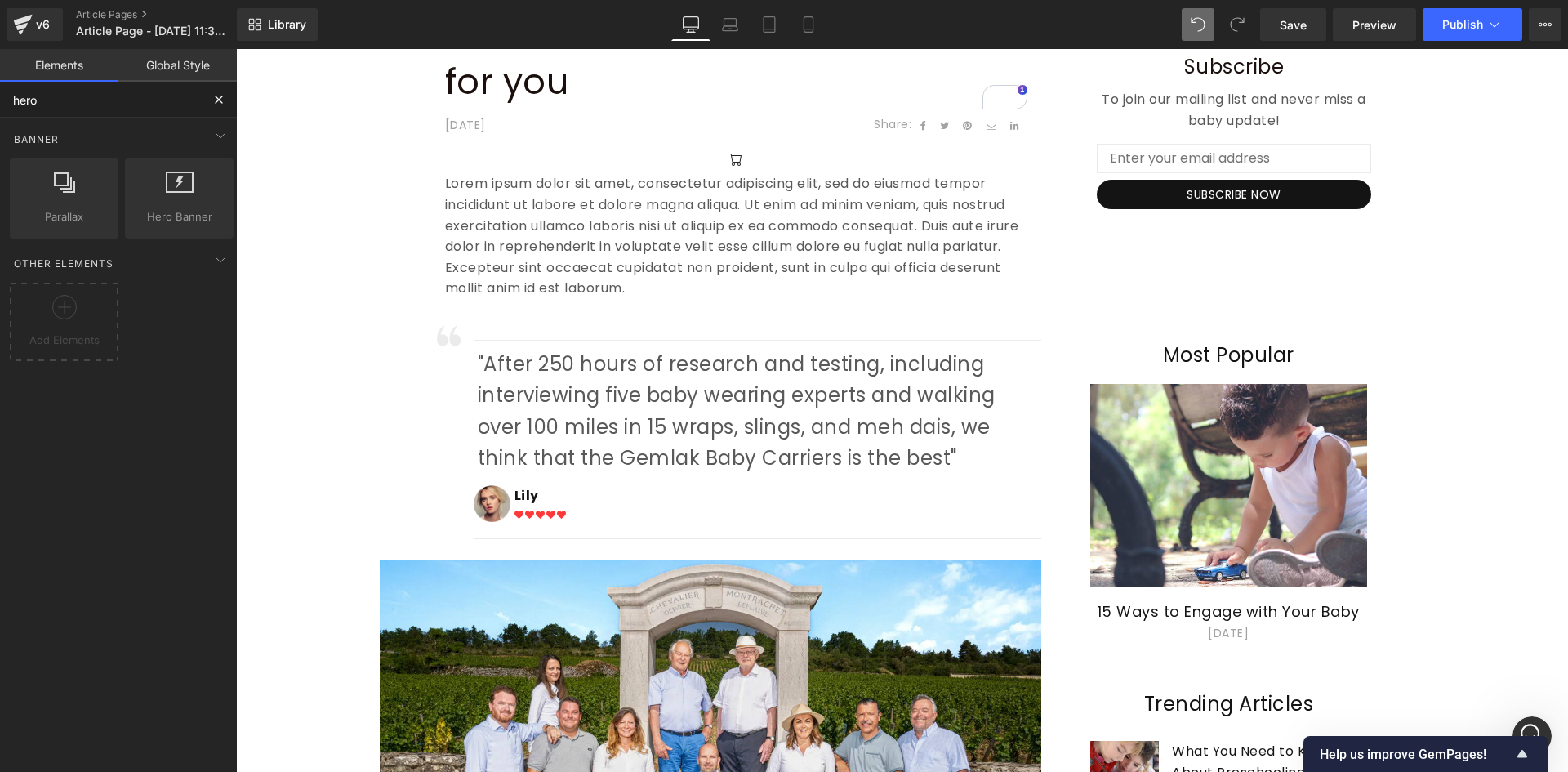
drag, startPoint x: 149, startPoint y: 107, endPoint x: 0, endPoint y: 106, distance: 149.0
click at [0, 107] on input "hero" at bounding box center [101, 100] width 201 height 36
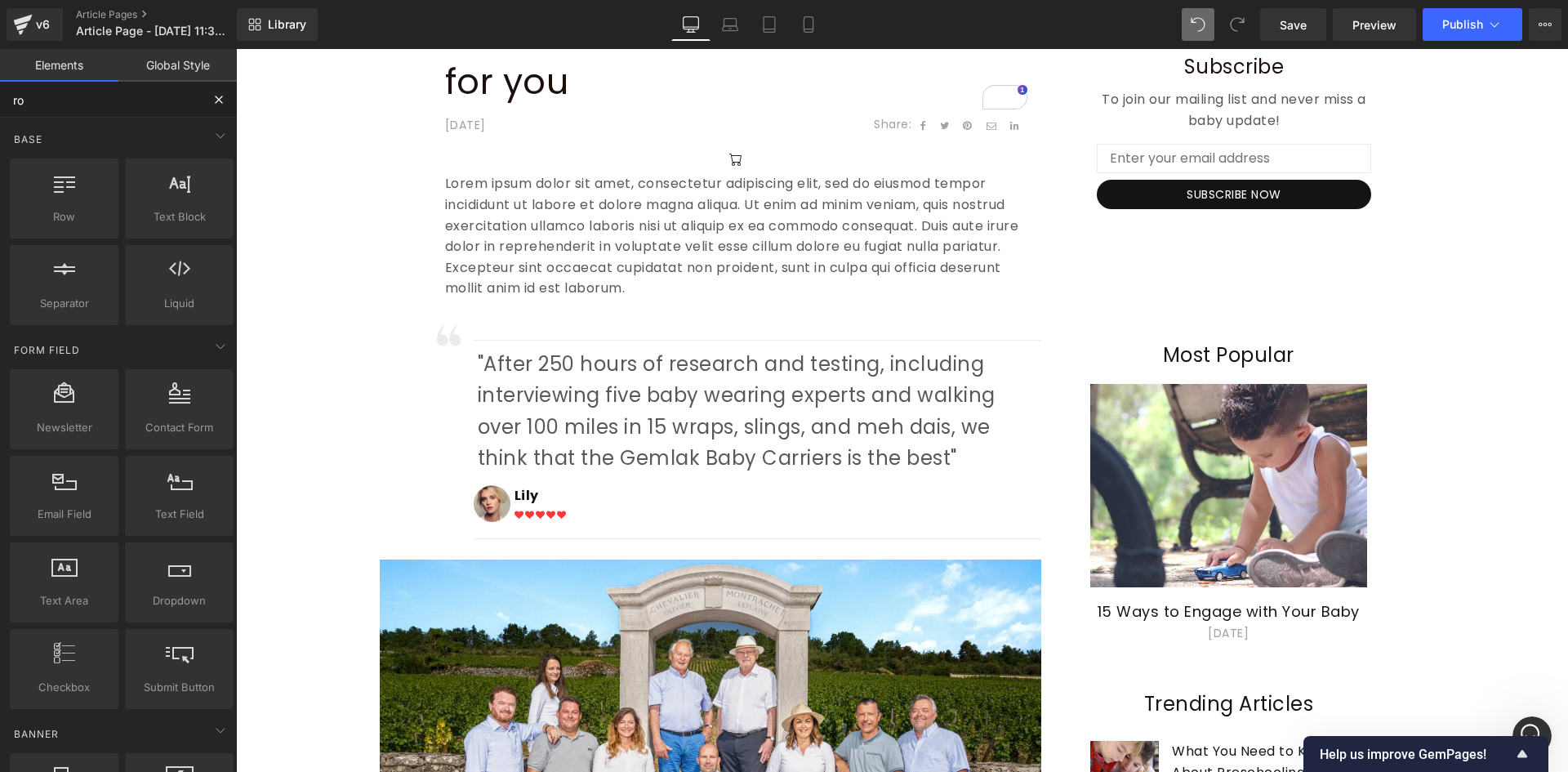
type input "row"
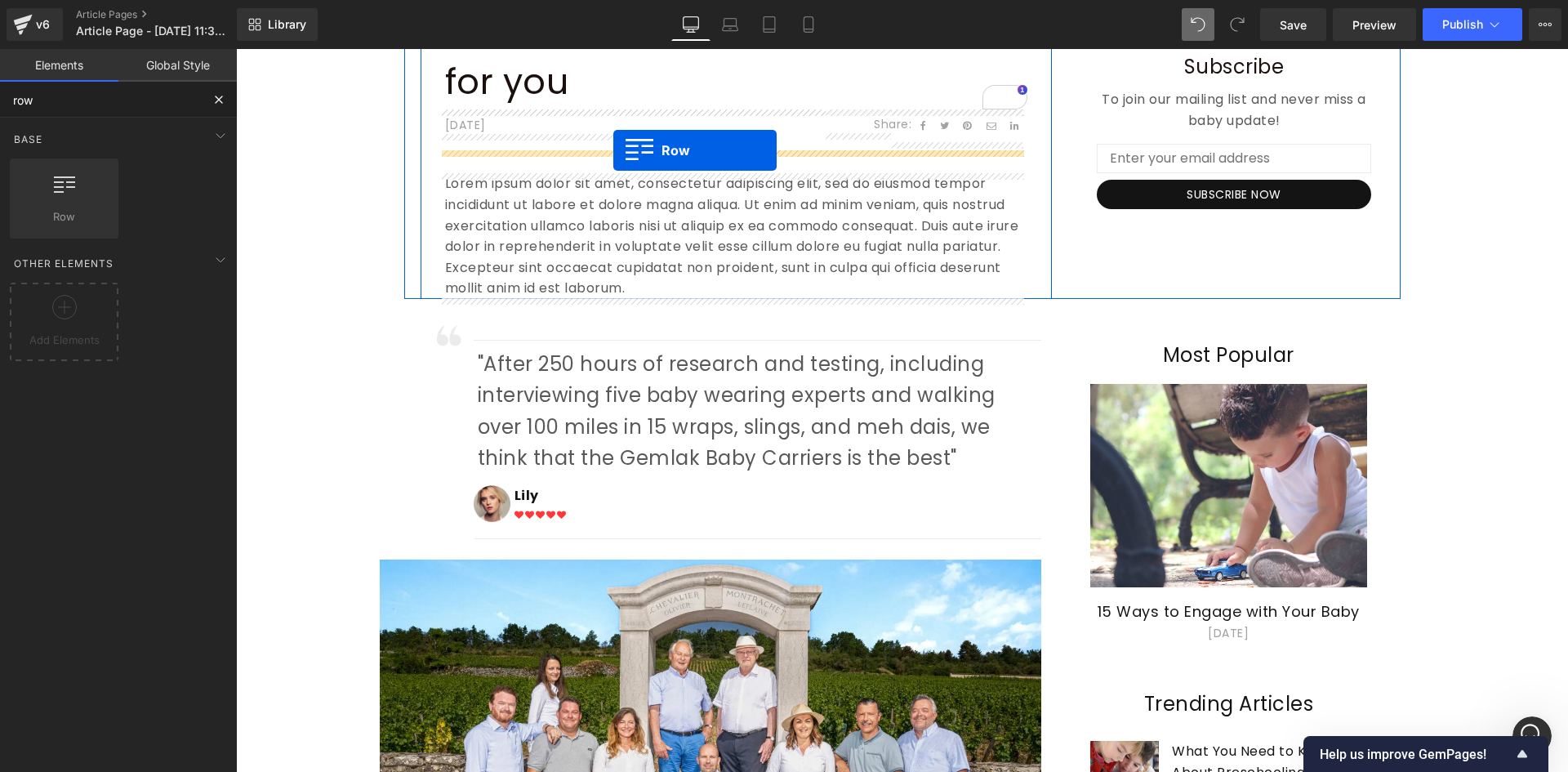
drag, startPoint x: 464, startPoint y: 264, endPoint x: 614, endPoint y: 150, distance: 188.4
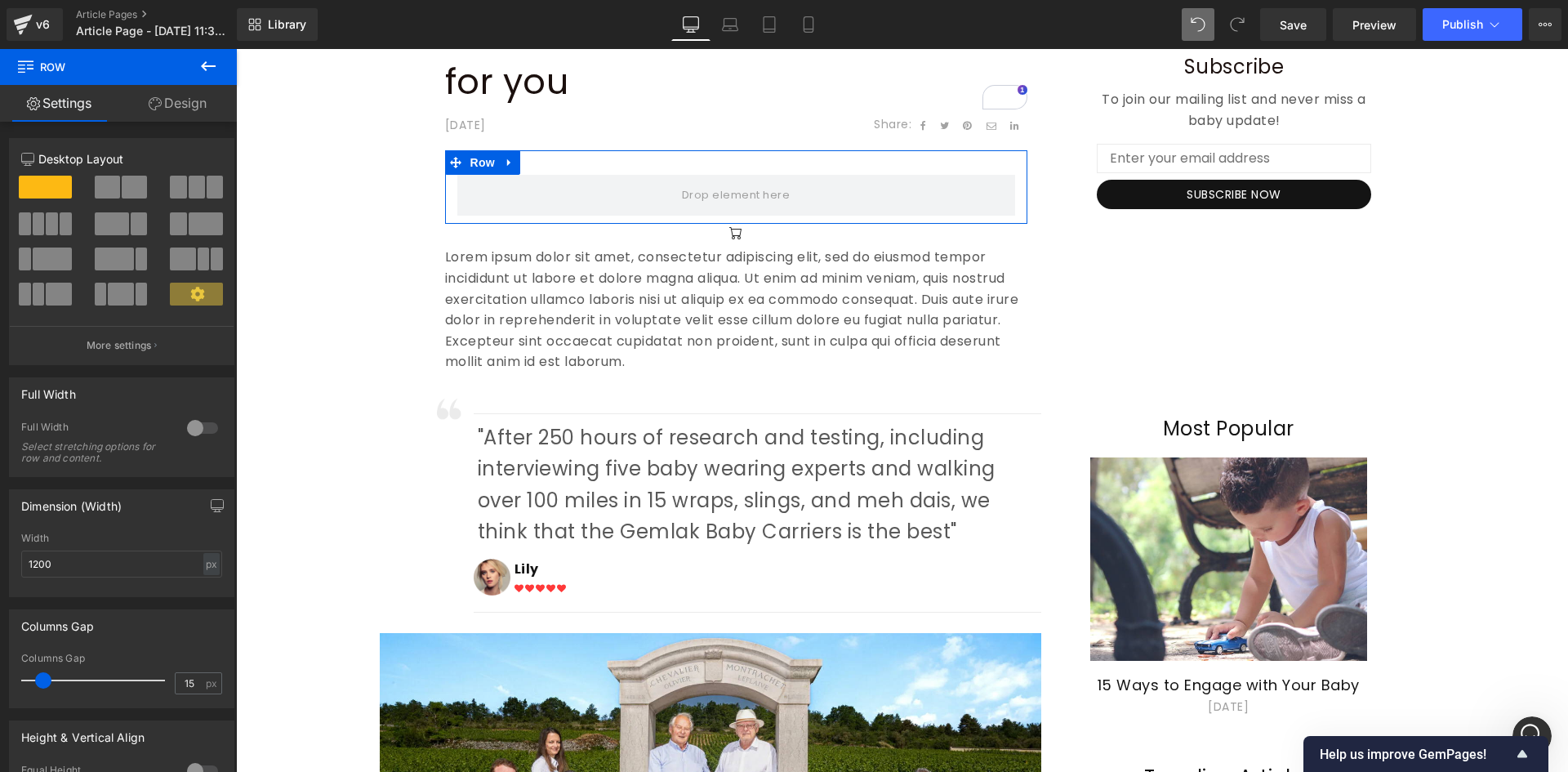
click at [123, 185] on span at bounding box center [135, 187] width 25 height 22
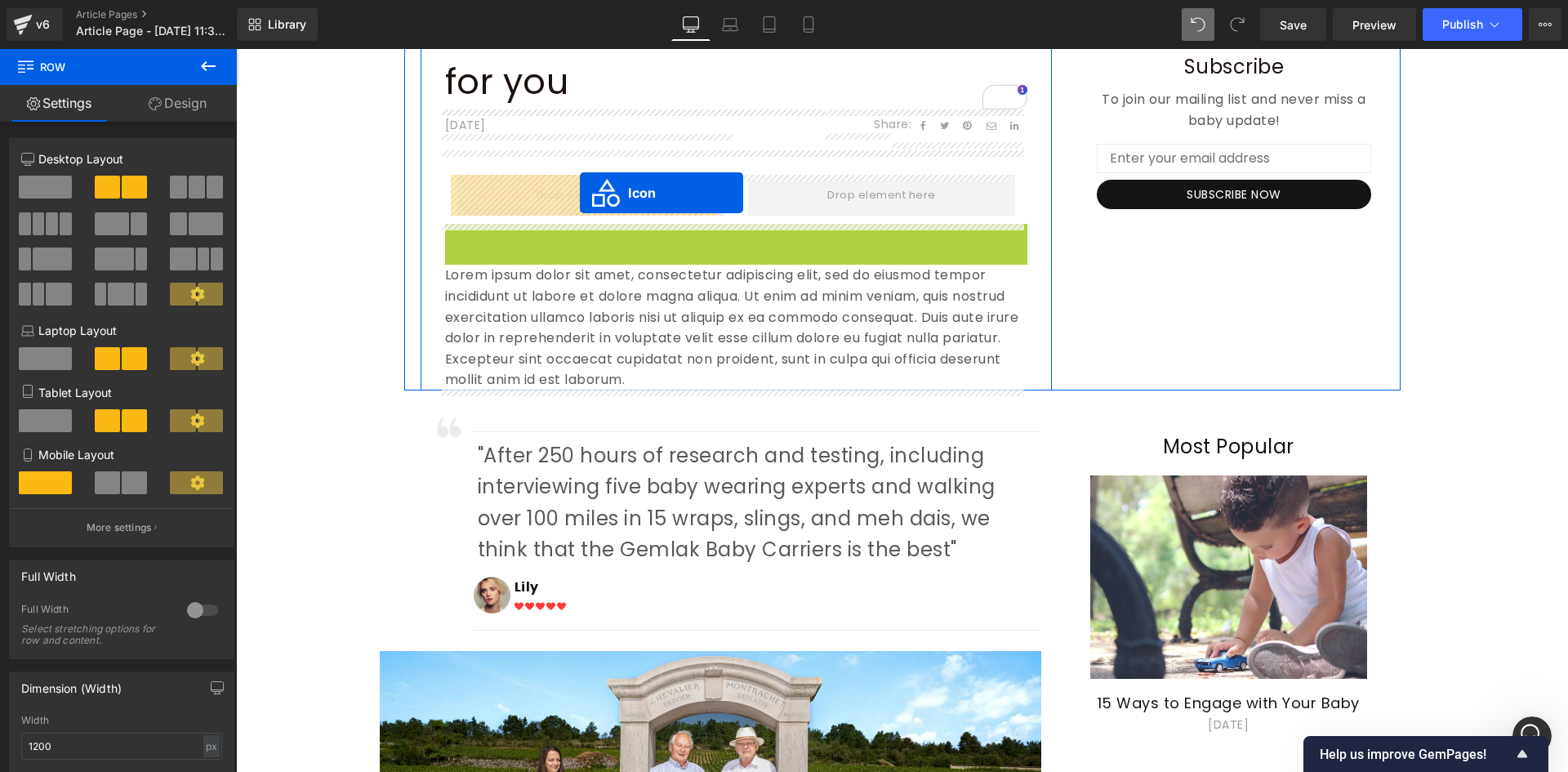
drag, startPoint x: 728, startPoint y: 237, endPoint x: 580, endPoint y: 193, distance: 154.4
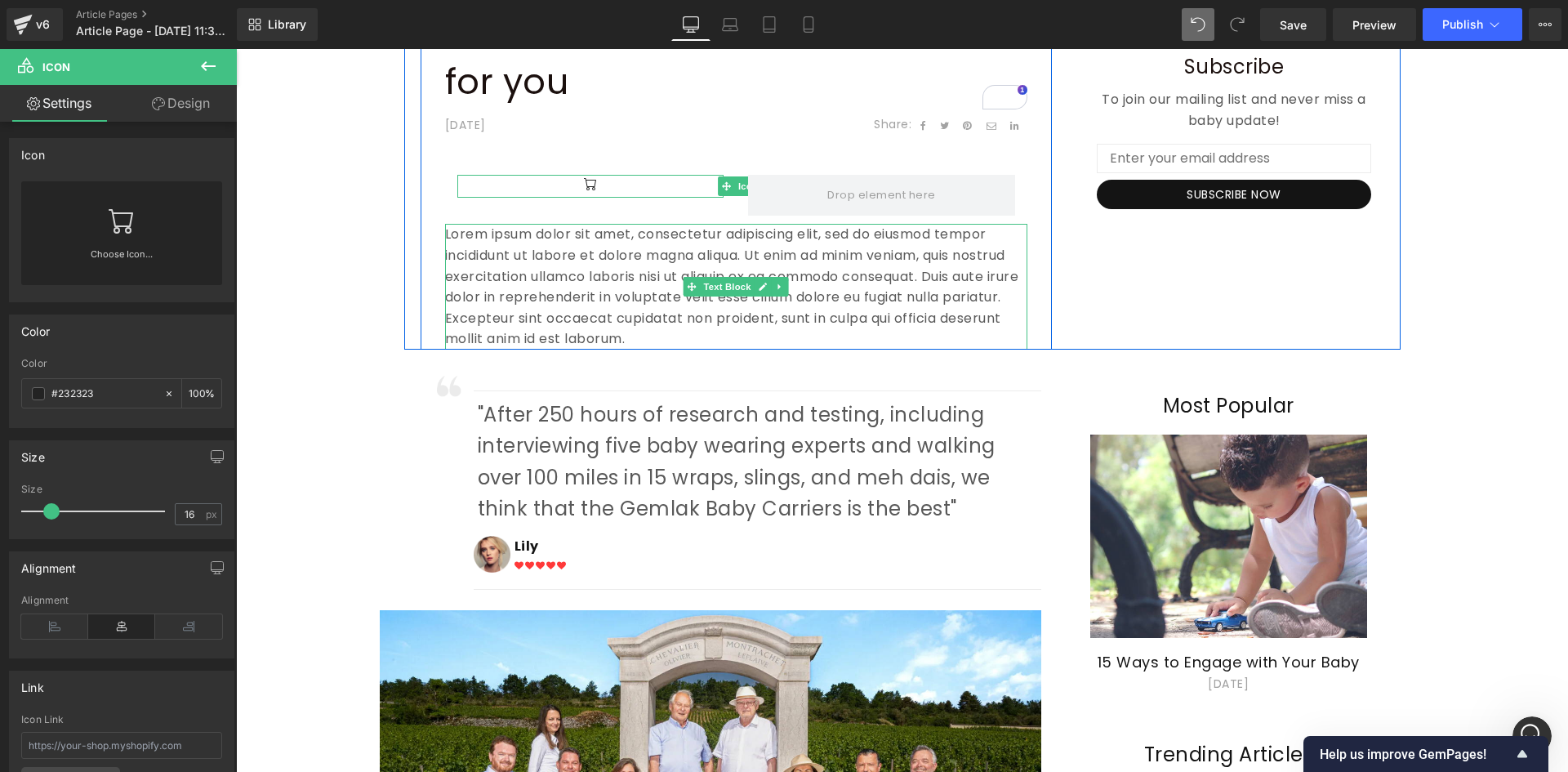
click at [605, 237] on p "Lorem ipsum dolor sit amet, consectetur adipiscing elit, sed do eiusmod tempor …" at bounding box center [736, 286] width 583 height 126
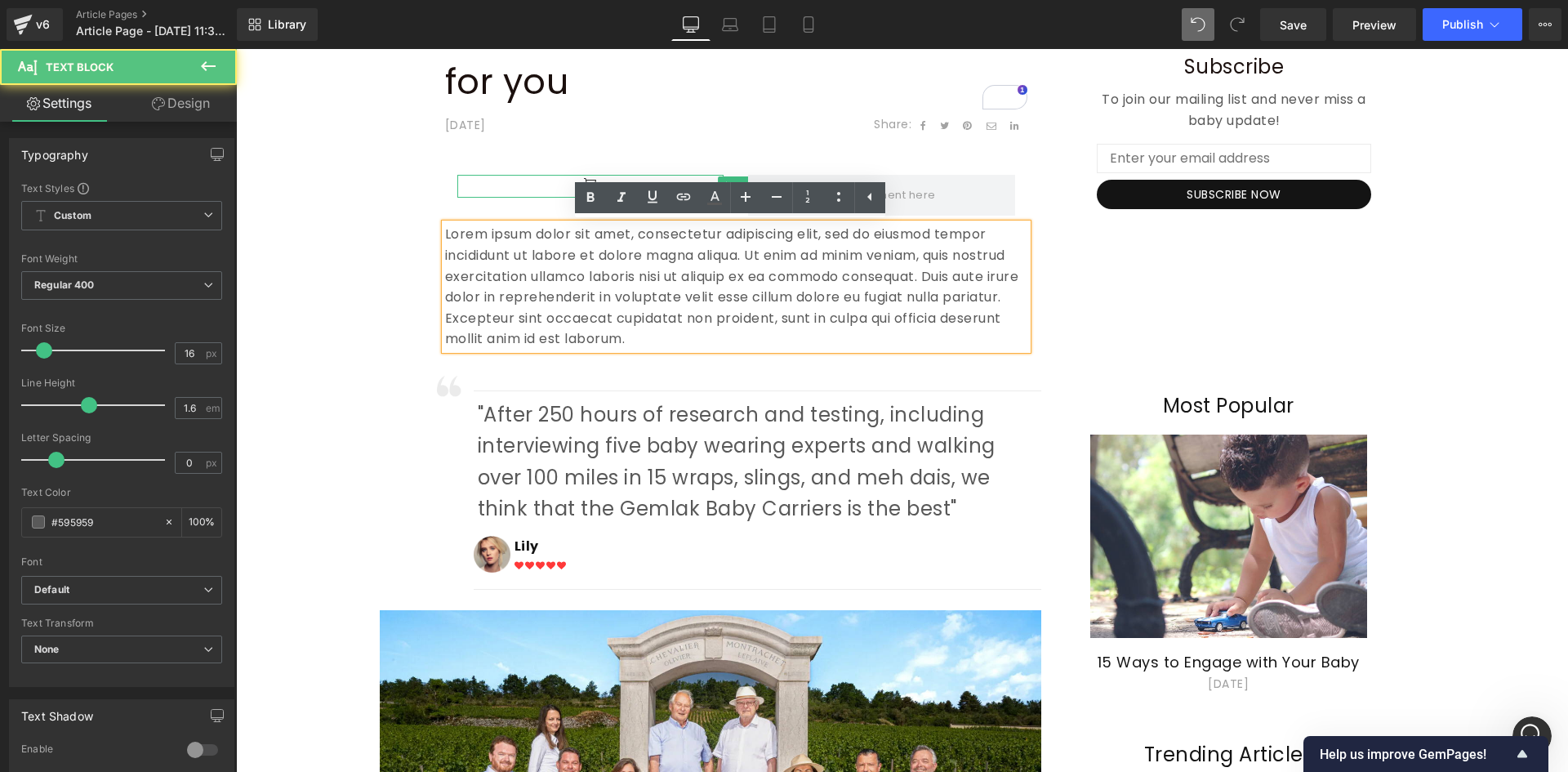
click at [723, 268] on p "Lorem ipsum dolor sit amet, consectetur adipiscing elit, sed do eiusmod tempor …" at bounding box center [736, 286] width 583 height 126
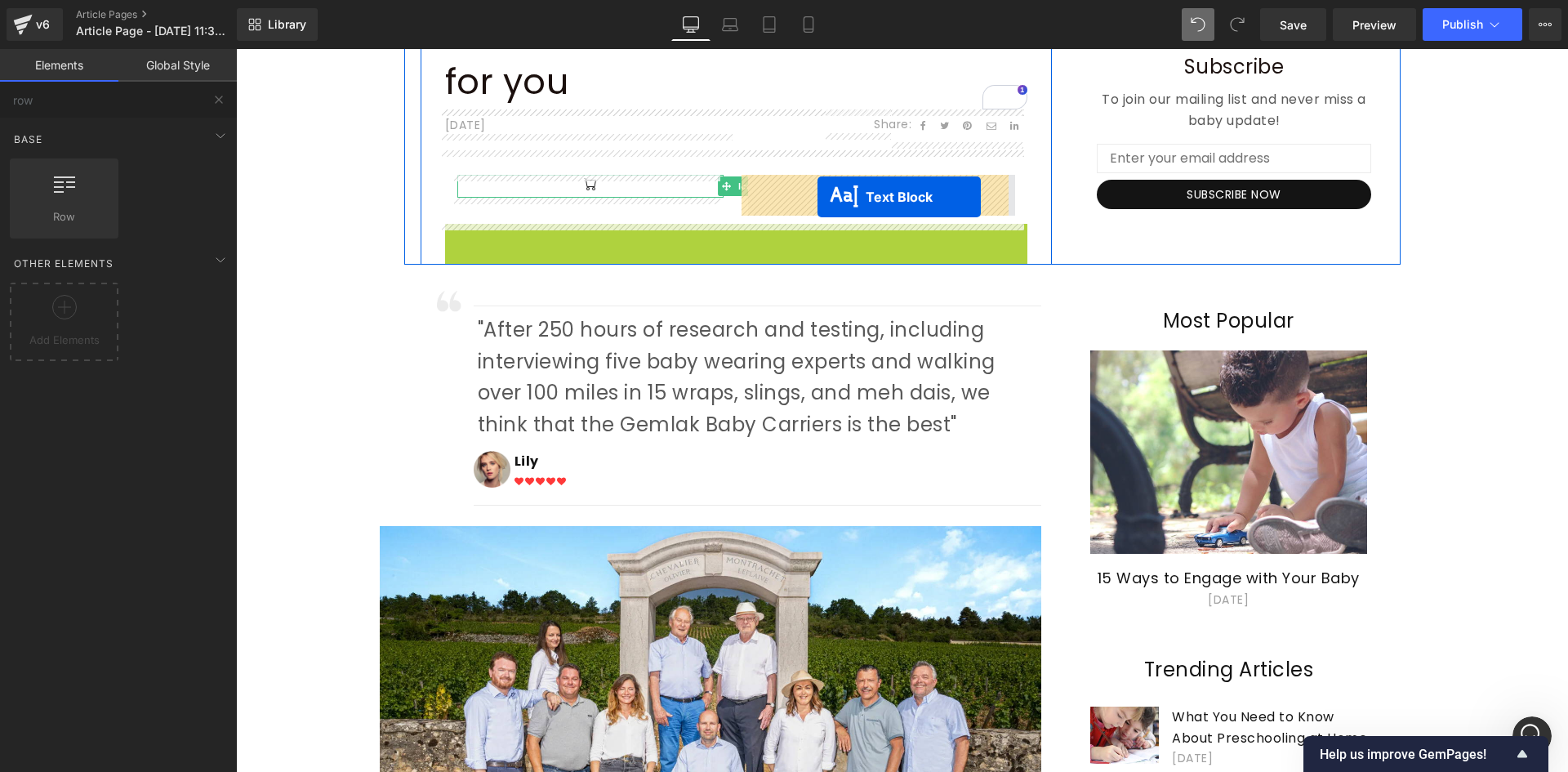
drag, startPoint x: 717, startPoint y: 287, endPoint x: 818, endPoint y: 196, distance: 135.9
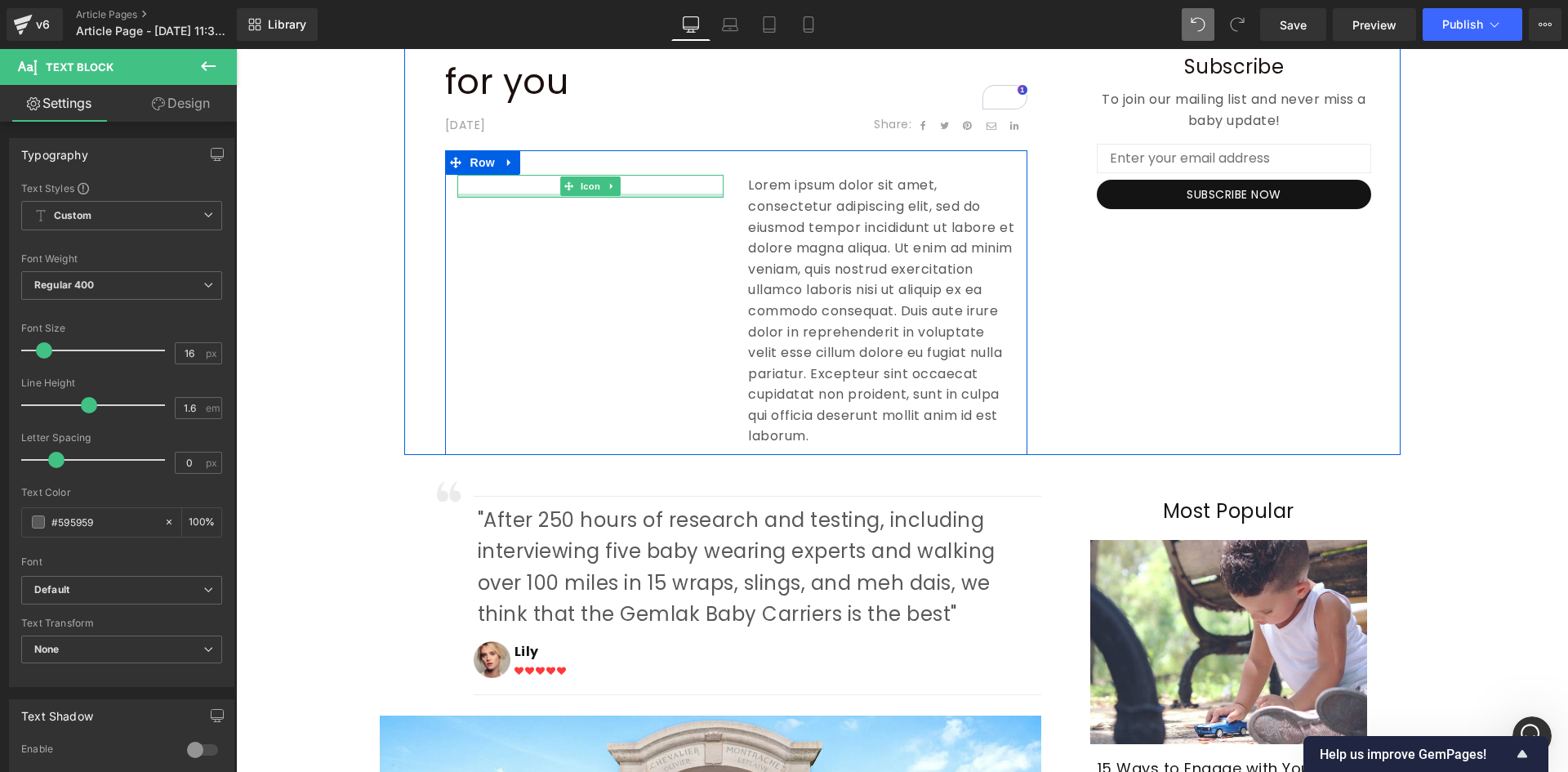
click at [690, 193] on div at bounding box center [590, 195] width 267 height 4
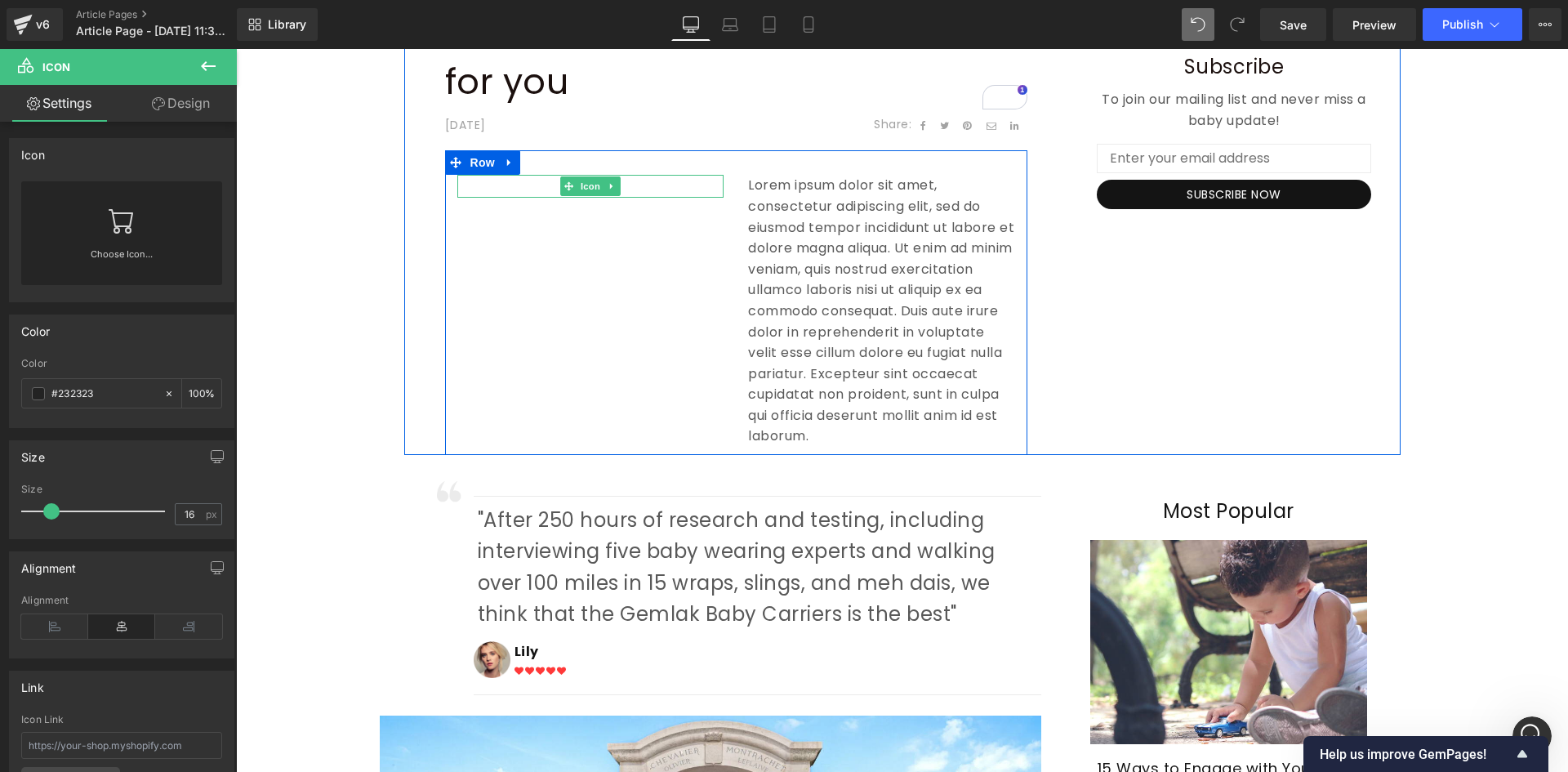
click at [665, 183] on div at bounding box center [590, 186] width 267 height 22
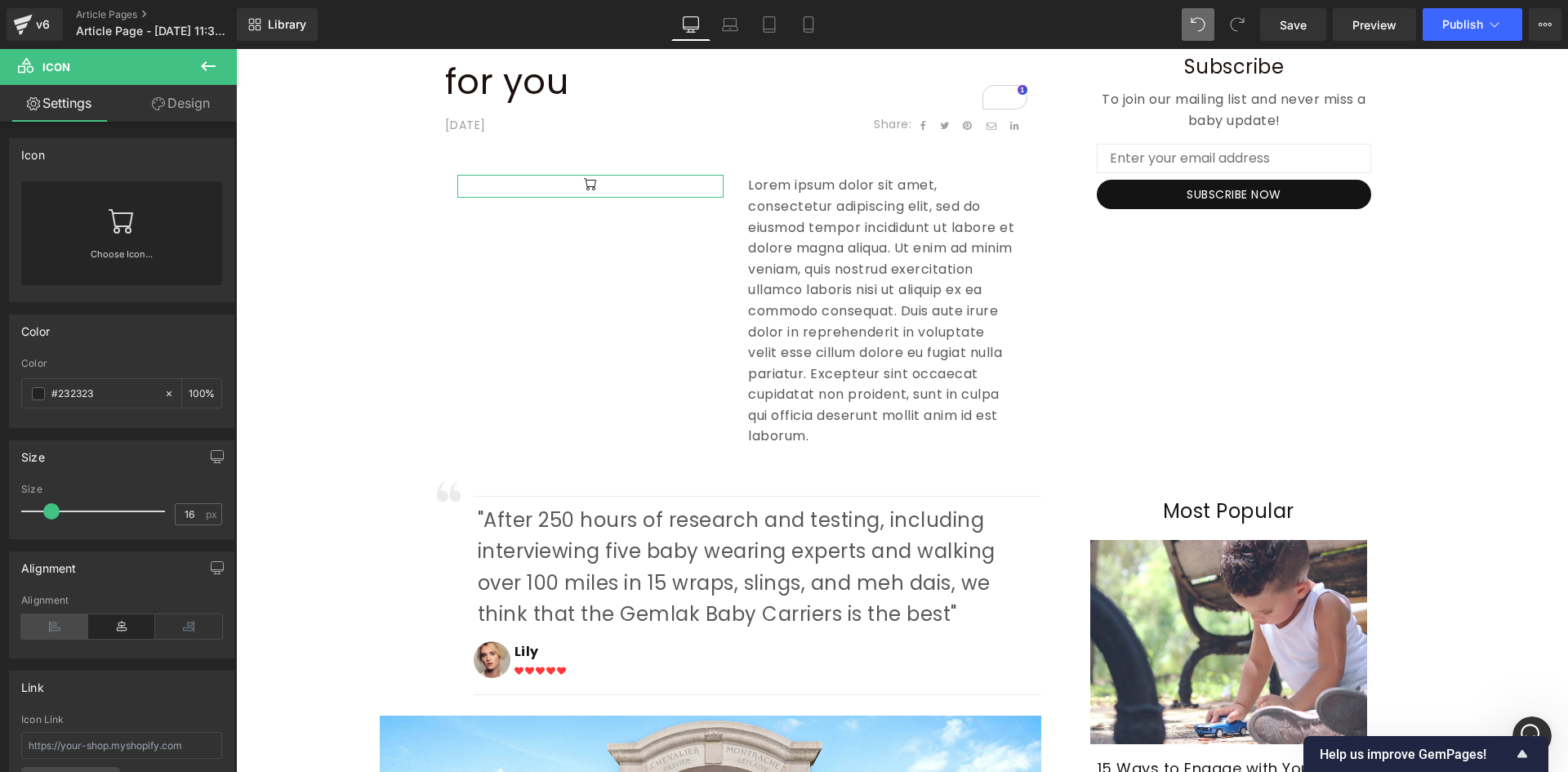
click at [72, 618] on icon at bounding box center [55, 625] width 67 height 24
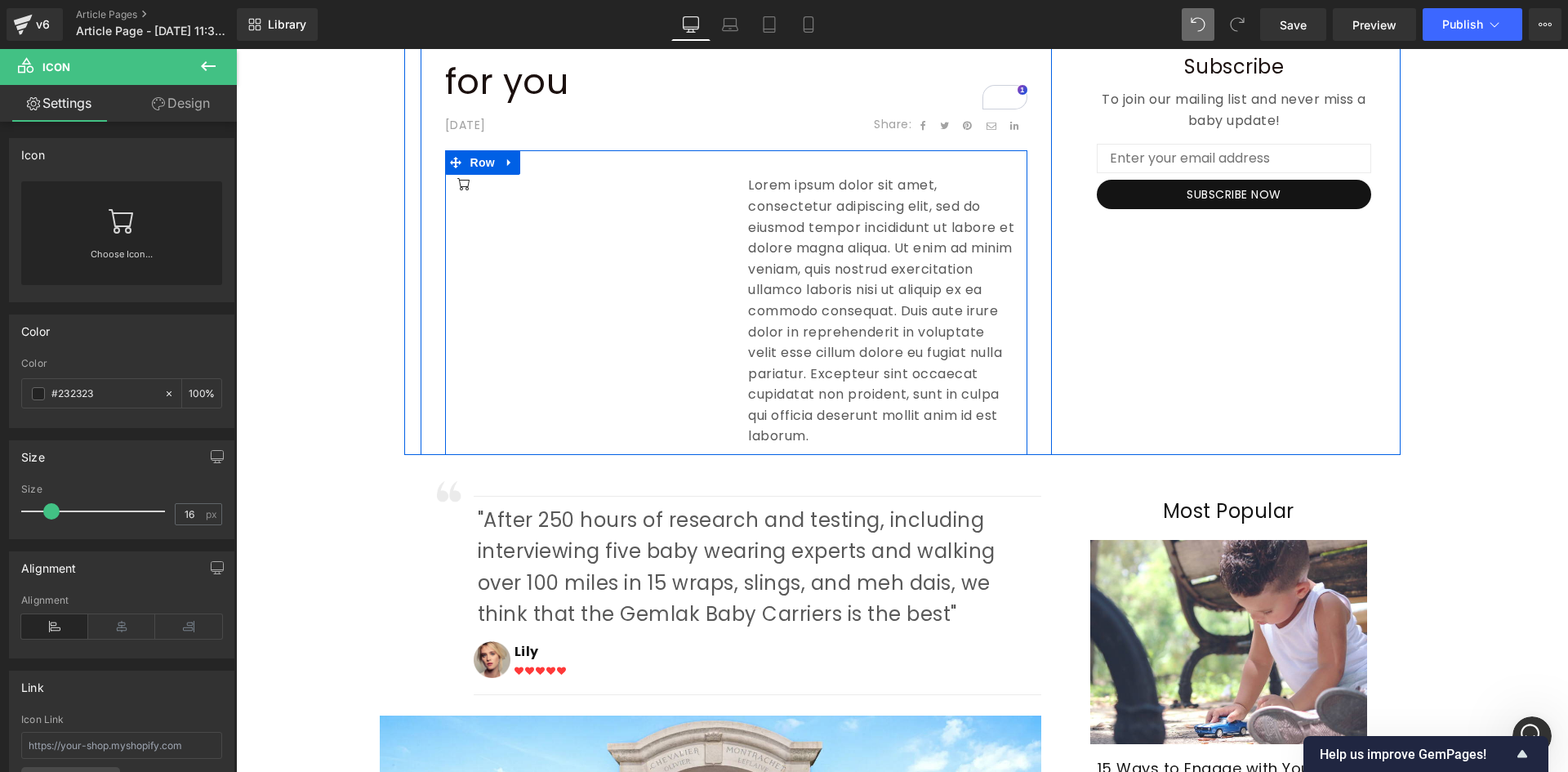
click at [723, 217] on div "Icon Lorem ipsum dolor sit amet, consectetur adipiscing elit, sed do eiusmod te…" at bounding box center [736, 303] width 583 height 305
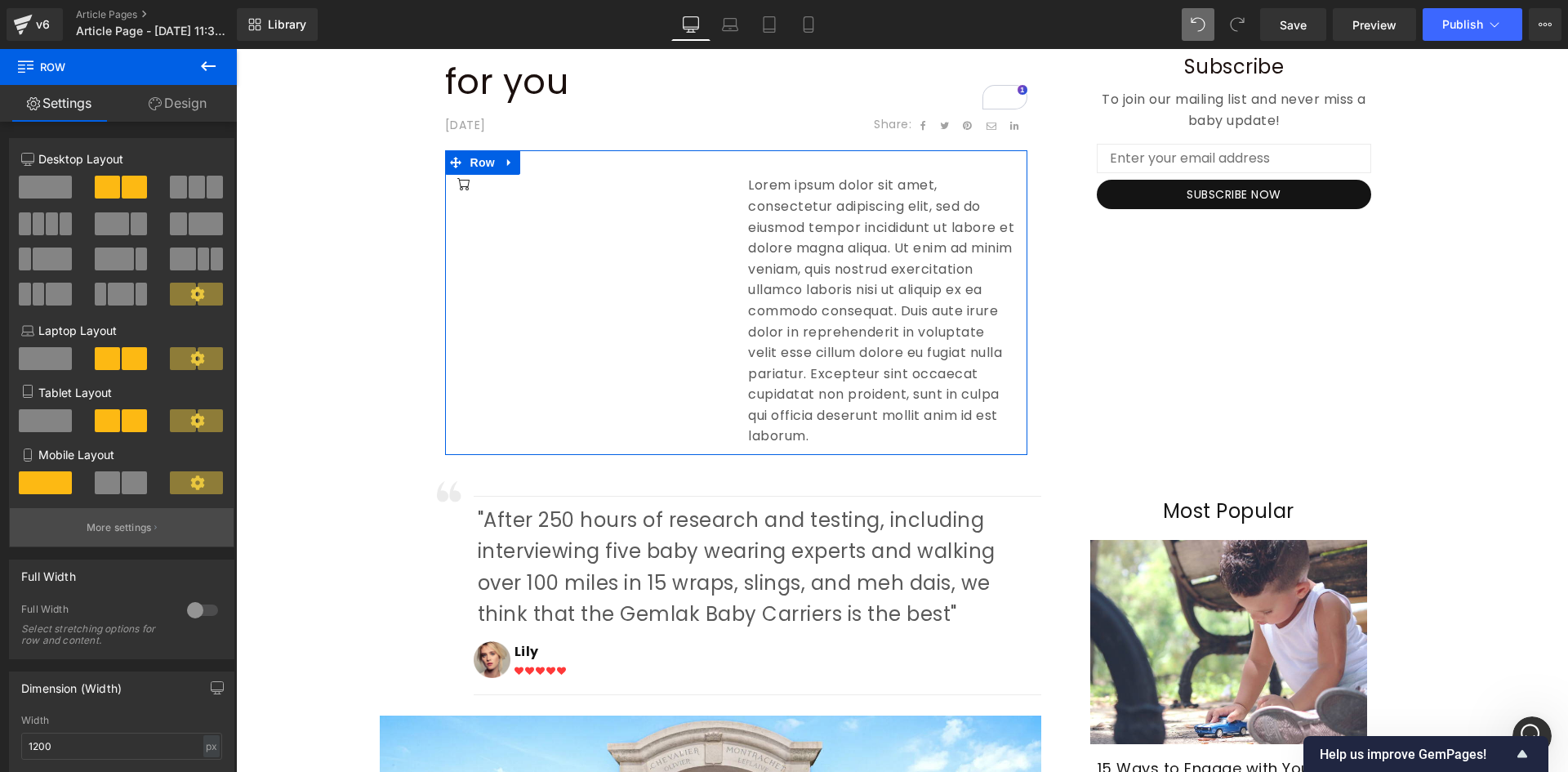
click at [137, 529] on p "More settings" at bounding box center [119, 527] width 65 height 15
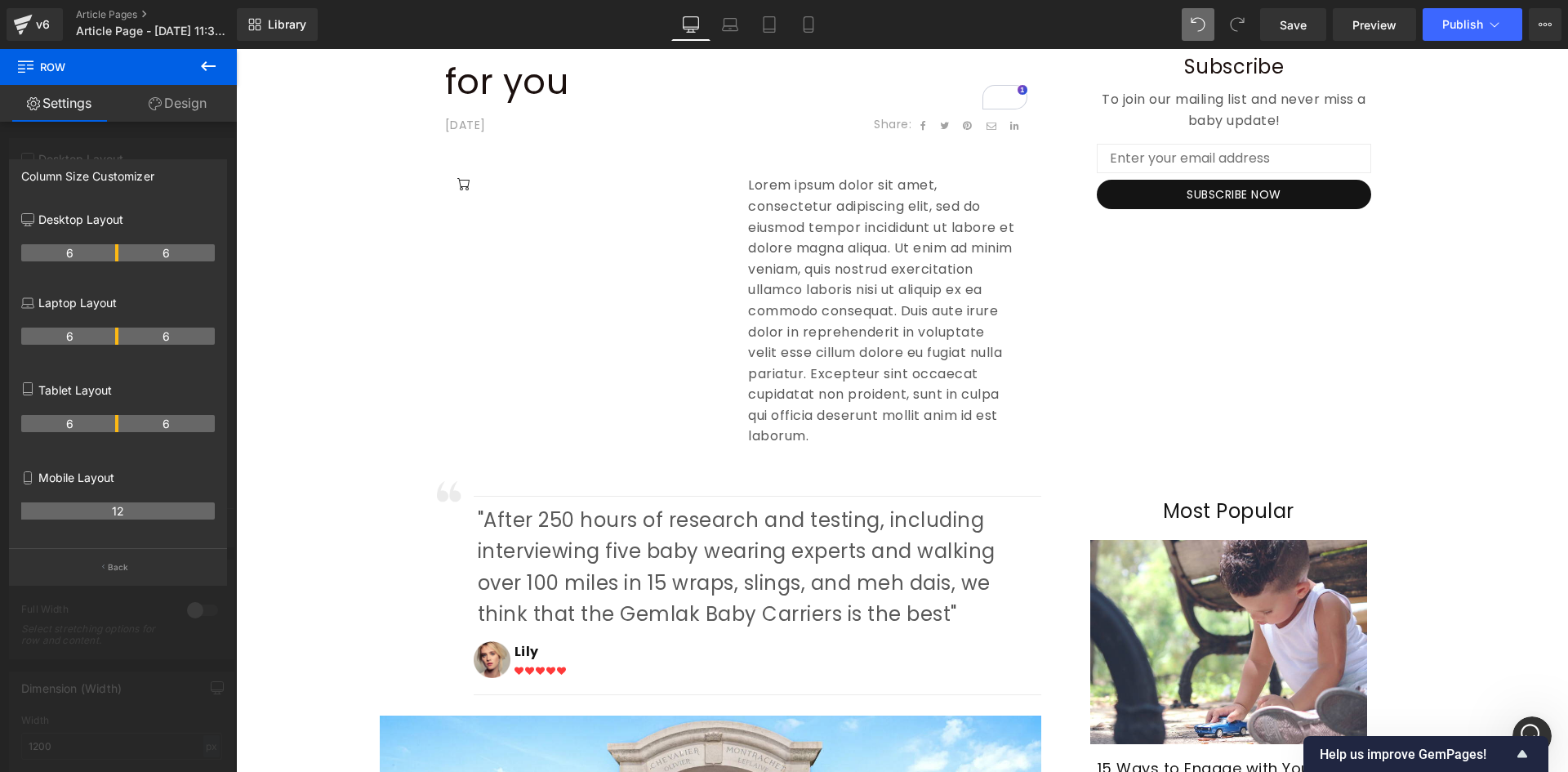
click at [203, 71] on icon at bounding box center [208, 66] width 20 height 20
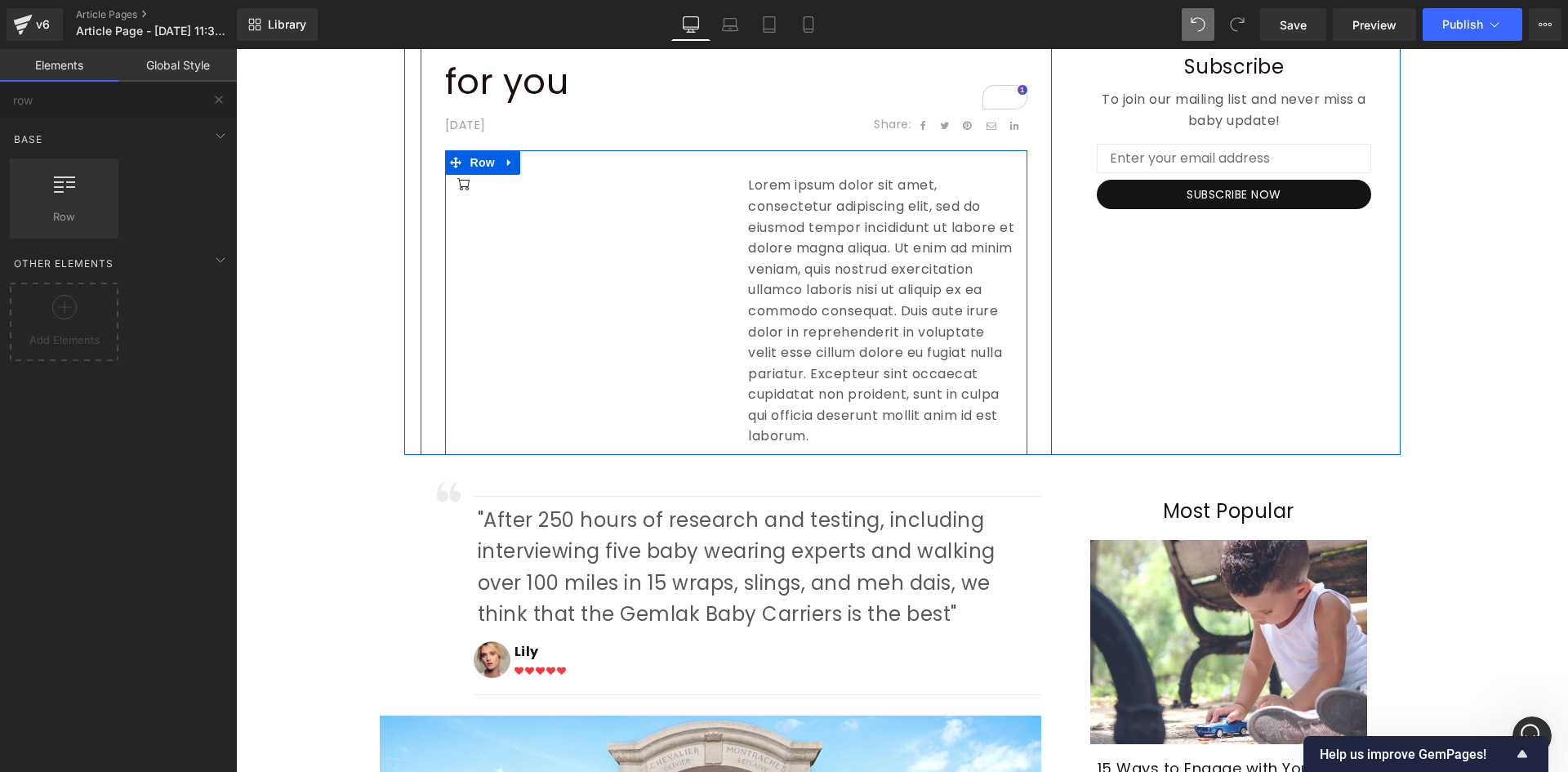
click at [705, 238] on div "Icon Lorem ipsum dolor sit amet, consectetur adipiscing elit, sed do eiusmod te…" at bounding box center [736, 303] width 583 height 305
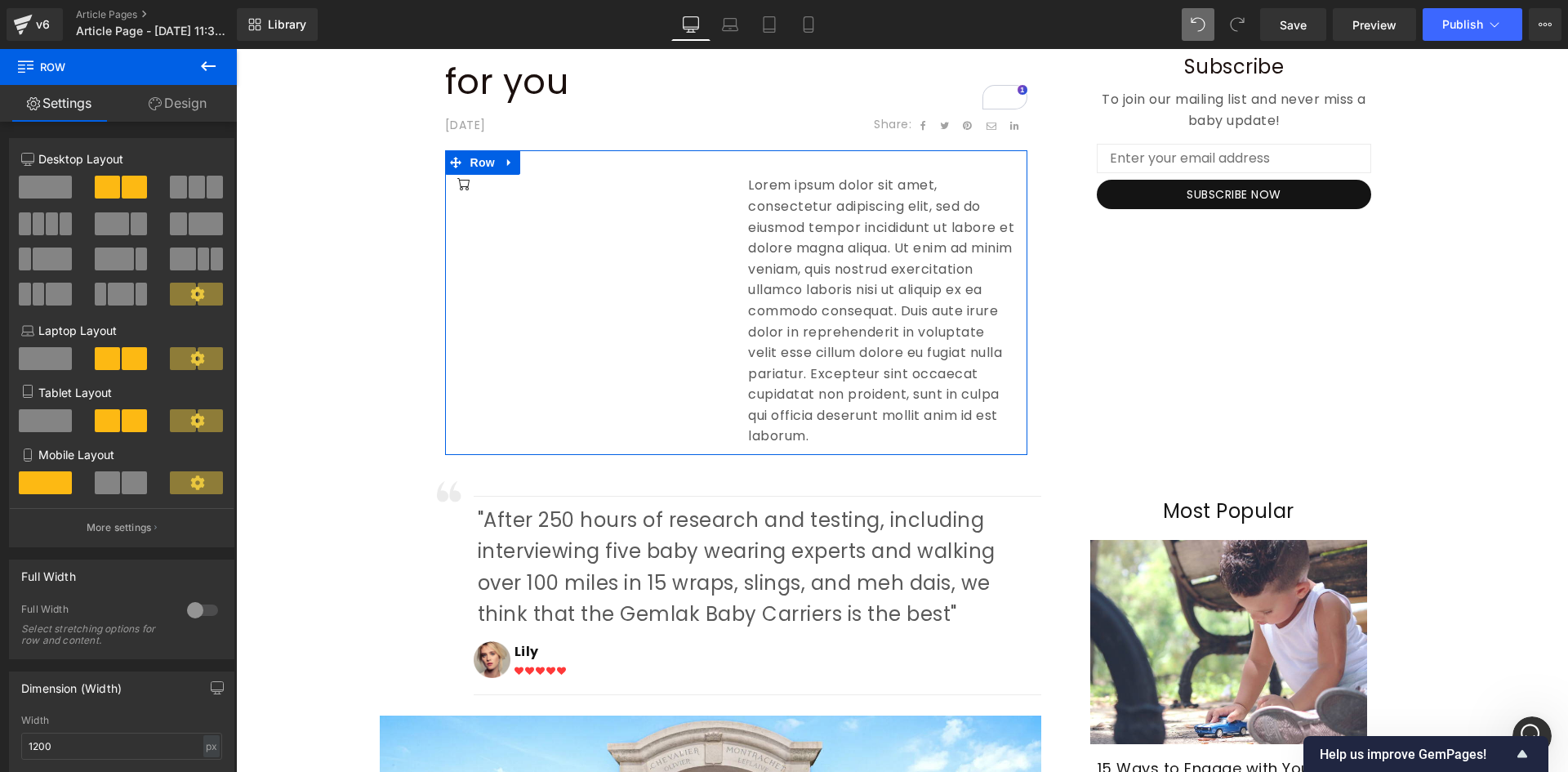
scroll to position [449, 0]
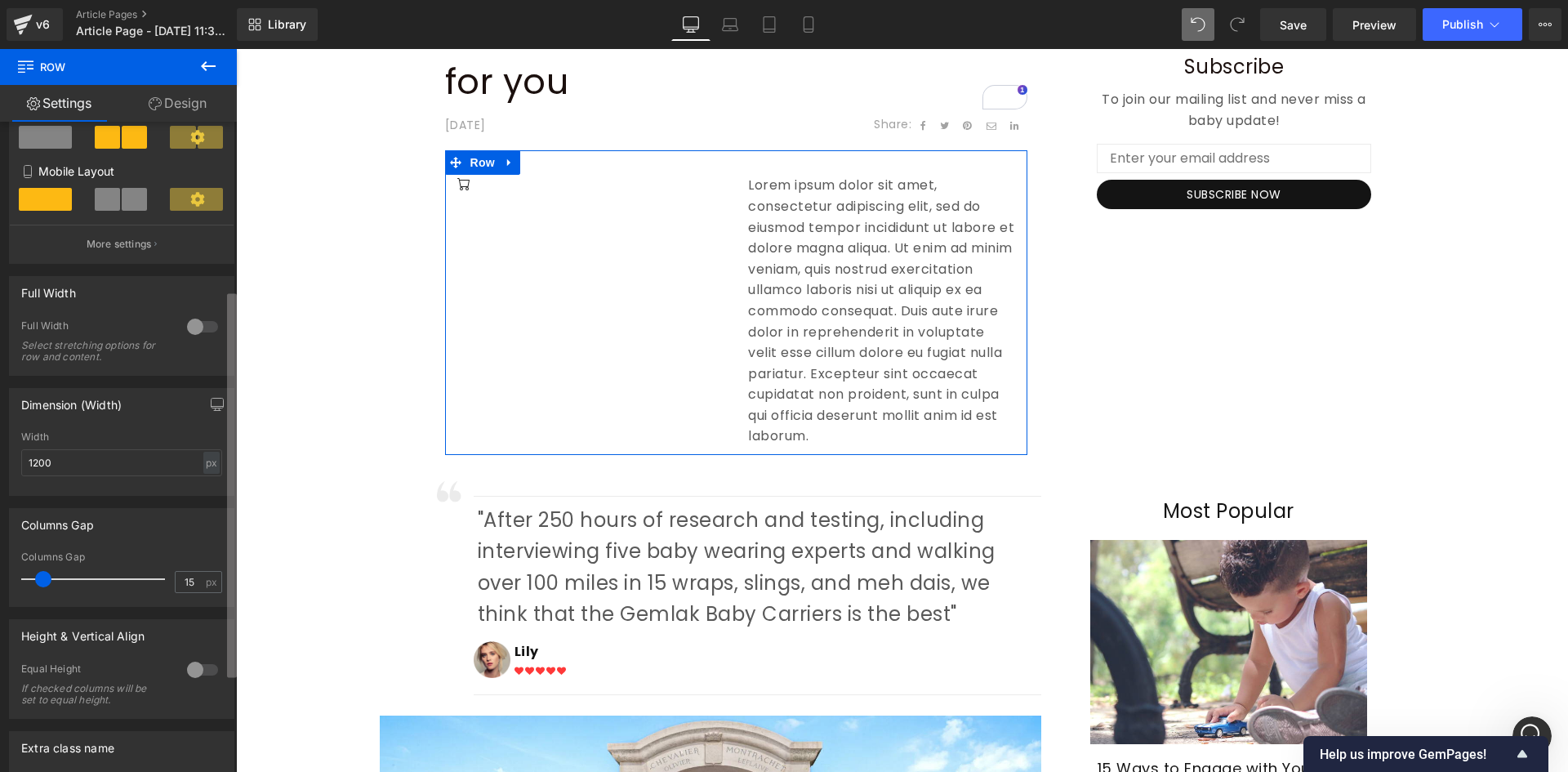
click at [232, 375] on b at bounding box center [232, 486] width 10 height 384
click at [201, 337] on div at bounding box center [202, 326] width 39 height 26
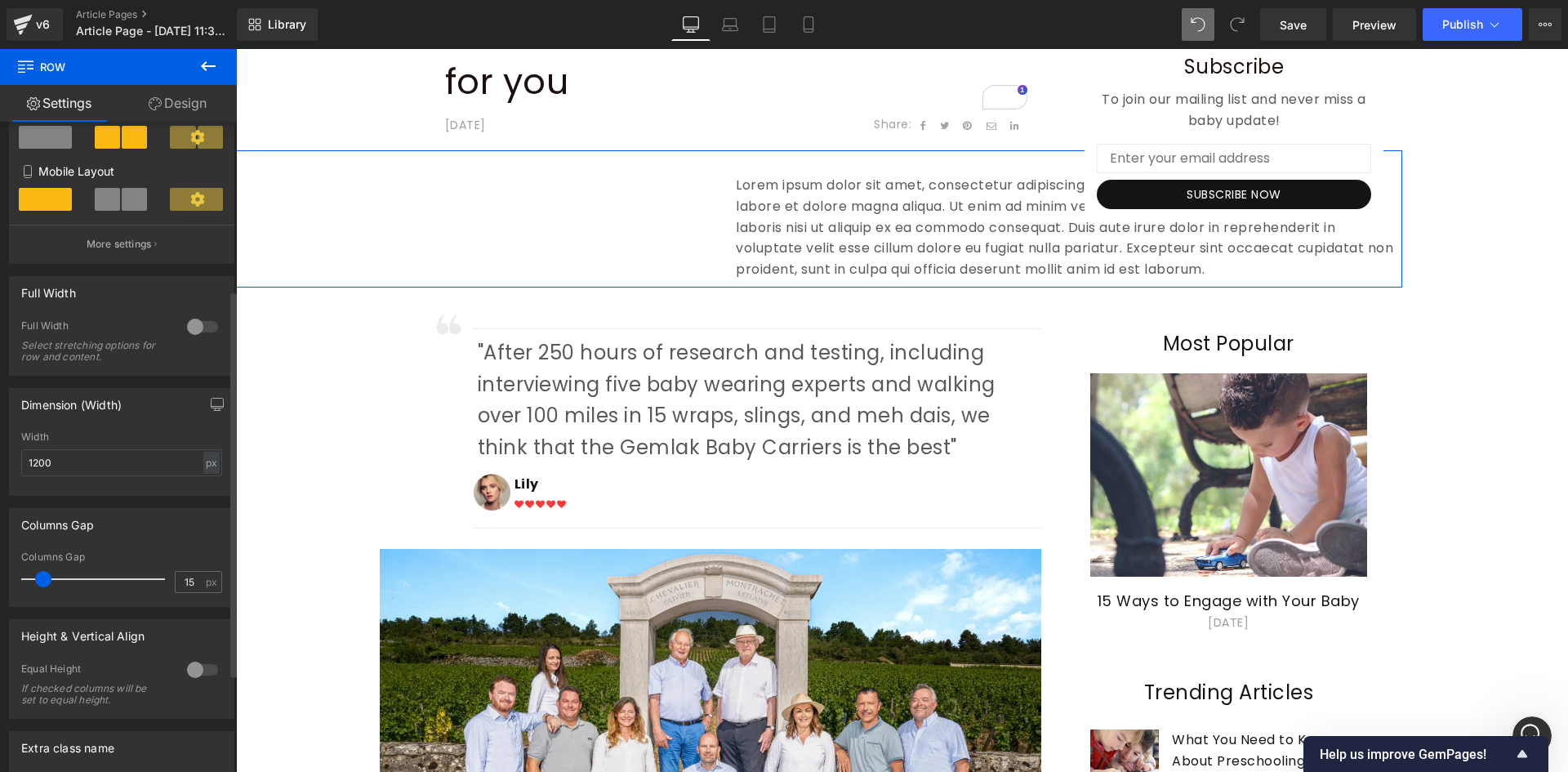
scroll to position [217, 0]
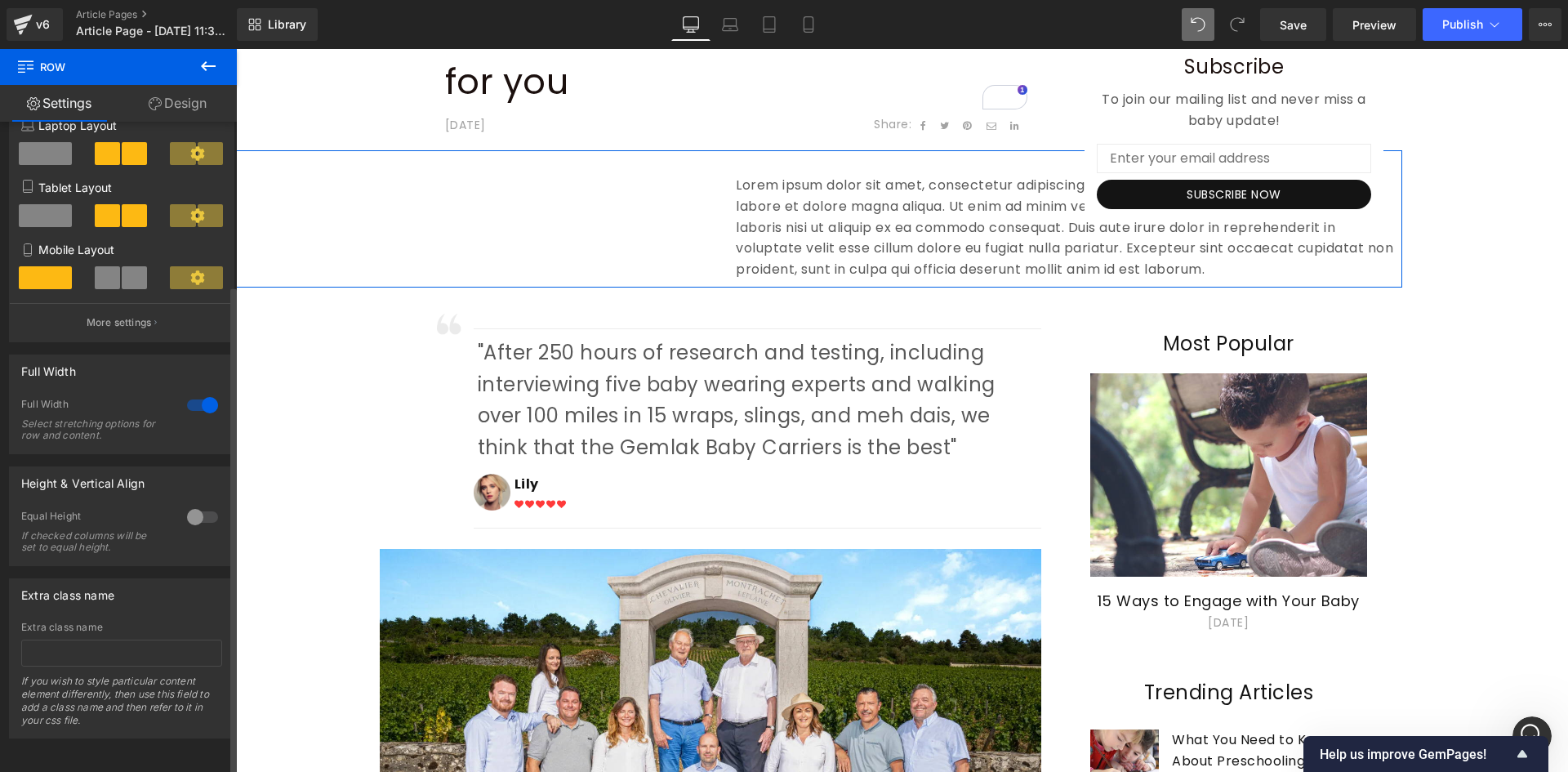
click at [195, 393] on div at bounding box center [202, 405] width 39 height 26
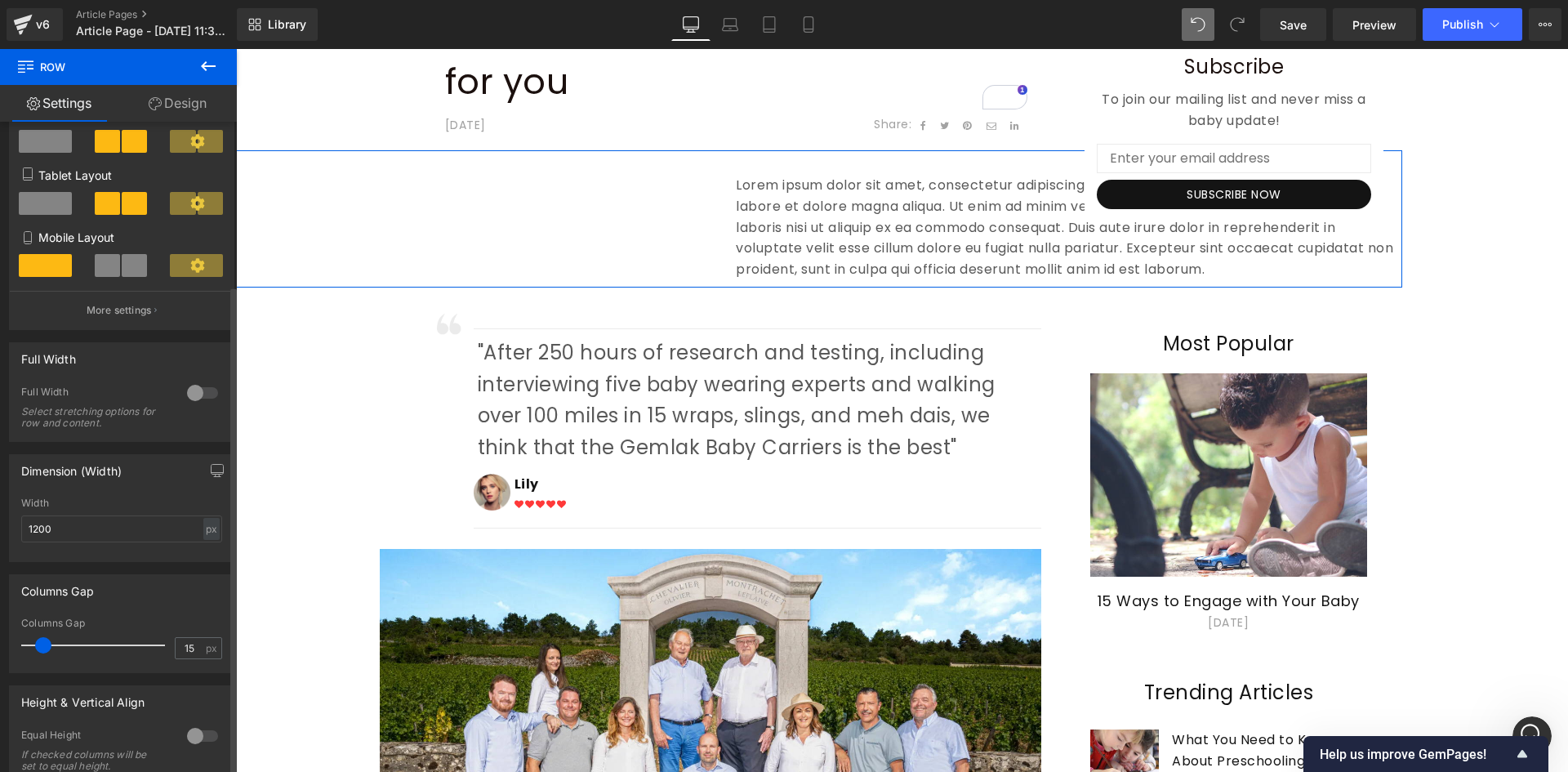
scroll to position [283, 0]
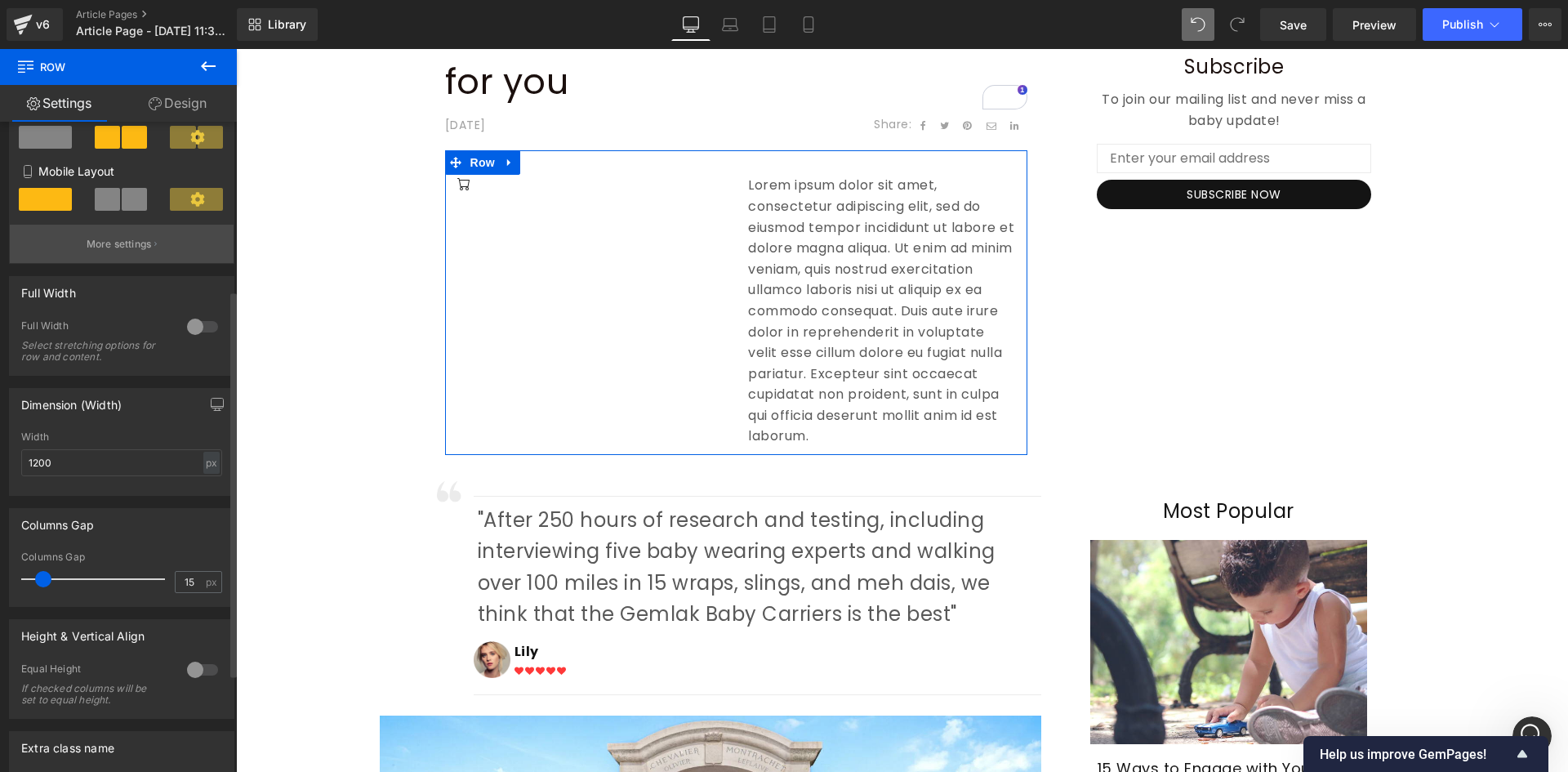
click at [142, 241] on p "More settings" at bounding box center [119, 243] width 65 height 15
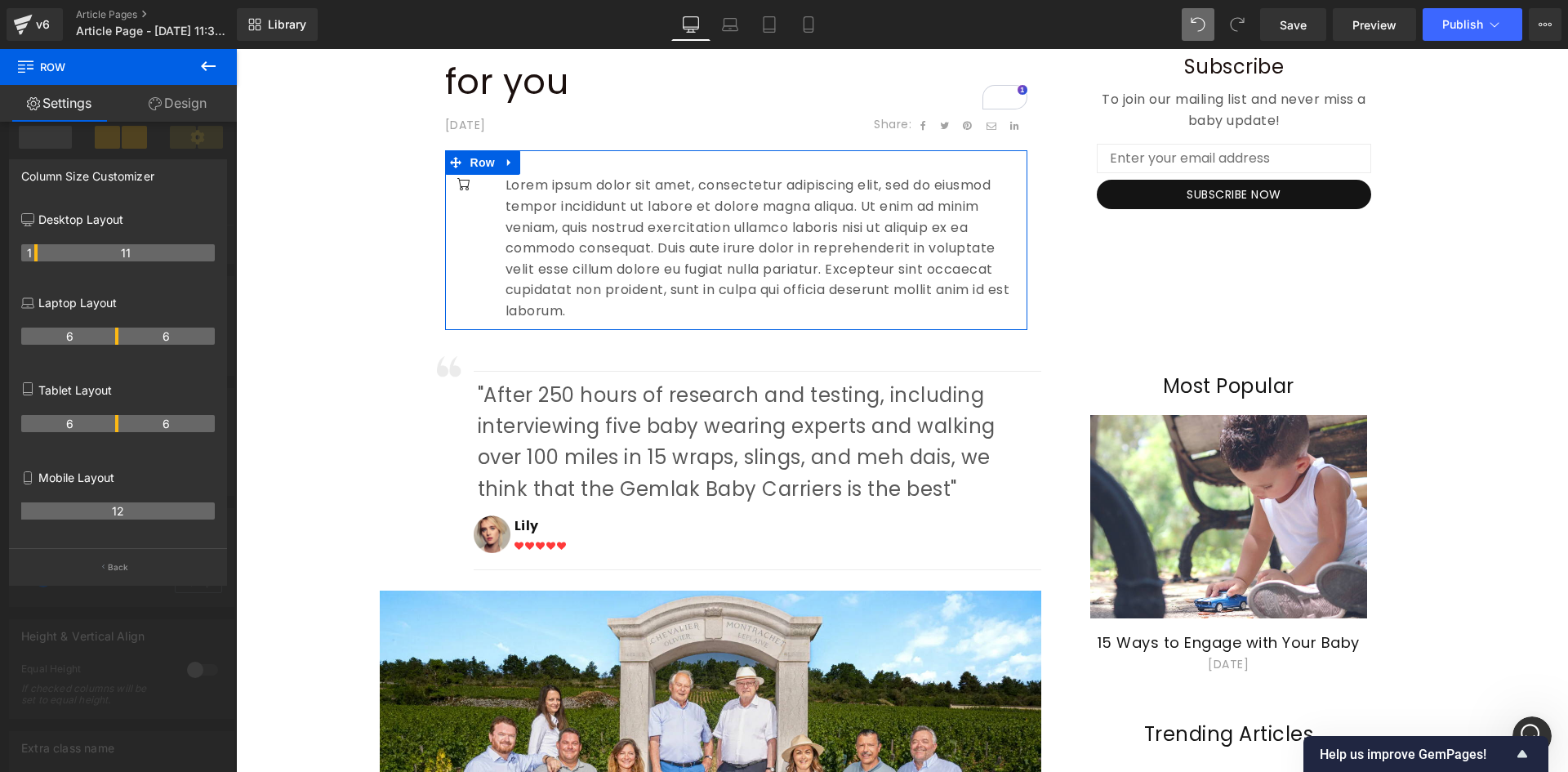
drag, startPoint x: 117, startPoint y: 253, endPoint x: 26, endPoint y: 257, distance: 91.1
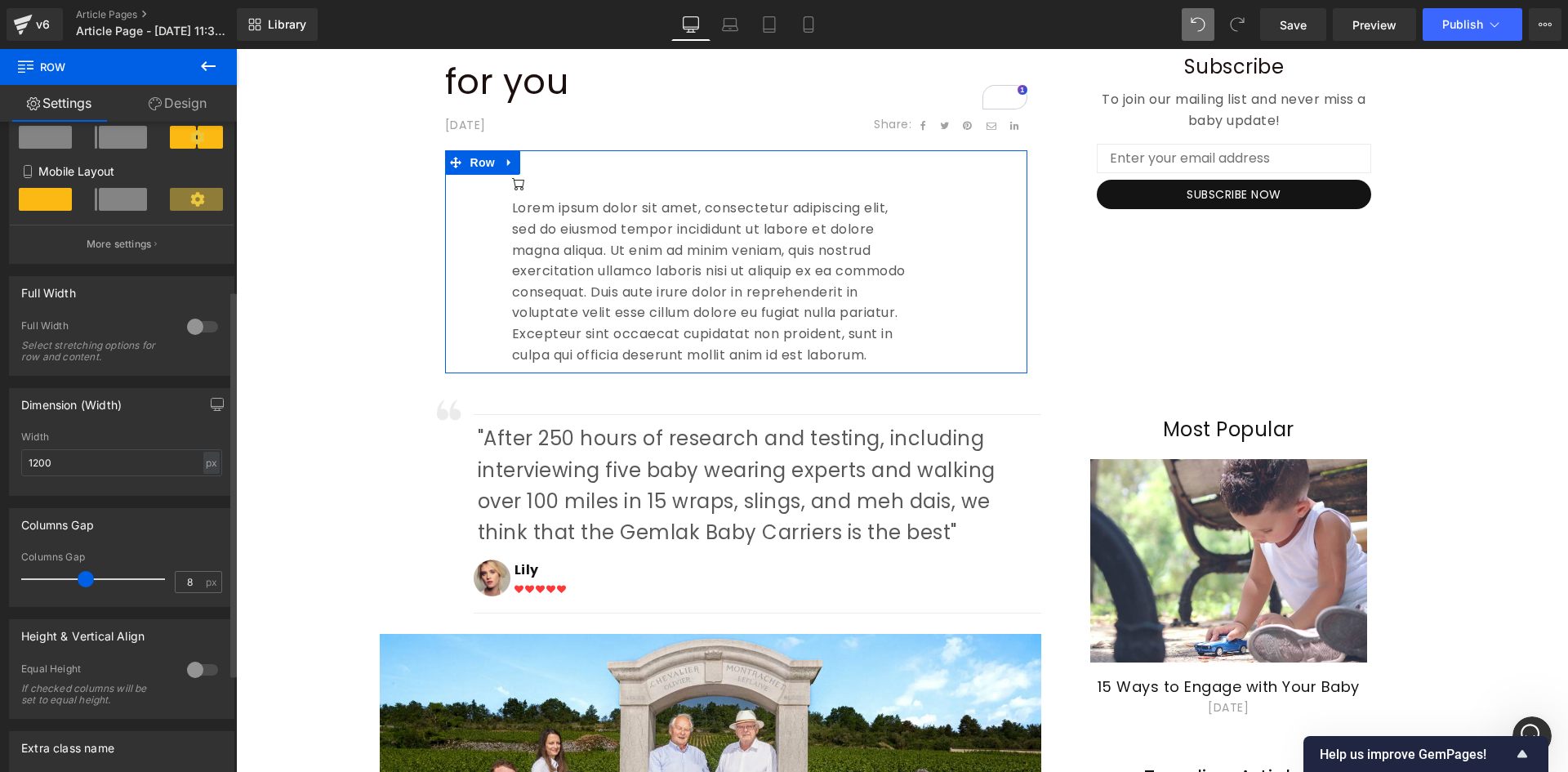
type input "0"
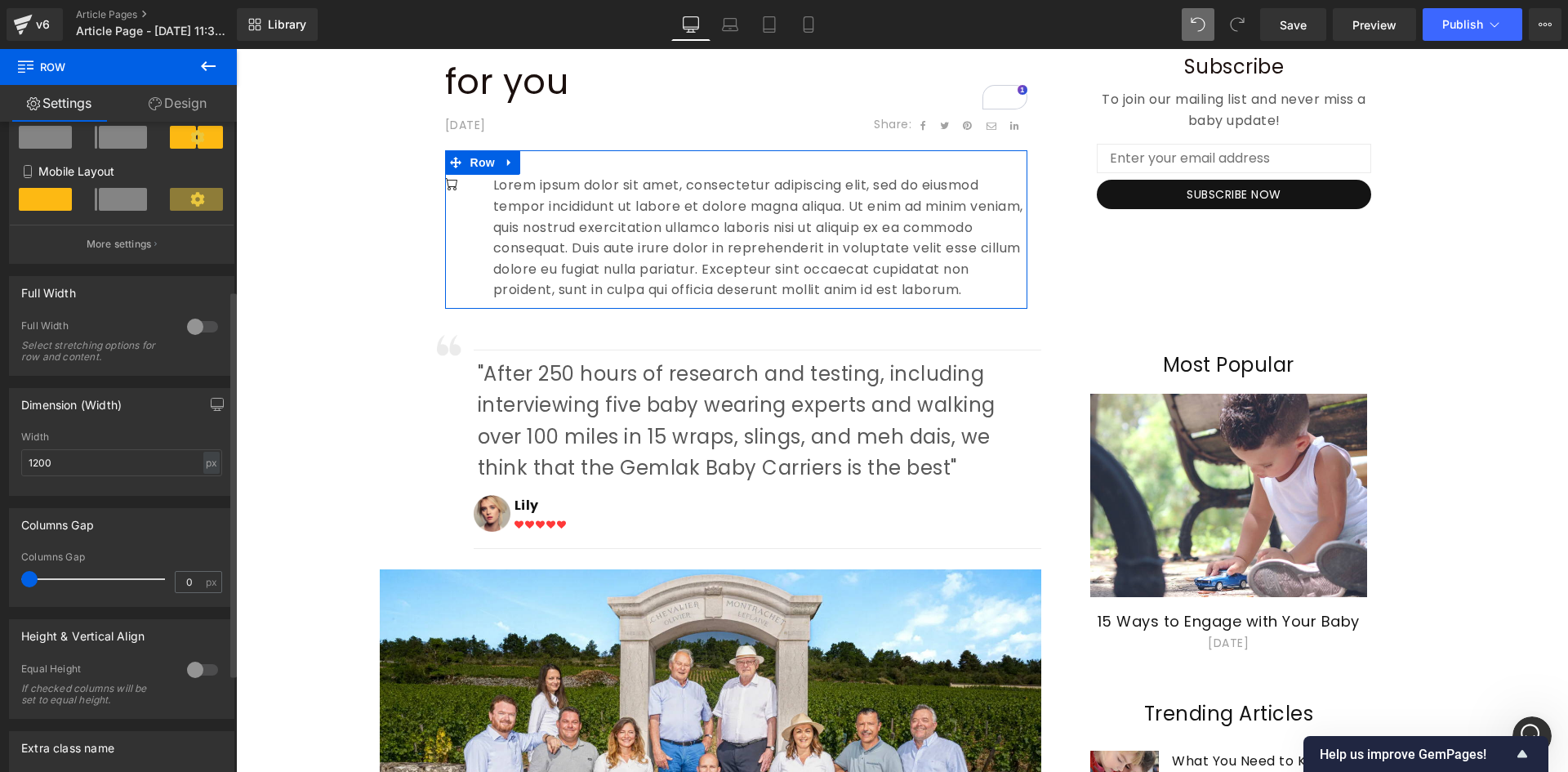
drag, startPoint x: 44, startPoint y: 579, endPoint x: 0, endPoint y: 578, distance: 44.0
click at [0, 578] on div "Columns Gap 0px Columns Gap 0 px" at bounding box center [122, 551] width 244 height 111
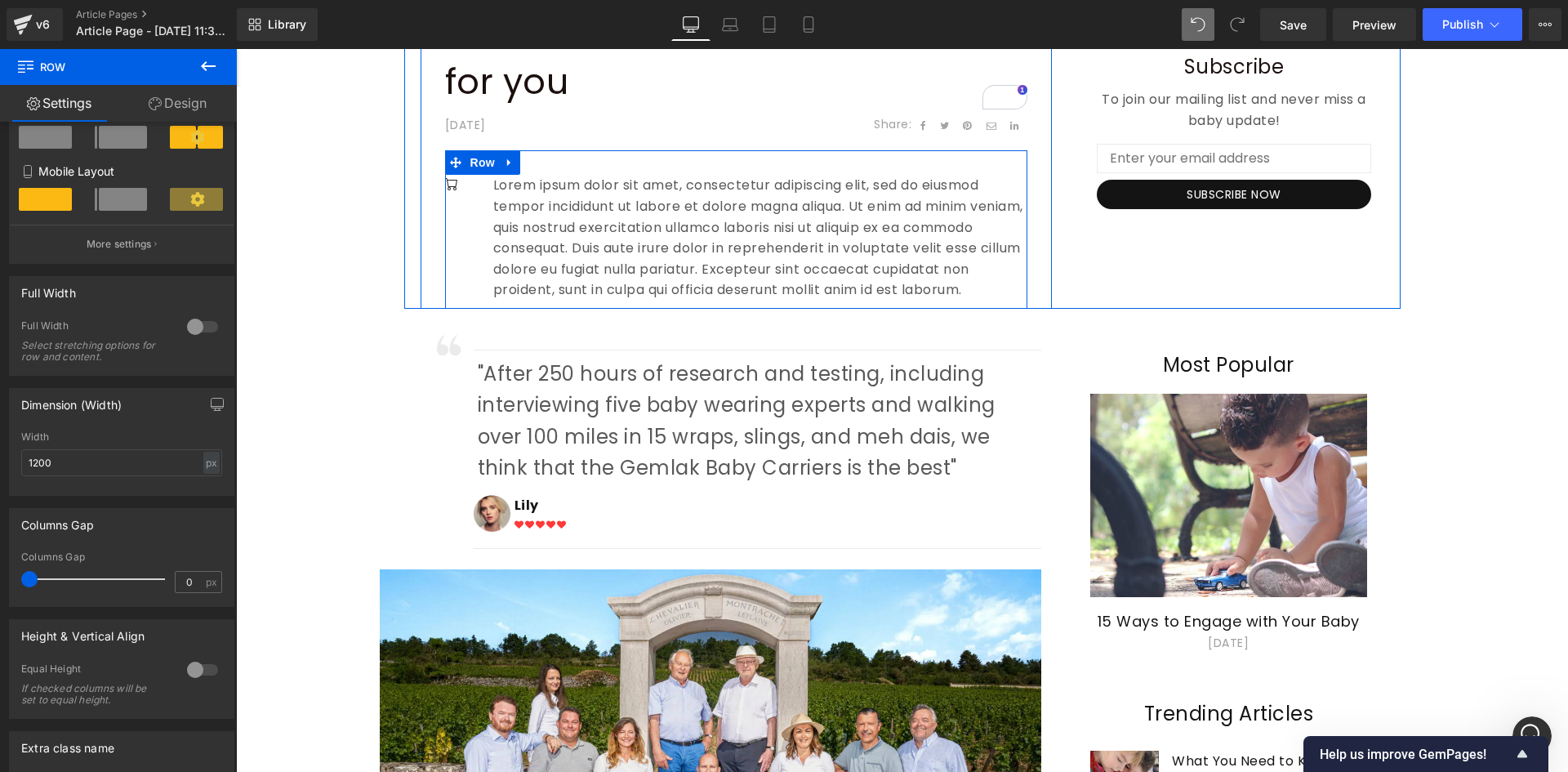
click at [467, 196] on div "Icon" at bounding box center [468, 186] width 48 height 22
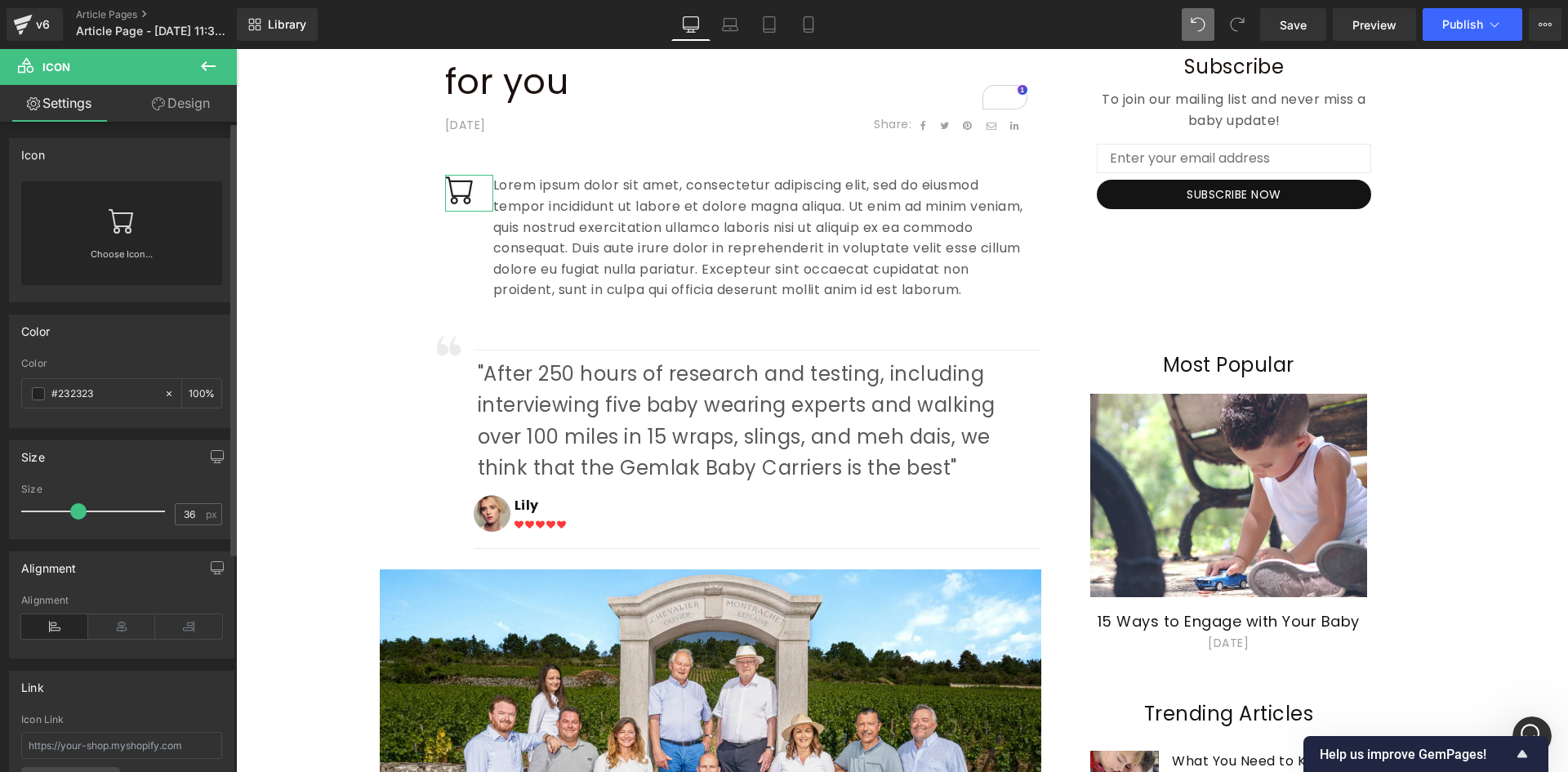
type input "35"
drag, startPoint x: 55, startPoint y: 513, endPoint x: 79, endPoint y: 519, distance: 24.7
click at [79, 519] on div at bounding box center [97, 510] width 136 height 32
click at [172, 235] on div "Choose Icon..." at bounding box center [122, 234] width 201 height 104
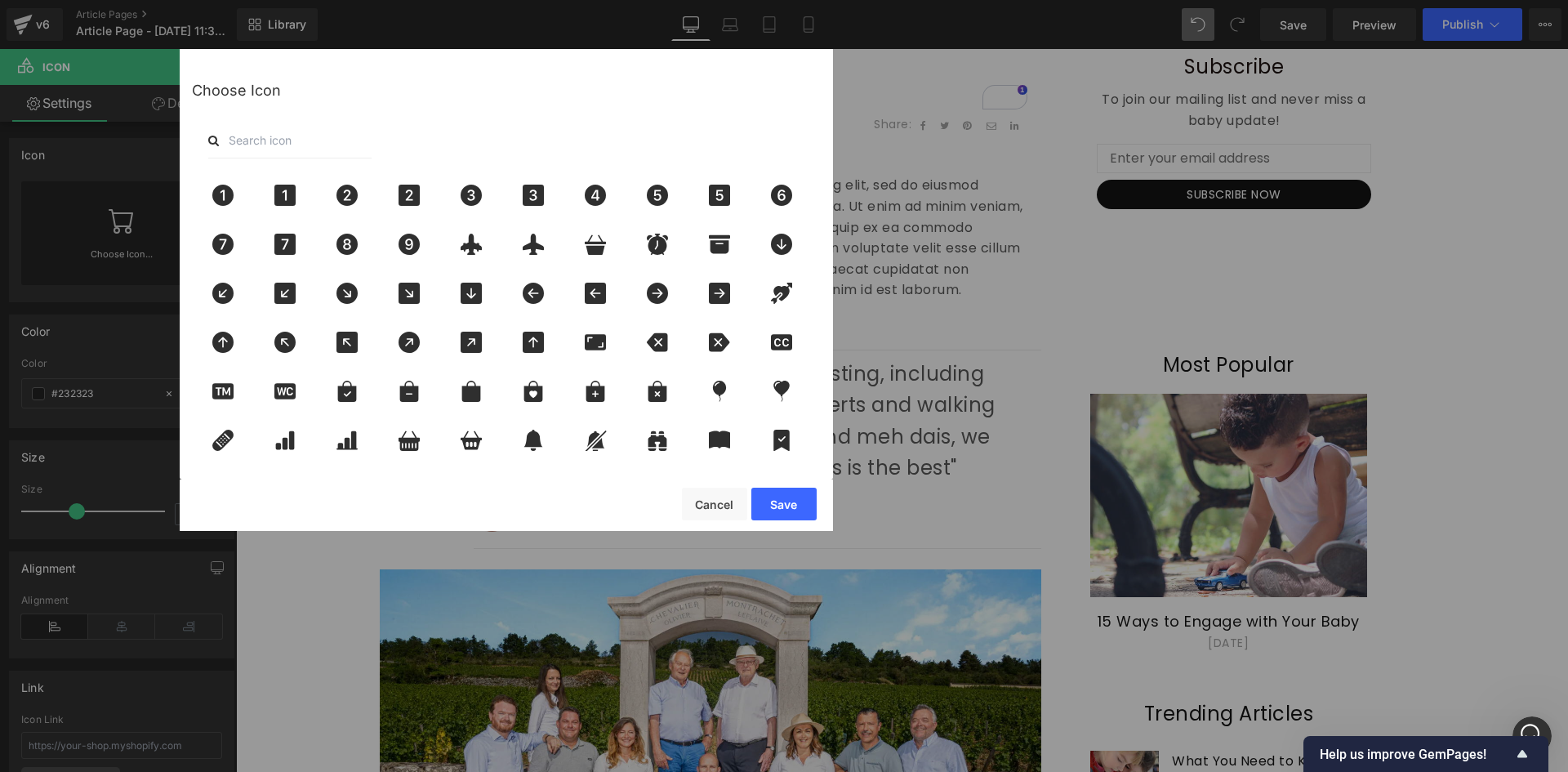
click at [385, 137] on div at bounding box center [505, 140] width 629 height 36
click at [302, 140] on input "text" at bounding box center [289, 140] width 163 height 36
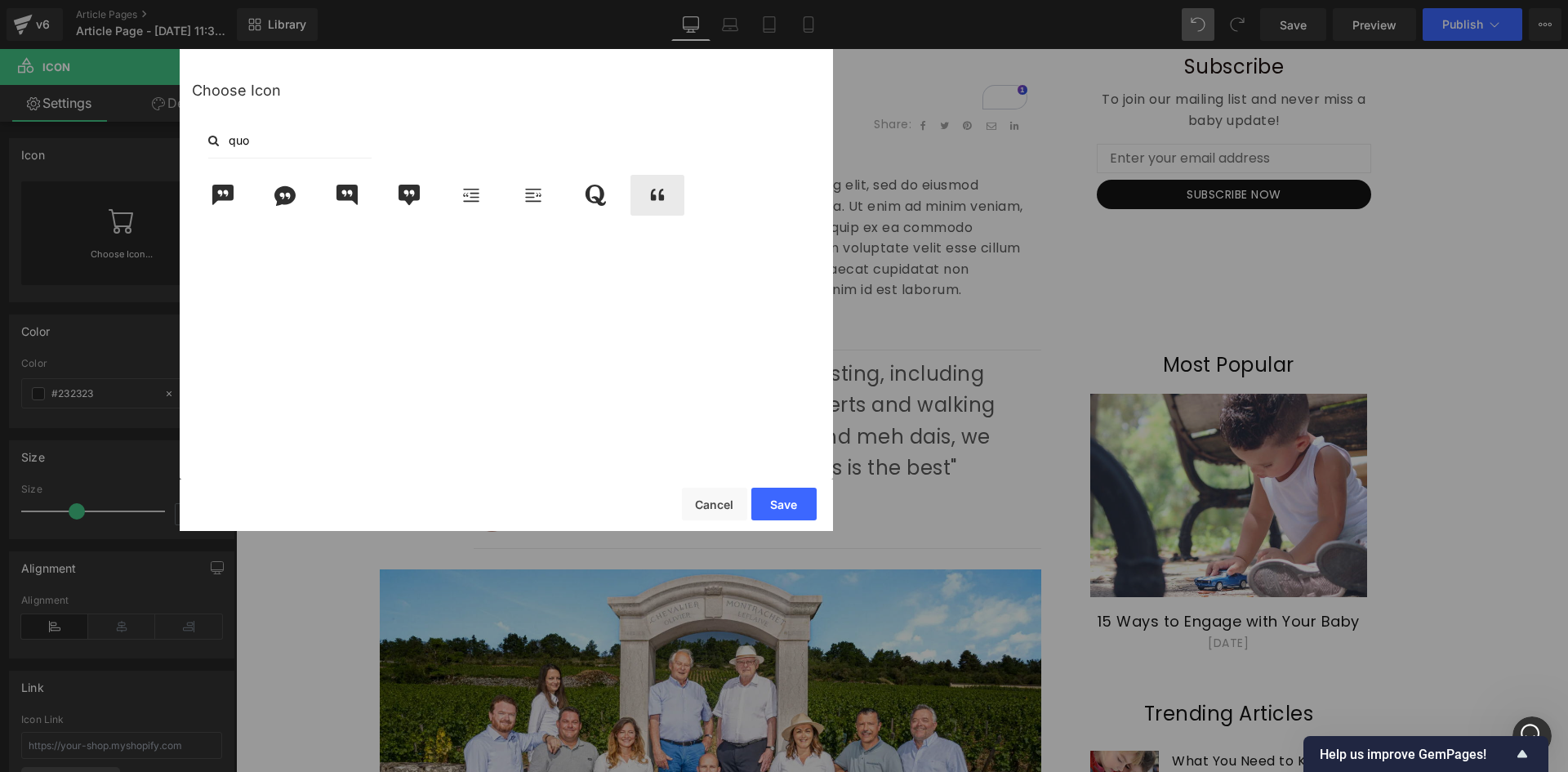
type input "quo"
click at [654, 204] on icon at bounding box center [657, 195] width 34 height 21
click at [775, 491] on button "Save" at bounding box center [784, 503] width 65 height 32
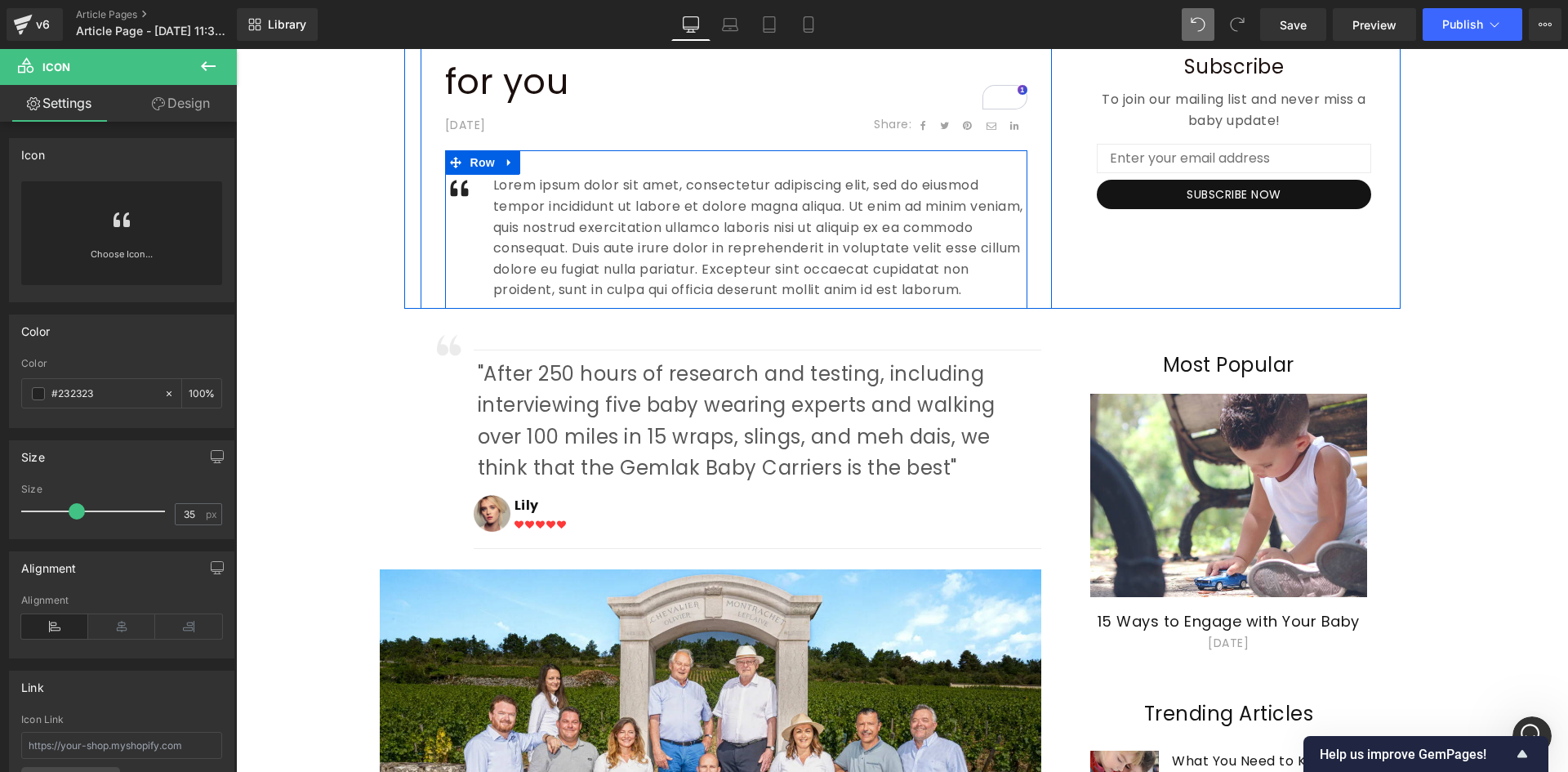
click at [471, 231] on div "Icon Lorem ipsum dolor sit amet, consectetur adipiscing elit, sed do eiusmod te…" at bounding box center [736, 230] width 583 height 158
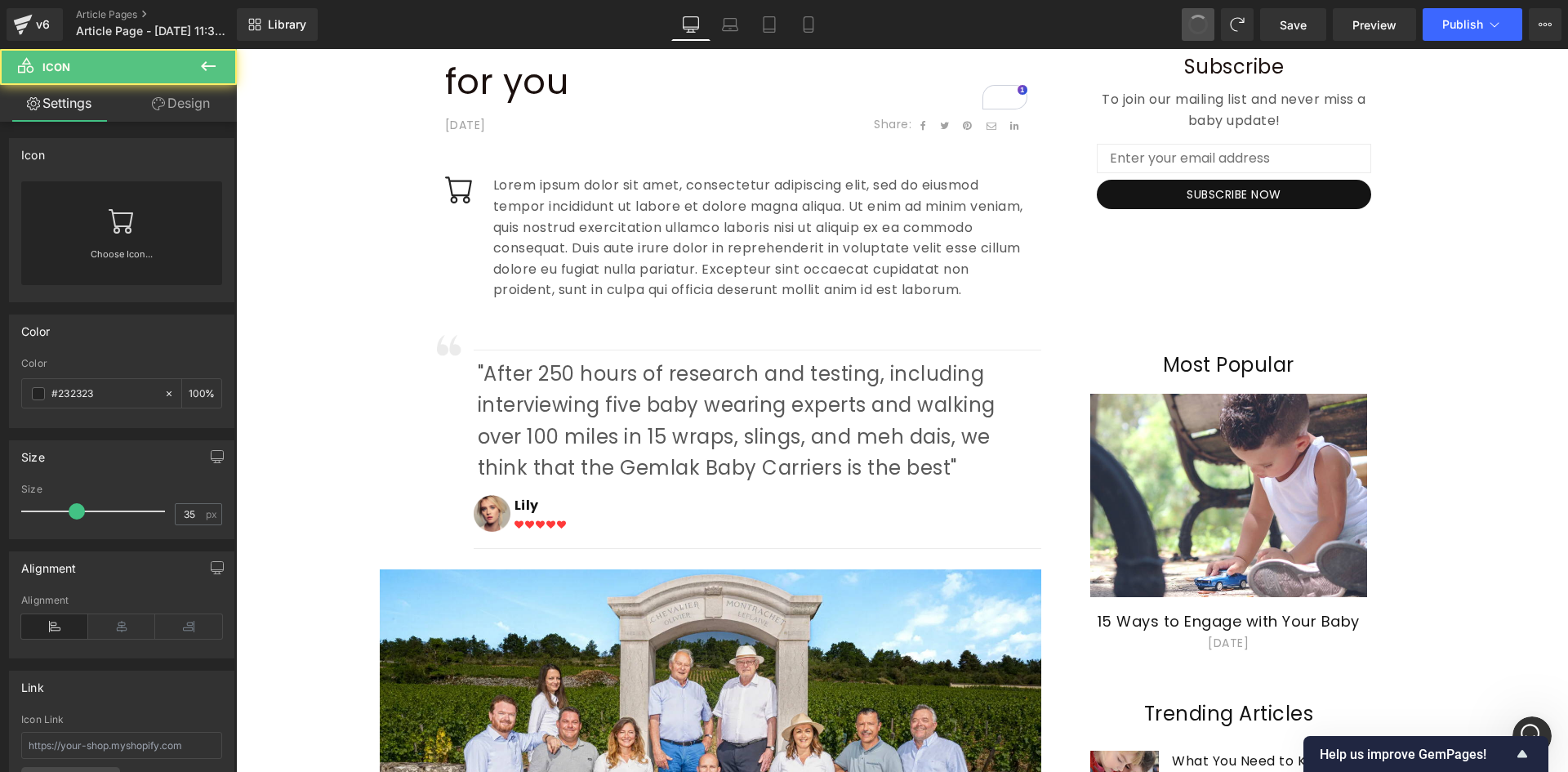
type input "16"
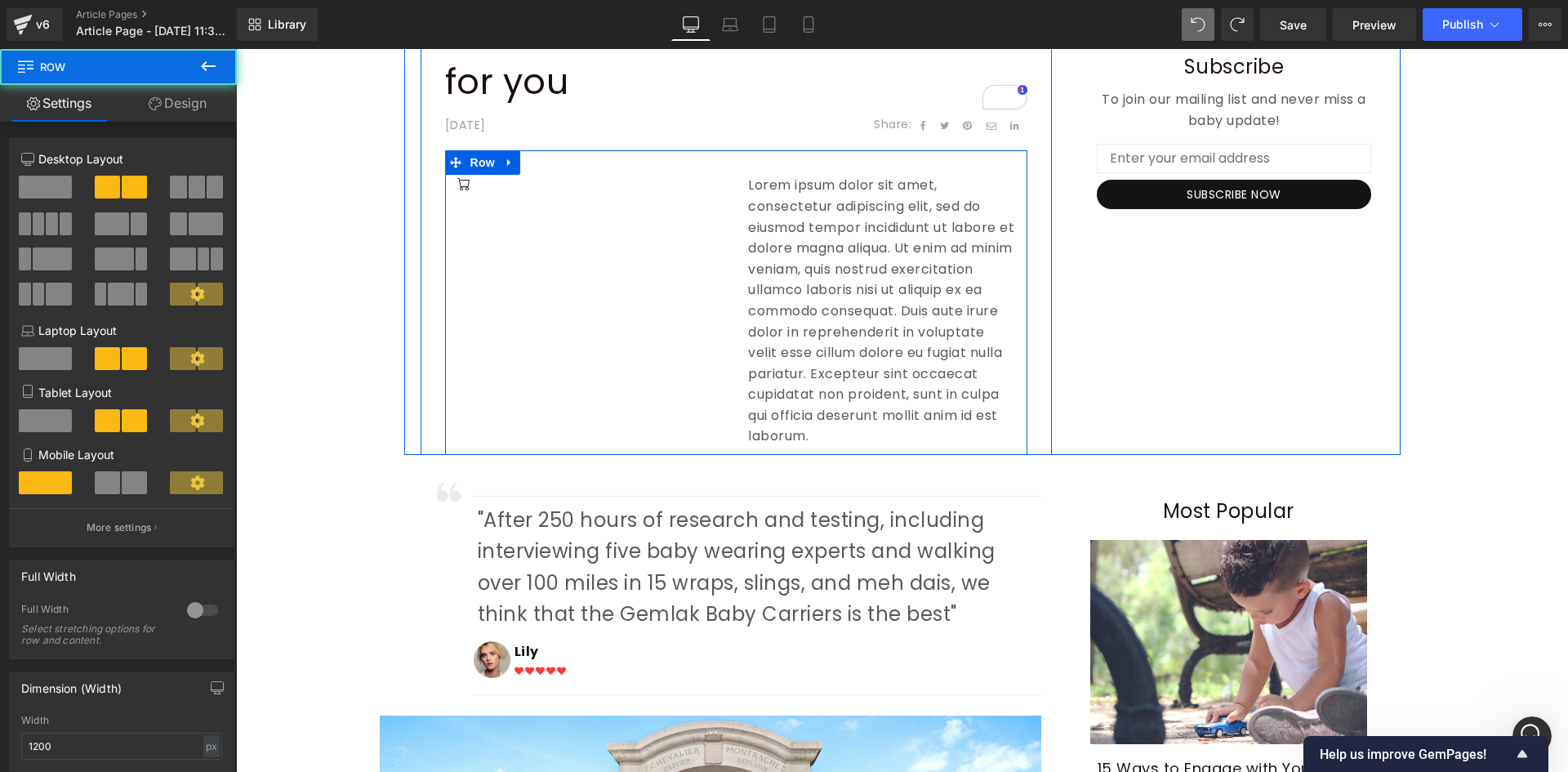
click at [618, 301] on div "Icon Lorem ipsum dolor sit amet, consectetur adipiscing elit, sed do eiusmod te…" at bounding box center [736, 303] width 583 height 305
click at [670, 268] on div "Icon Lorem ipsum dolor sit amet, consectetur adipiscing elit, sed do eiusmod te…" at bounding box center [736, 303] width 583 height 305
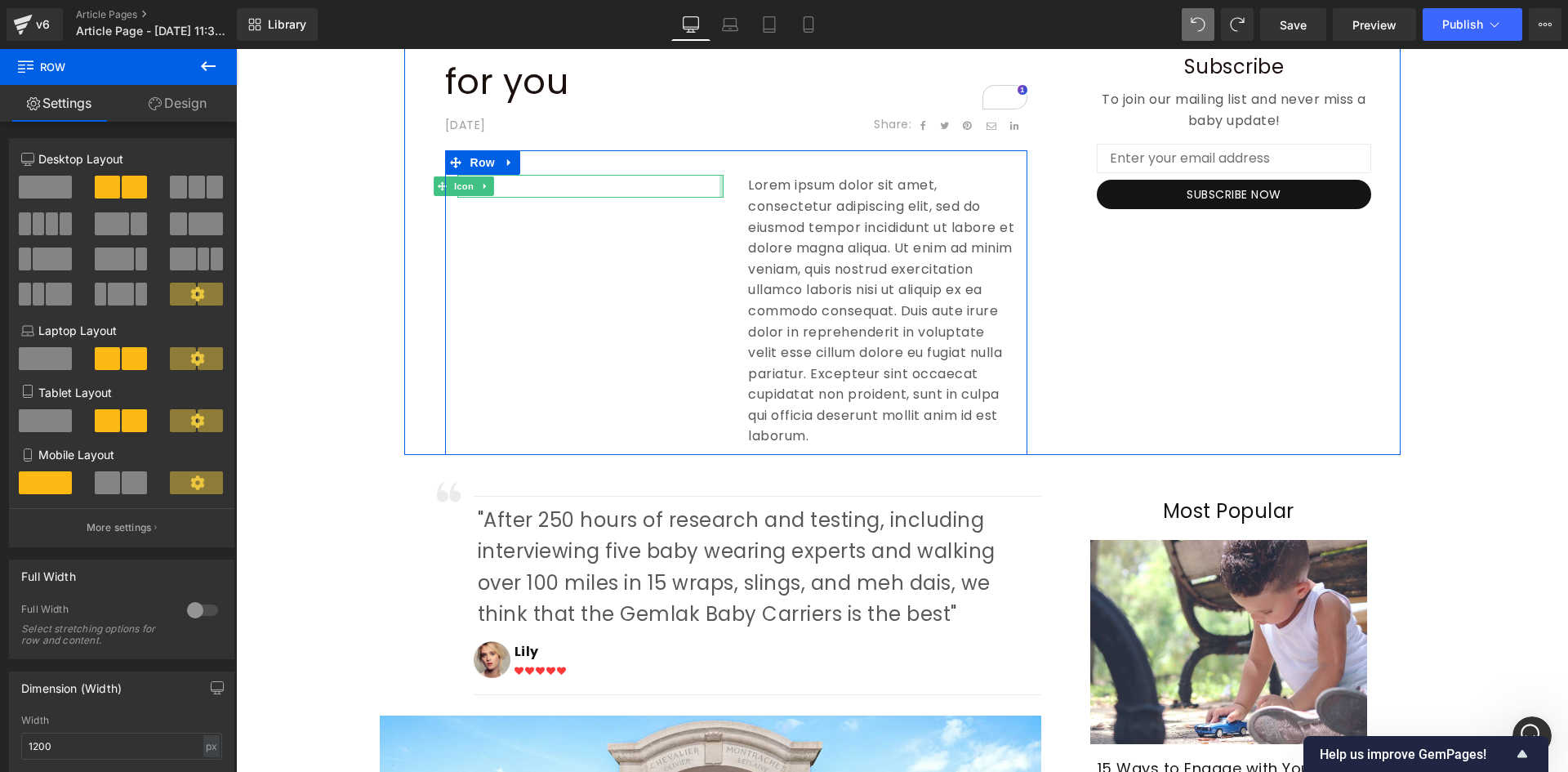
click at [709, 187] on div at bounding box center [590, 186] width 267 height 22
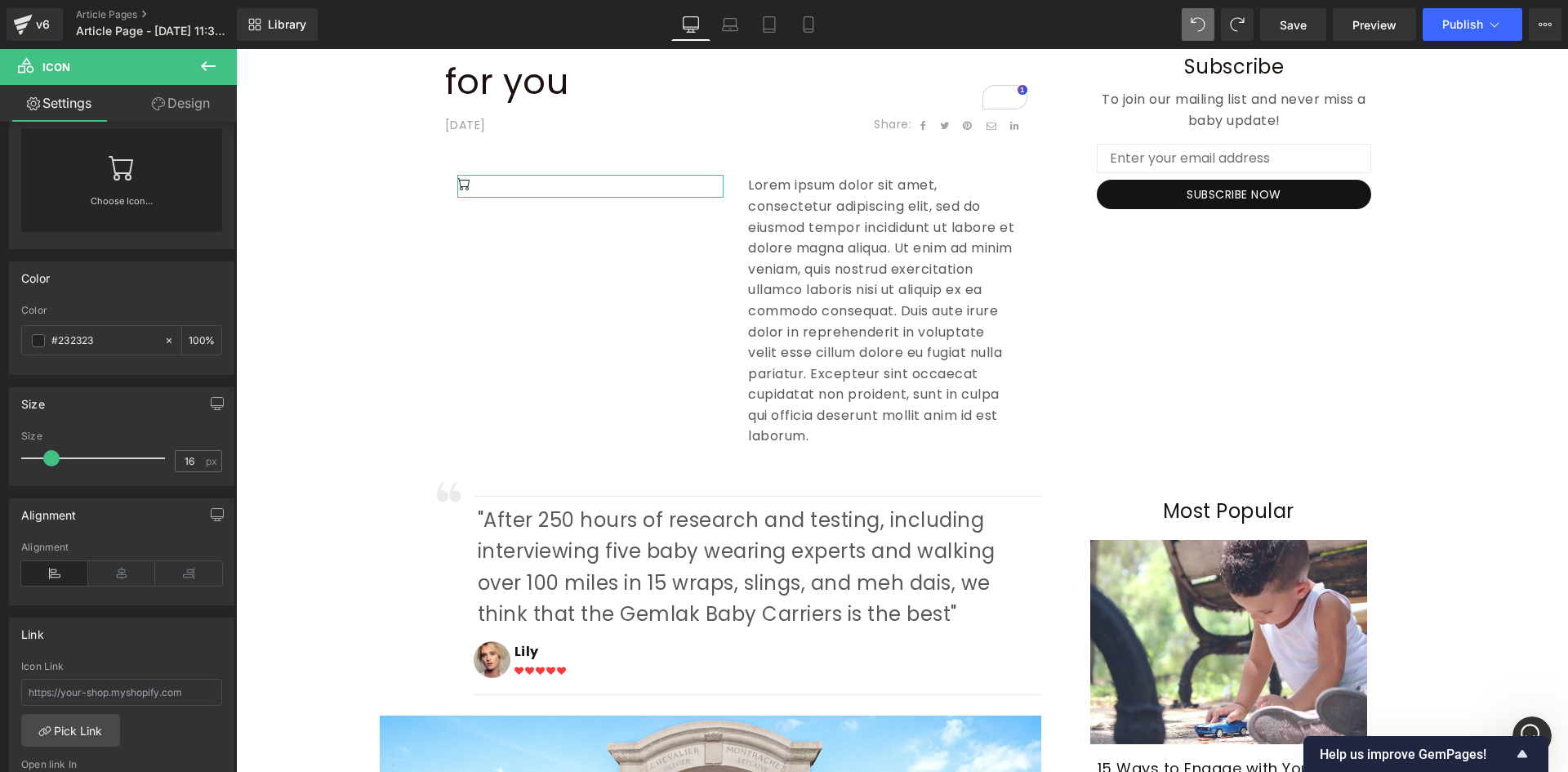
scroll to position [0, 0]
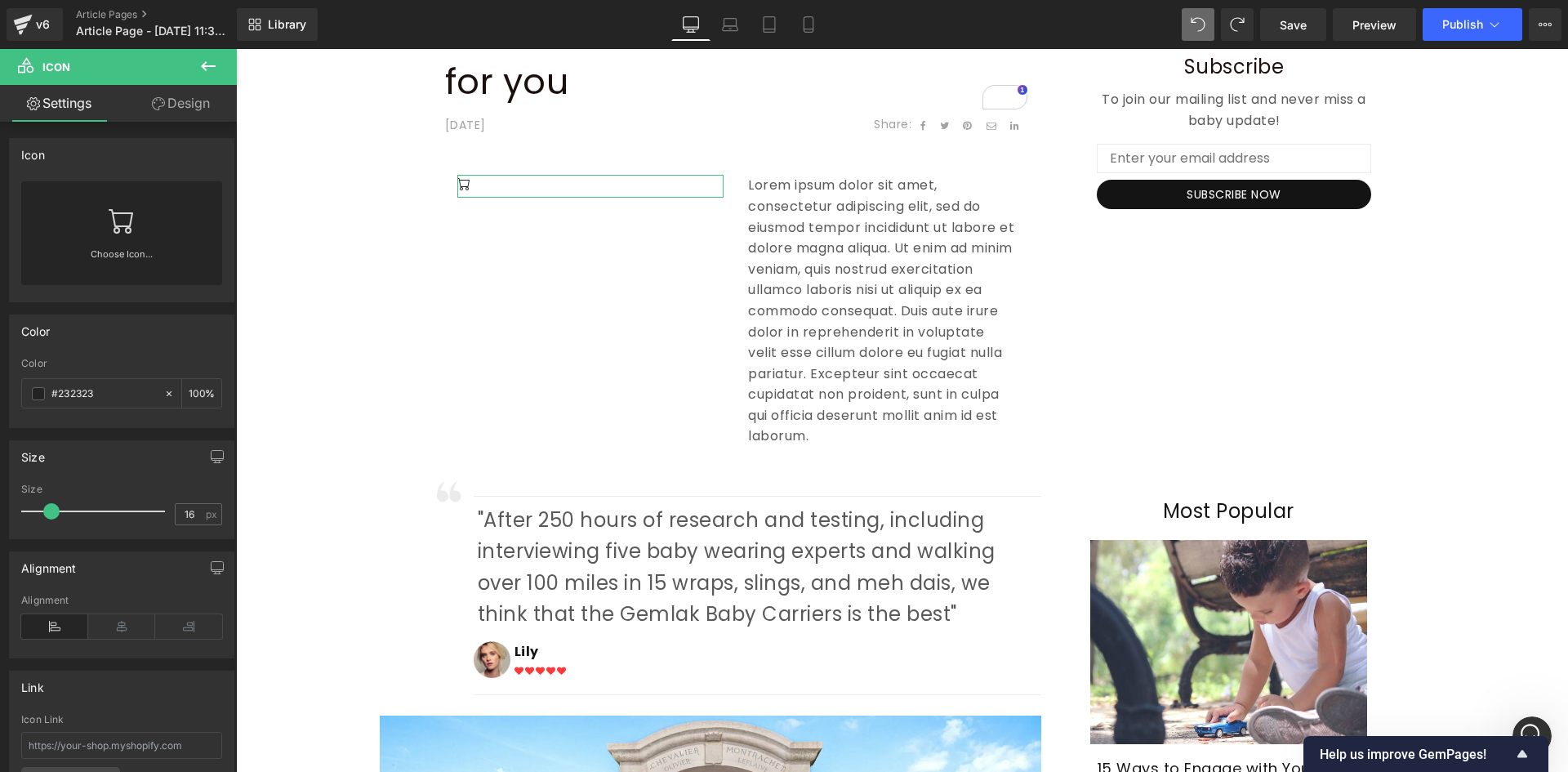
click at [231, 398] on b at bounding box center [234, 346] width 7 height 431
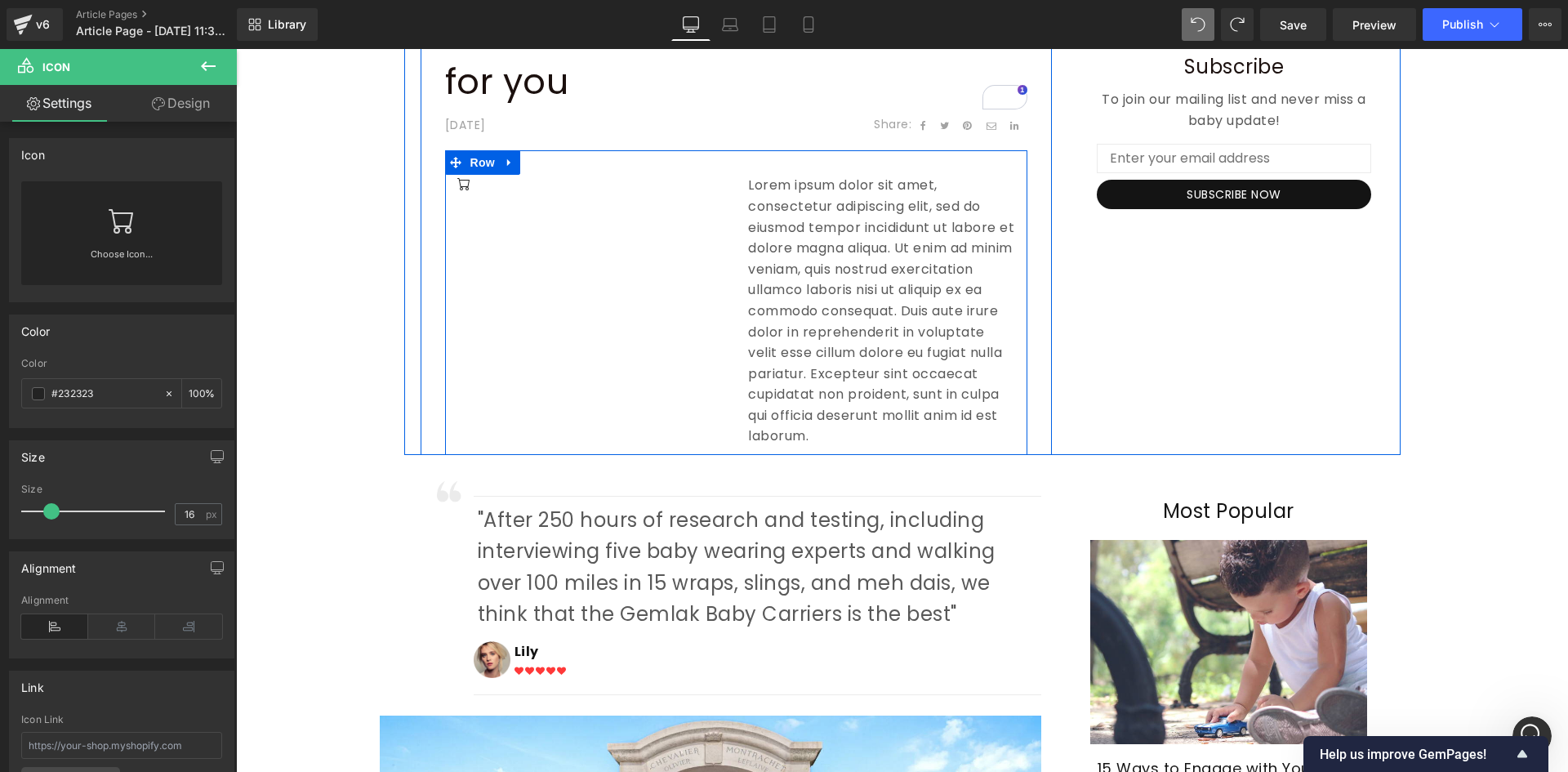
click at [715, 223] on div "Icon Lorem ipsum dolor sit amet, consectetur adipiscing elit, sed do eiusmod te…" at bounding box center [736, 303] width 583 height 305
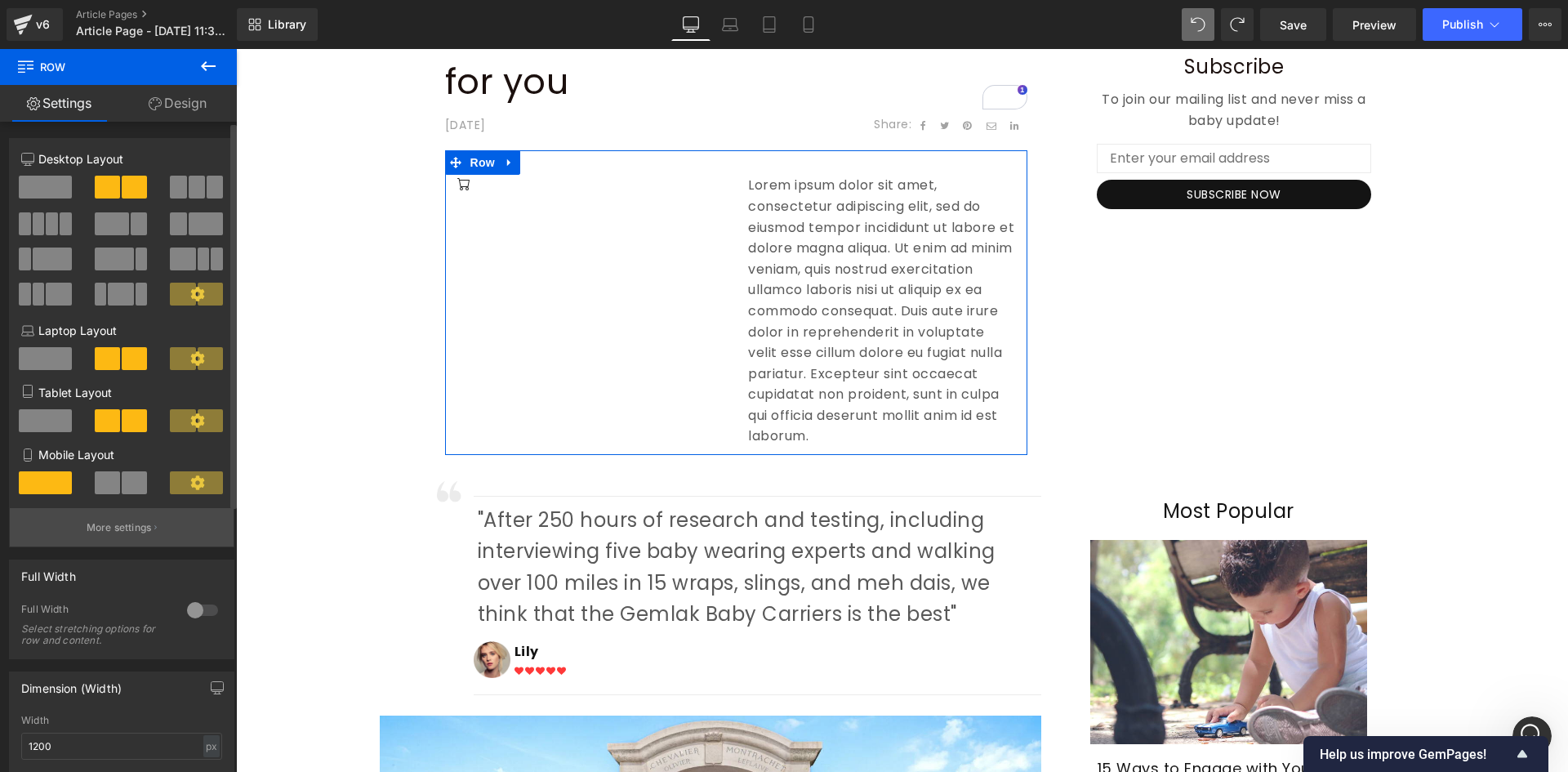
click at [148, 519] on button "More settings" at bounding box center [121, 527] width 224 height 38
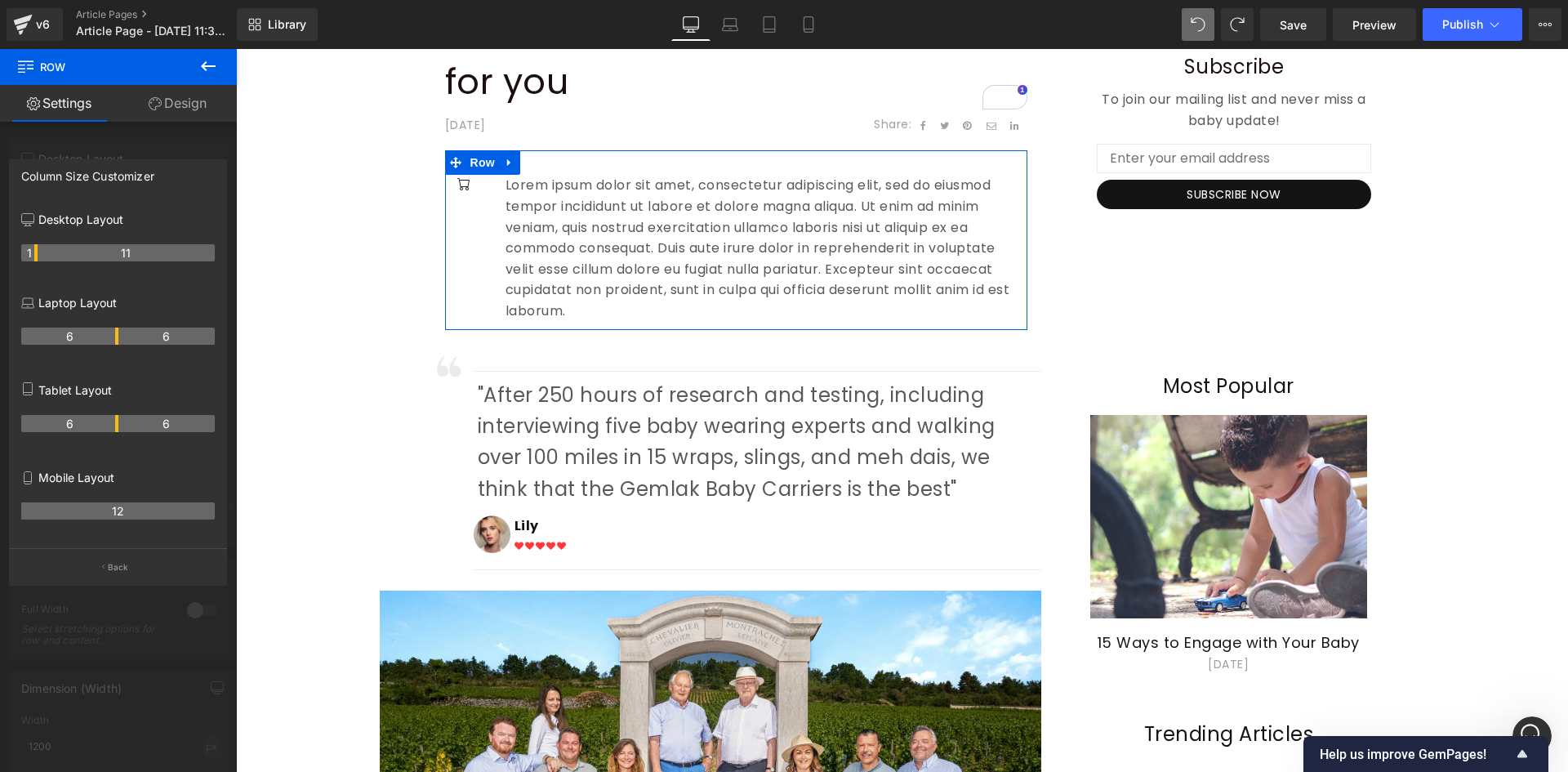
drag, startPoint x: 117, startPoint y: 251, endPoint x: 43, endPoint y: 256, distance: 74.2
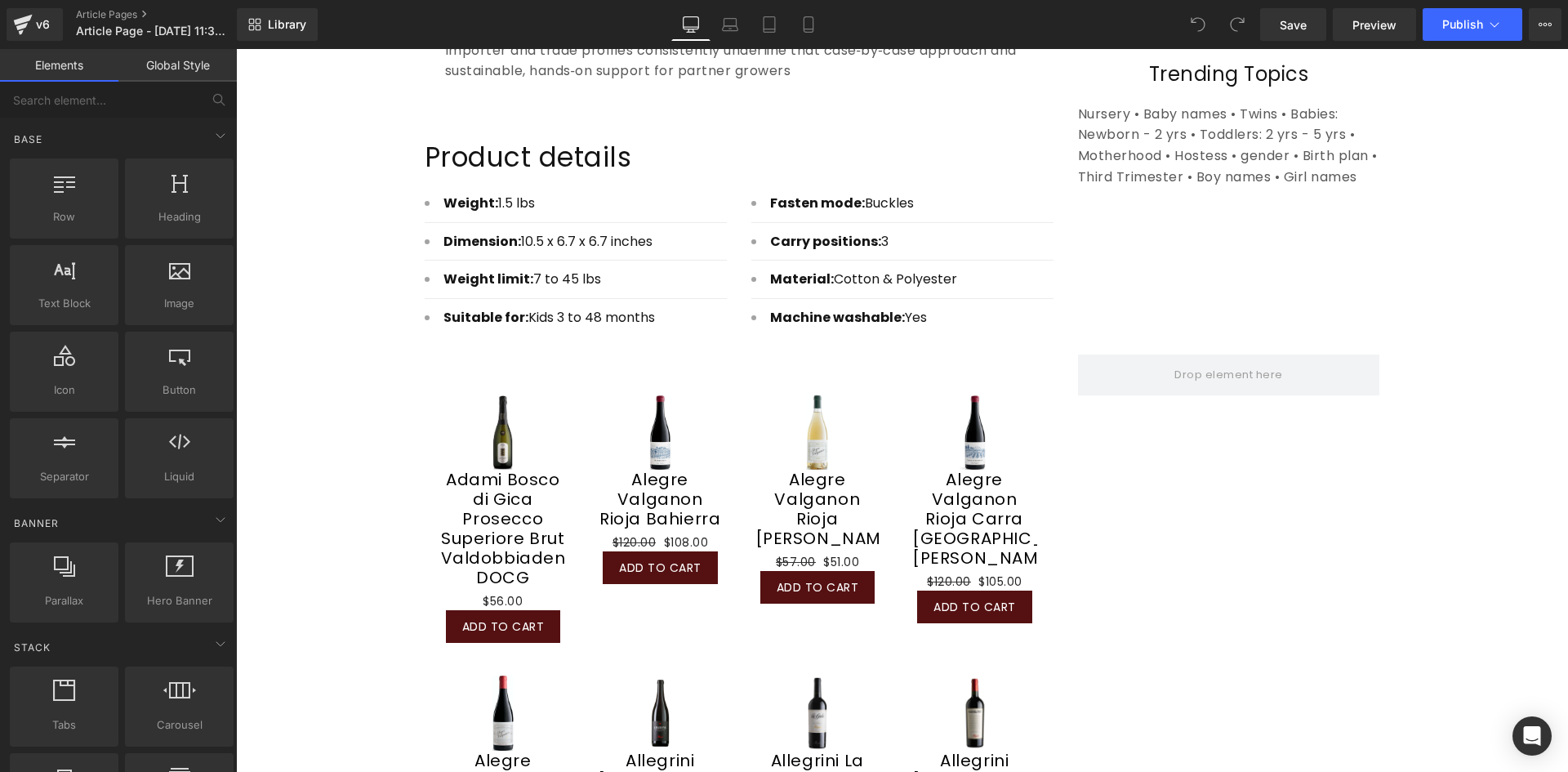
scroll to position [5691, 0]
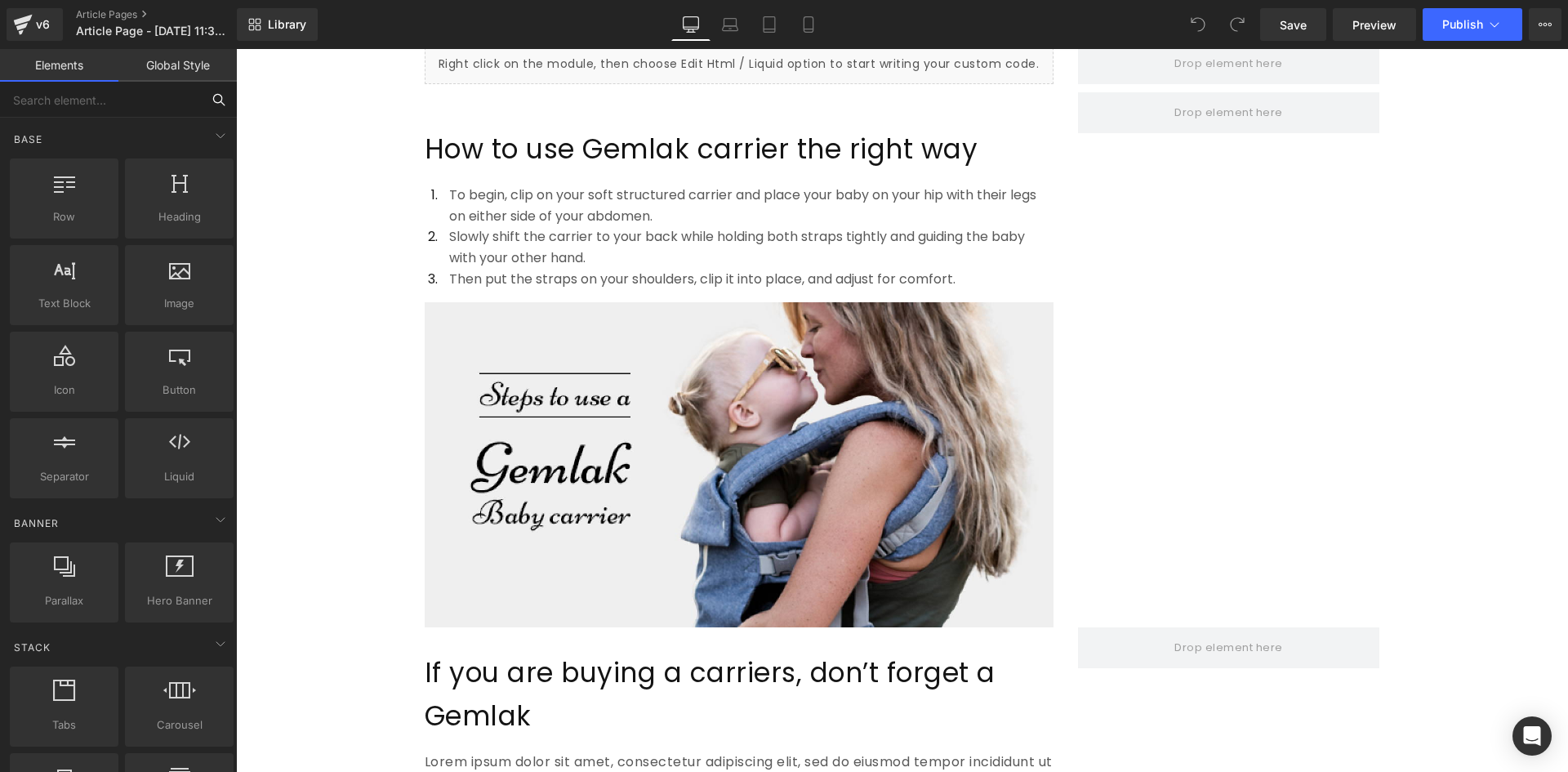
click at [77, 92] on input "text" at bounding box center [101, 100] width 201 height 36
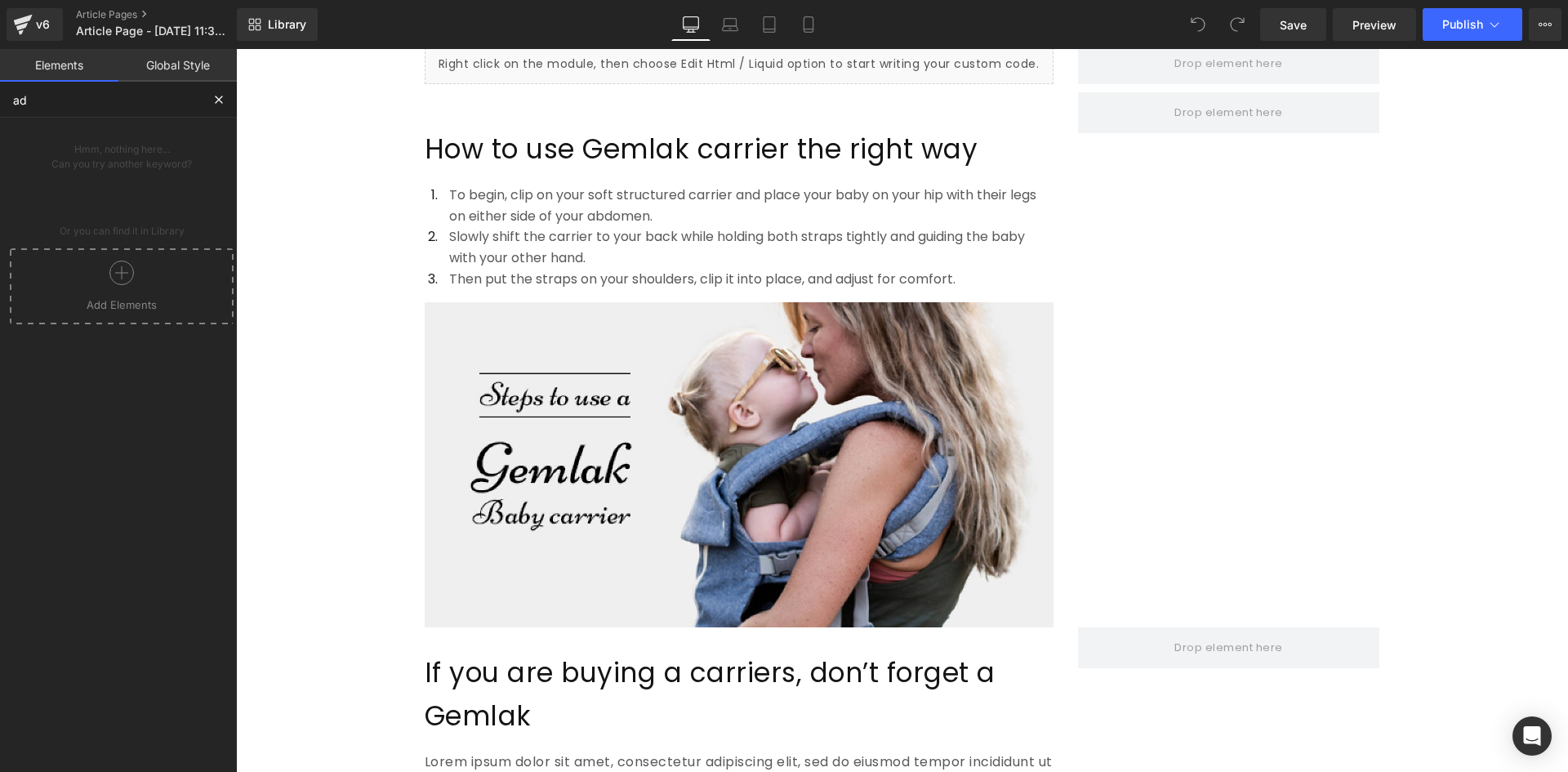
type input "a"
type input "lis"
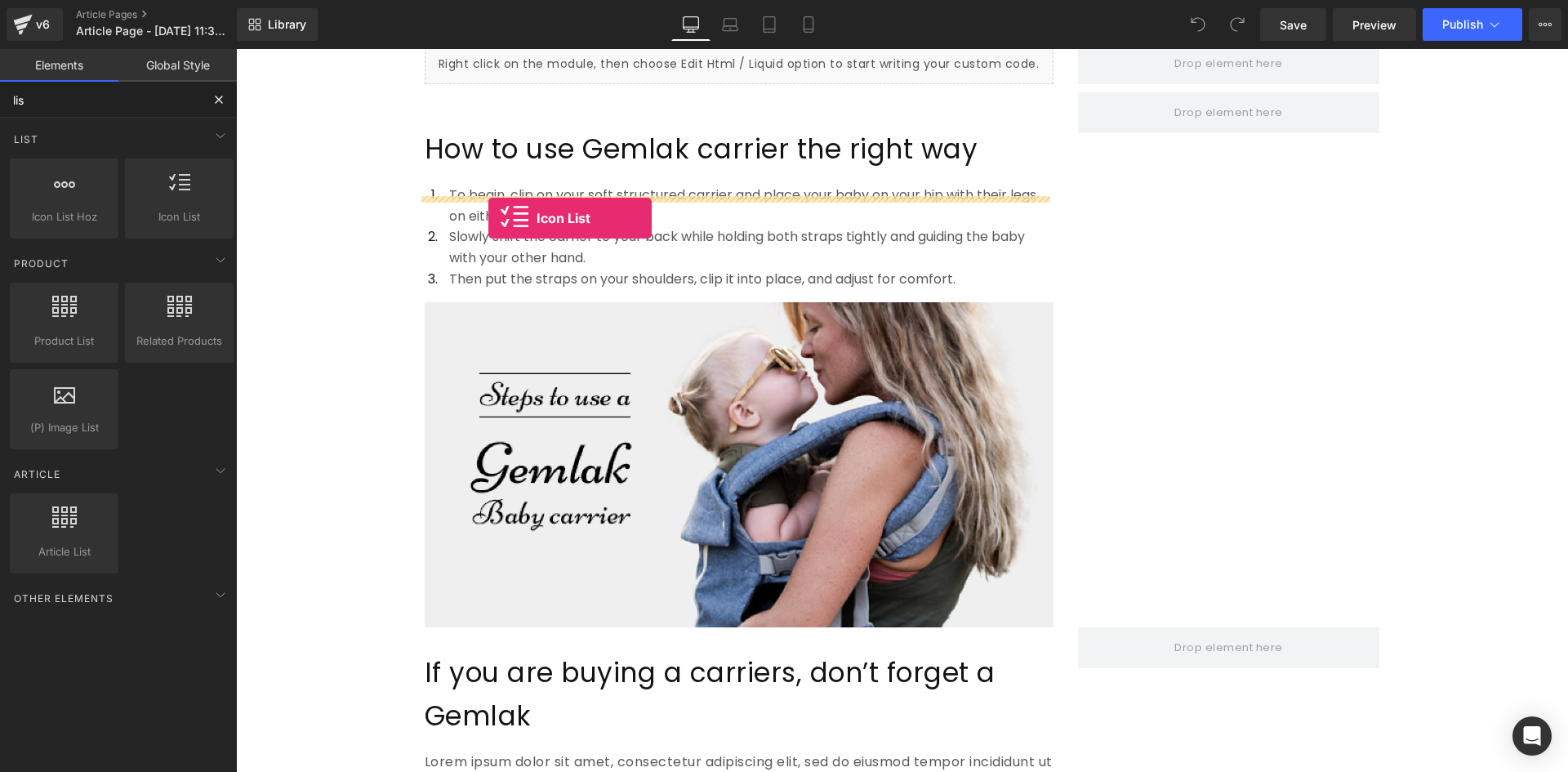
drag, startPoint x: 402, startPoint y: 269, endPoint x: 489, endPoint y: 218, distance: 100.8
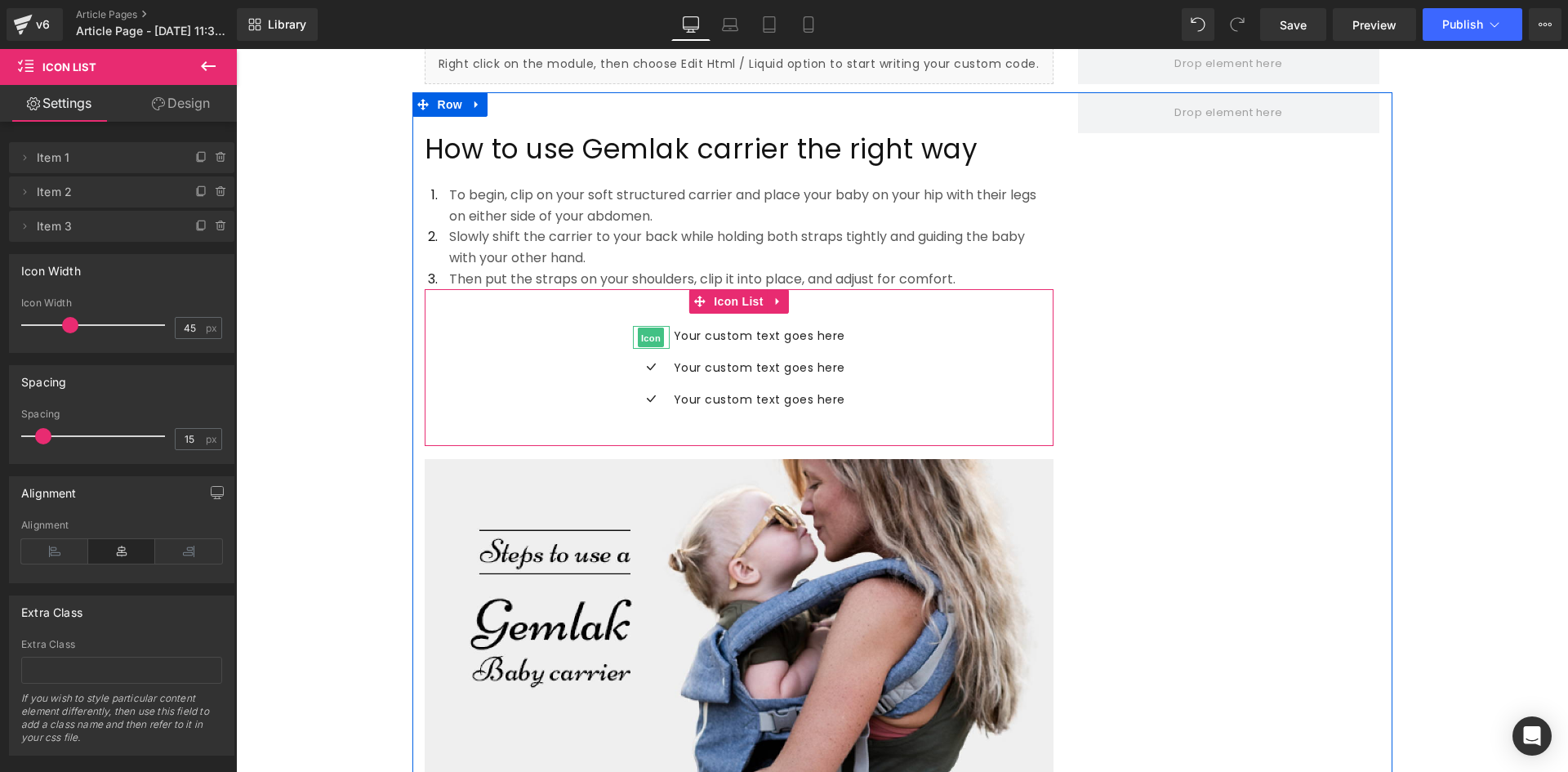
click at [645, 328] on span "Icon" at bounding box center [651, 338] width 26 height 20
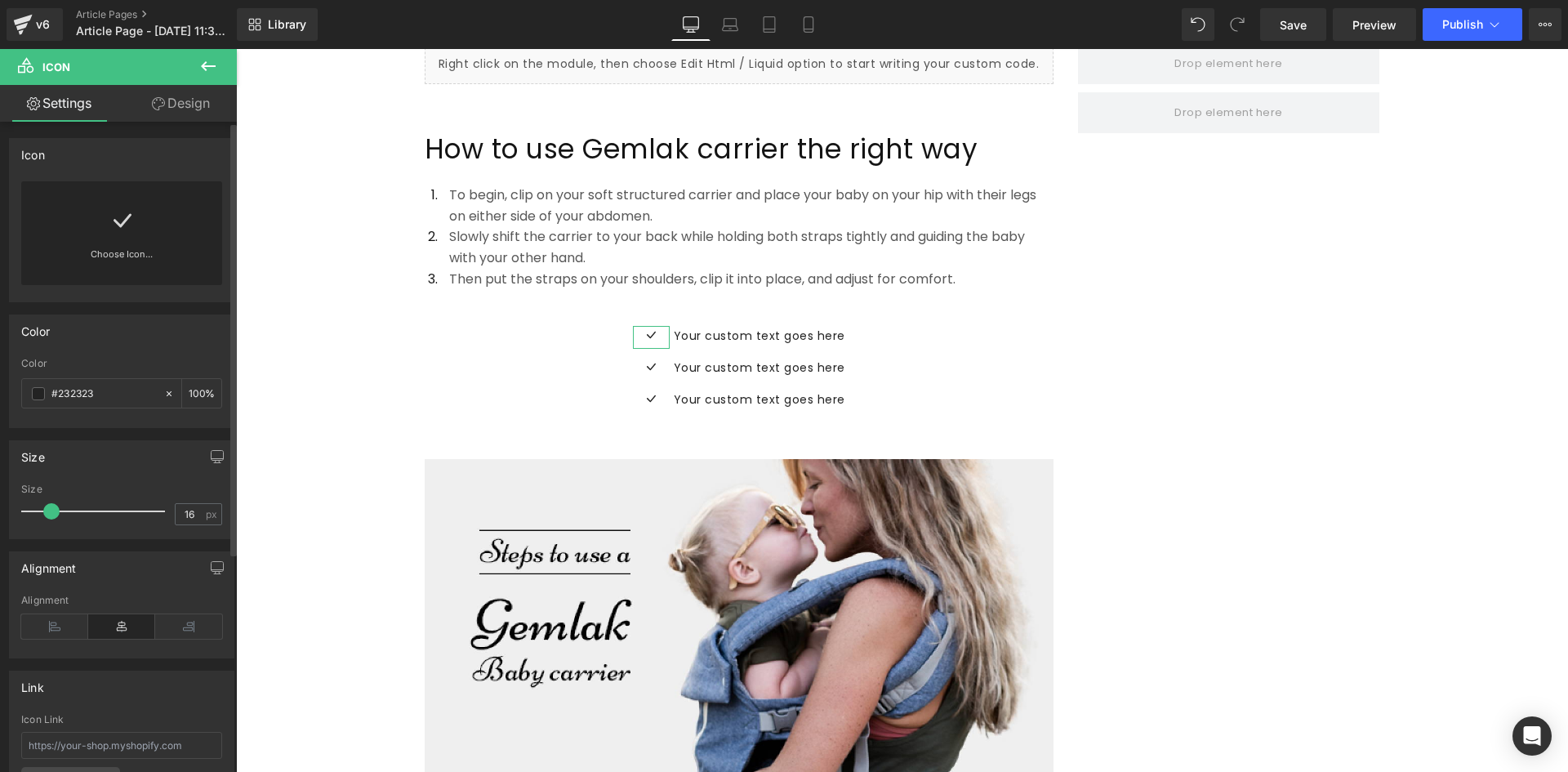
click at [123, 211] on icon at bounding box center [121, 220] width 26 height 26
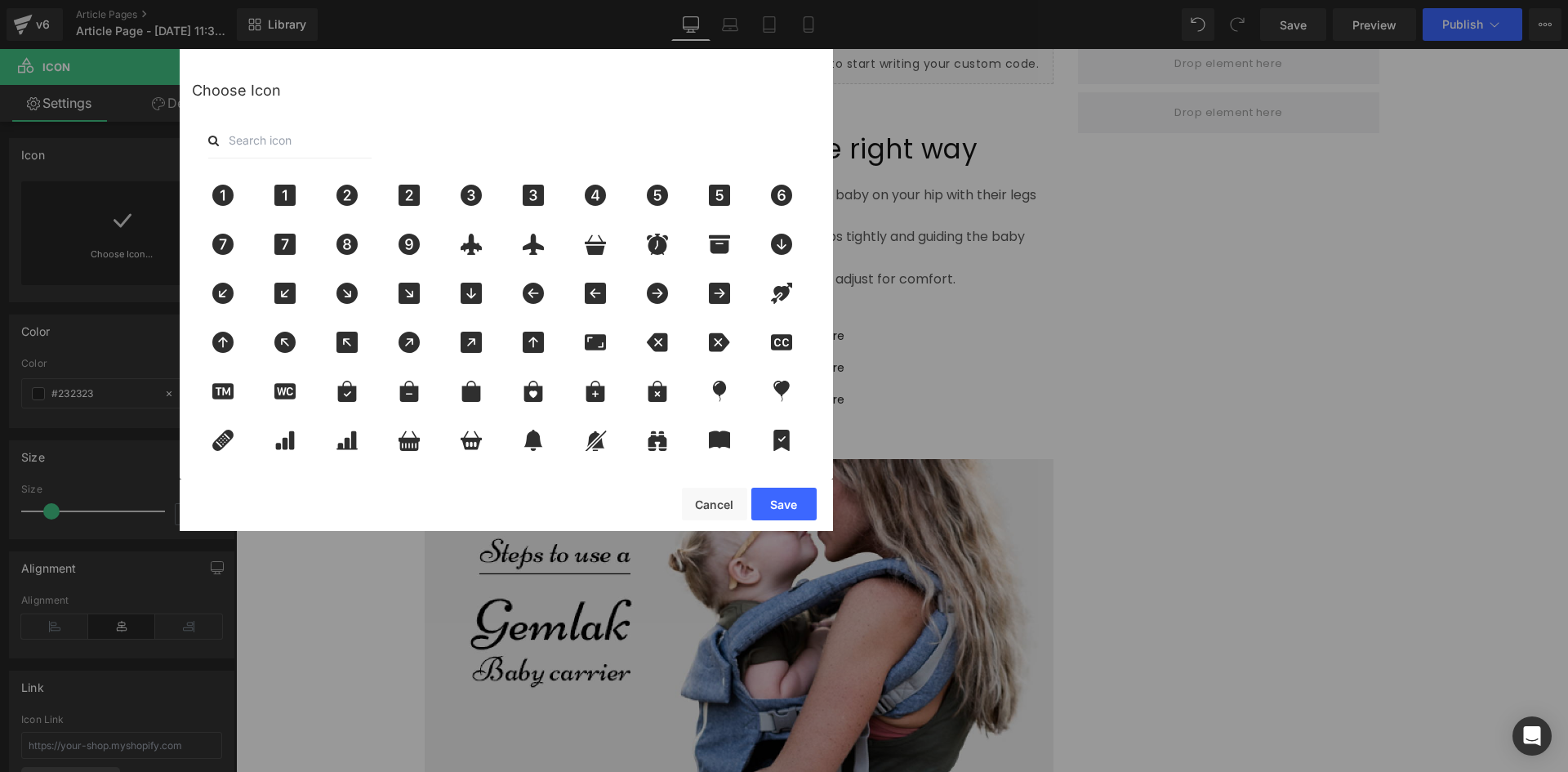
click at [302, 146] on input "text" at bounding box center [289, 140] width 163 height 36
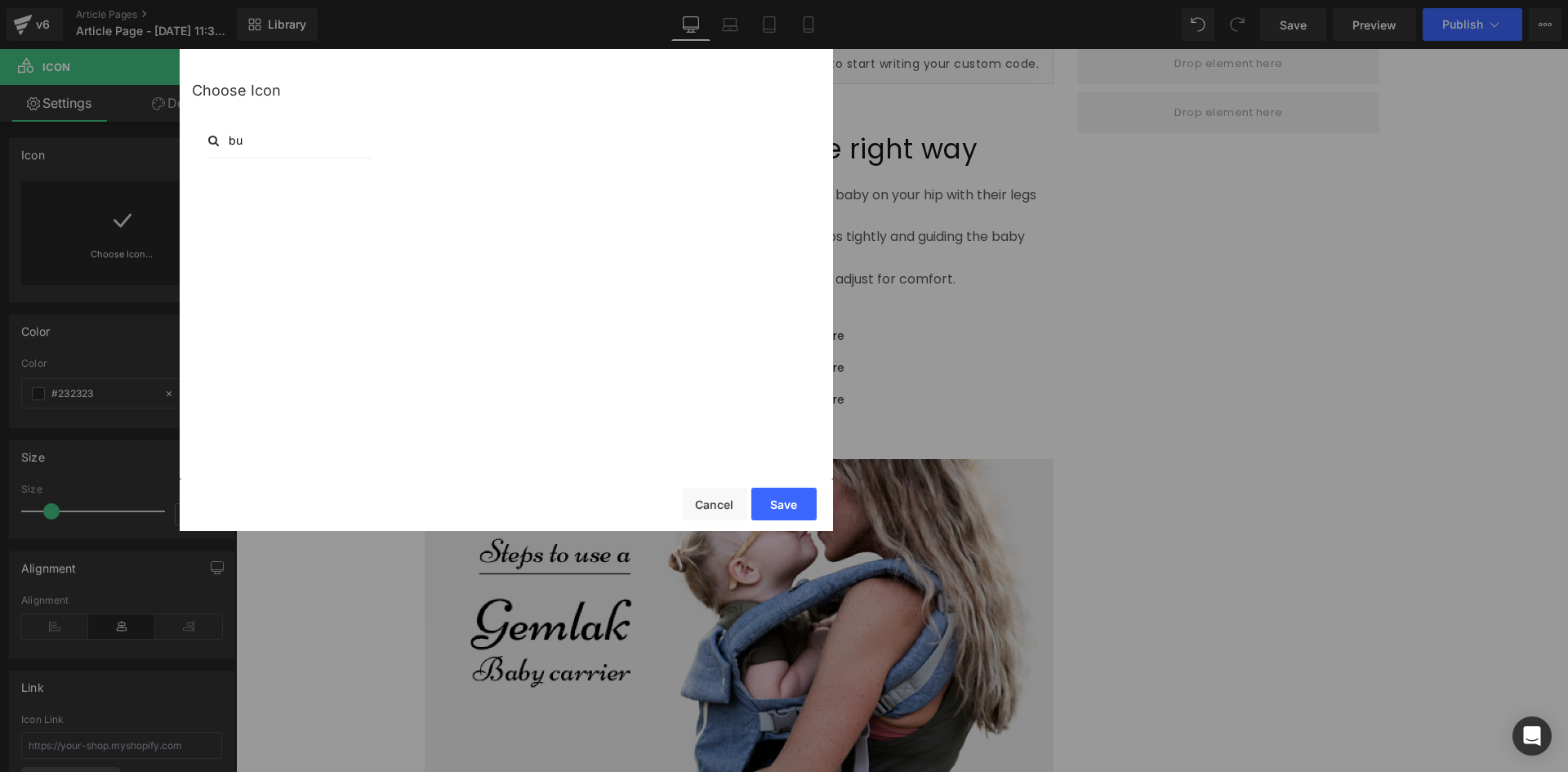
type input "b"
type input "dot"
click at [579, 196] on icon at bounding box center [595, 195] width 34 height 21
click at [783, 511] on button "Save" at bounding box center [784, 503] width 65 height 32
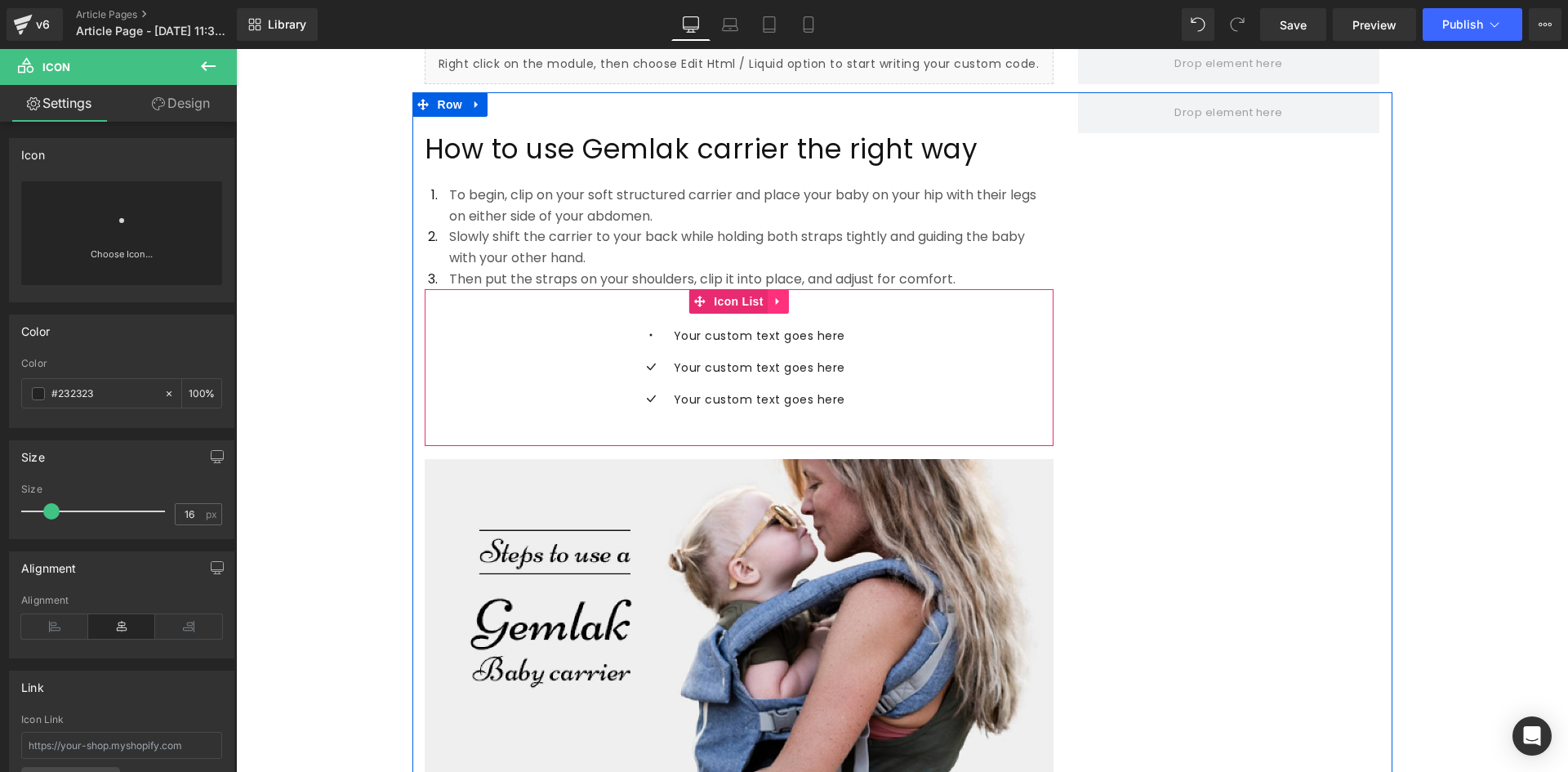
click at [773, 296] on icon at bounding box center [779, 302] width 12 height 13
click at [783, 296] on icon at bounding box center [789, 302] width 12 height 12
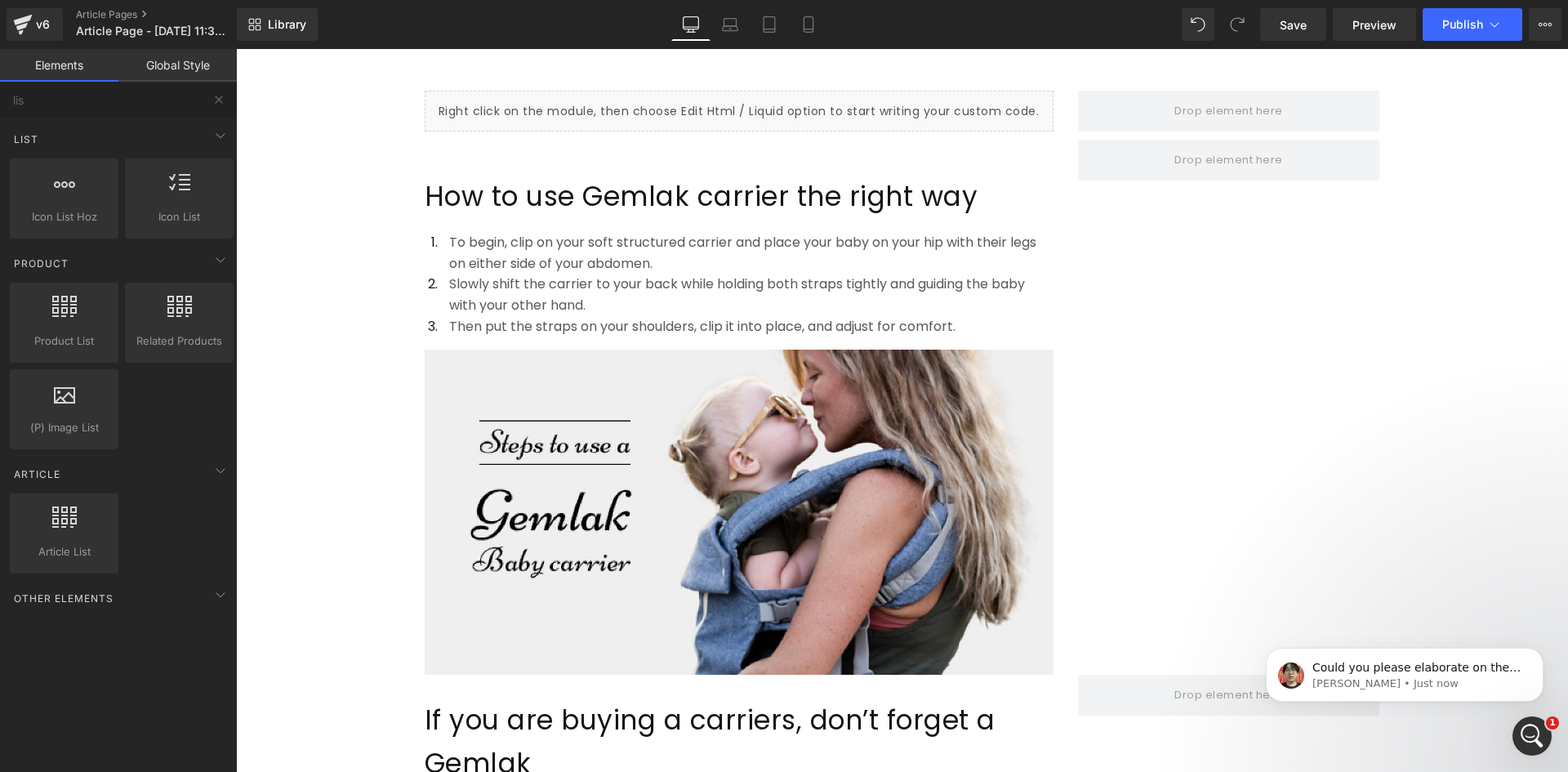
scroll to position [6276, 0]
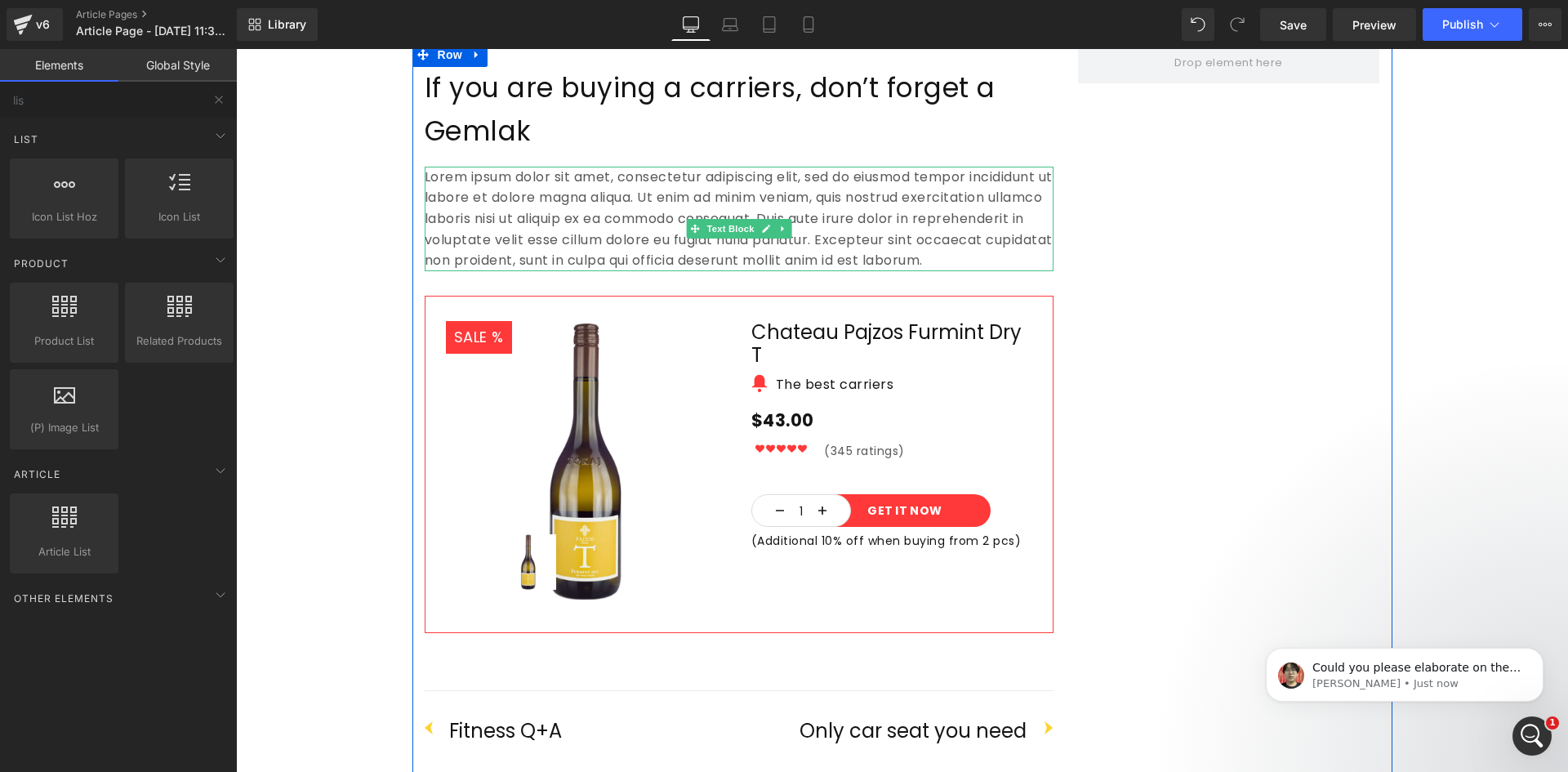
click at [489, 188] on p "Lorem ipsum dolor sit amet, consectetur adipiscing elit, sed do eiusmod tempor …" at bounding box center [739, 218] width 629 height 105
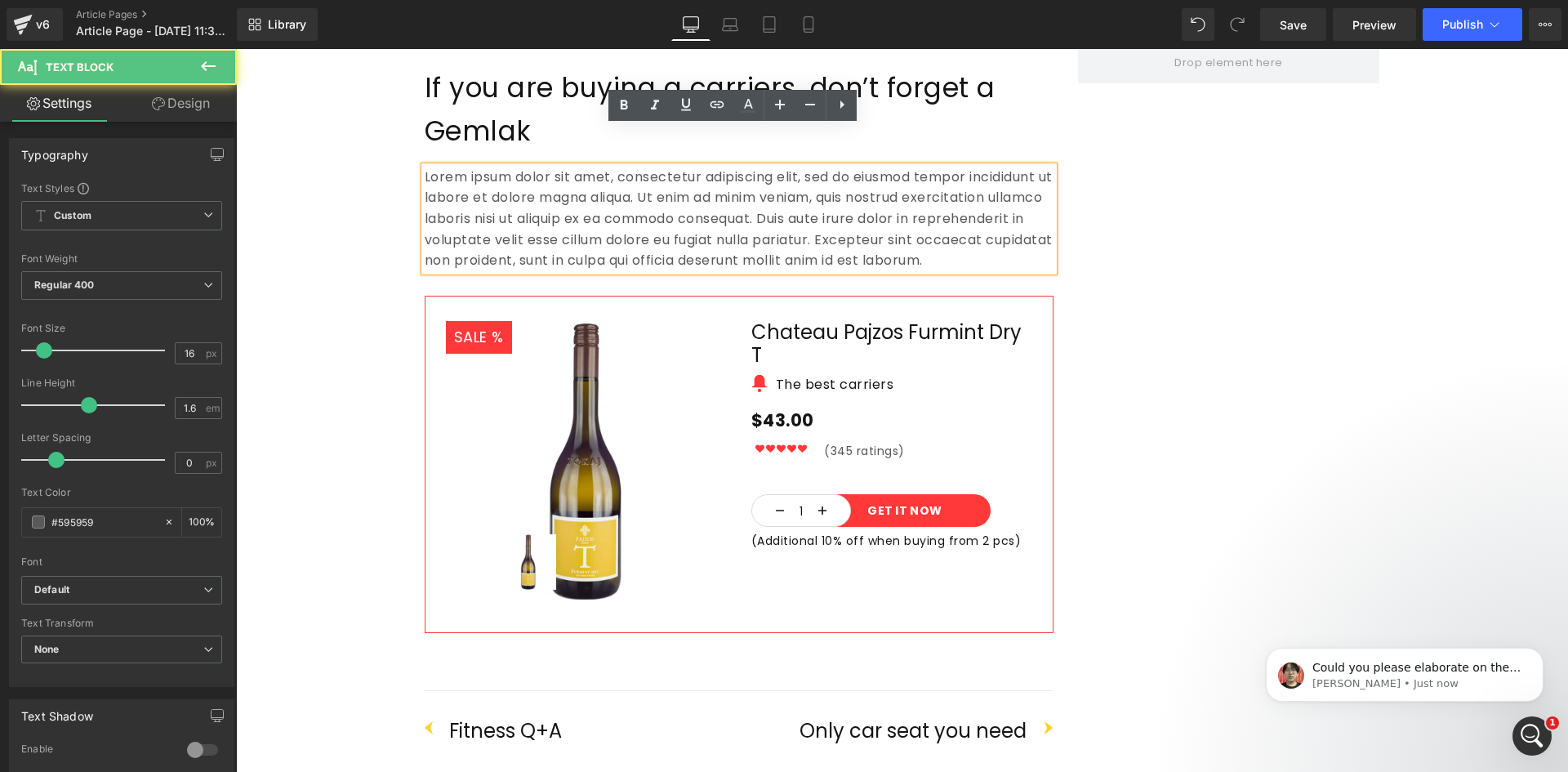
click at [484, 188] on p "Lorem ipsum dolor sit amet, consectetur adipiscing elit, sed do eiusmod tempor …" at bounding box center [739, 218] width 629 height 105
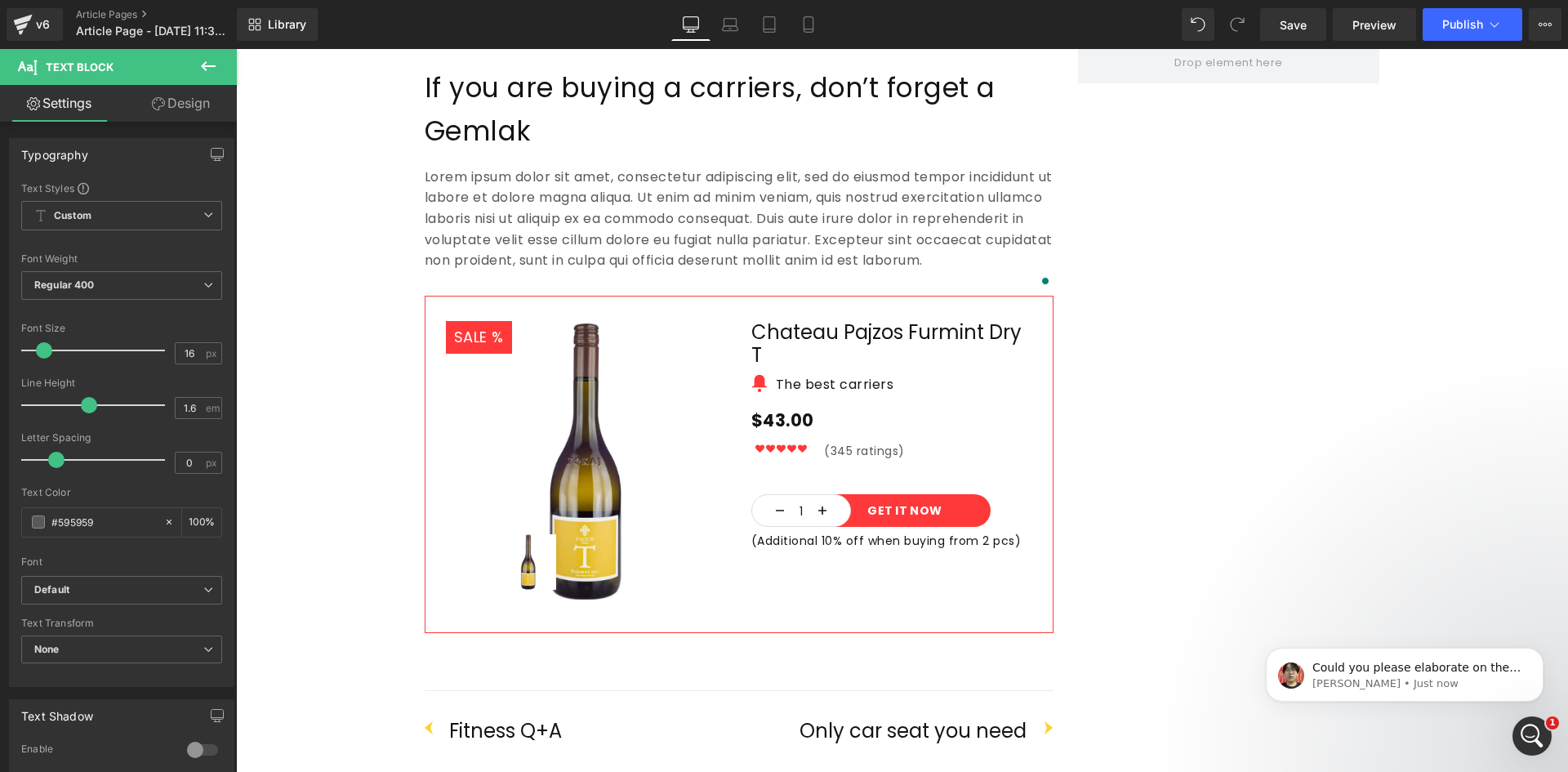
click at [210, 68] on icon at bounding box center [208, 66] width 20 height 20
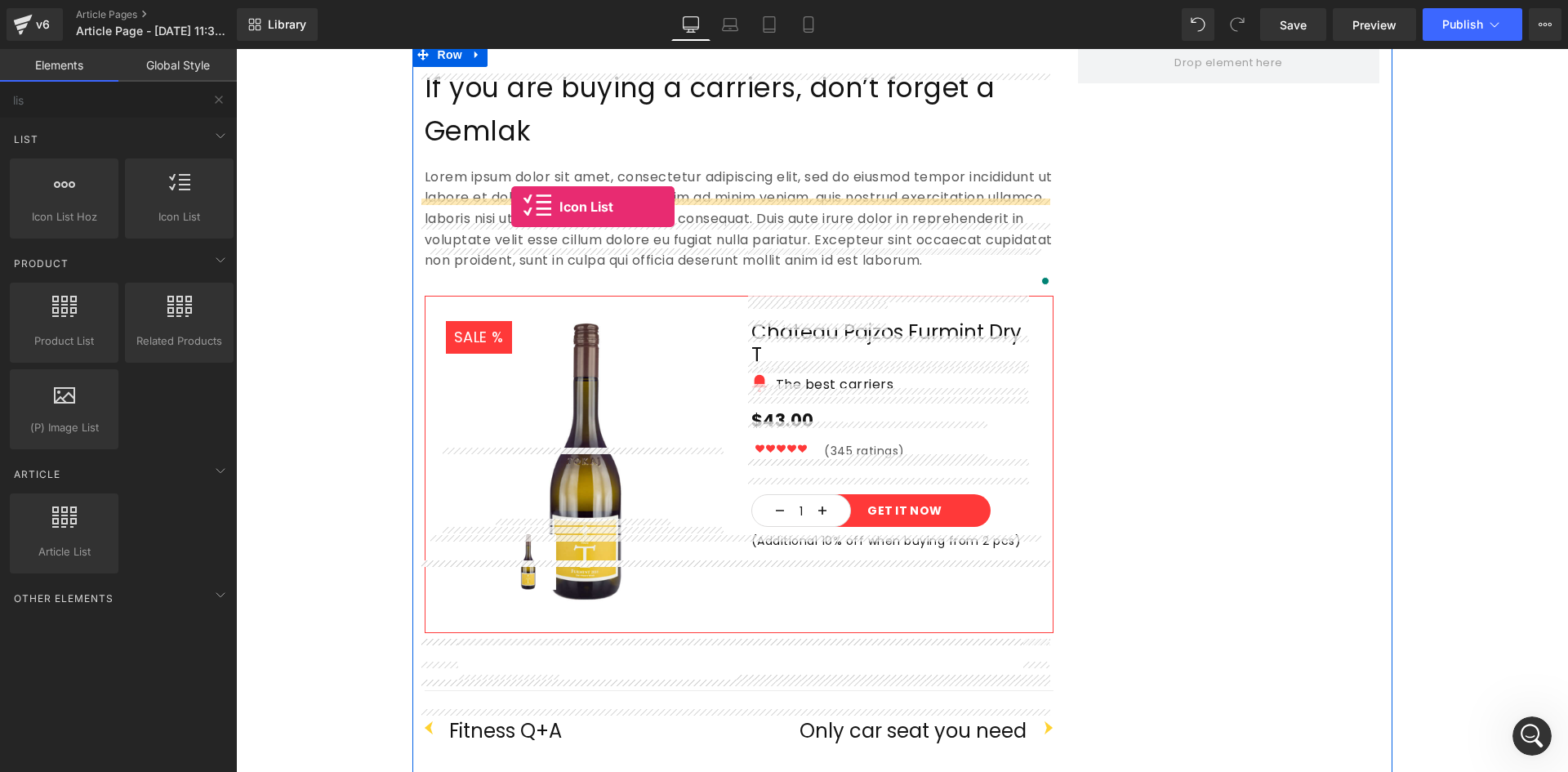
drag, startPoint x: 417, startPoint y: 256, endPoint x: 511, endPoint y: 206, distance: 106.5
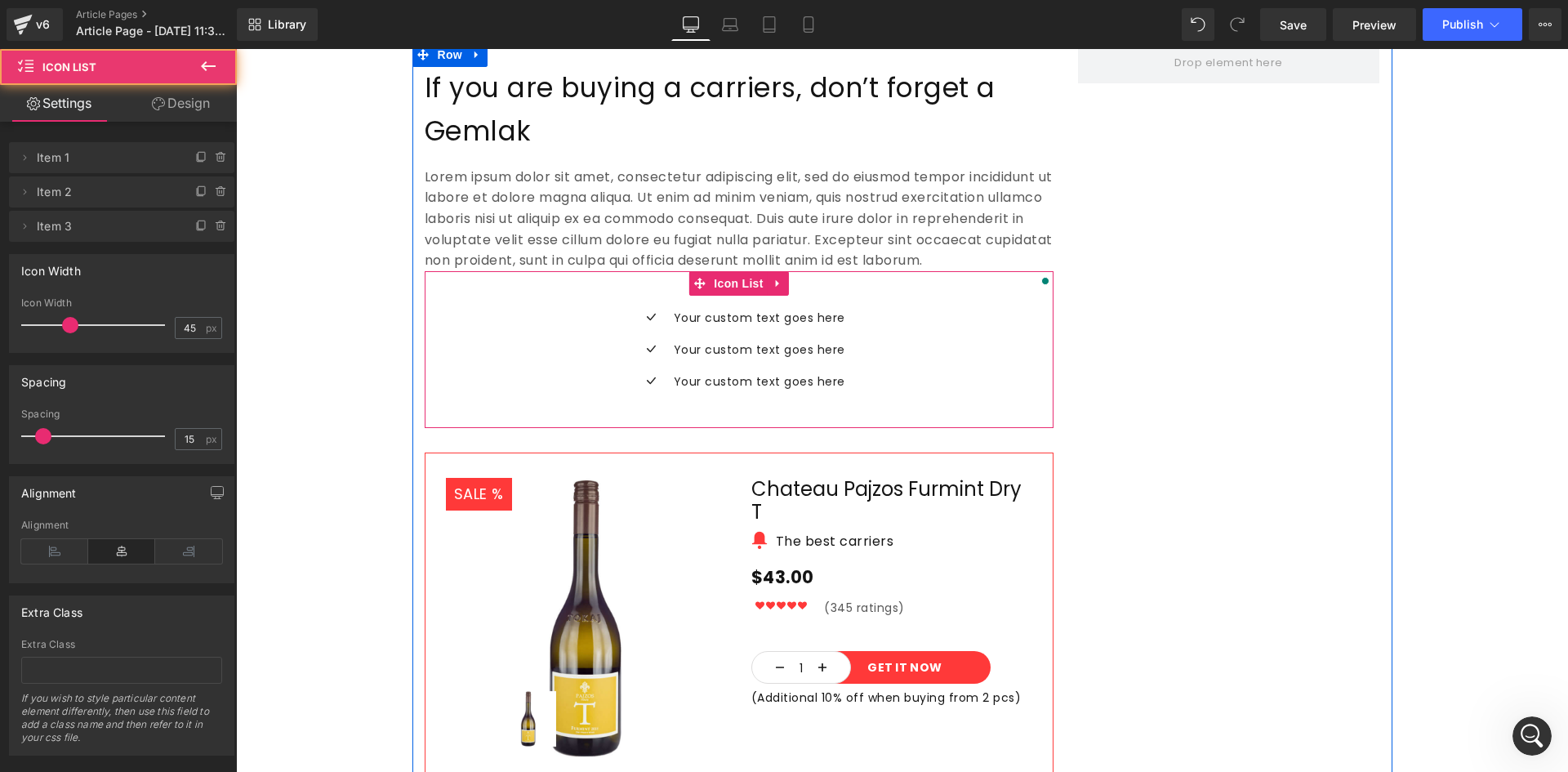
click at [818, 308] on p "Your custom text goes here" at bounding box center [759, 318] width 171 height 20
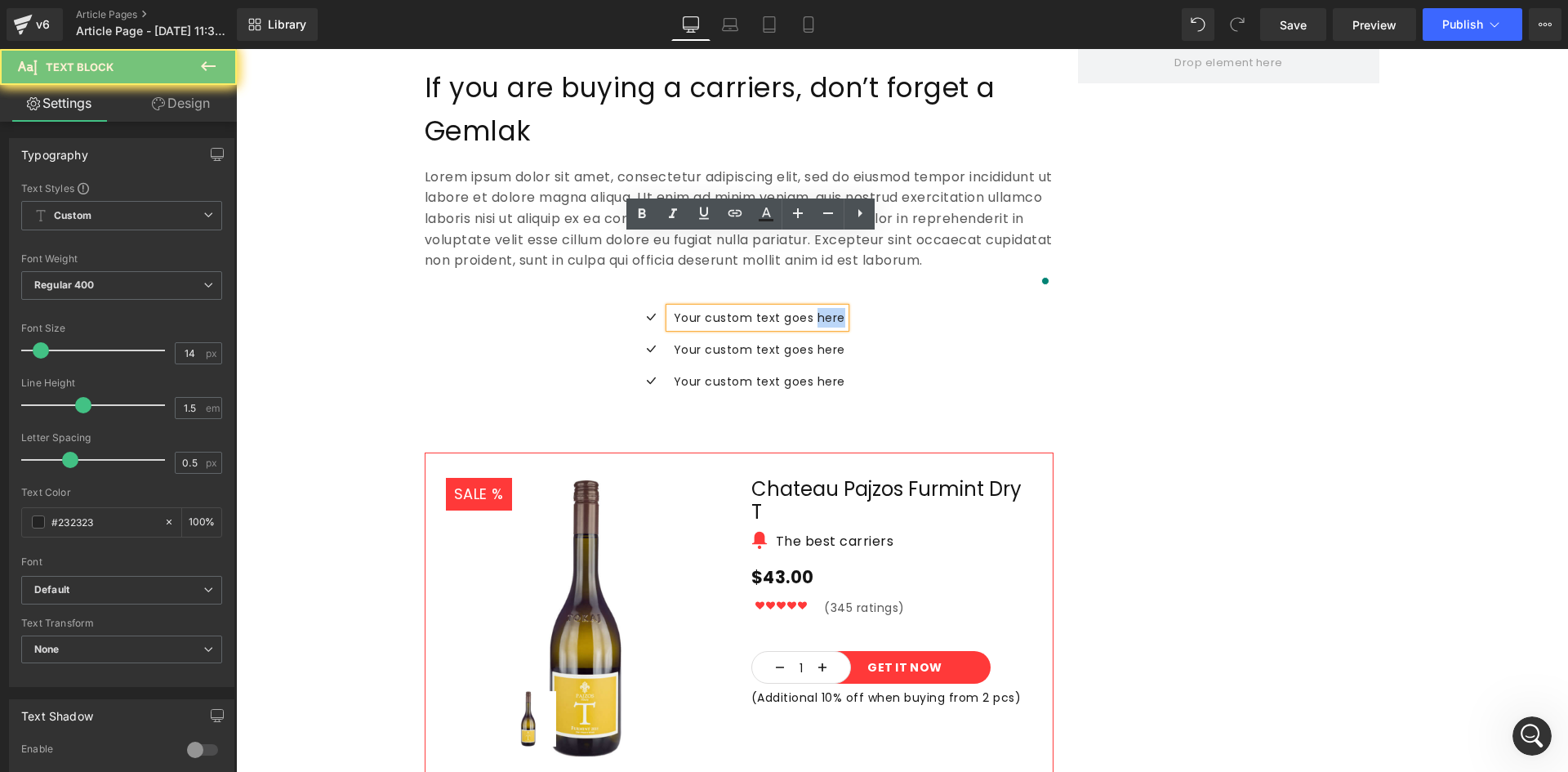
click at [818, 308] on p "Your custom text goes here" at bounding box center [759, 318] width 171 height 20
click at [837, 308] on p "Your custom text goes here" at bounding box center [759, 318] width 171 height 20
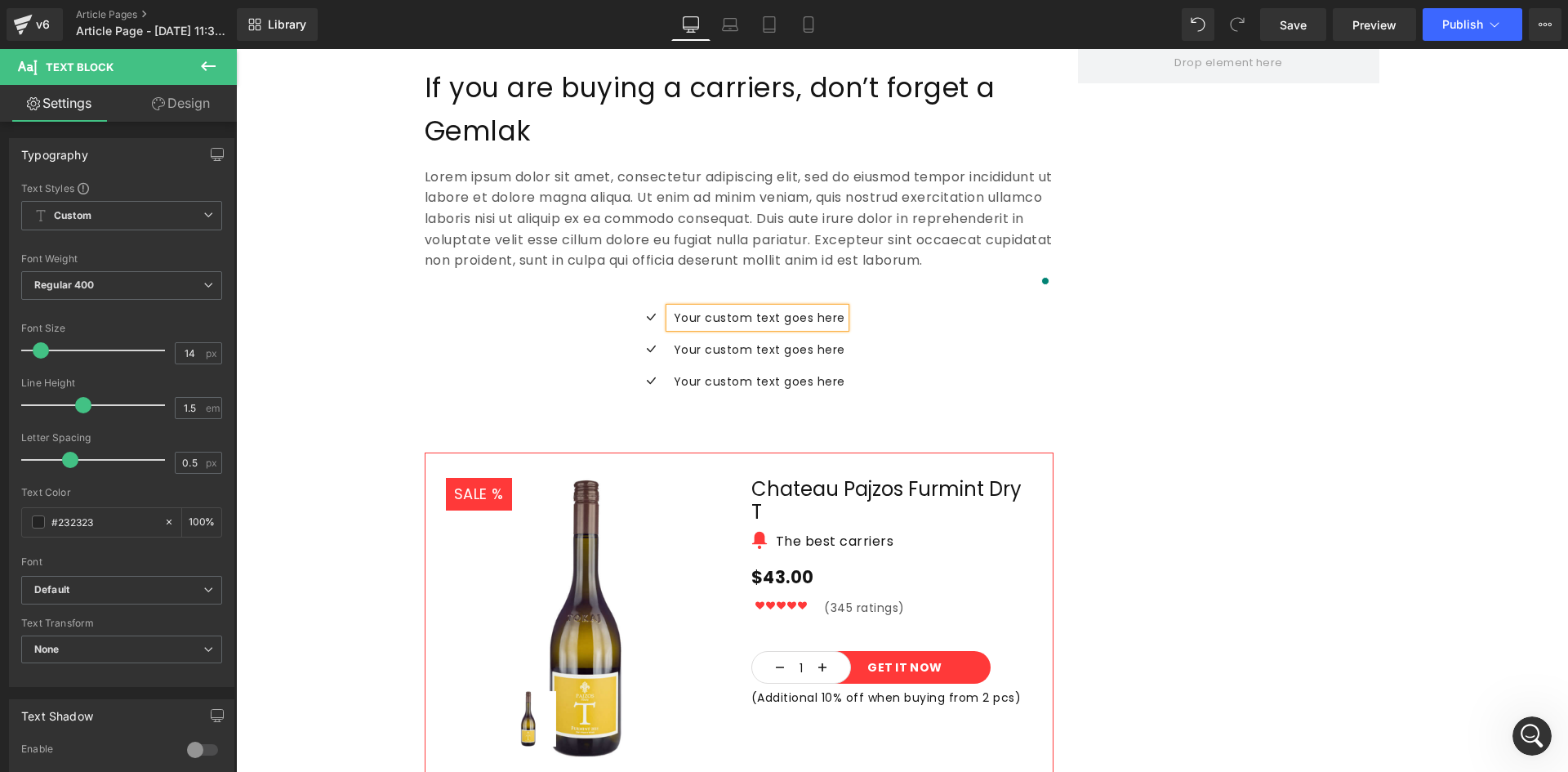
click at [884, 308] on div "Icon Your custom text goes here Text Block Icon Your custom text goes here Text…" at bounding box center [739, 356] width 629 height 96
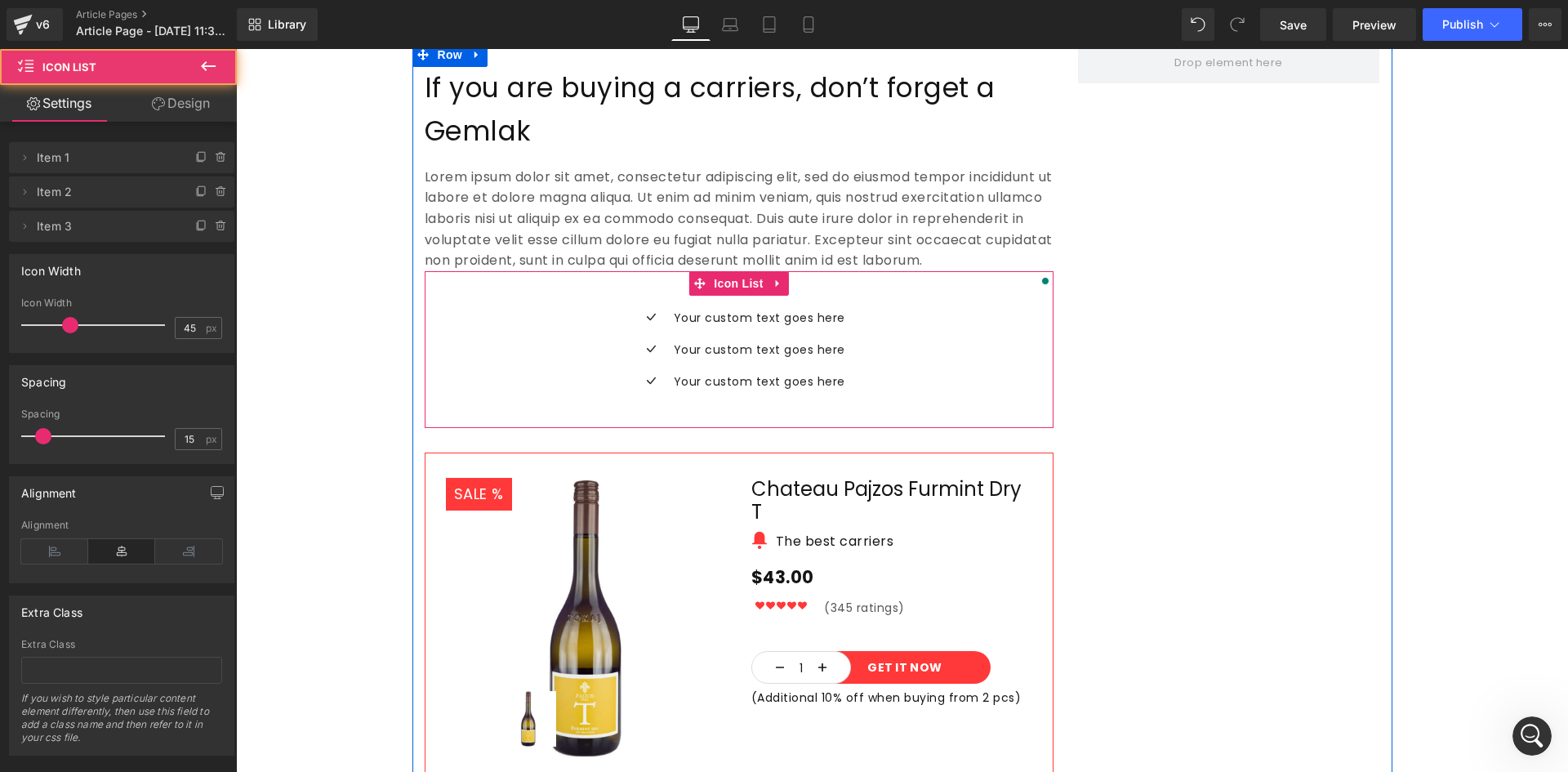
click at [838, 308] on div "Icon Your custom text goes here Text Block Icon Your custom text goes here Text…" at bounding box center [739, 356] width 629 height 96
click at [750, 271] on span "Icon List" at bounding box center [738, 282] width 57 height 24
click at [773, 277] on icon at bounding box center [779, 282] width 12 height 13
click at [783, 278] on icon at bounding box center [789, 283] width 12 height 12
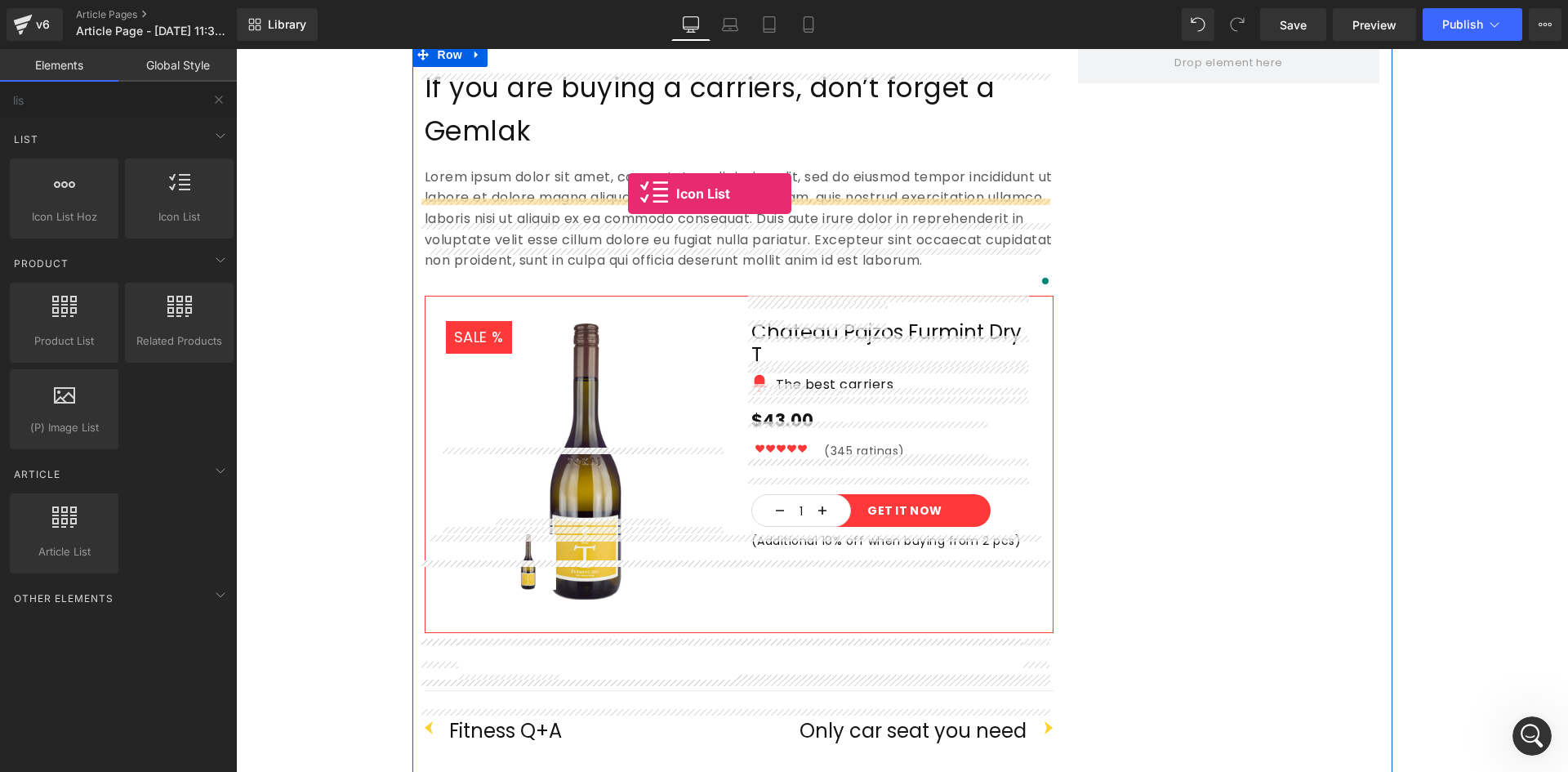
drag, startPoint x: 435, startPoint y: 263, endPoint x: 629, endPoint y: 193, distance: 206.2
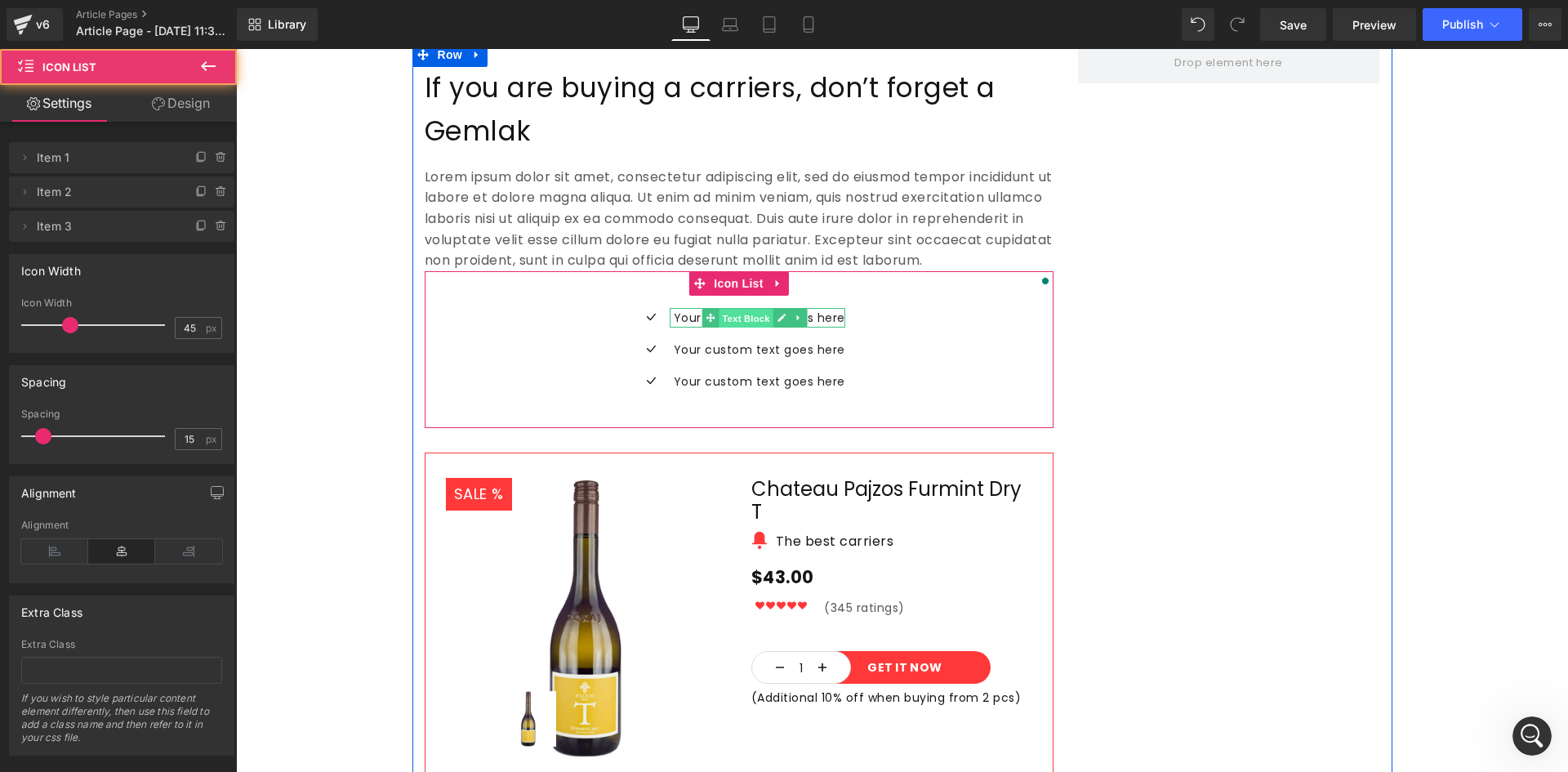
click at [730, 308] on span "Text Block" at bounding box center [746, 318] width 54 height 20
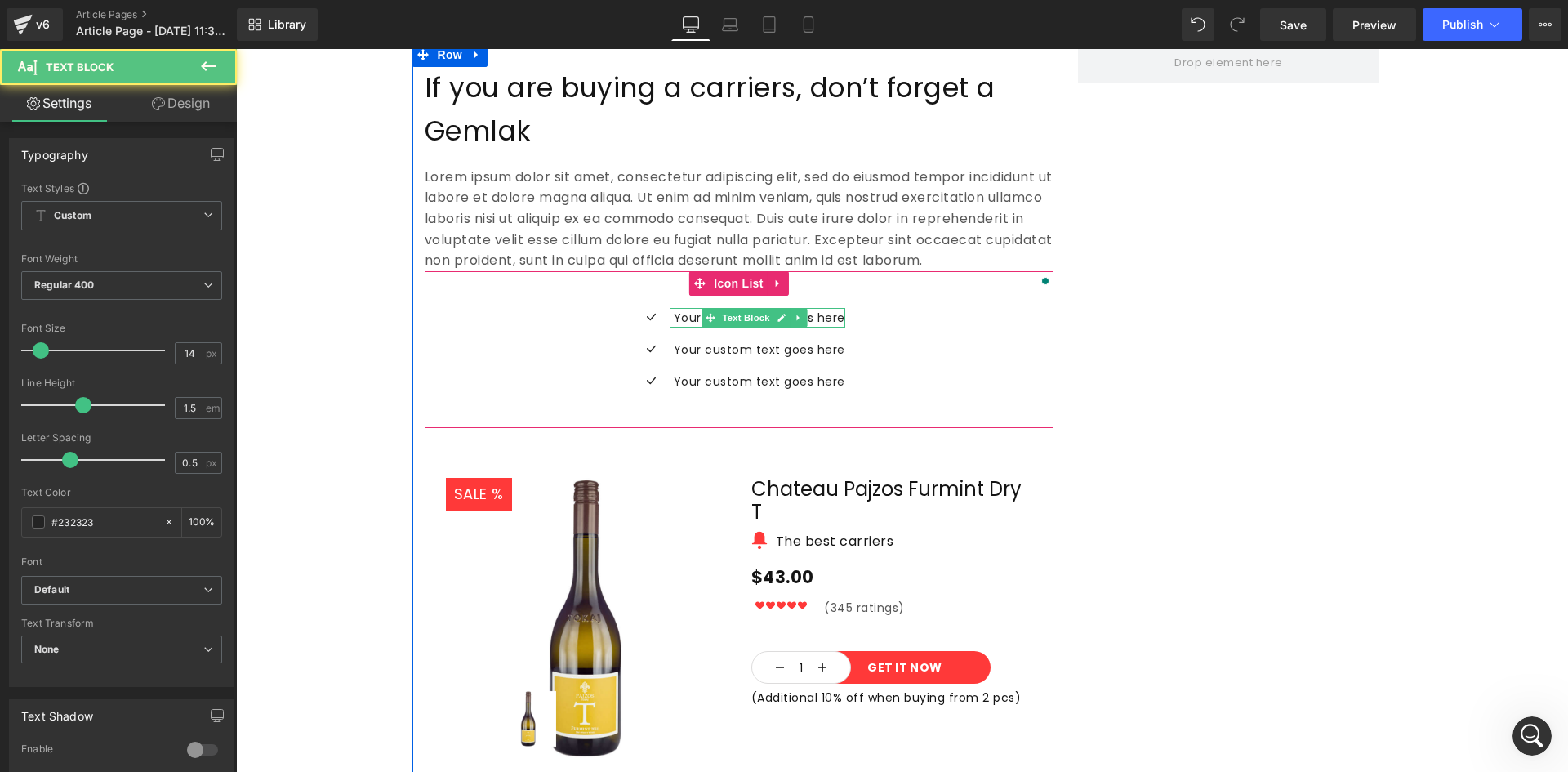
click at [823, 308] on p "Your custom text goes here" at bounding box center [759, 318] width 171 height 20
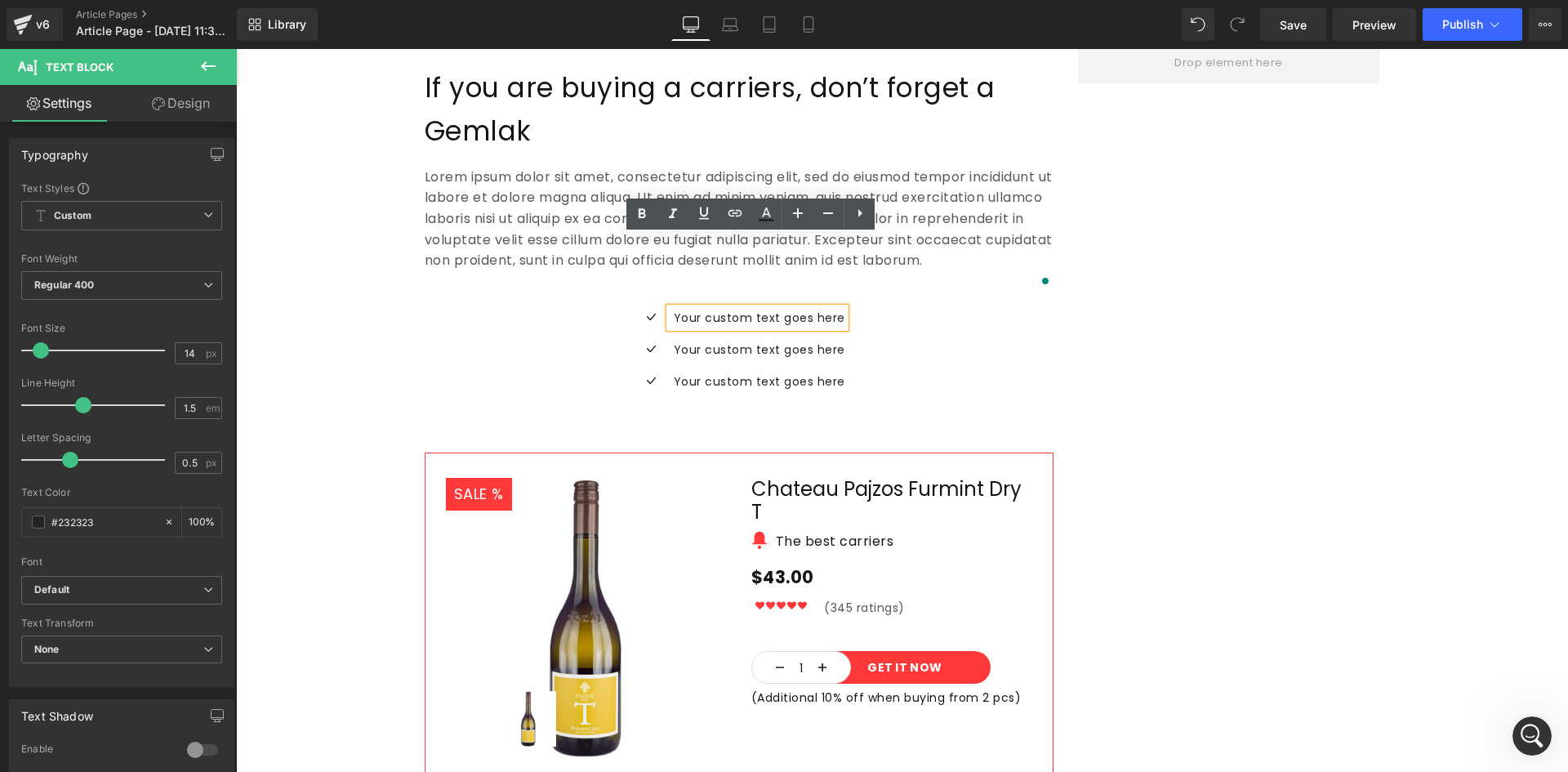
click at [832, 308] on p "Your custom text goes here" at bounding box center [759, 318] width 171 height 20
click at [837, 308] on p "Your custom text goes here" at bounding box center [759, 318] width 171 height 20
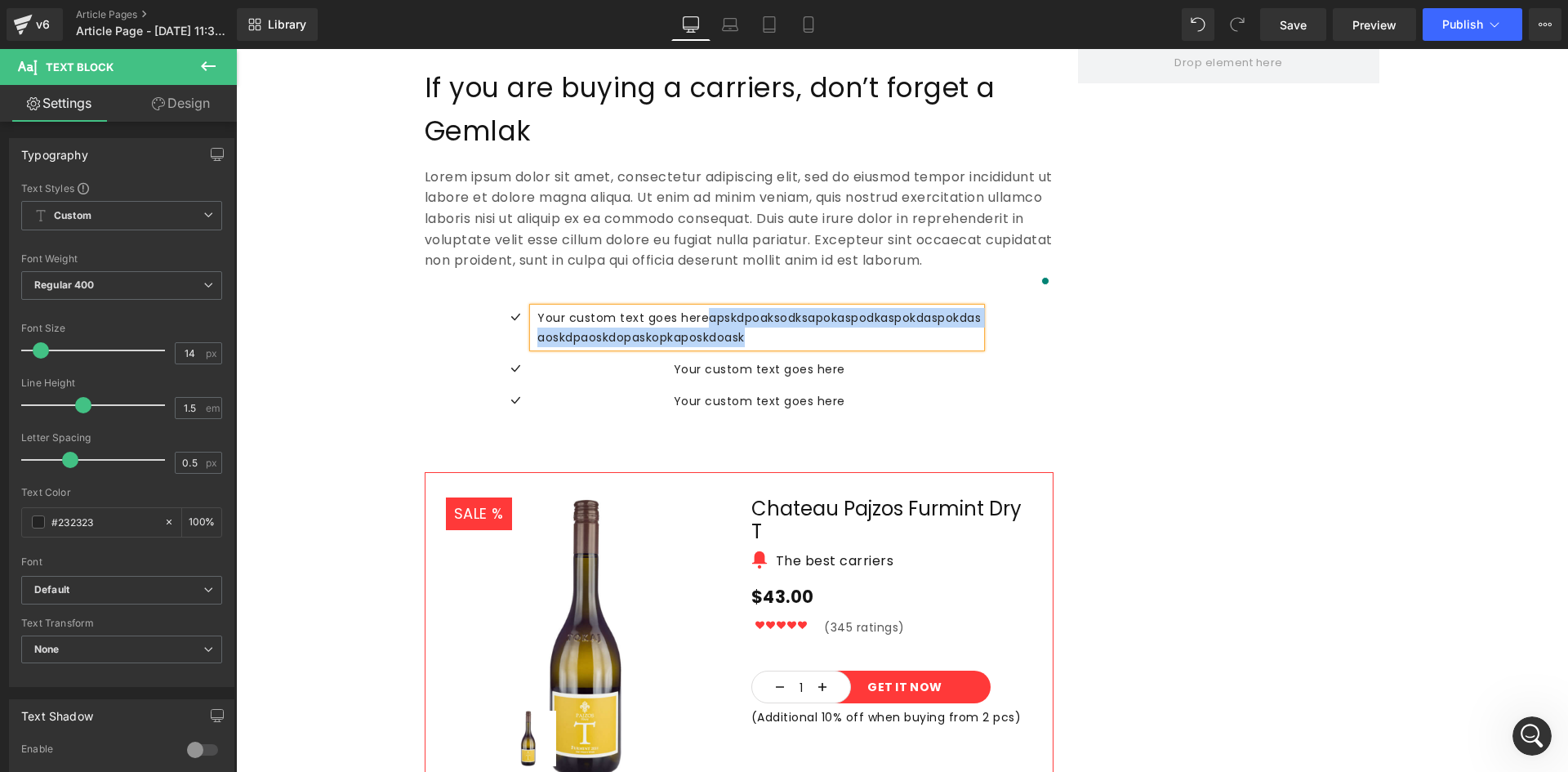
drag, startPoint x: 758, startPoint y: 262, endPoint x: 695, endPoint y: 248, distance: 64.5
click at [695, 308] on div "Your custom text goes hereapskdpoaksodksapokaspodkaspokdaspokdas aoskdpaoskdopa…" at bounding box center [758, 327] width 448 height 39
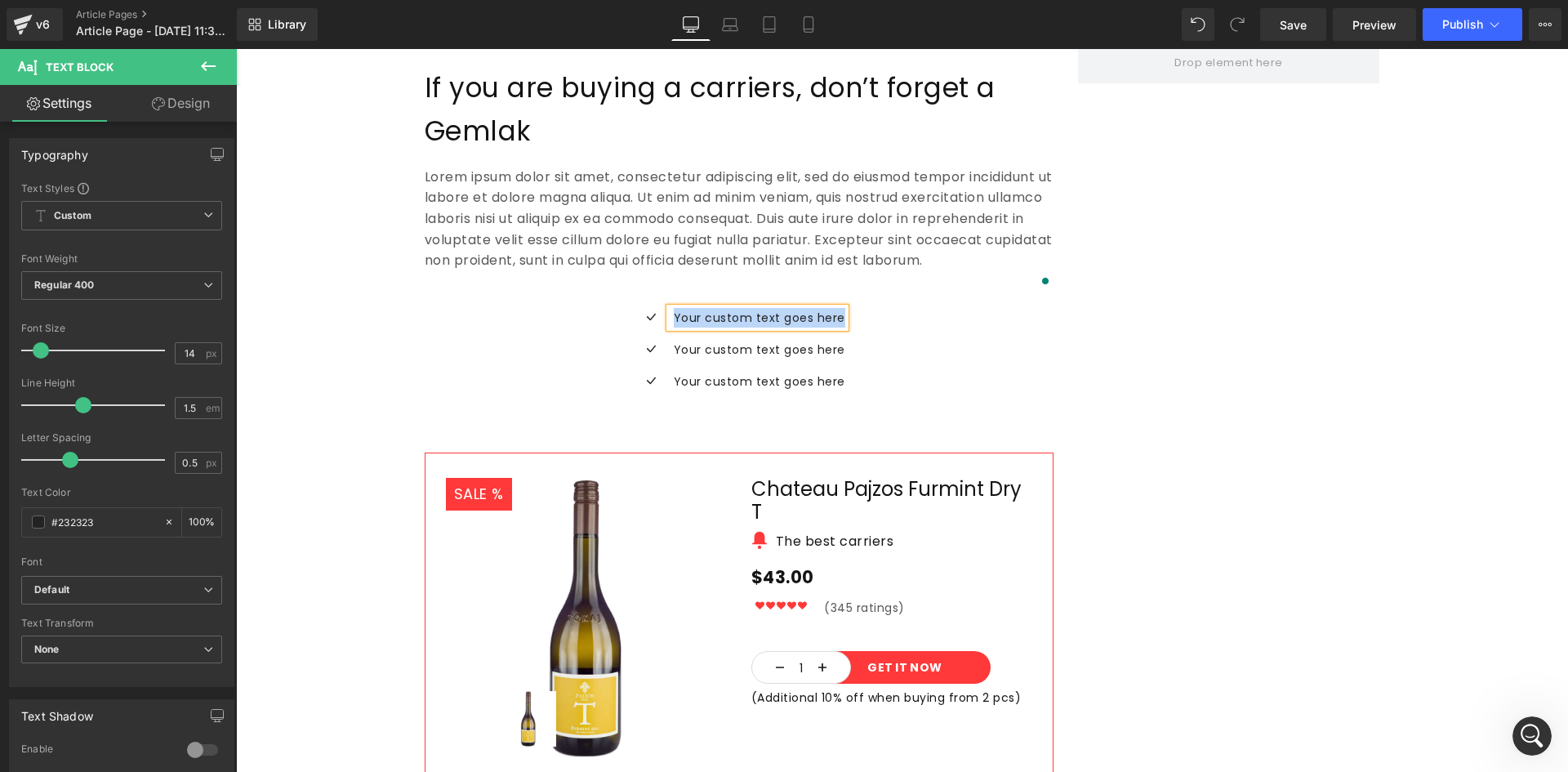
copy p "Your custom text goes here"
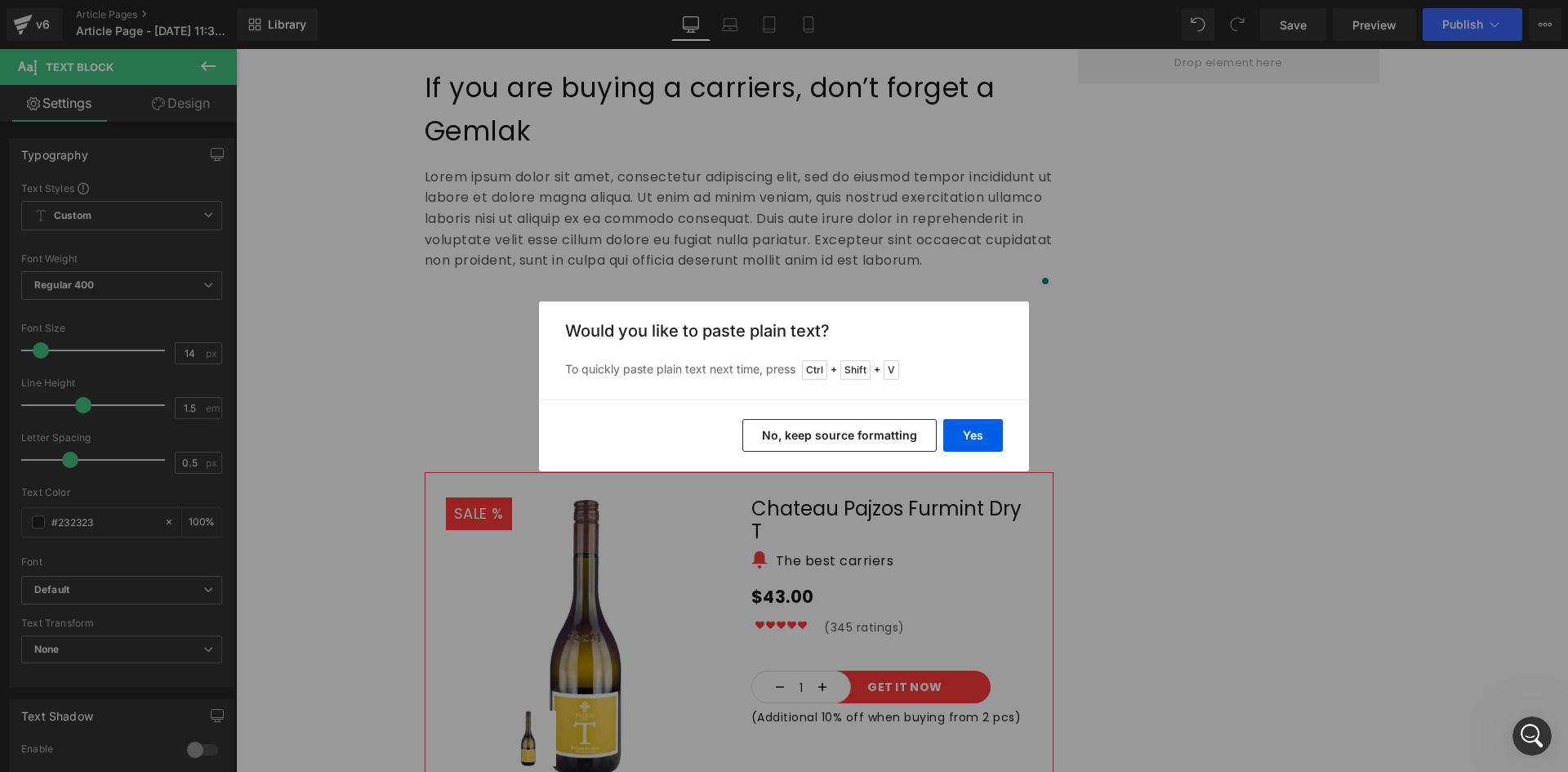
click at [854, 432] on button "No, keep source formatting" at bounding box center [840, 435] width 195 height 32
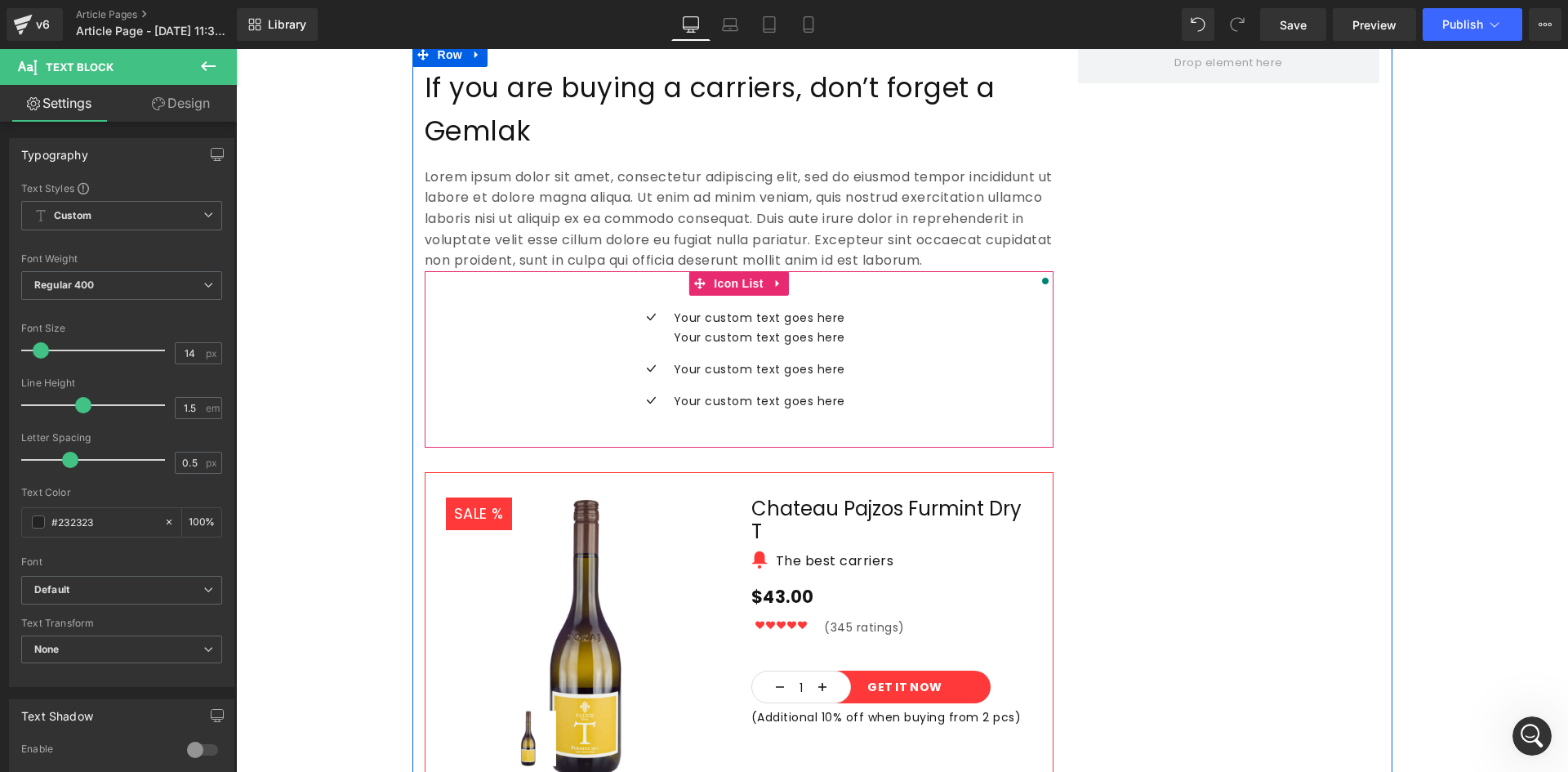
click at [841, 308] on div "Icon Your custom text goes here Your custom text goes here Text Block Icon Your…" at bounding box center [739, 365] width 629 height 115
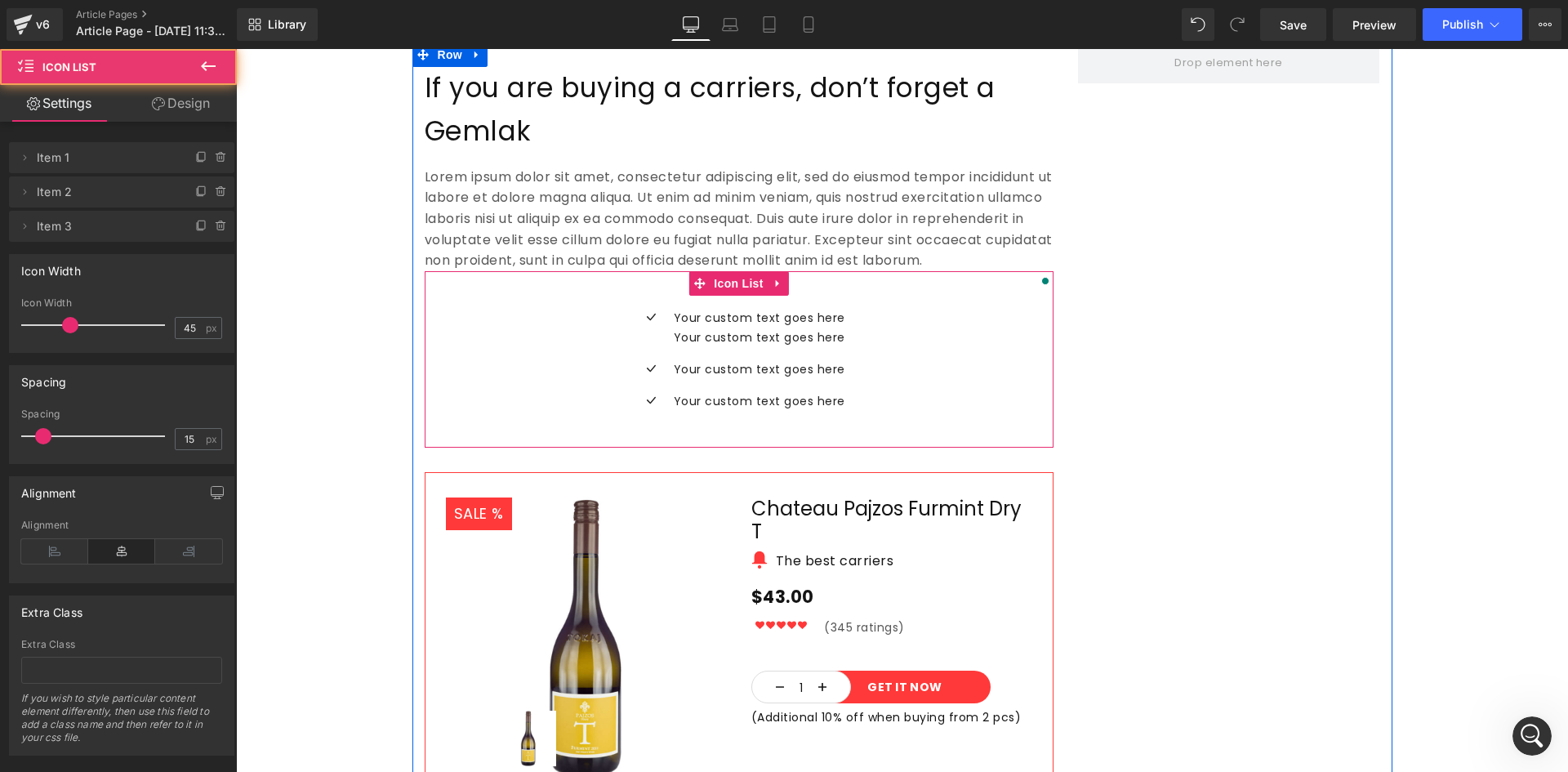
click at [841, 308] on div "Icon Your custom text goes here Your custom text goes here Text Block Icon Your…" at bounding box center [739, 365] width 629 height 115
click at [834, 308] on div "Your custom text goes here Your custom text goes here Text Block" at bounding box center [758, 327] width 176 height 39
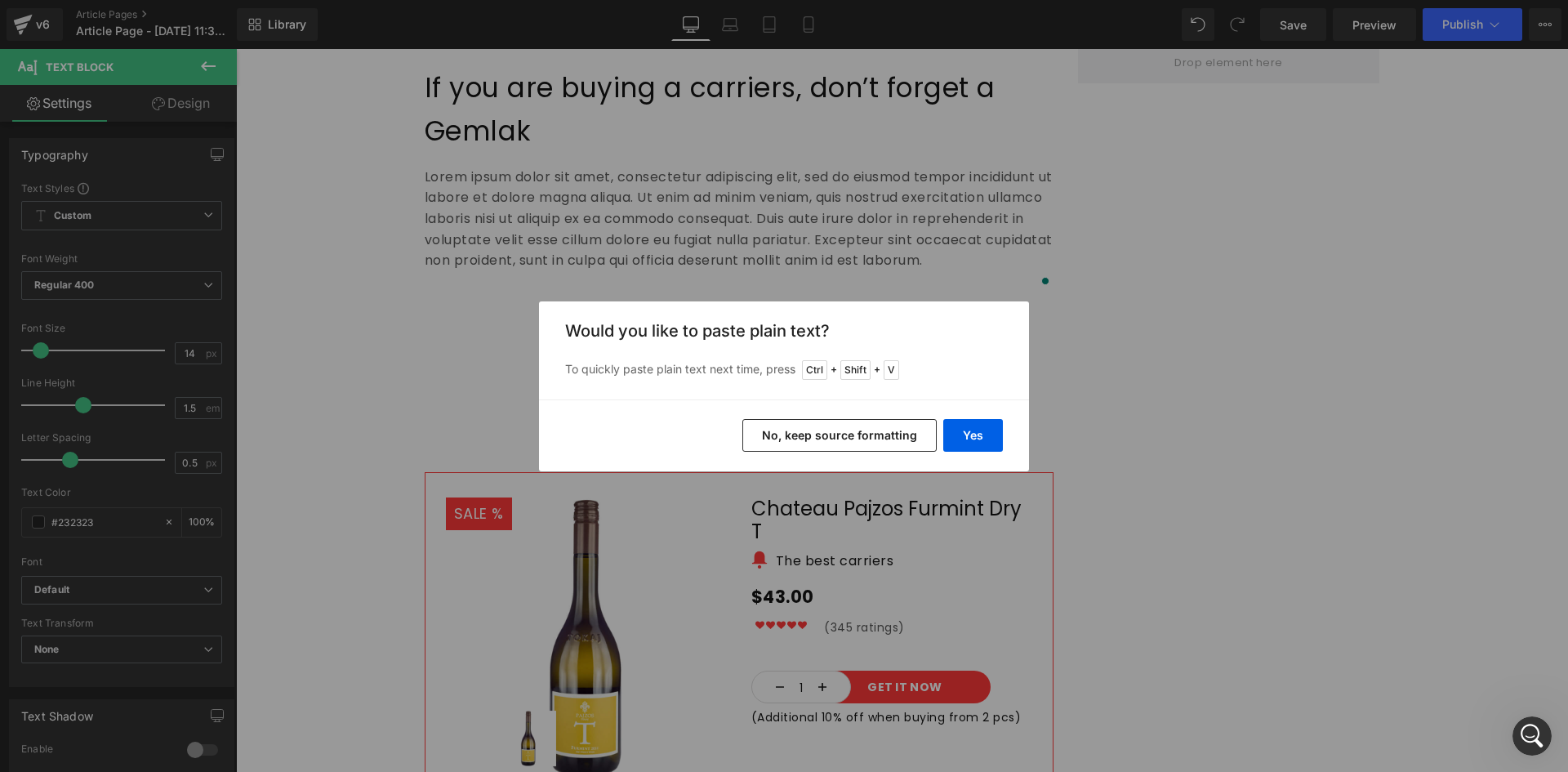
click at [874, 435] on button "No, keep source formatting" at bounding box center [840, 435] width 195 height 32
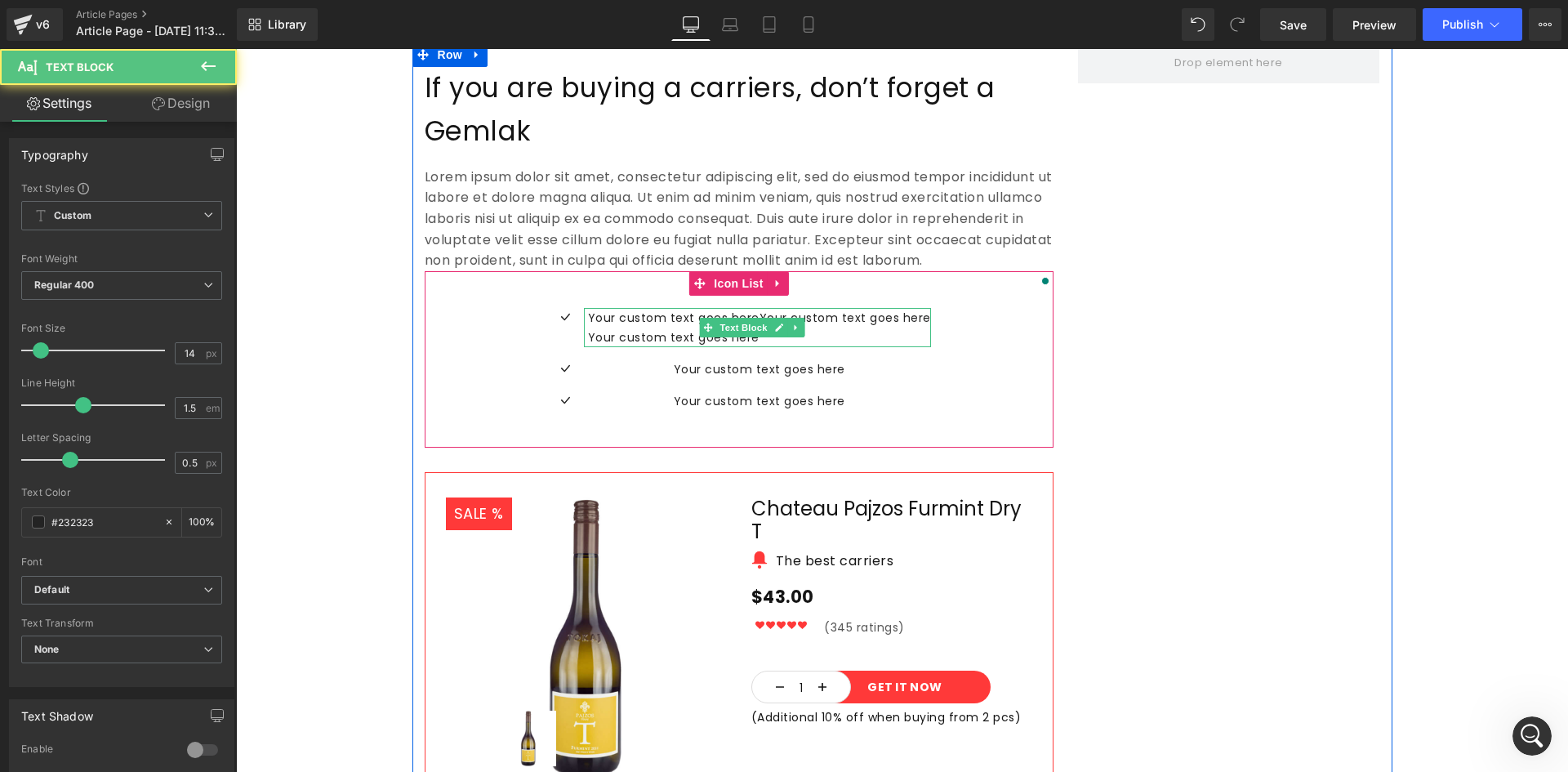
click at [756, 308] on p "Your custom text goes hereYour custom text goes here" at bounding box center [760, 318] width 343 height 20
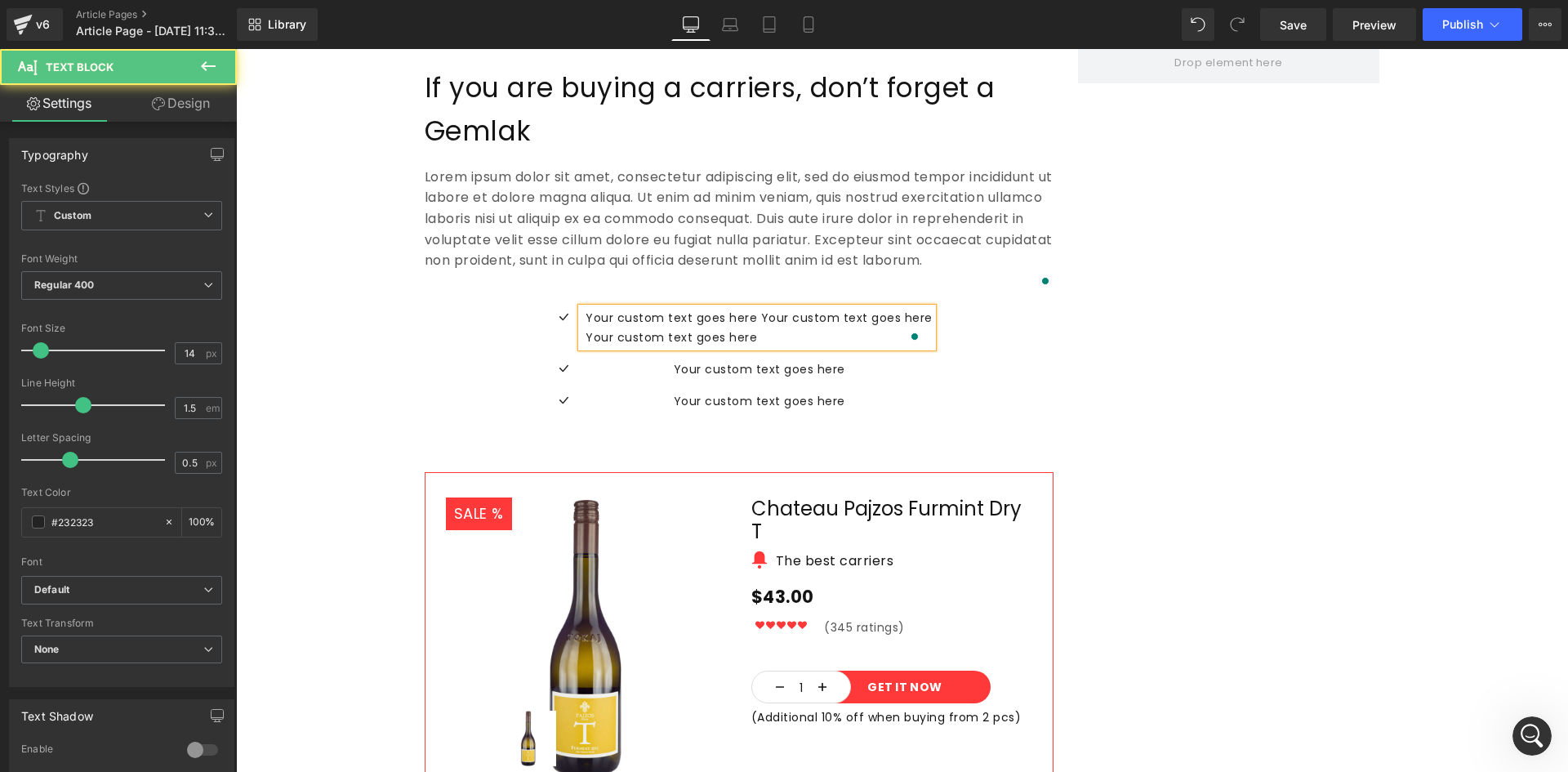
click at [921, 308] on p "Your custom text goes here Your custom text goes here" at bounding box center [759, 318] width 347 height 20
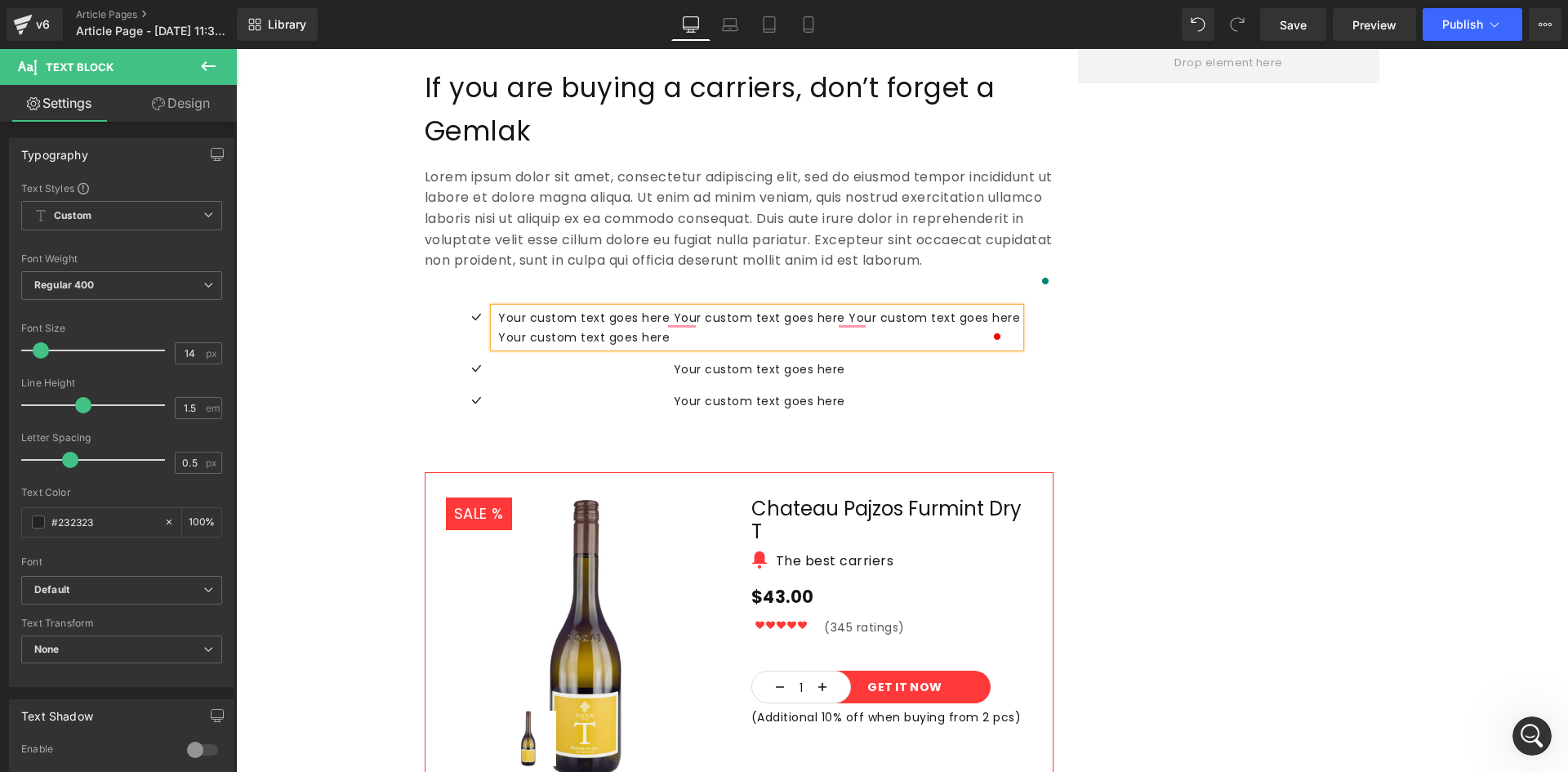
click at [780, 365] on icon at bounding box center [784, 369] width 9 height 10
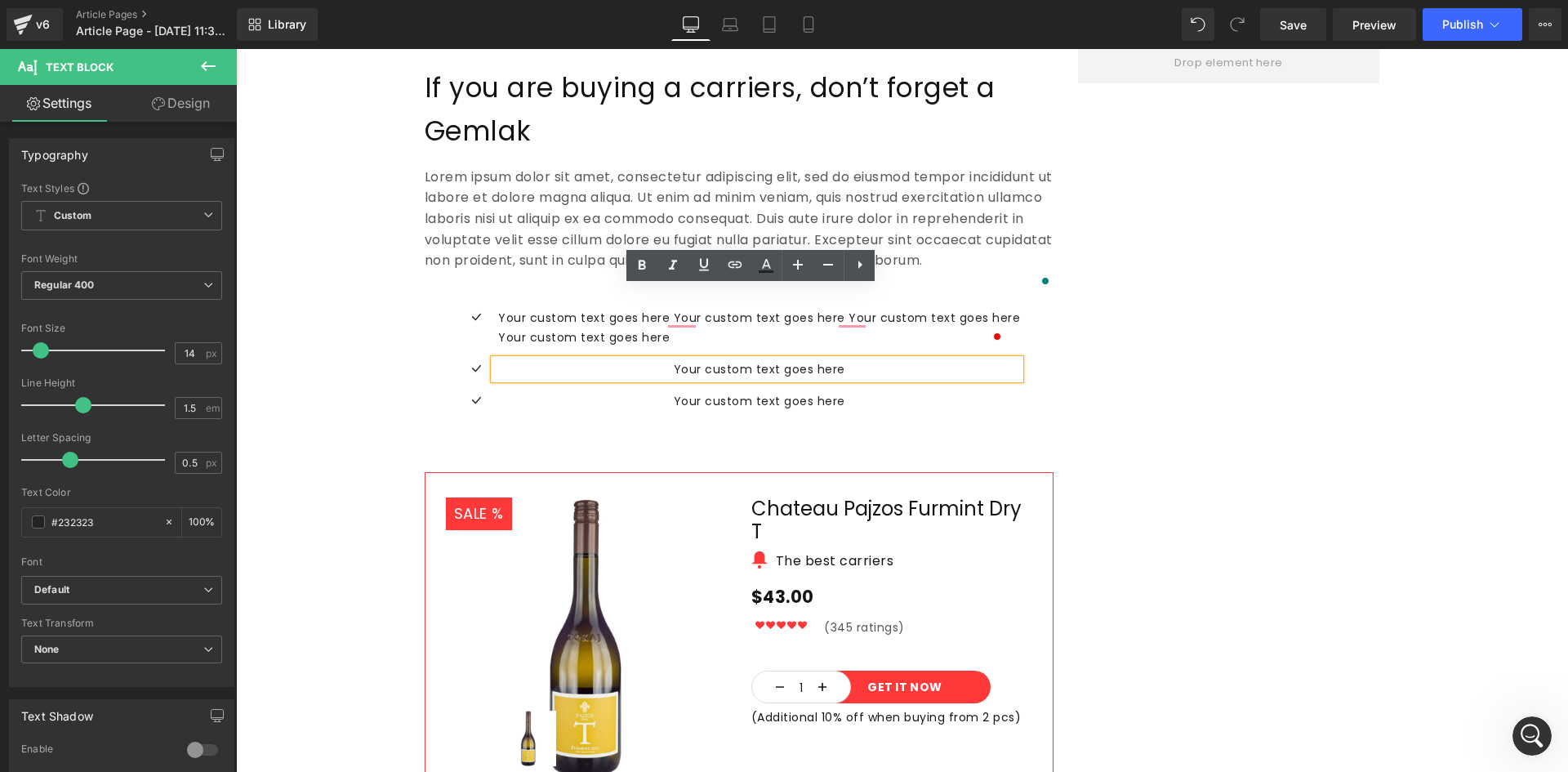
click at [856, 360] on p "Your custom text goes here" at bounding box center [760, 369] width 522 height 20
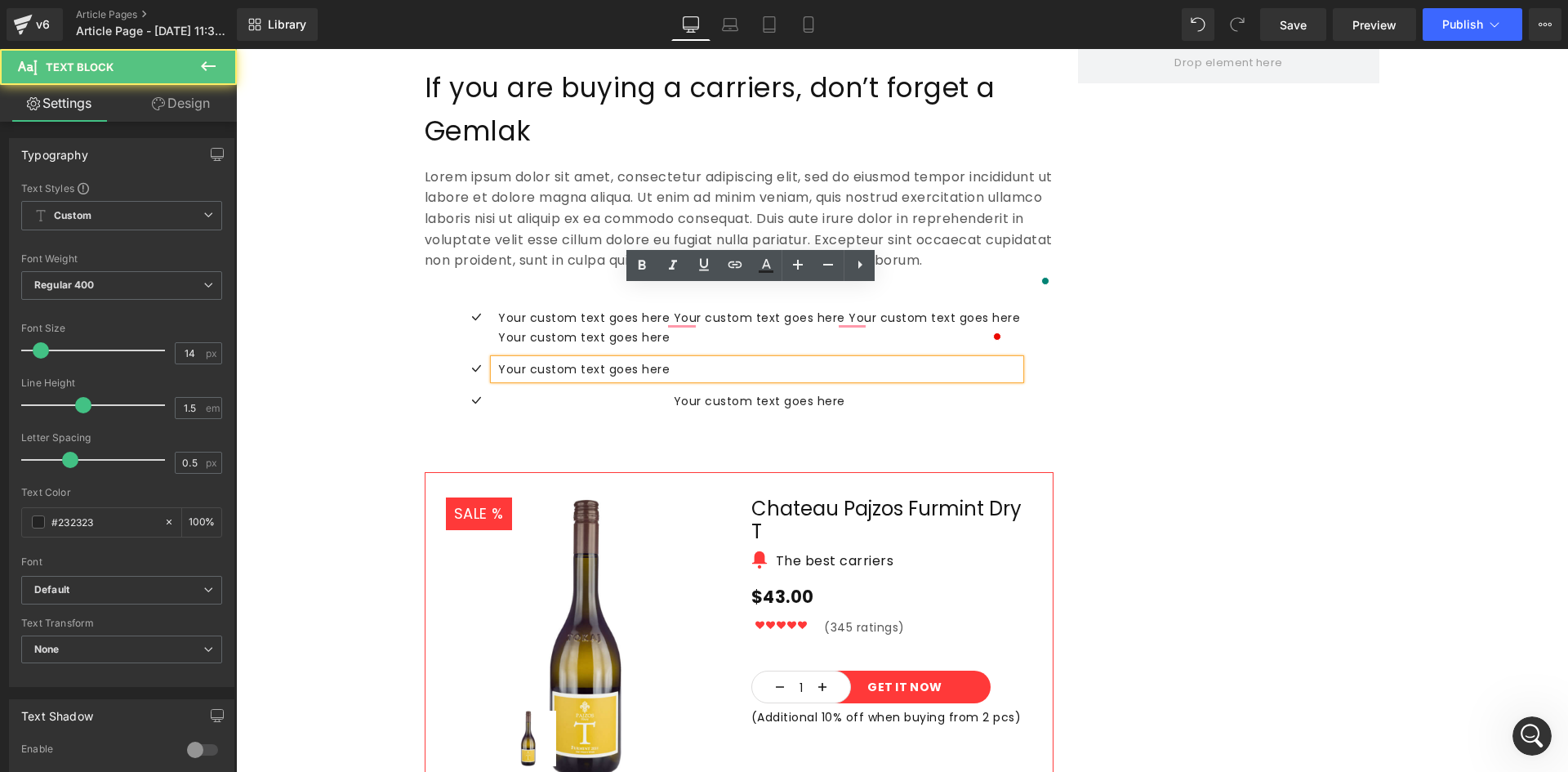
paste div
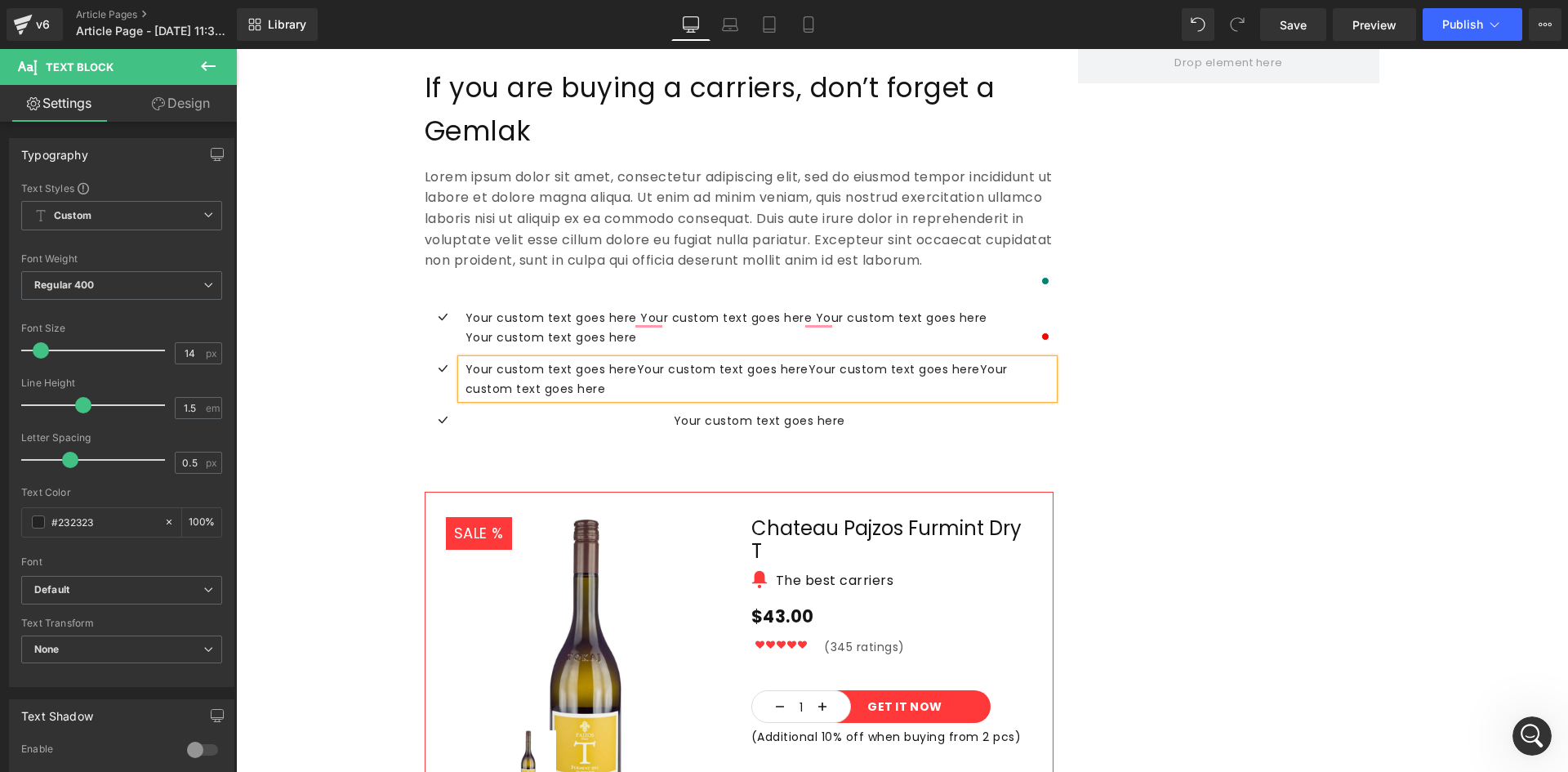
click at [752, 410] on span "Text Block" at bounding box center [748, 420] width 54 height 20
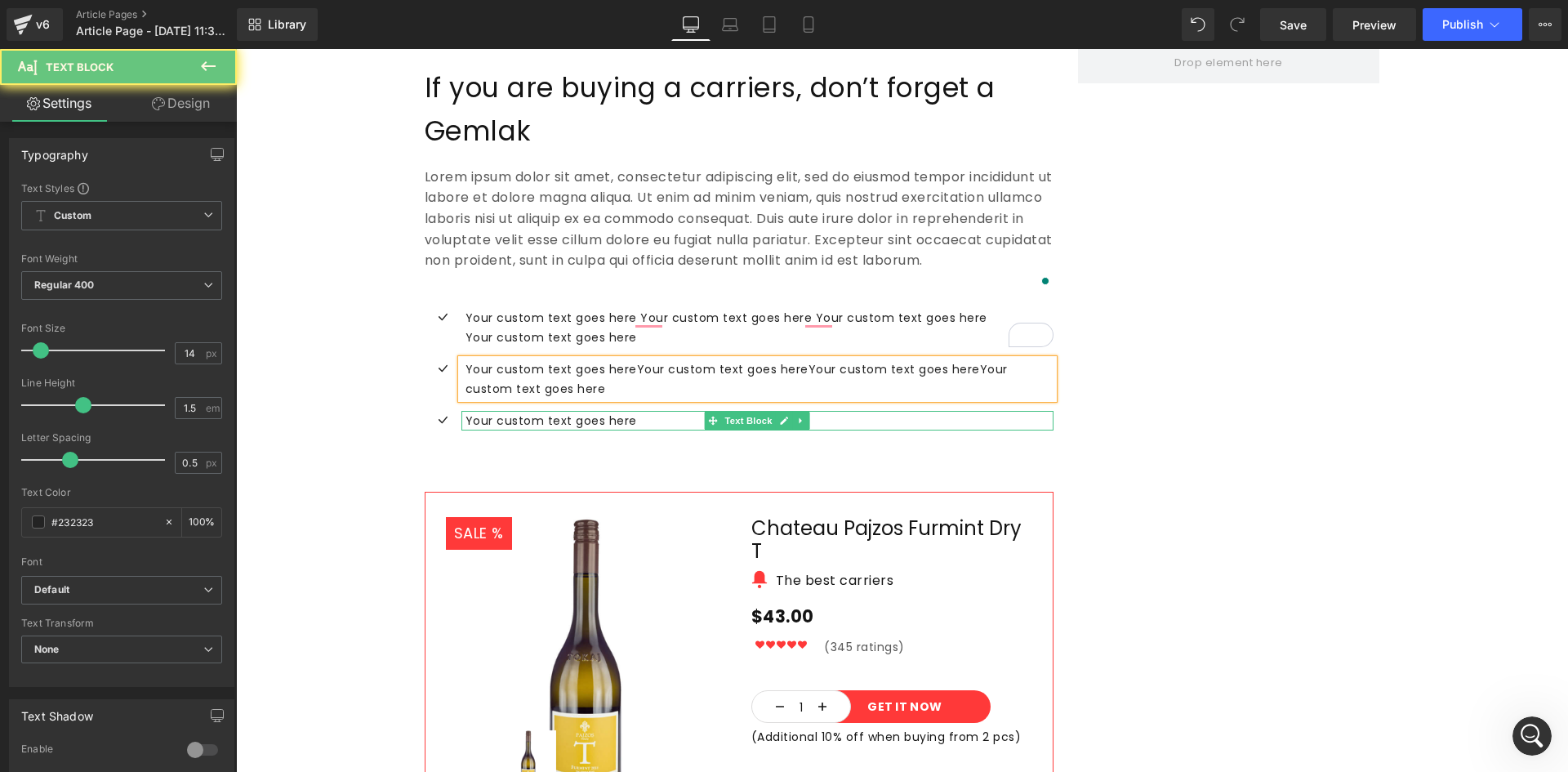
click at [840, 410] on p "Your custom text goes here" at bounding box center [760, 420] width 588 height 20
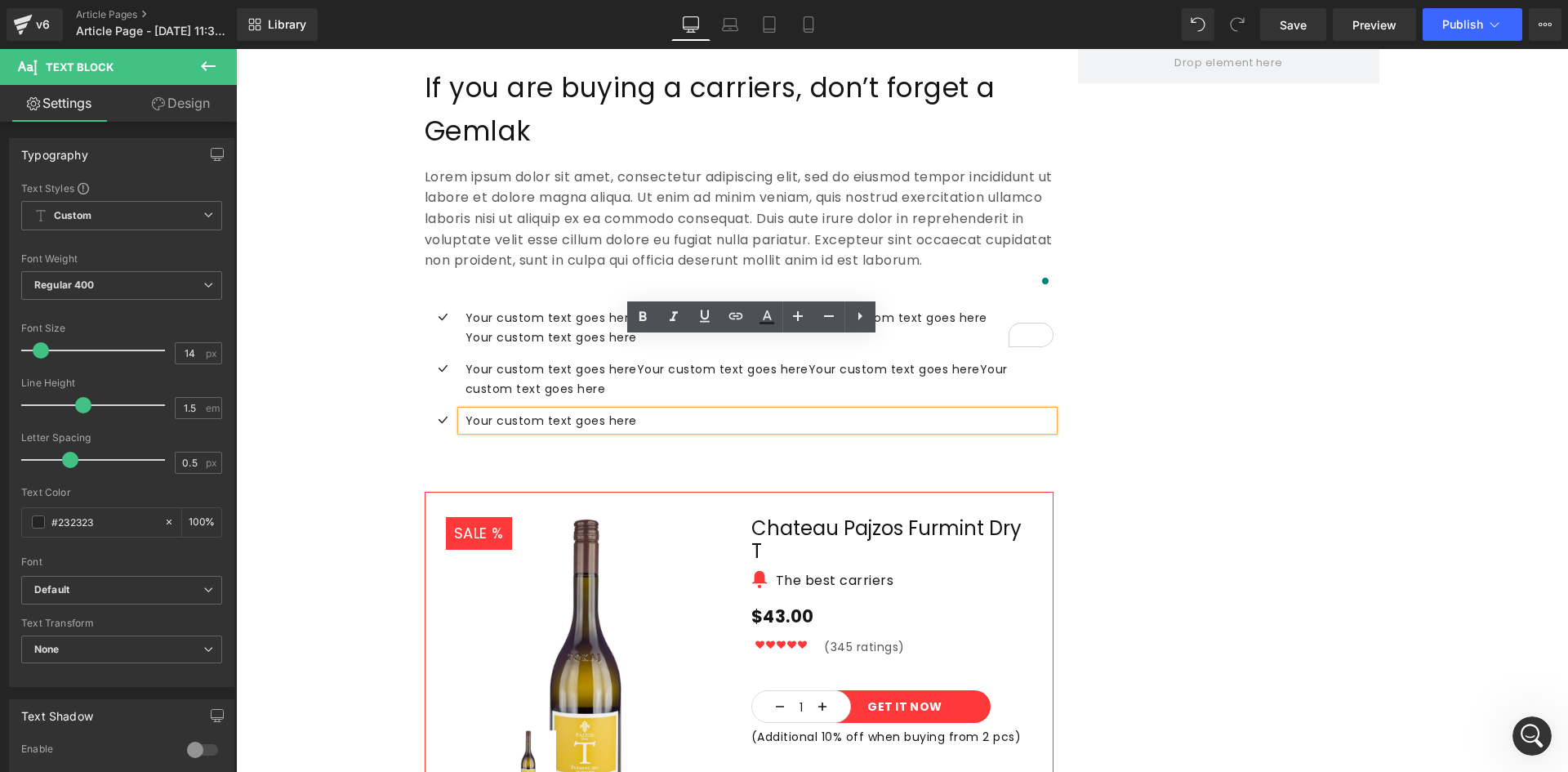
click at [846, 410] on p "Your custom text goes here" at bounding box center [760, 420] width 588 height 20
paste div
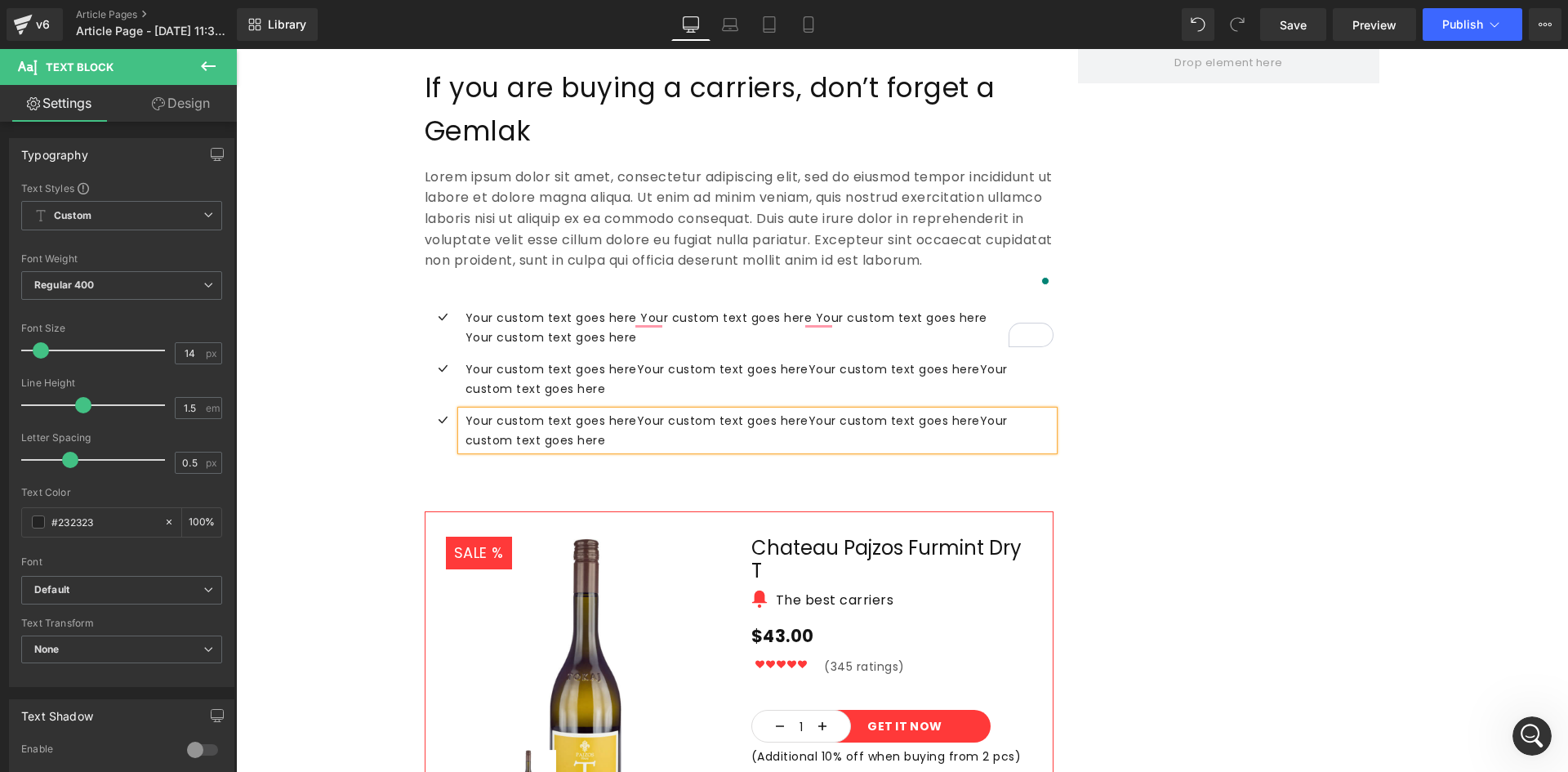
click at [1163, 360] on div "If you are buying a carriers, don’t forget a Gemlak Text Block Lorem ipsum dolo…" at bounding box center [902, 561] width 980 height 1038
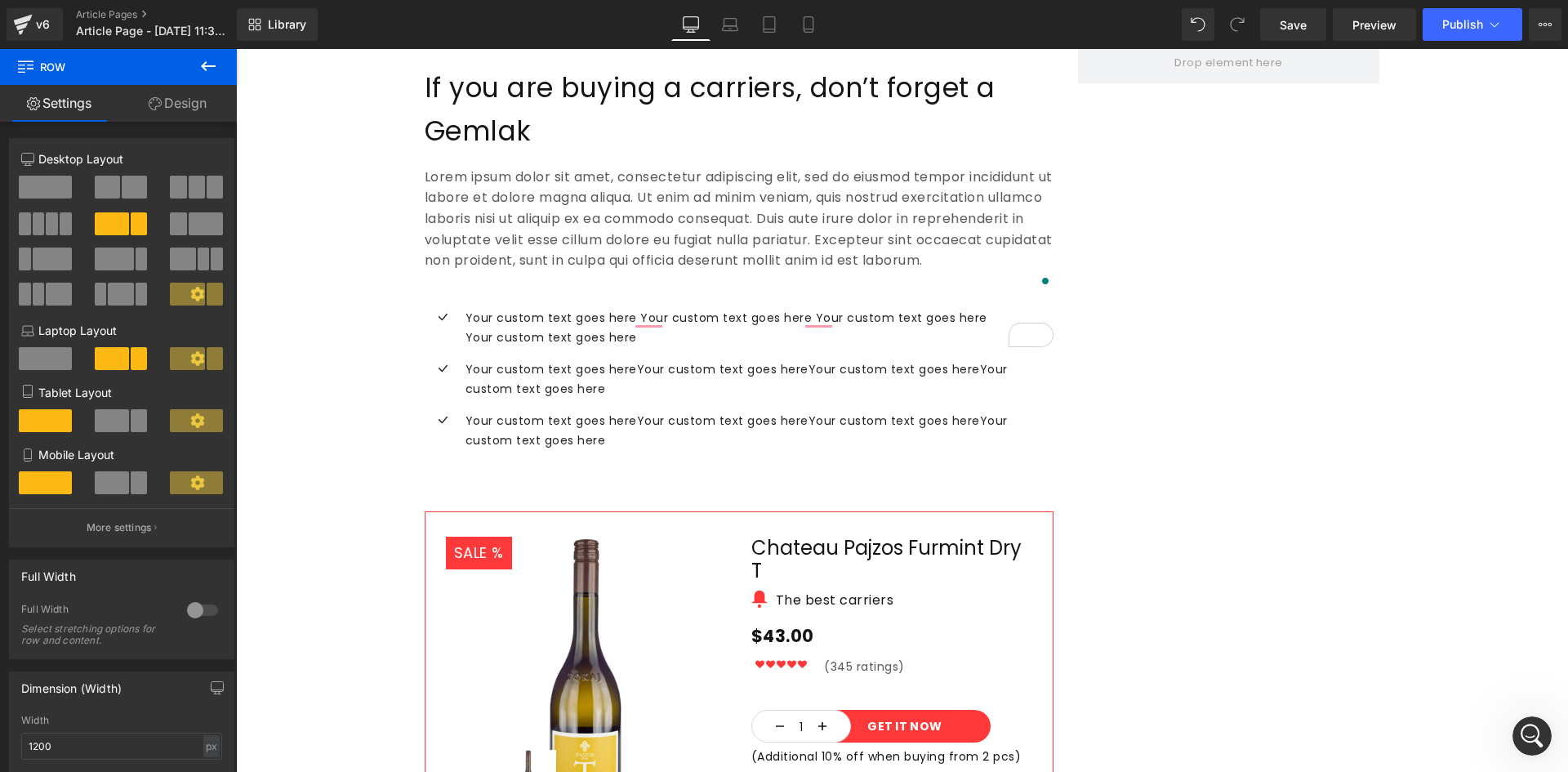
click at [206, 67] on icon at bounding box center [208, 66] width 20 height 20
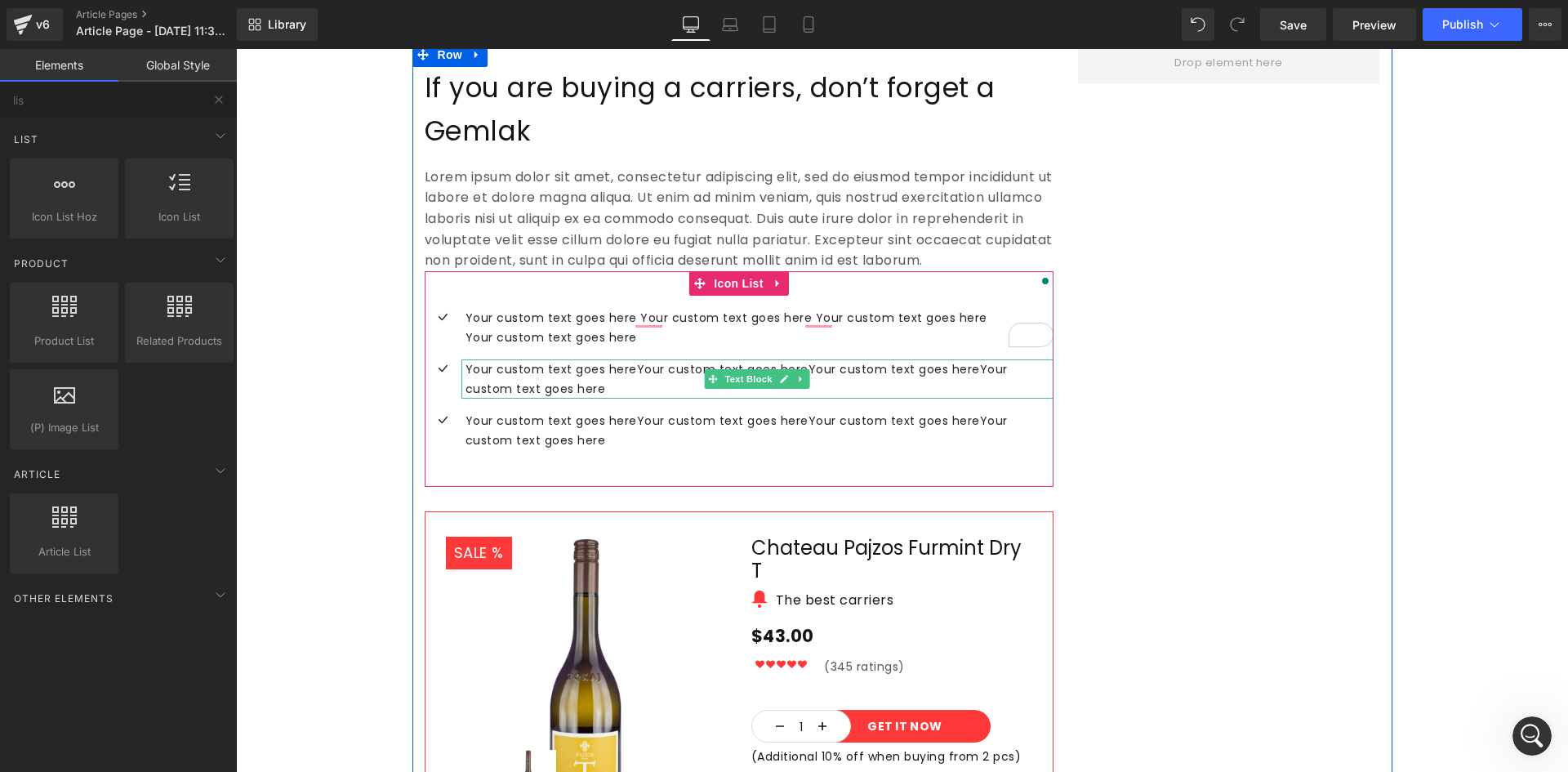
click at [643, 360] on div at bounding box center [758, 362] width 592 height 4
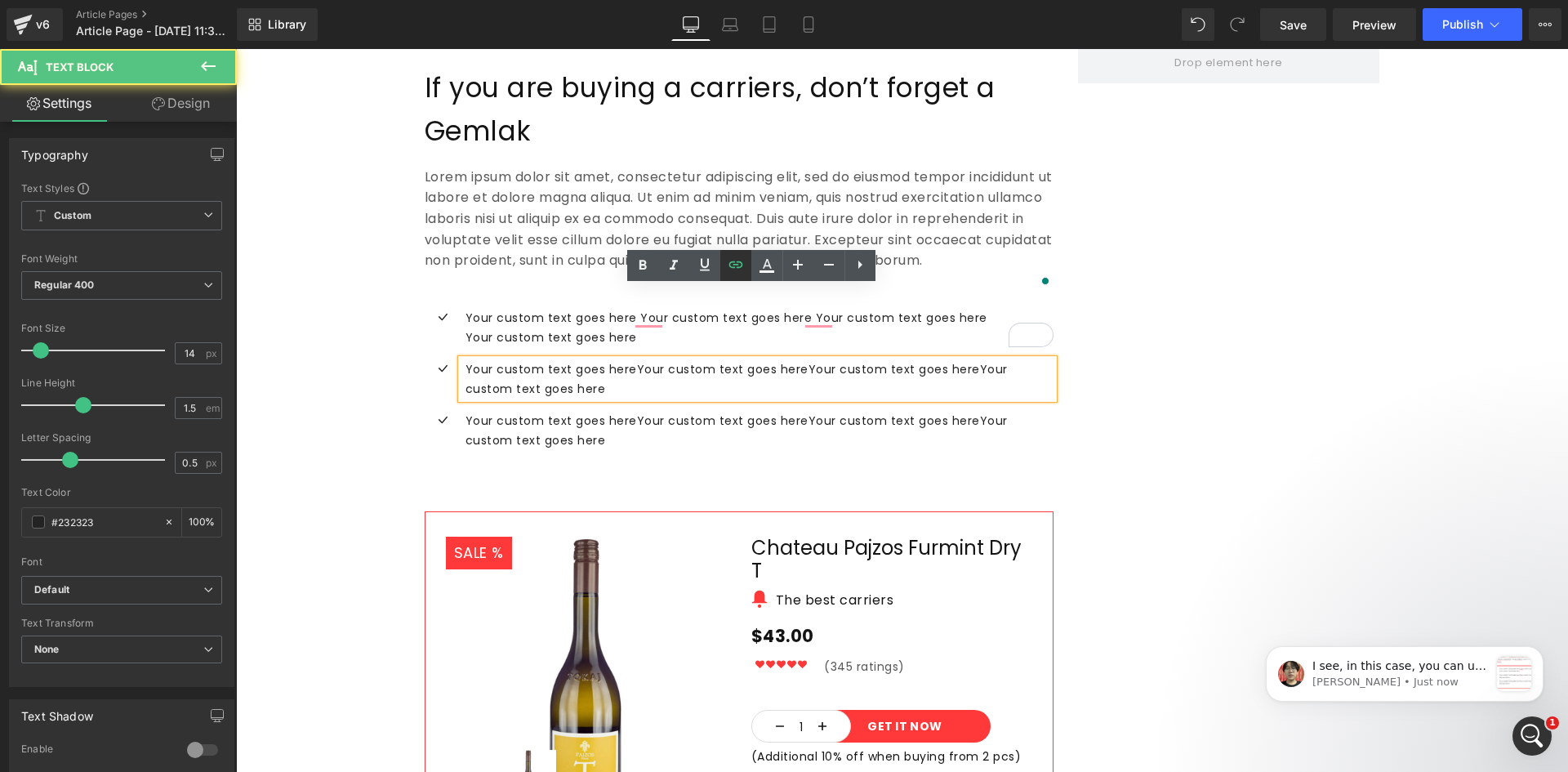
scroll to position [0, 0]
click at [719, 271] on div "Icon Your custom text goes here Your custom text goes here Your custom text goe…" at bounding box center [739, 378] width 629 height 216
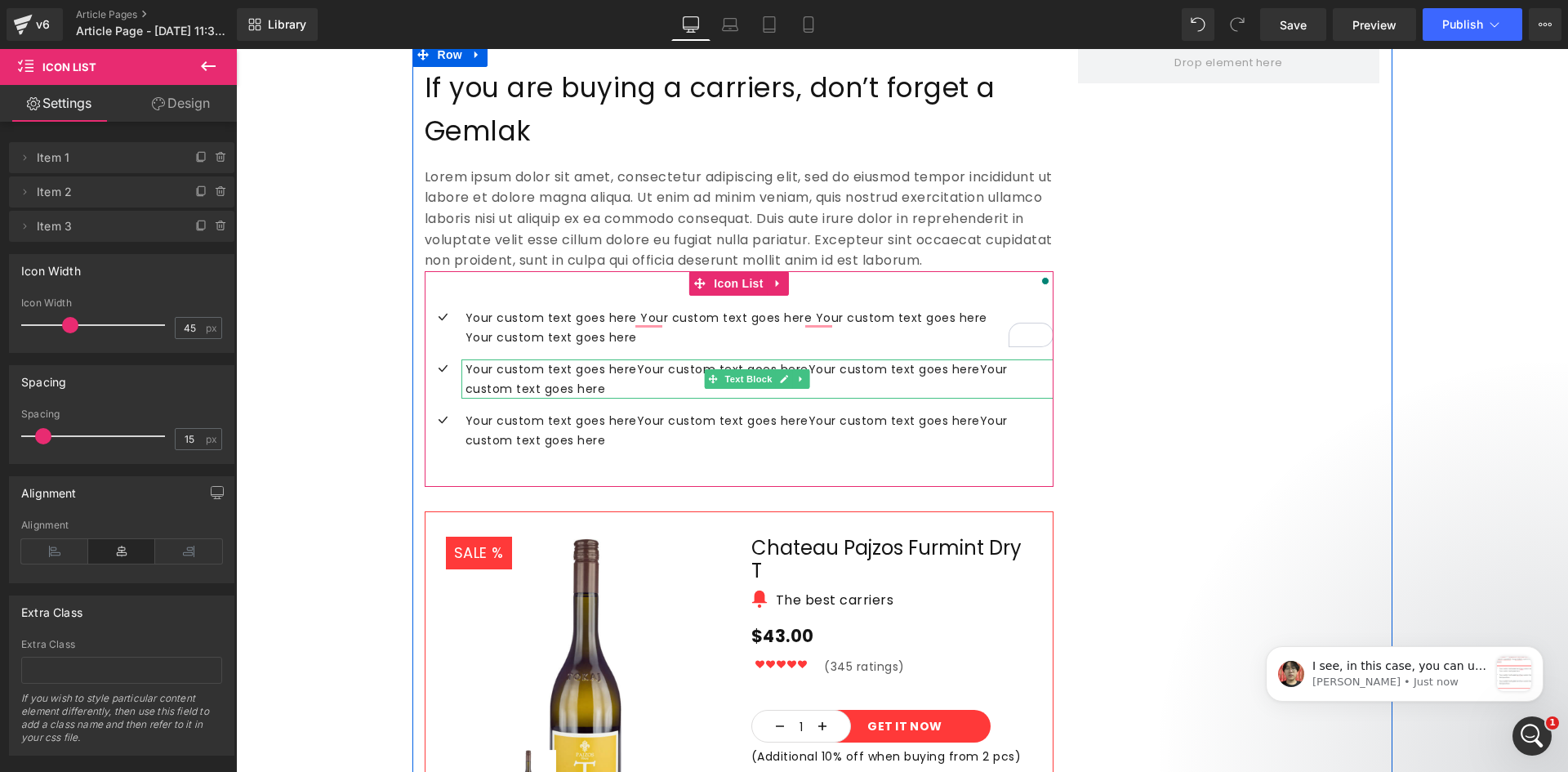
click at [800, 369] on link at bounding box center [802, 379] width 18 height 20
click at [773, 277] on icon at bounding box center [779, 282] width 12 height 13
click at [783, 278] on icon at bounding box center [789, 283] width 12 height 12
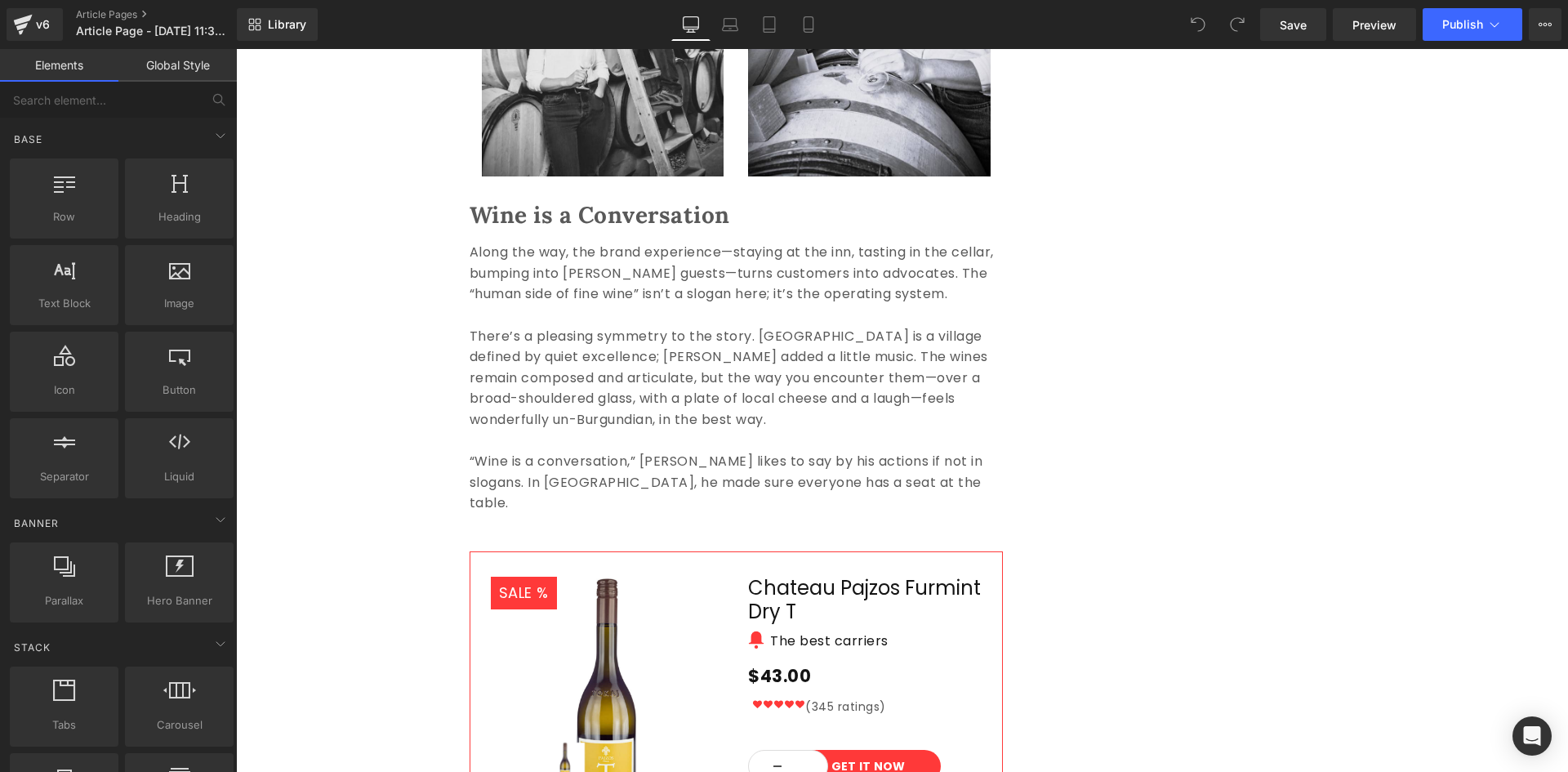
scroll to position [312, 0]
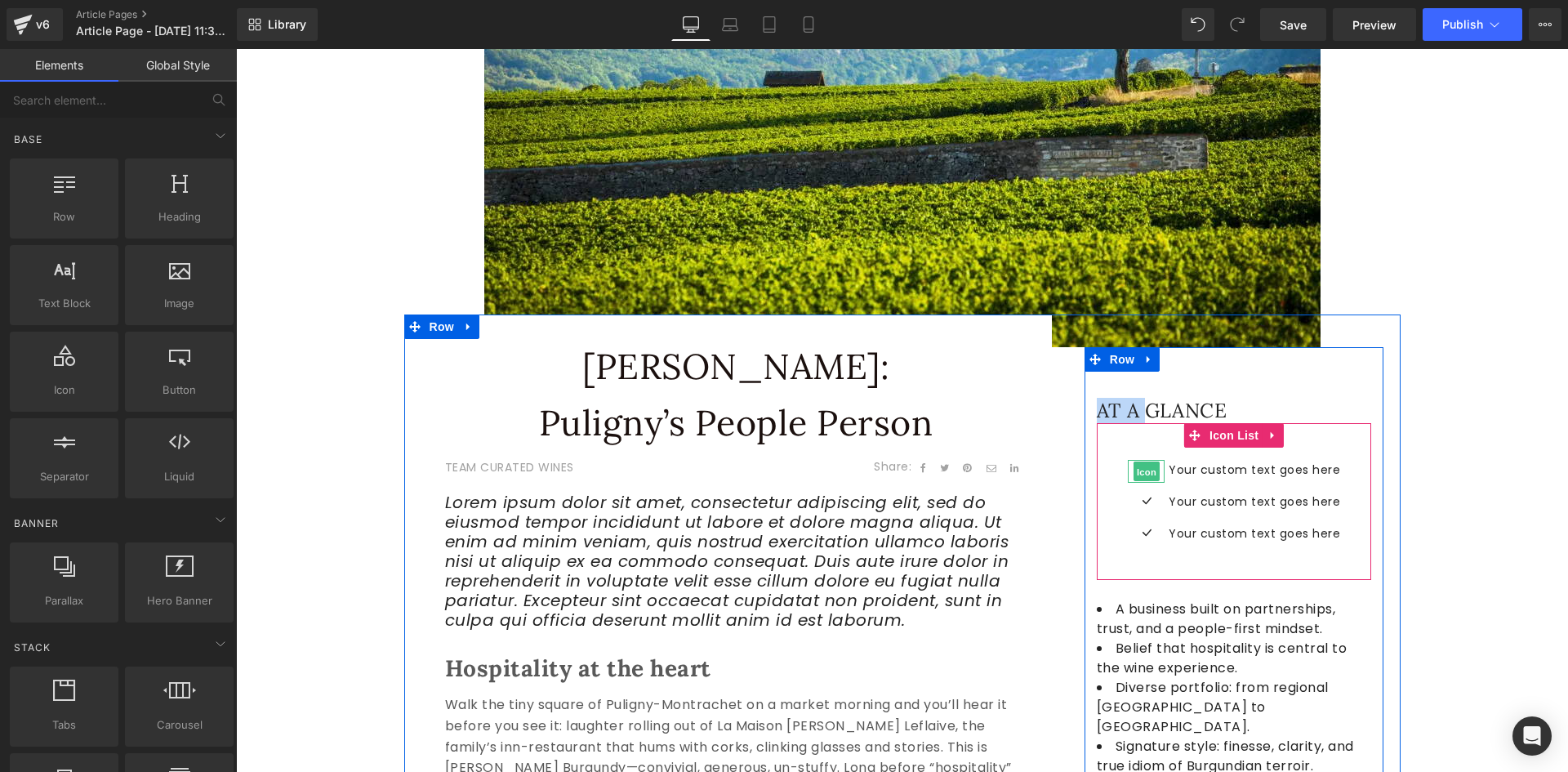
click at [1141, 471] on span "Icon" at bounding box center [1147, 472] width 26 height 20
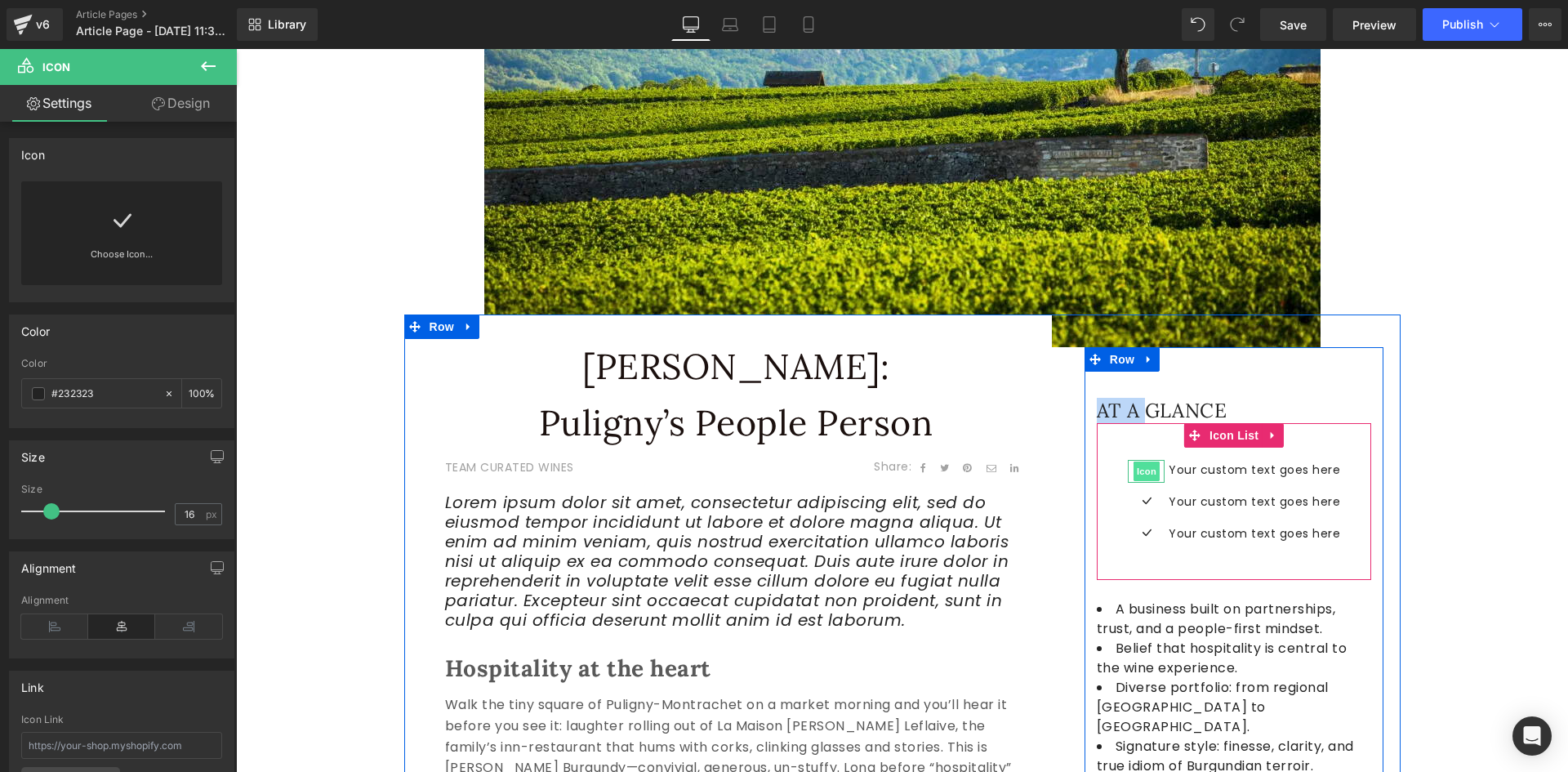
click at [1140, 470] on span "Icon" at bounding box center [1147, 471] width 26 height 20
click at [1223, 438] on span "Icon List" at bounding box center [1234, 435] width 57 height 24
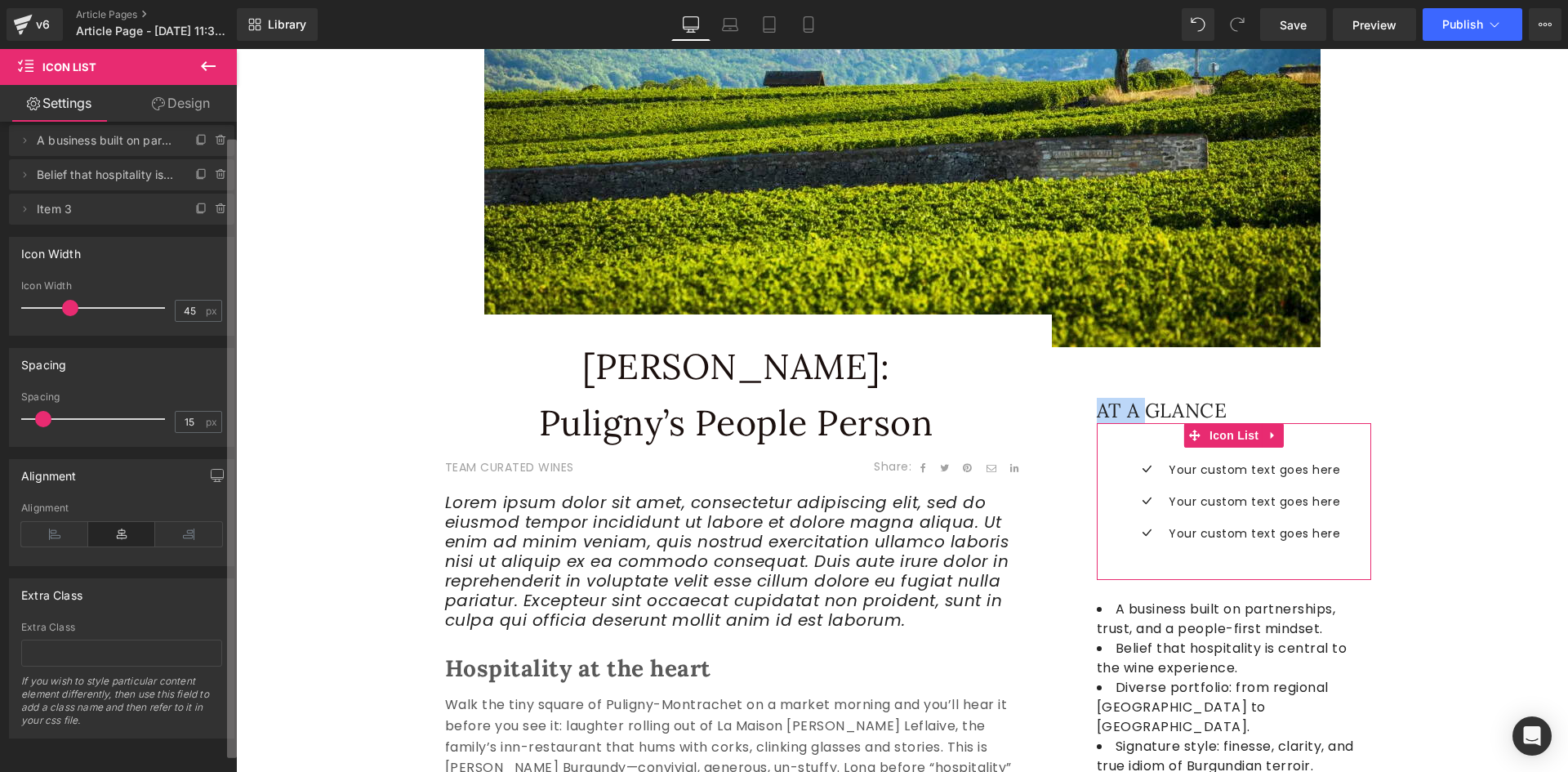
scroll to position [0, 0]
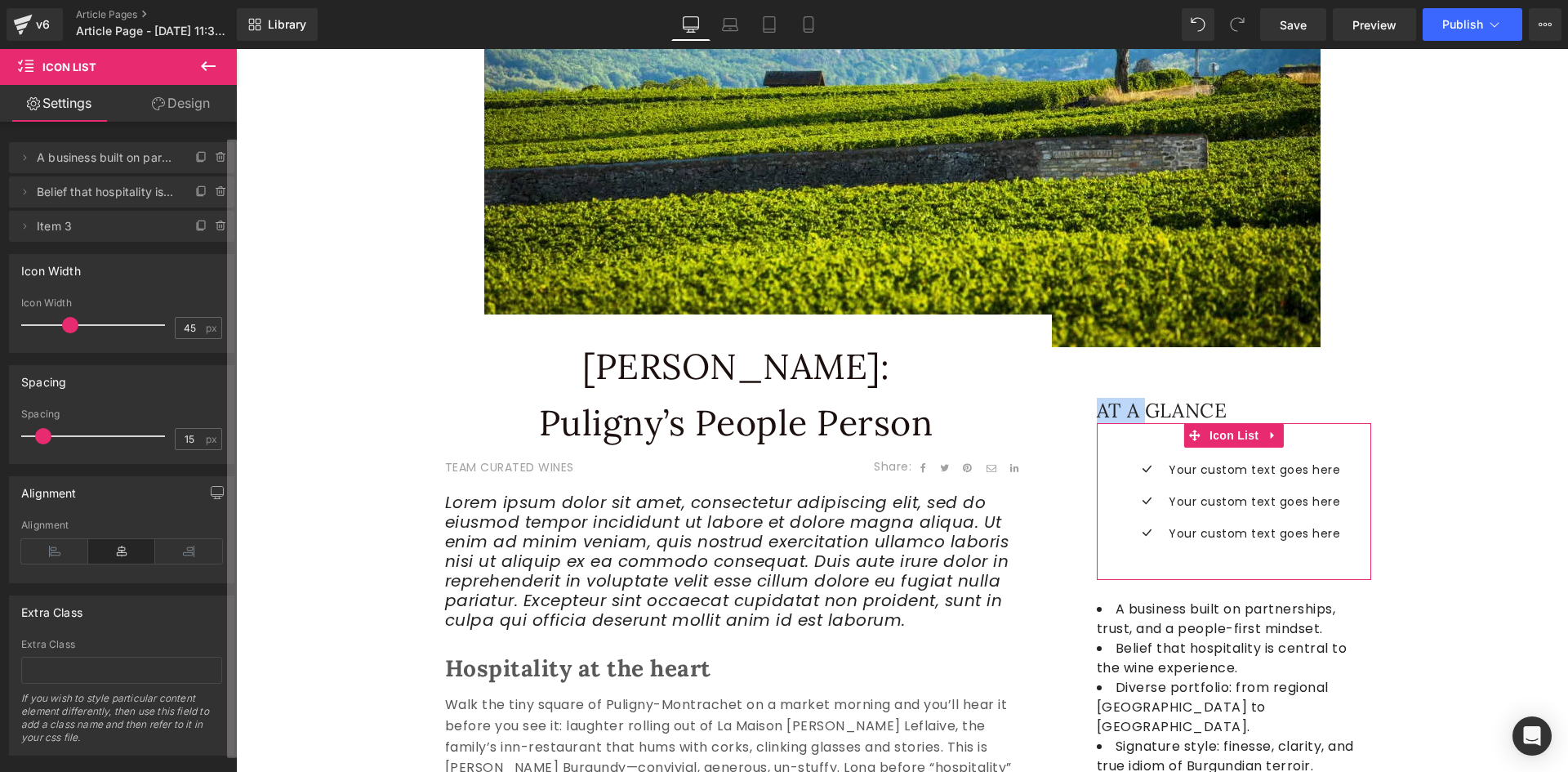
click at [226, 306] on div "Delete Cancel A business built on partnerships, trust, and a people-first minds…" at bounding box center [118, 450] width 237 height 658
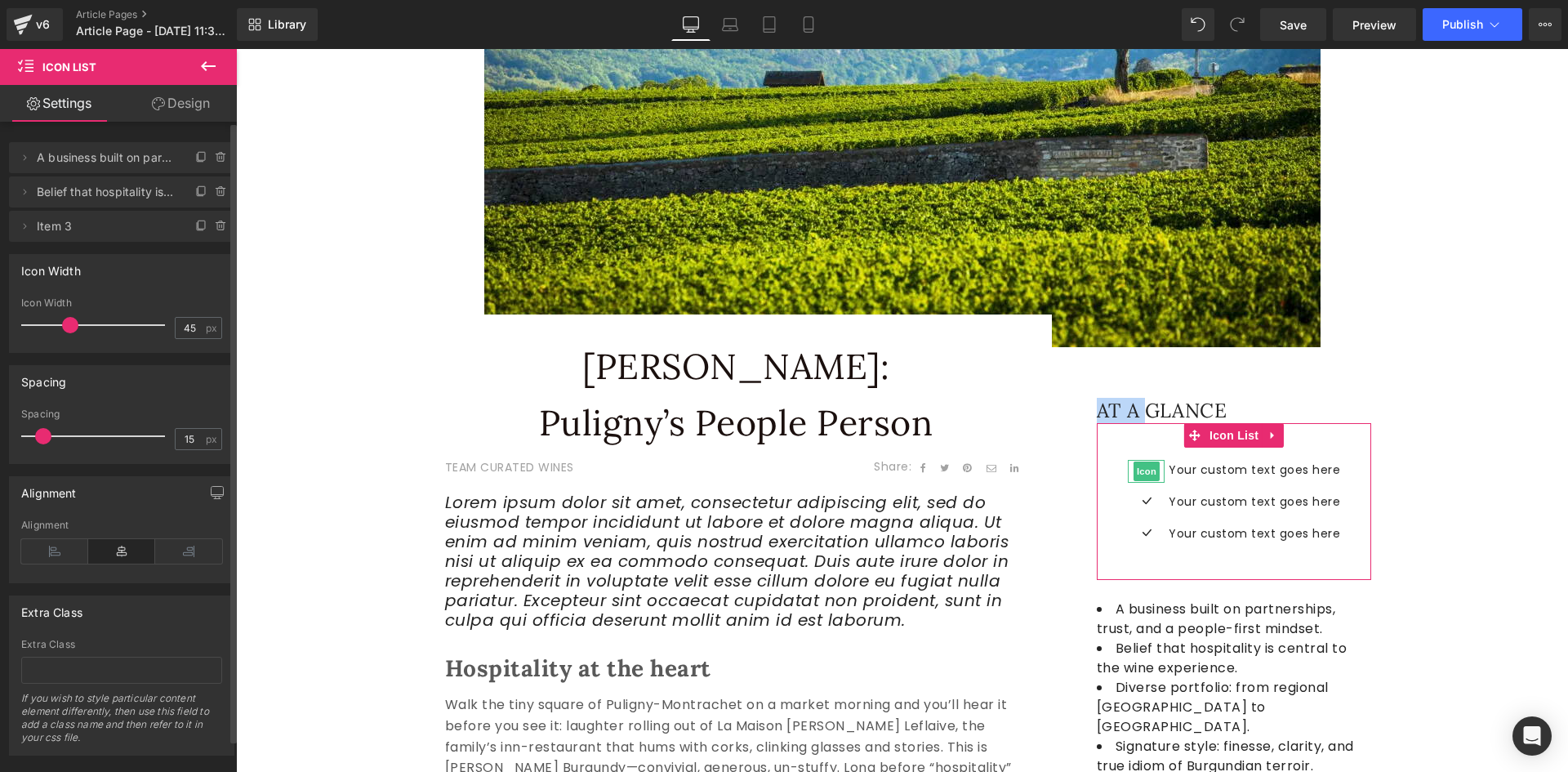
click at [85, 161] on span "A business built on partnerships, trust, and a people-first mindset." at bounding box center [106, 157] width 137 height 31
click at [28, 156] on icon at bounding box center [23, 157] width 13 height 13
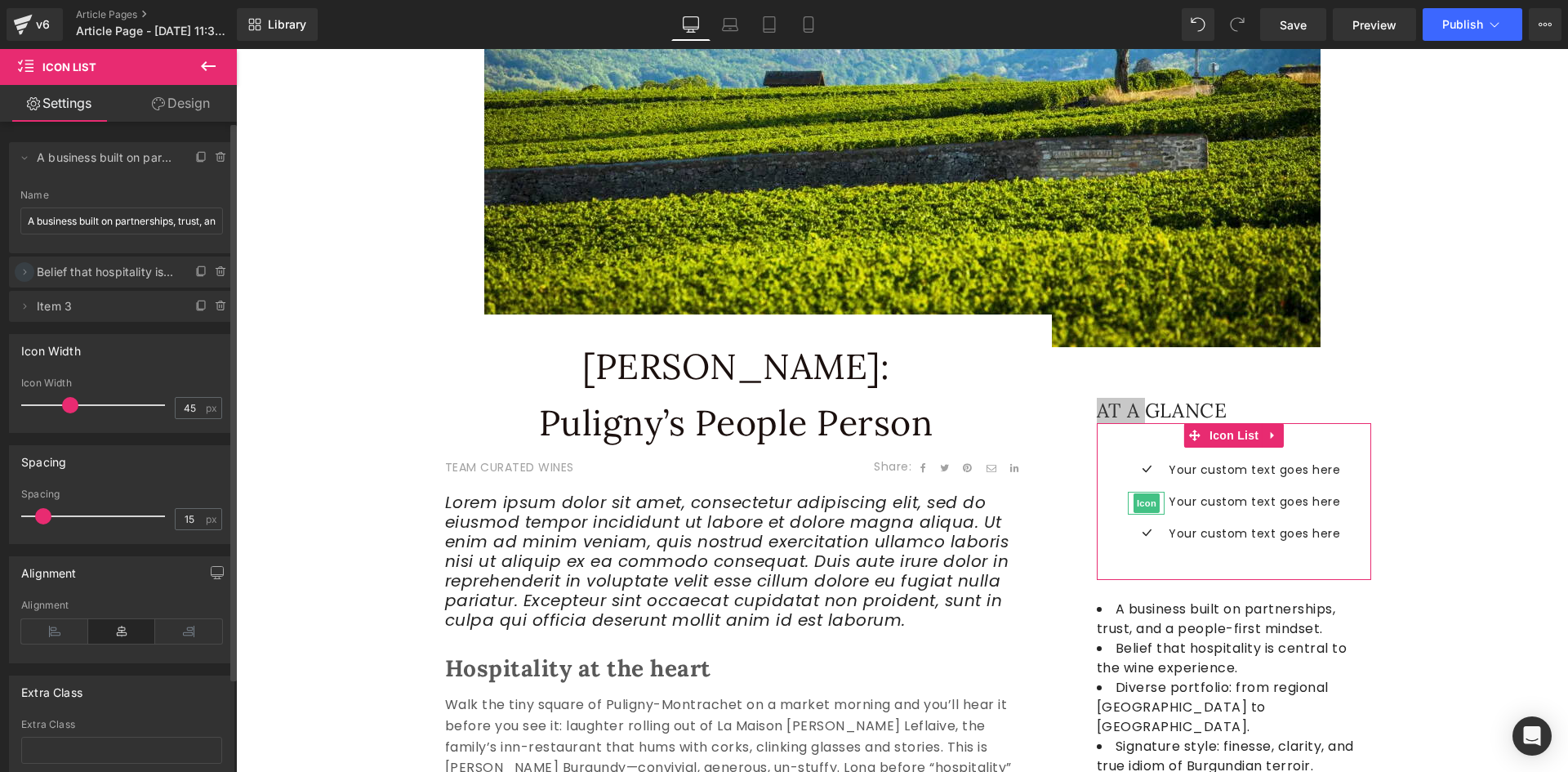
click at [22, 272] on icon at bounding box center [23, 272] width 13 height 13
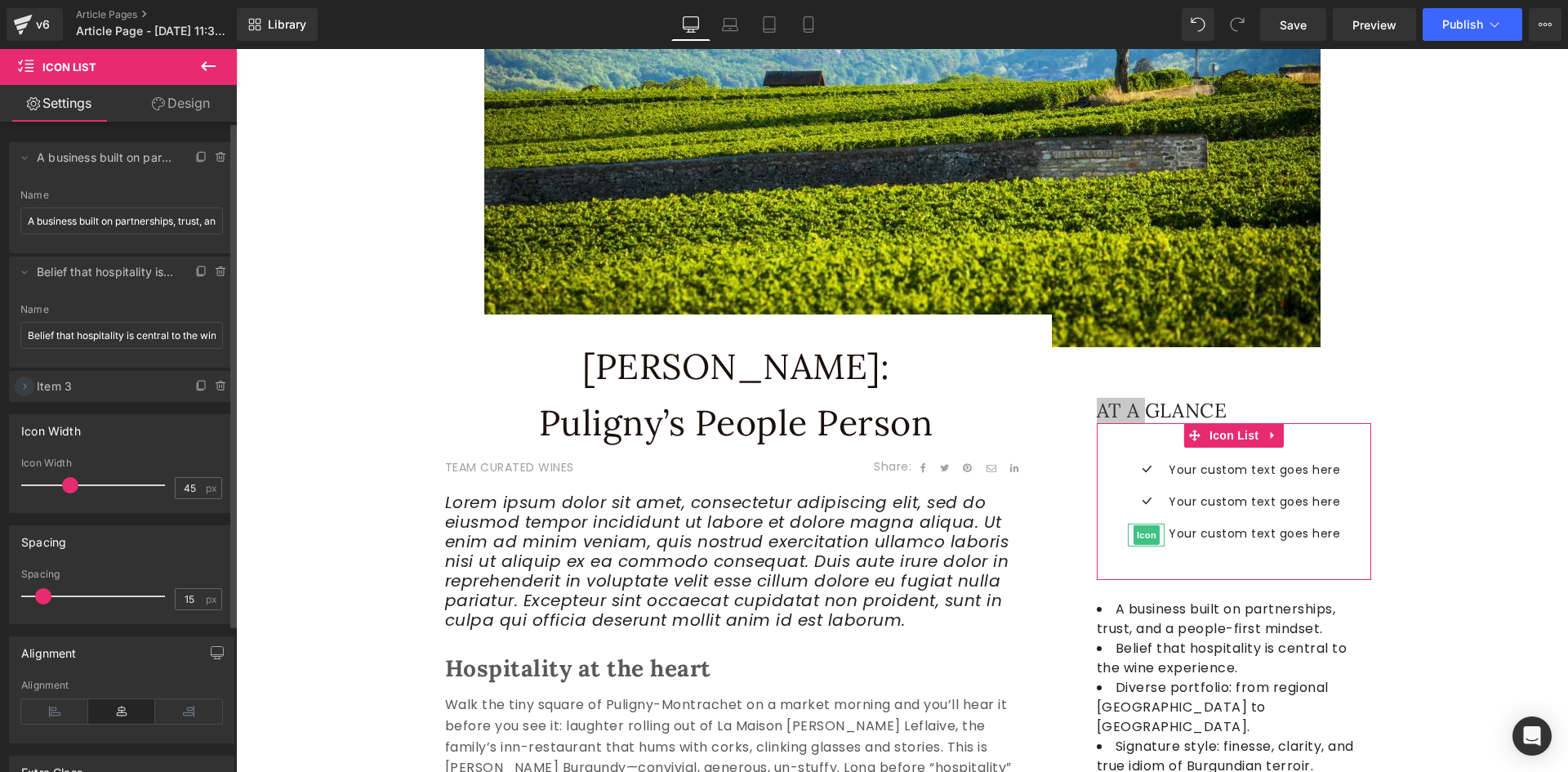
click at [22, 382] on icon at bounding box center [23, 386] width 13 height 13
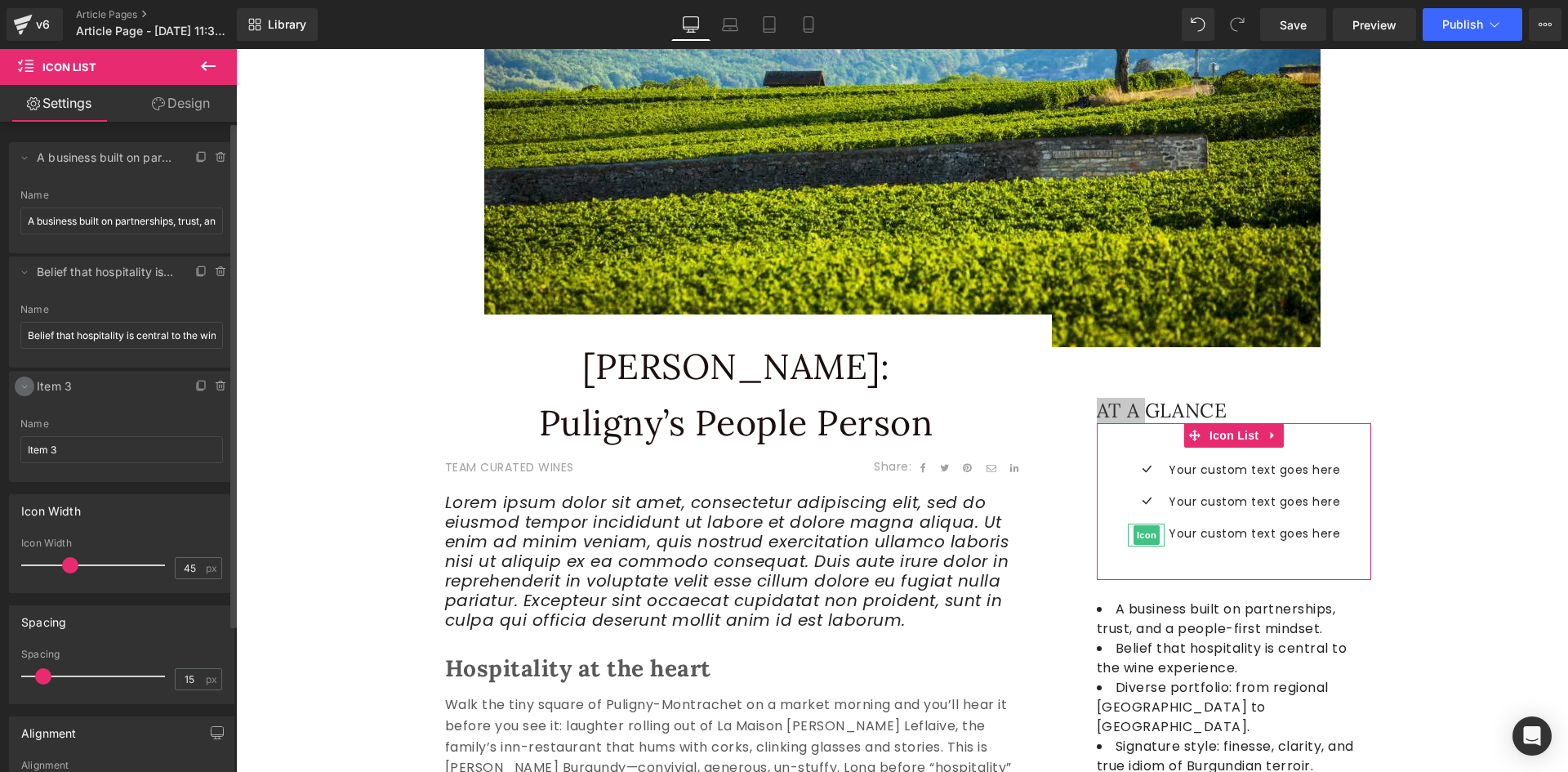
click at [22, 382] on icon at bounding box center [23, 386] width 13 height 13
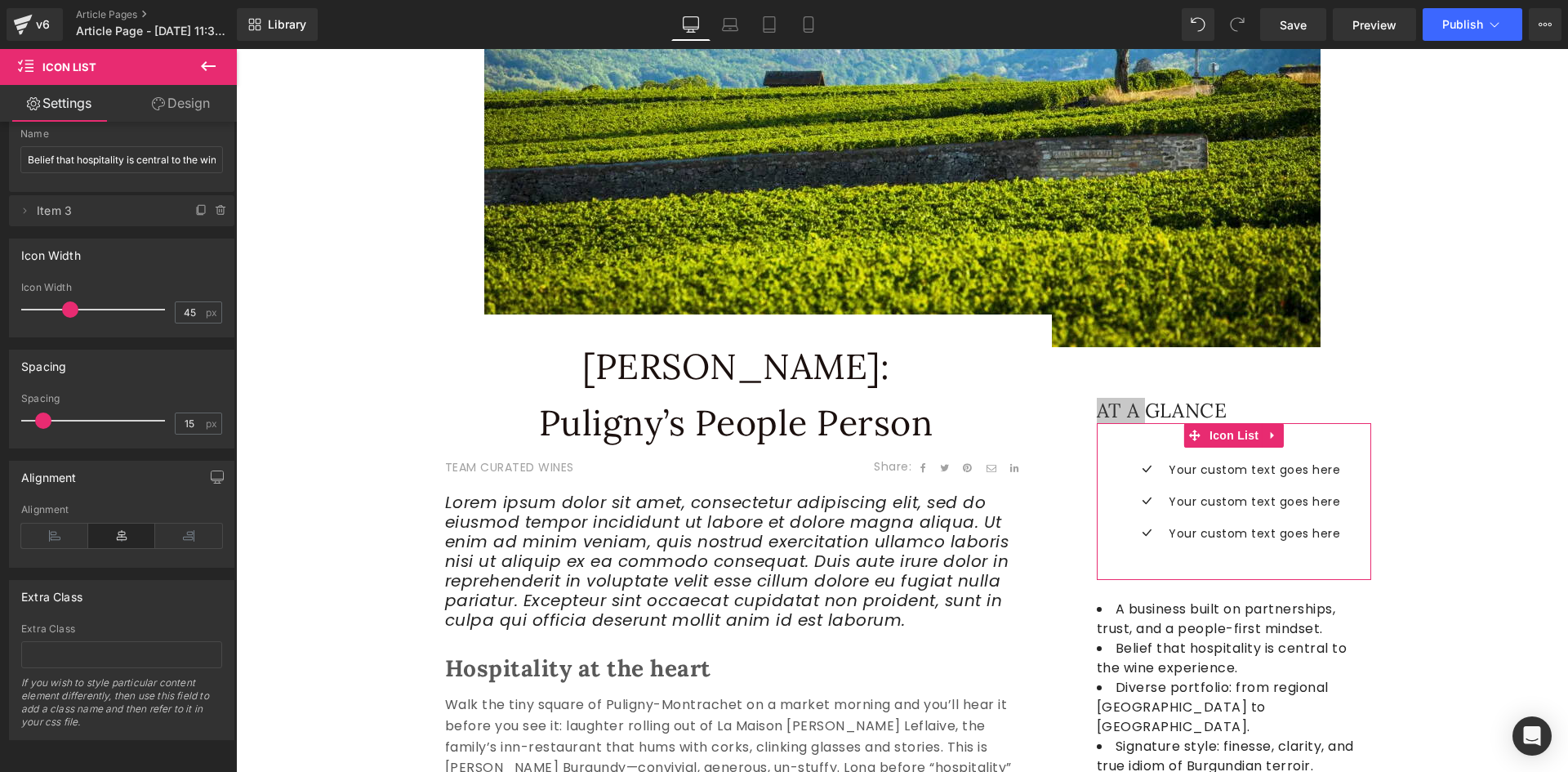
scroll to position [185, 0]
click at [222, 613] on div "Delete Cancel A business built on partnerships, trust, and a people-first minds…" at bounding box center [118, 450] width 237 height 658
click at [181, 102] on link "Design" at bounding box center [181, 104] width 118 height 37
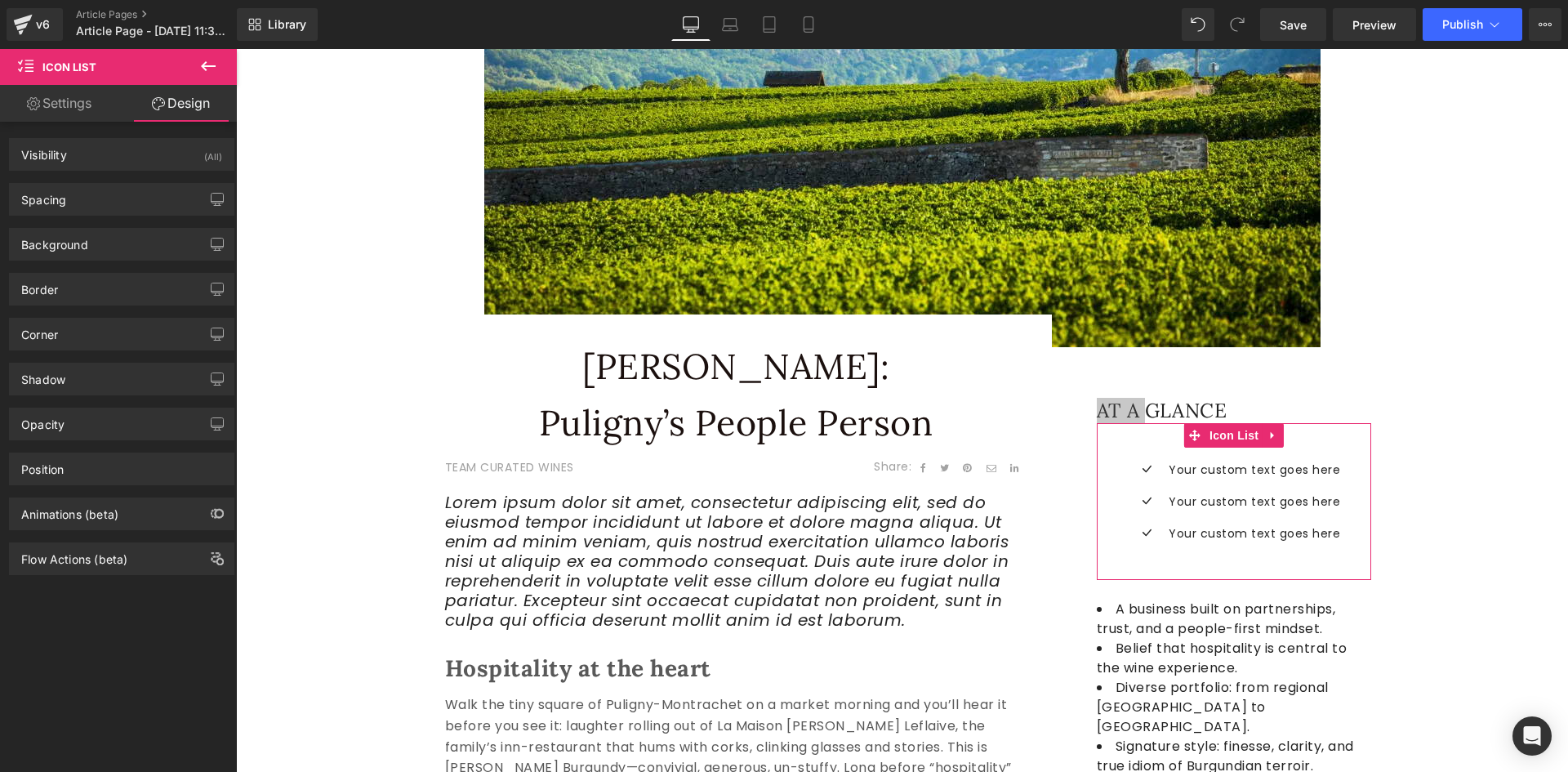
click at [47, 117] on link "Settings" at bounding box center [59, 104] width 118 height 37
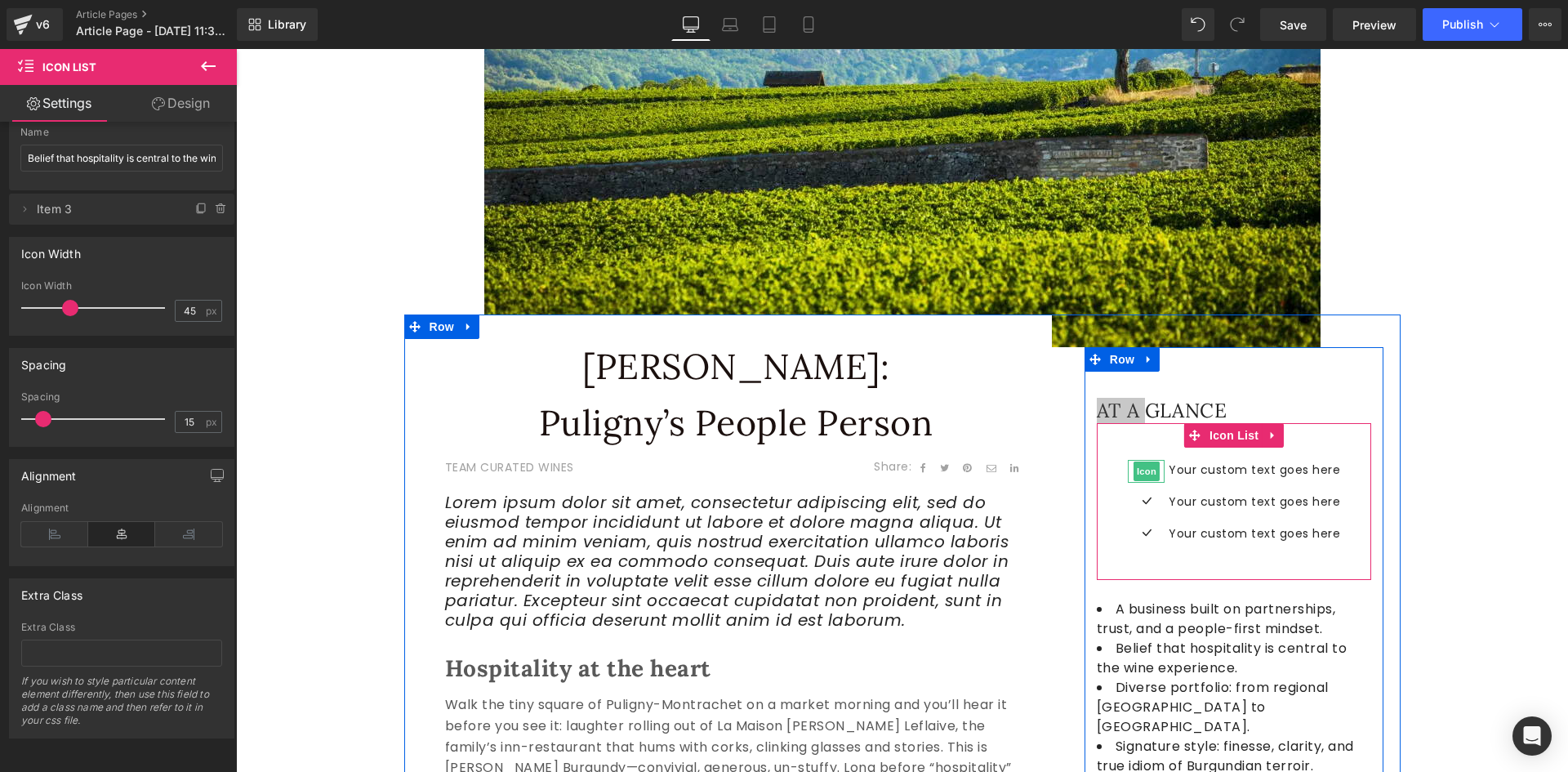
click at [1141, 470] on span "Icon" at bounding box center [1147, 471] width 26 height 20
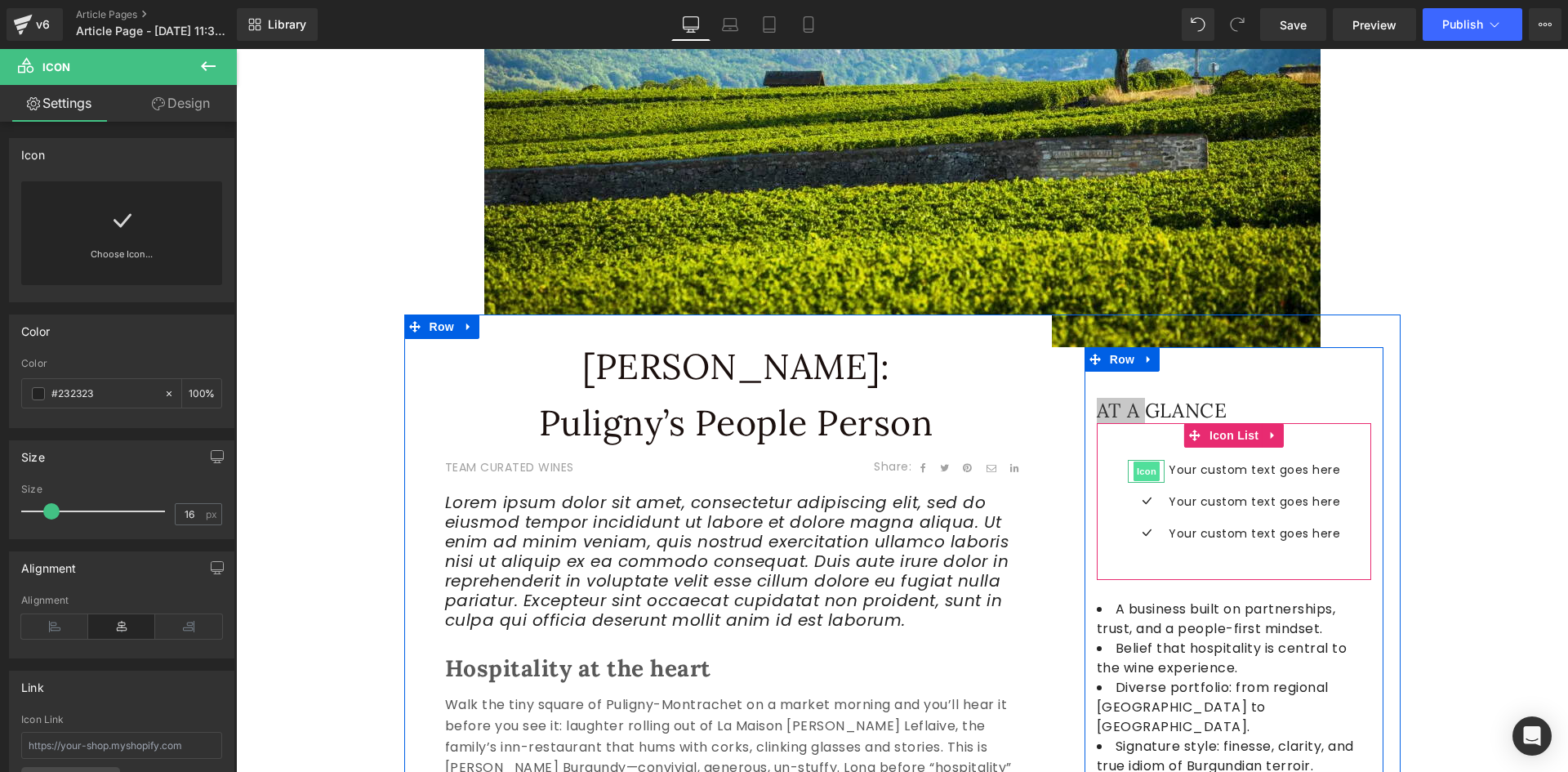
click at [1144, 470] on span "Icon" at bounding box center [1147, 471] width 26 height 20
click at [1145, 474] on span "Icon" at bounding box center [1147, 472] width 26 height 20
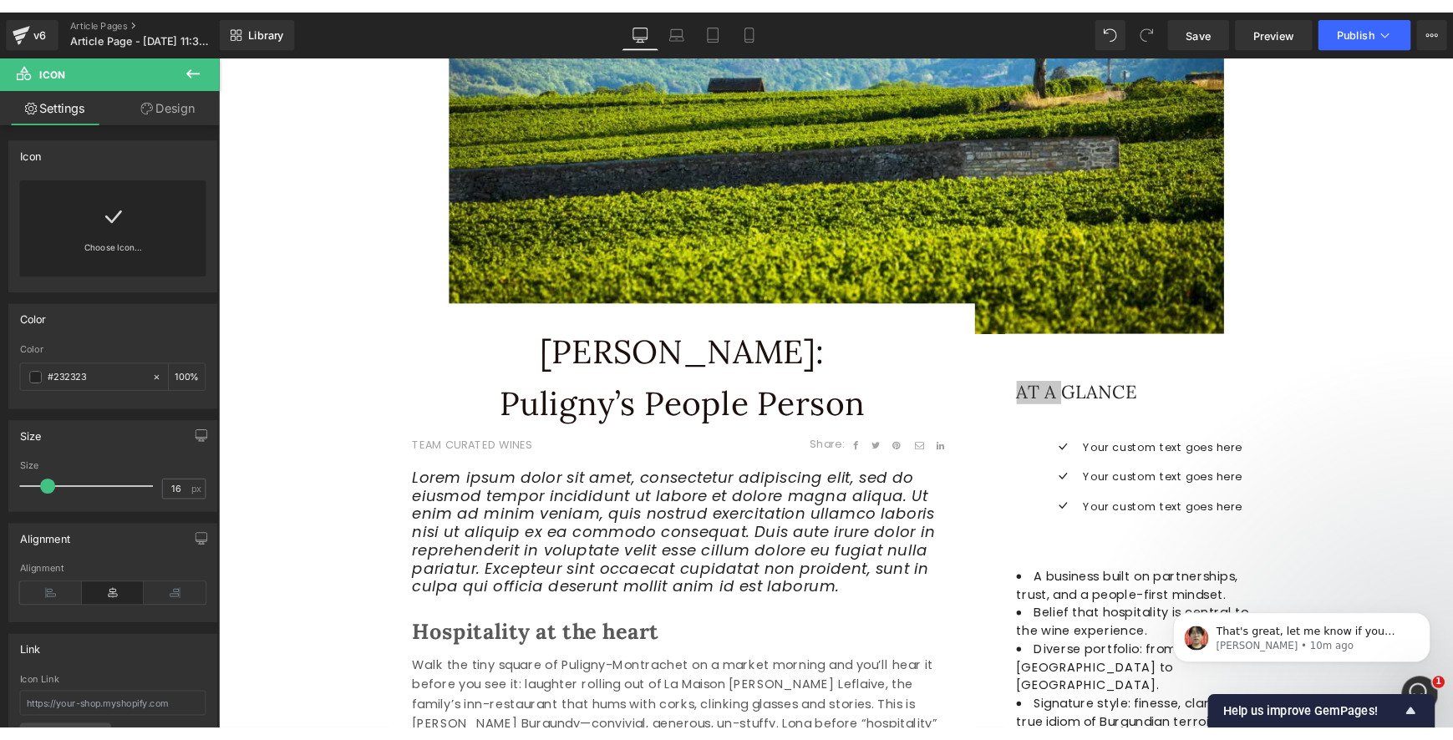
scroll to position [0, 0]
